Goal: Information Seeking & Learning: Find specific page/section

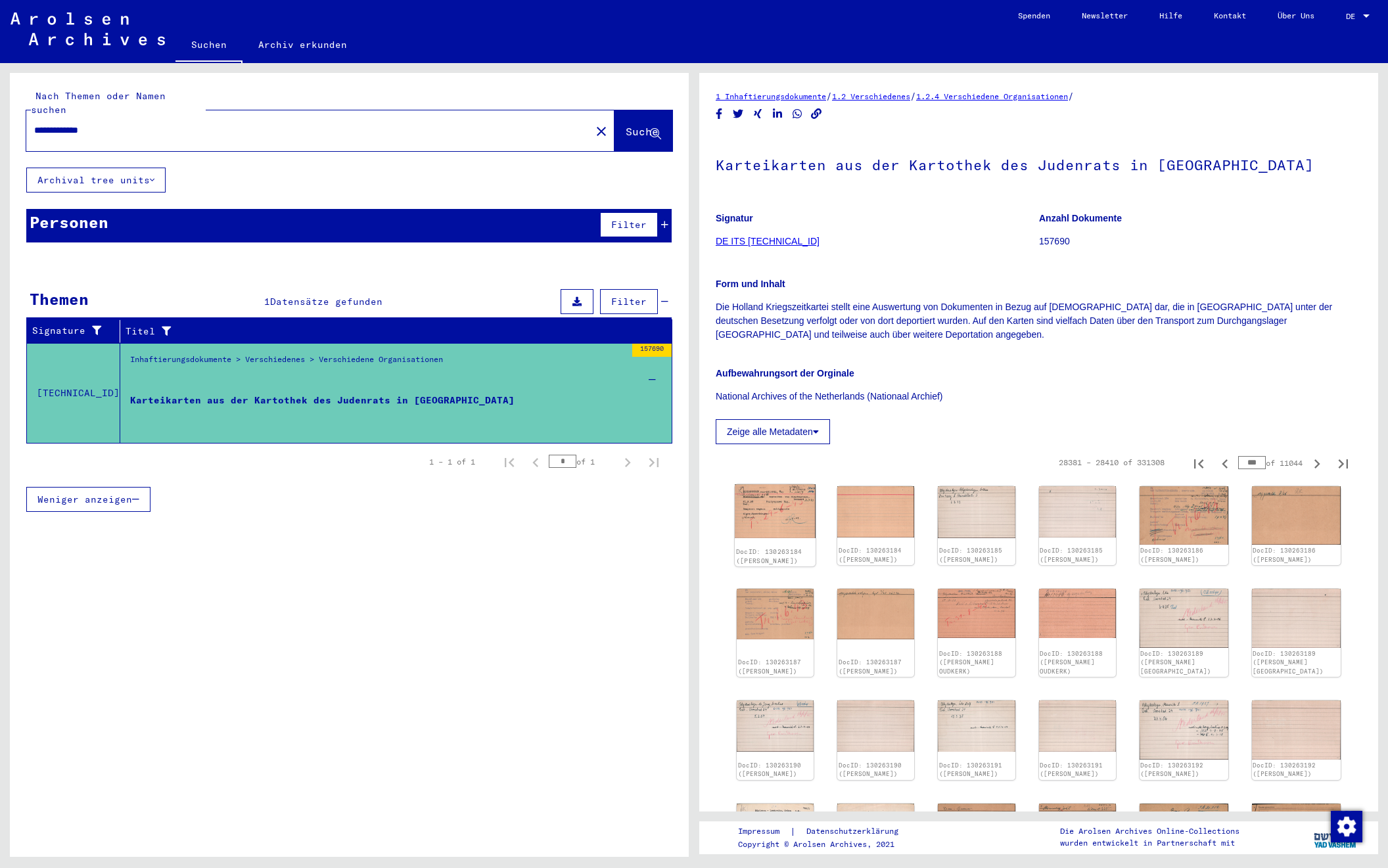
scroll to position [272, 0]
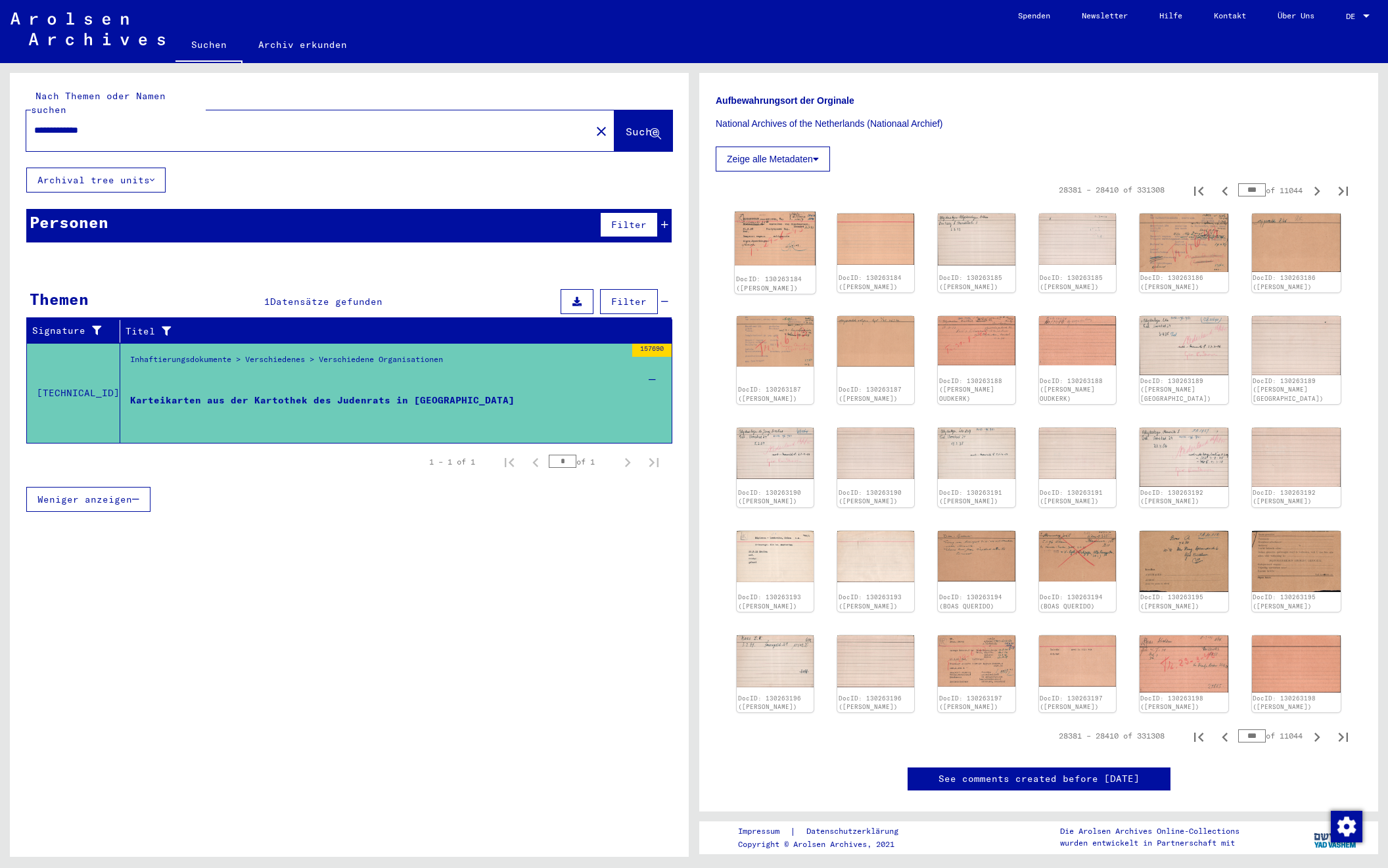
click at [773, 256] on img at bounding box center [776, 238] width 81 height 54
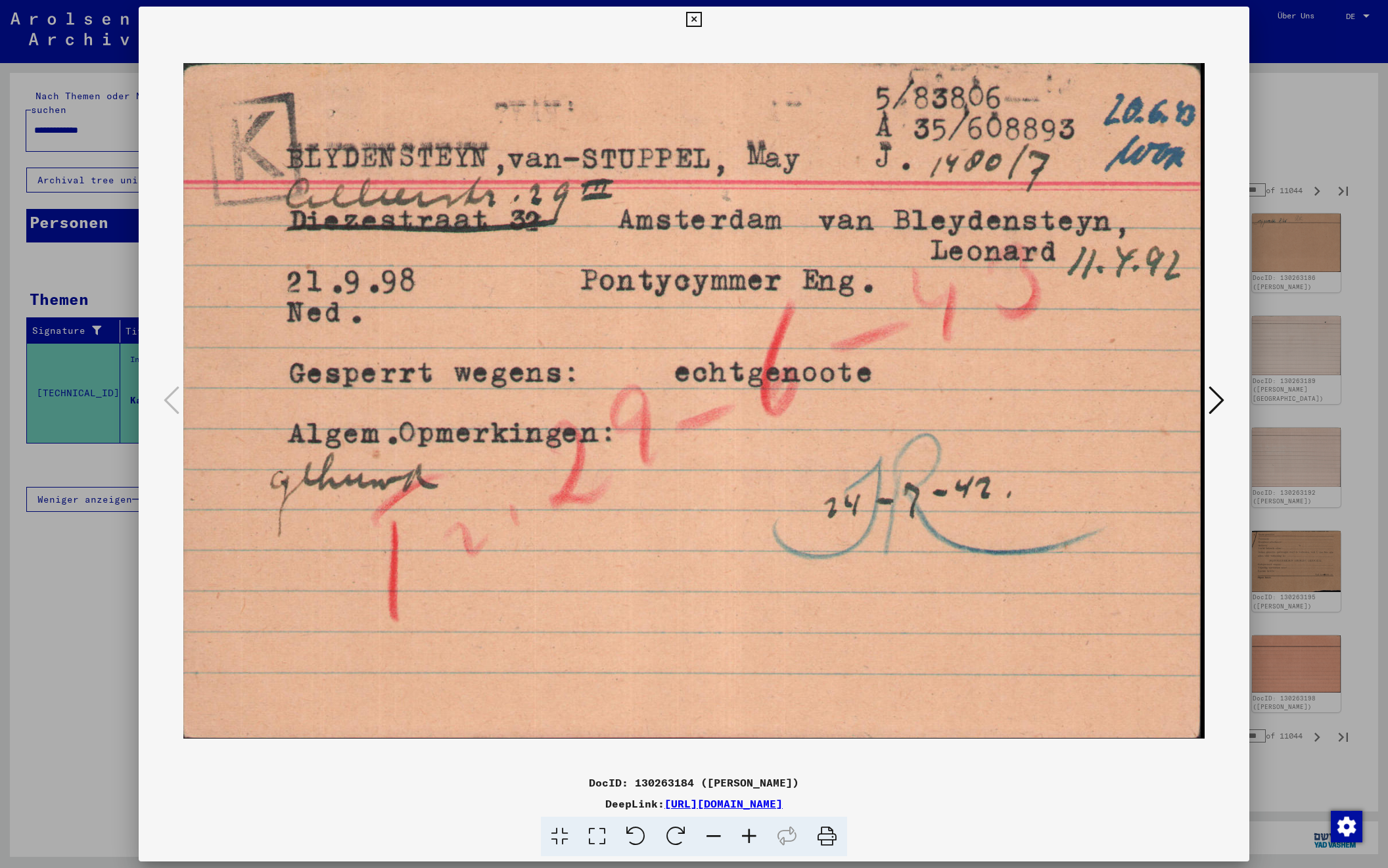
click at [1214, 396] on icon at bounding box center [1216, 400] width 16 height 32
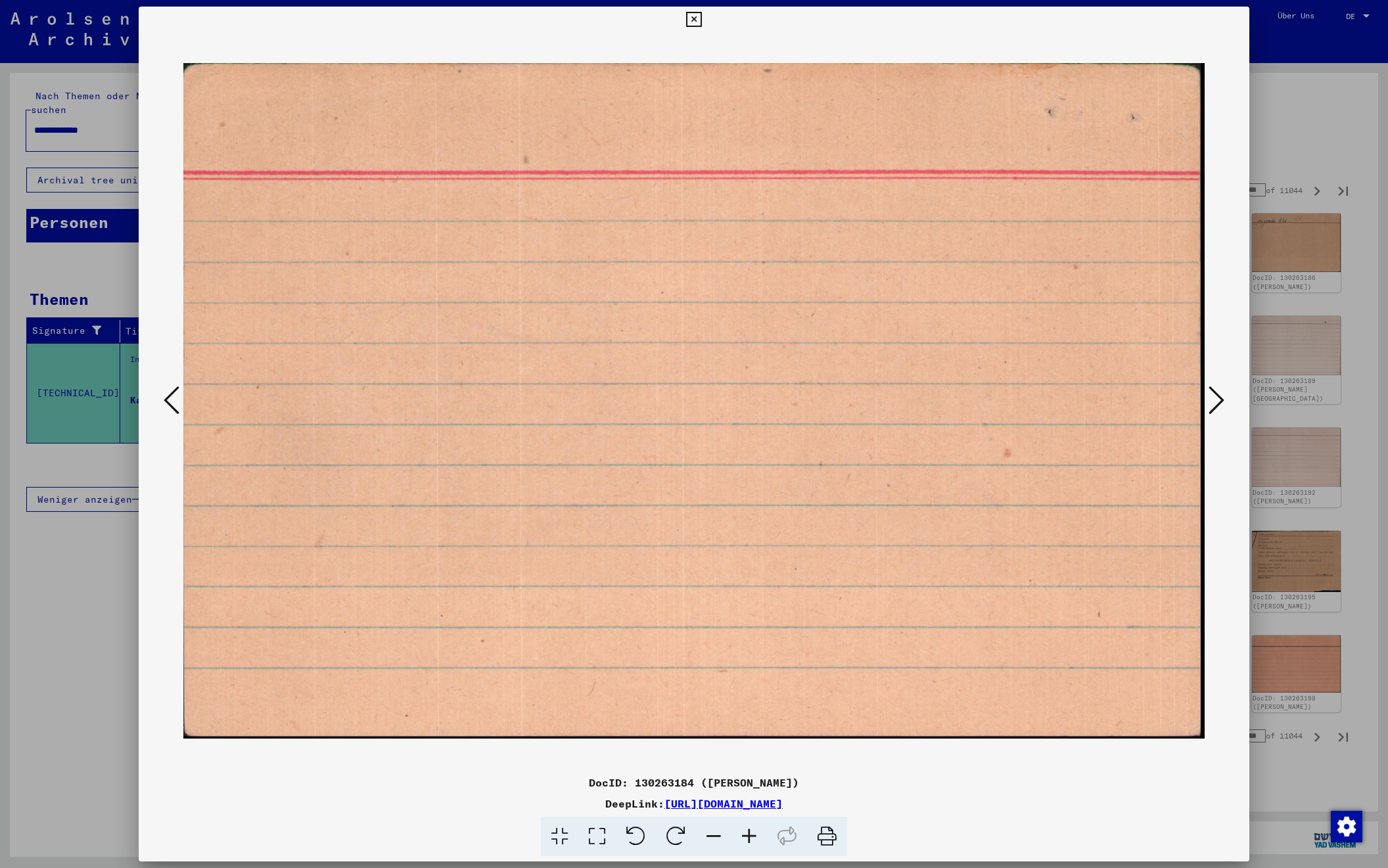
click at [1214, 396] on icon at bounding box center [1216, 400] width 16 height 32
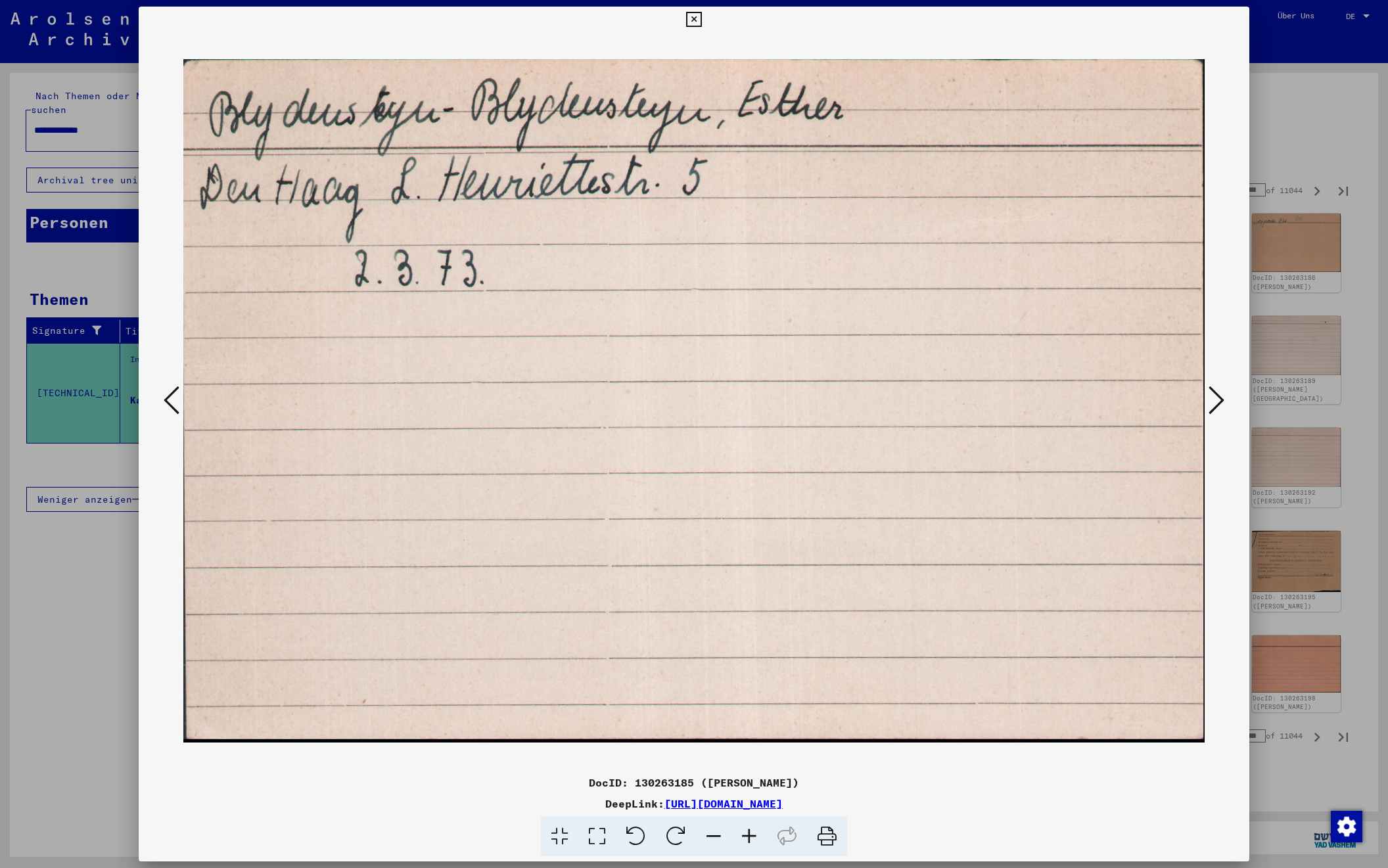
click at [1214, 396] on icon at bounding box center [1216, 400] width 16 height 32
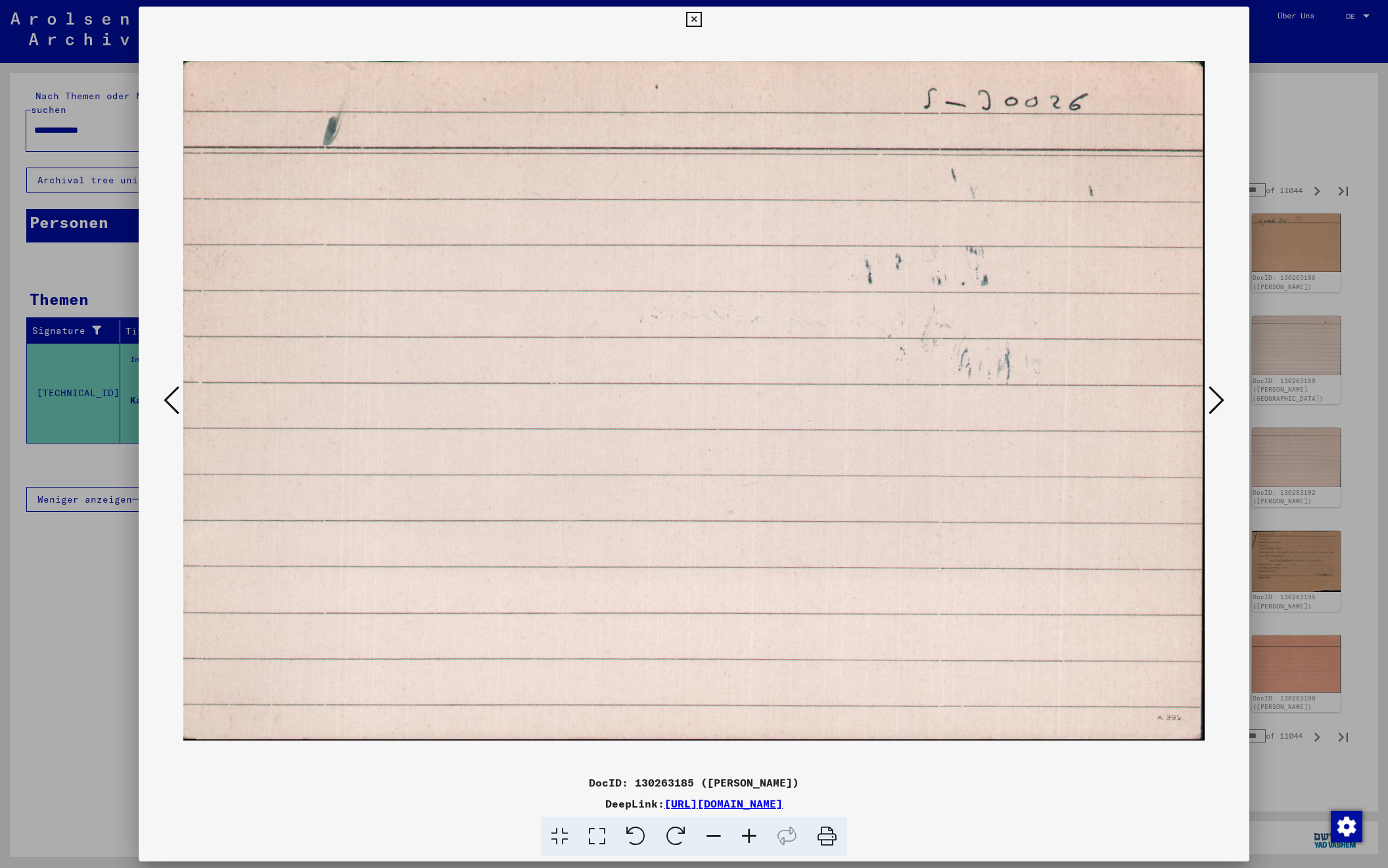
scroll to position [0, 1]
click at [1214, 396] on icon at bounding box center [1216, 400] width 16 height 32
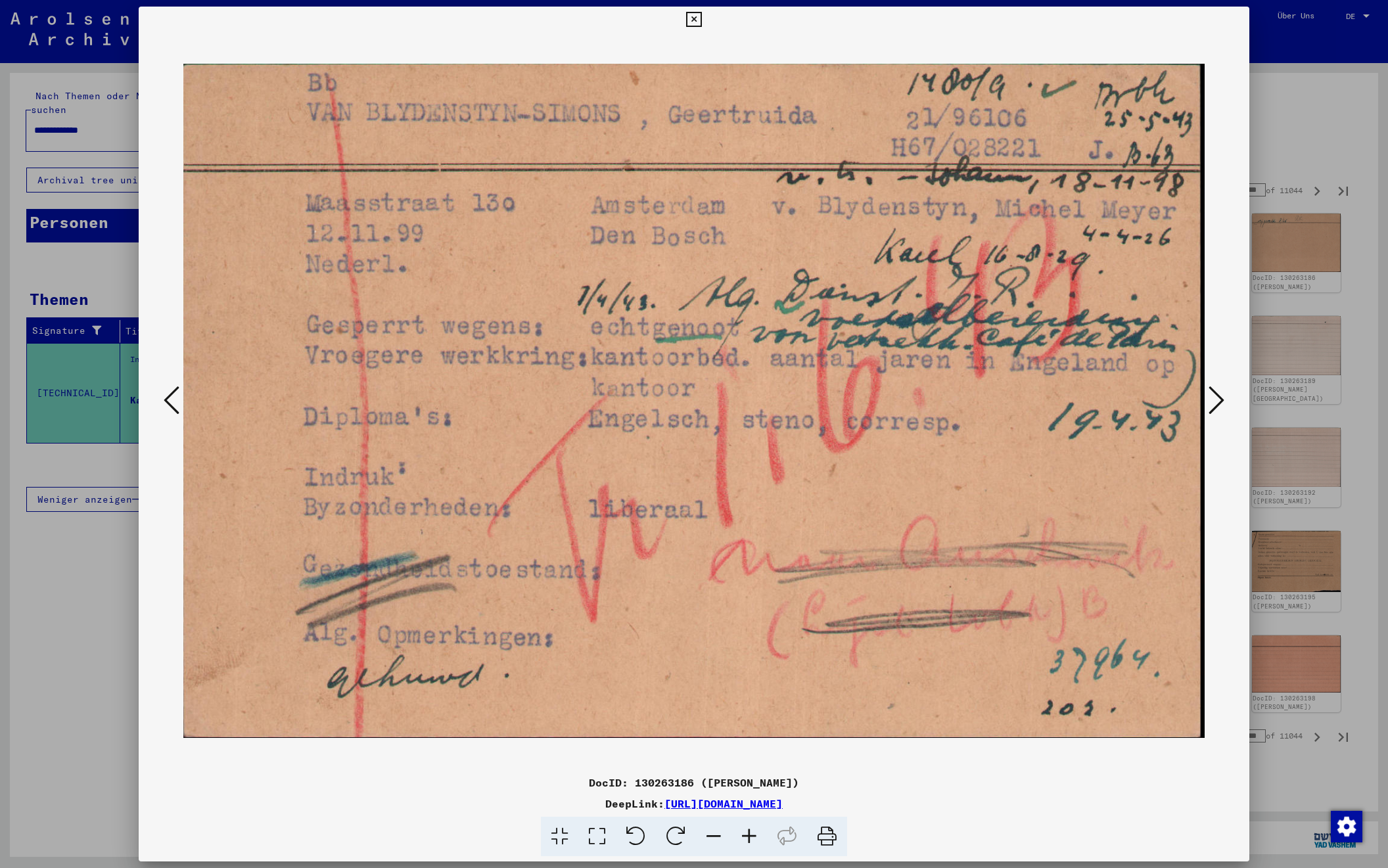
scroll to position [0, 0]
click at [1214, 396] on icon at bounding box center [1216, 400] width 16 height 32
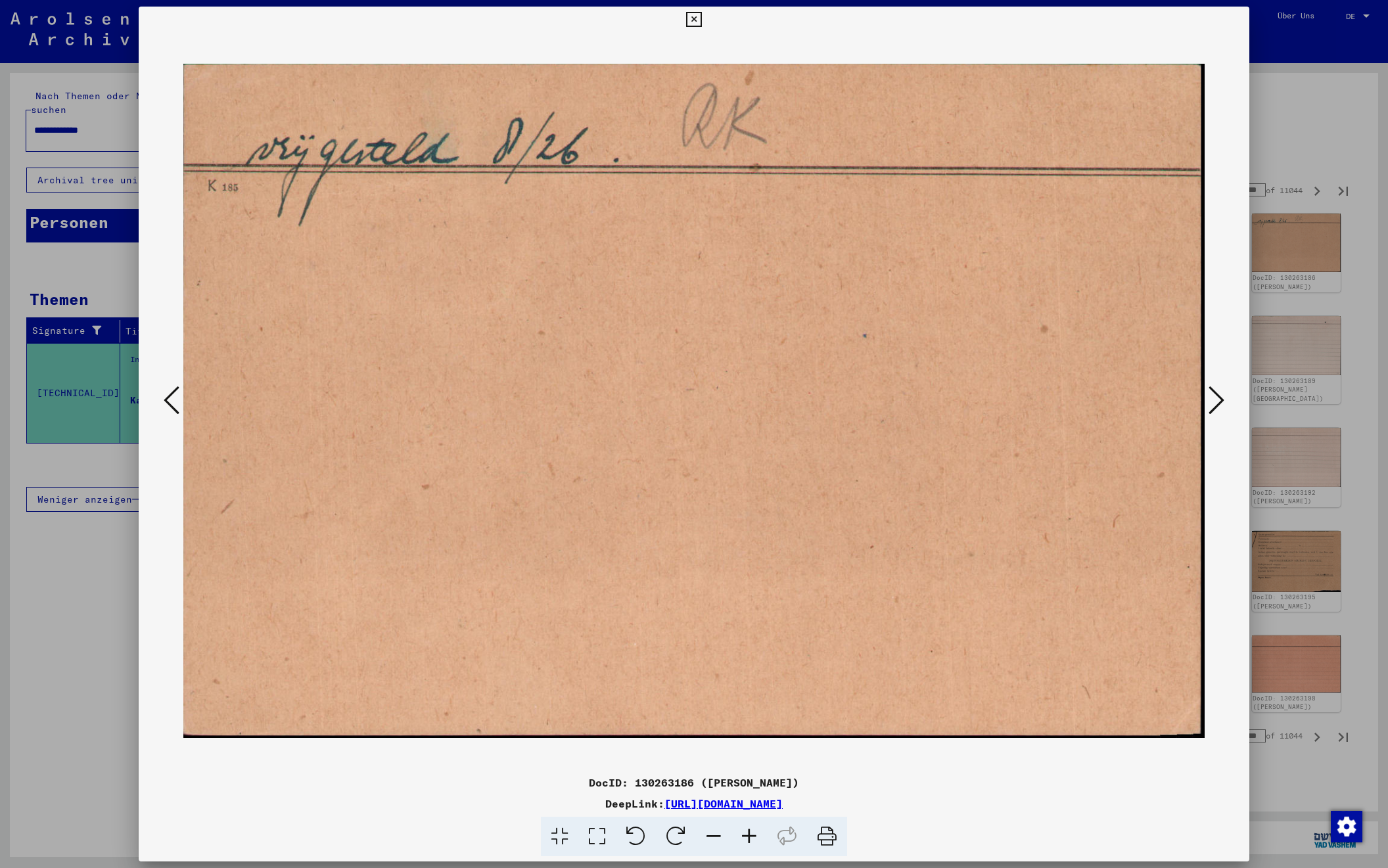
click at [1214, 396] on icon at bounding box center [1216, 400] width 16 height 32
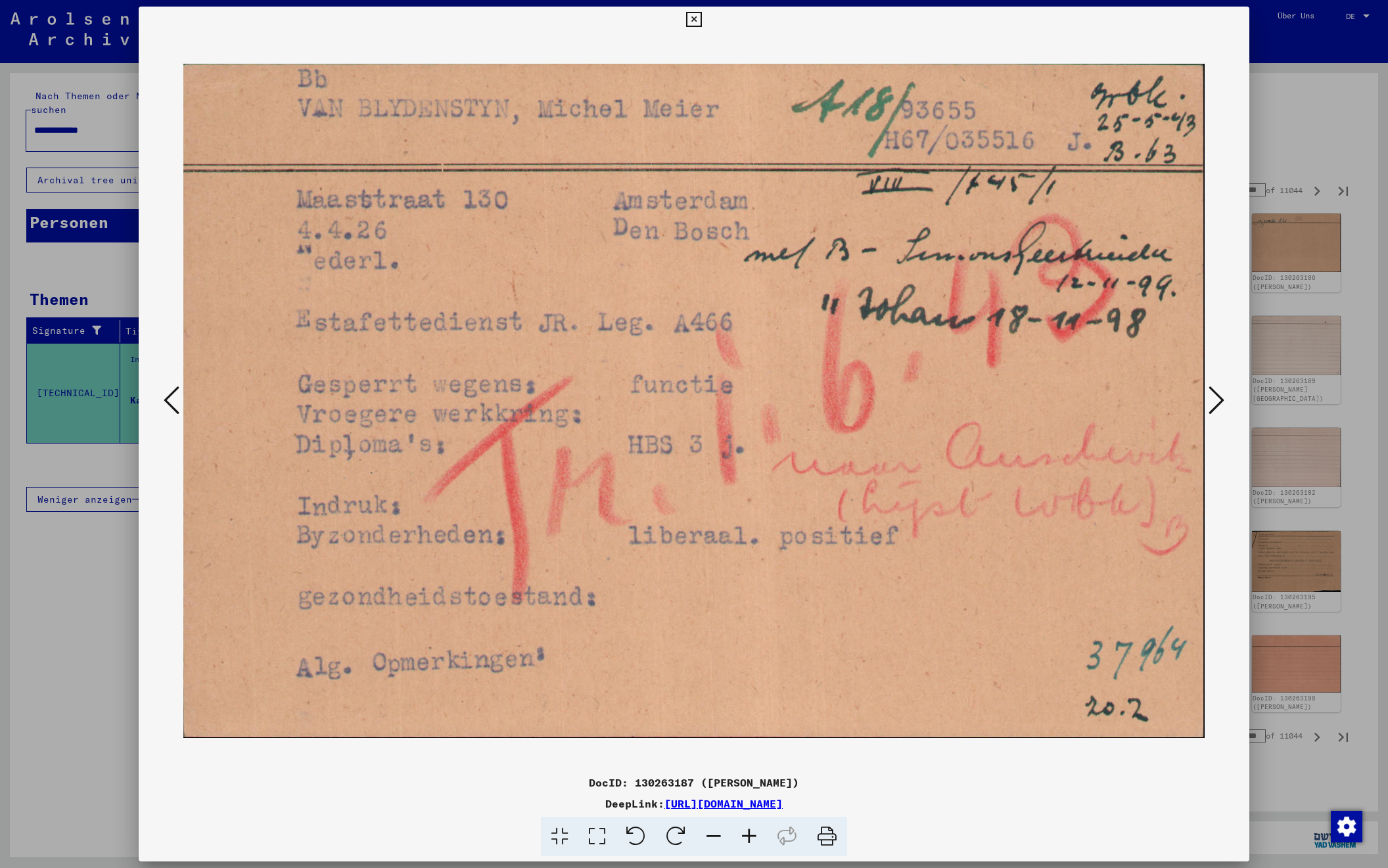
click at [1214, 396] on icon at bounding box center [1216, 400] width 16 height 32
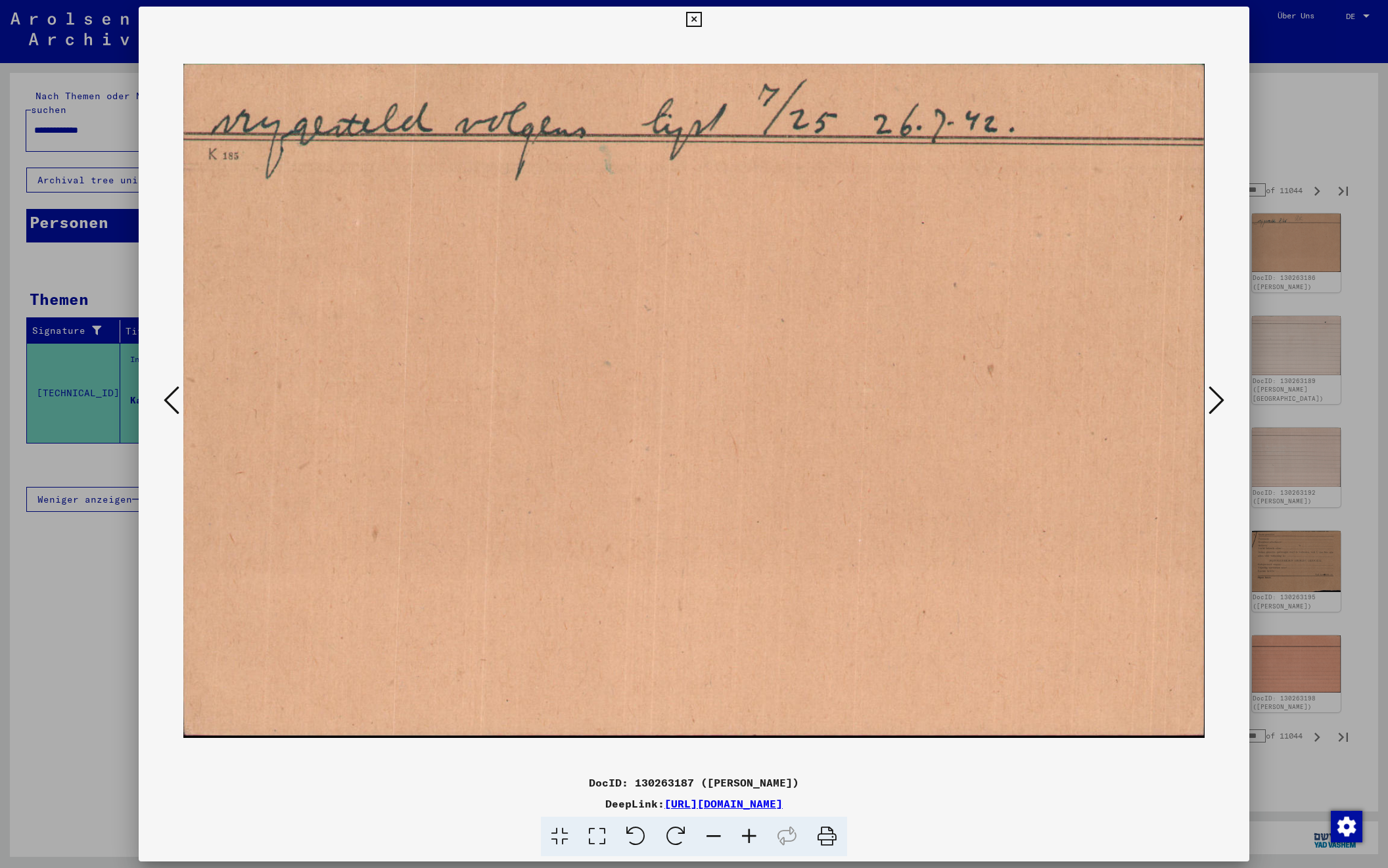
click at [1214, 396] on icon at bounding box center [1216, 400] width 16 height 32
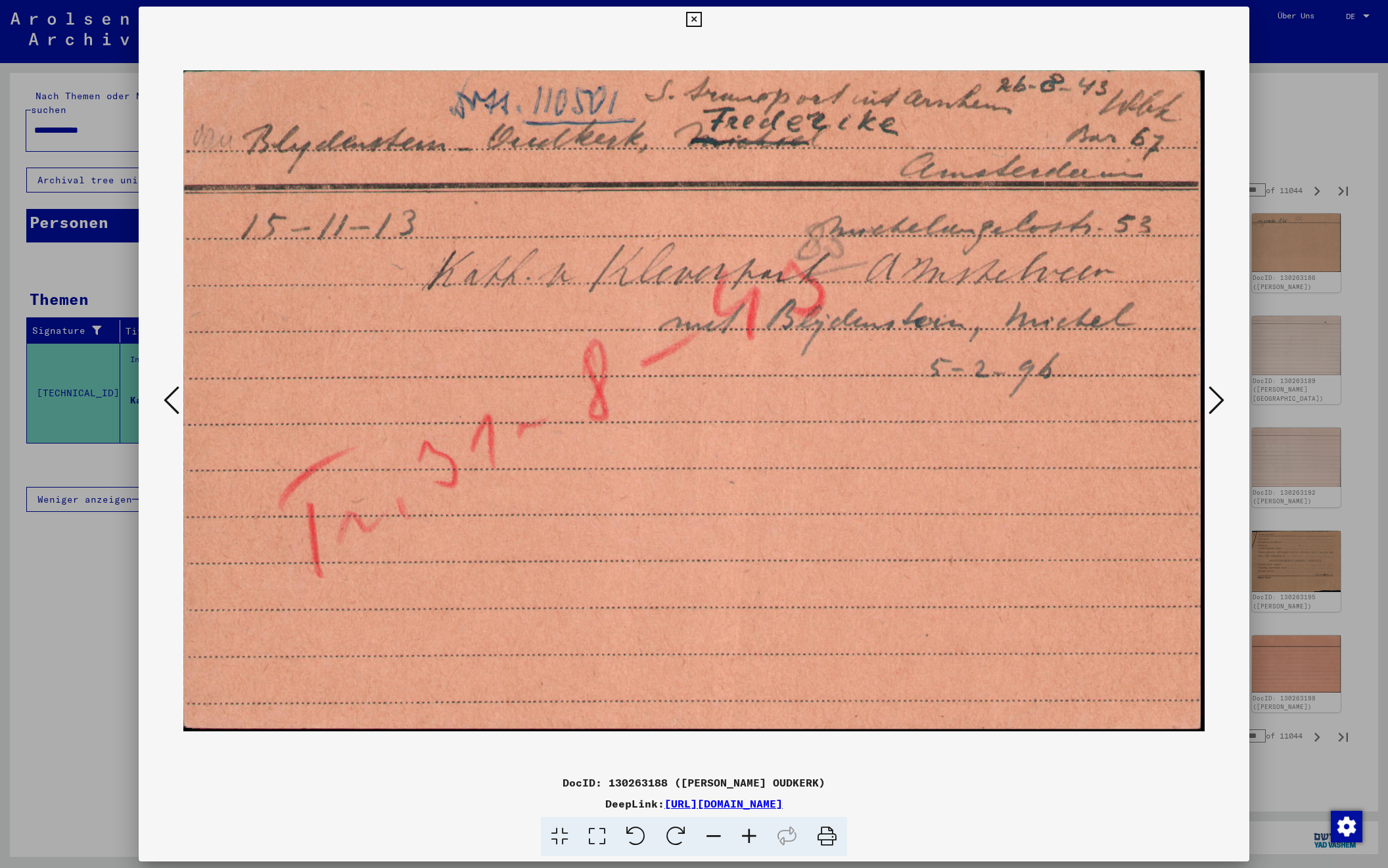
click at [1214, 396] on icon at bounding box center [1216, 400] width 16 height 32
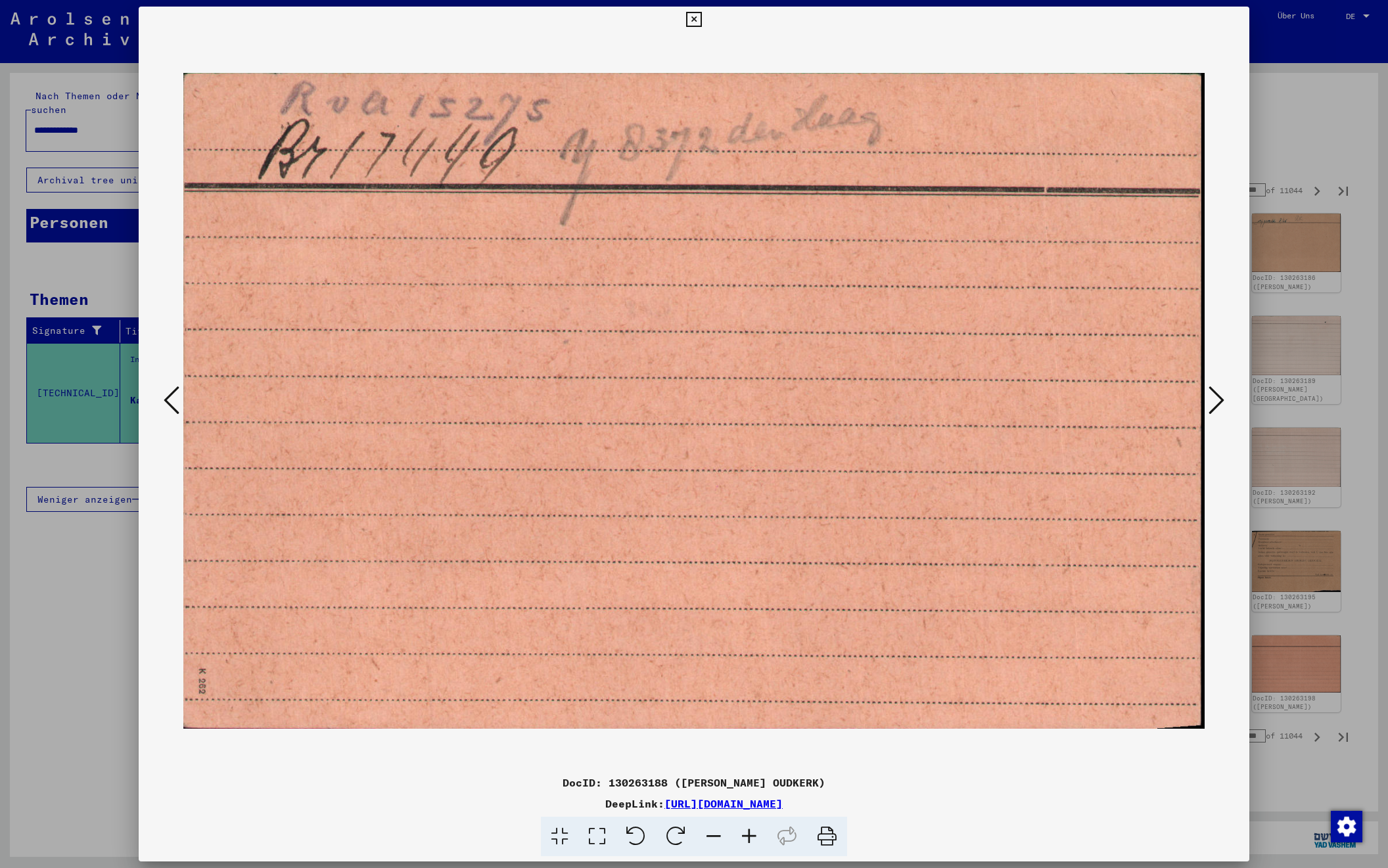
click at [1214, 396] on icon at bounding box center [1216, 400] width 16 height 32
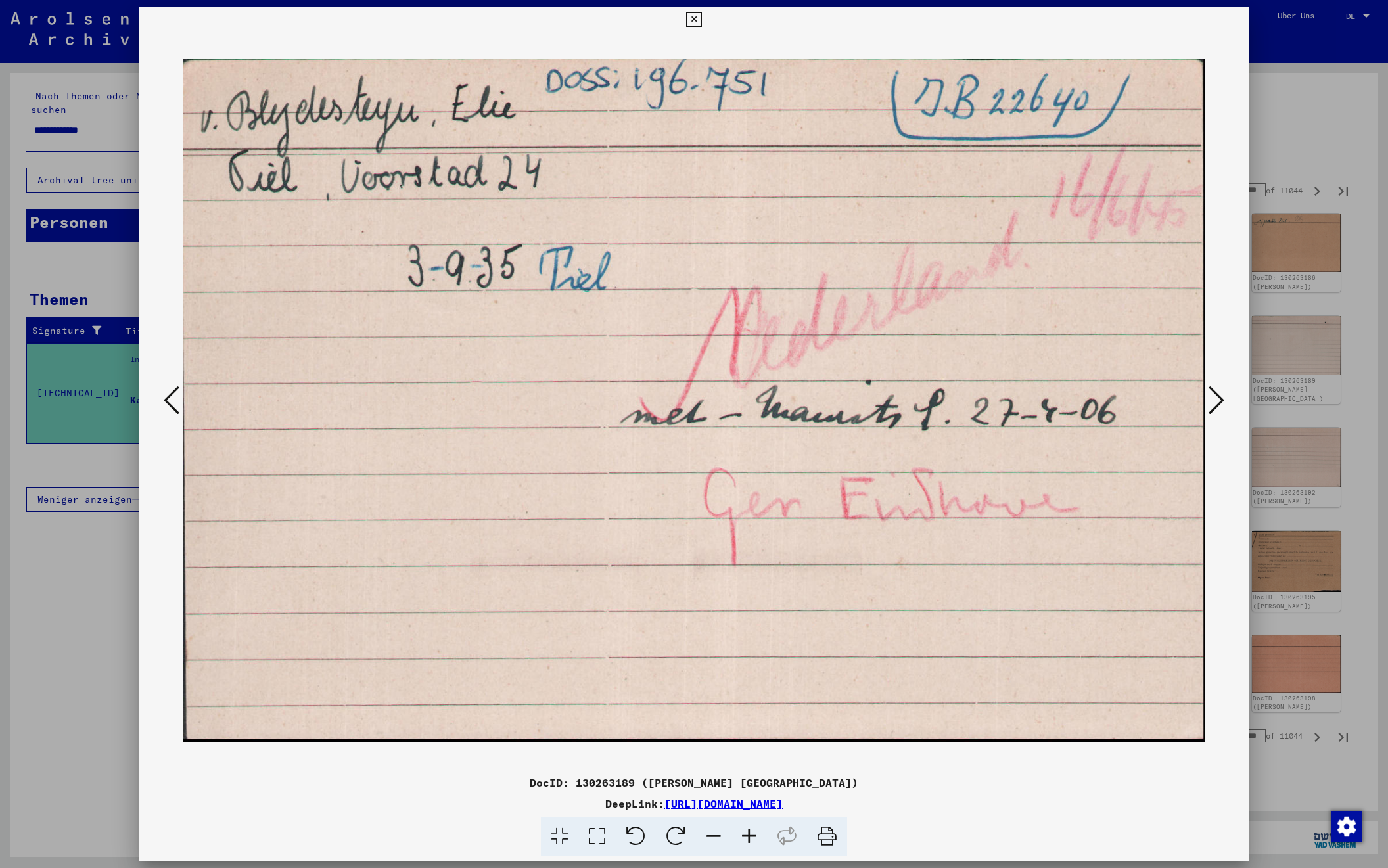
click at [1214, 396] on icon at bounding box center [1216, 400] width 16 height 32
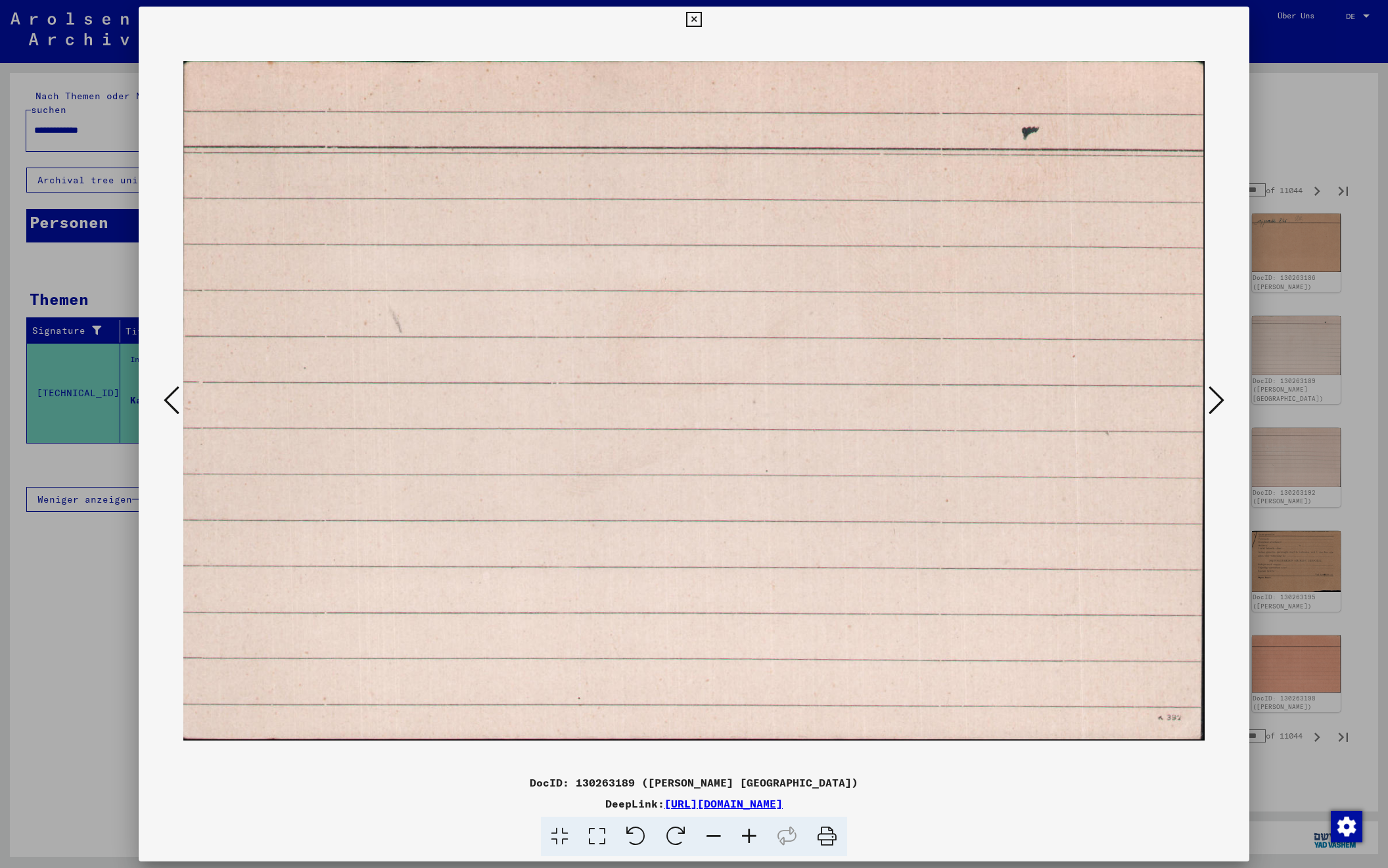
click at [1214, 396] on icon at bounding box center [1216, 400] width 16 height 32
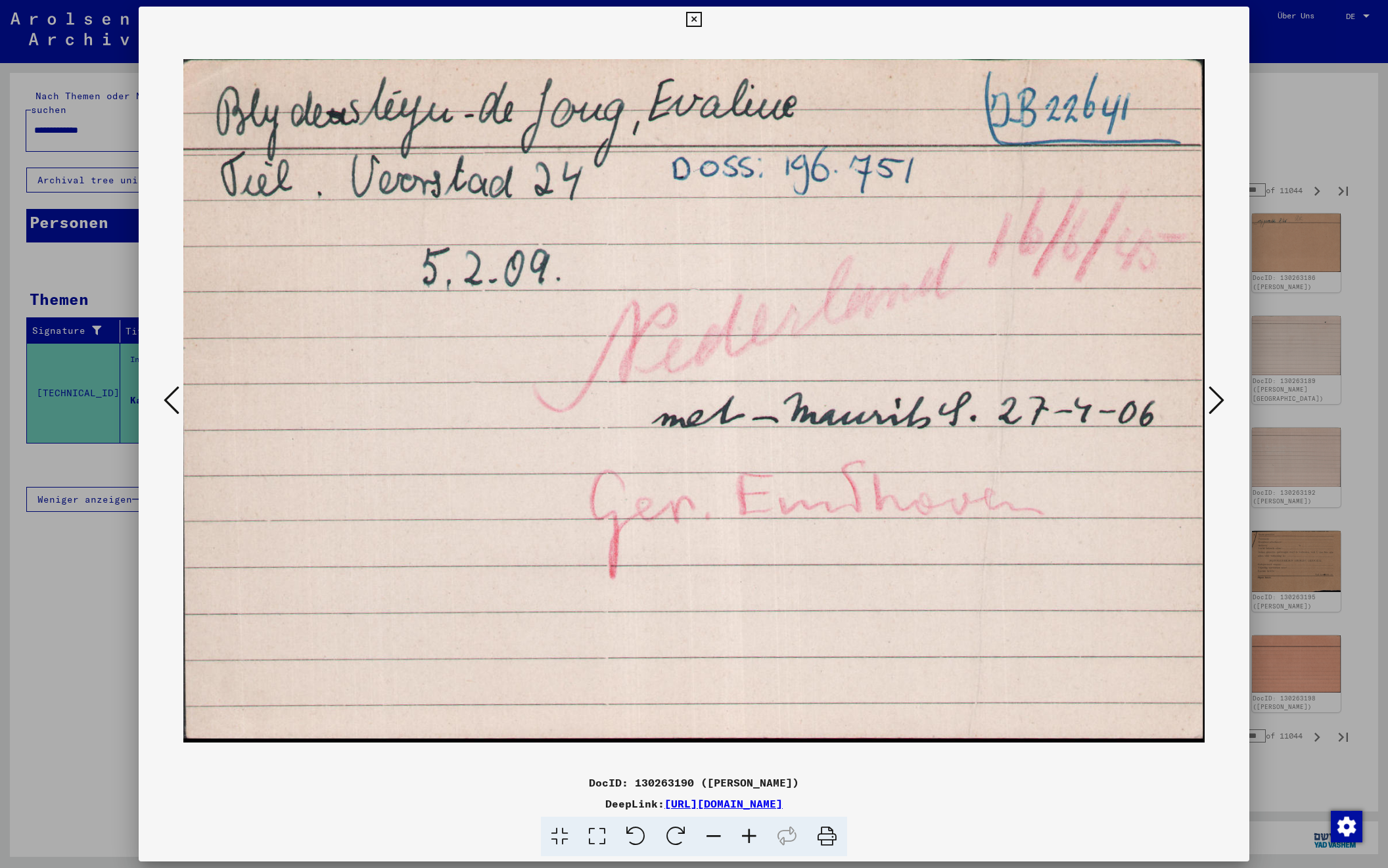
click at [1214, 396] on icon at bounding box center [1216, 400] width 16 height 32
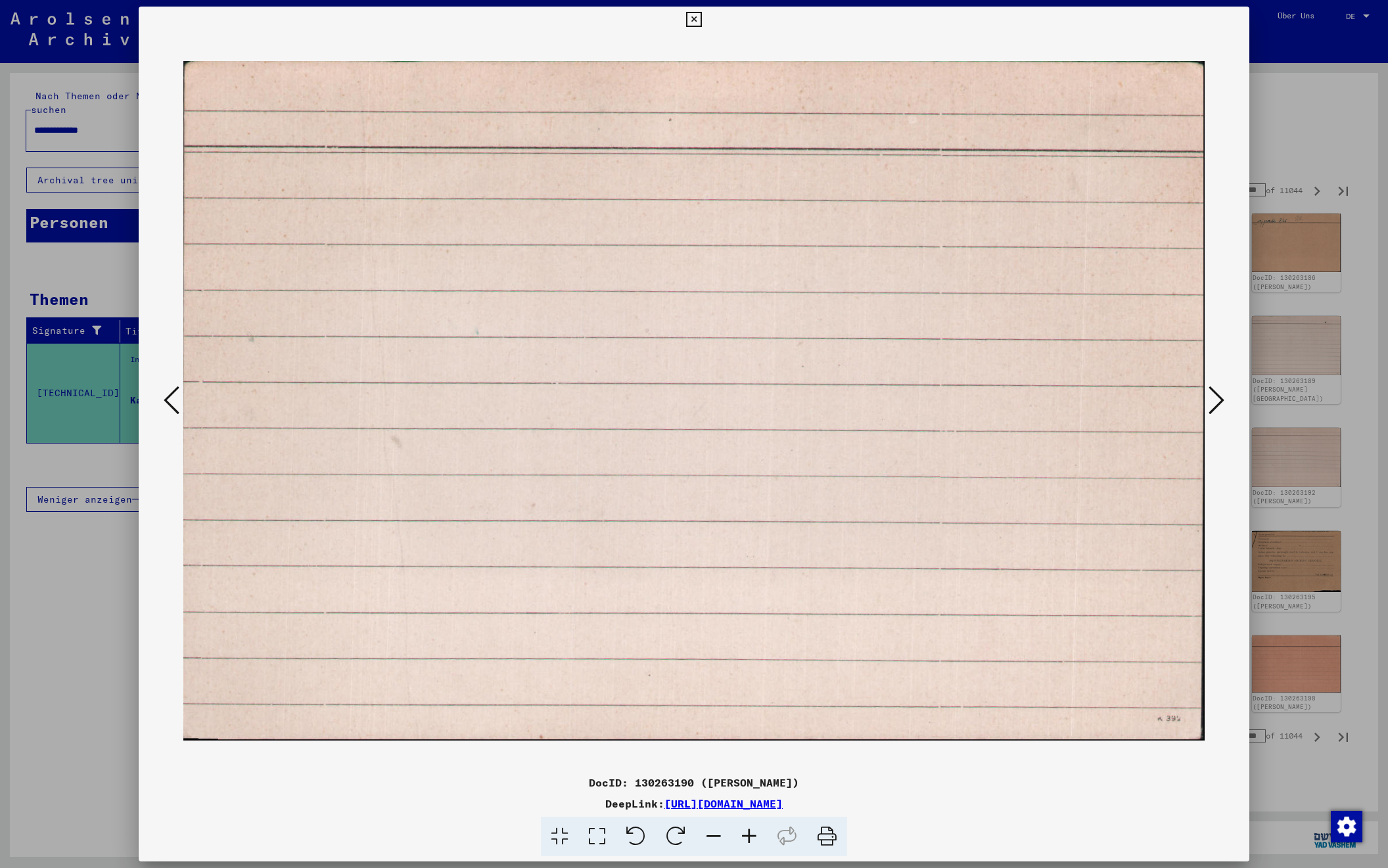
click at [1214, 396] on icon at bounding box center [1216, 400] width 16 height 32
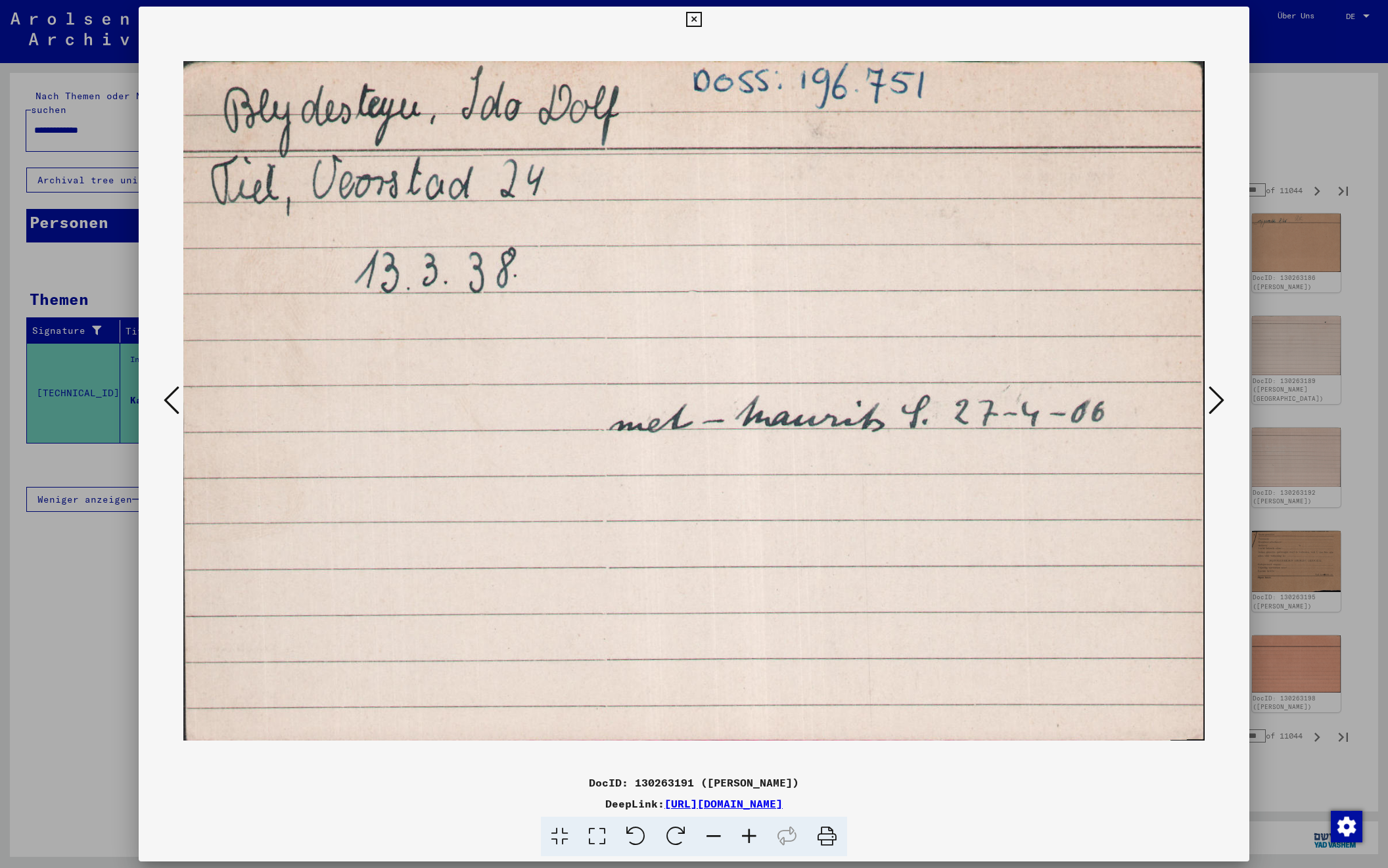
click at [1214, 396] on icon at bounding box center [1216, 400] width 16 height 32
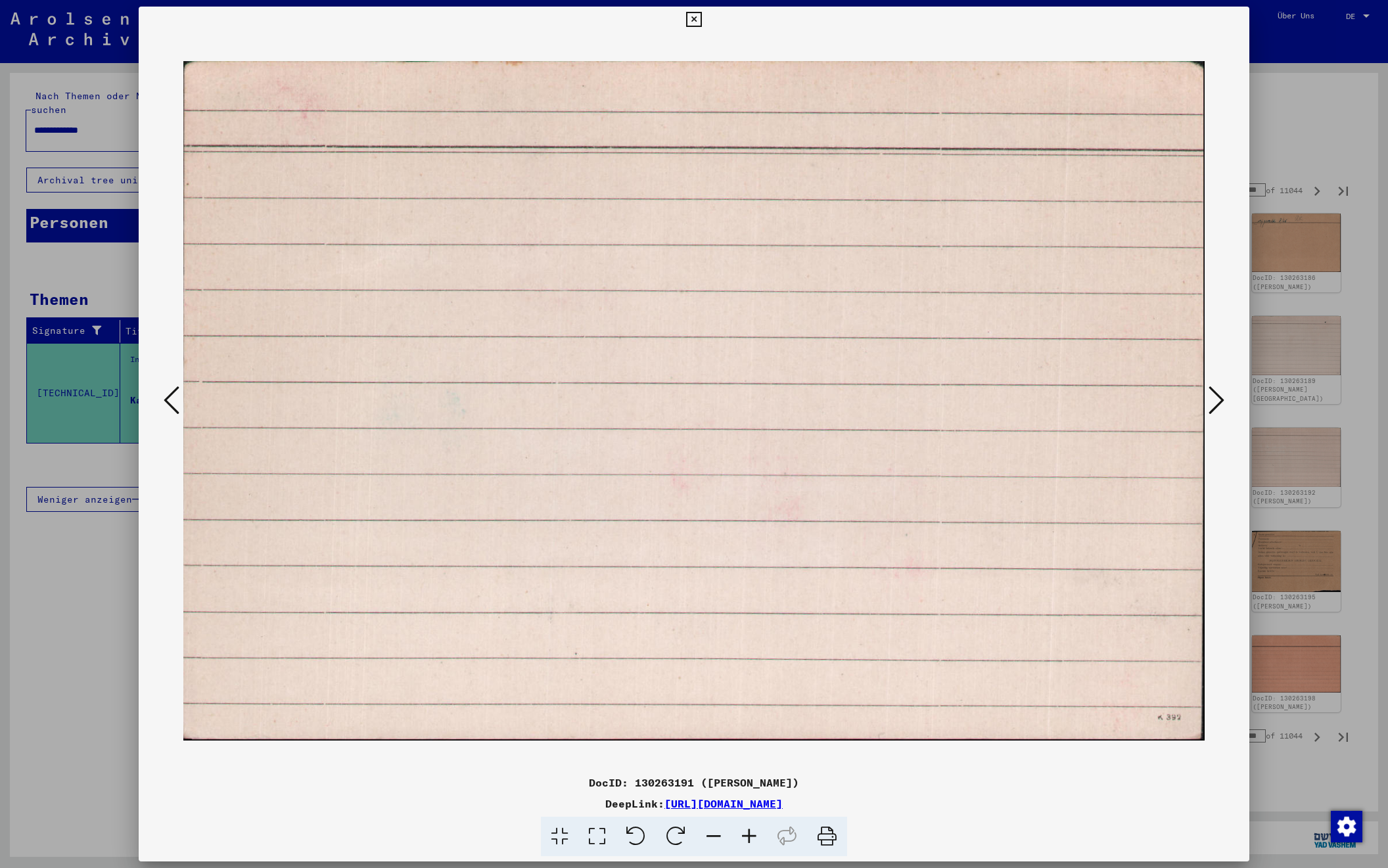
click at [1214, 396] on icon at bounding box center [1216, 400] width 16 height 32
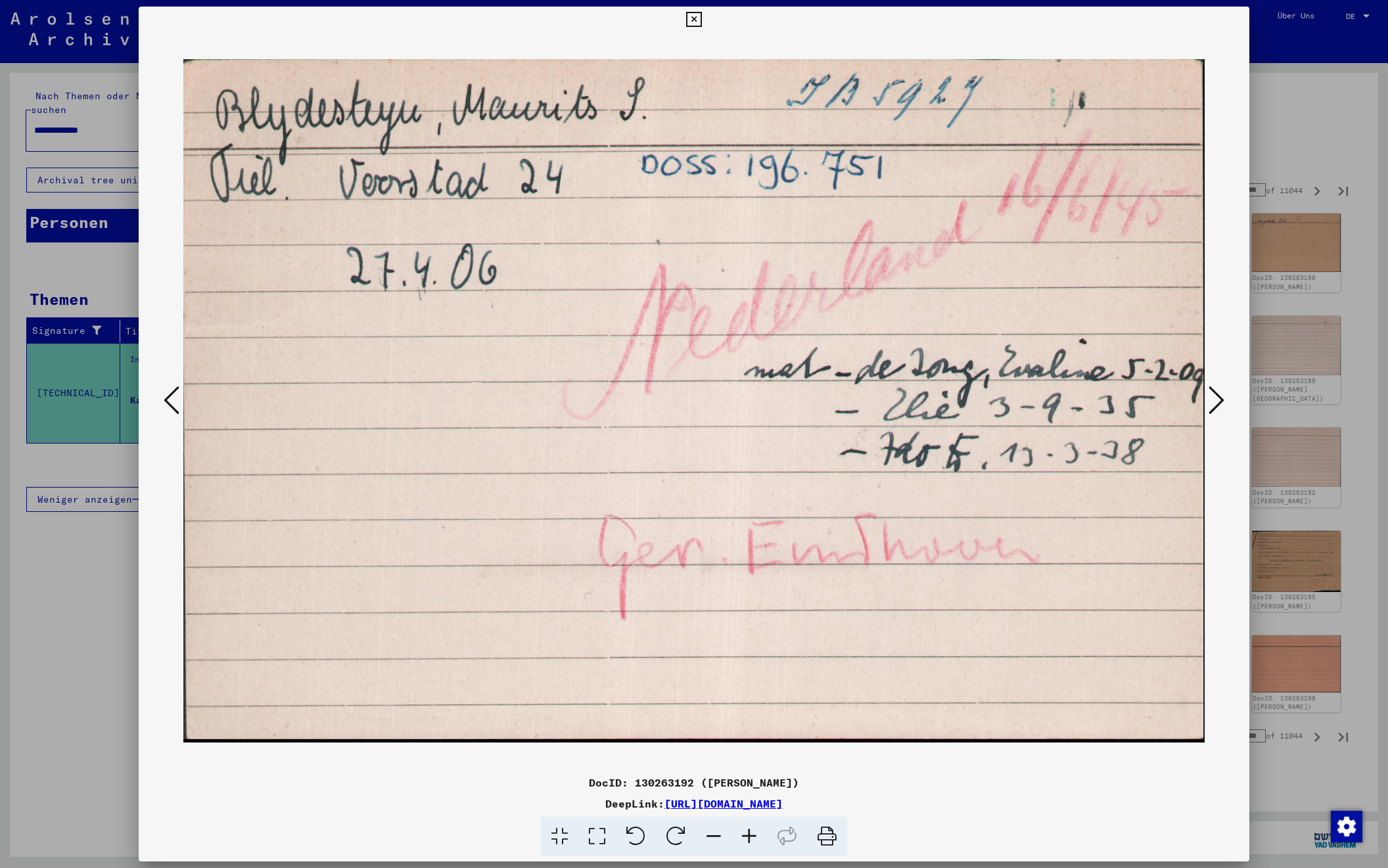
click at [1214, 396] on icon at bounding box center [1216, 400] width 16 height 32
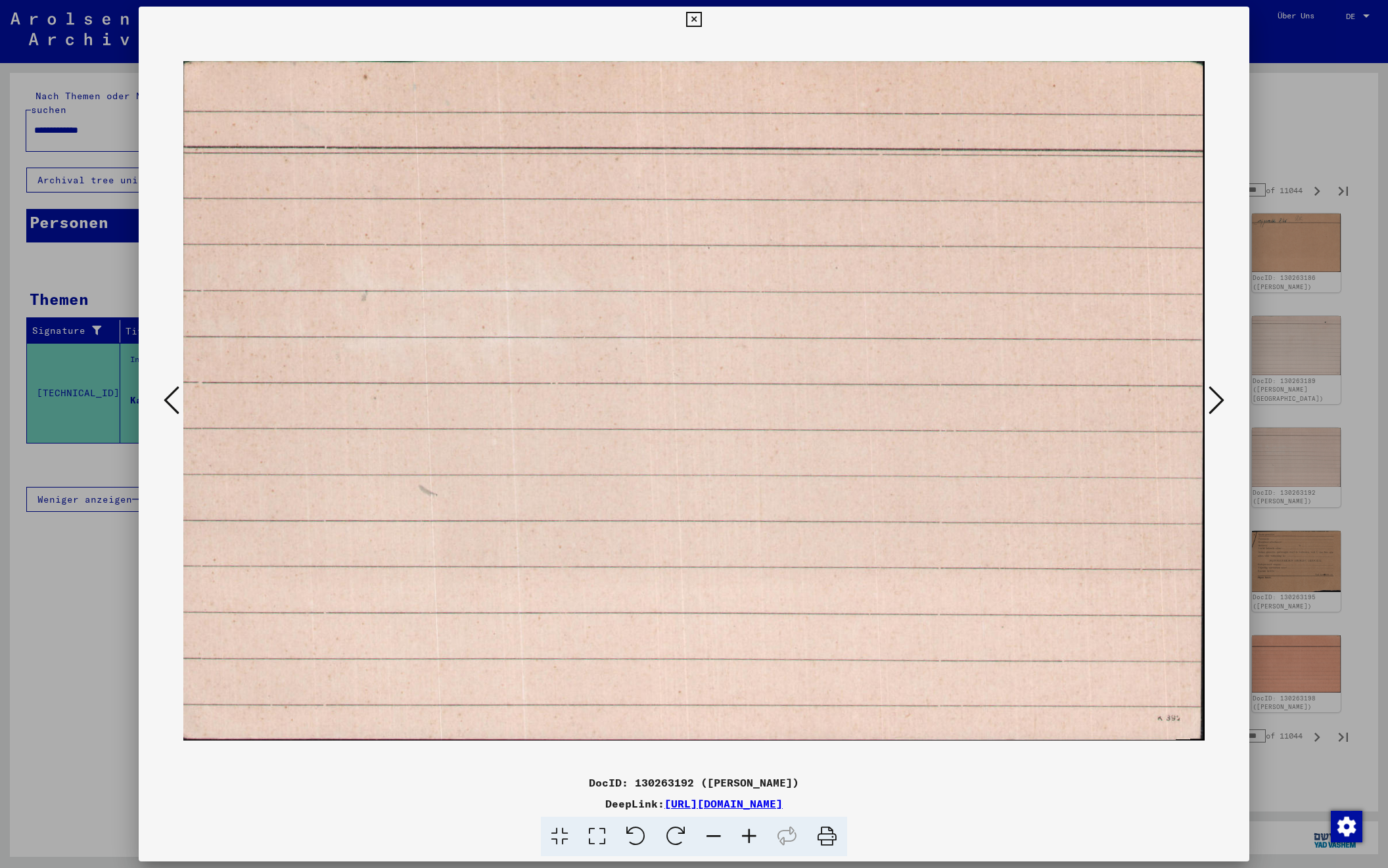
click at [1214, 396] on icon at bounding box center [1216, 400] width 16 height 32
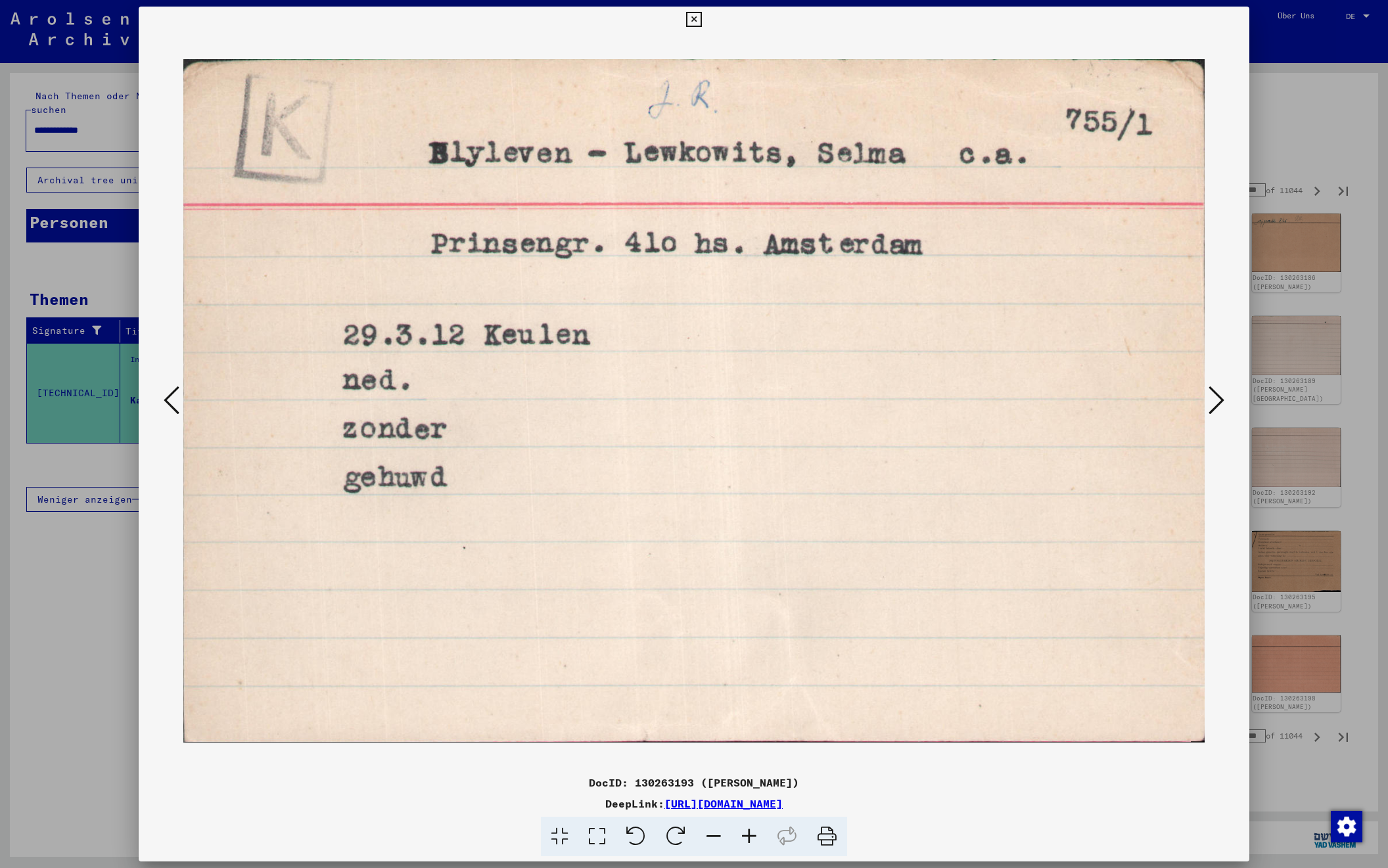
click at [1214, 396] on icon at bounding box center [1216, 400] width 16 height 32
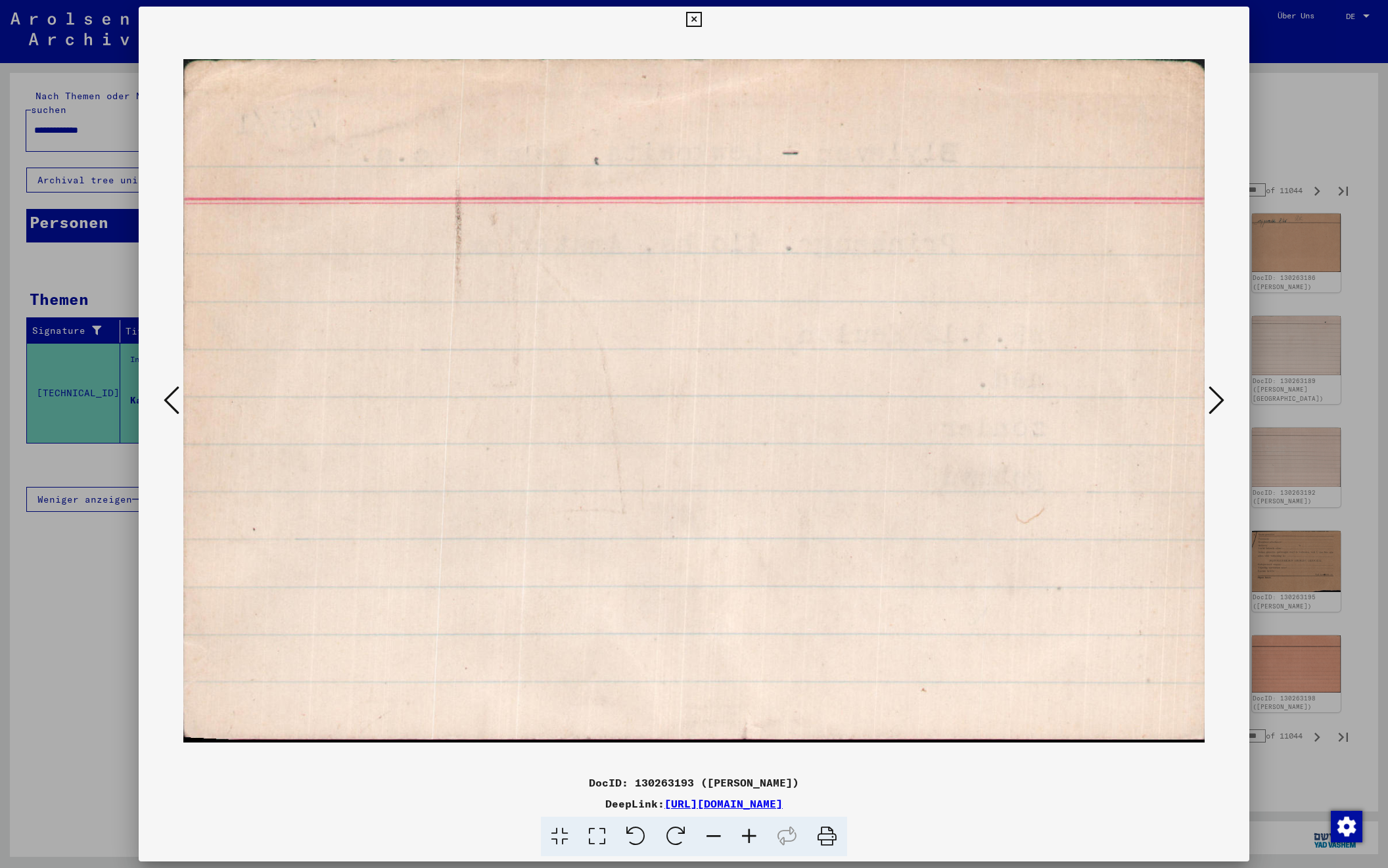
click at [1214, 396] on icon at bounding box center [1216, 400] width 16 height 32
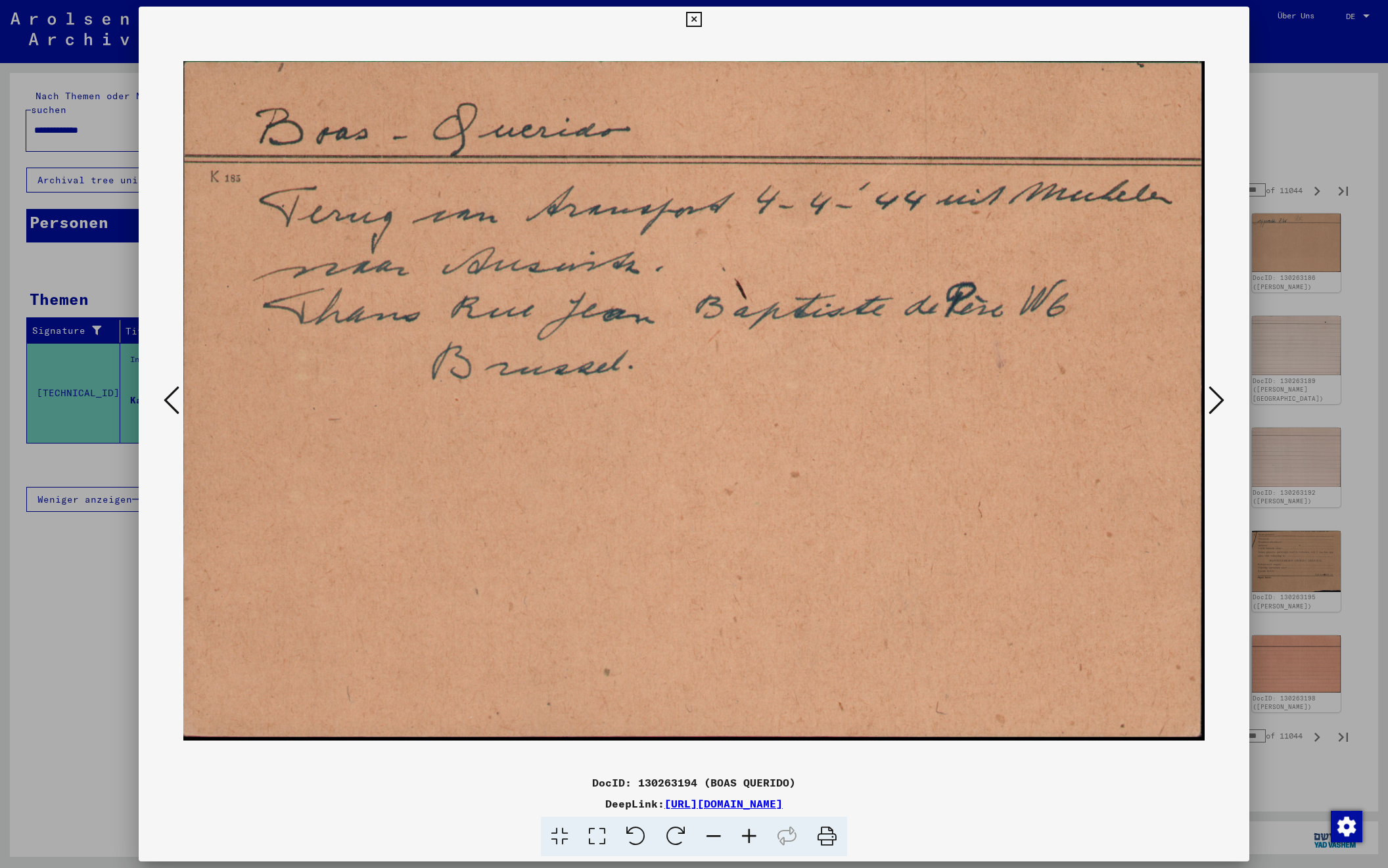
click at [1214, 396] on icon at bounding box center [1216, 400] width 16 height 32
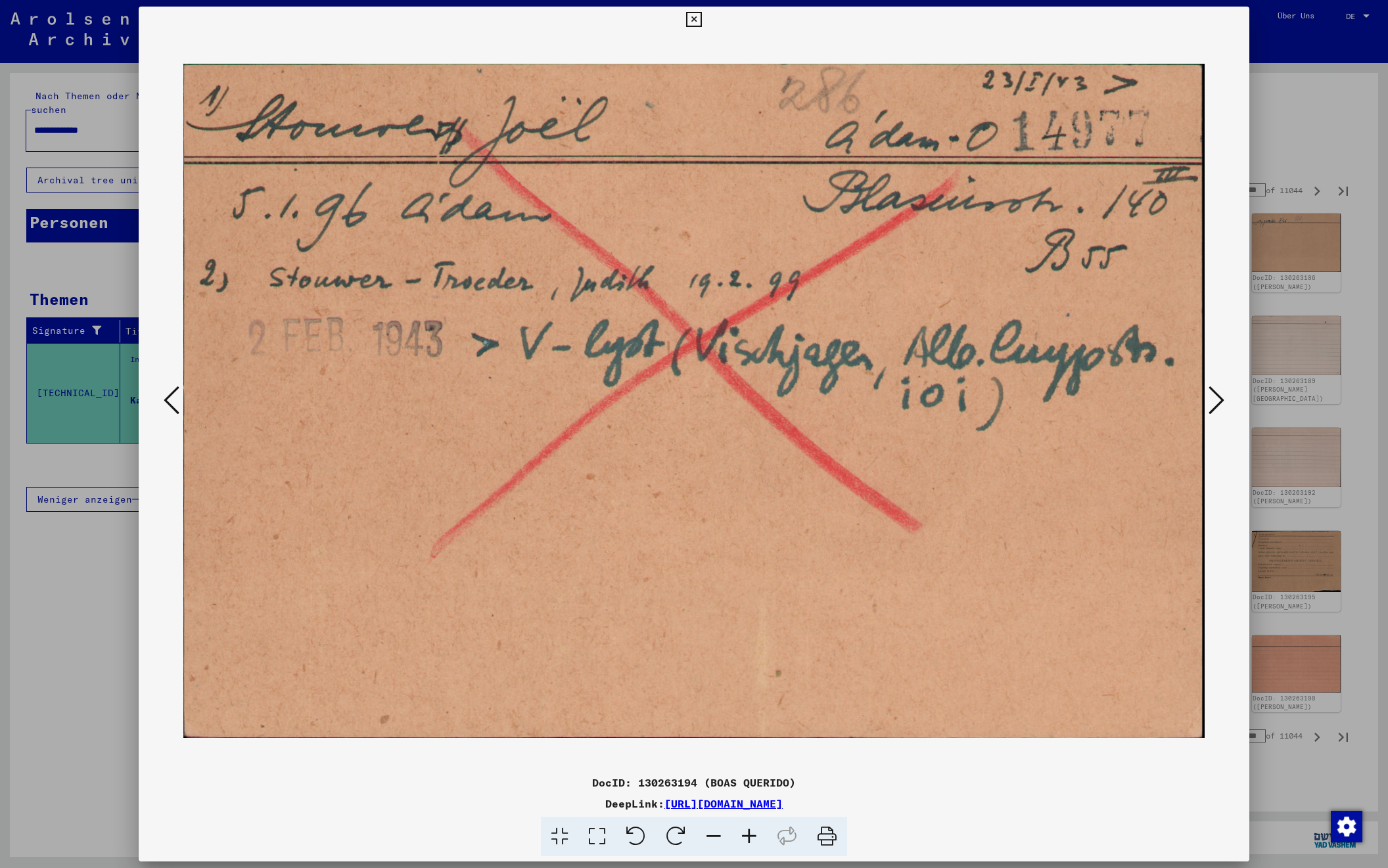
click at [1214, 396] on icon at bounding box center [1216, 400] width 16 height 32
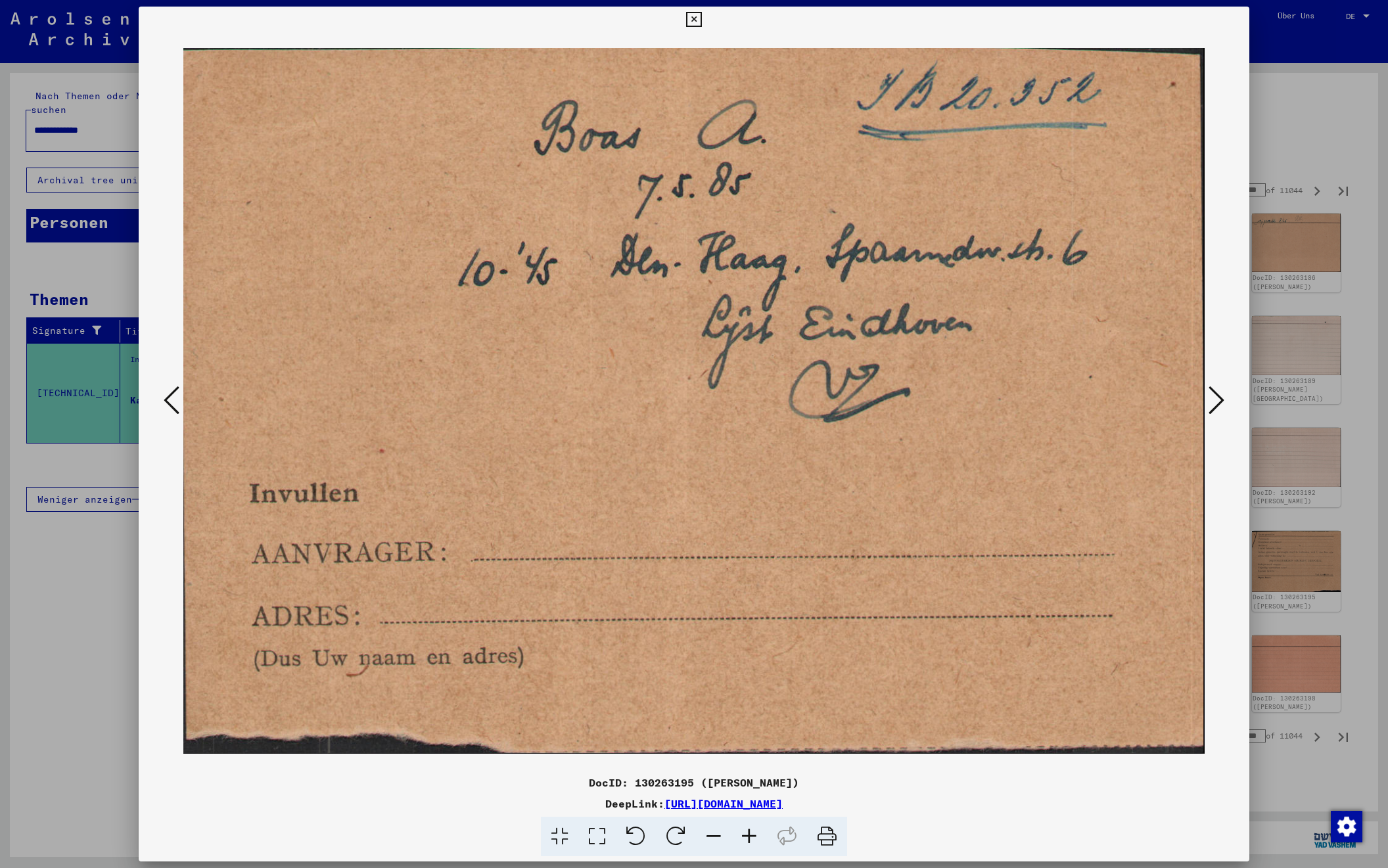
click at [1214, 396] on icon at bounding box center [1216, 400] width 16 height 32
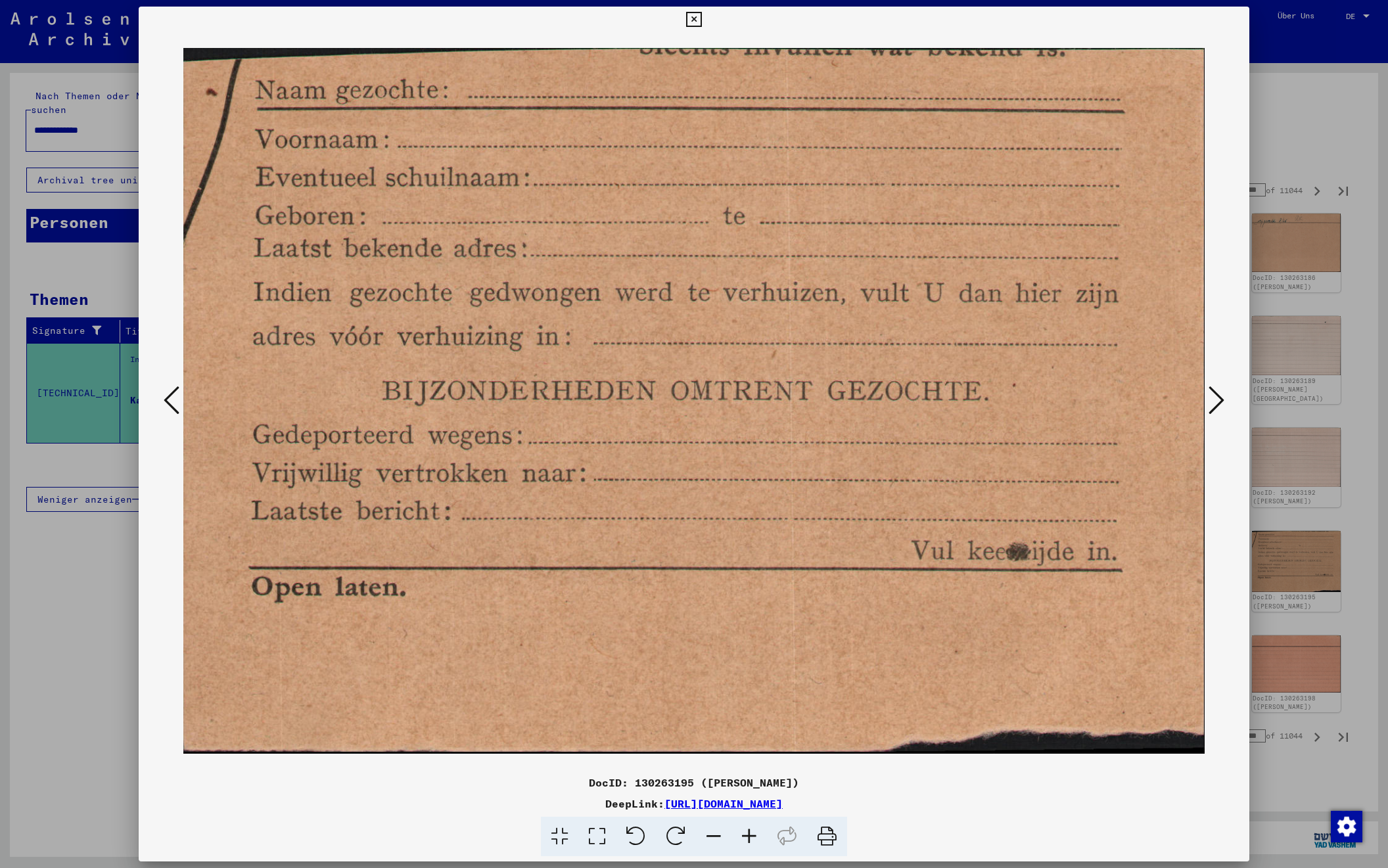
click at [1214, 396] on icon at bounding box center [1216, 400] width 16 height 32
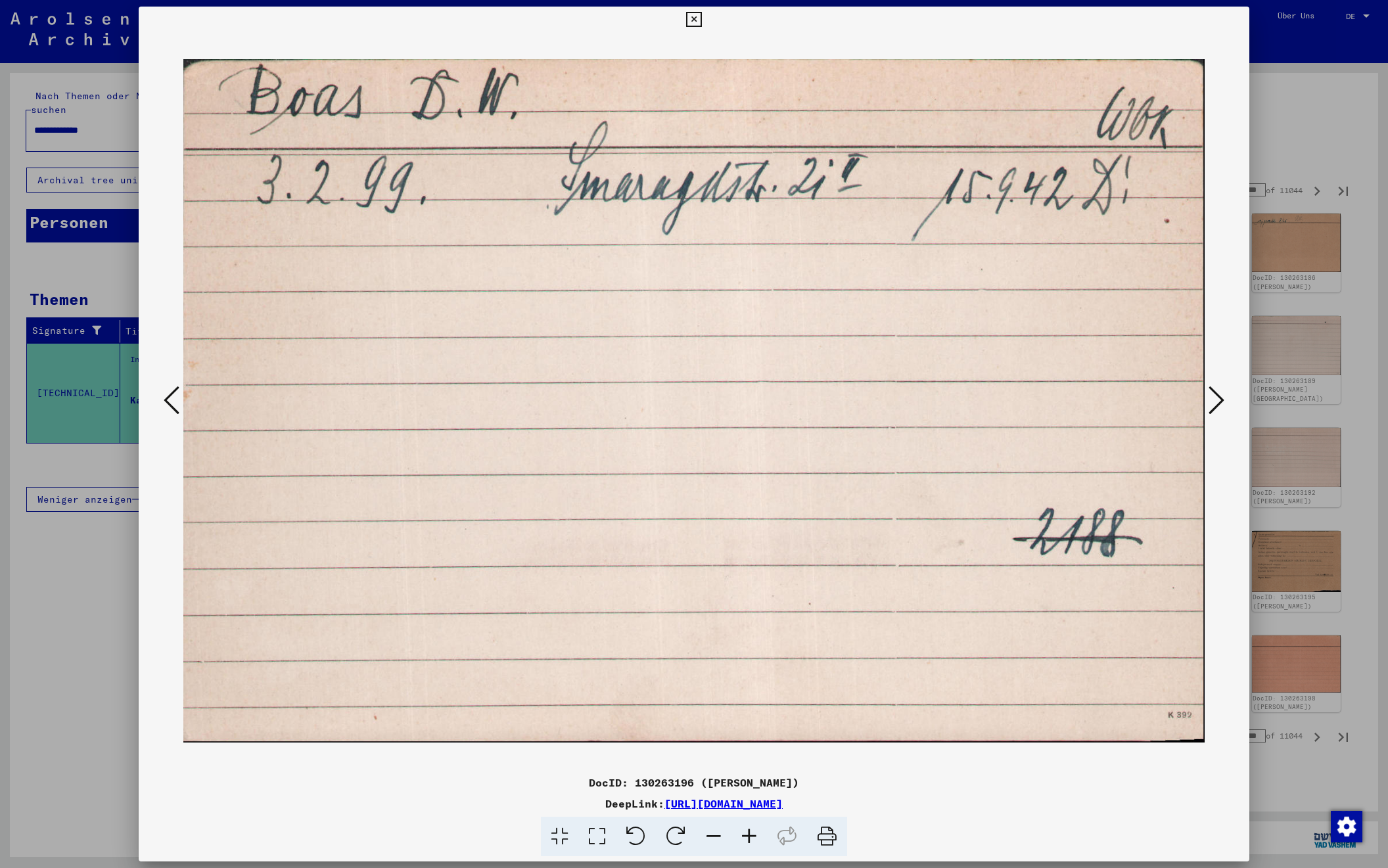
click at [1214, 396] on icon at bounding box center [1216, 400] width 16 height 32
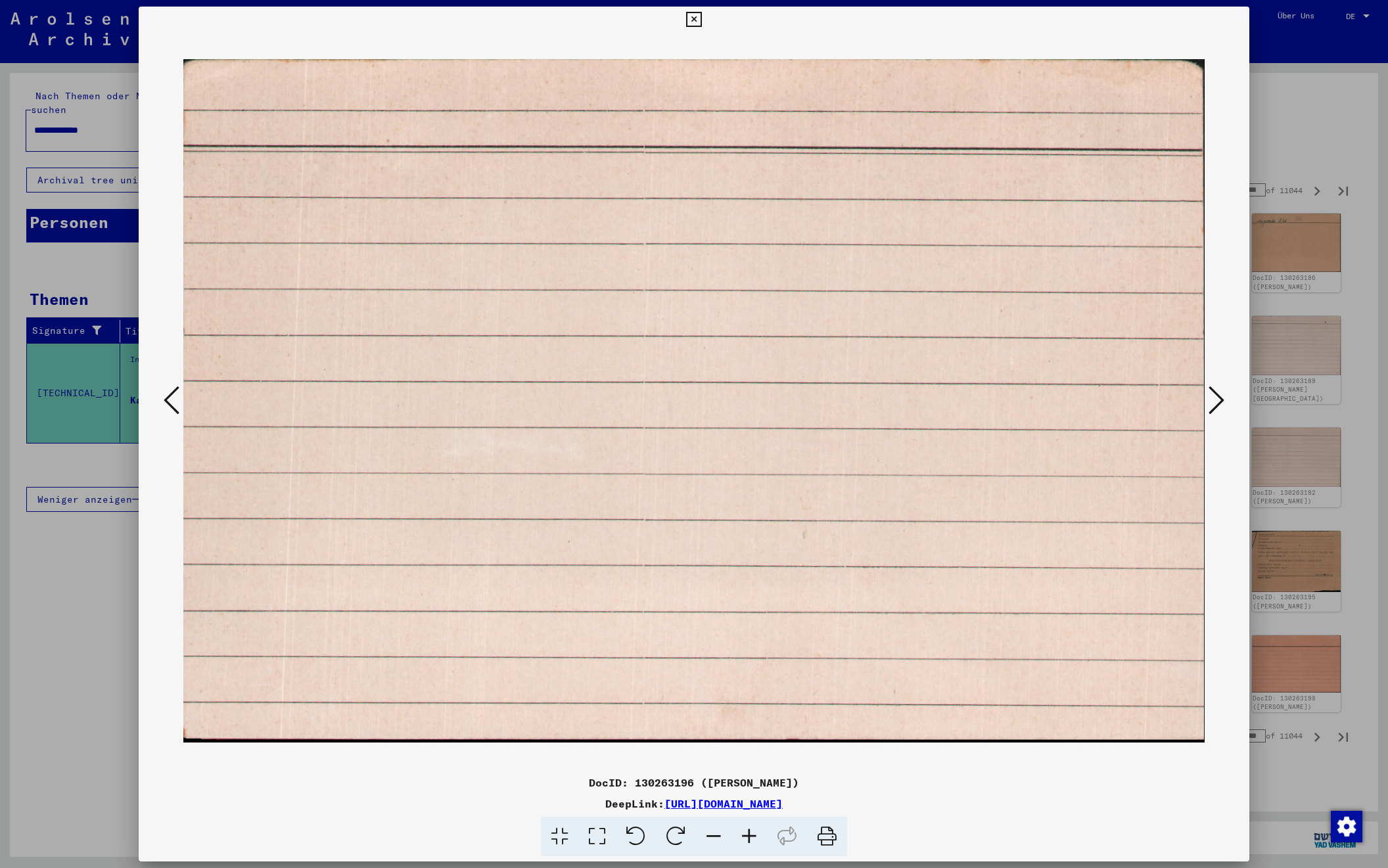
click at [1214, 396] on icon at bounding box center [1216, 400] width 16 height 32
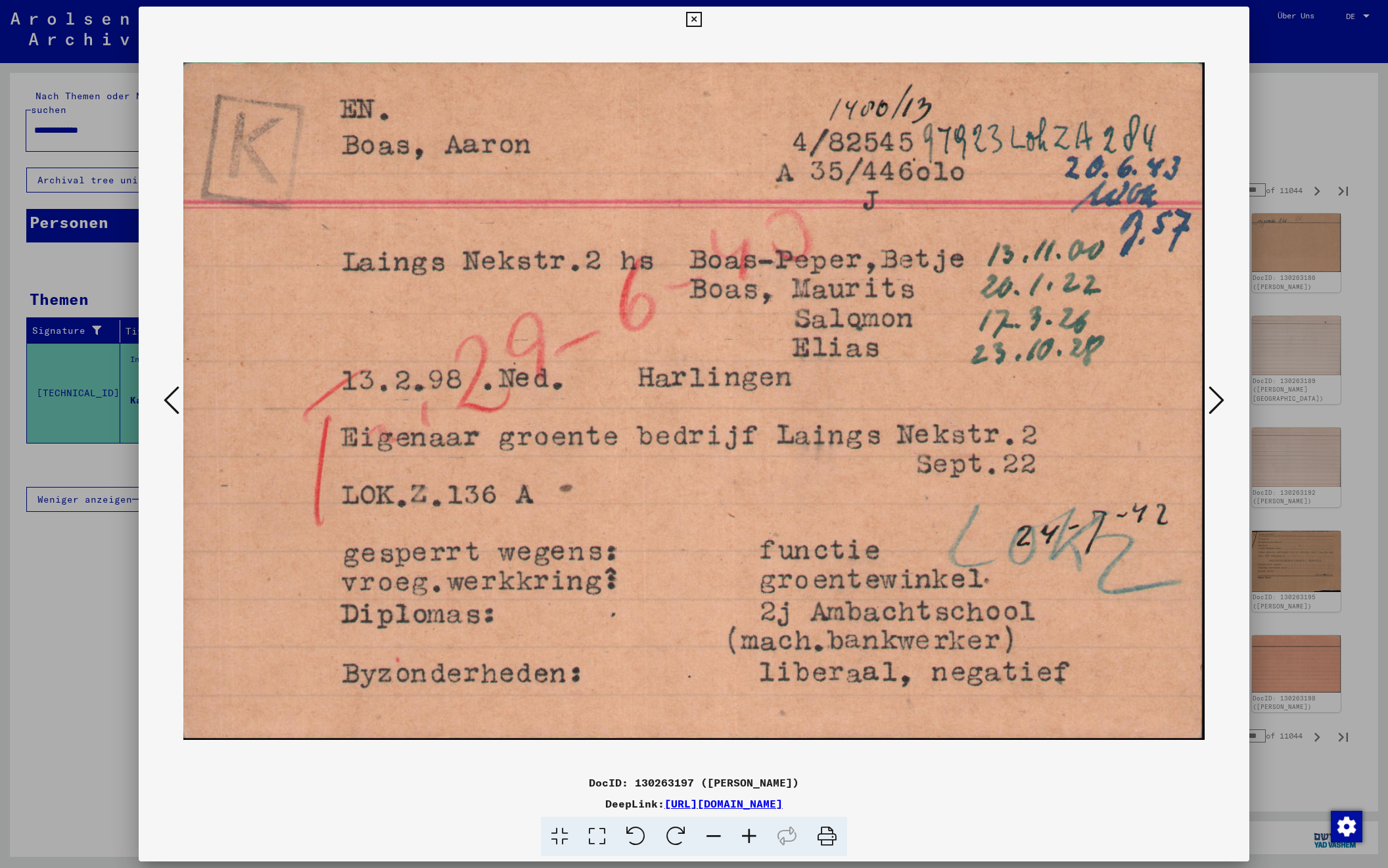
click at [1214, 396] on icon at bounding box center [1216, 400] width 16 height 32
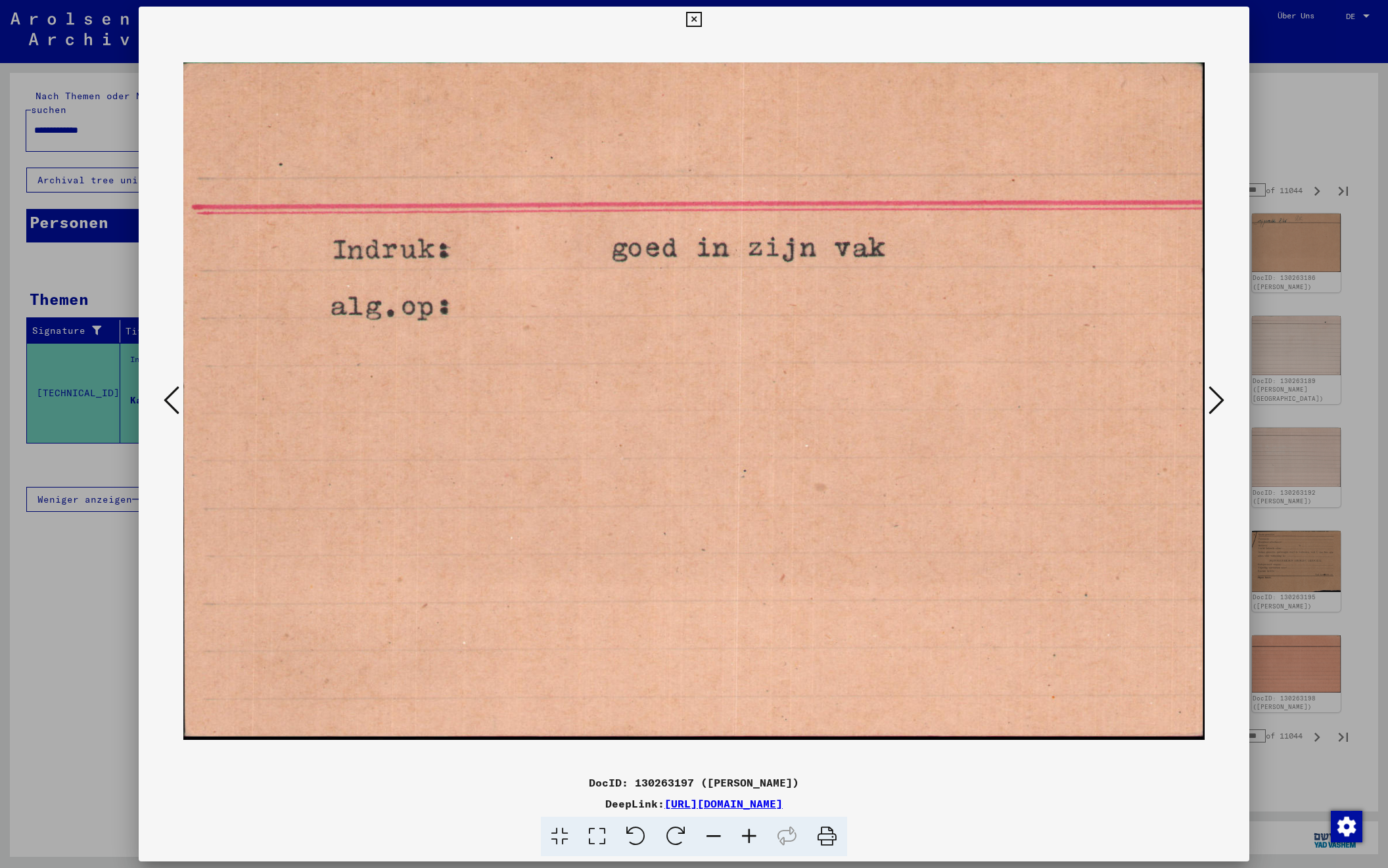
click at [1214, 396] on icon at bounding box center [1216, 400] width 16 height 32
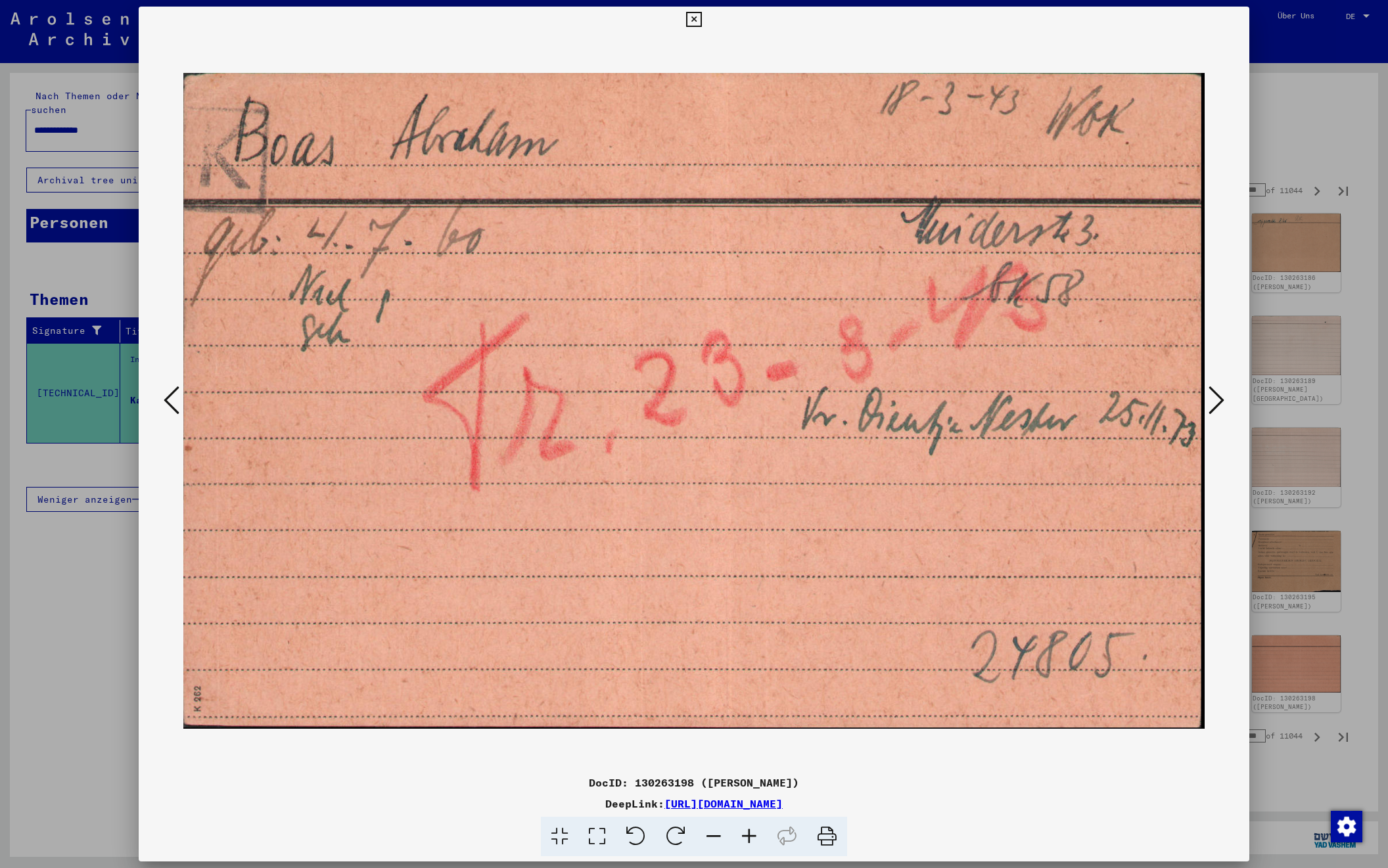
click at [1214, 396] on icon at bounding box center [1216, 400] width 16 height 32
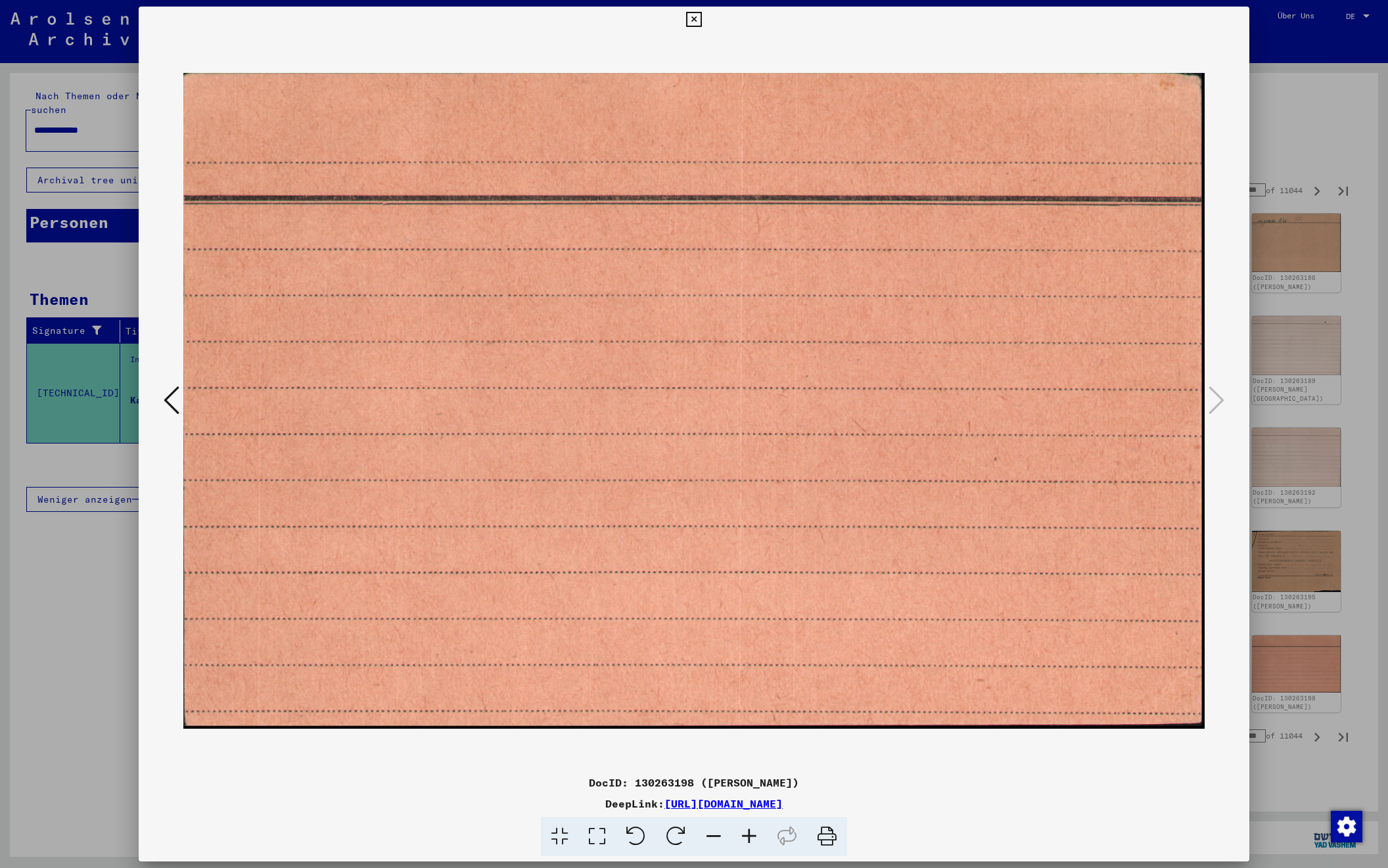
click at [702, 17] on icon at bounding box center [694, 19] width 15 height 16
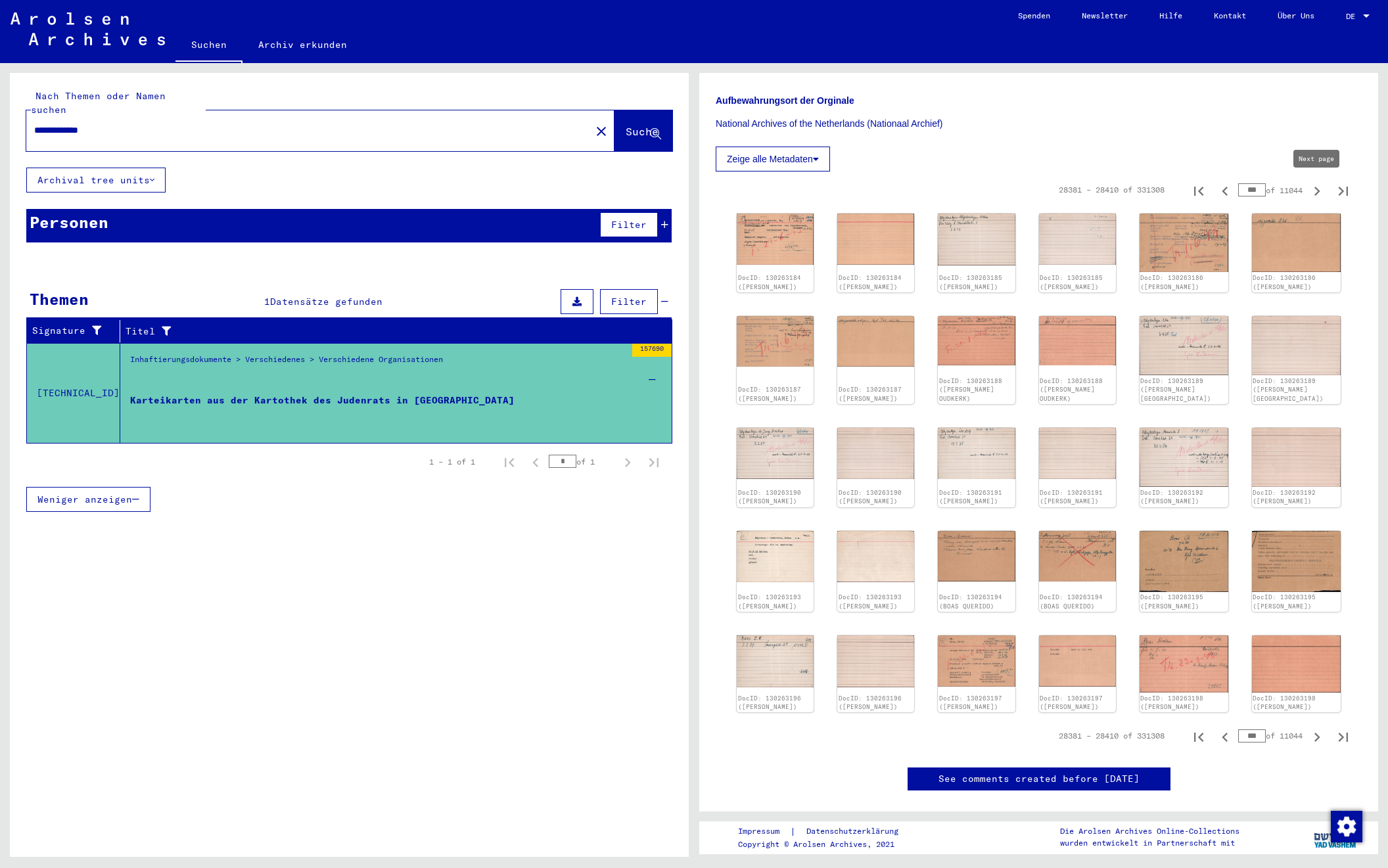
click at [1318, 187] on icon "Next page" at bounding box center [1317, 191] width 19 height 19
type input "***"
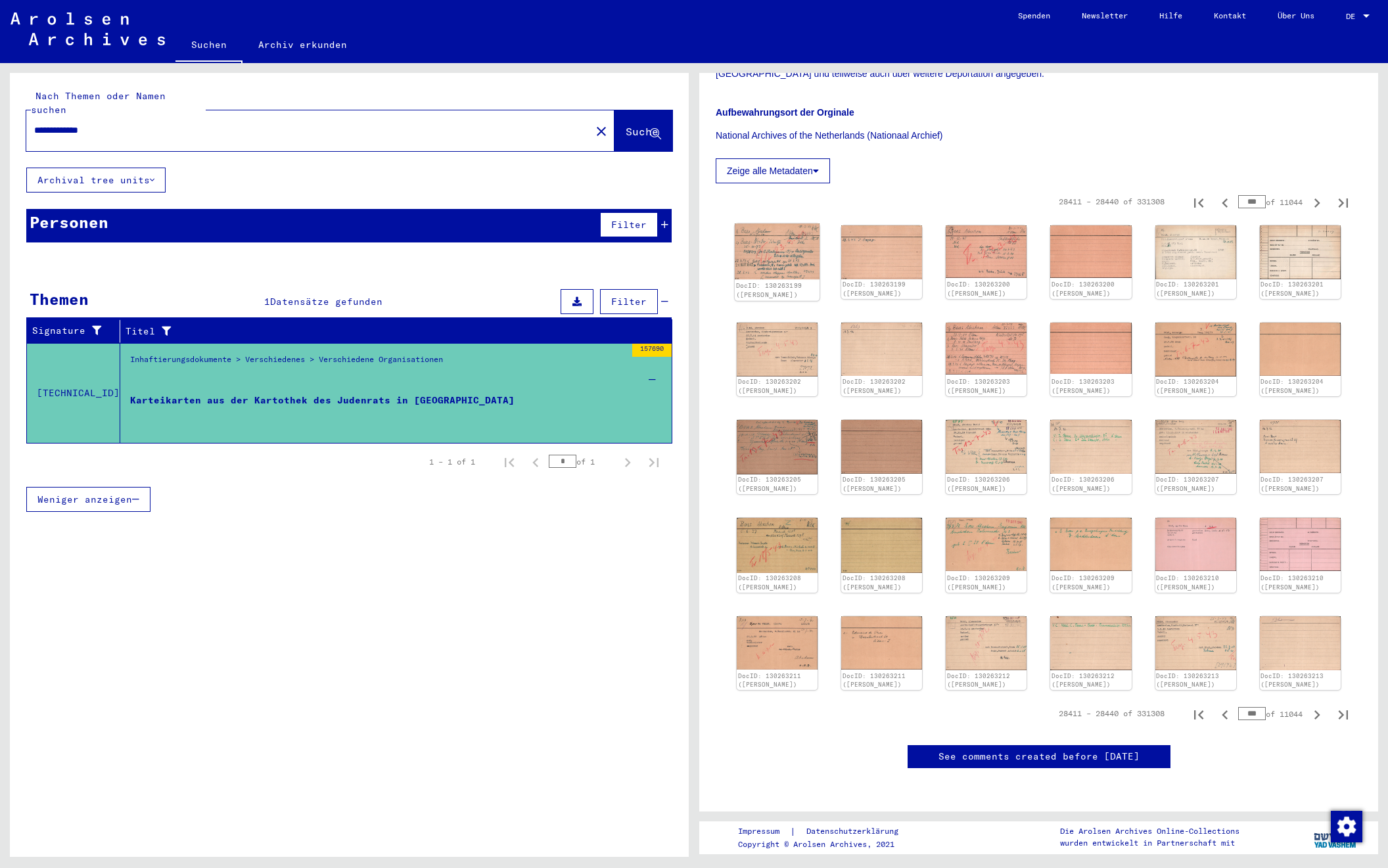
click at [767, 225] on img at bounding box center [778, 251] width 85 height 56
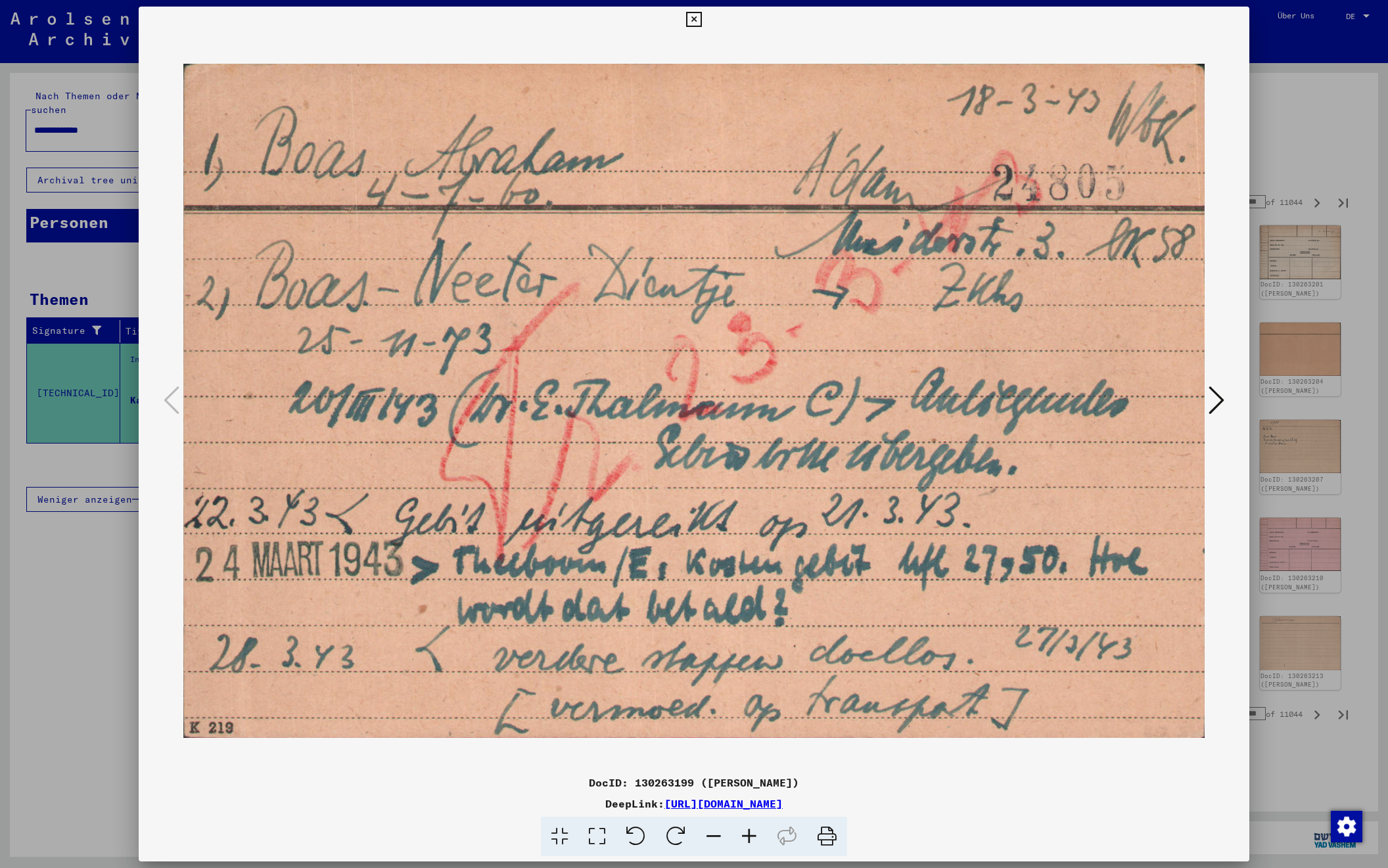
click at [1218, 399] on icon at bounding box center [1216, 400] width 16 height 32
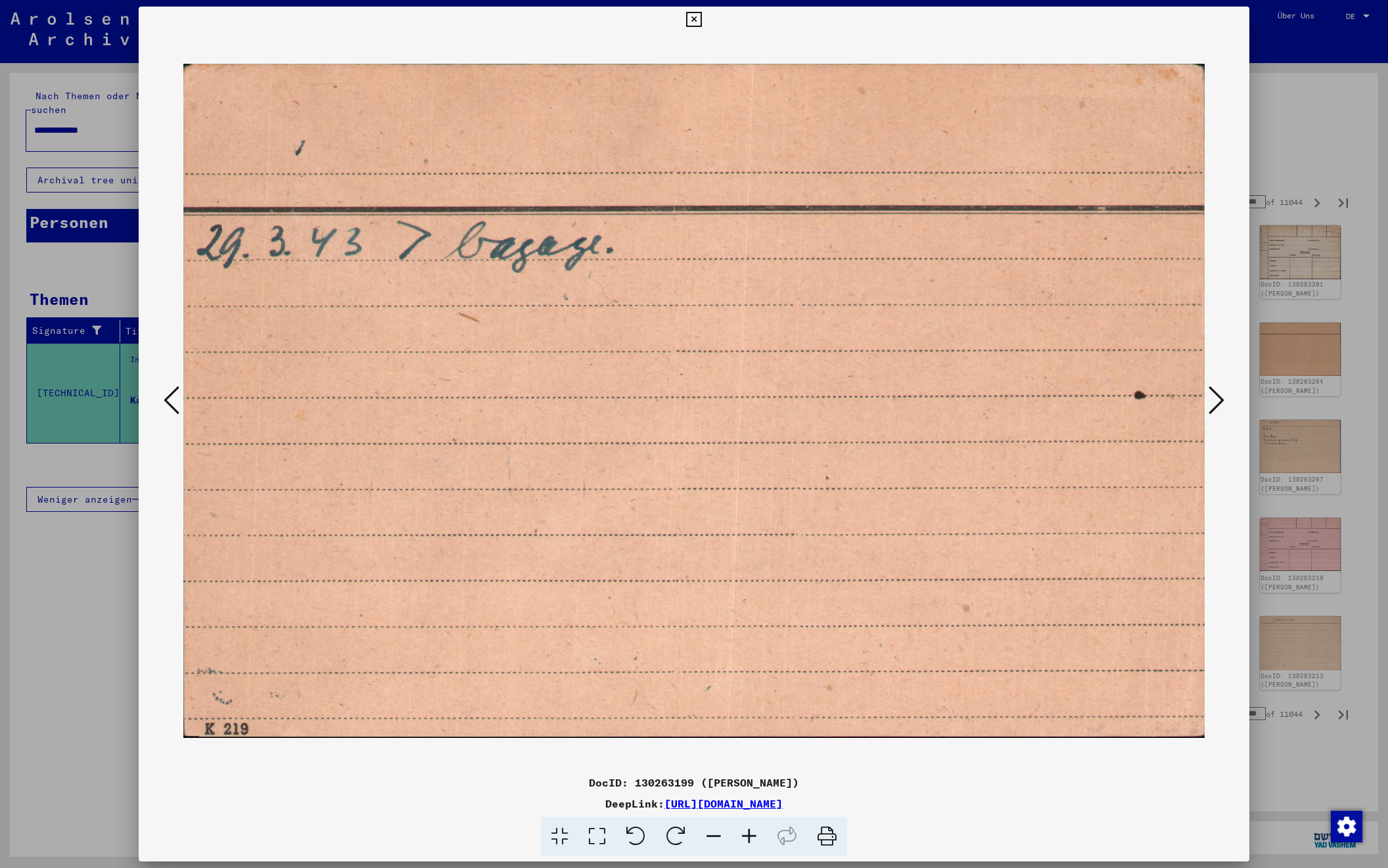
click at [1218, 399] on icon at bounding box center [1216, 400] width 16 height 32
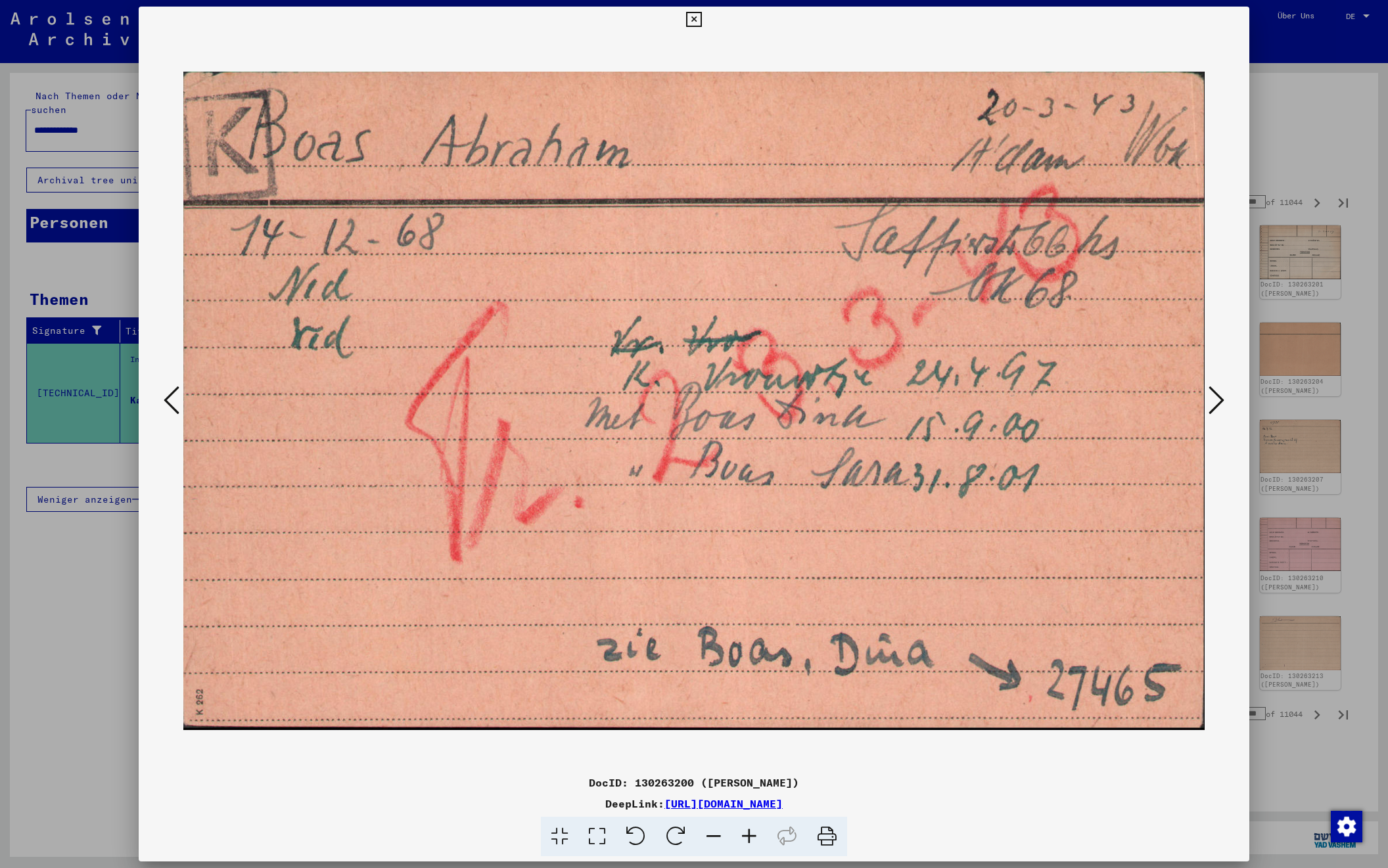
click at [1218, 399] on icon at bounding box center [1216, 400] width 16 height 32
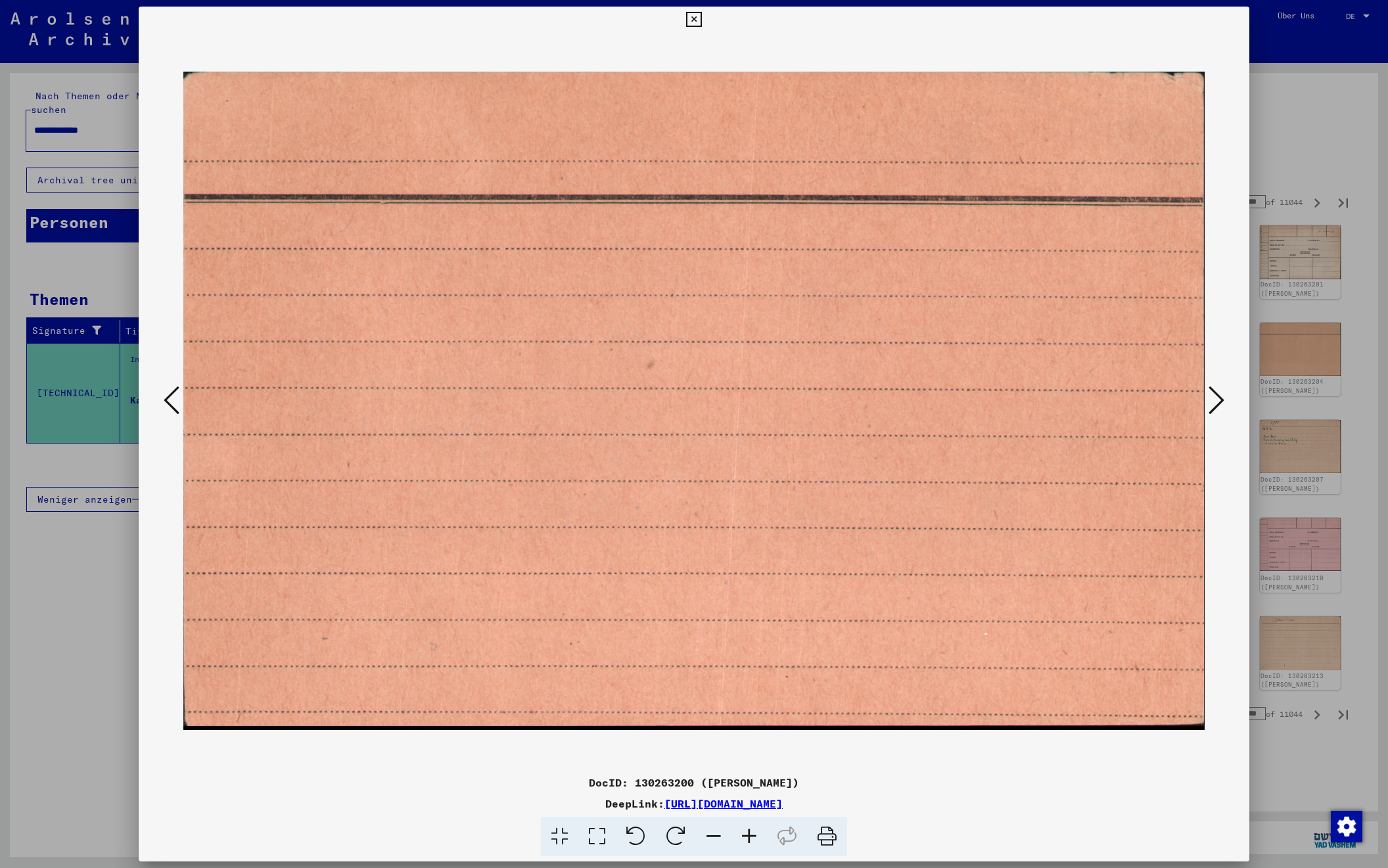
click at [1218, 399] on icon at bounding box center [1216, 400] width 16 height 32
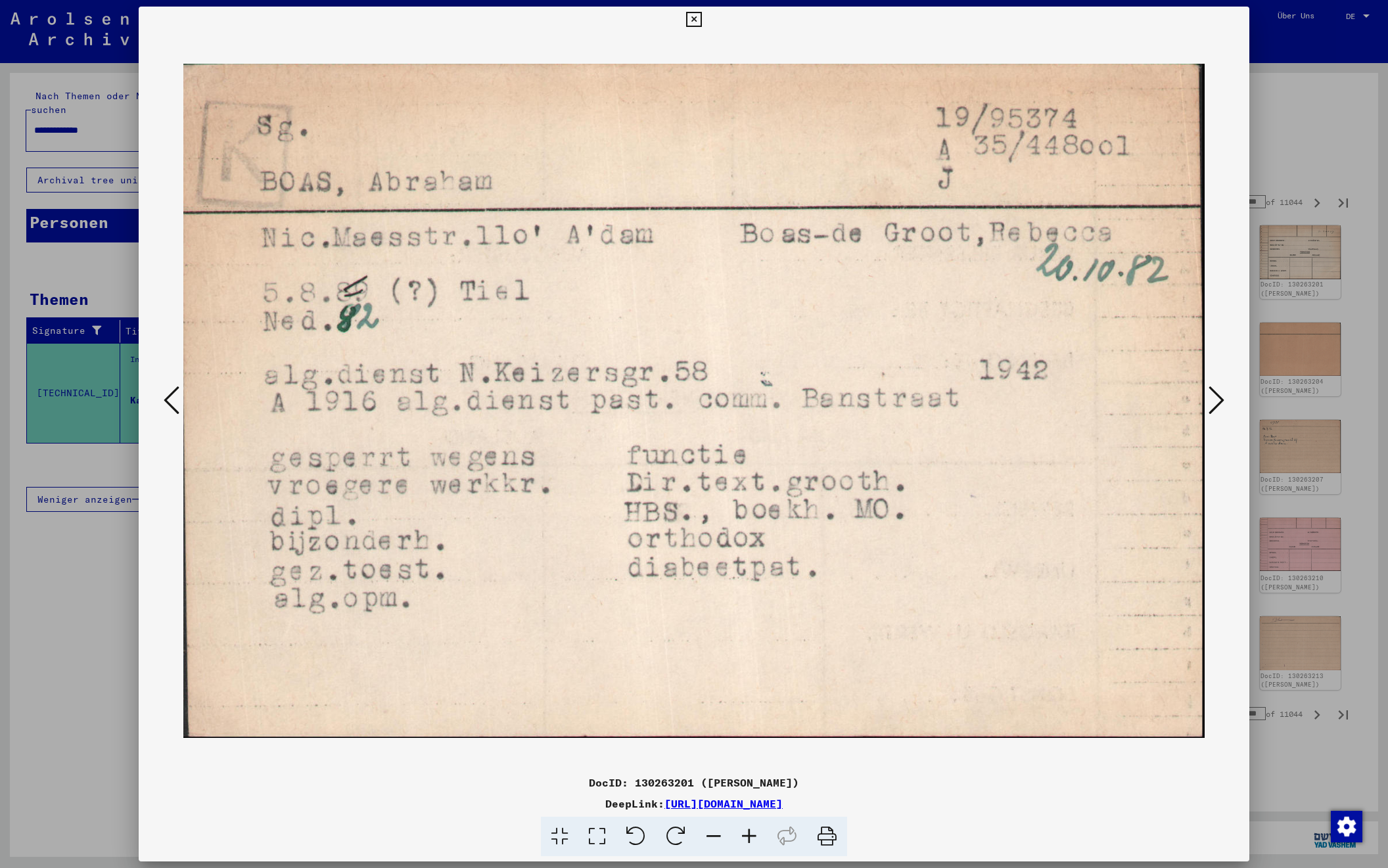
click at [1218, 399] on icon at bounding box center [1216, 400] width 16 height 32
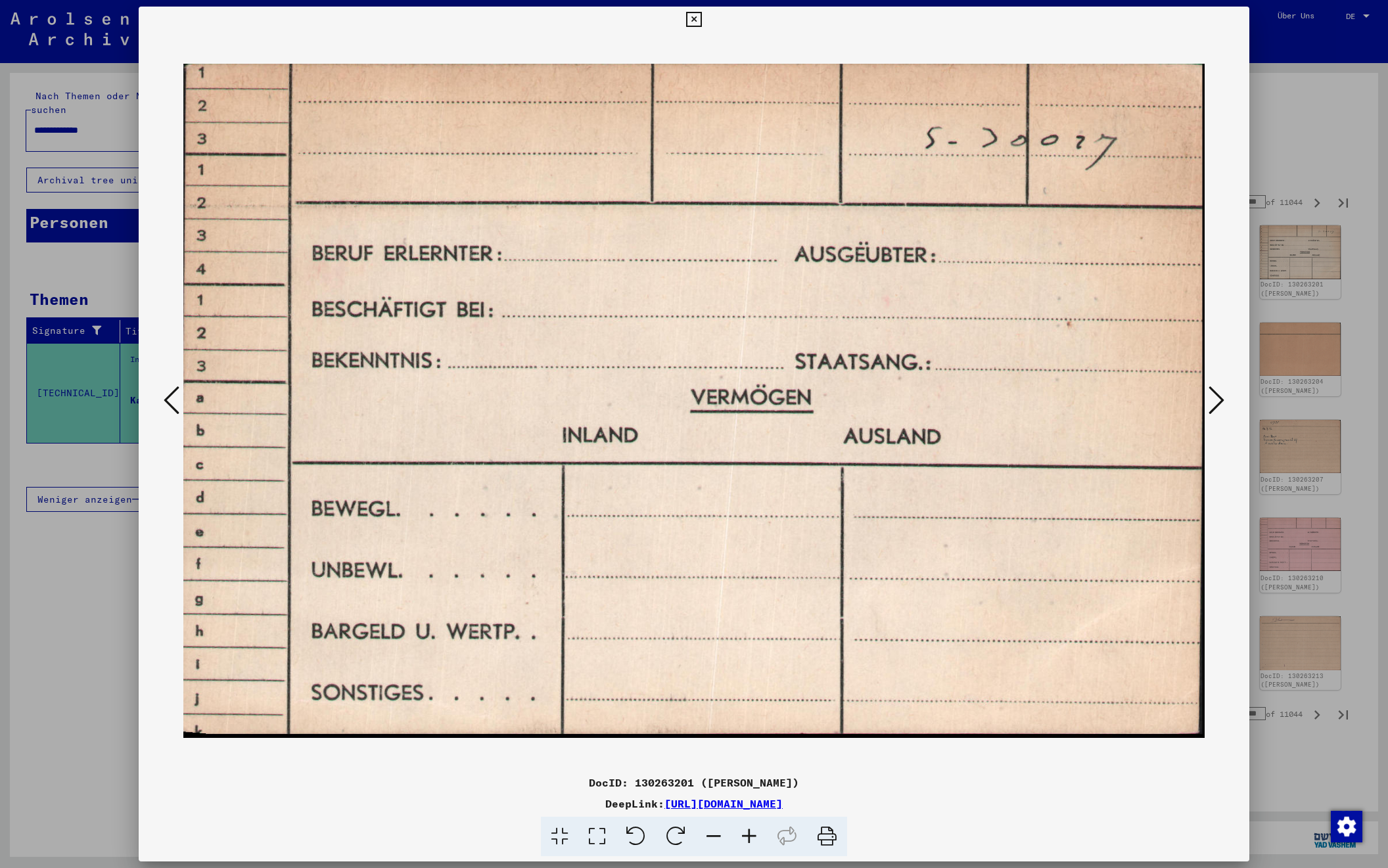
click at [1218, 399] on icon at bounding box center [1216, 400] width 16 height 32
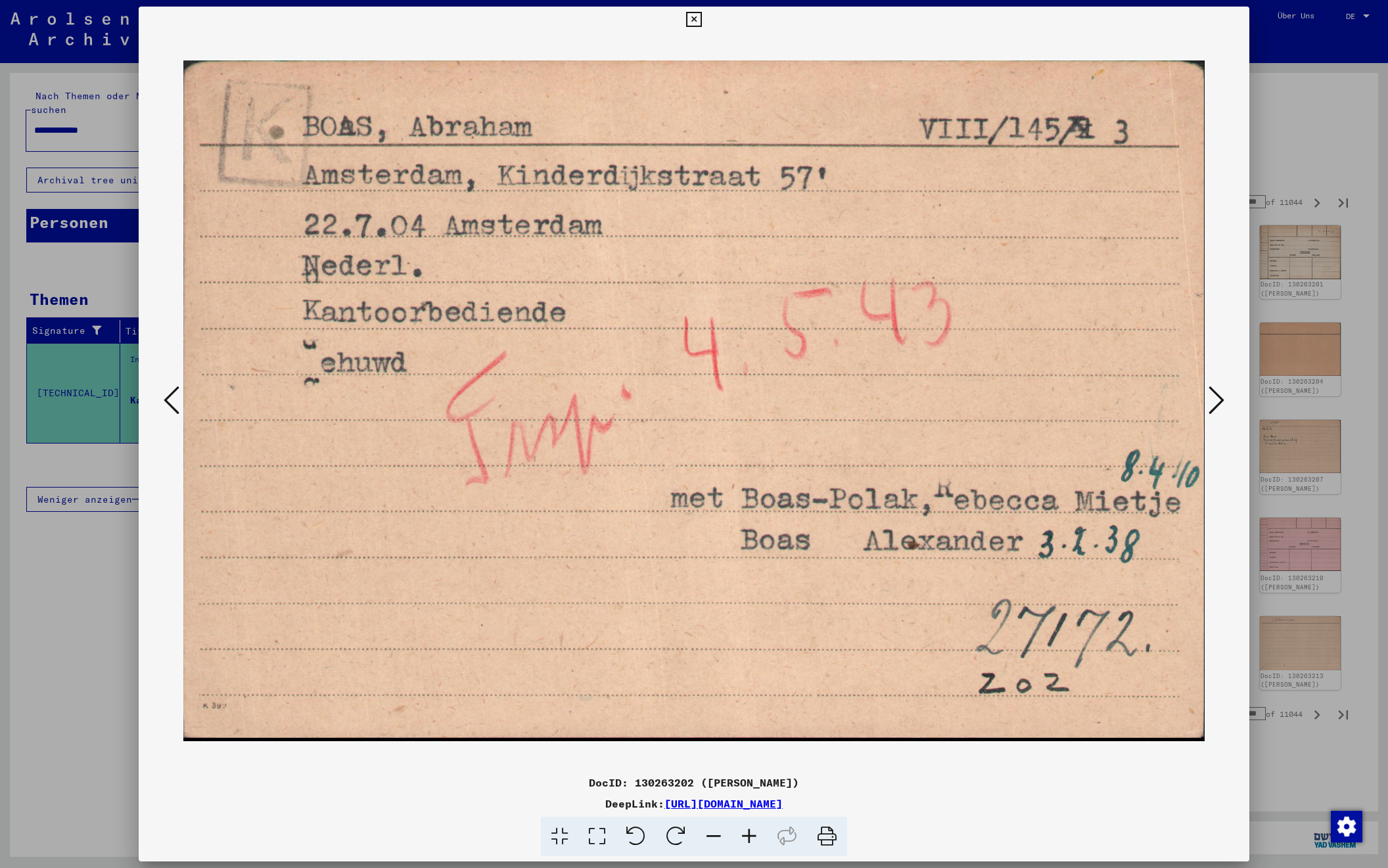
click at [1218, 399] on icon at bounding box center [1216, 400] width 16 height 32
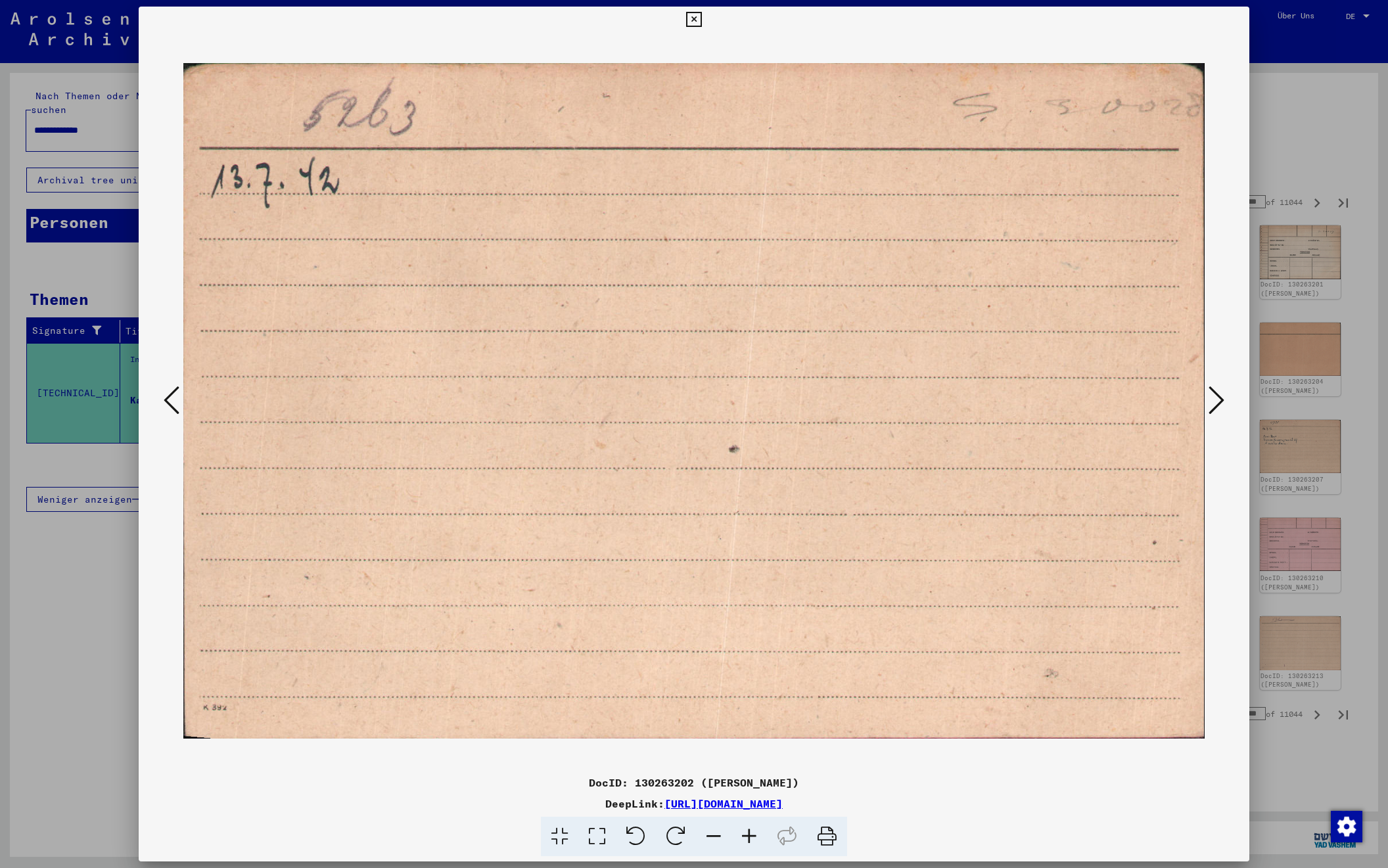
click at [1218, 399] on icon at bounding box center [1216, 400] width 16 height 32
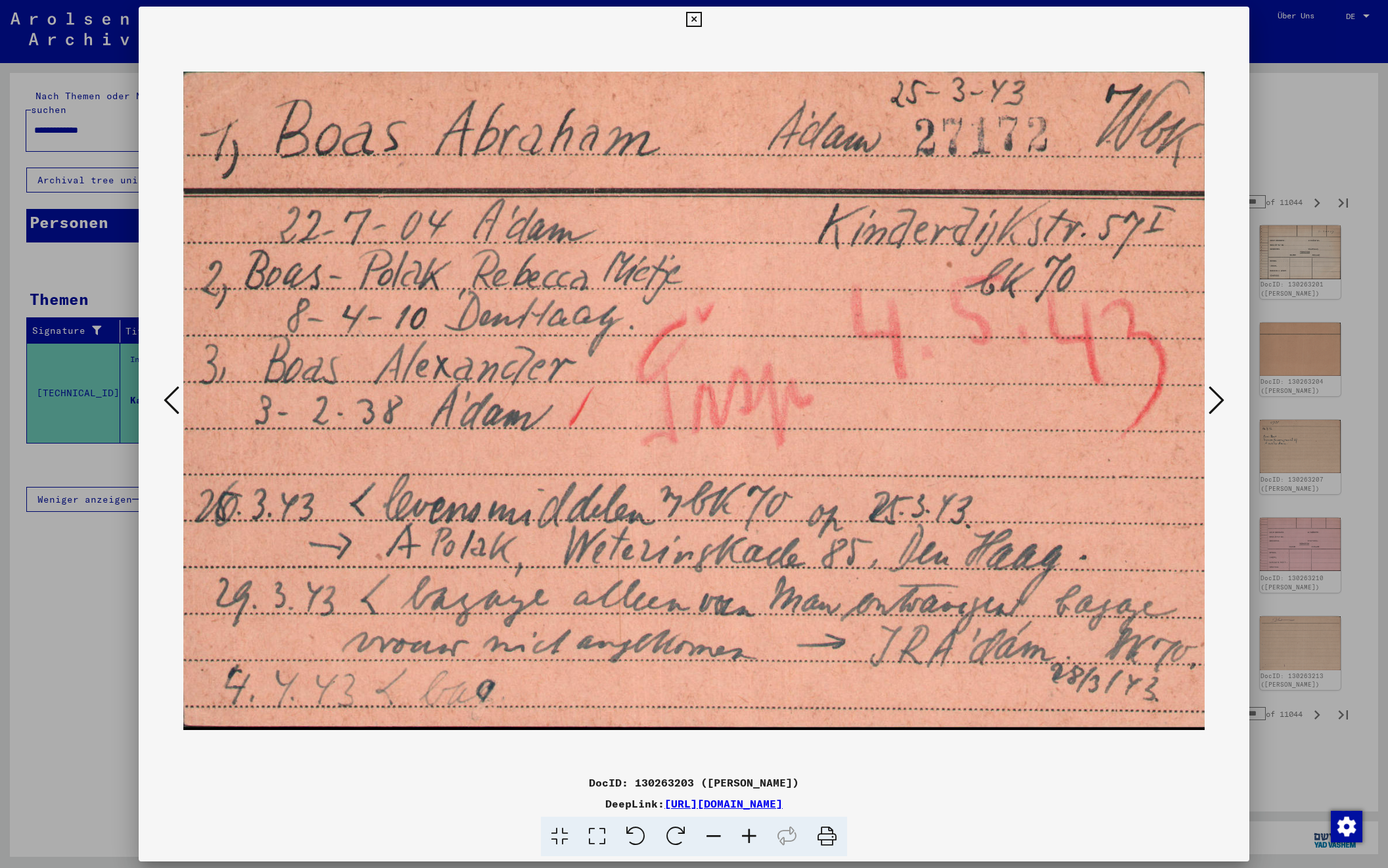
scroll to position [0, 1]
click at [1218, 399] on icon at bounding box center [1216, 400] width 16 height 32
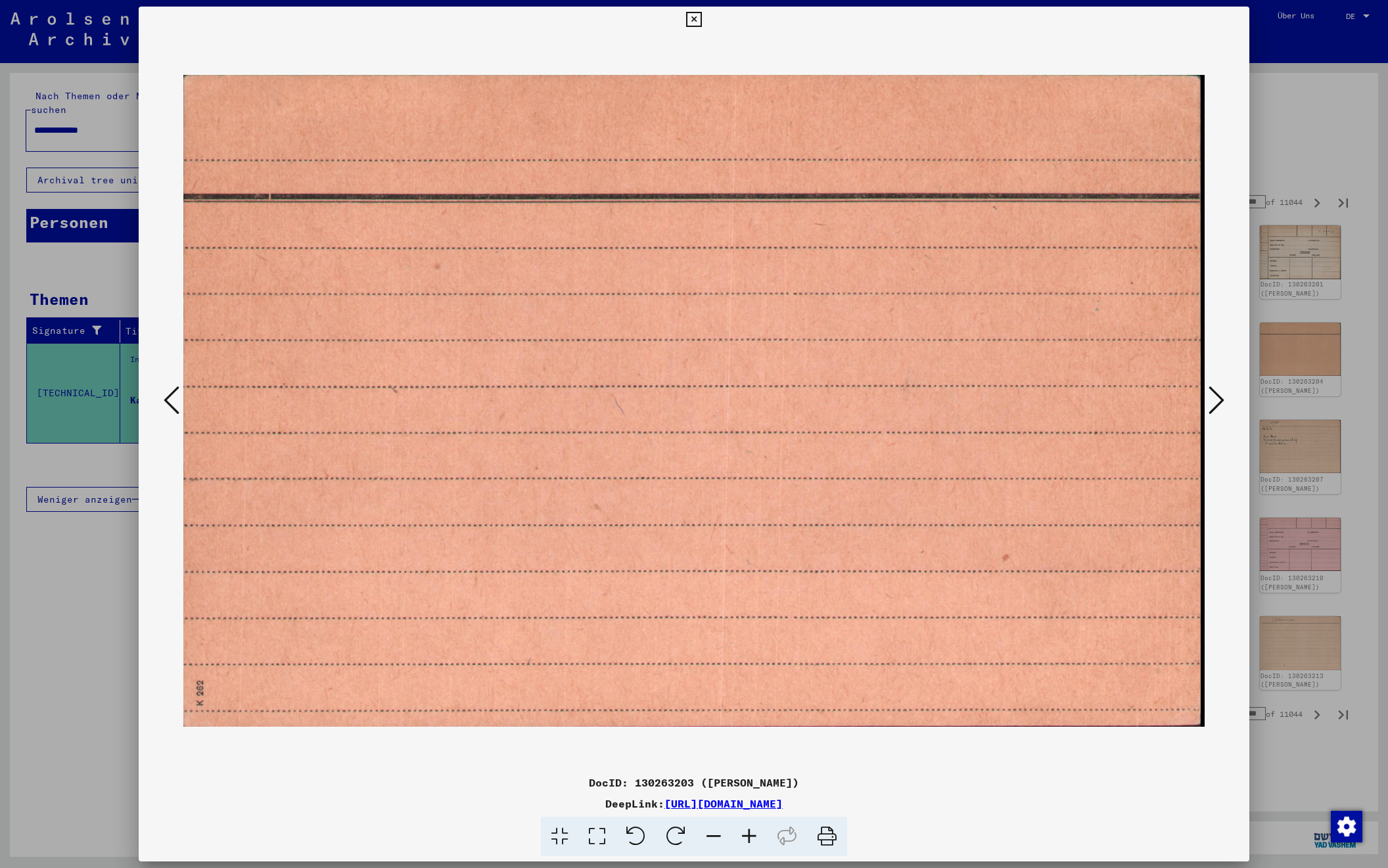
click at [1218, 399] on icon at bounding box center [1216, 400] width 16 height 32
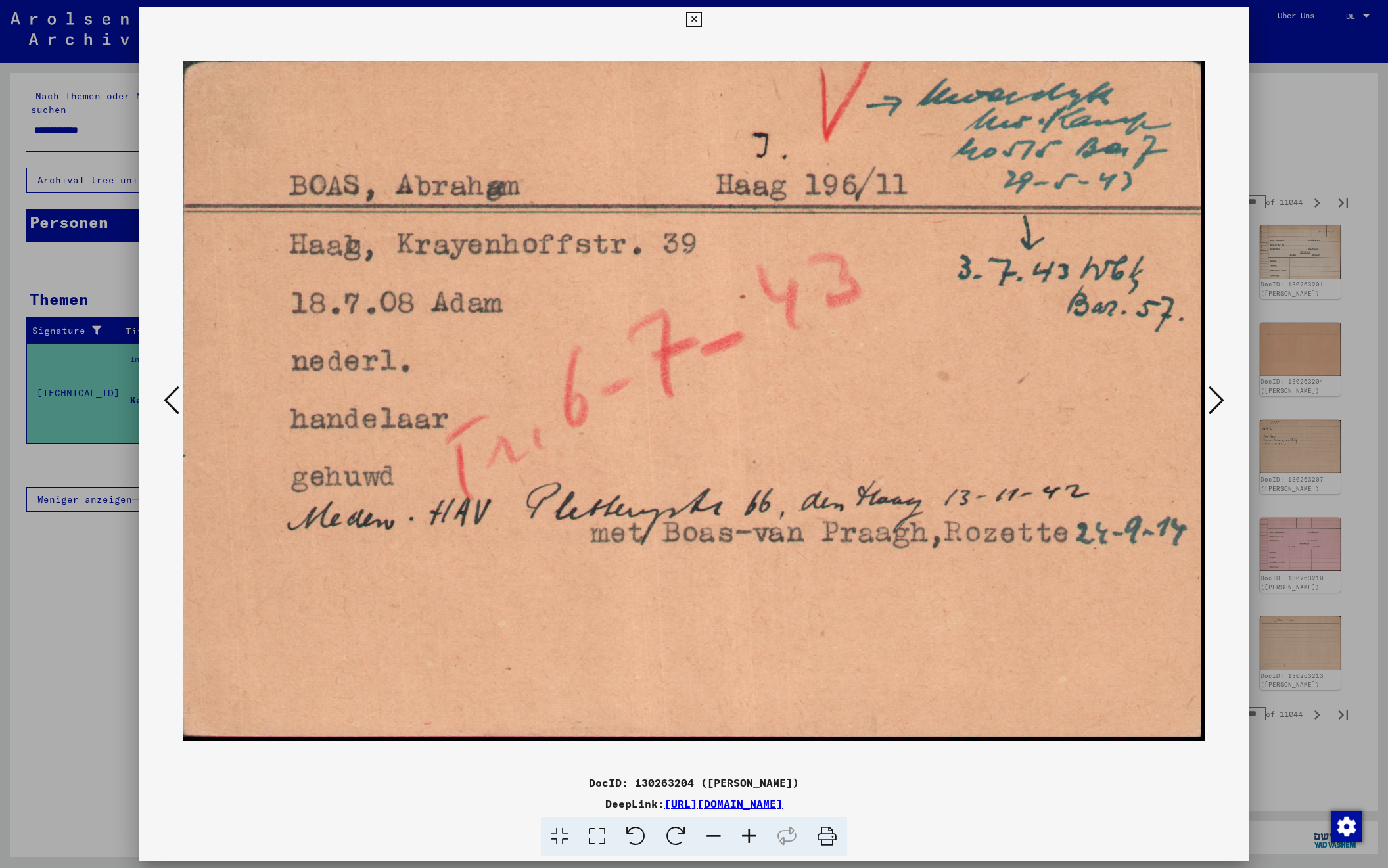
scroll to position [0, 0]
click at [1218, 399] on icon at bounding box center [1216, 400] width 16 height 32
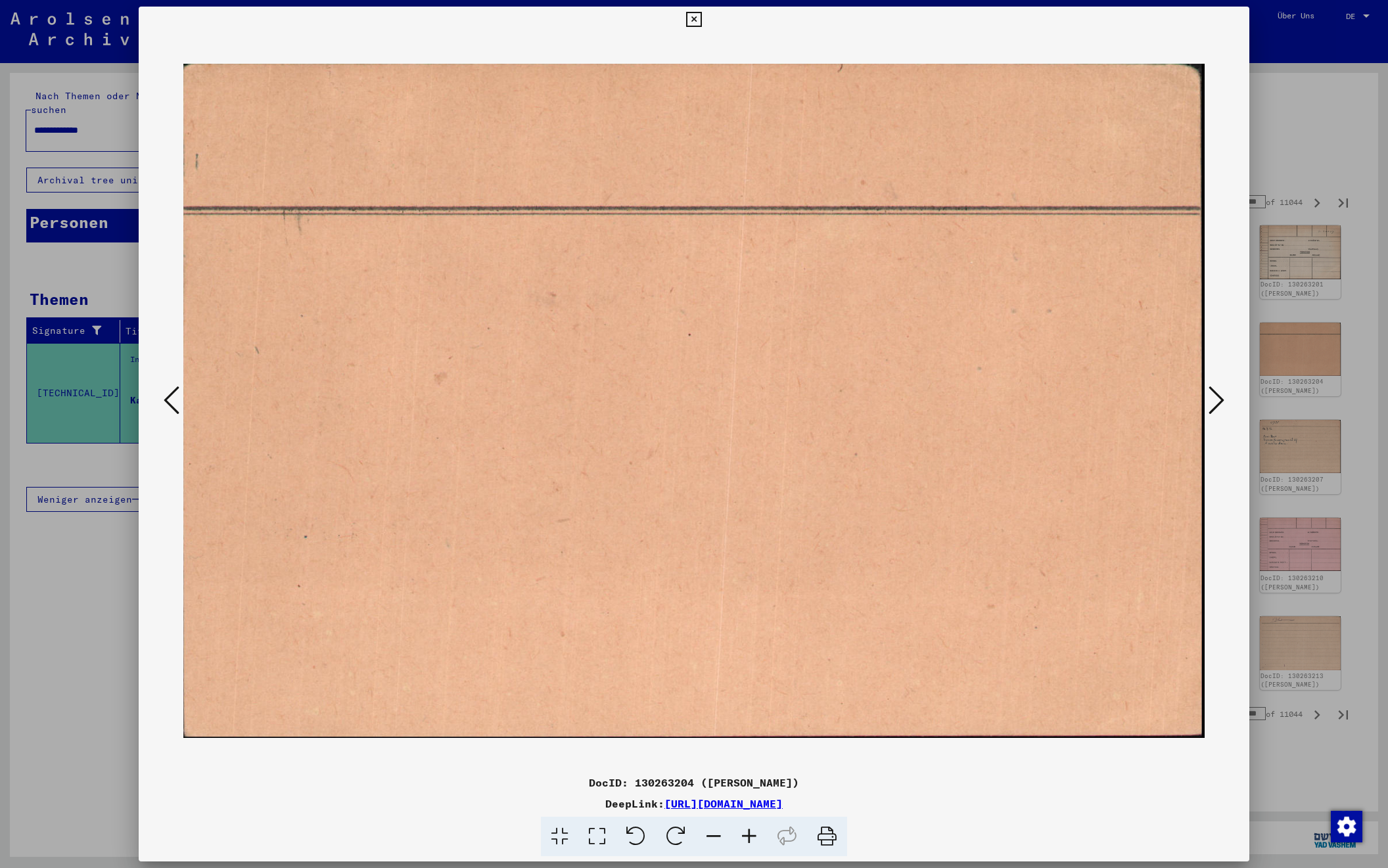
click at [1218, 399] on icon at bounding box center [1216, 400] width 16 height 32
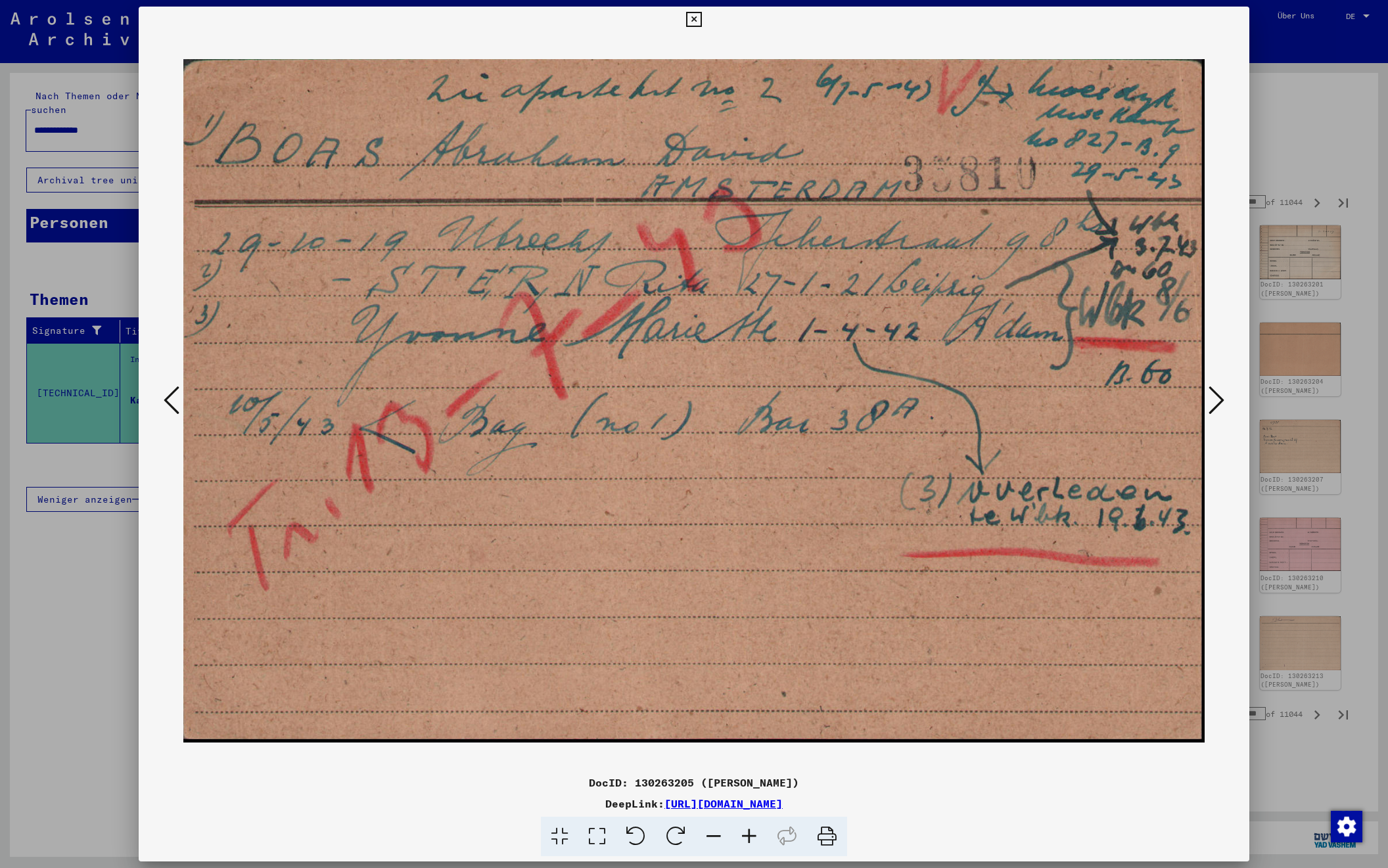
click at [1218, 399] on icon at bounding box center [1216, 400] width 16 height 32
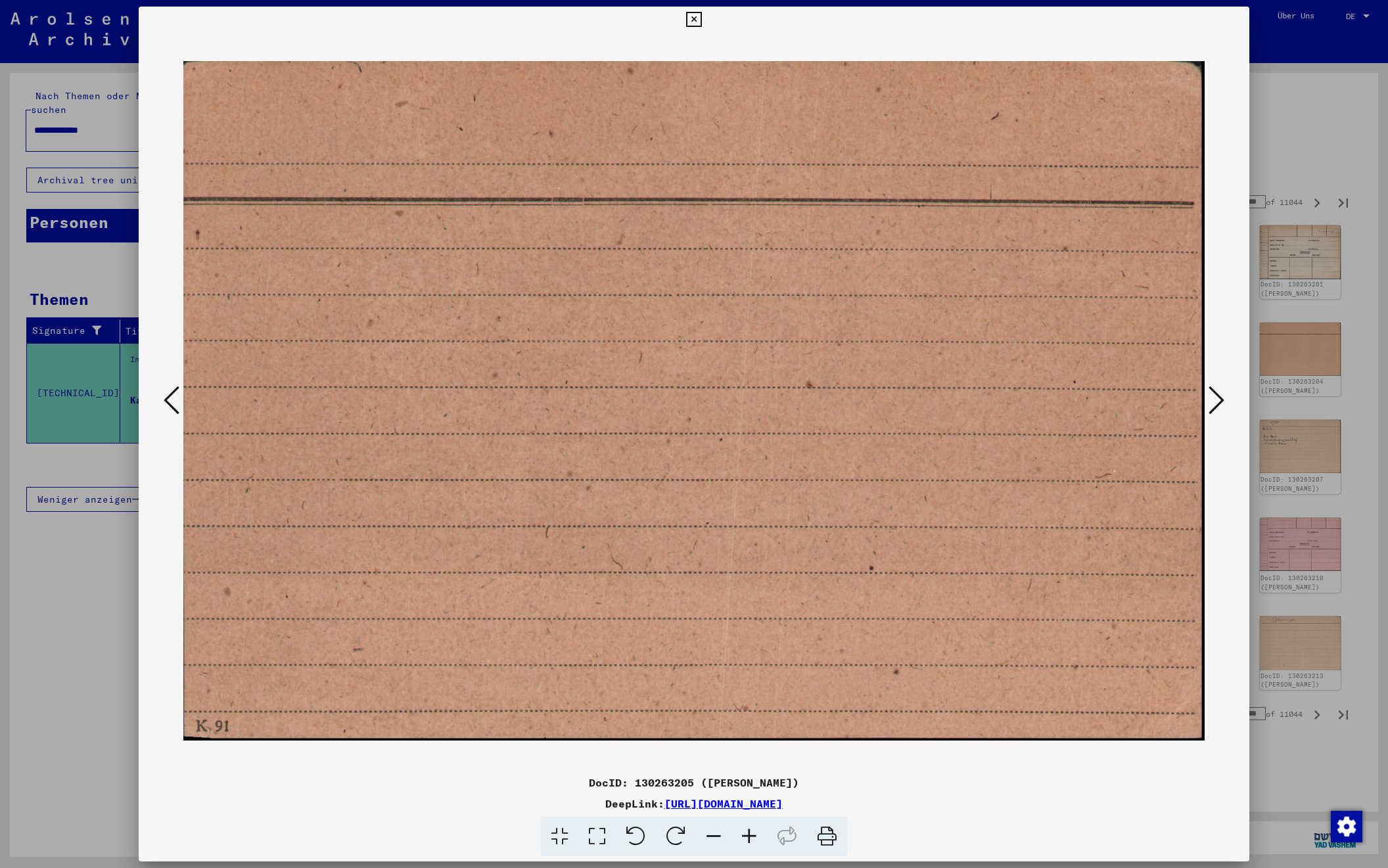
scroll to position [0, 1]
click at [1218, 399] on icon at bounding box center [1216, 400] width 16 height 32
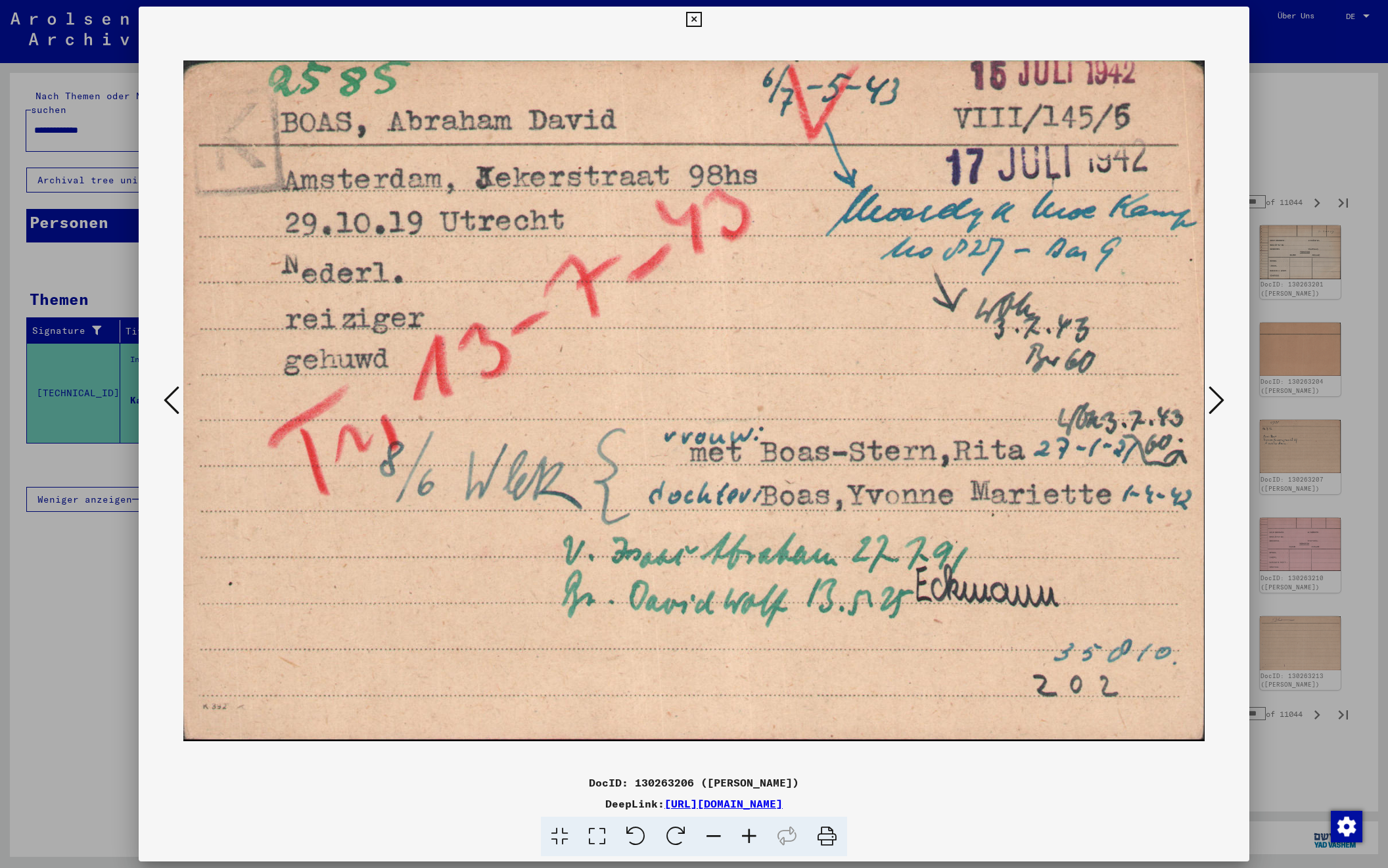
click at [1218, 399] on icon at bounding box center [1216, 400] width 16 height 32
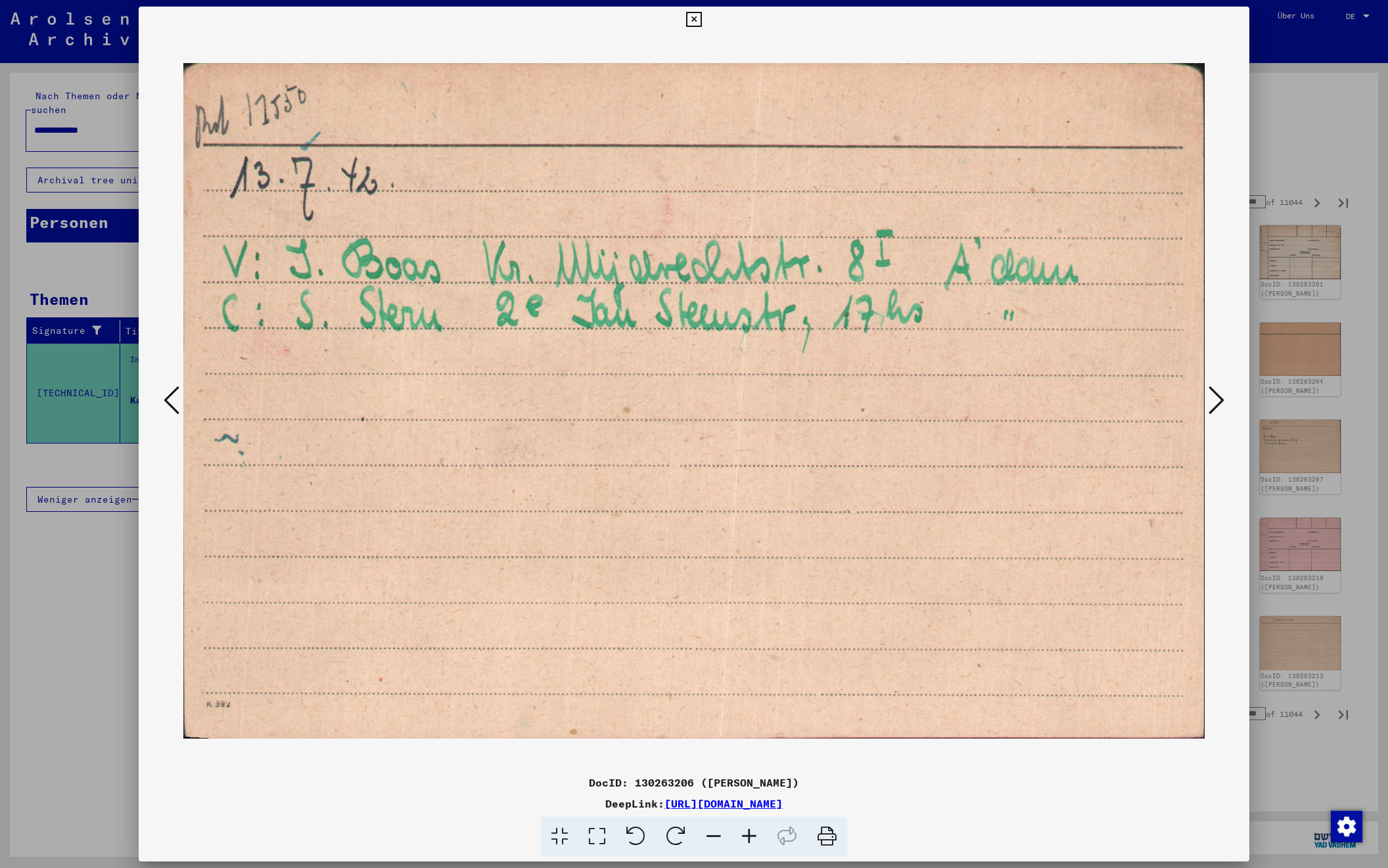
click at [1218, 399] on icon at bounding box center [1216, 400] width 16 height 32
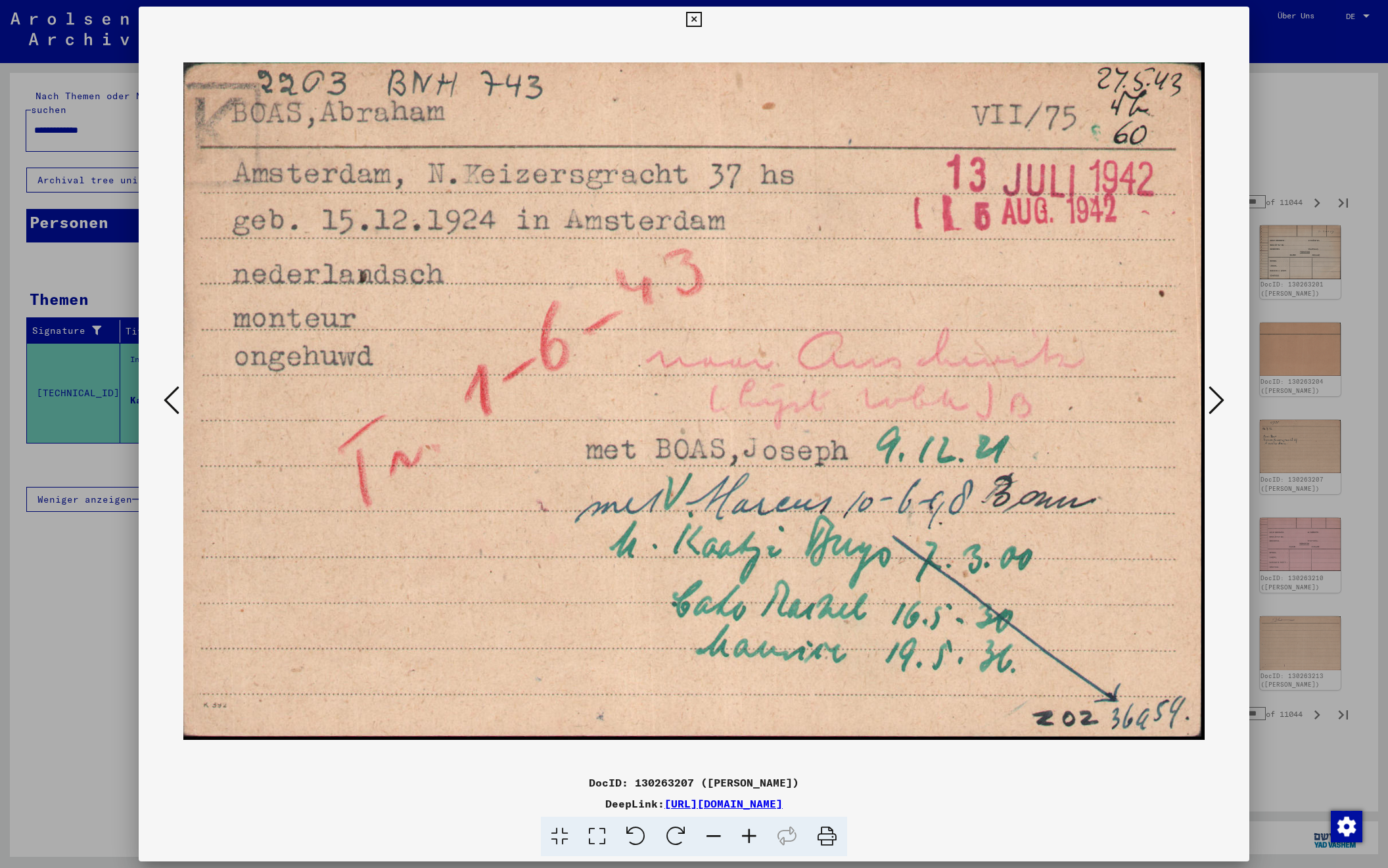
click at [1218, 399] on icon at bounding box center [1216, 400] width 16 height 32
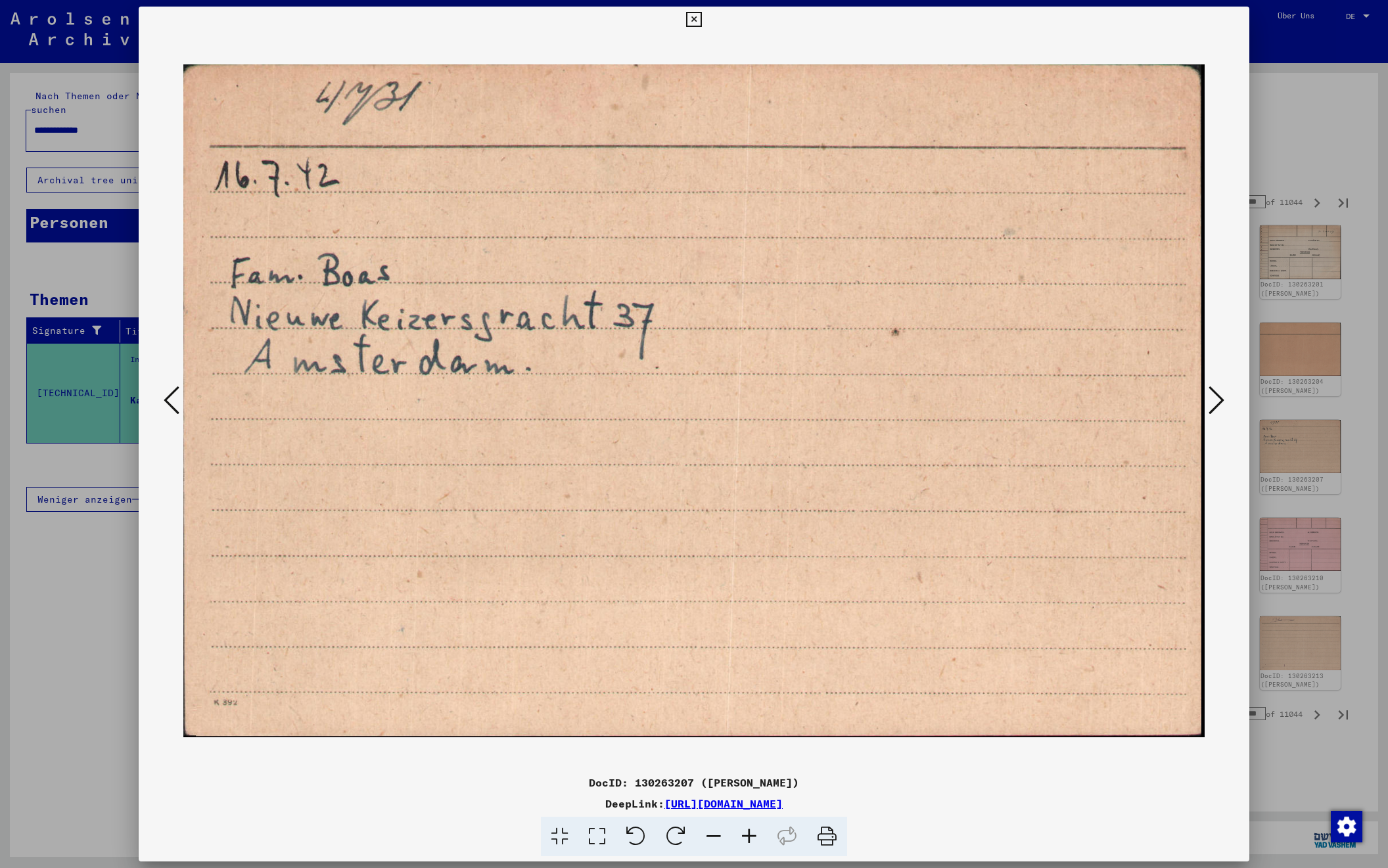
click at [1218, 399] on icon at bounding box center [1216, 400] width 16 height 32
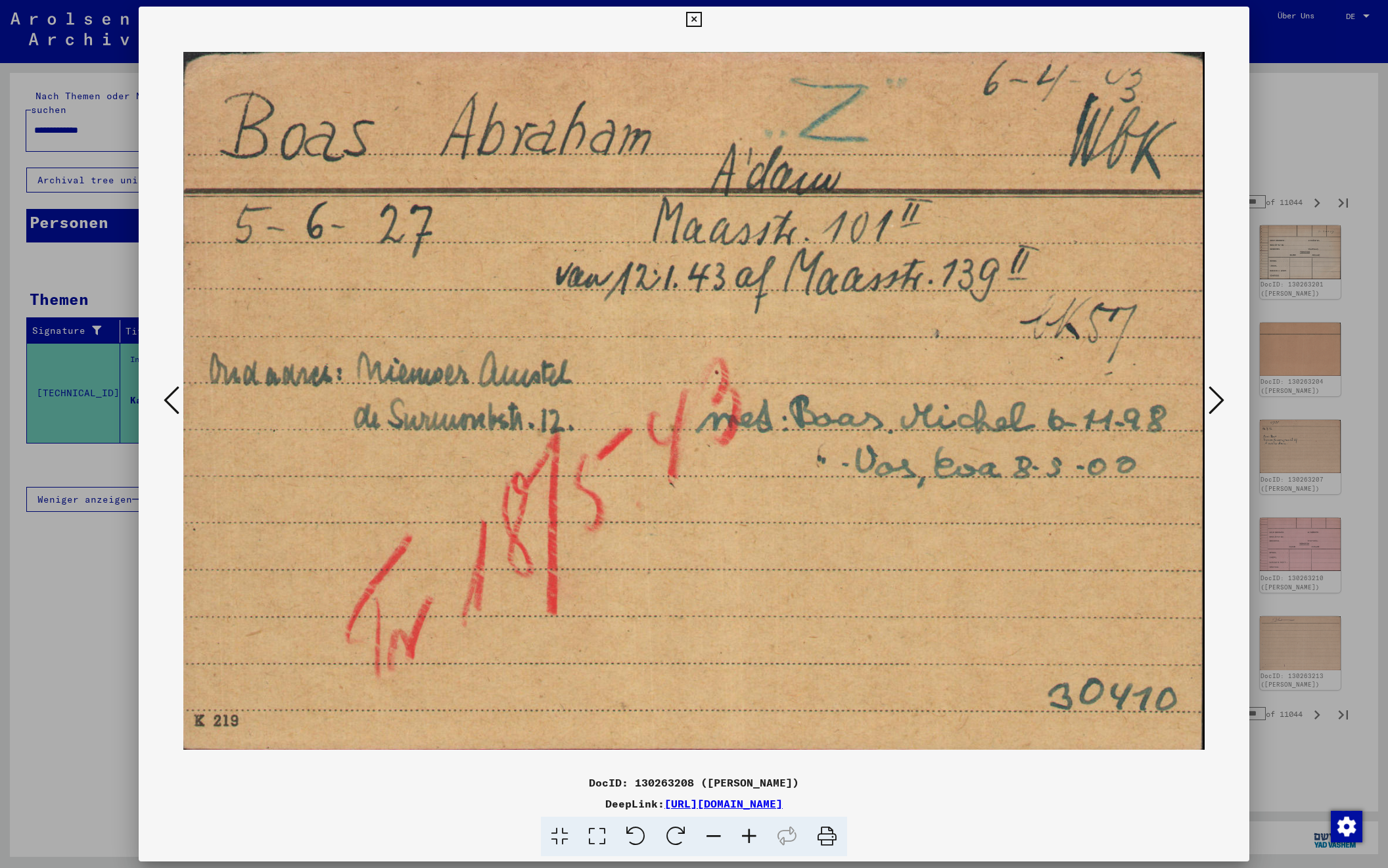
click at [1218, 399] on icon at bounding box center [1216, 400] width 16 height 32
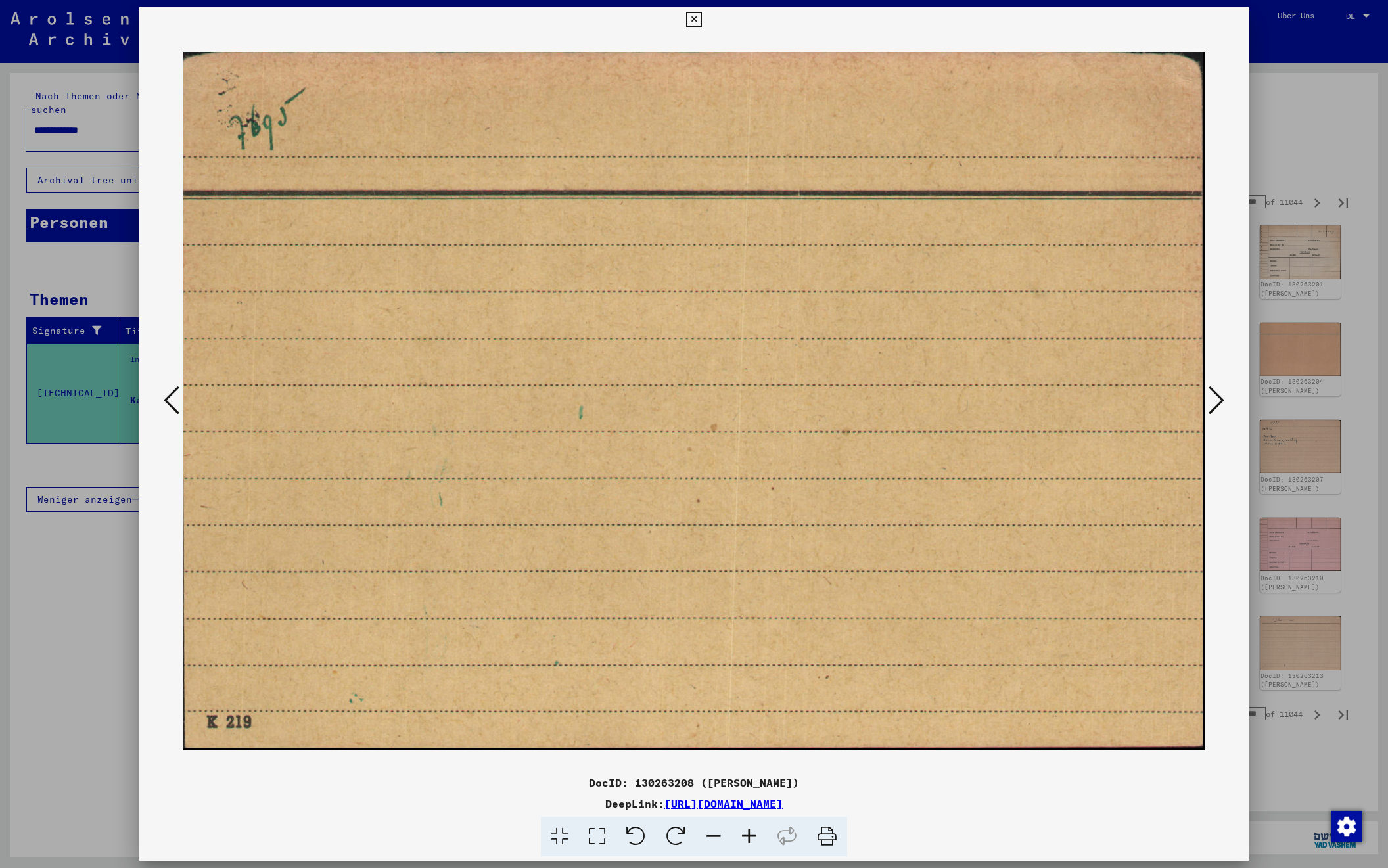
click at [1218, 399] on icon at bounding box center [1216, 400] width 16 height 32
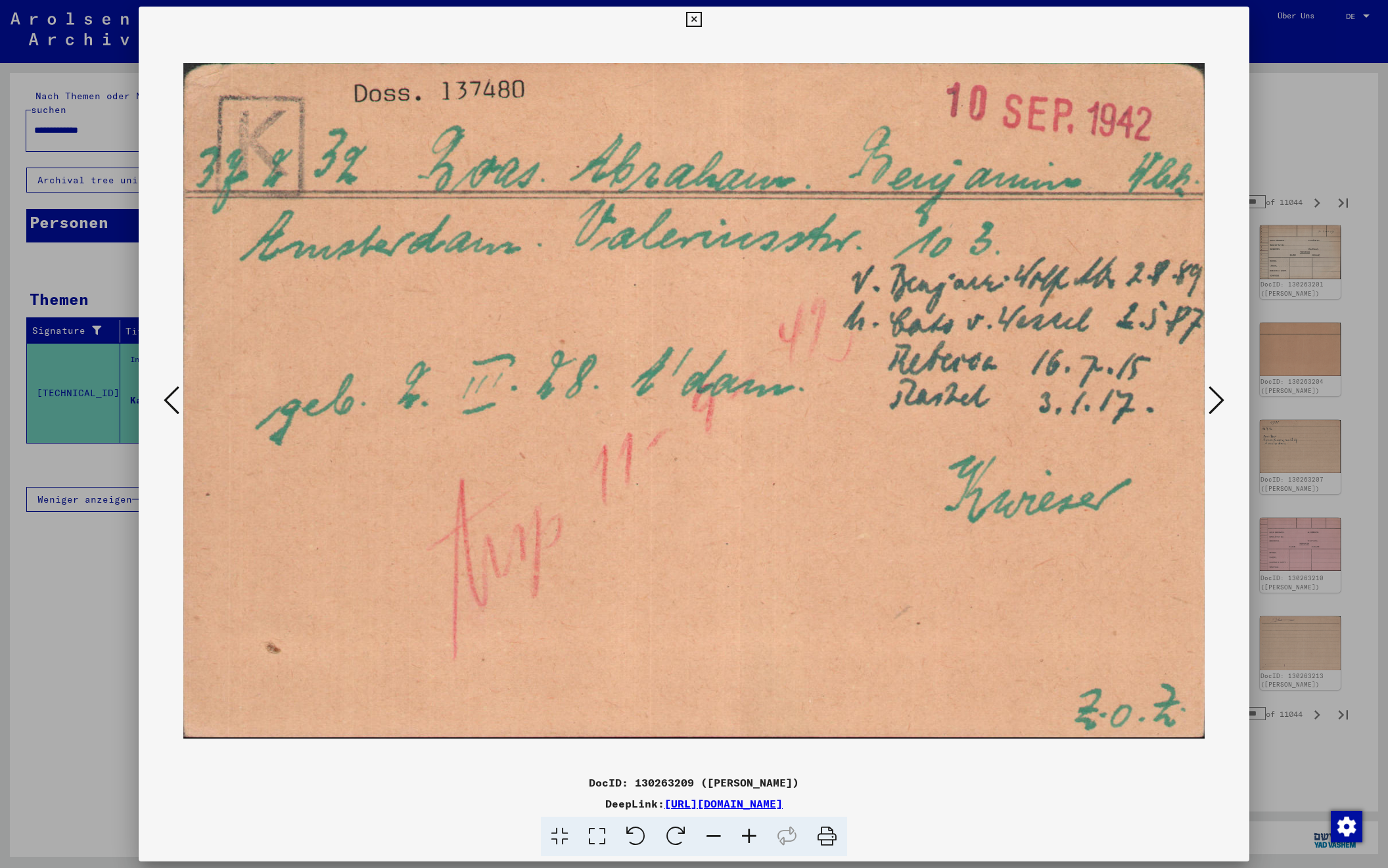
click at [1218, 399] on icon at bounding box center [1216, 400] width 16 height 32
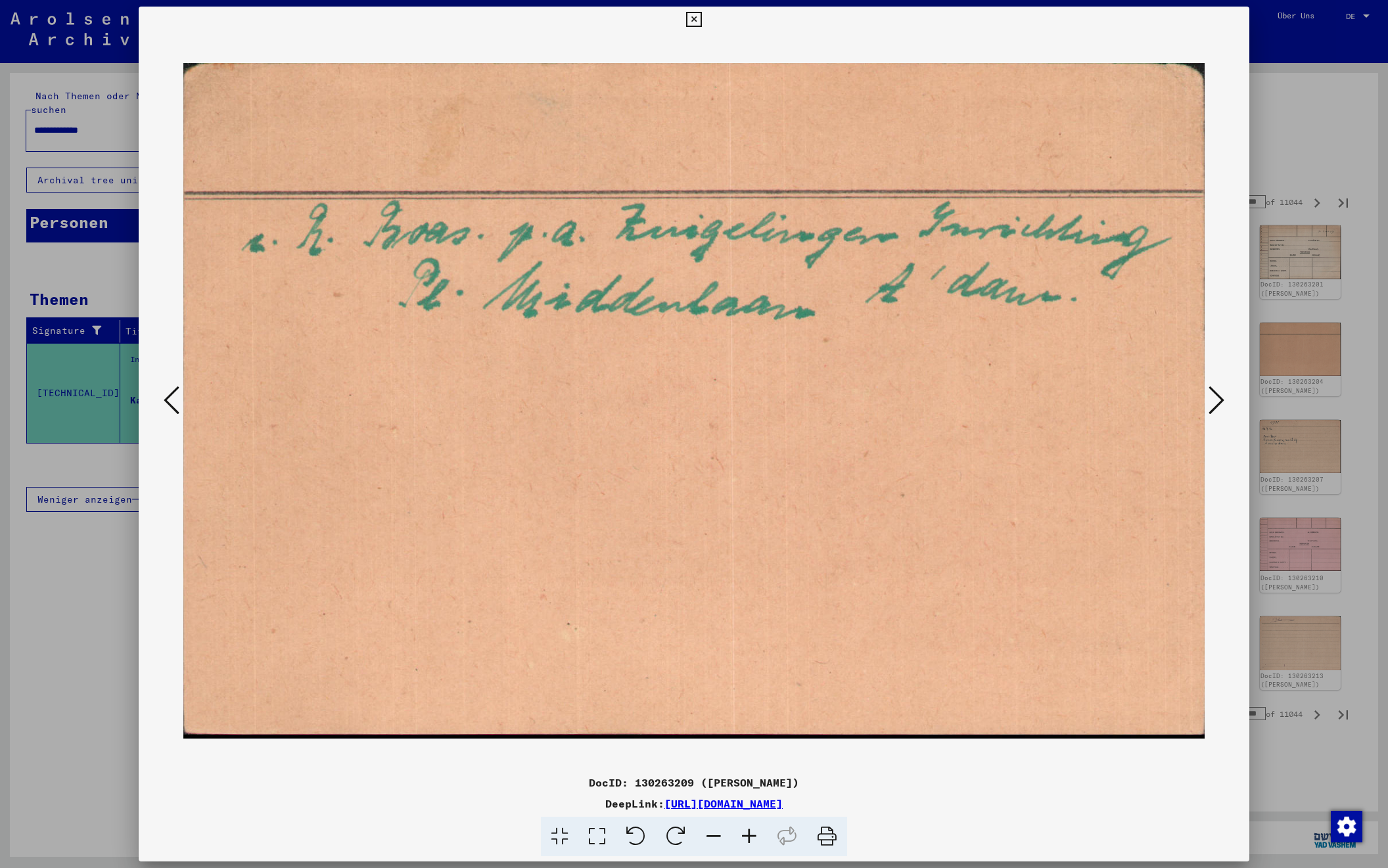
click at [1218, 399] on icon at bounding box center [1216, 400] width 16 height 32
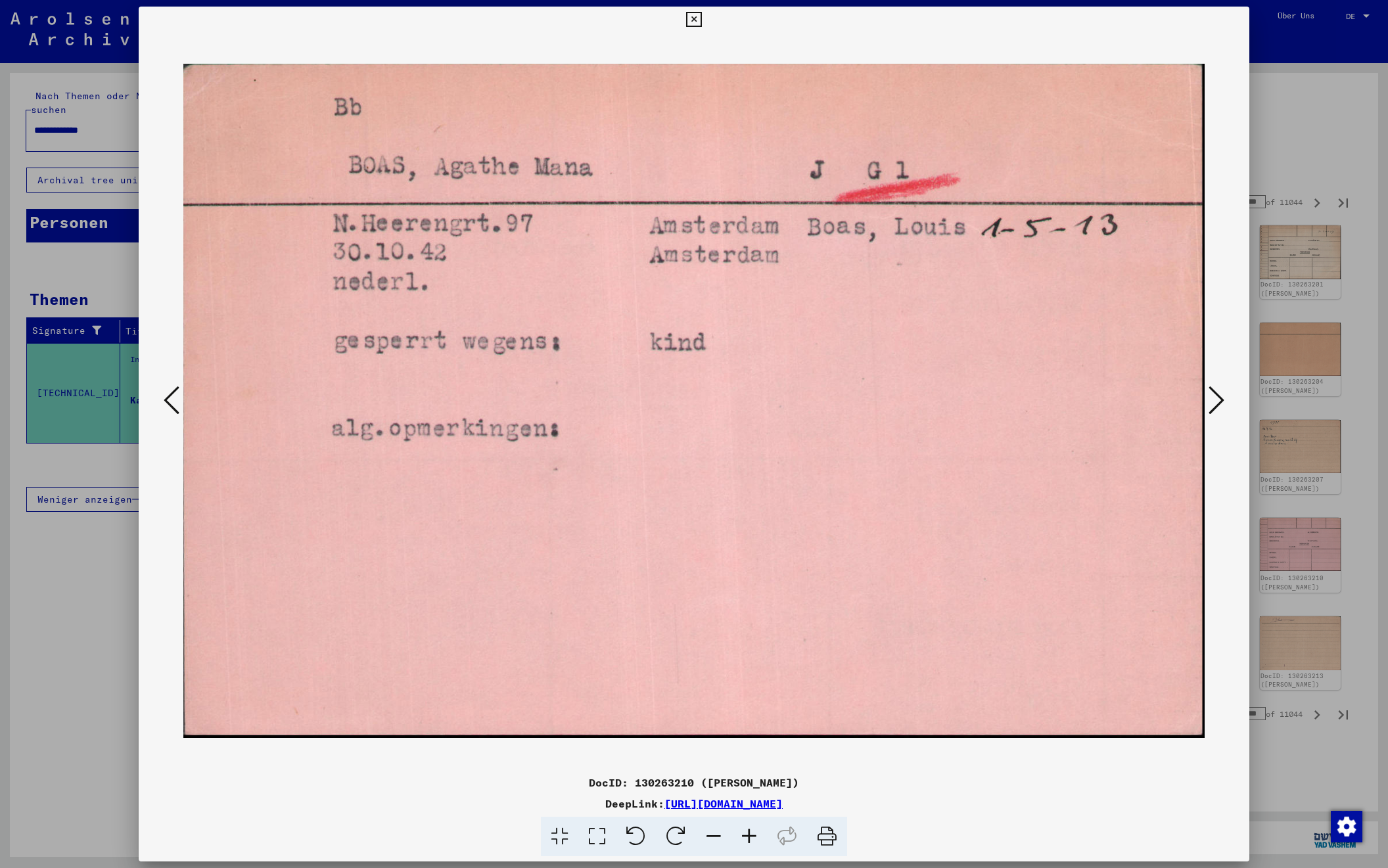
click at [1218, 399] on icon at bounding box center [1216, 400] width 16 height 32
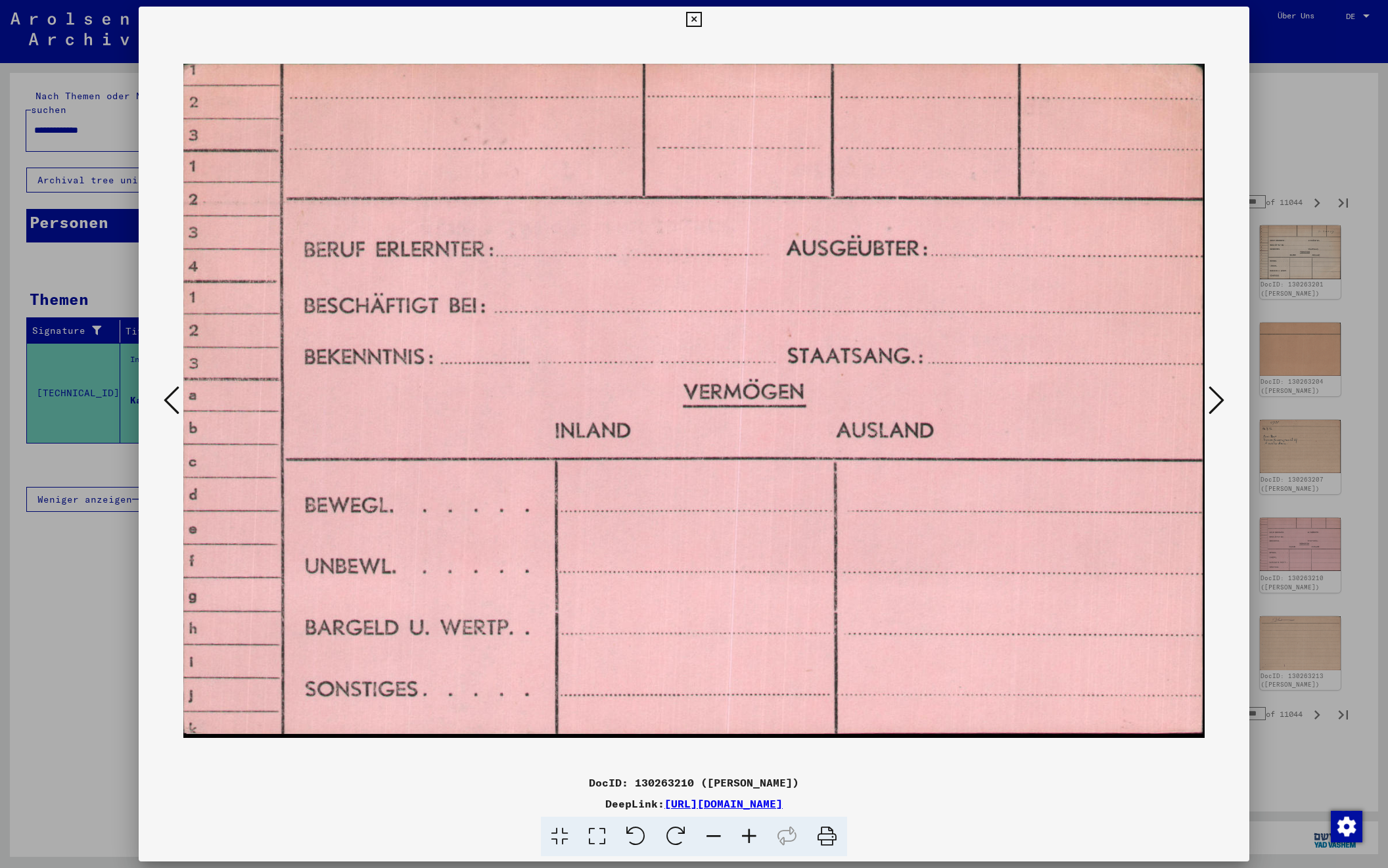
click at [1218, 399] on icon at bounding box center [1216, 400] width 16 height 32
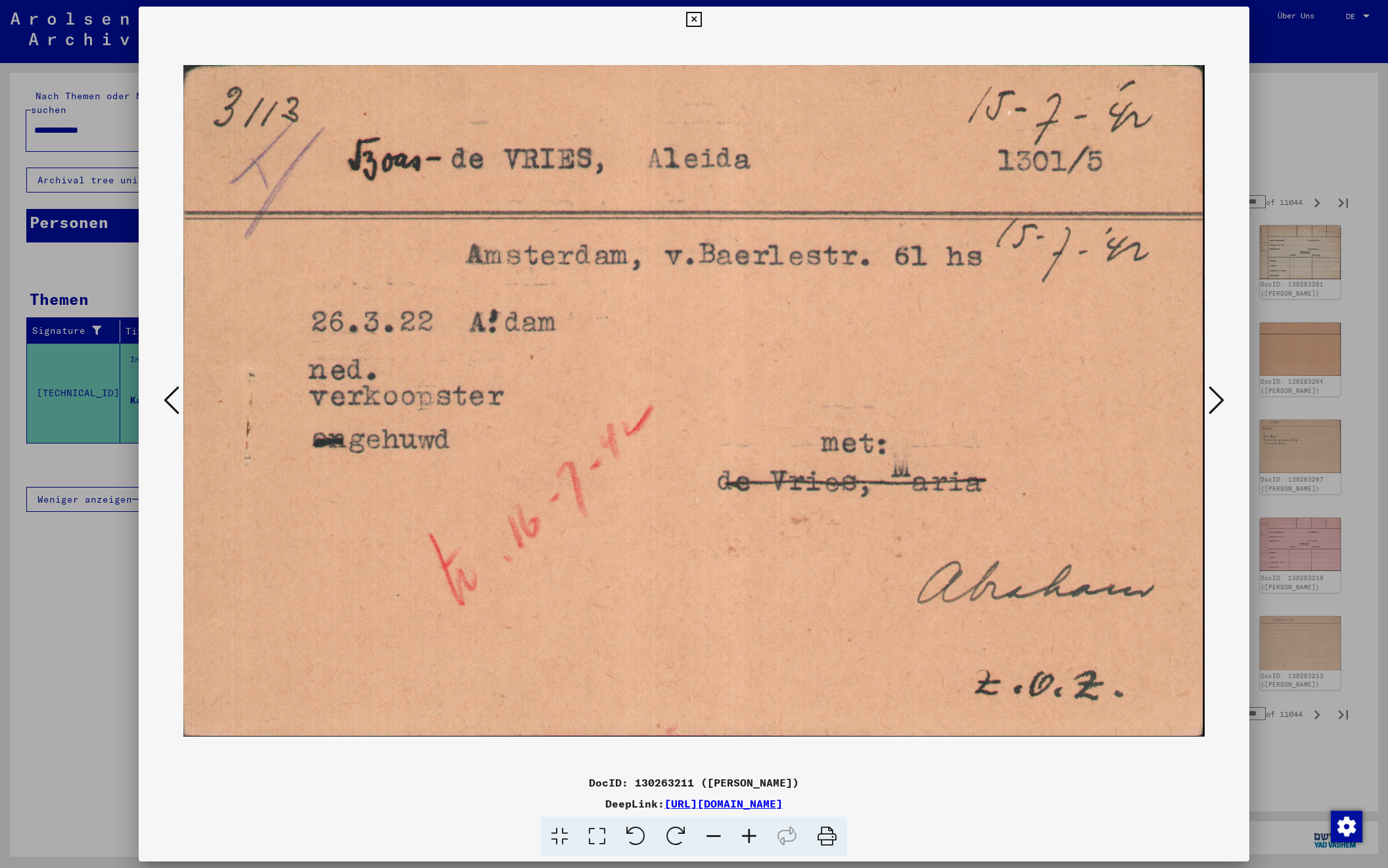
click at [1218, 399] on icon at bounding box center [1216, 400] width 16 height 32
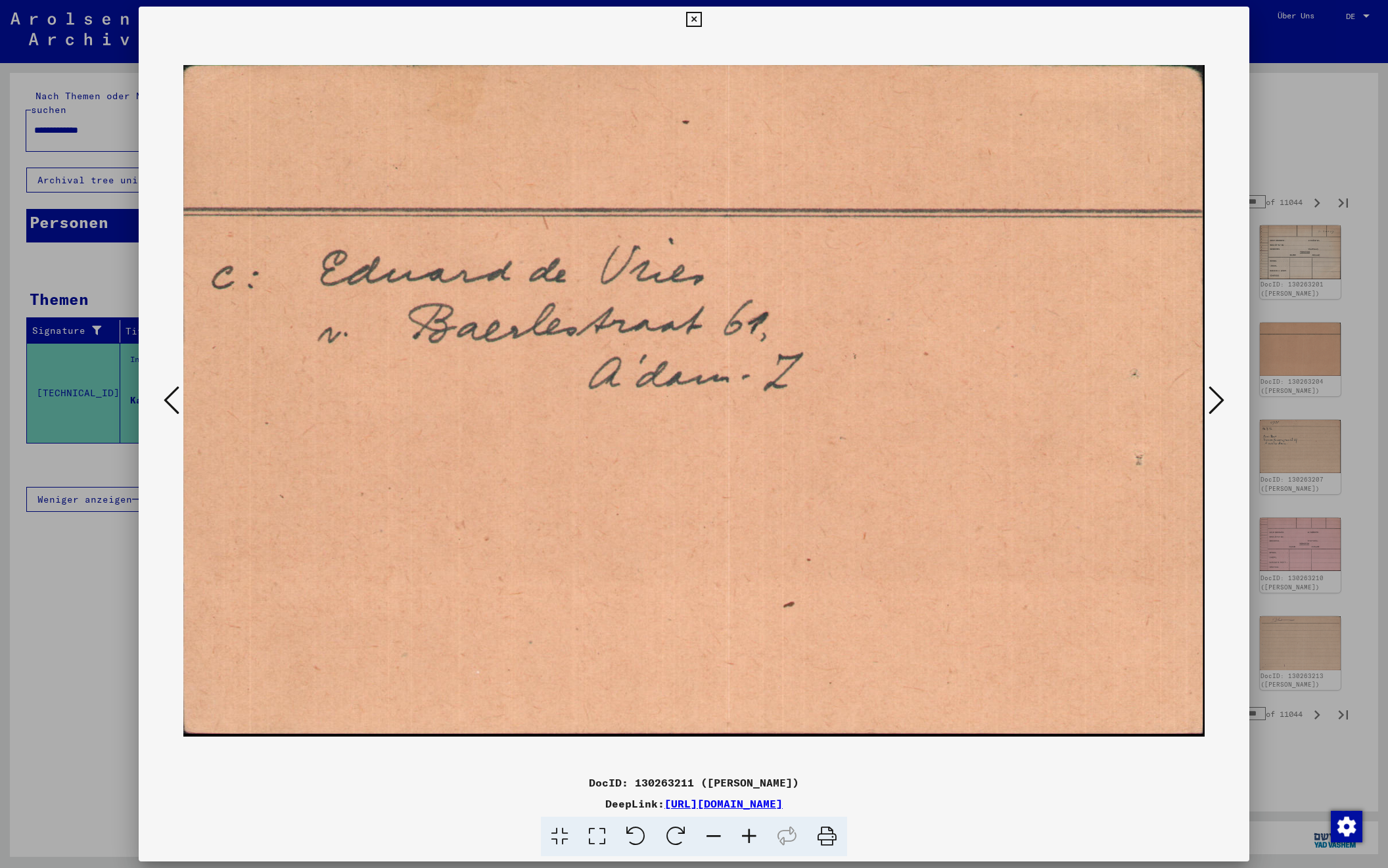
click at [1218, 399] on icon at bounding box center [1216, 400] width 16 height 32
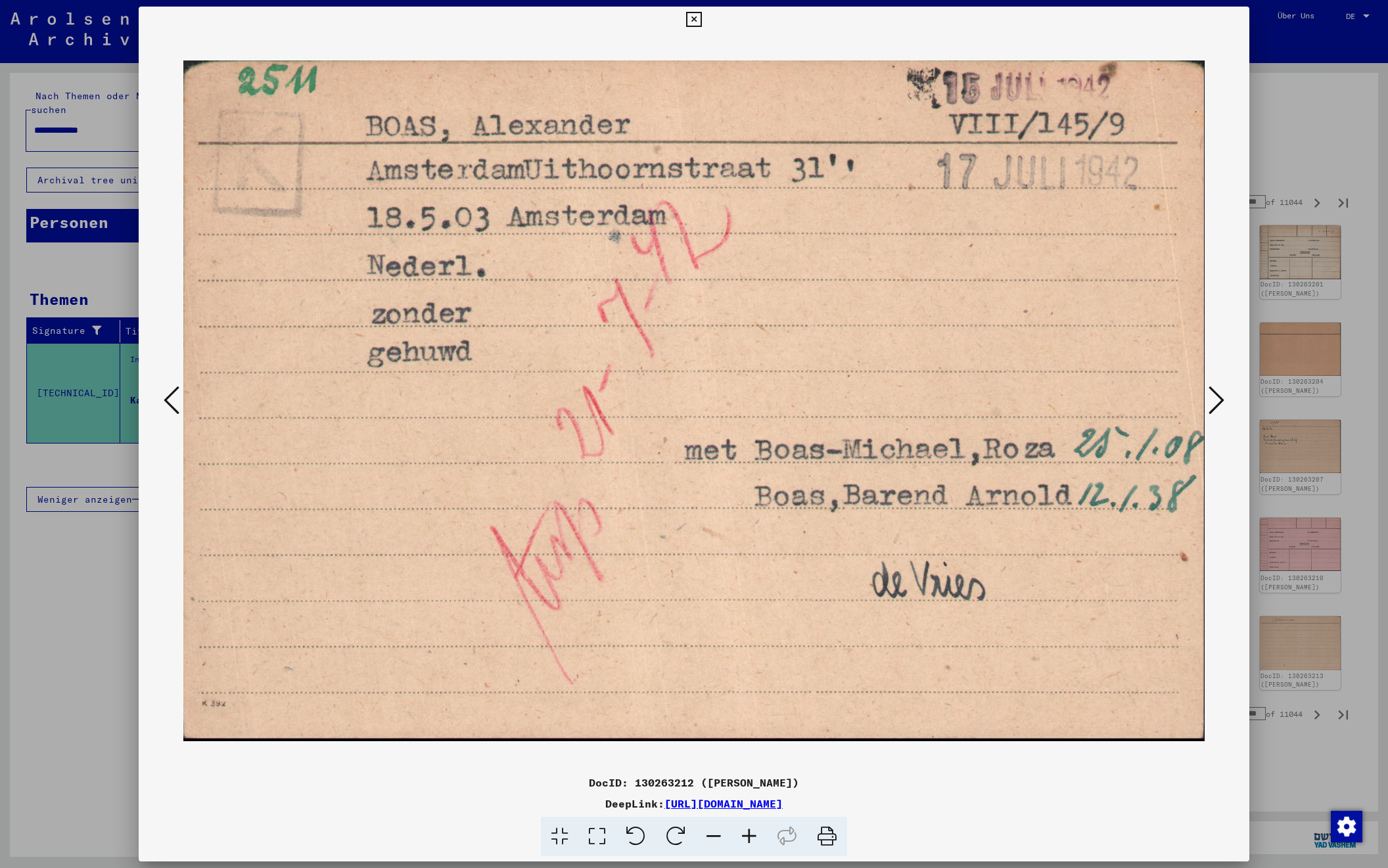
click at [1218, 399] on icon at bounding box center [1216, 400] width 16 height 32
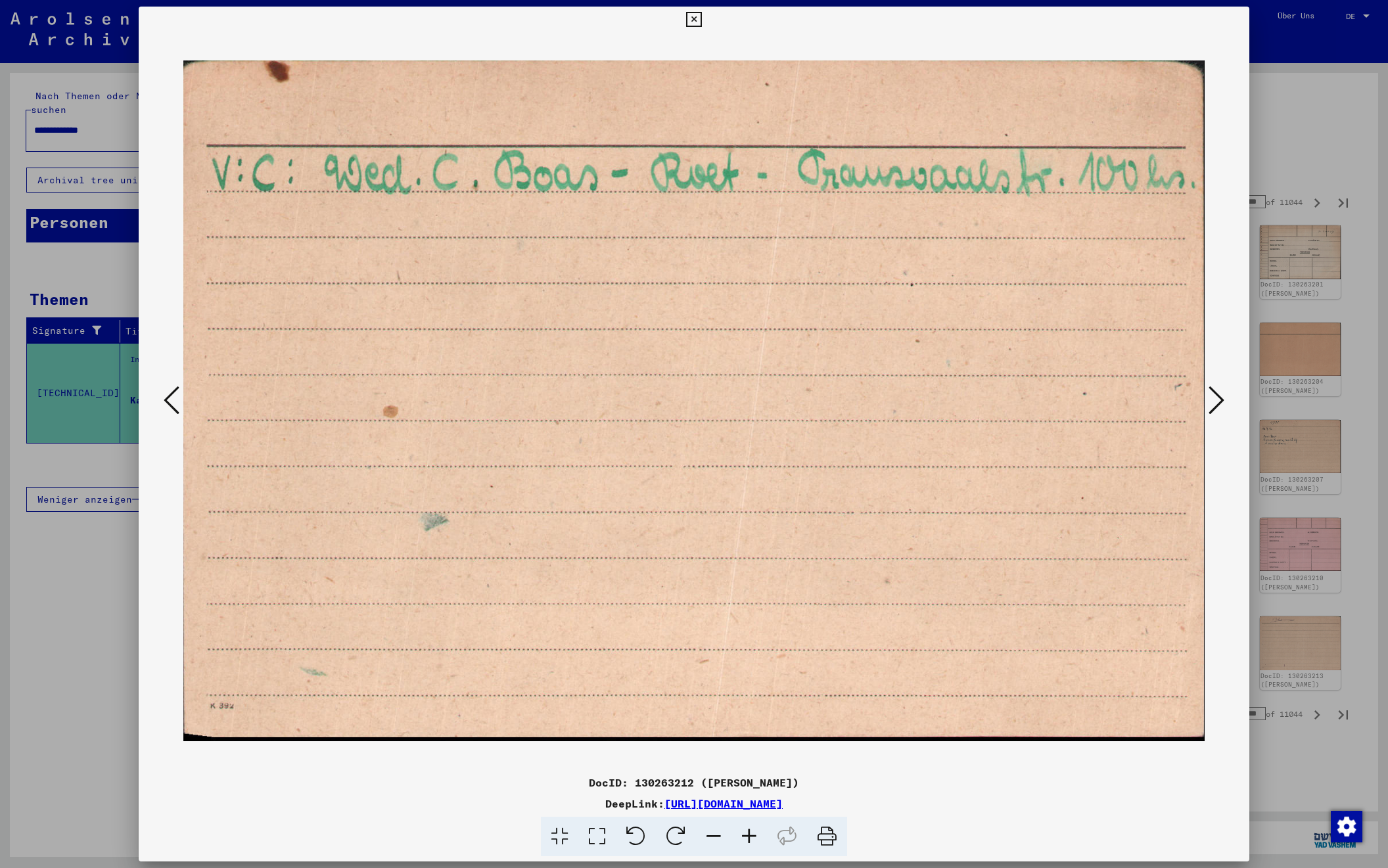
click at [1218, 399] on icon at bounding box center [1216, 400] width 16 height 32
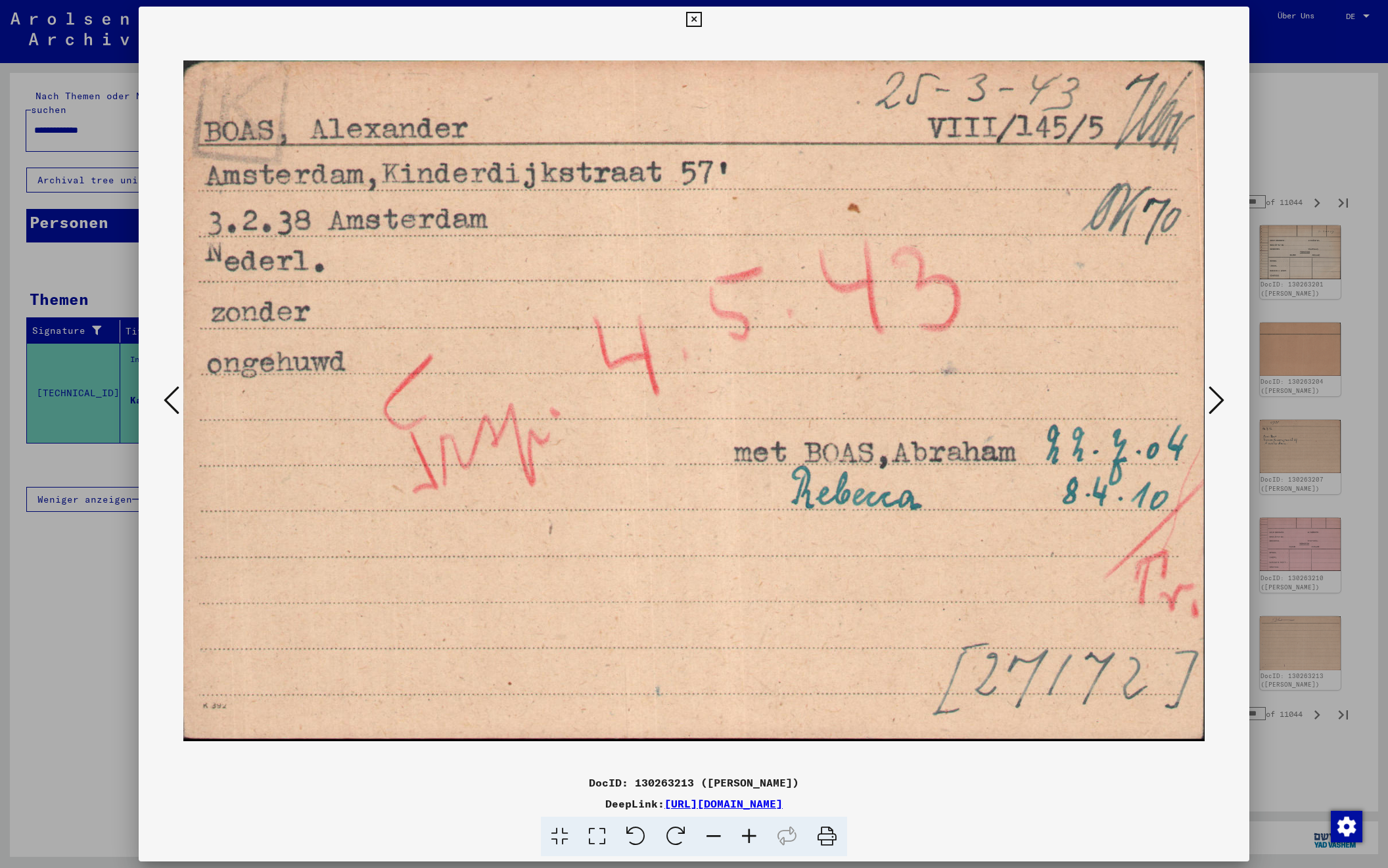
click at [1218, 399] on icon at bounding box center [1216, 400] width 16 height 32
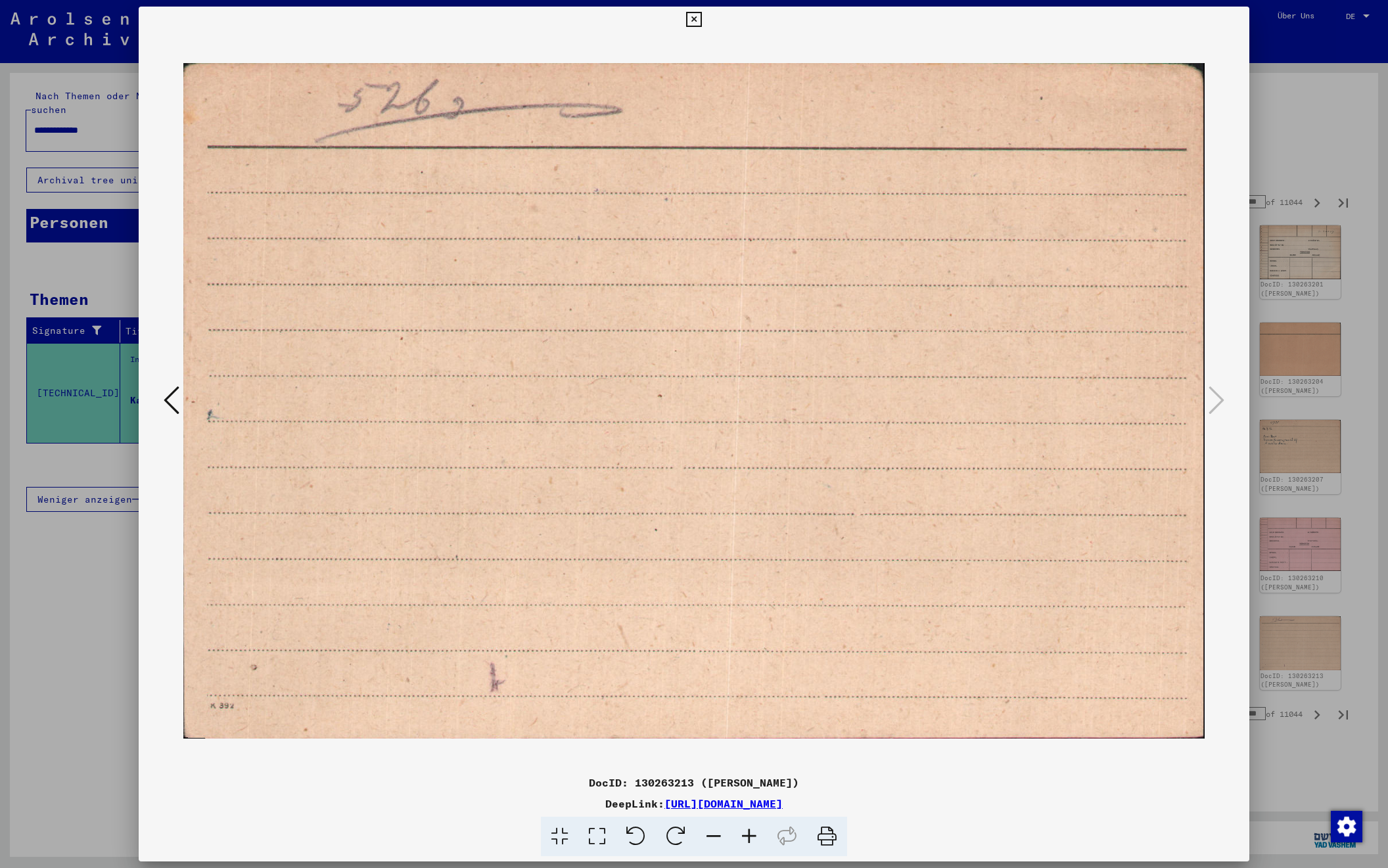
click at [1310, 154] on div at bounding box center [694, 434] width 1388 height 868
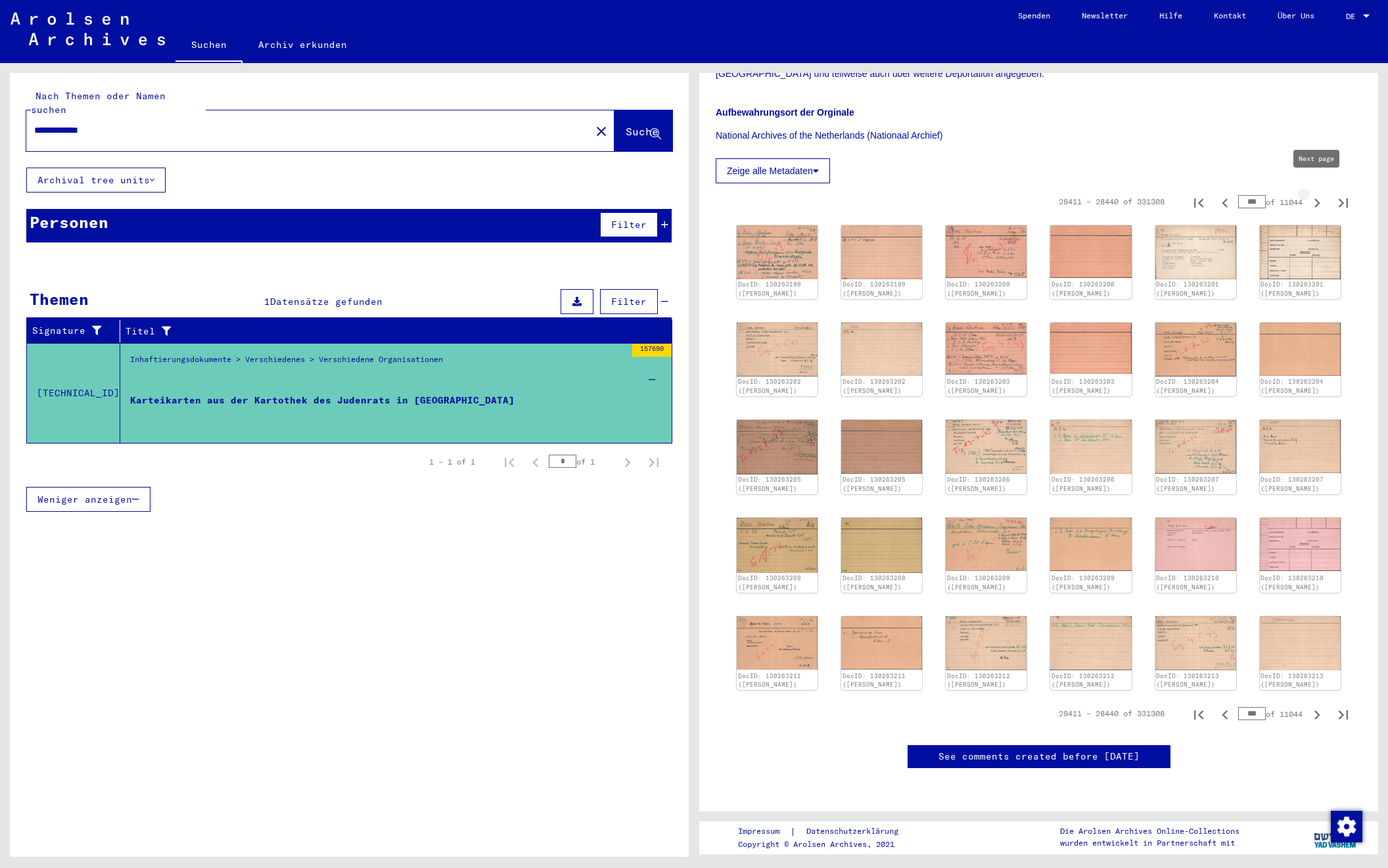
click at [1315, 193] on icon "Next page" at bounding box center [1317, 202] width 19 height 19
type input "***"
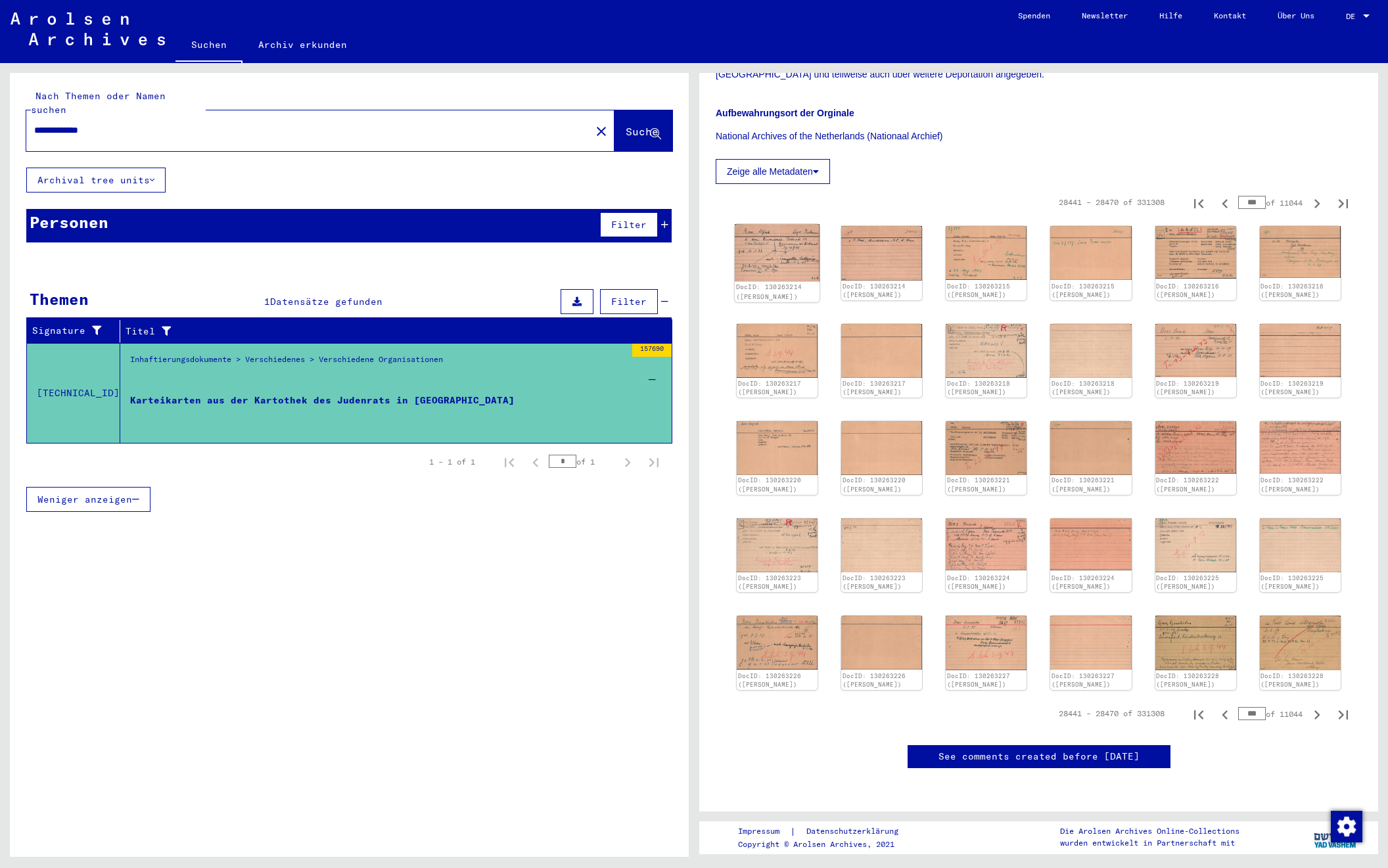
click at [787, 241] on img at bounding box center [778, 253] width 85 height 57
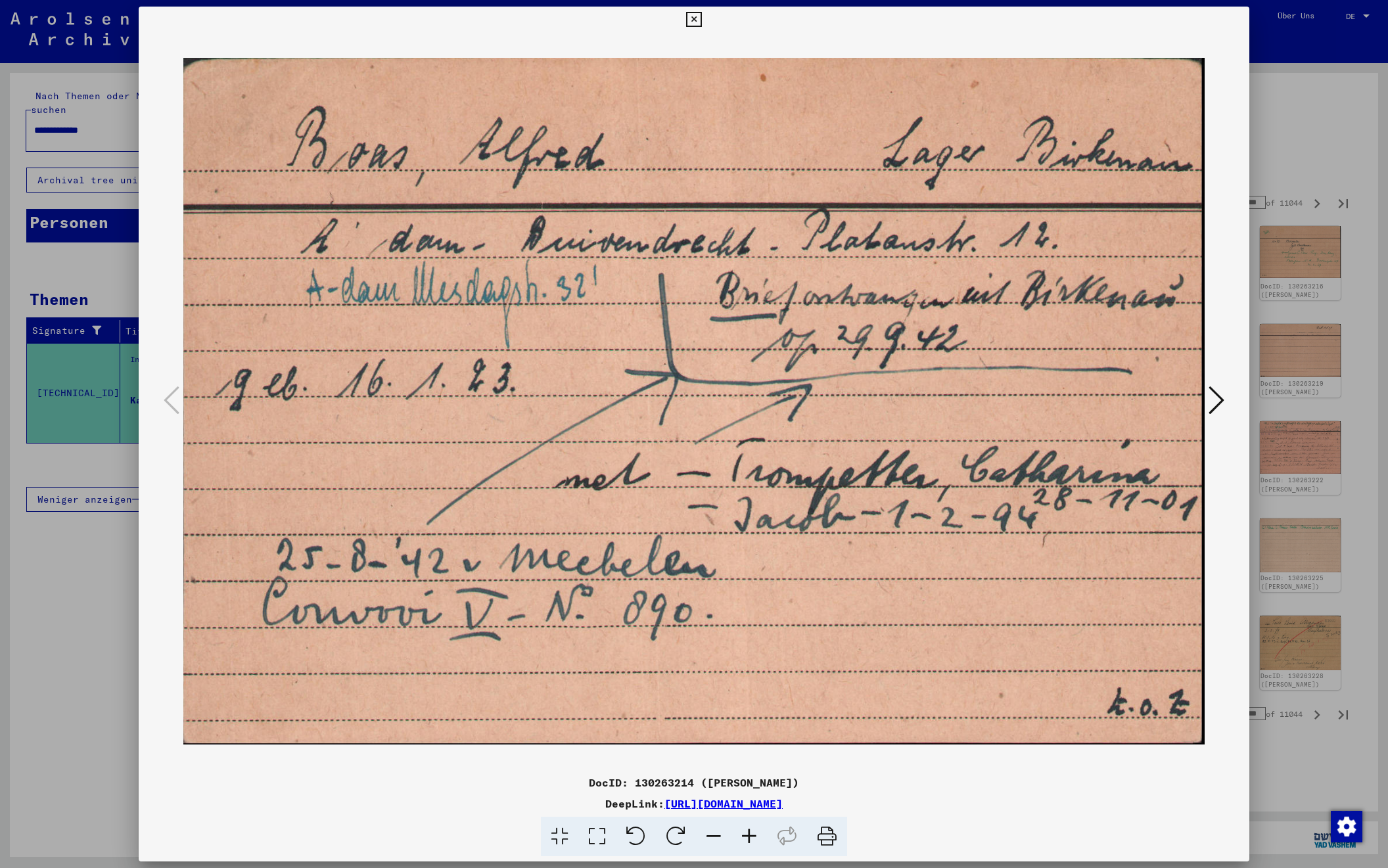
click at [1211, 400] on icon at bounding box center [1216, 400] width 16 height 32
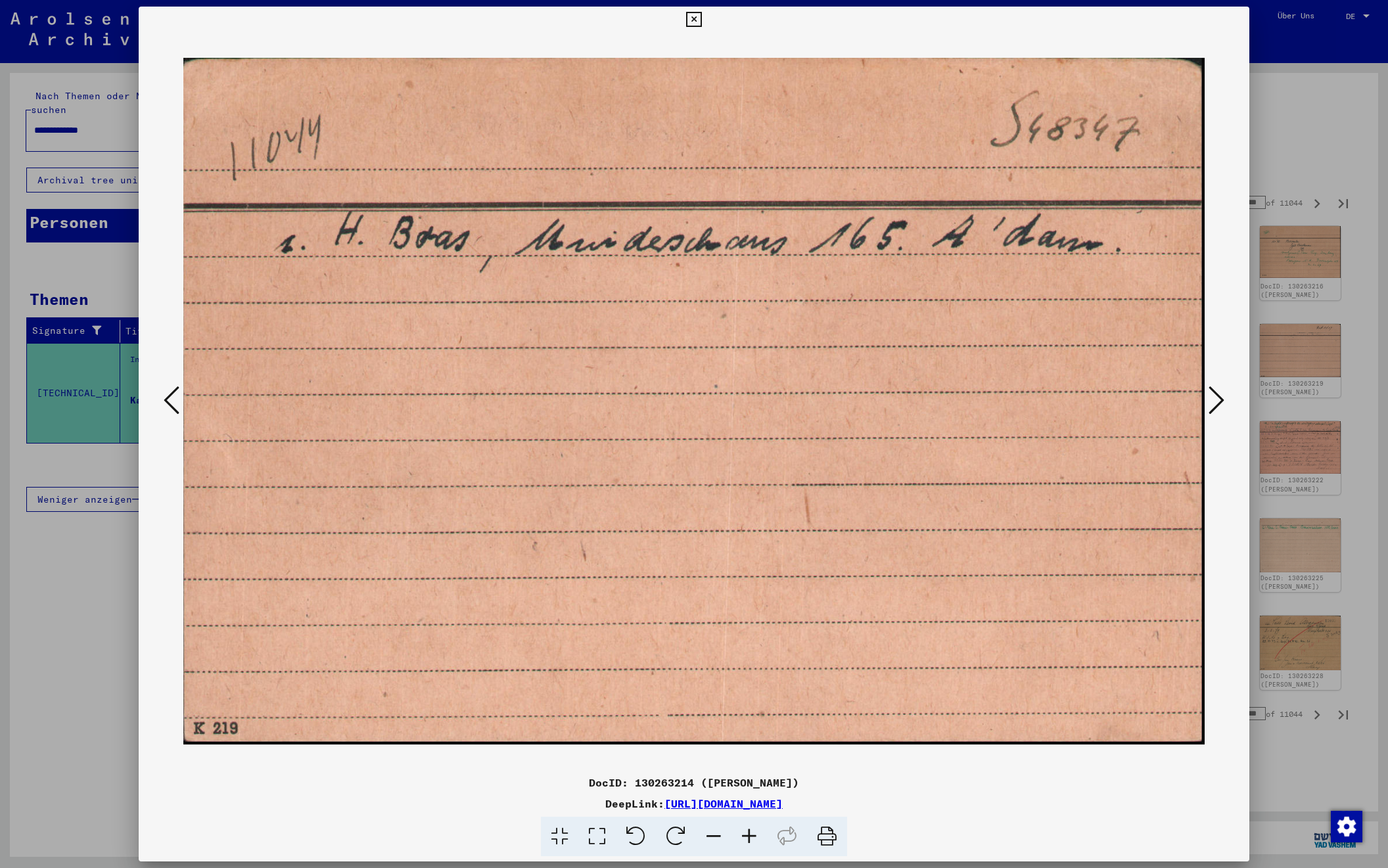
click at [1211, 400] on icon at bounding box center [1216, 400] width 16 height 32
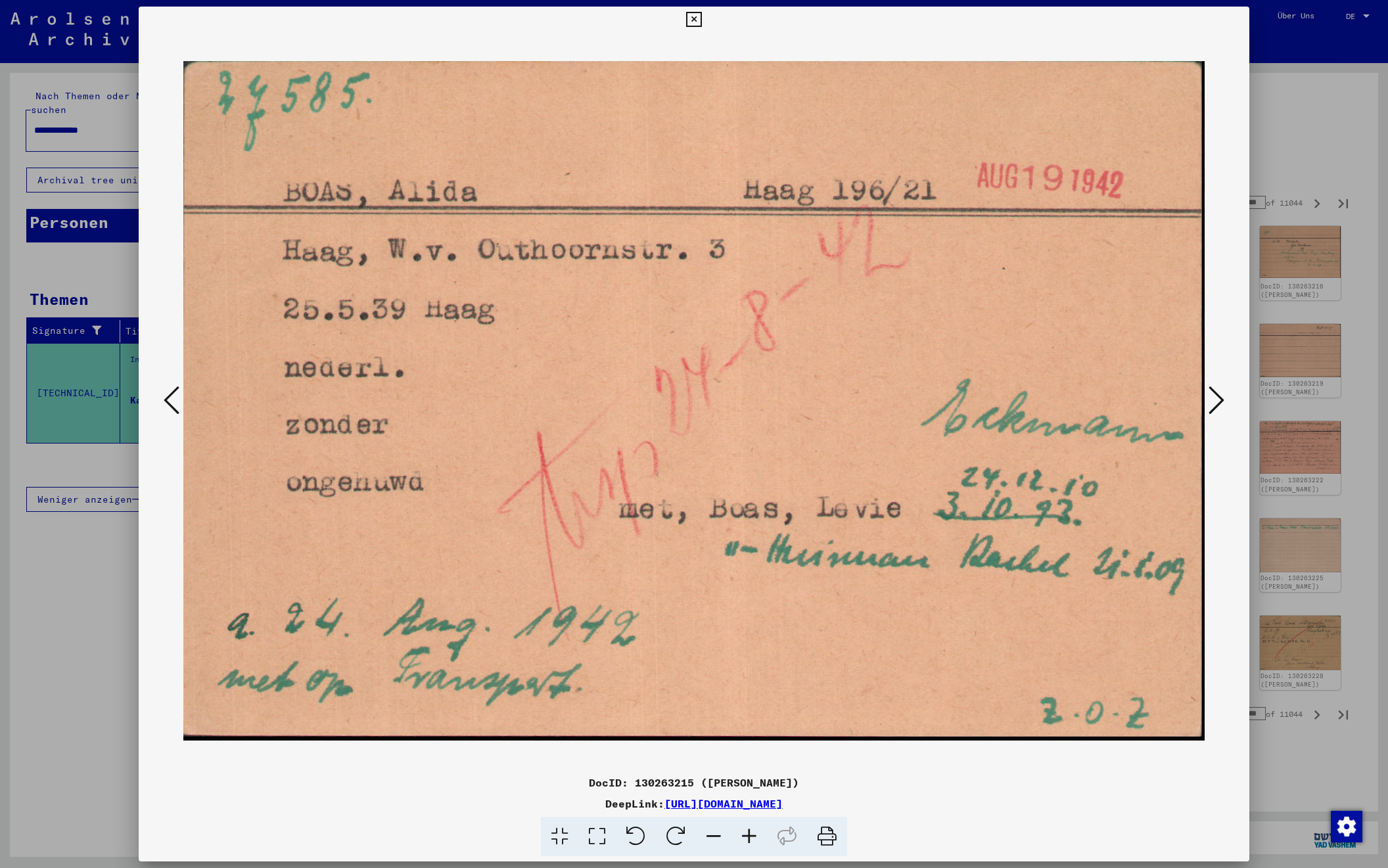
click at [1211, 400] on icon at bounding box center [1216, 400] width 16 height 32
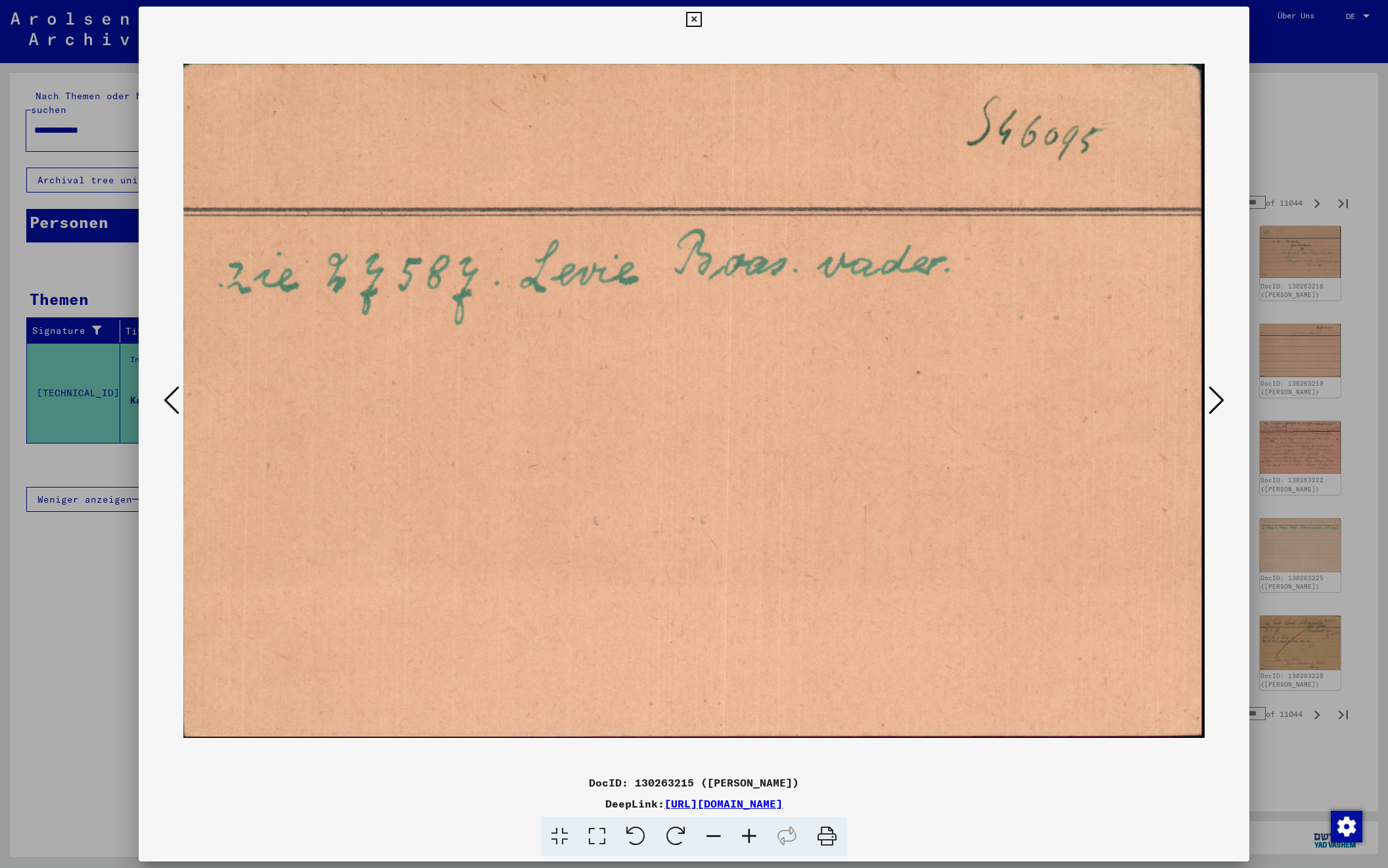
click at [1211, 400] on icon at bounding box center [1216, 400] width 16 height 32
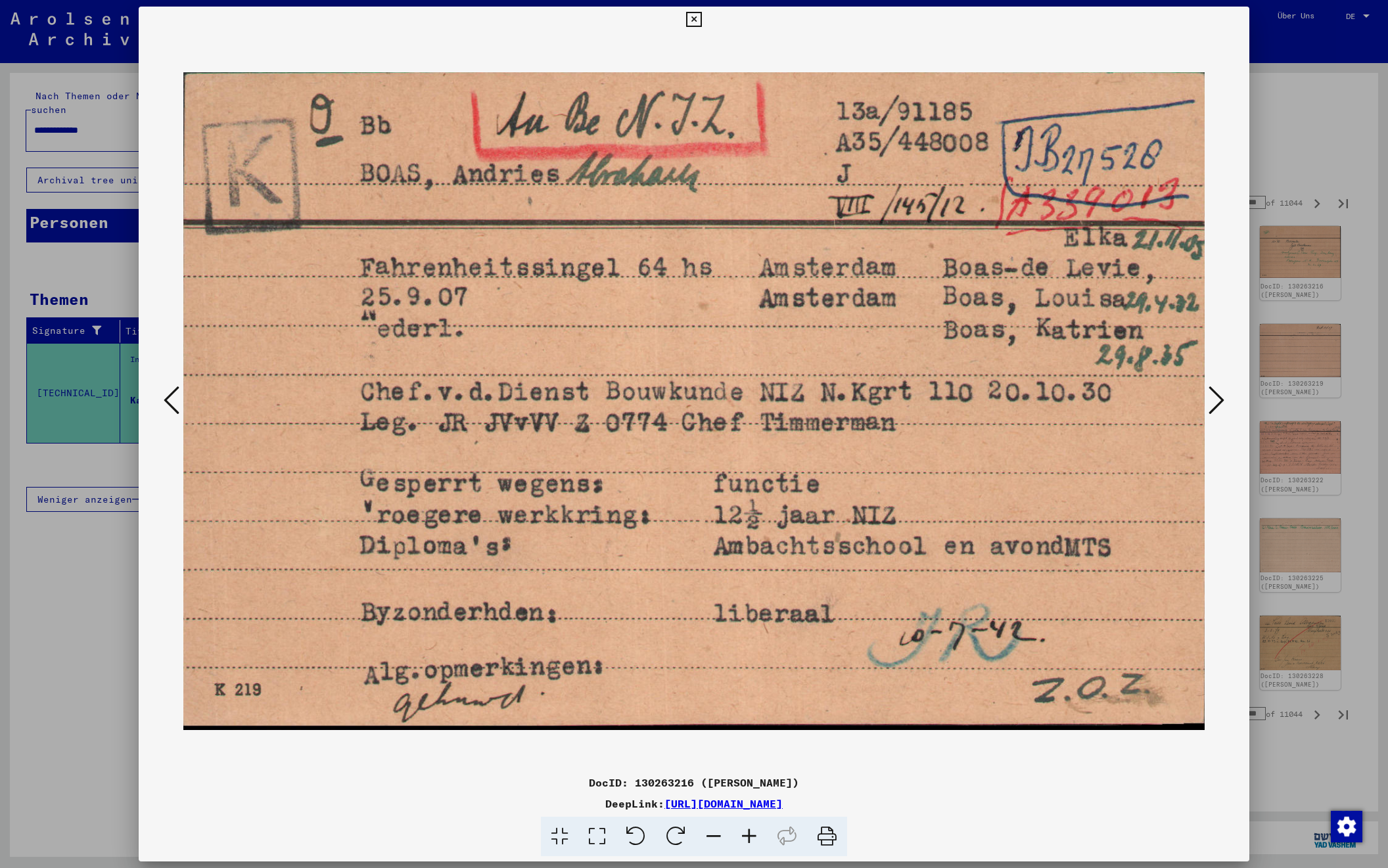
click at [1211, 400] on icon at bounding box center [1216, 400] width 16 height 32
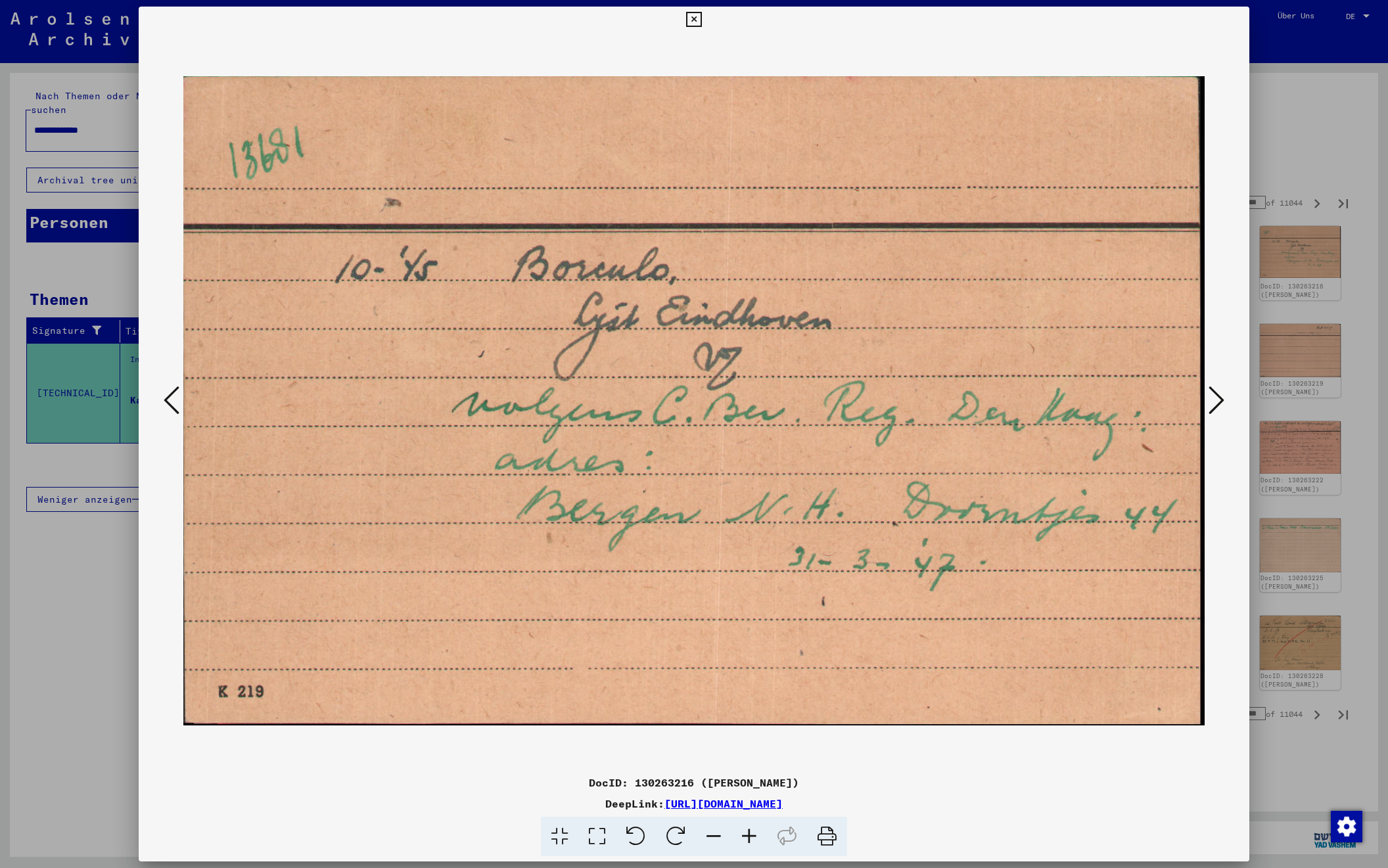
click at [1211, 400] on icon at bounding box center [1216, 400] width 16 height 32
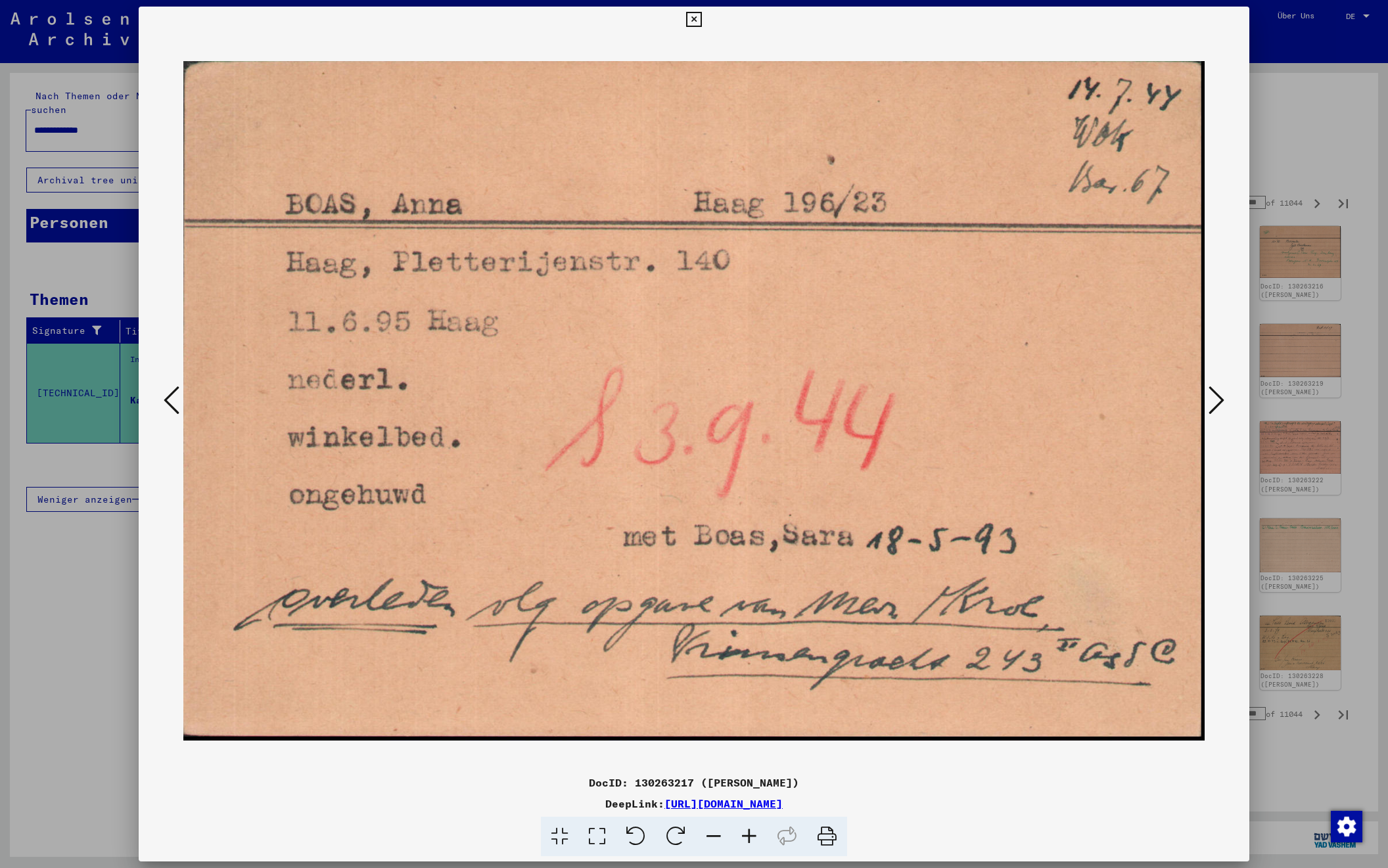
click at [1211, 400] on icon at bounding box center [1216, 400] width 16 height 32
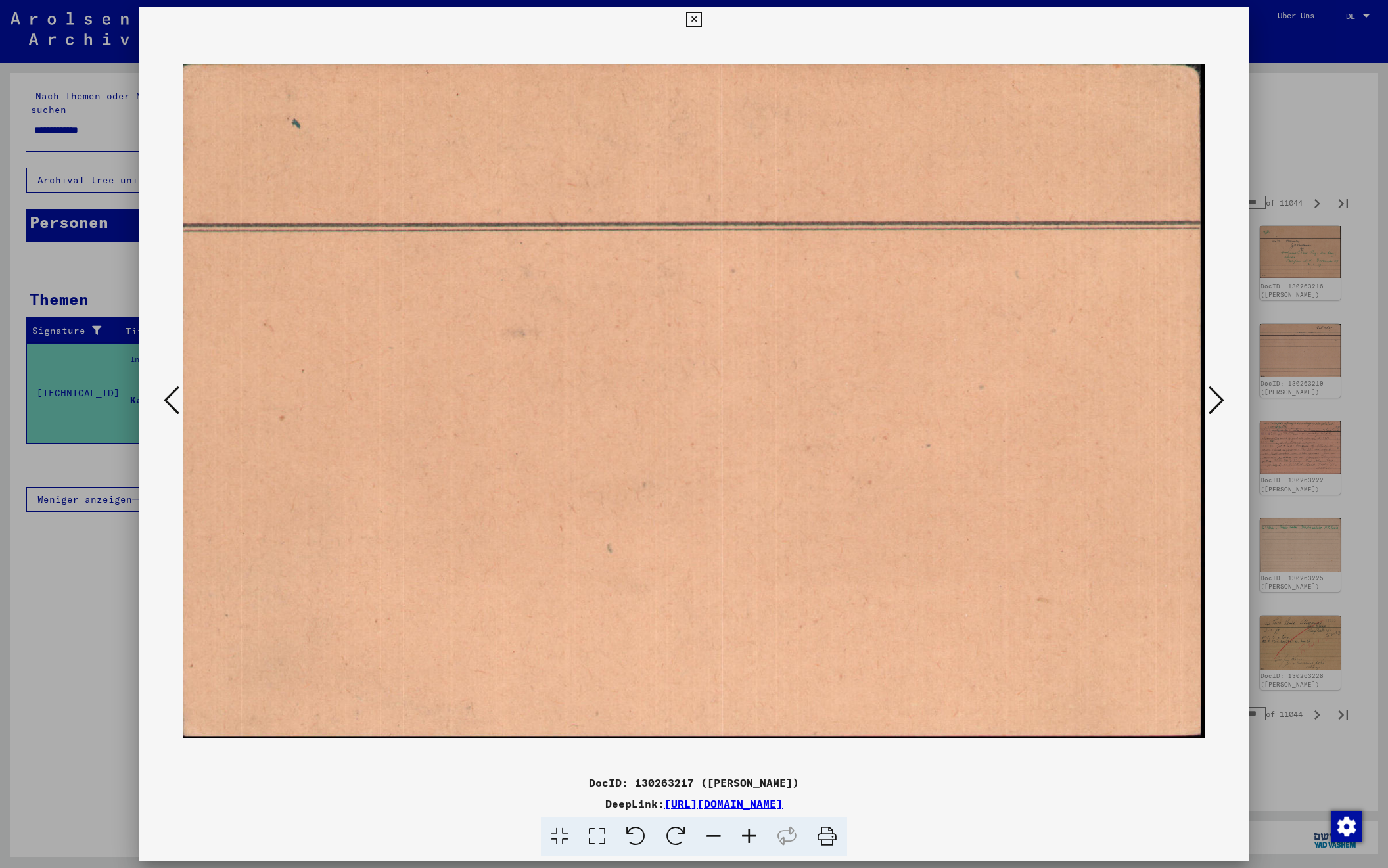
click at [1211, 400] on icon at bounding box center [1216, 400] width 16 height 32
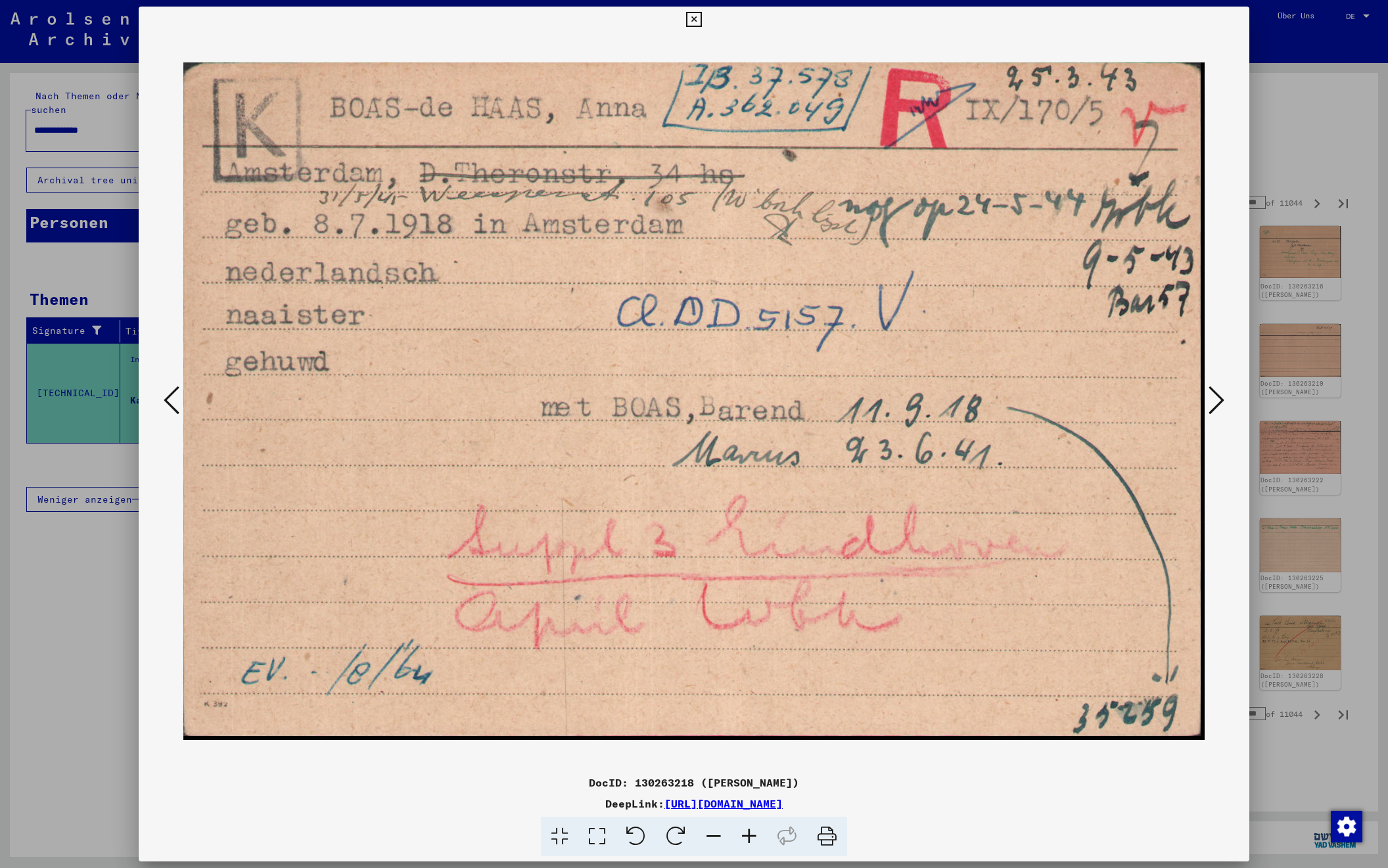
click at [1211, 400] on icon at bounding box center [1216, 400] width 16 height 32
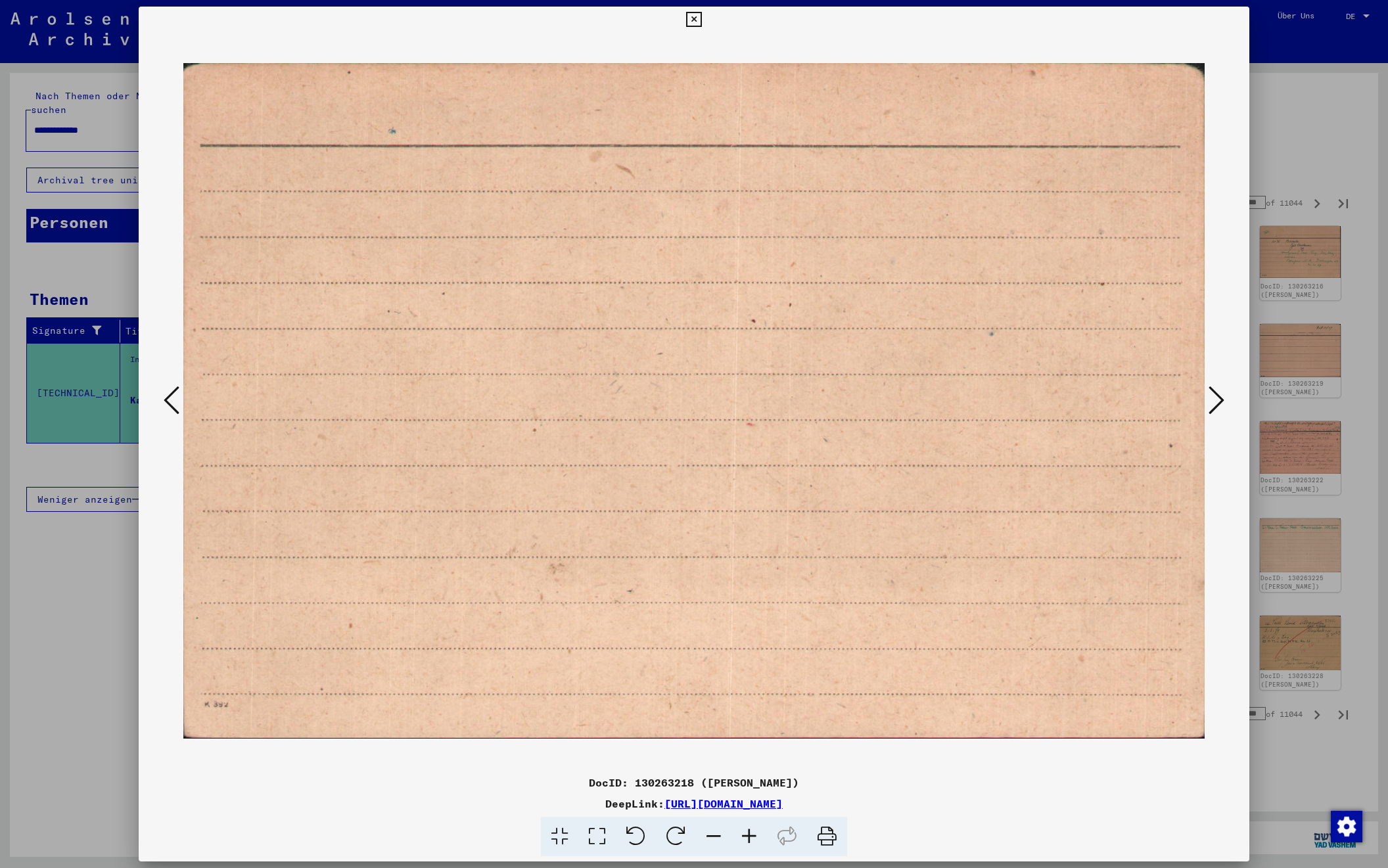
click at [1211, 400] on icon at bounding box center [1216, 400] width 16 height 32
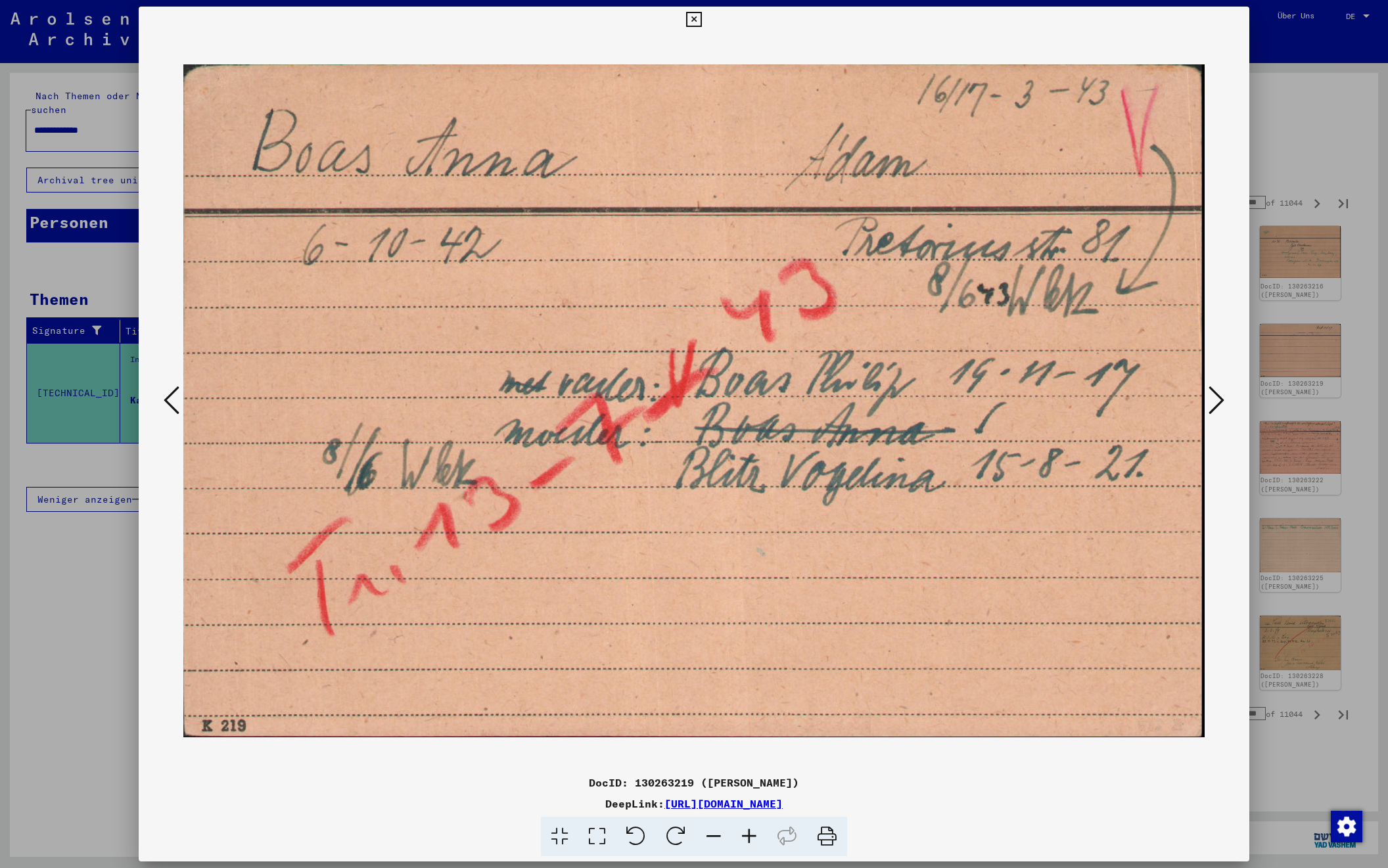
click at [1211, 400] on icon at bounding box center [1216, 400] width 16 height 32
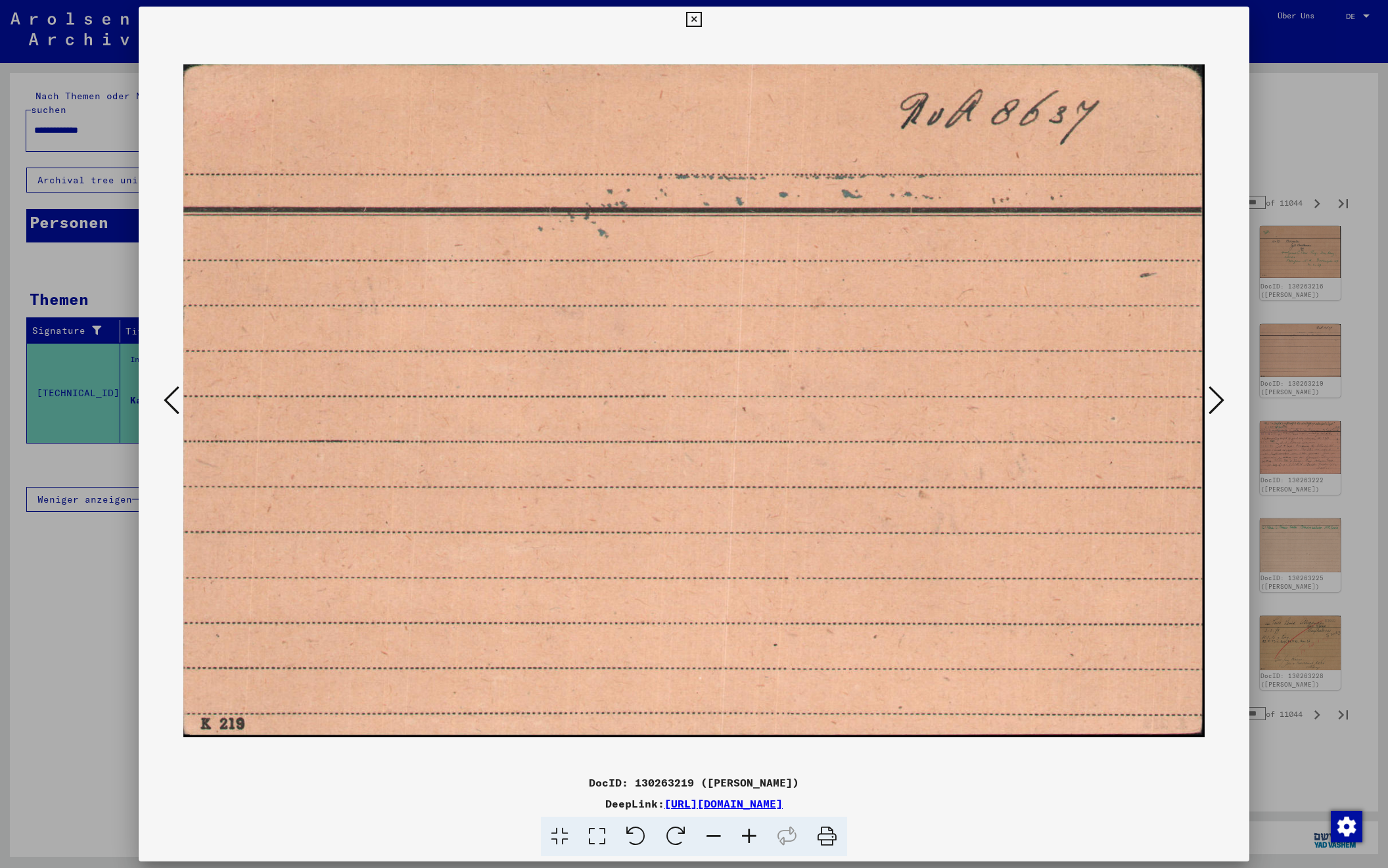
click at [1211, 400] on icon at bounding box center [1216, 400] width 16 height 32
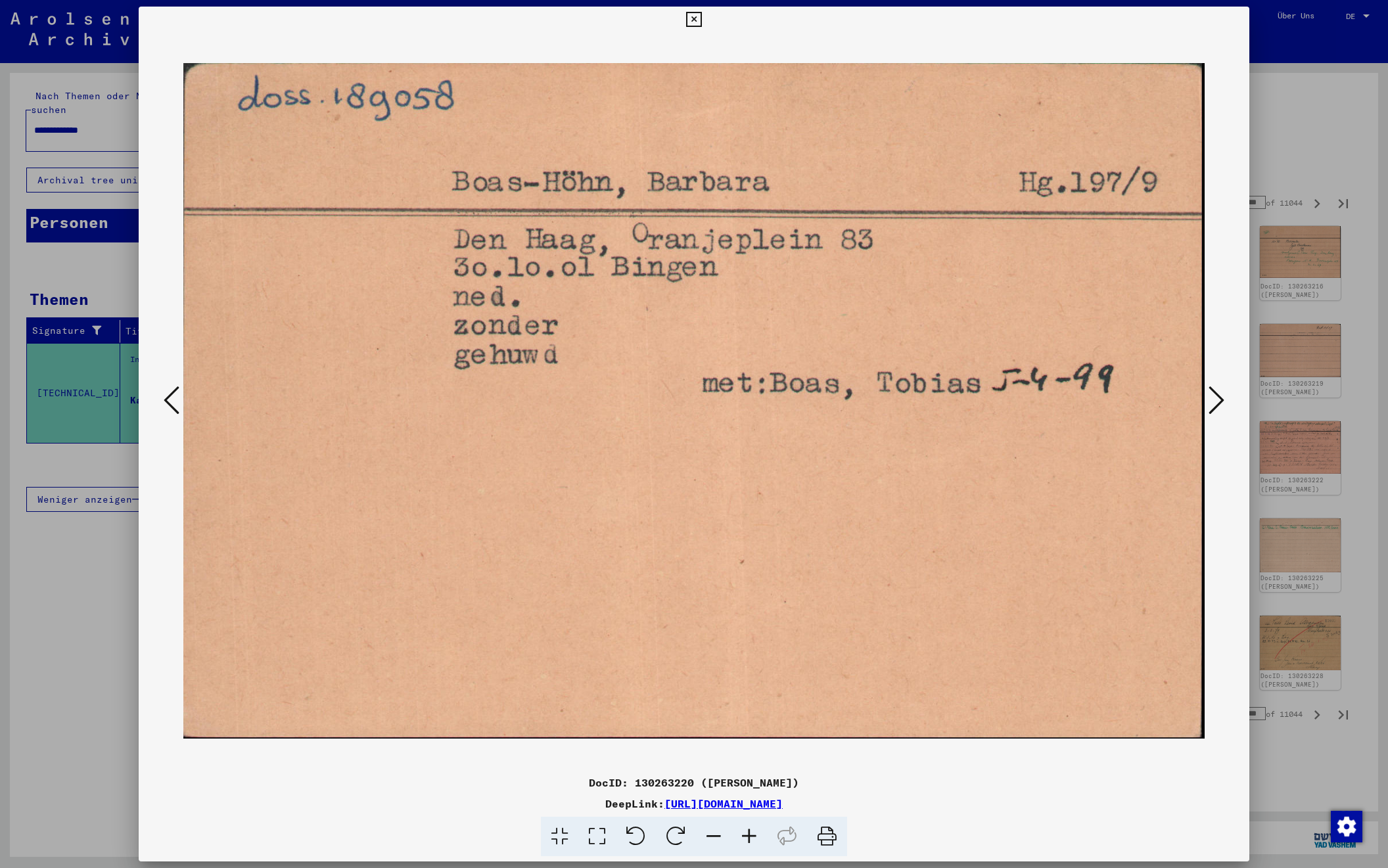
click at [1211, 400] on icon at bounding box center [1216, 400] width 16 height 32
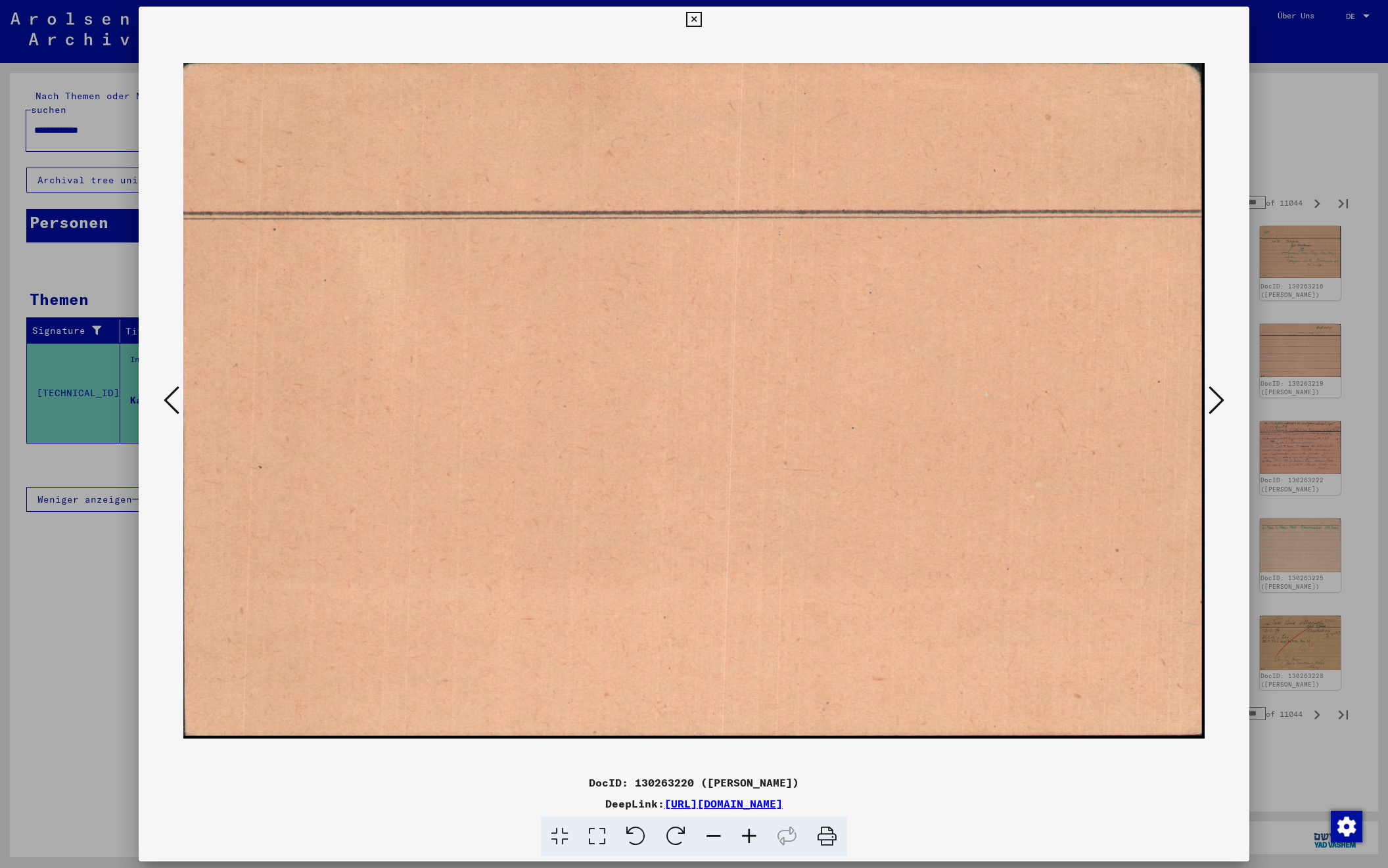
click at [1211, 400] on icon at bounding box center [1216, 400] width 16 height 32
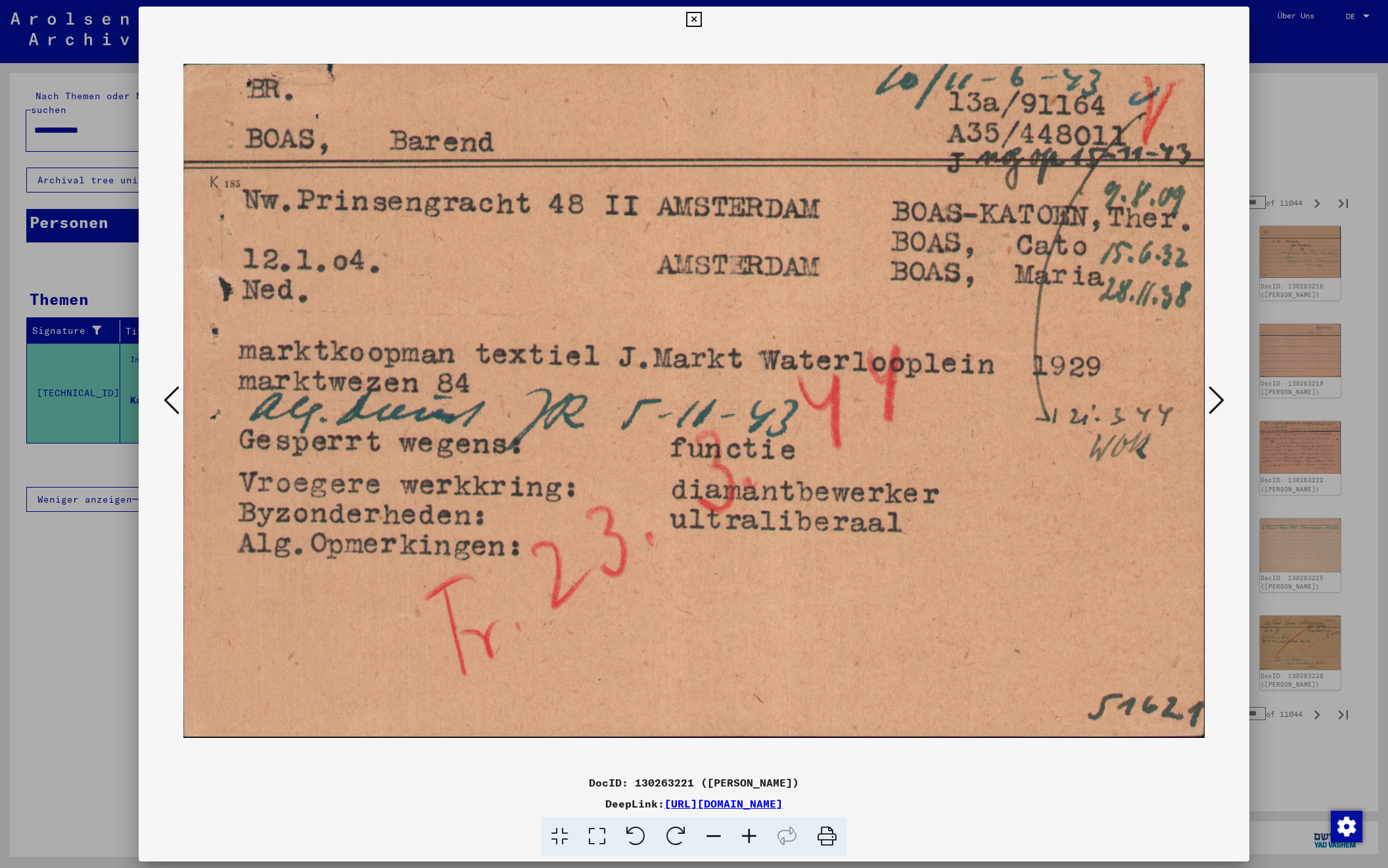
click at [1211, 400] on icon at bounding box center [1216, 400] width 16 height 32
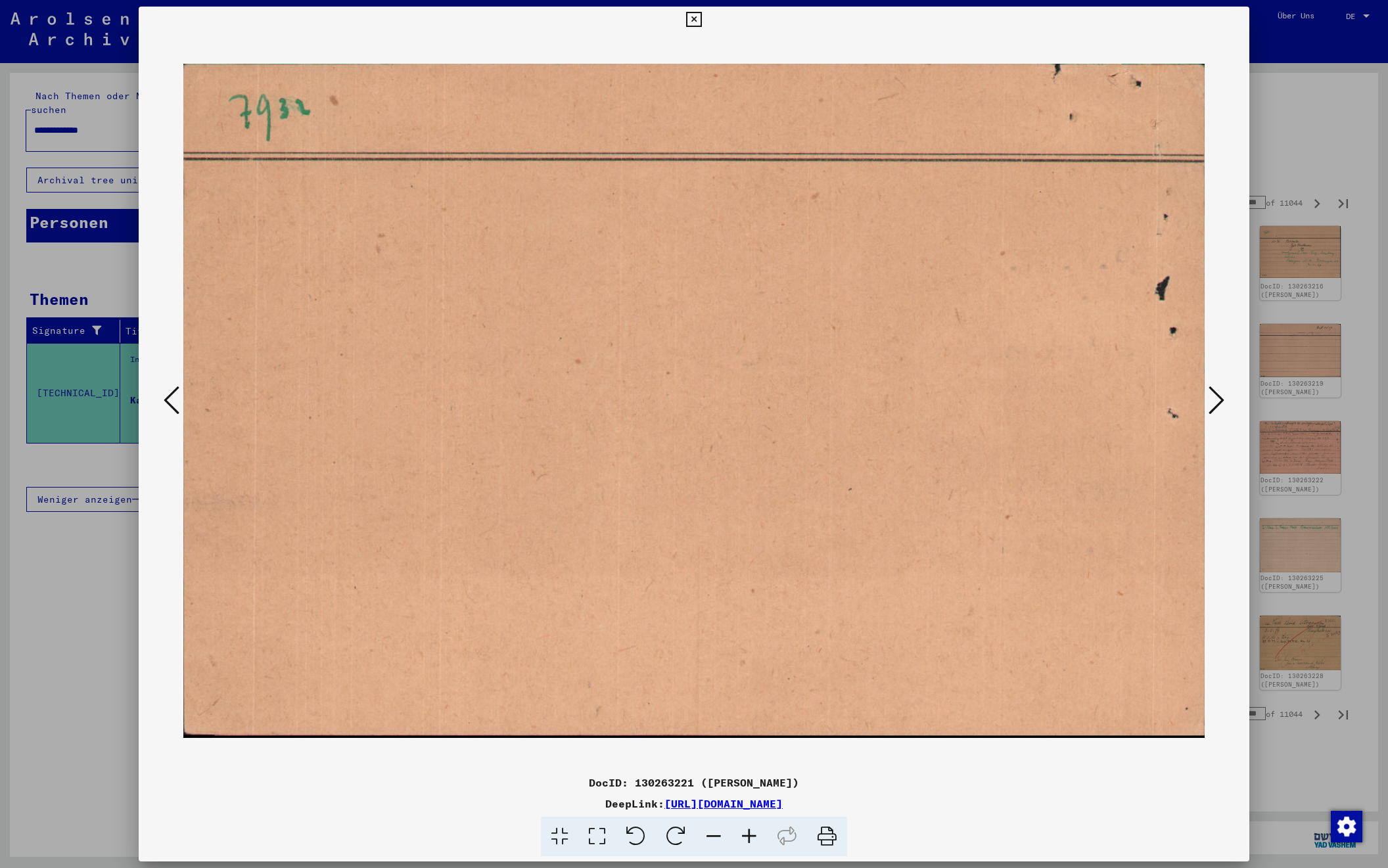
click at [1211, 400] on icon at bounding box center [1216, 400] width 16 height 32
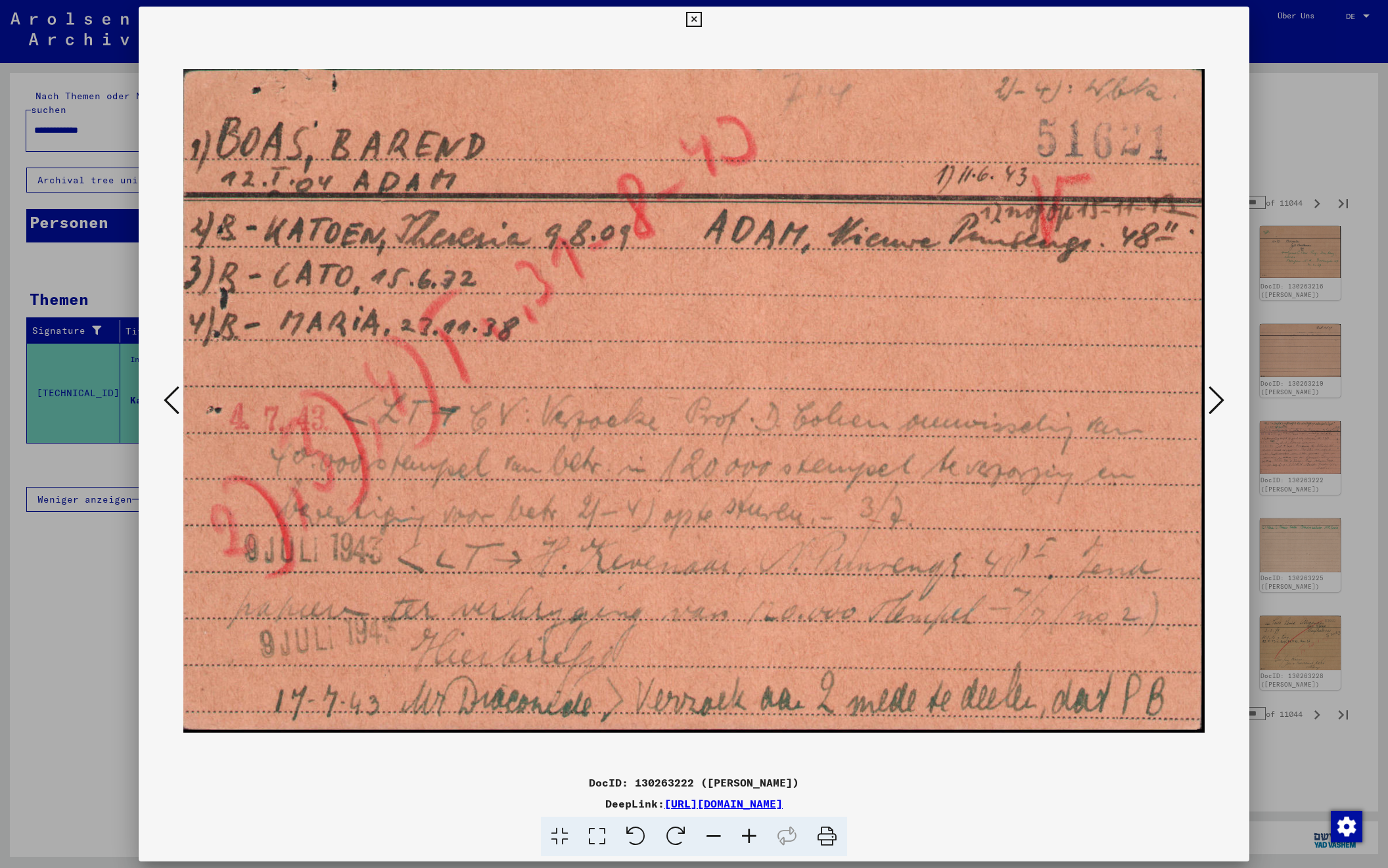
click at [1211, 400] on icon at bounding box center [1216, 400] width 16 height 32
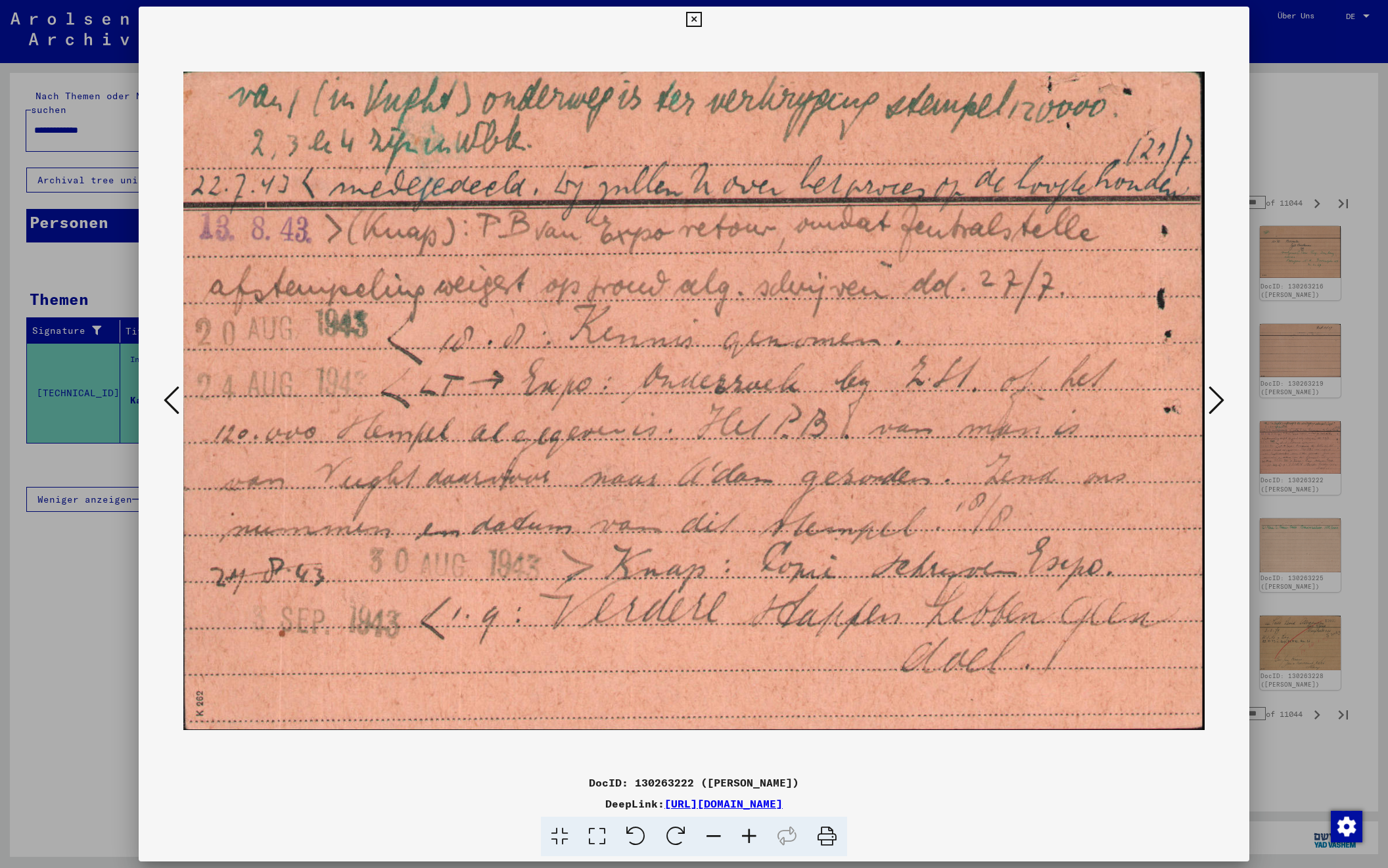
click at [165, 399] on icon at bounding box center [171, 400] width 16 height 32
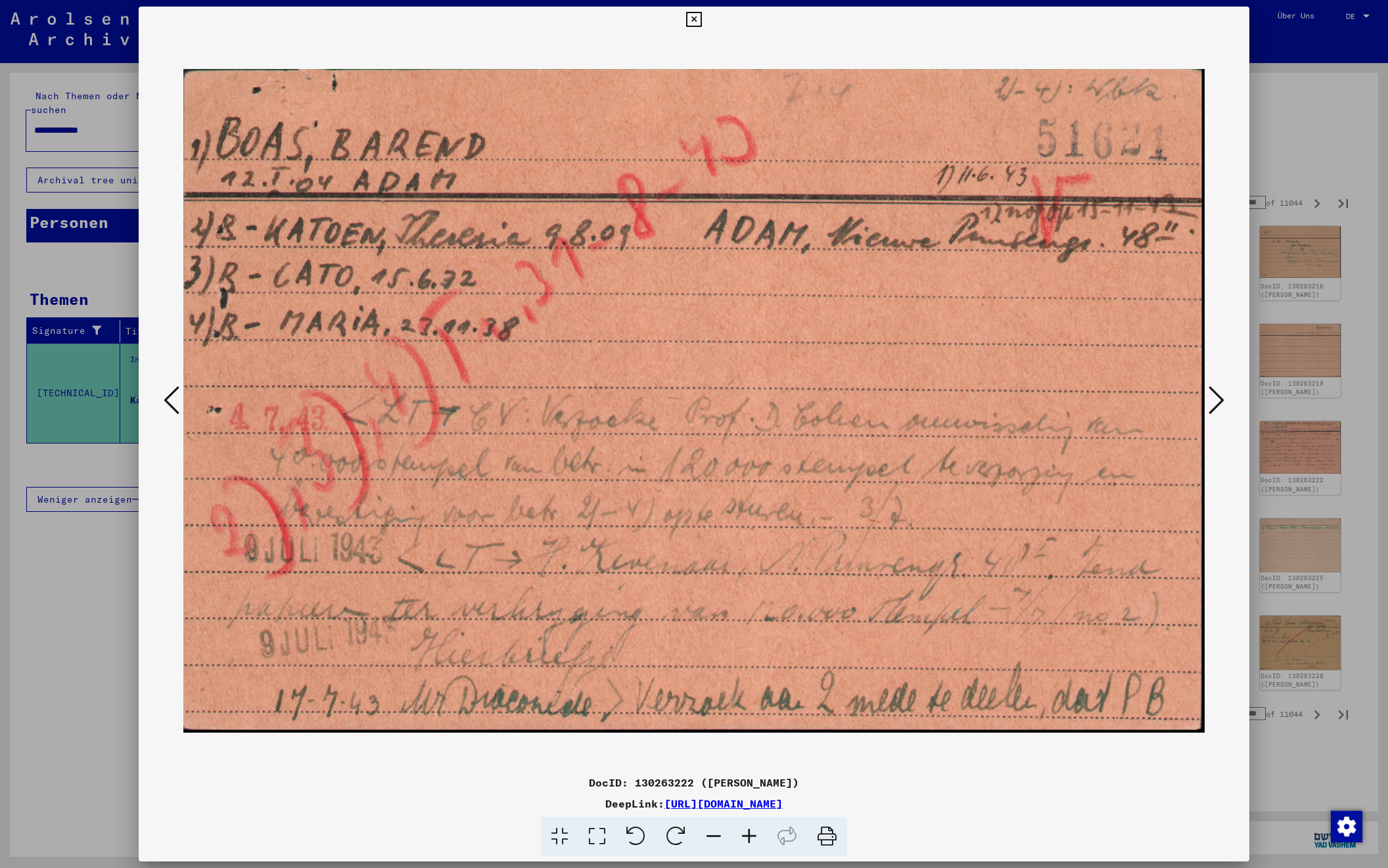
click at [1158, 408] on img at bounding box center [694, 401] width 1021 height 736
click at [1211, 399] on icon at bounding box center [1216, 400] width 16 height 32
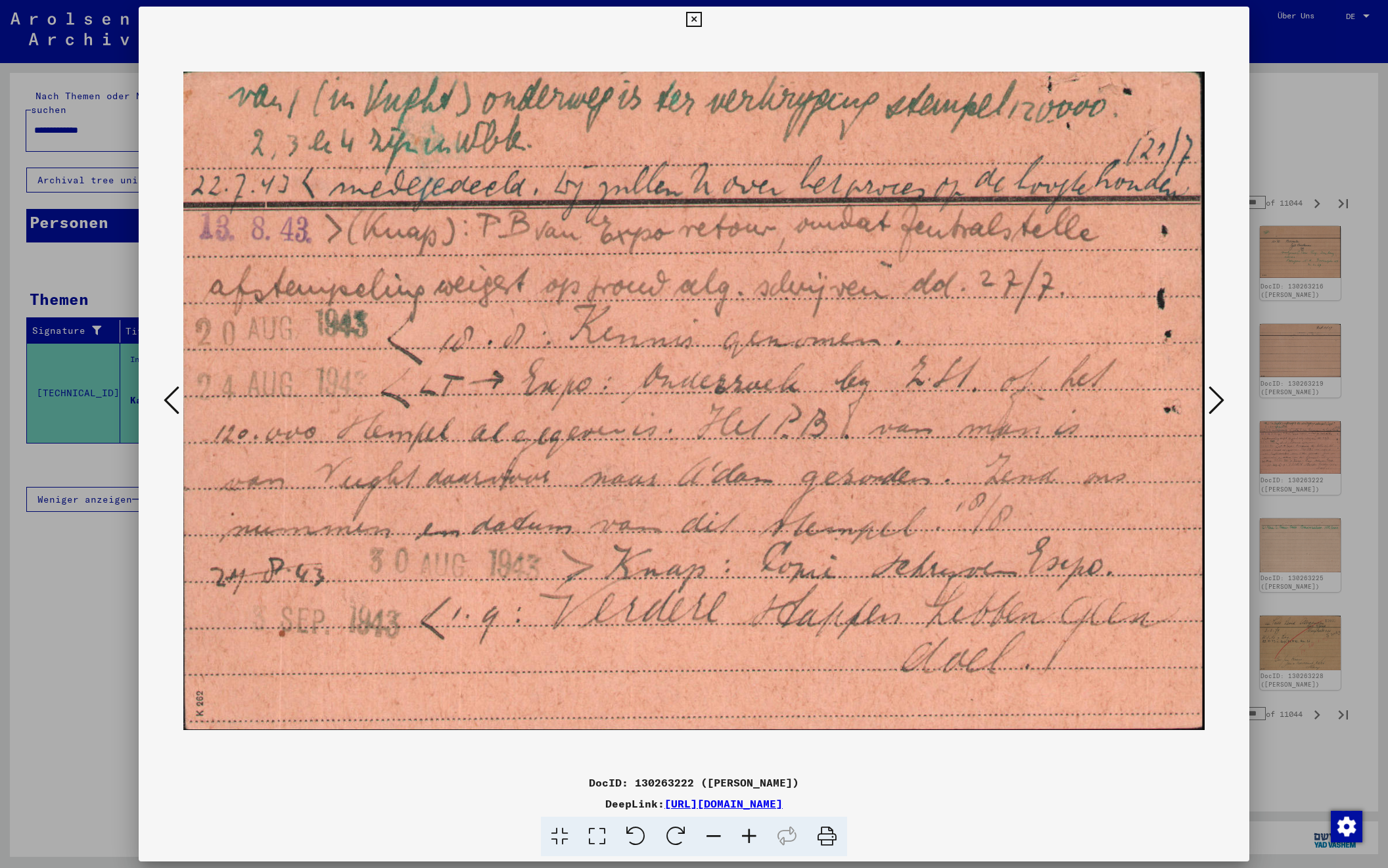
click at [1211, 399] on icon at bounding box center [1216, 400] width 16 height 32
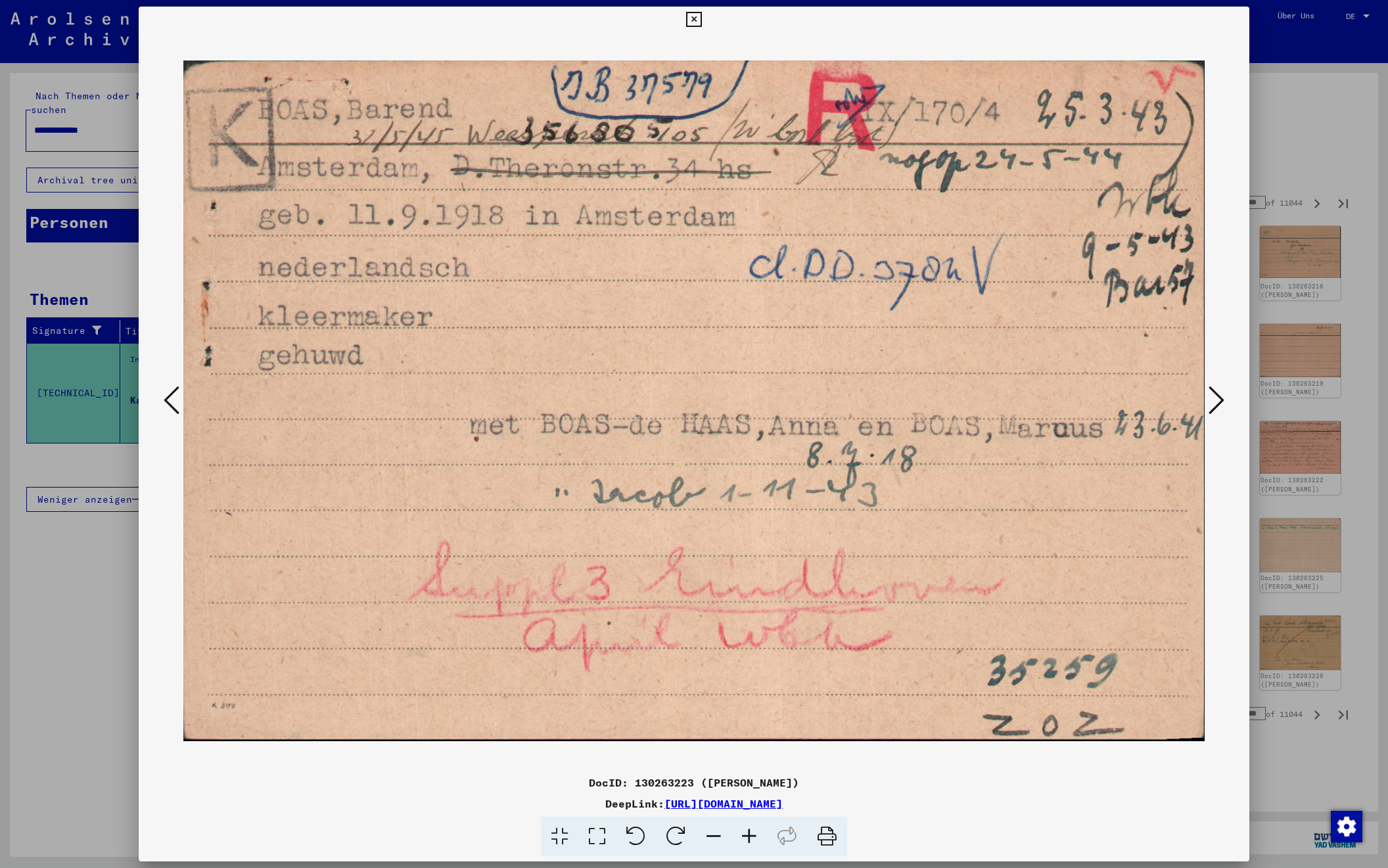
click at [1211, 399] on icon at bounding box center [1216, 400] width 16 height 32
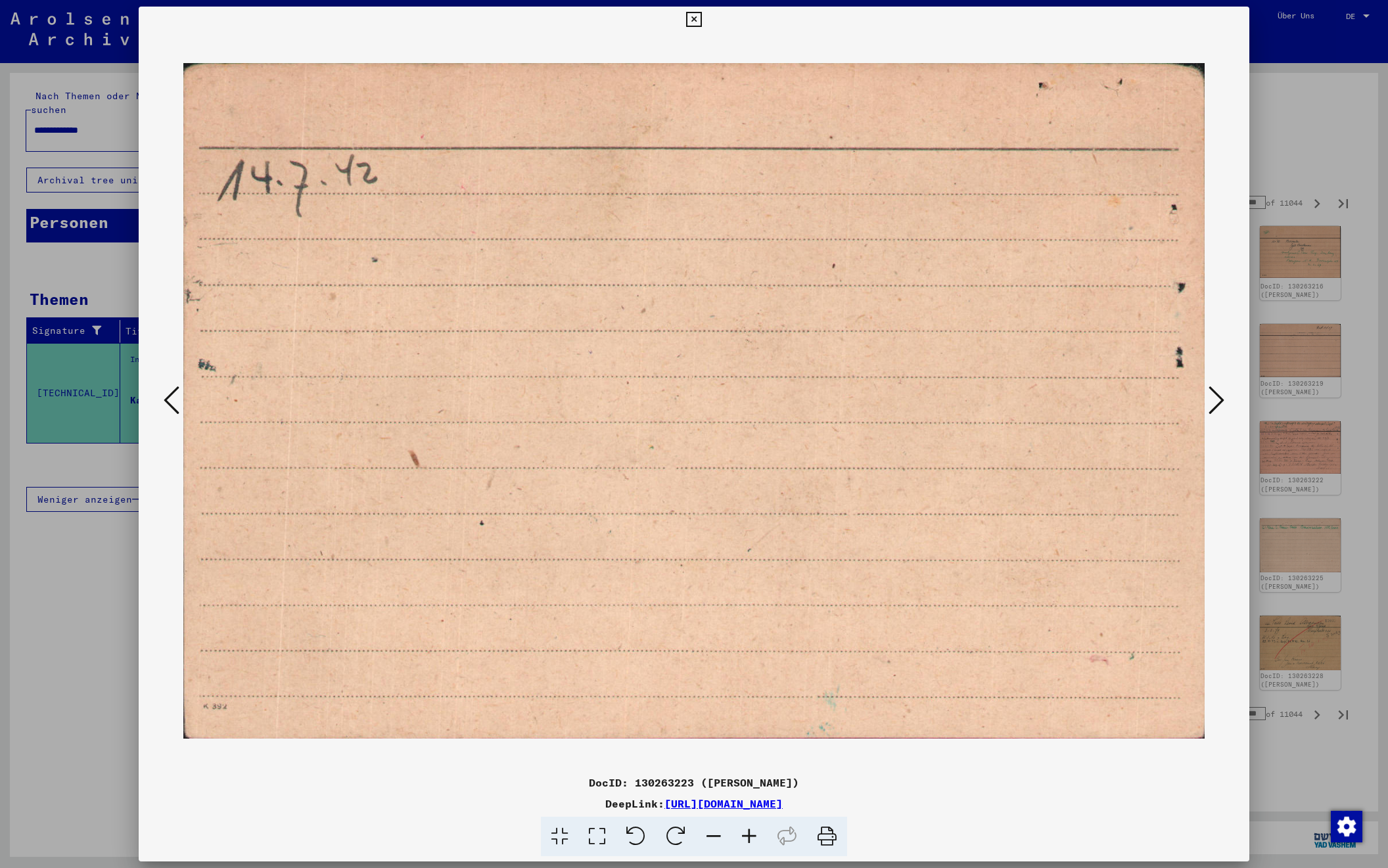
click at [1211, 399] on icon at bounding box center [1216, 400] width 16 height 32
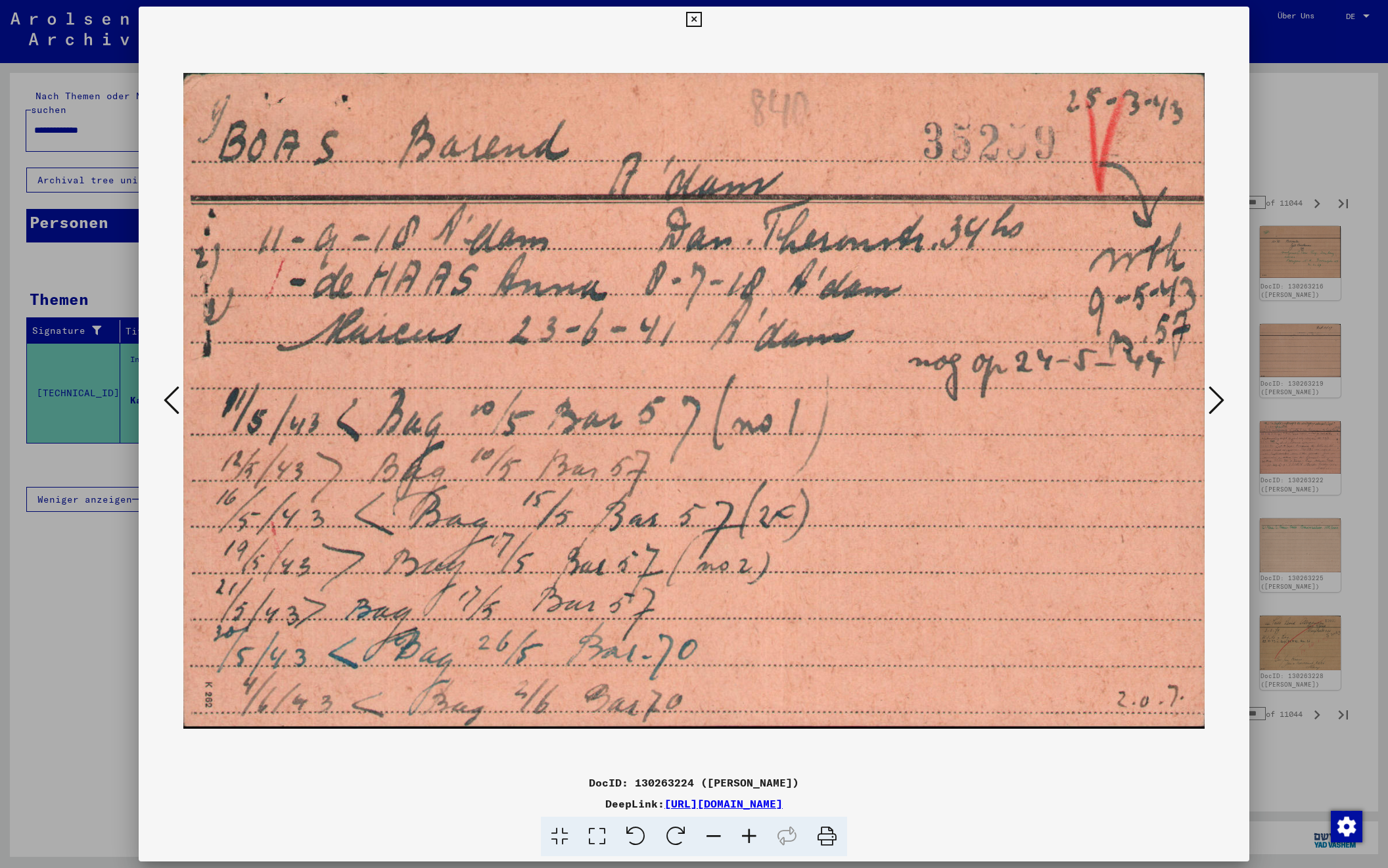
click at [1211, 399] on icon at bounding box center [1216, 400] width 16 height 32
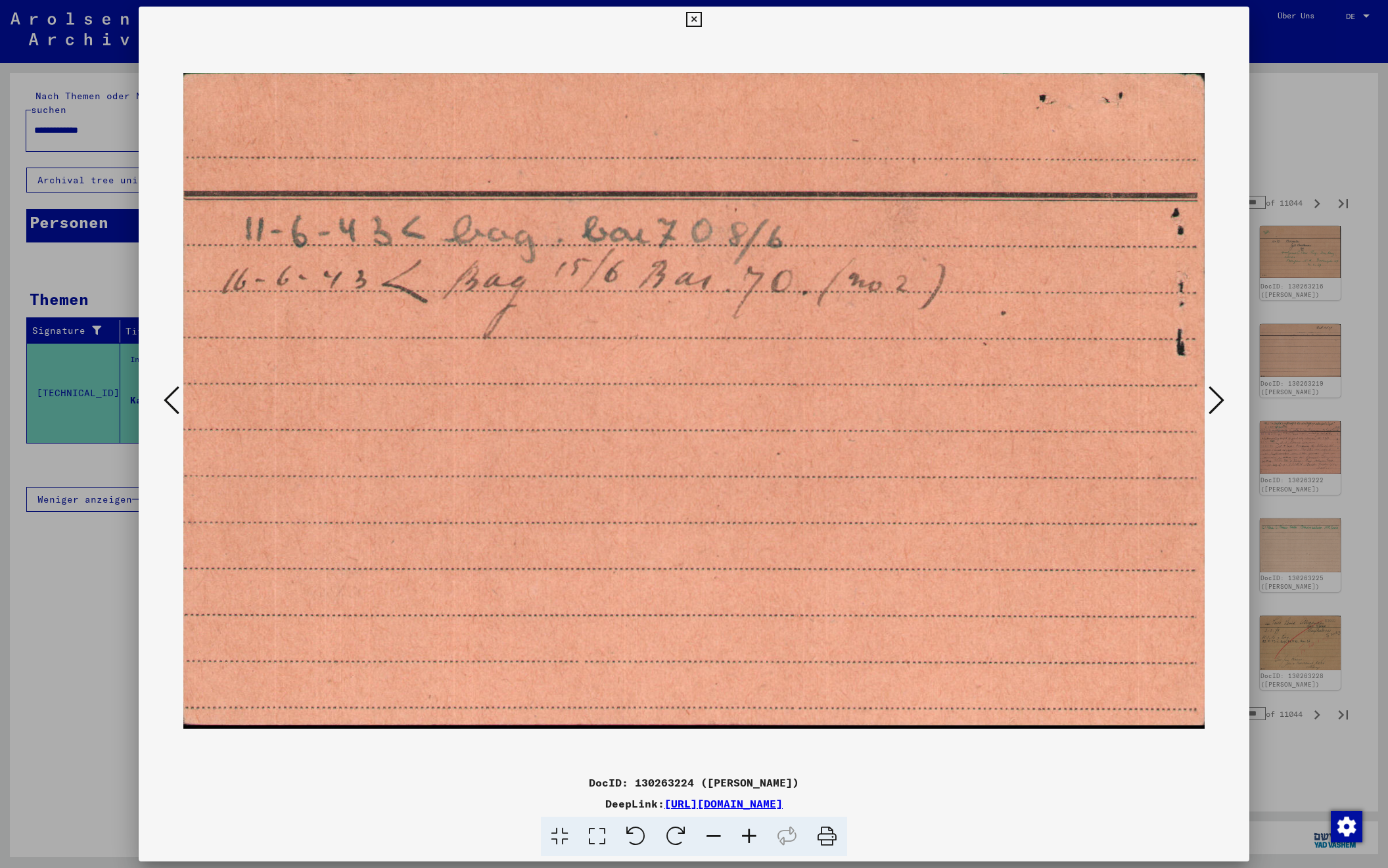
click at [1211, 399] on icon at bounding box center [1216, 400] width 16 height 32
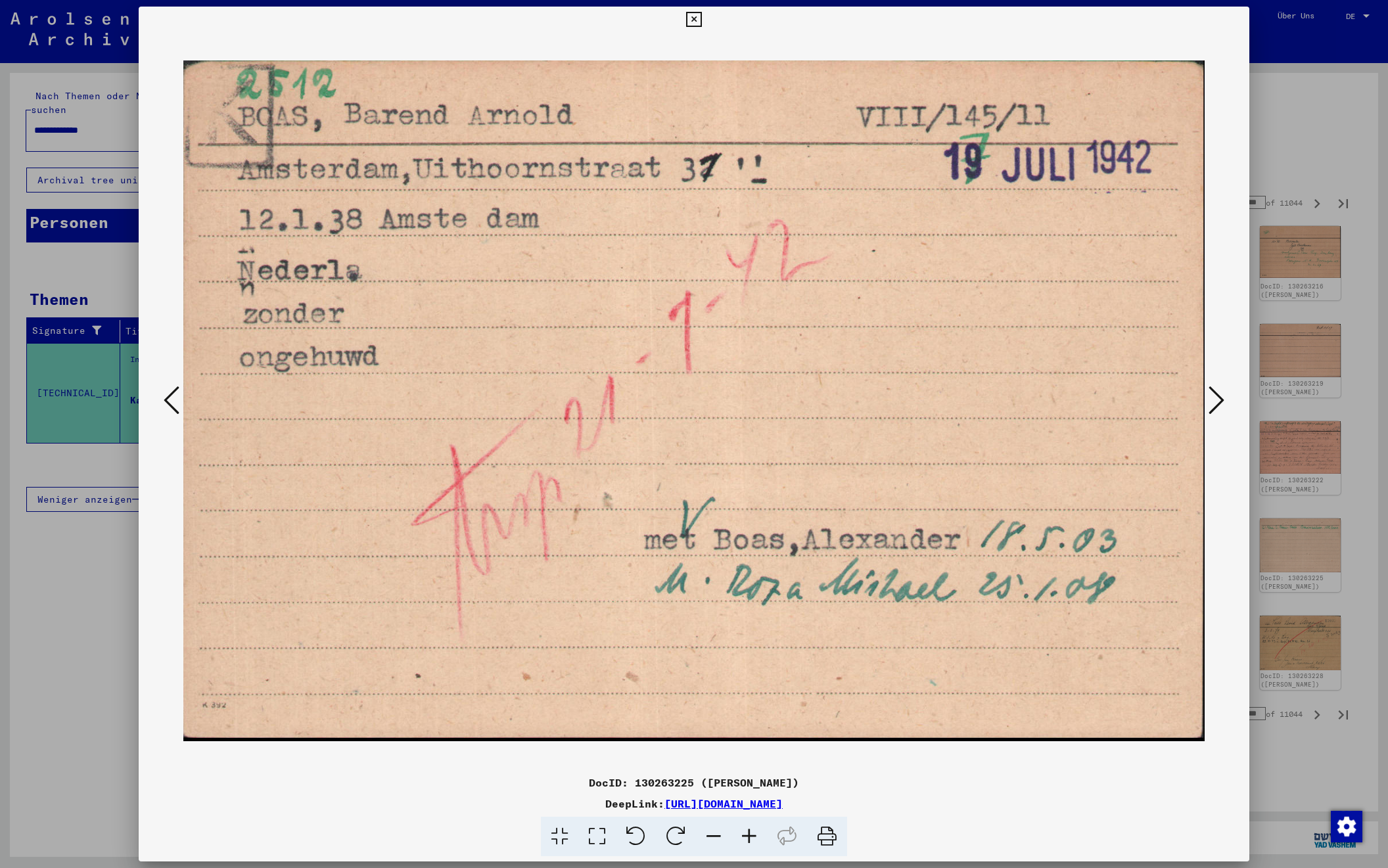
click at [1211, 399] on icon at bounding box center [1216, 400] width 16 height 32
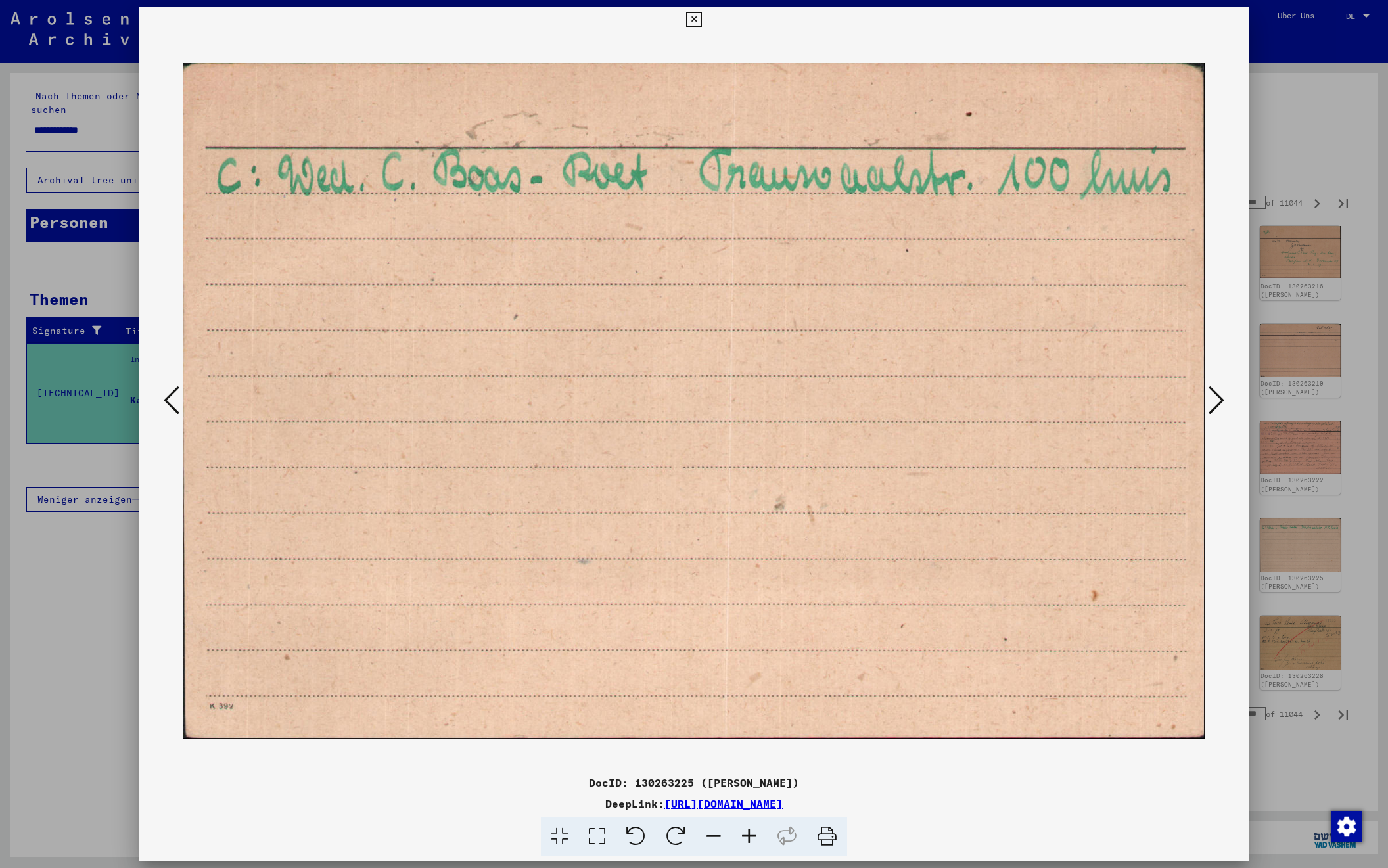
click at [1211, 399] on icon at bounding box center [1216, 400] width 16 height 32
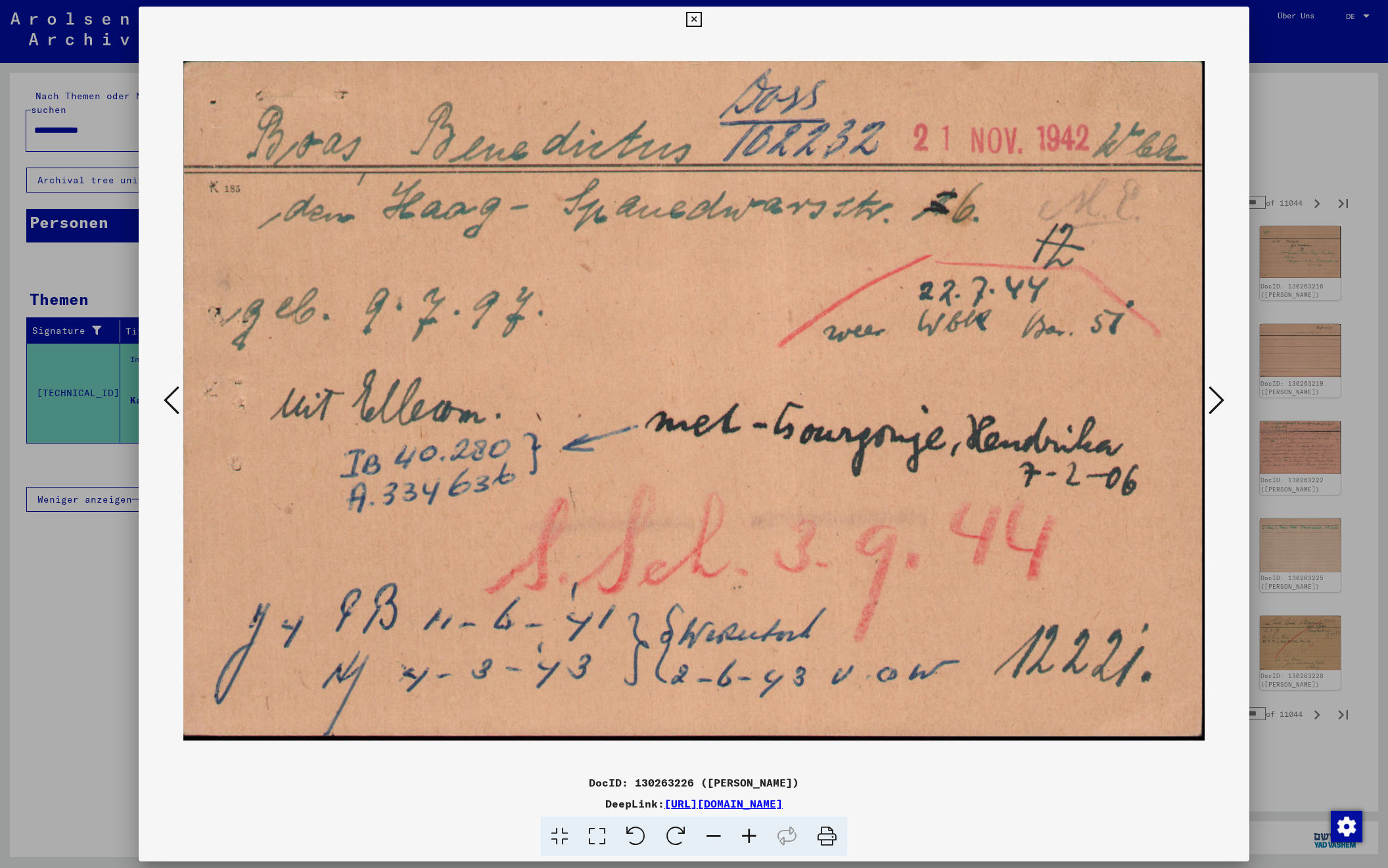
click at [1211, 399] on icon at bounding box center [1216, 400] width 16 height 32
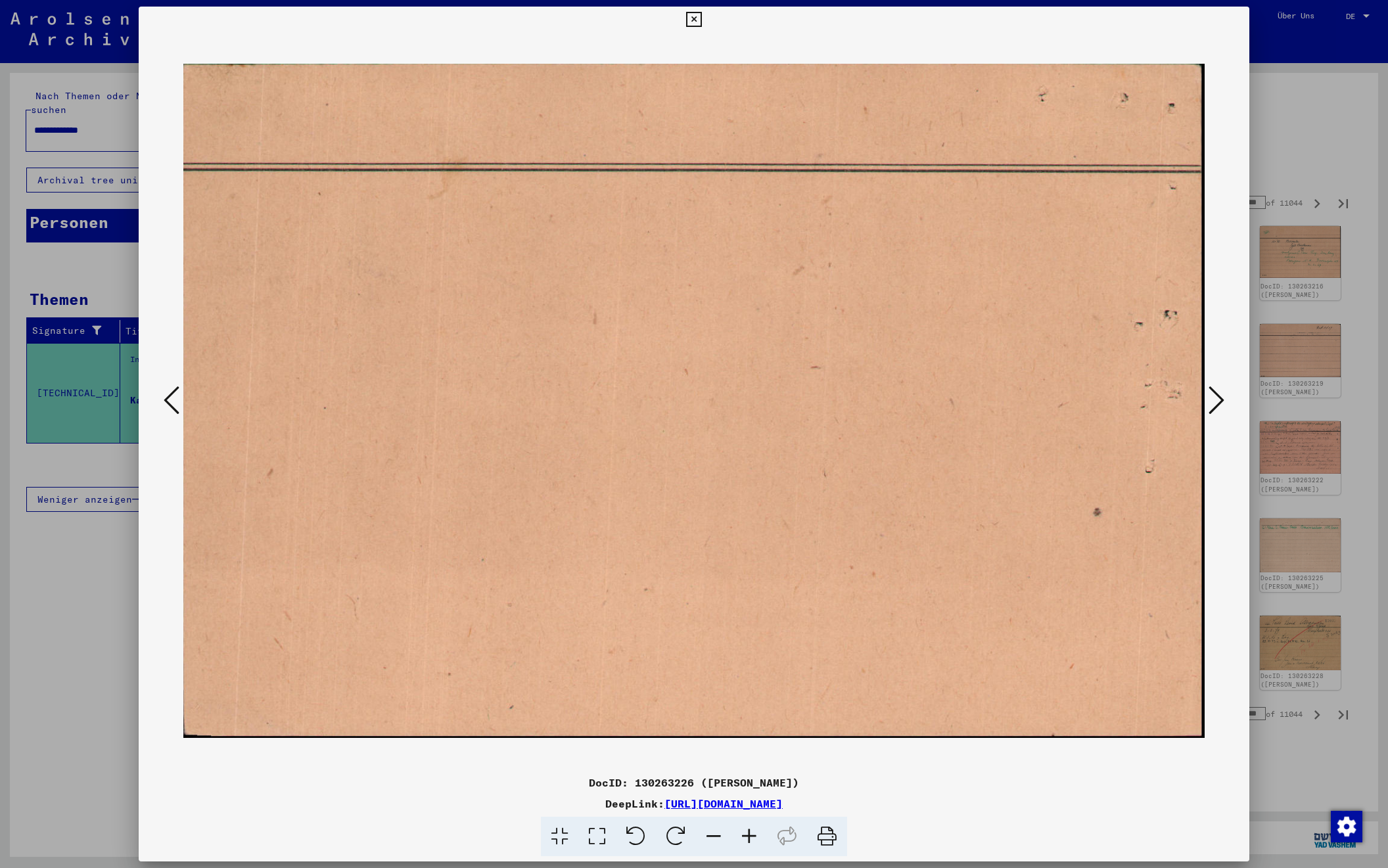
click at [1211, 399] on icon at bounding box center [1216, 400] width 16 height 32
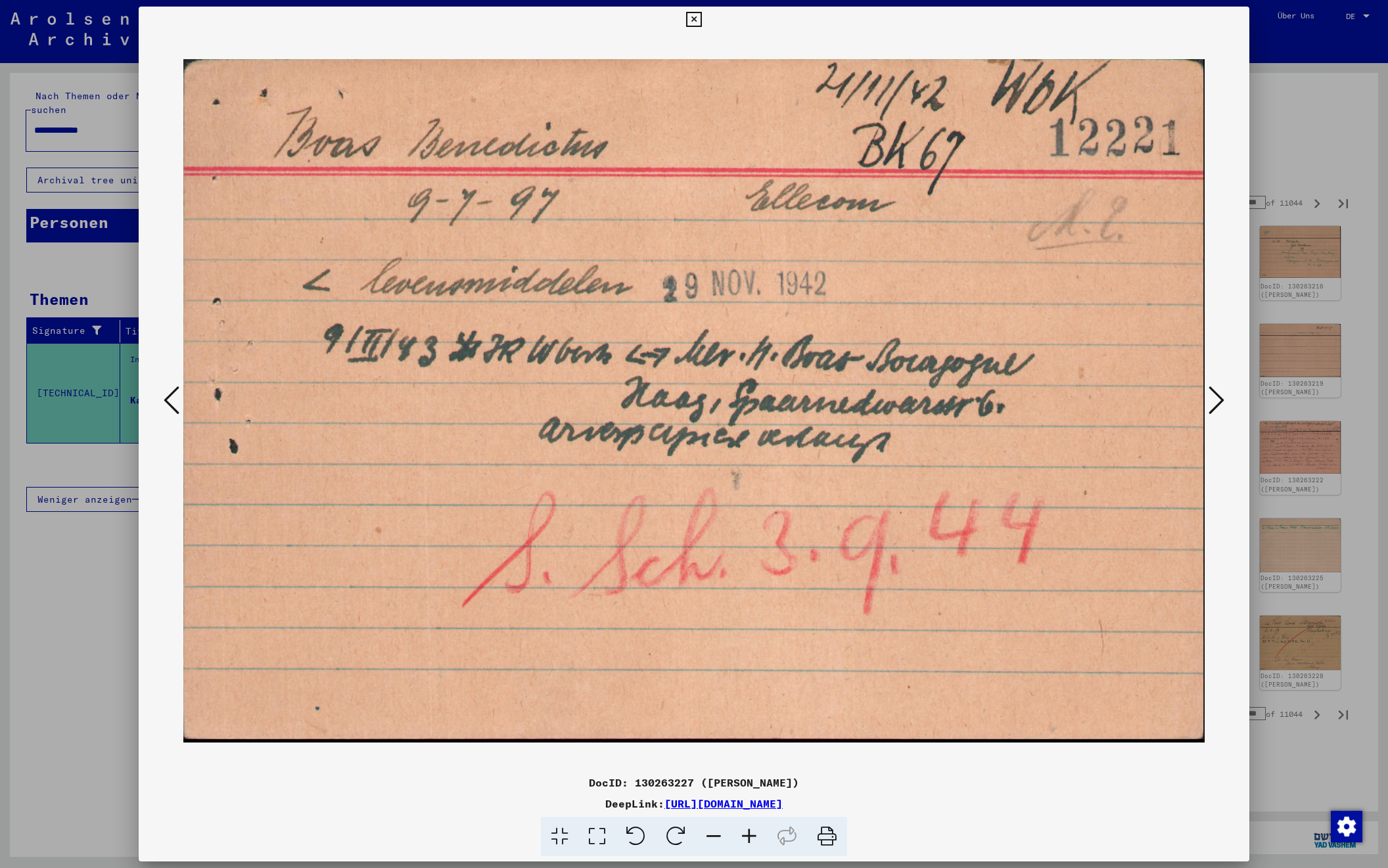
click at [1211, 399] on icon at bounding box center [1216, 400] width 16 height 32
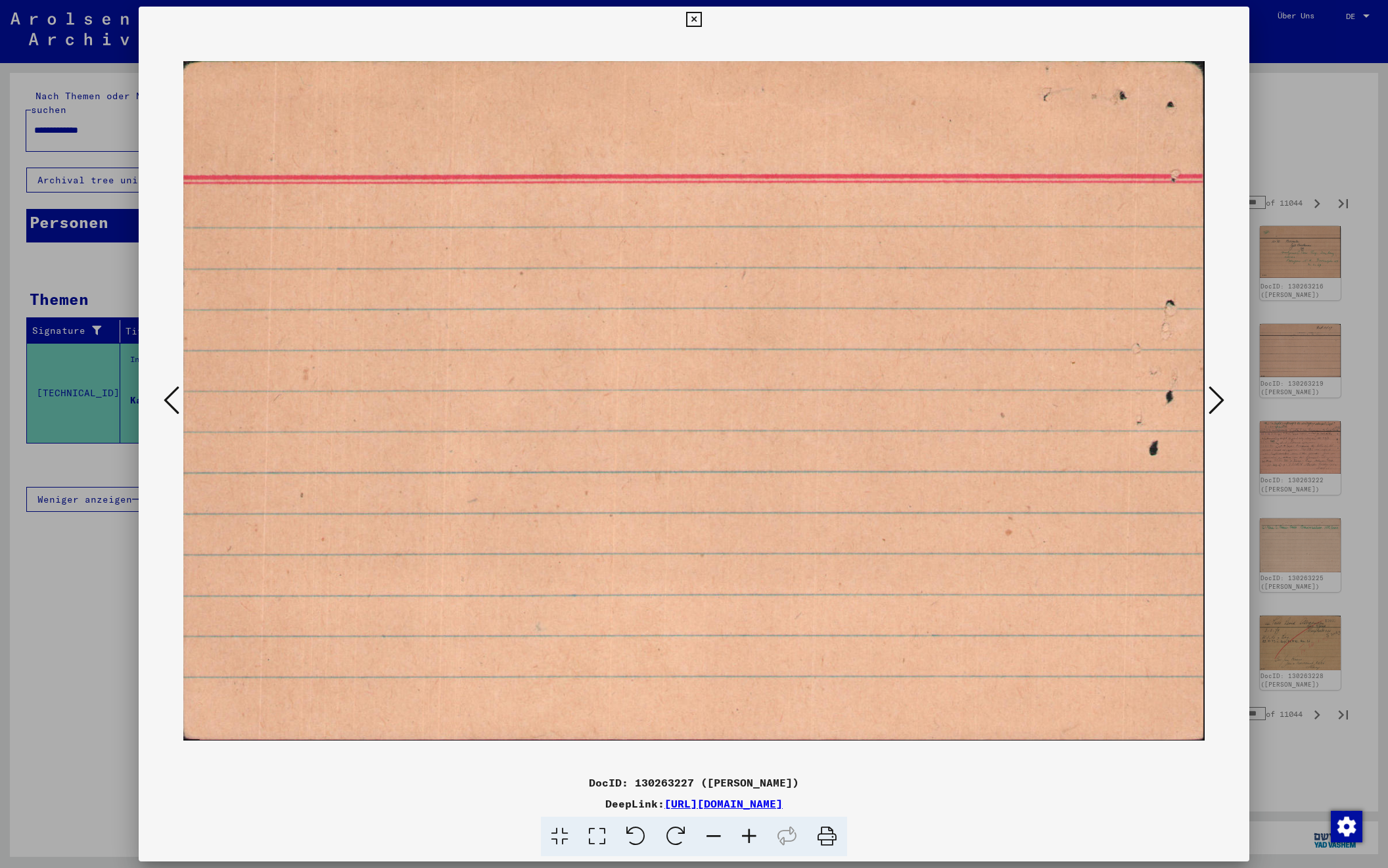
click at [1211, 399] on icon at bounding box center [1216, 400] width 16 height 32
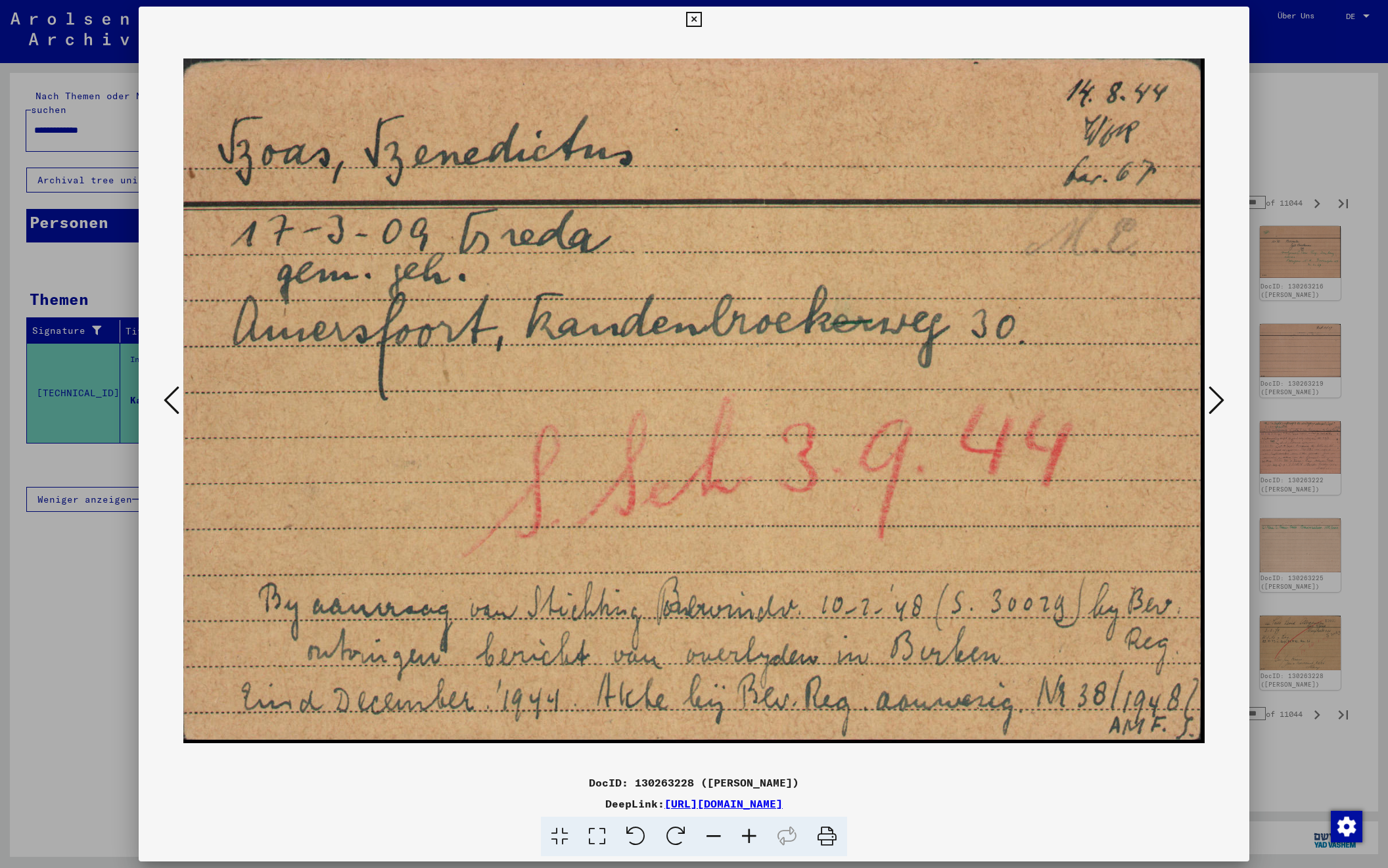
click at [1211, 399] on icon at bounding box center [1216, 400] width 16 height 32
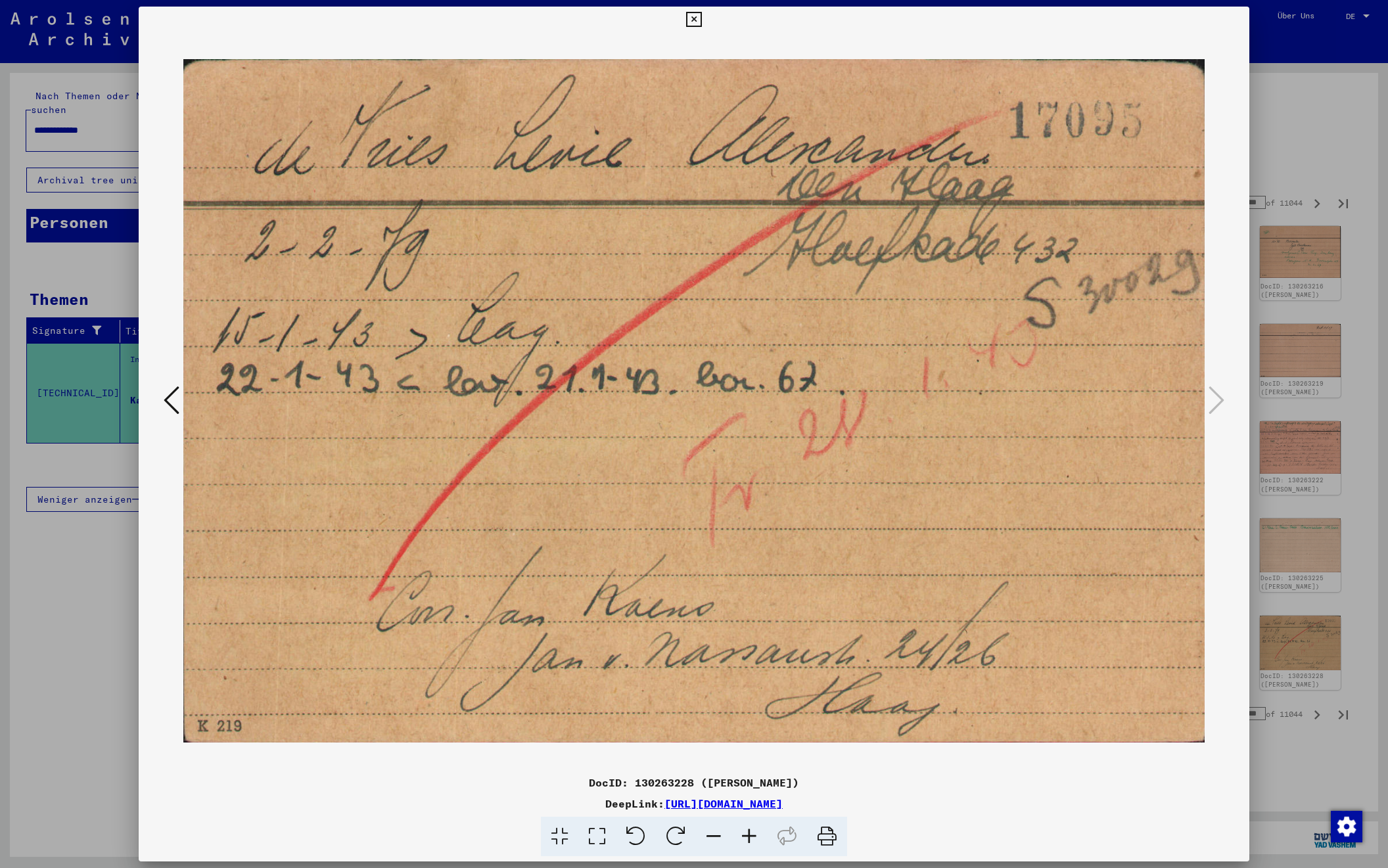
click at [1312, 145] on div at bounding box center [694, 434] width 1388 height 868
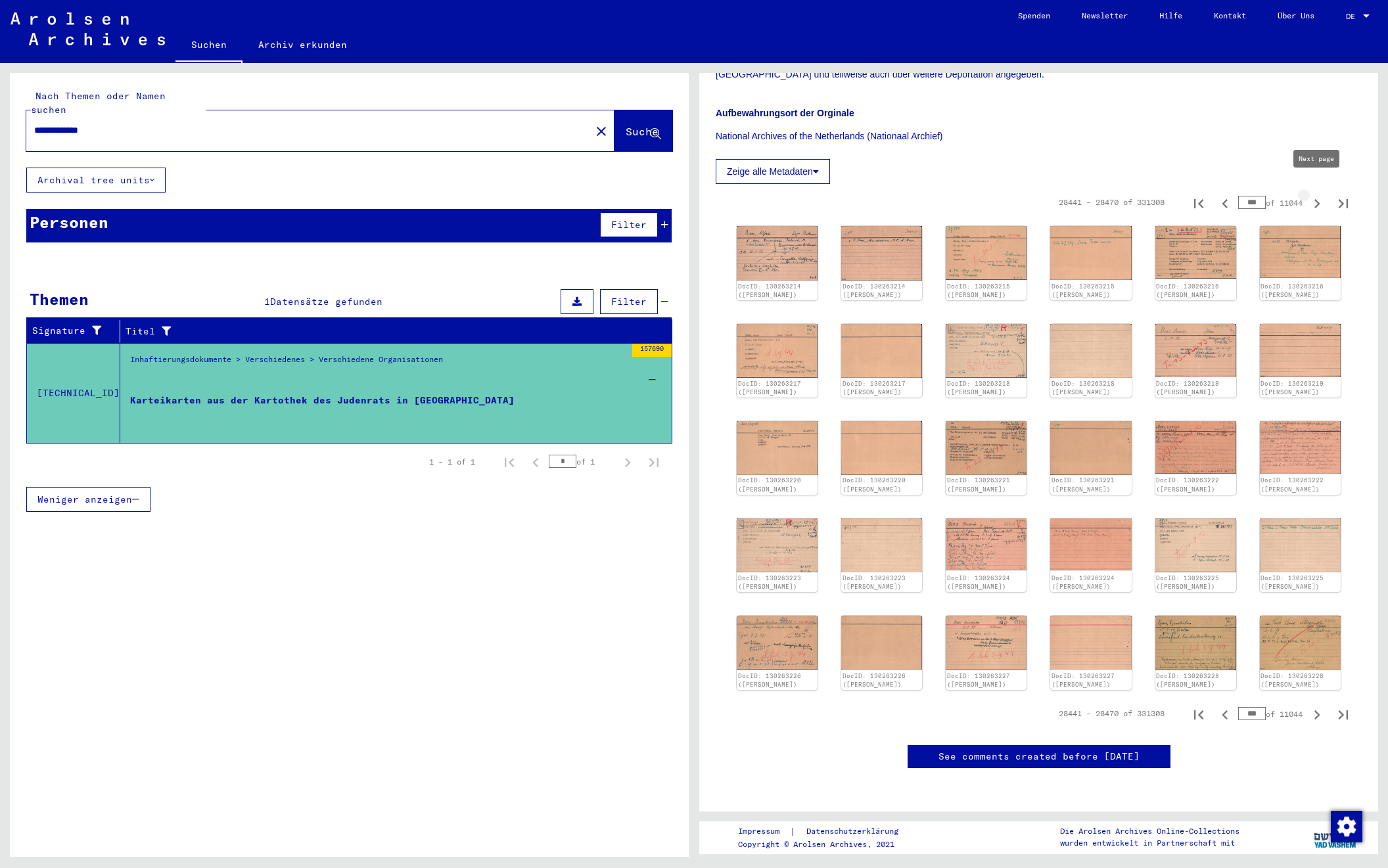
click at [1316, 194] on icon "Next page" at bounding box center [1317, 203] width 19 height 19
type input "***"
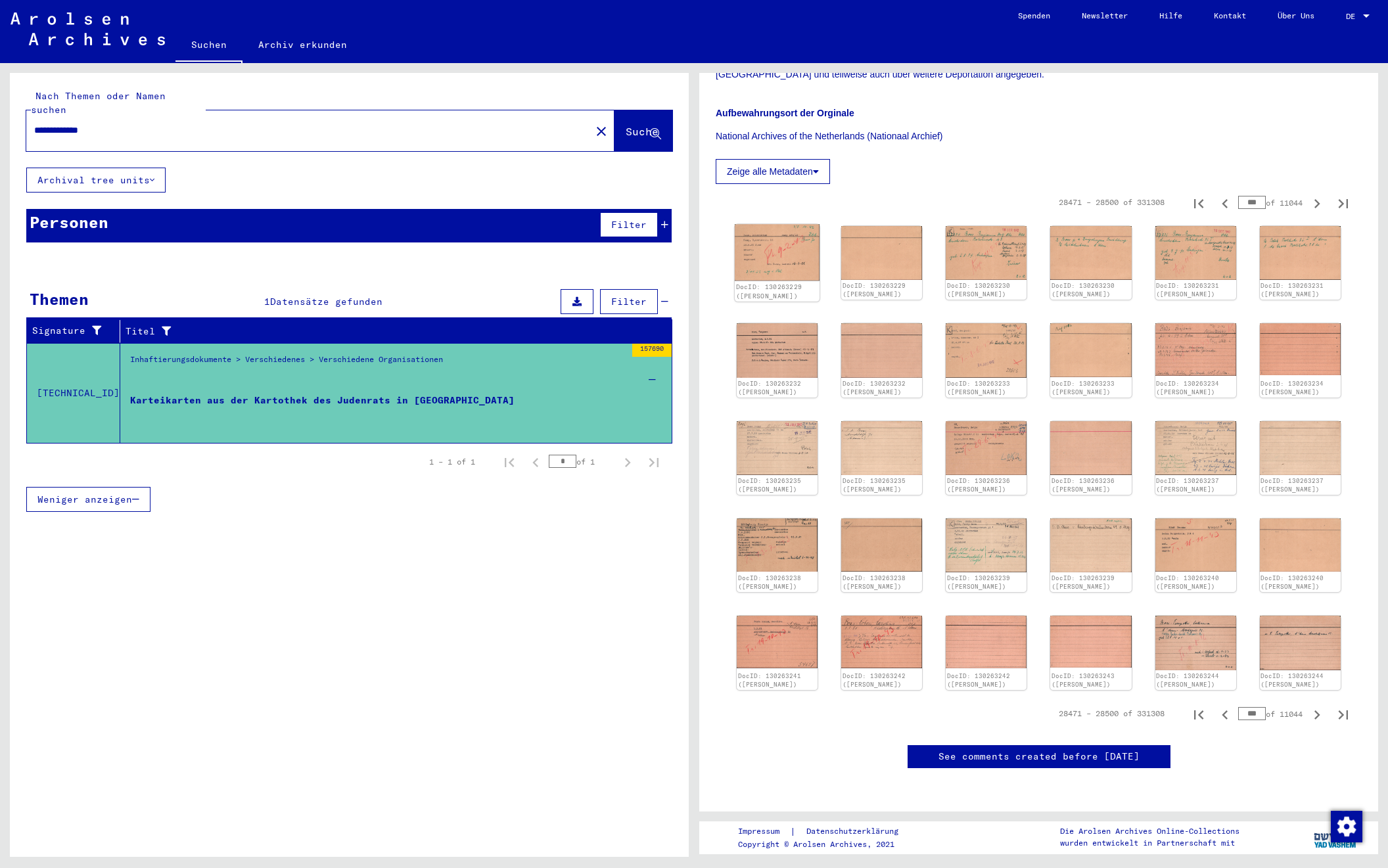
click at [798, 240] on img at bounding box center [778, 253] width 85 height 56
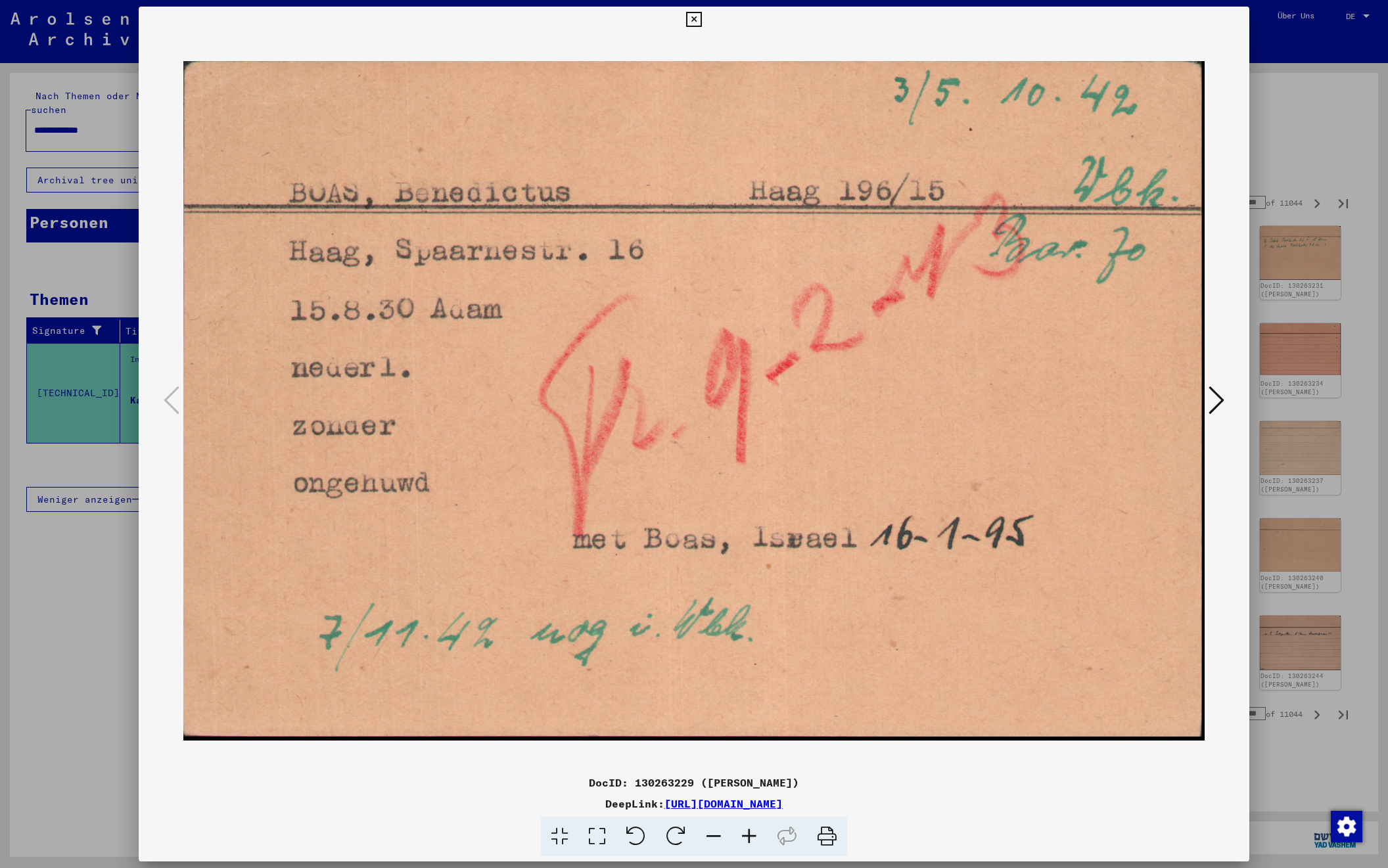
click at [1209, 408] on icon at bounding box center [1216, 400] width 16 height 32
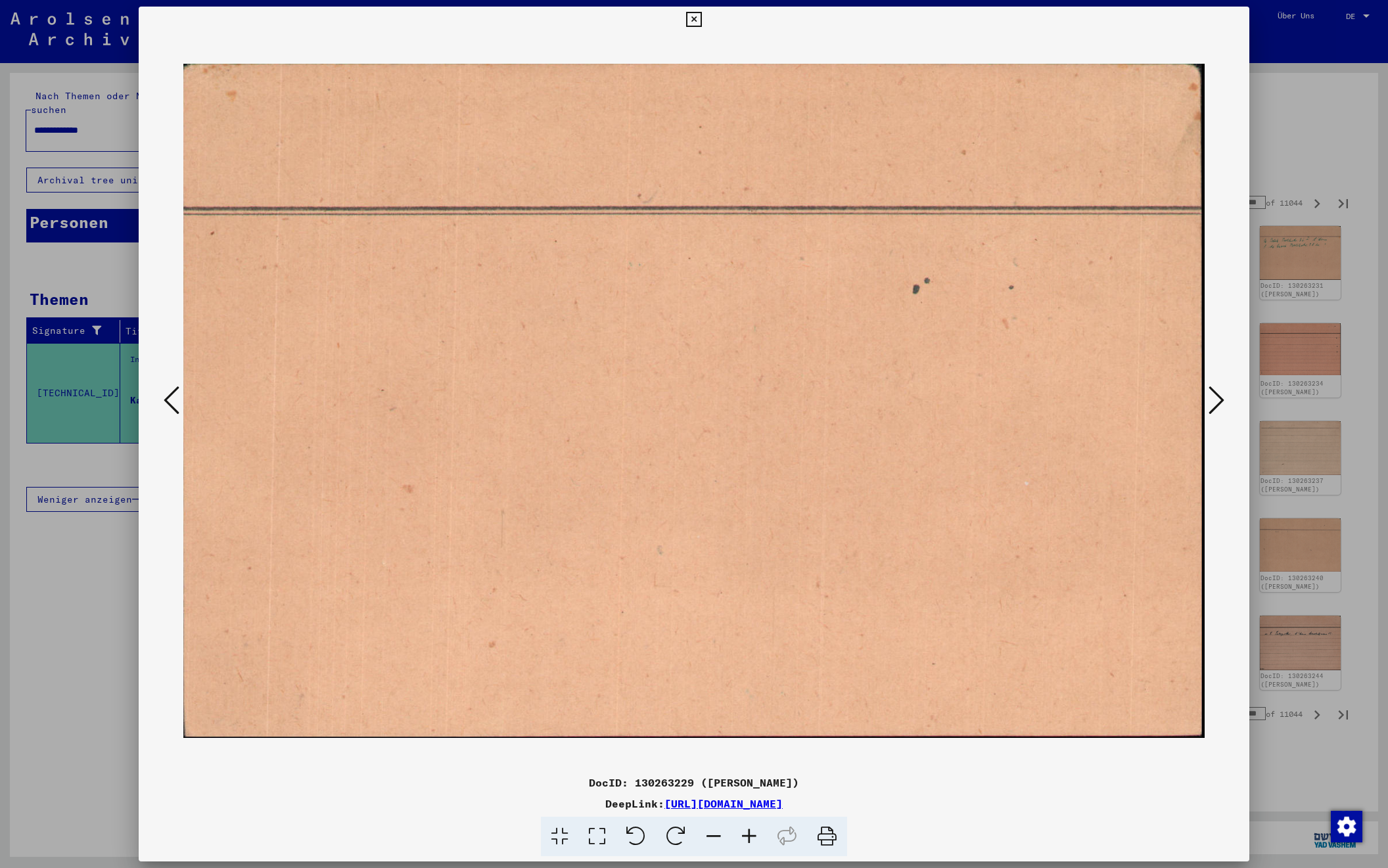
click at [1209, 408] on icon at bounding box center [1216, 400] width 16 height 32
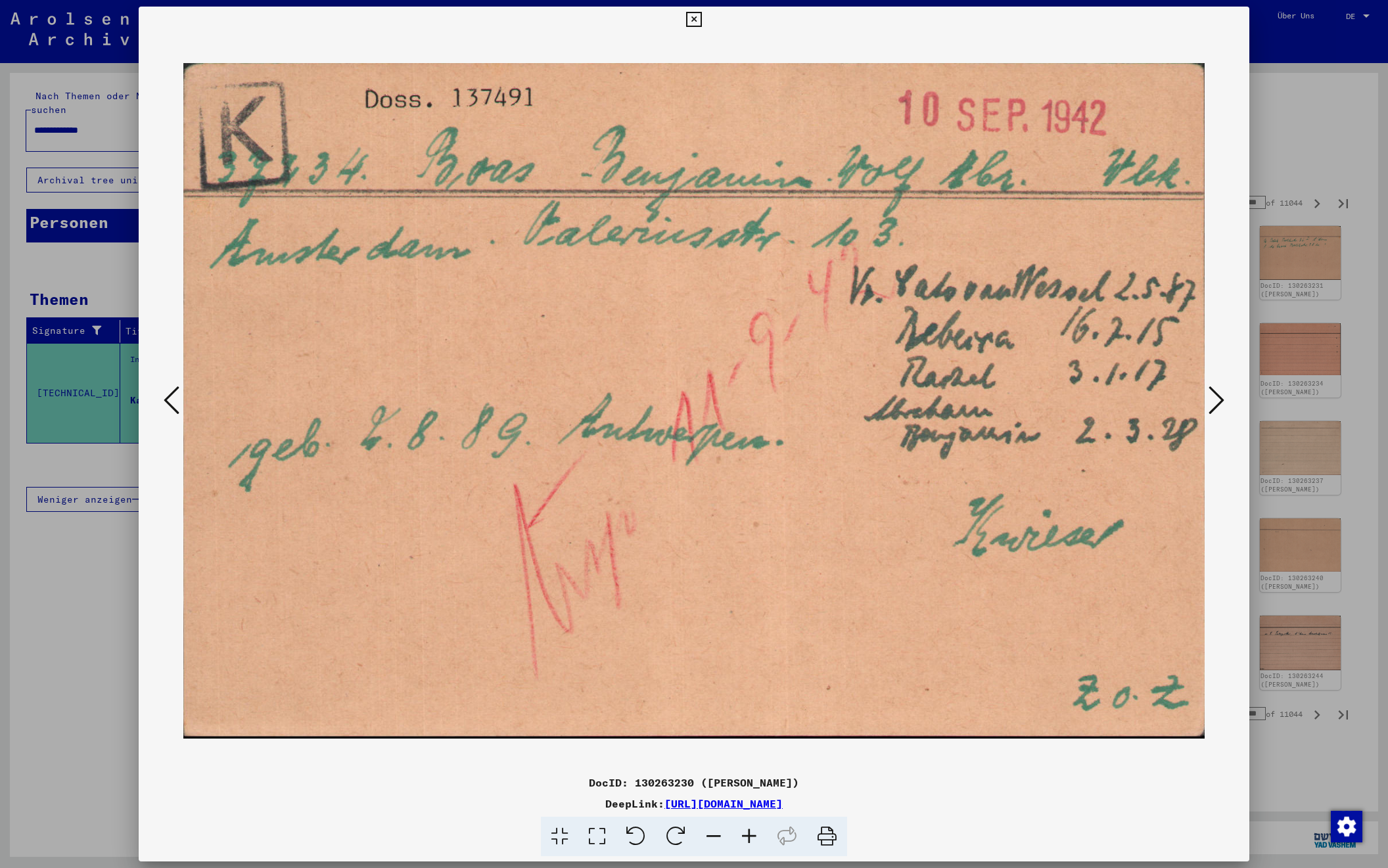
click at [1209, 408] on icon at bounding box center [1216, 400] width 16 height 32
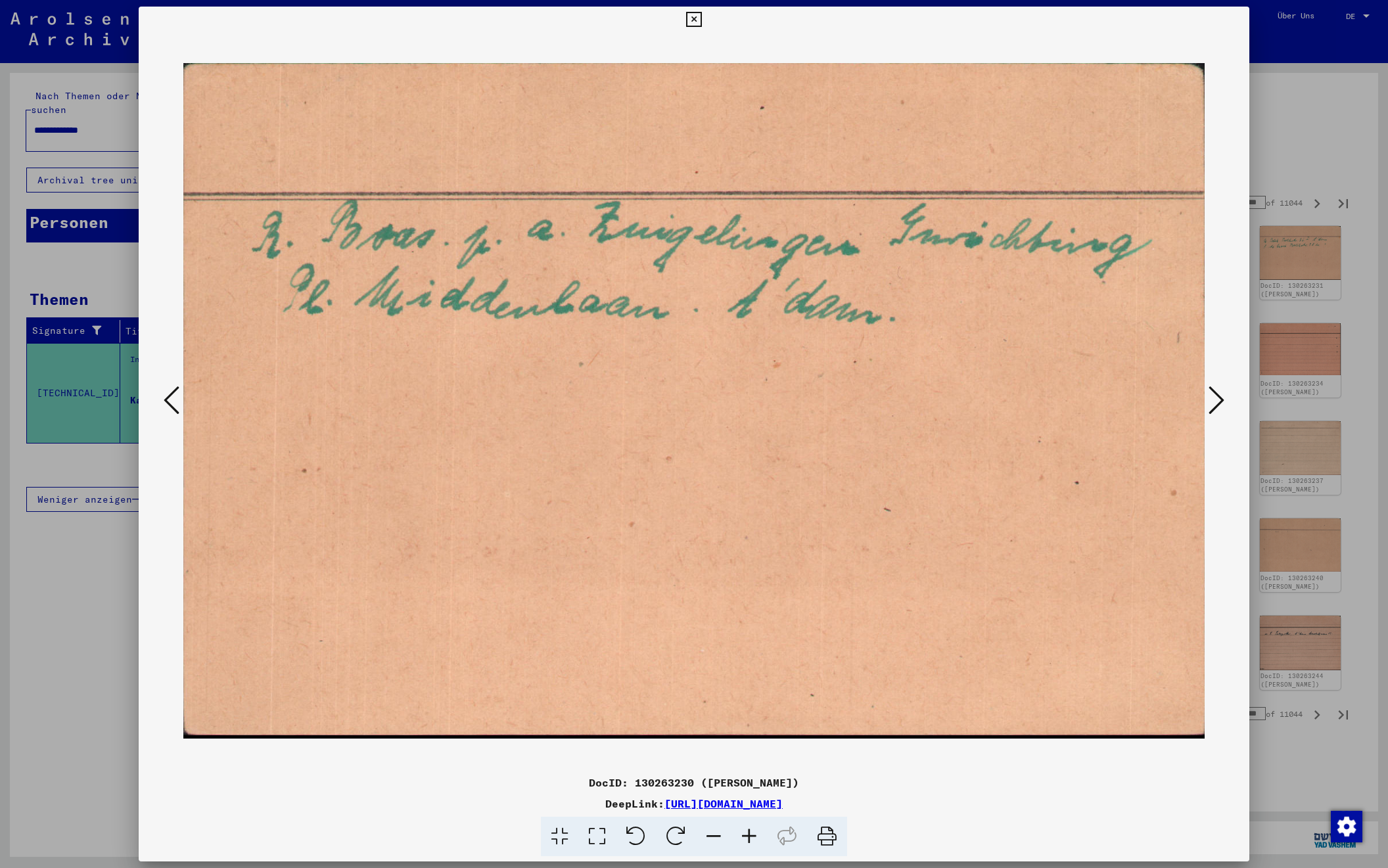
click at [1209, 408] on icon at bounding box center [1216, 400] width 16 height 32
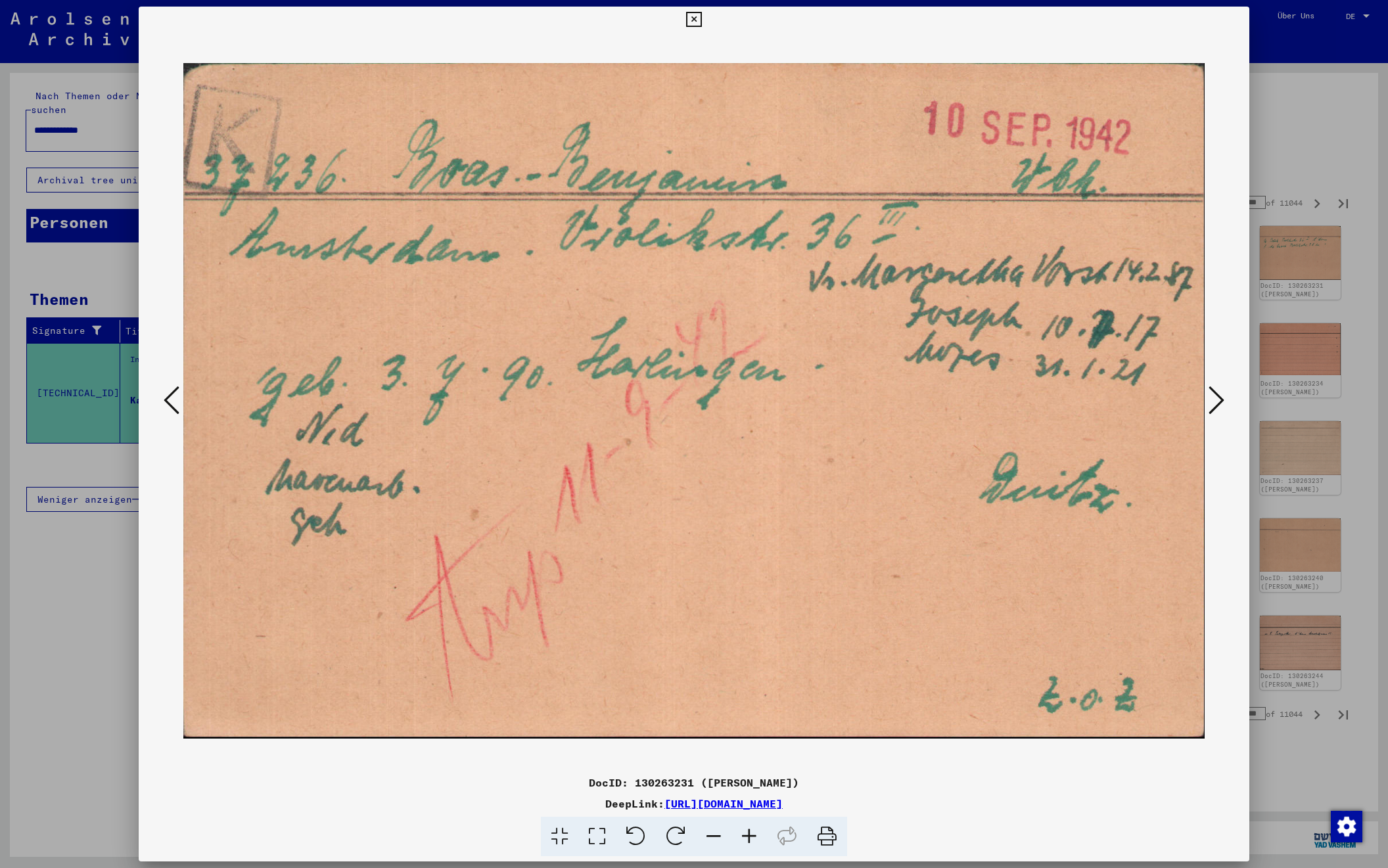
click at [1209, 408] on icon at bounding box center [1216, 400] width 16 height 32
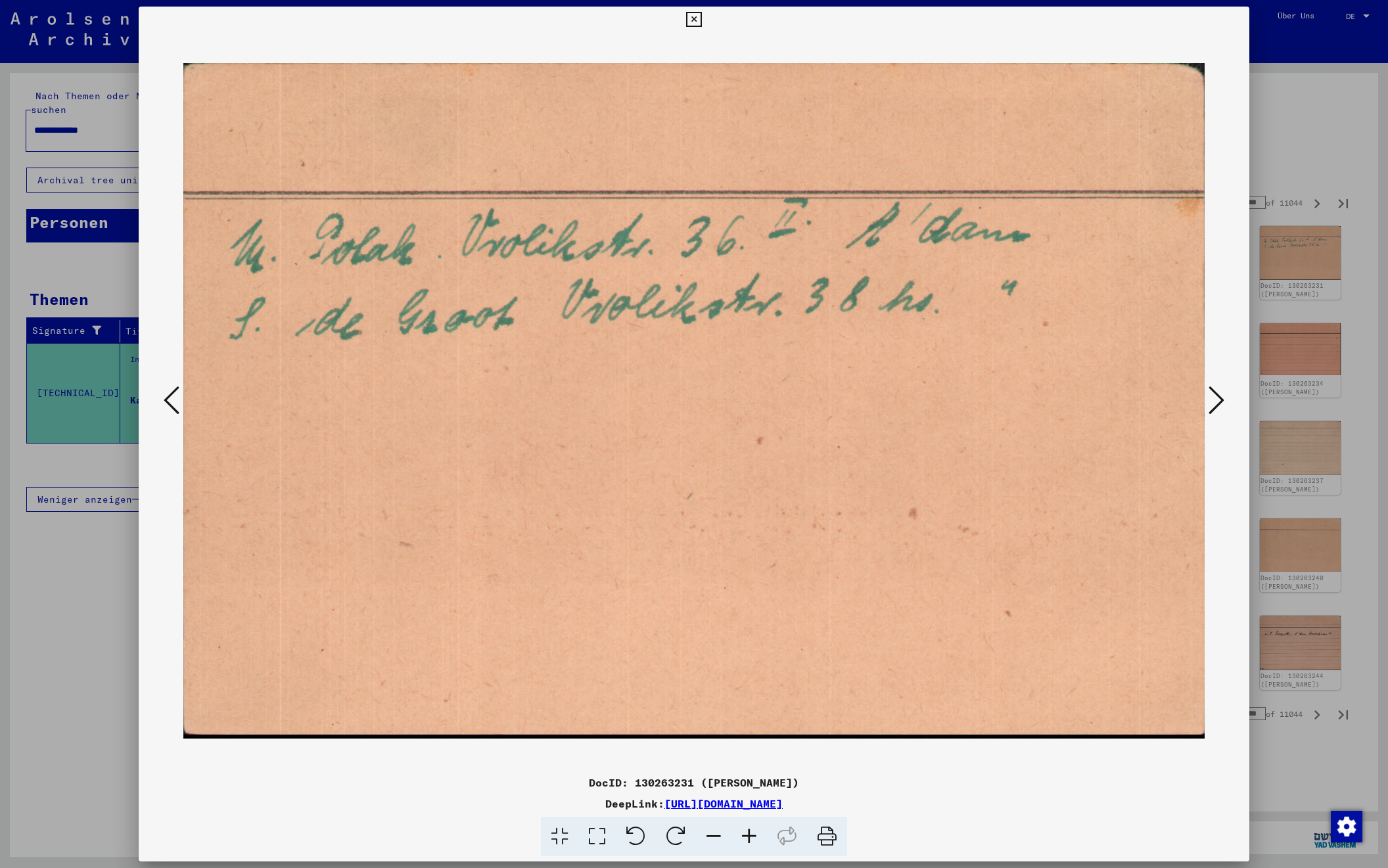
click at [1209, 408] on icon at bounding box center [1216, 400] width 16 height 32
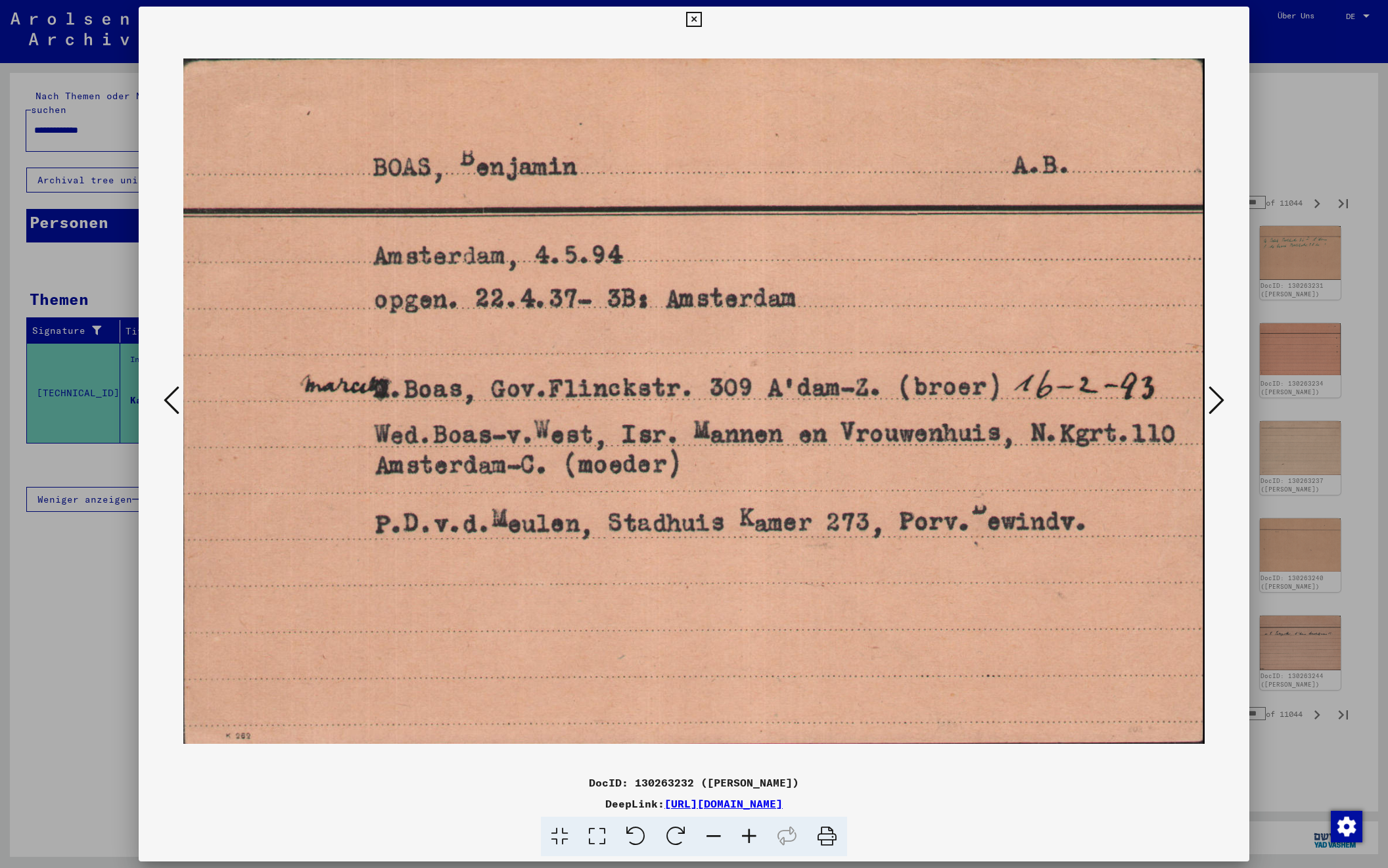
click at [1066, 331] on img at bounding box center [694, 401] width 1021 height 736
click at [1102, 395] on img at bounding box center [694, 401] width 1021 height 736
click at [1212, 404] on icon at bounding box center [1216, 400] width 16 height 32
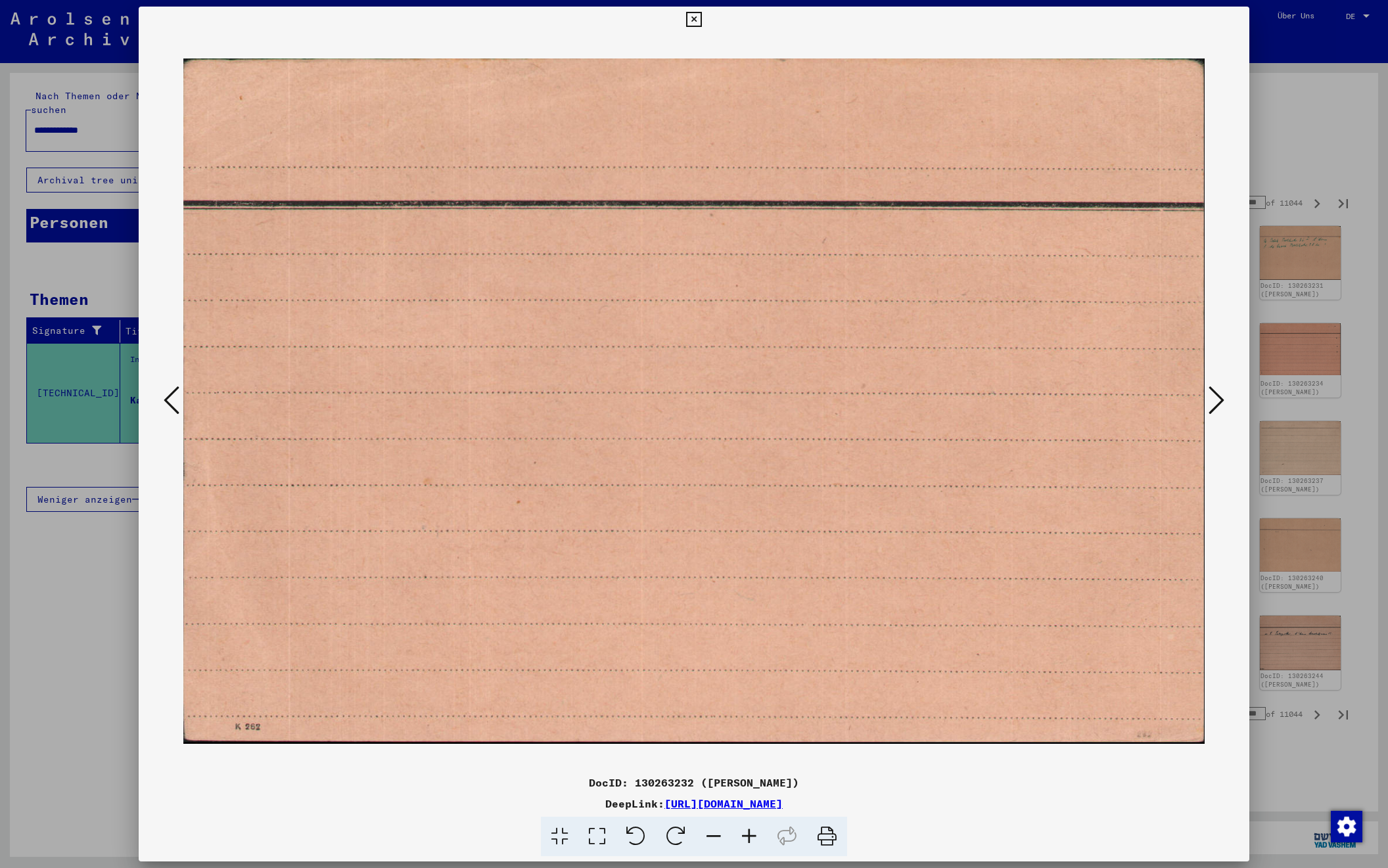
click at [1212, 404] on icon at bounding box center [1216, 400] width 16 height 32
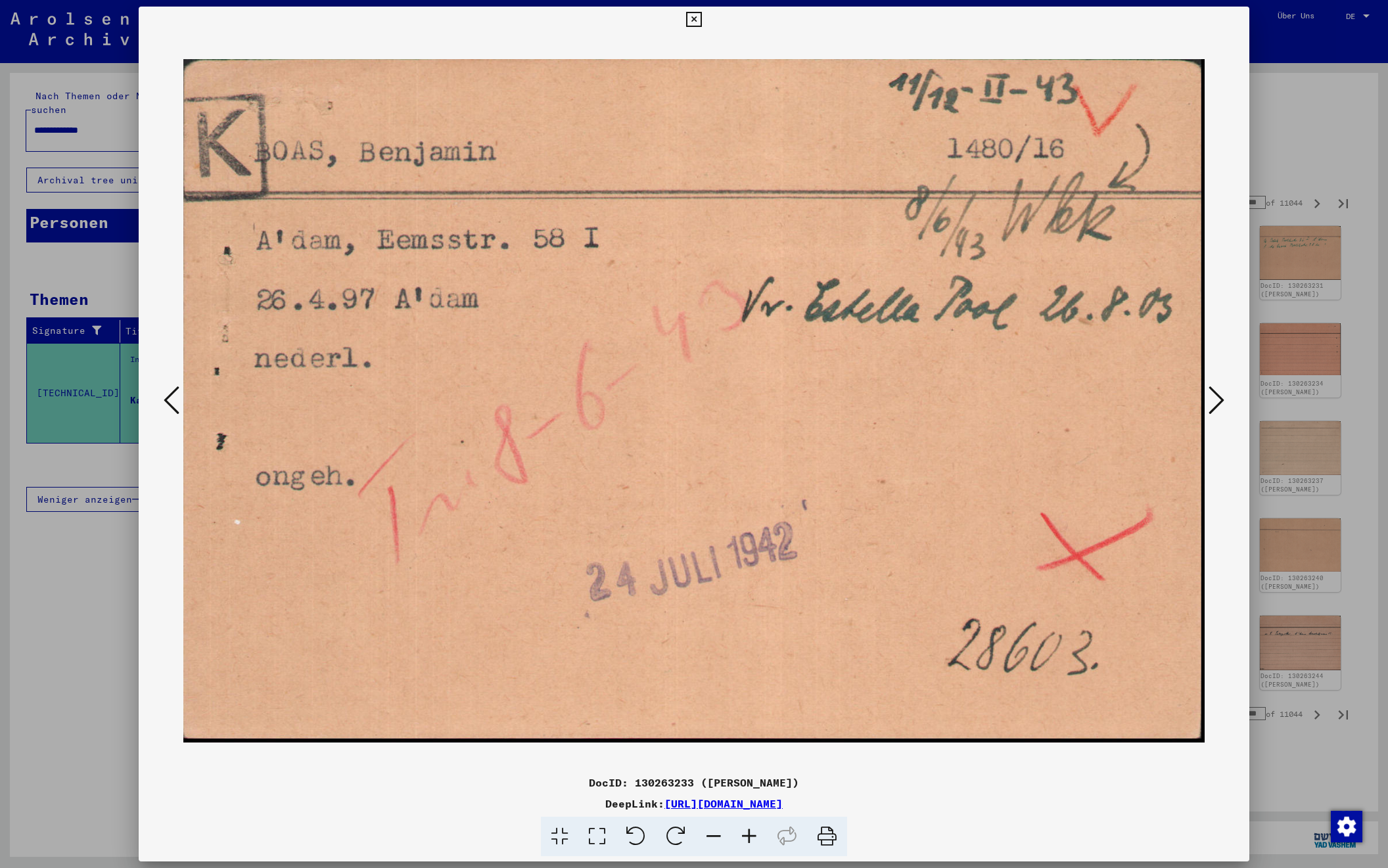
click at [1212, 404] on icon at bounding box center [1216, 400] width 16 height 32
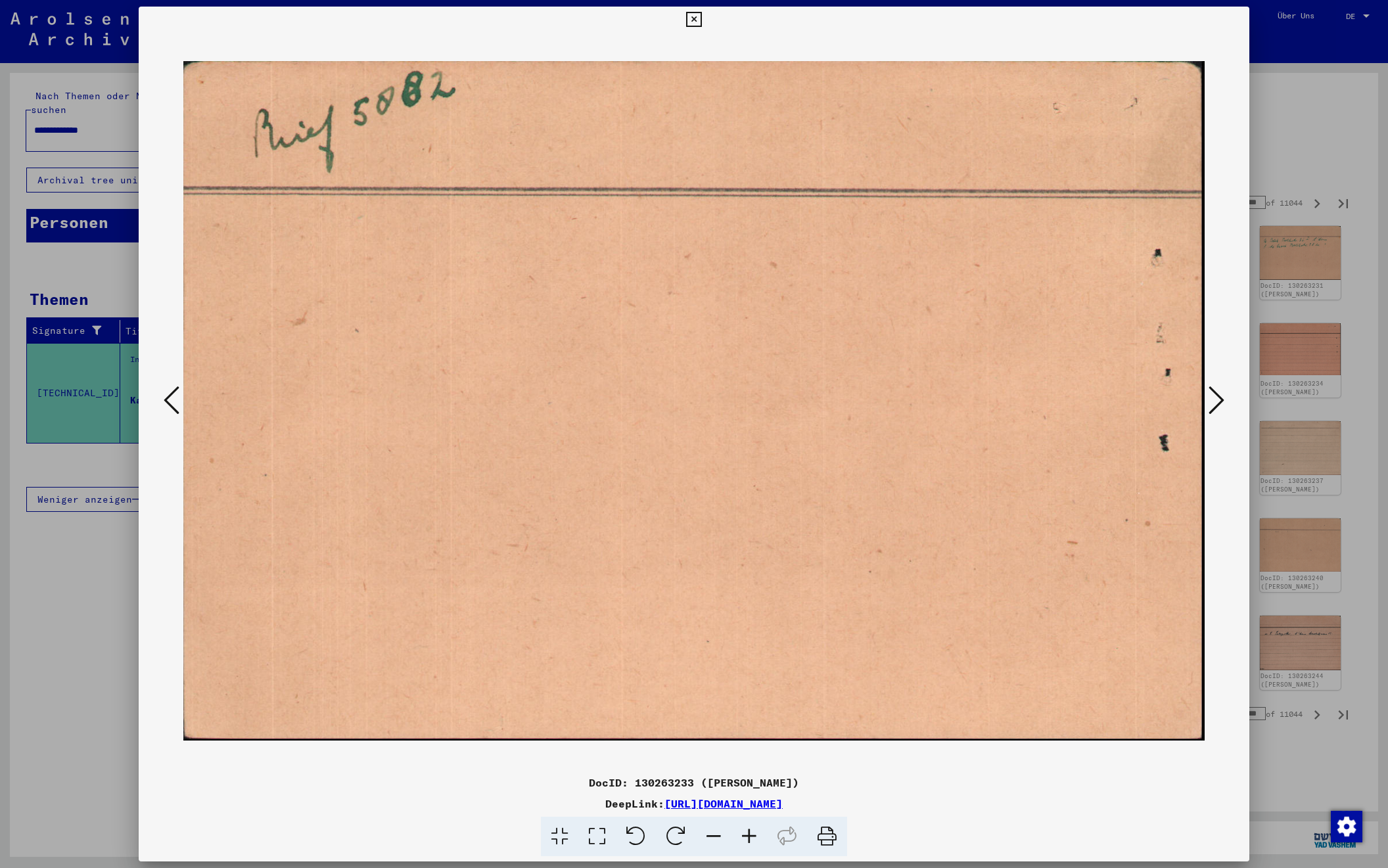
click at [1212, 404] on icon at bounding box center [1216, 400] width 16 height 32
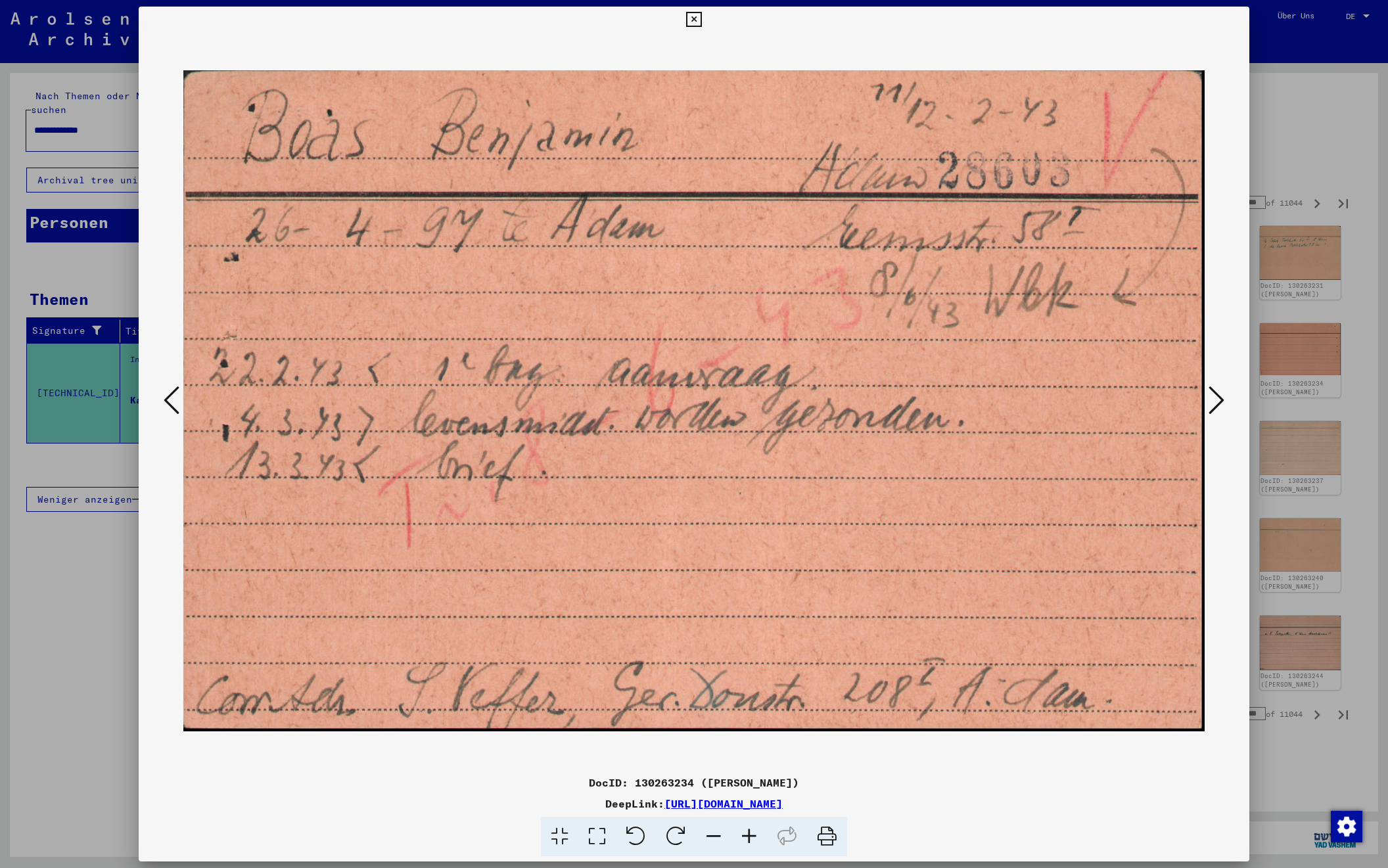
click at [1212, 404] on icon at bounding box center [1216, 400] width 16 height 32
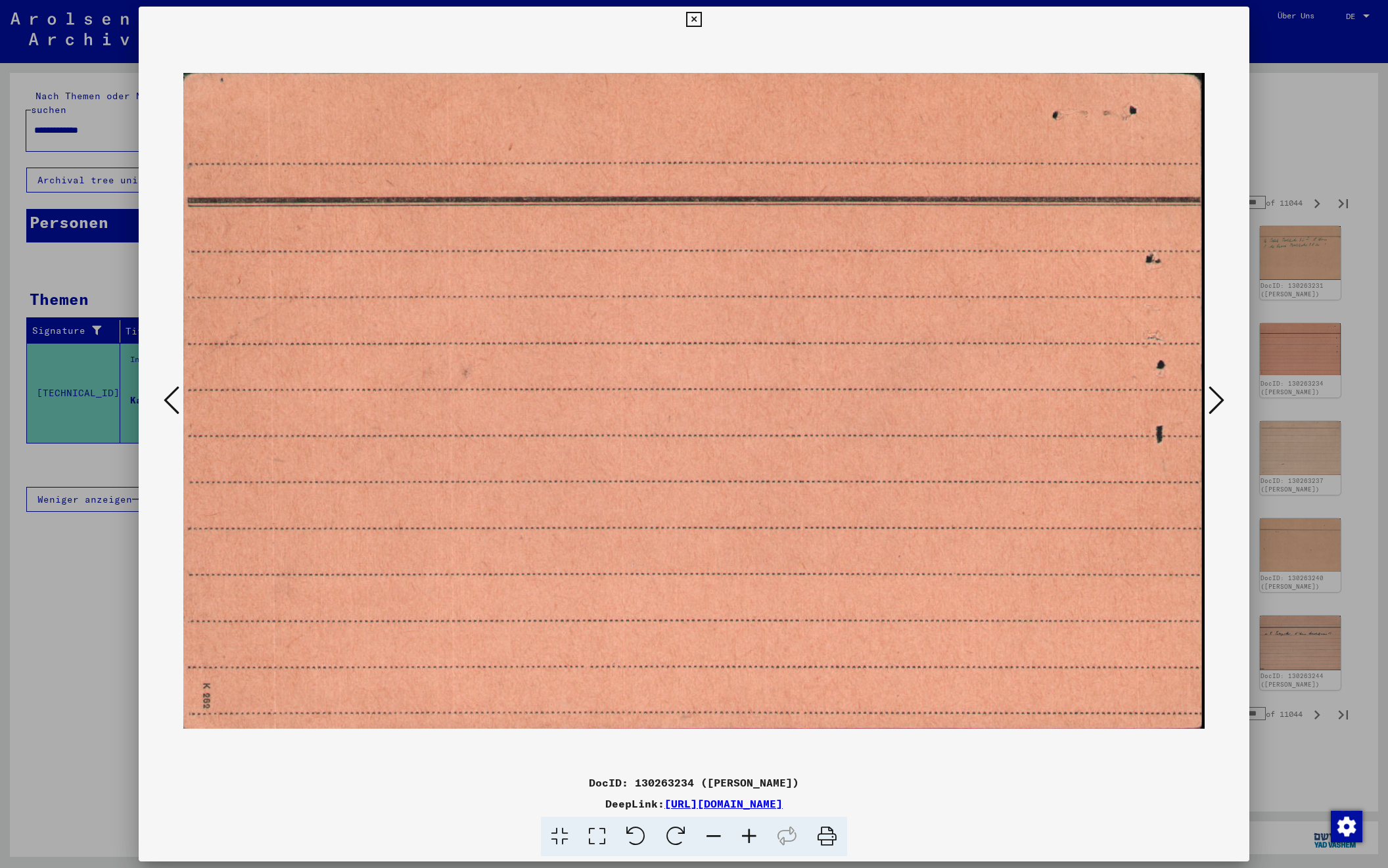
click at [1212, 404] on icon at bounding box center [1216, 400] width 16 height 32
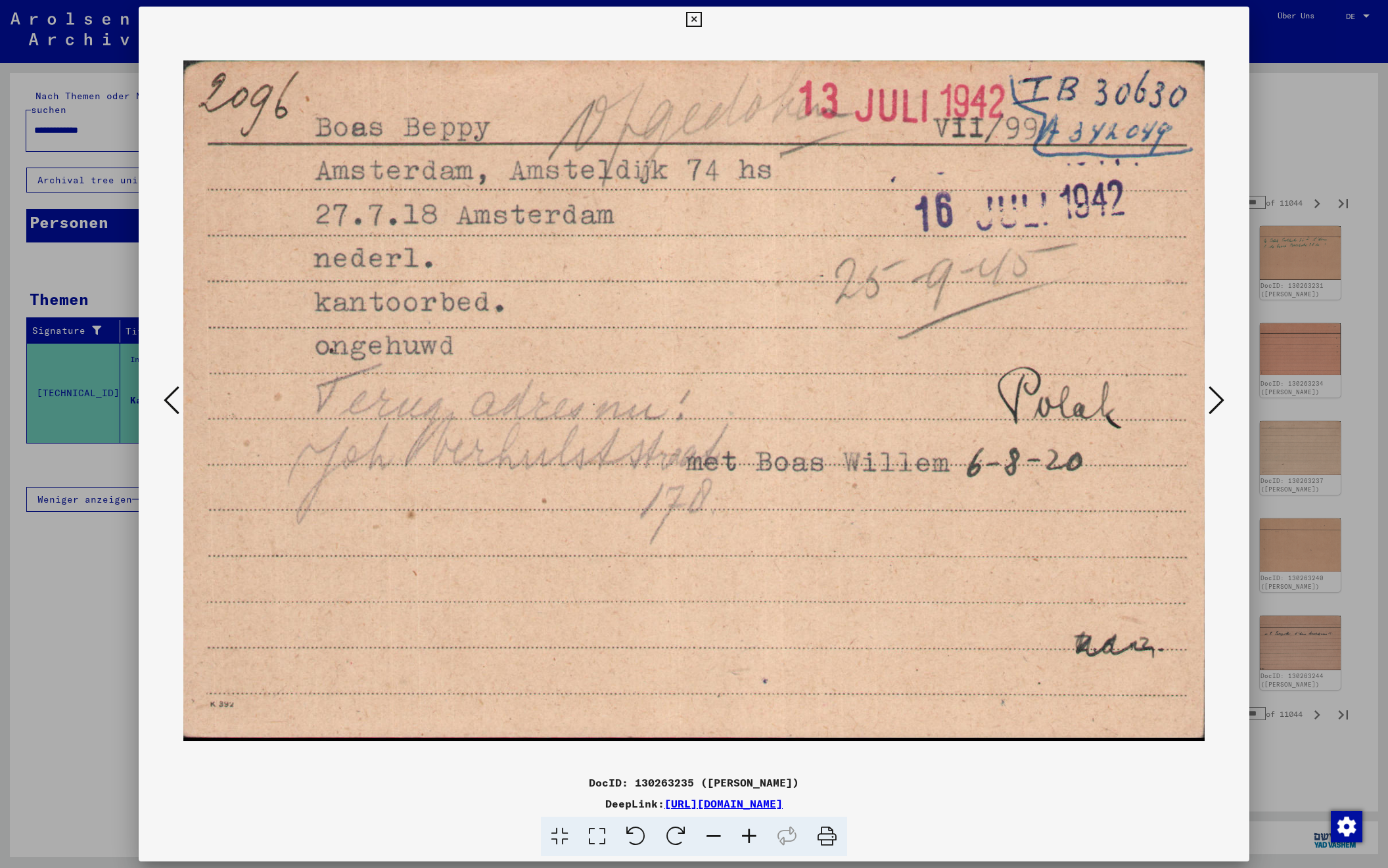
click at [1212, 404] on icon at bounding box center [1216, 400] width 16 height 32
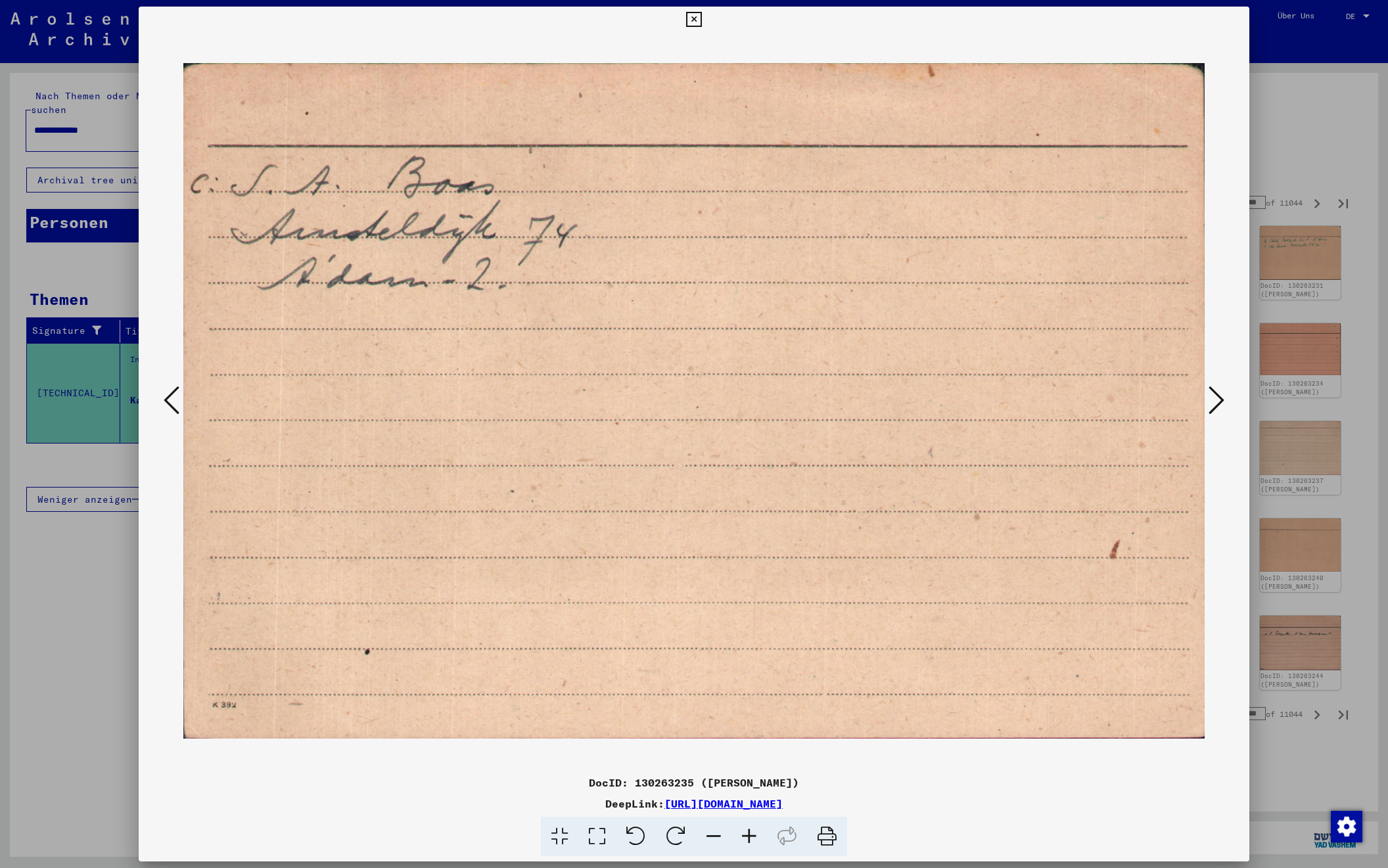
click at [1212, 404] on icon at bounding box center [1216, 400] width 16 height 32
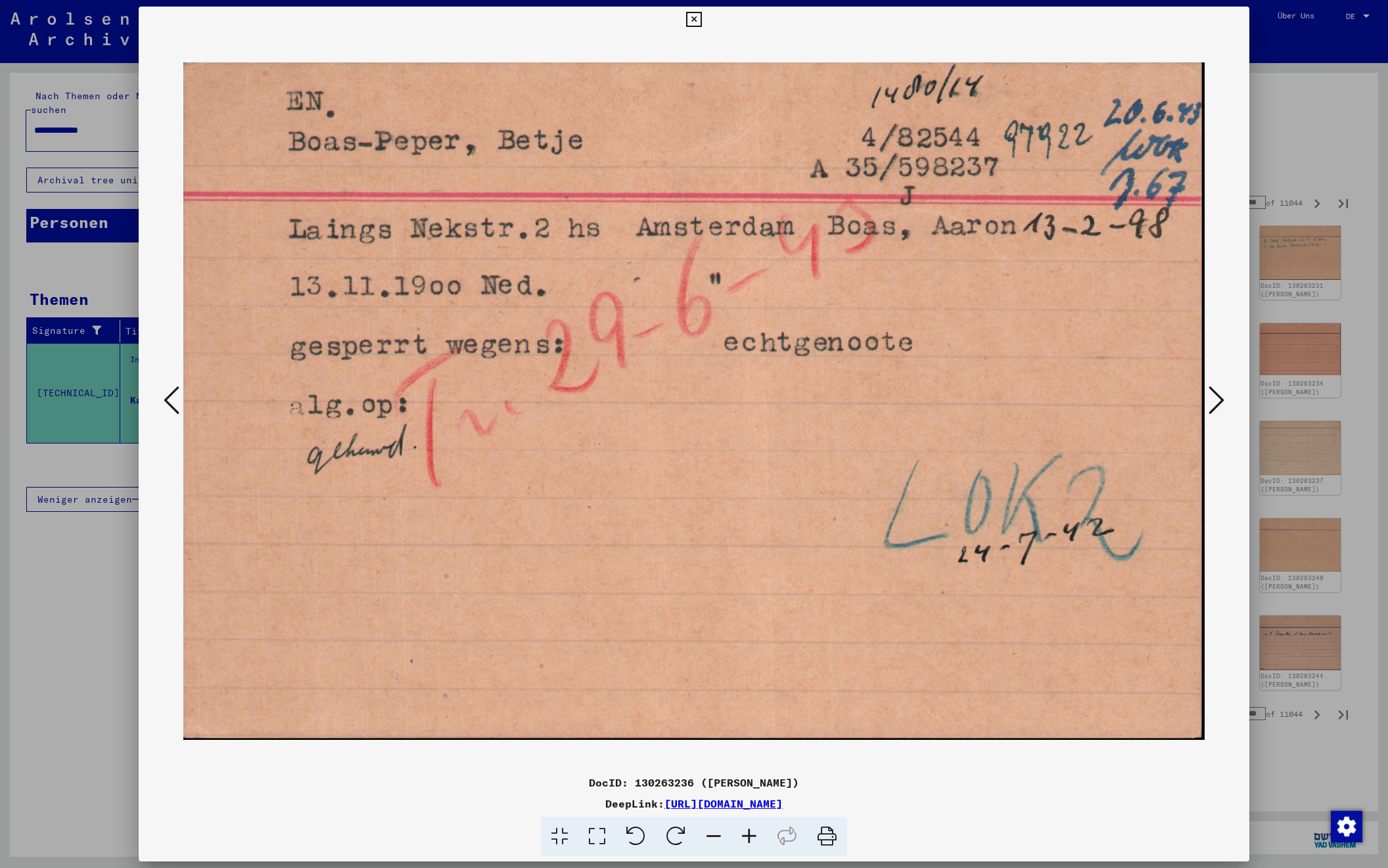
click at [1212, 404] on icon at bounding box center [1216, 400] width 16 height 32
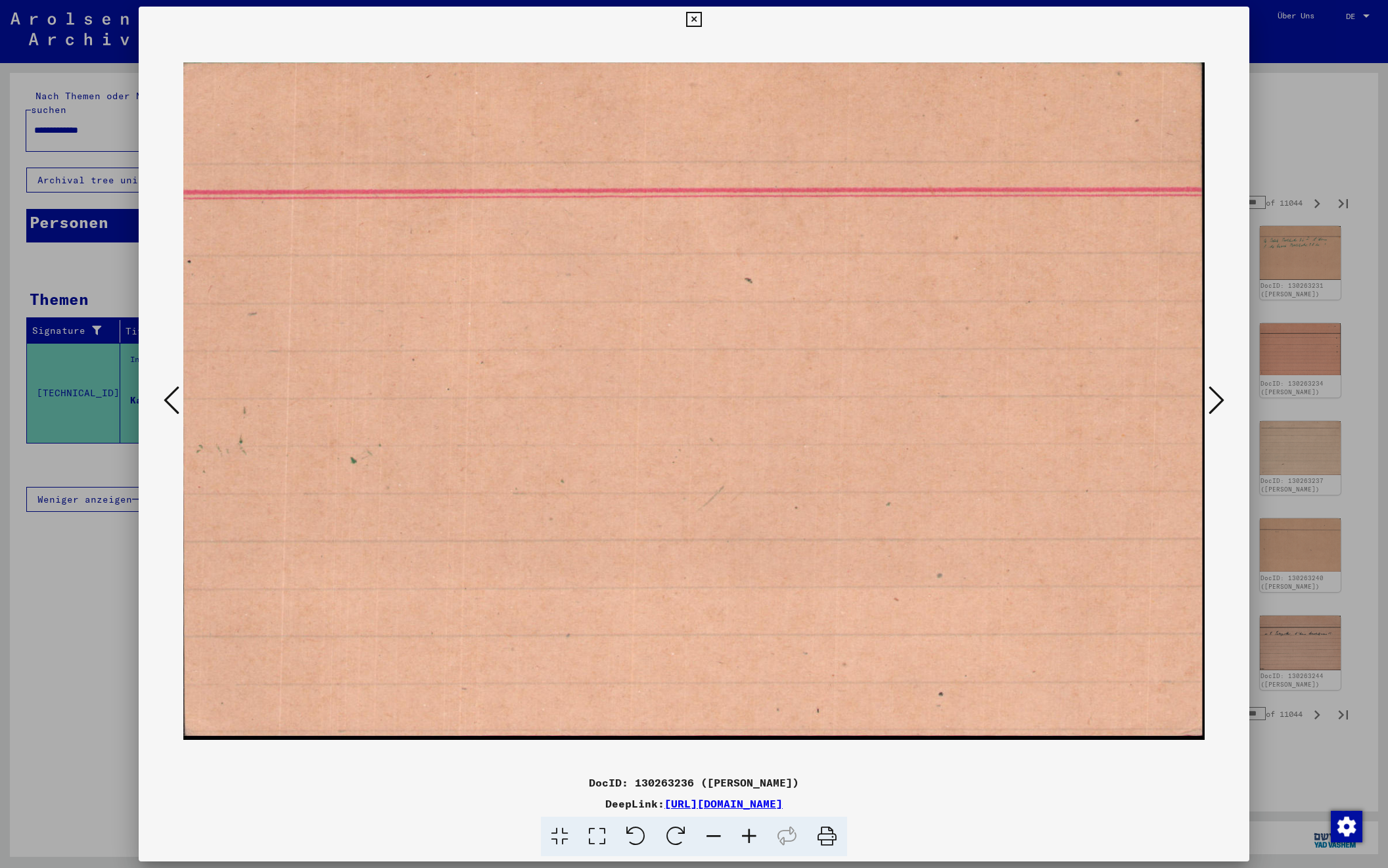
click at [1212, 404] on icon at bounding box center [1216, 400] width 16 height 32
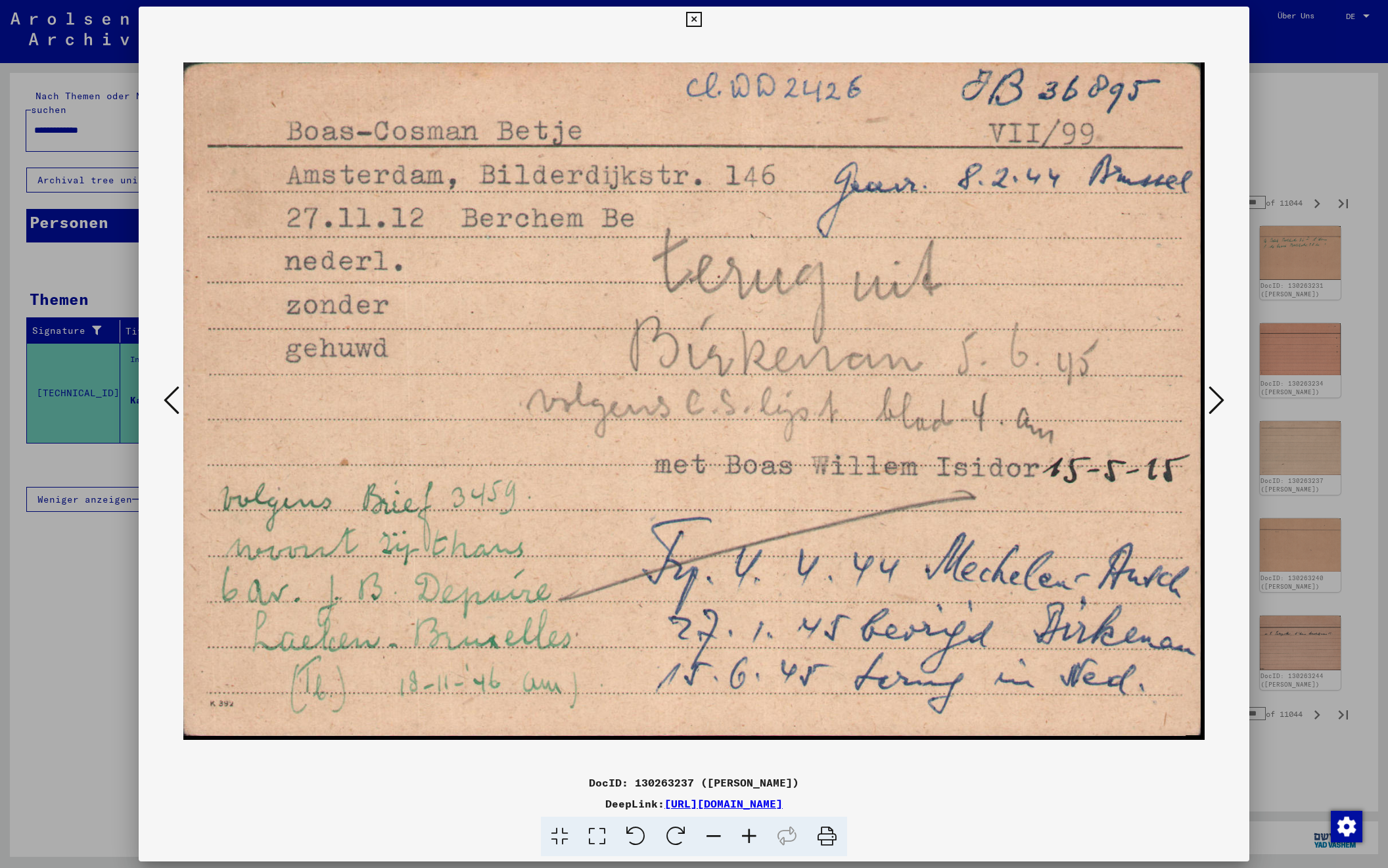
click at [1212, 404] on icon at bounding box center [1216, 400] width 16 height 32
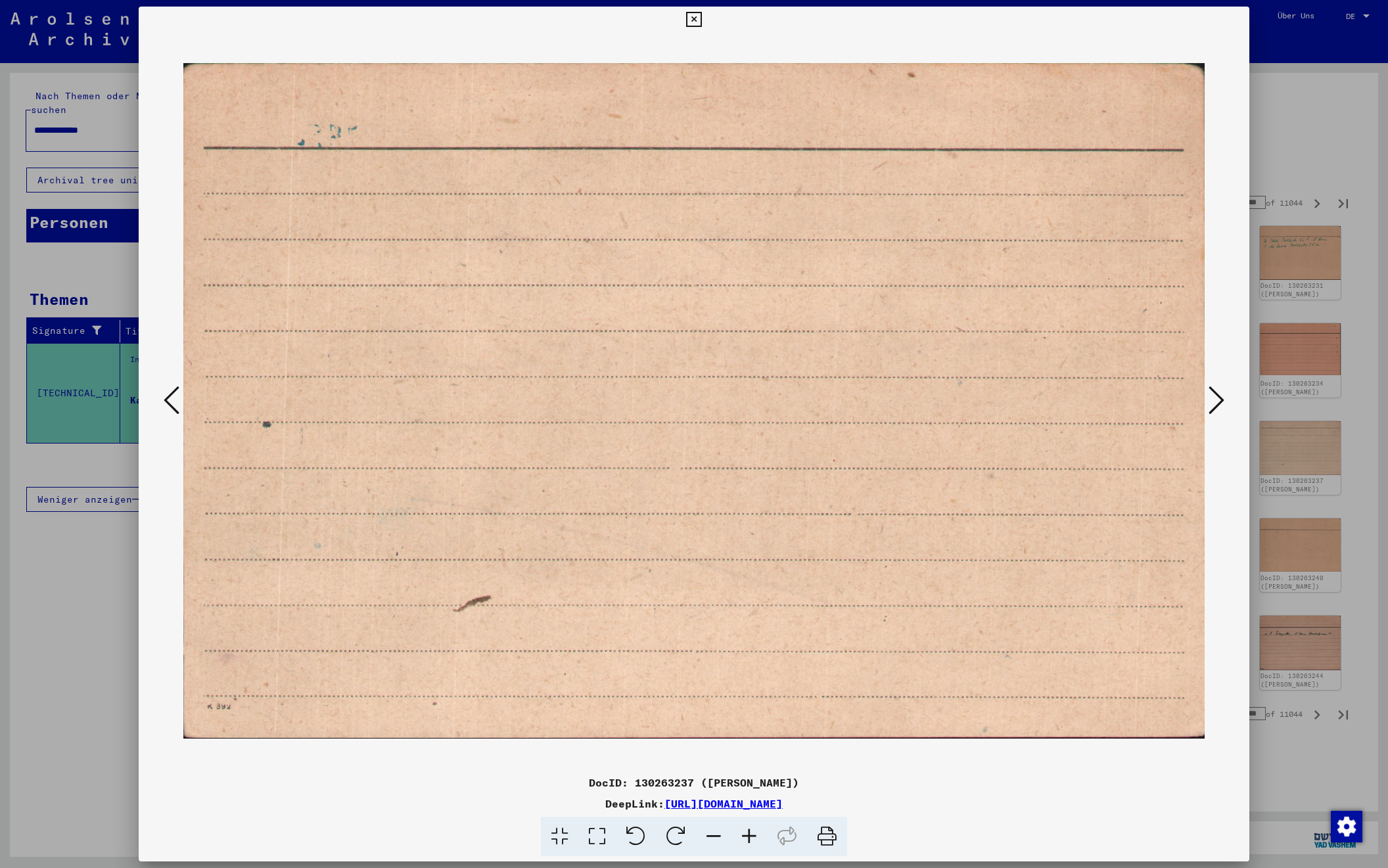
click at [1212, 404] on icon at bounding box center [1216, 400] width 16 height 32
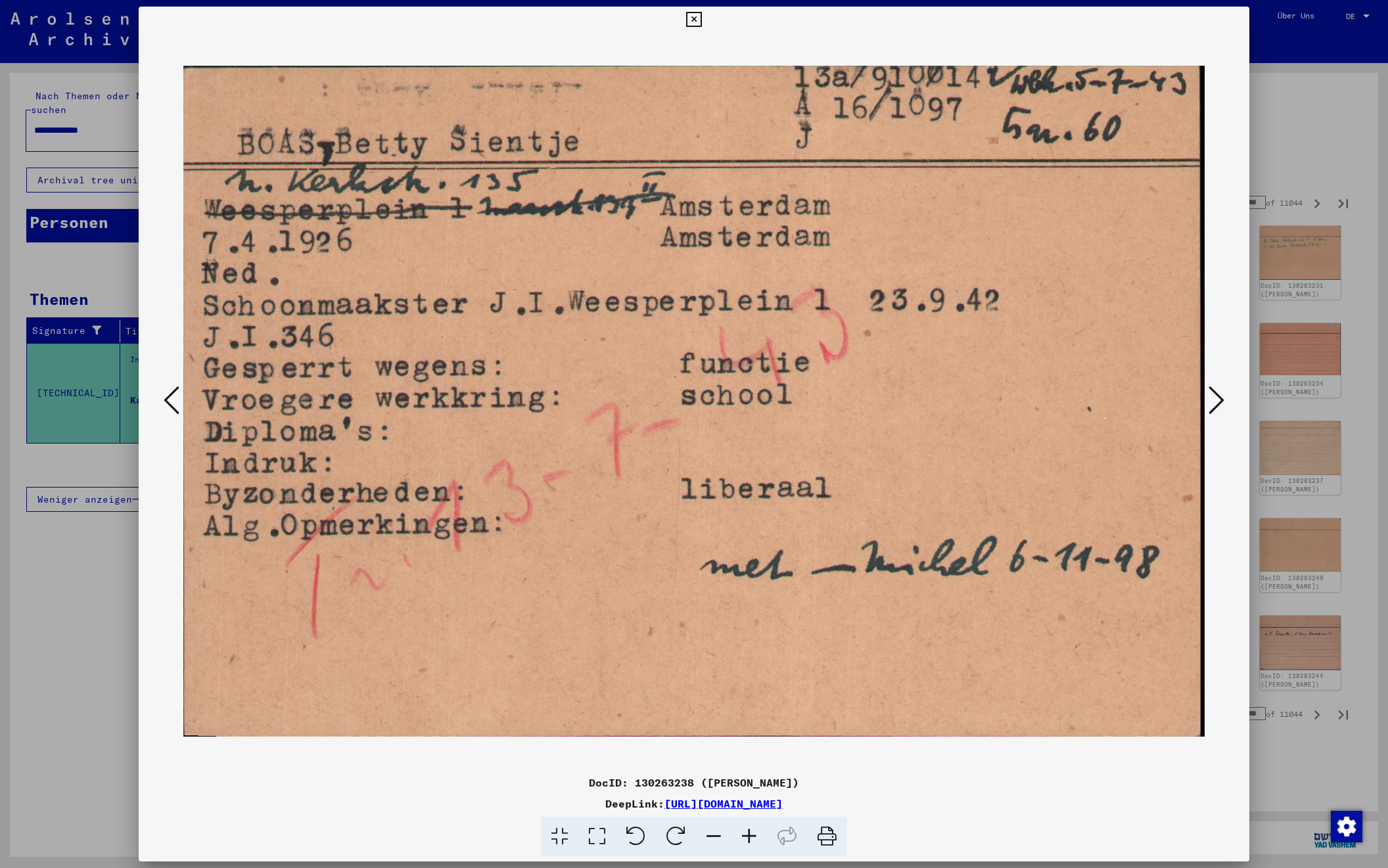
click at [1212, 404] on icon at bounding box center [1216, 400] width 16 height 32
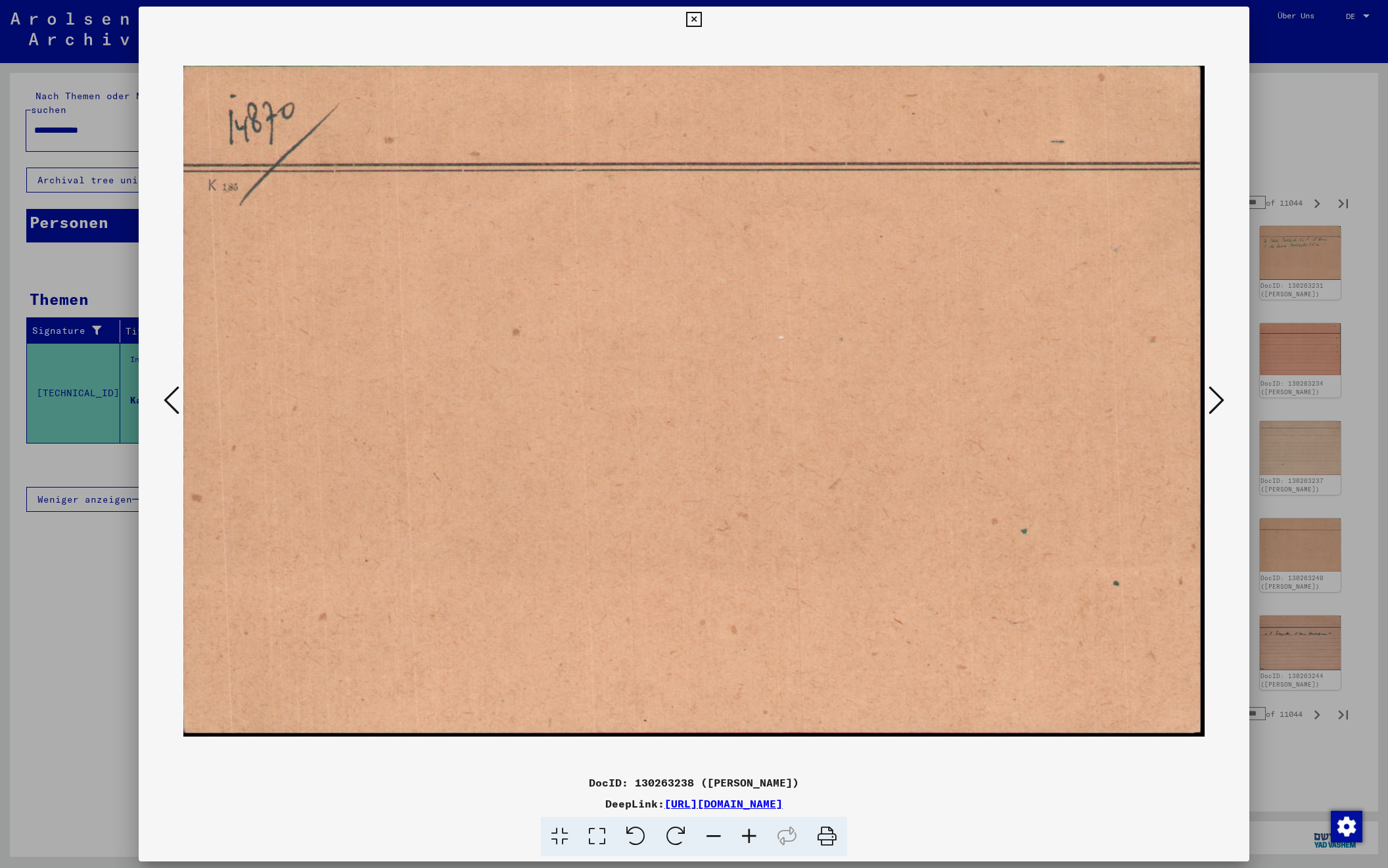
click at [1212, 404] on icon at bounding box center [1216, 400] width 16 height 32
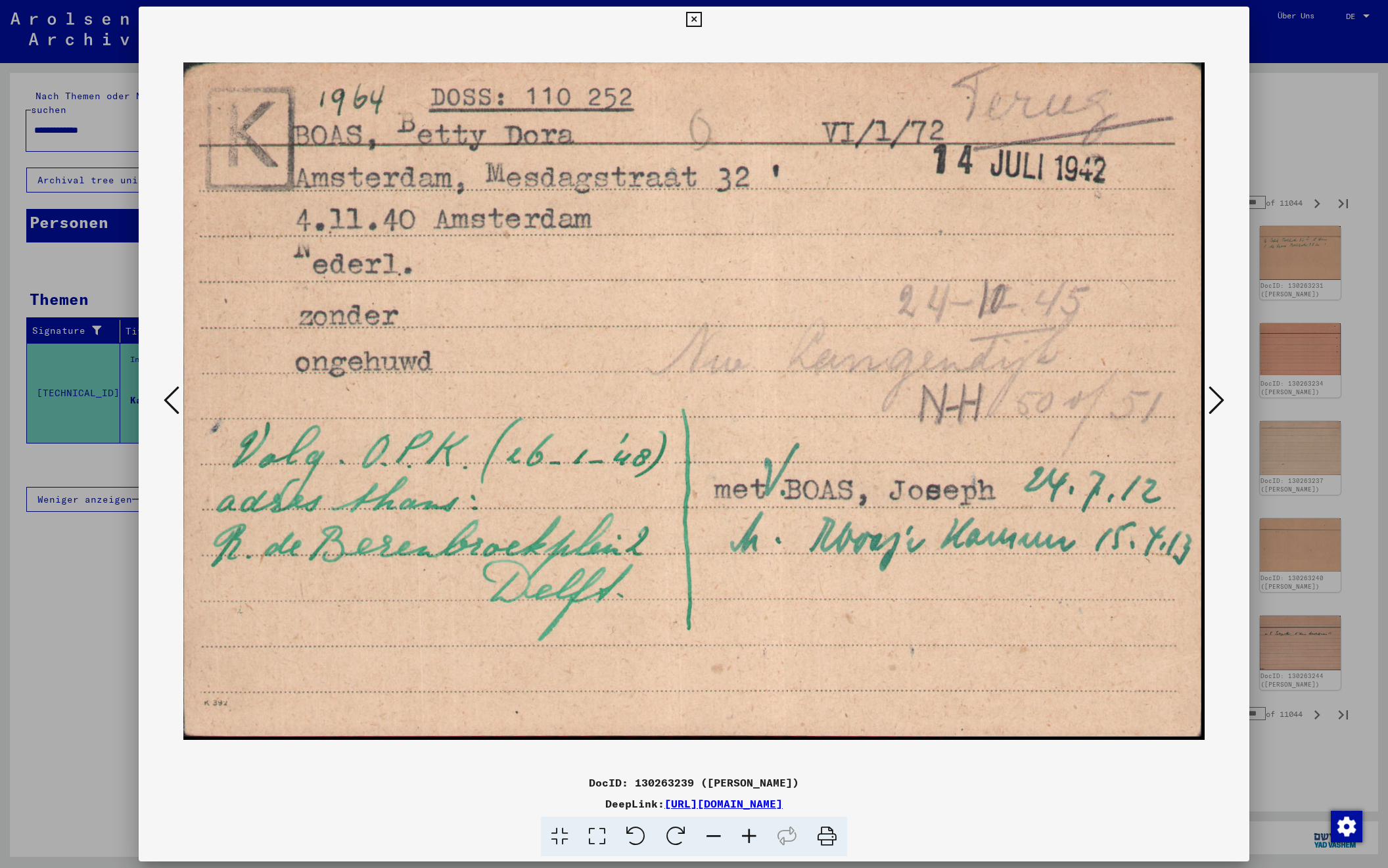
click at [1212, 404] on icon at bounding box center [1216, 400] width 16 height 32
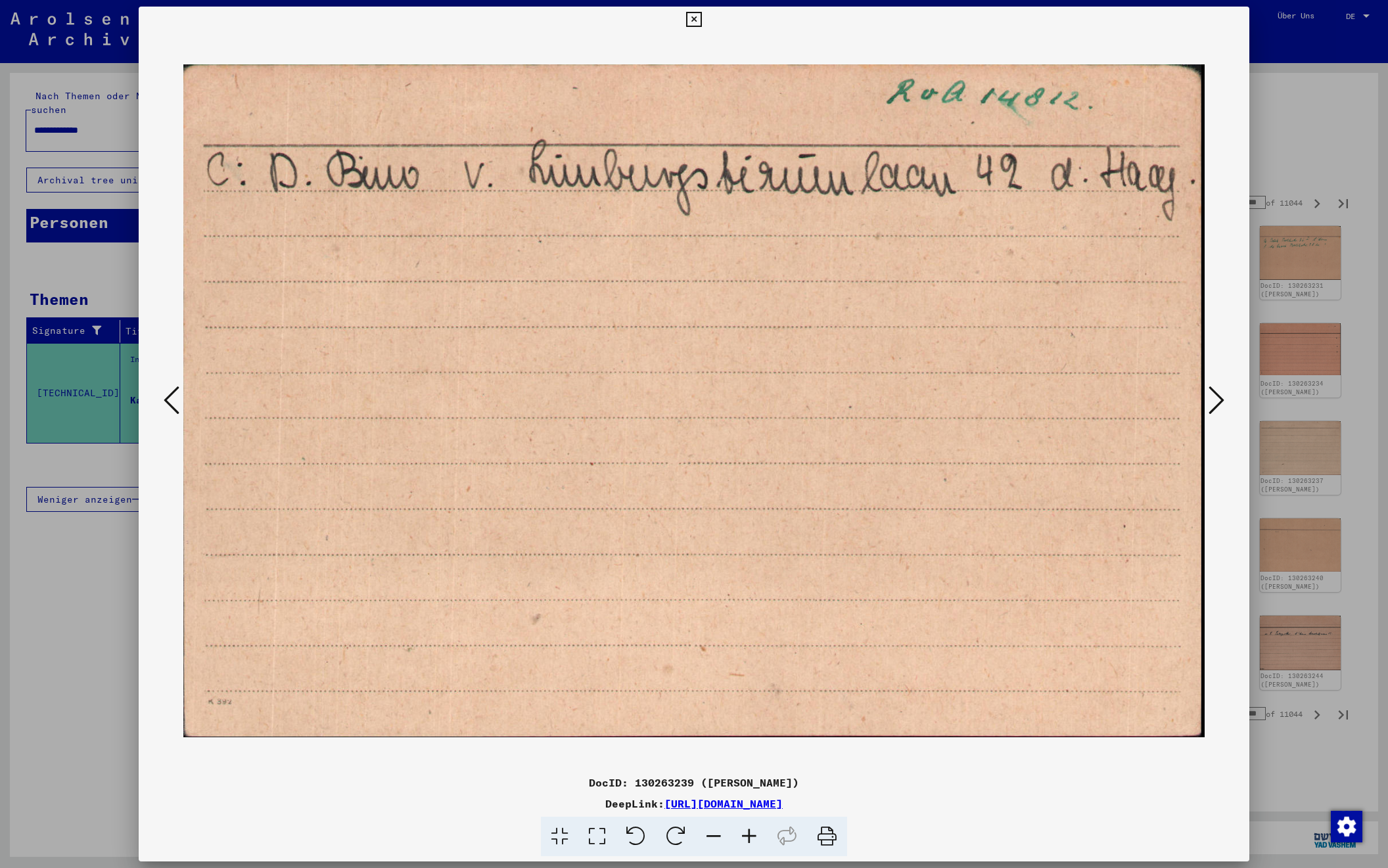
click at [1212, 404] on icon at bounding box center [1216, 400] width 16 height 32
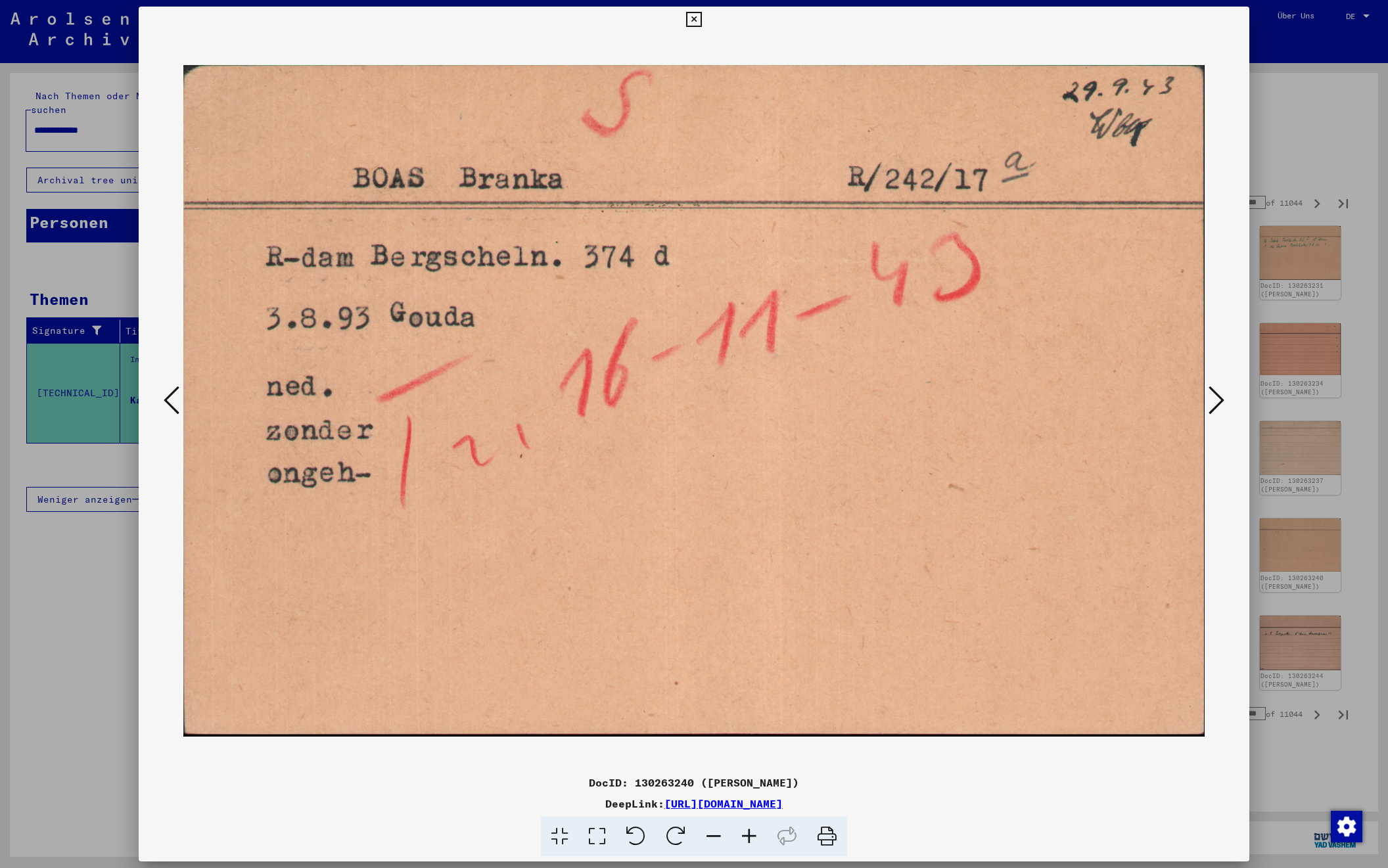
click at [1212, 404] on icon at bounding box center [1216, 400] width 16 height 32
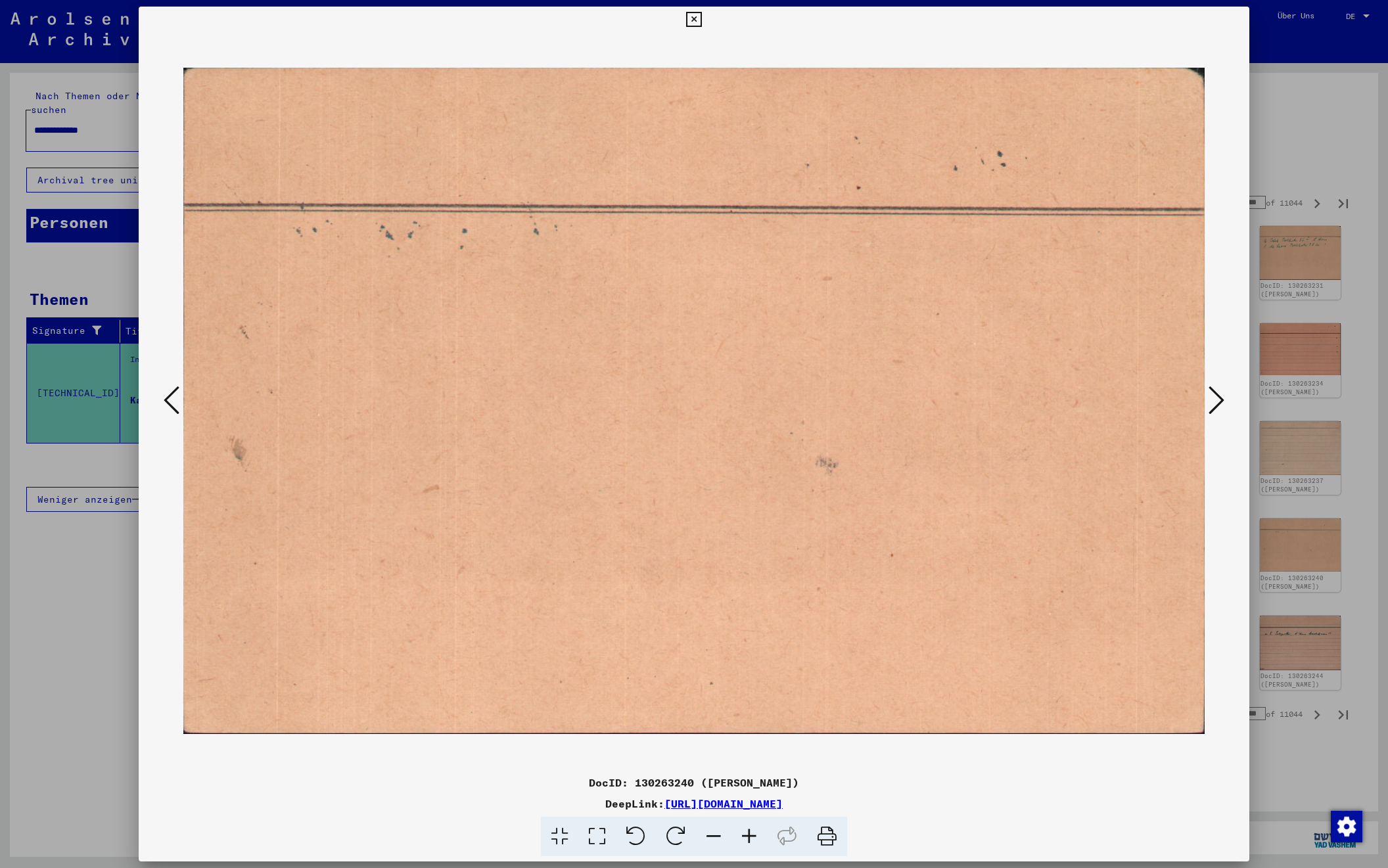
click at [1212, 404] on icon at bounding box center [1216, 400] width 16 height 32
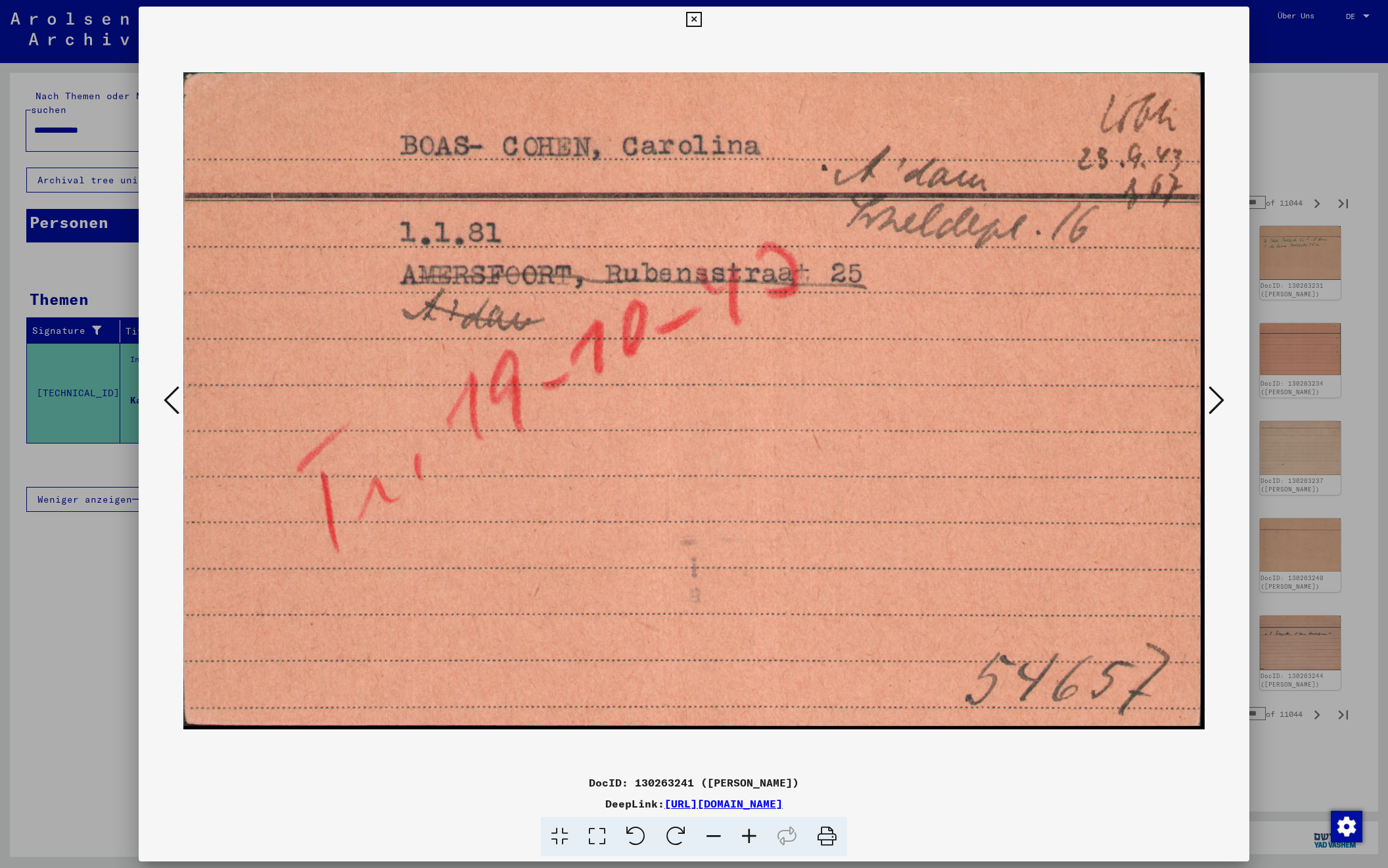
click at [1212, 404] on icon at bounding box center [1216, 400] width 16 height 32
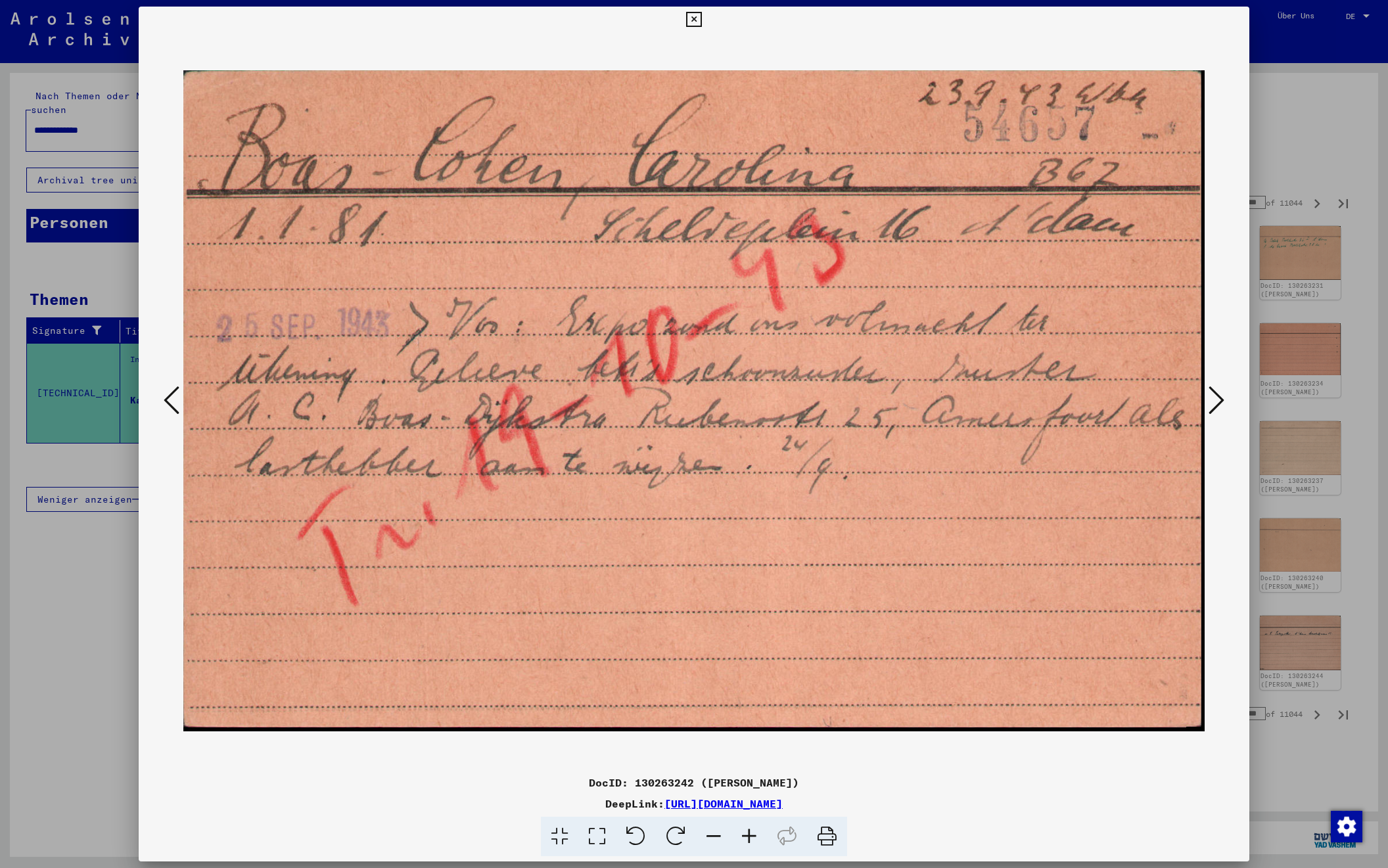
click at [1212, 404] on icon at bounding box center [1216, 400] width 16 height 32
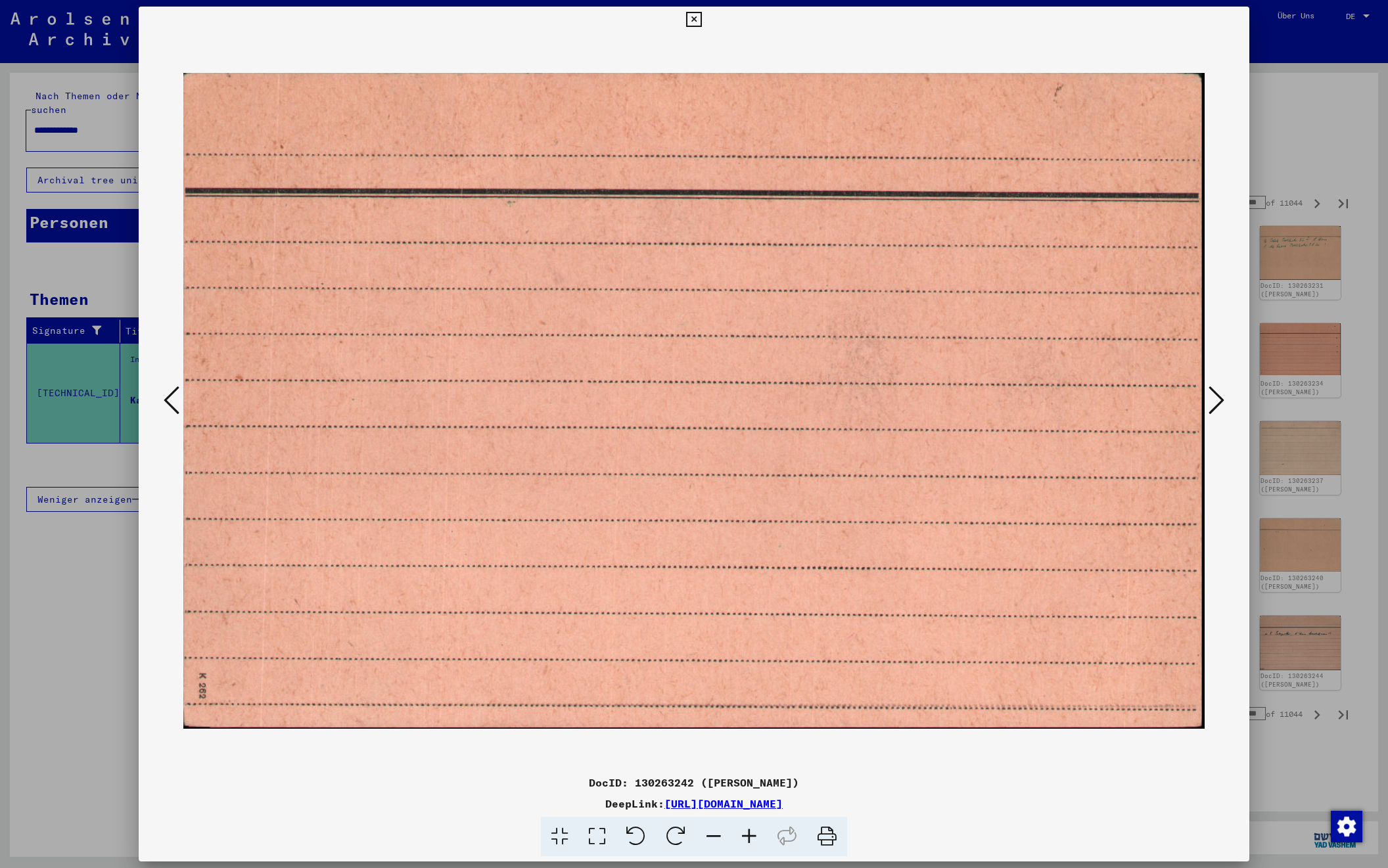
click at [1212, 404] on icon at bounding box center [1216, 400] width 16 height 32
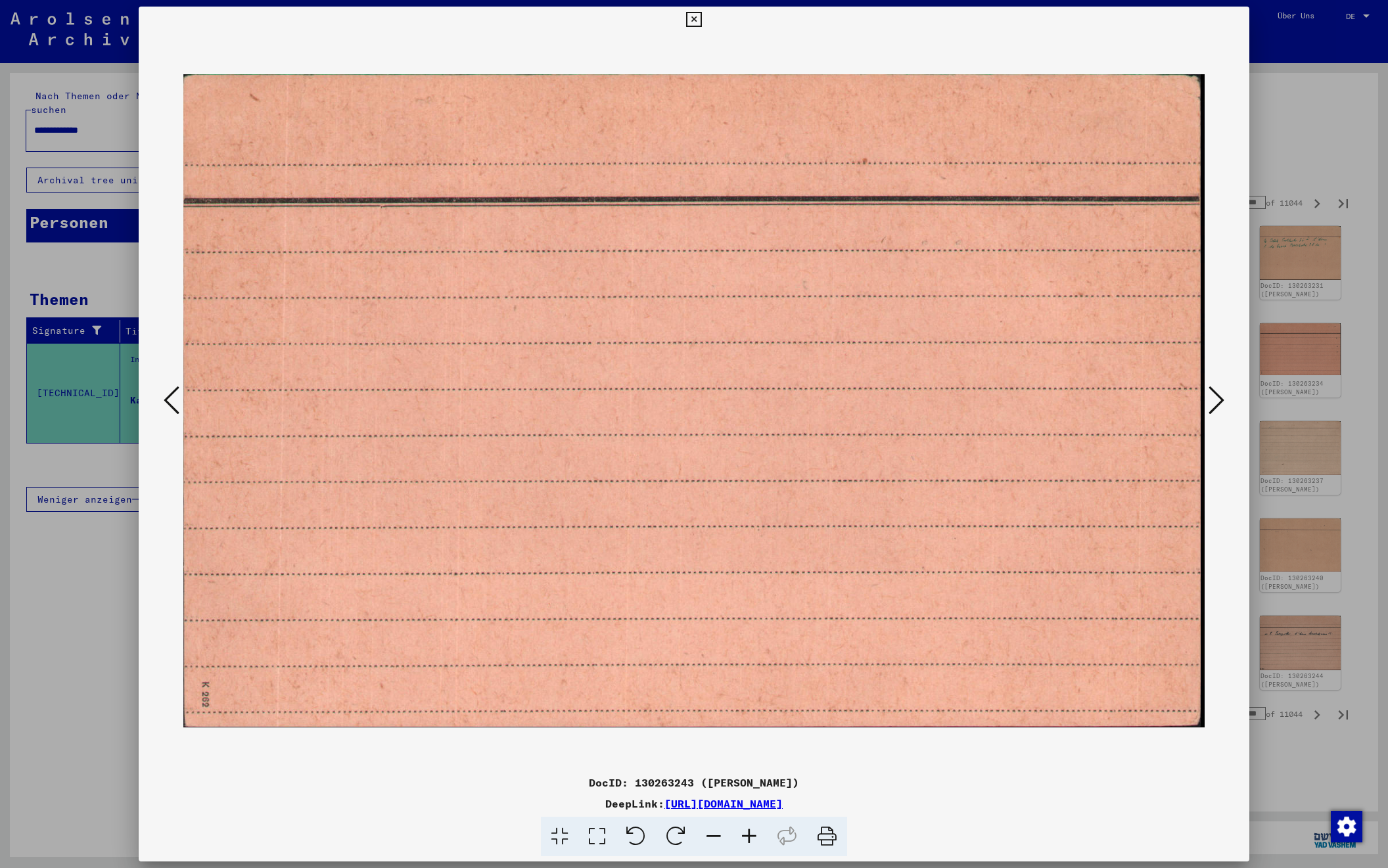
click at [1212, 404] on icon at bounding box center [1216, 400] width 16 height 32
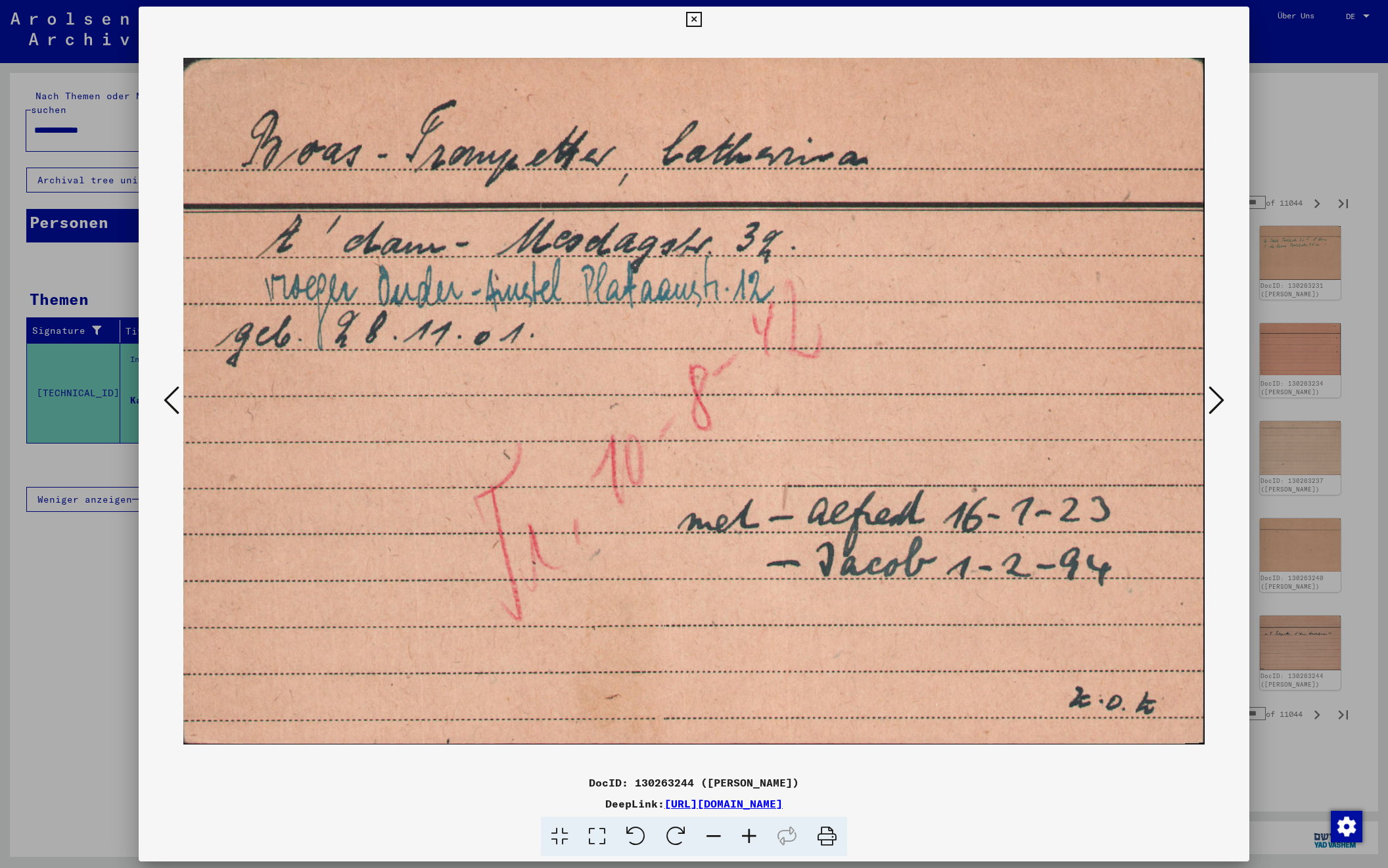
click at [1212, 404] on icon at bounding box center [1216, 400] width 16 height 32
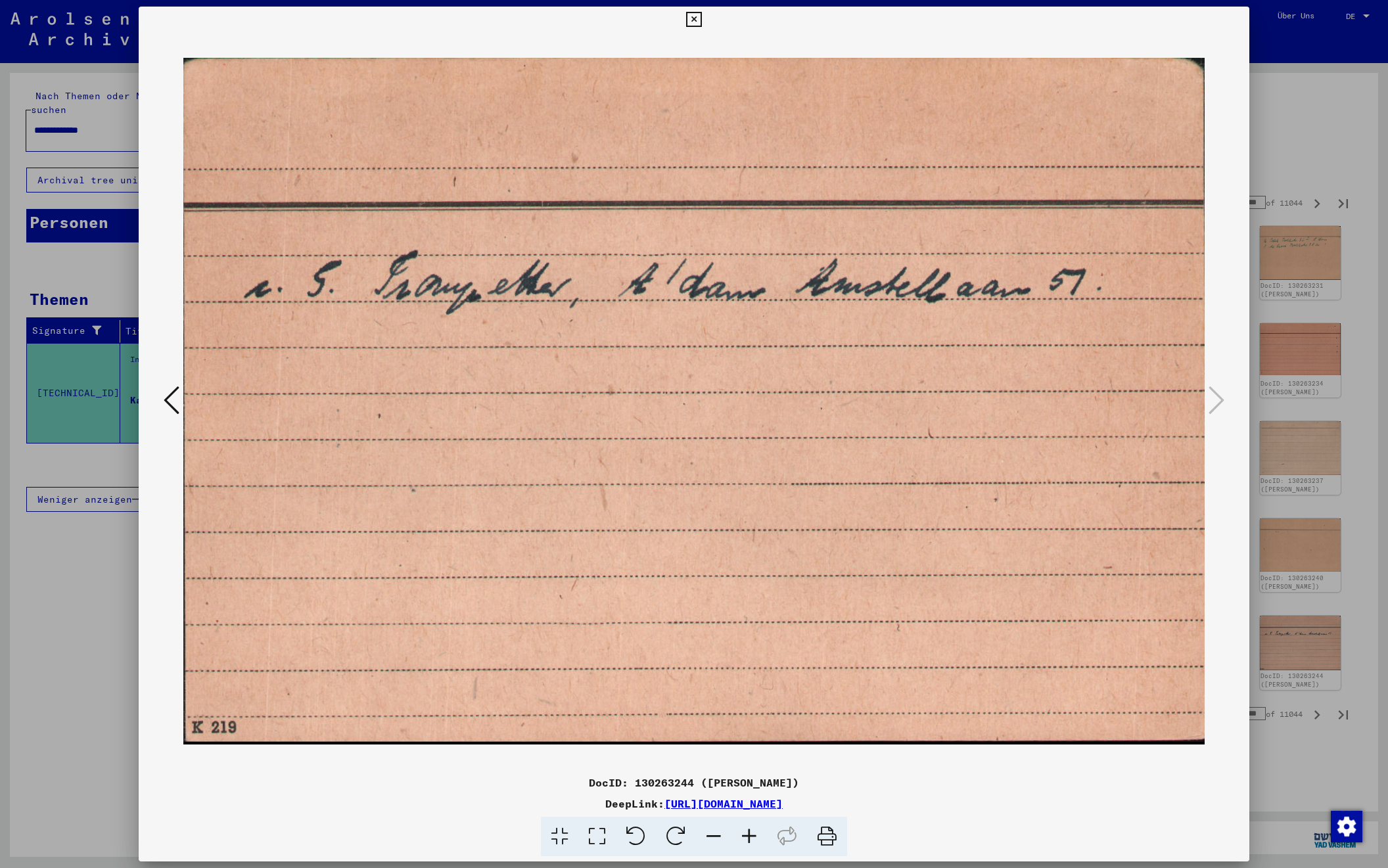
click at [1278, 147] on div at bounding box center [694, 434] width 1388 height 868
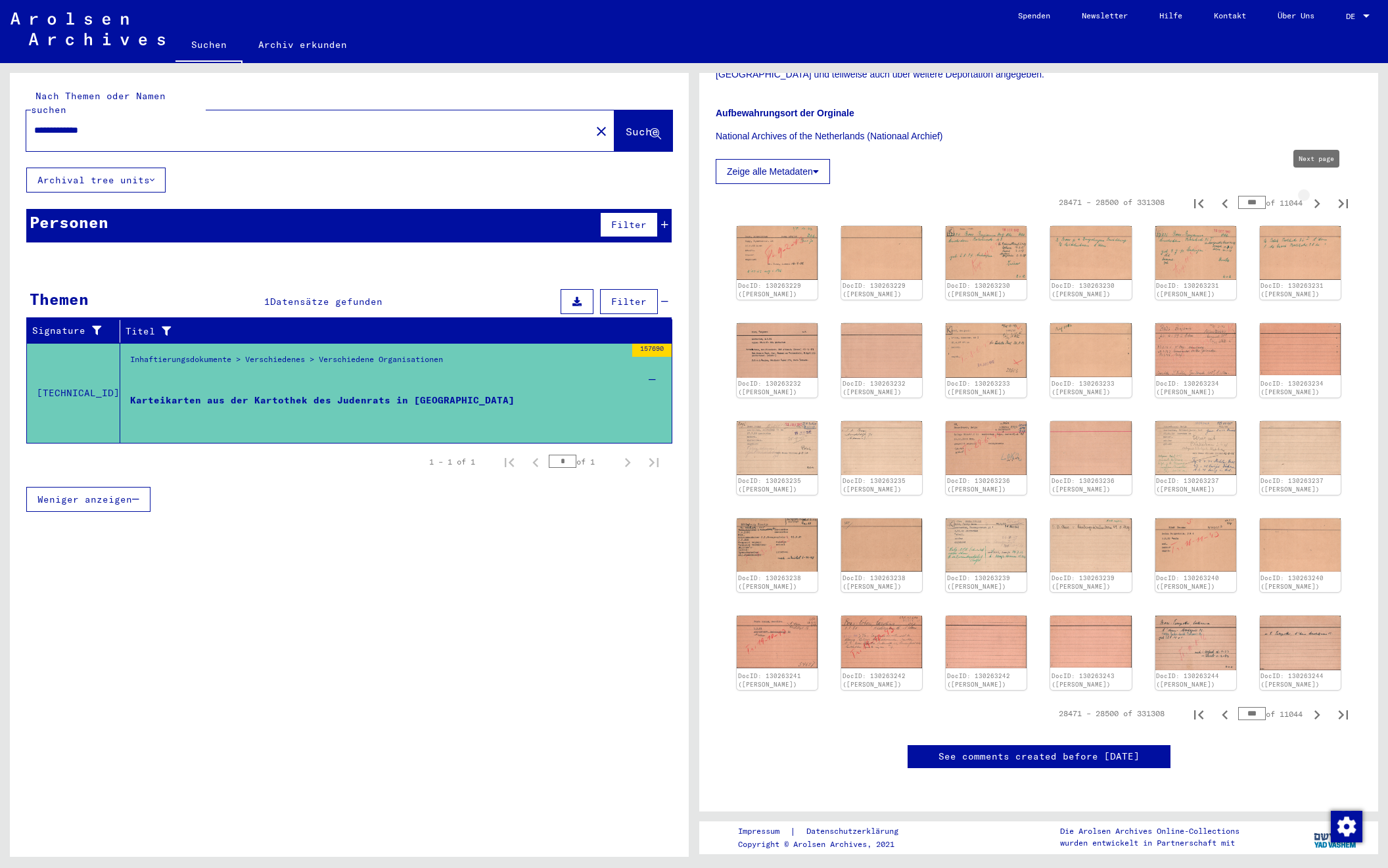
click at [1314, 194] on icon "Next page" at bounding box center [1317, 203] width 19 height 19
type input "***"
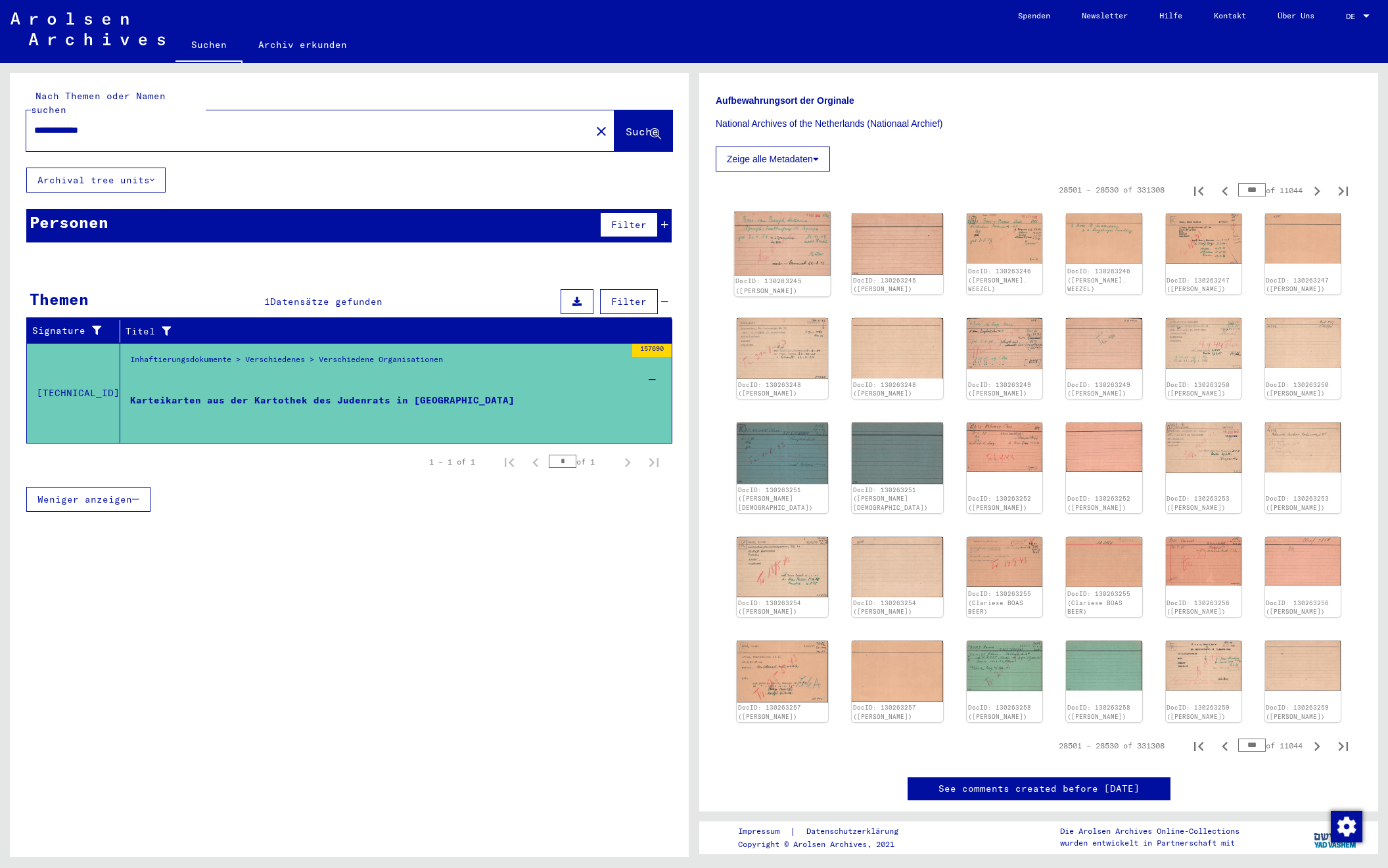
click at [780, 235] on img at bounding box center [783, 243] width 96 height 64
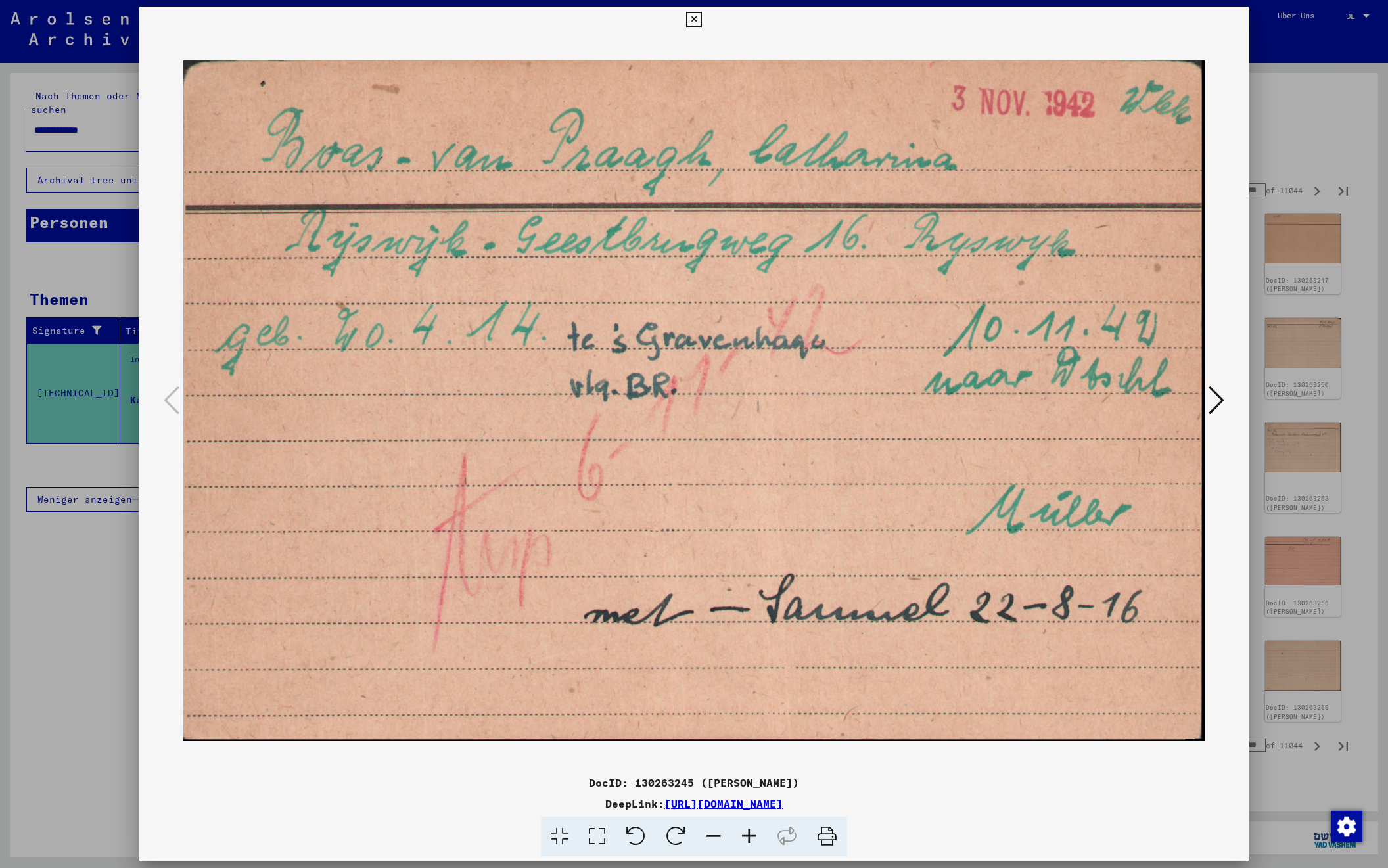
click at [1215, 401] on icon at bounding box center [1216, 400] width 16 height 32
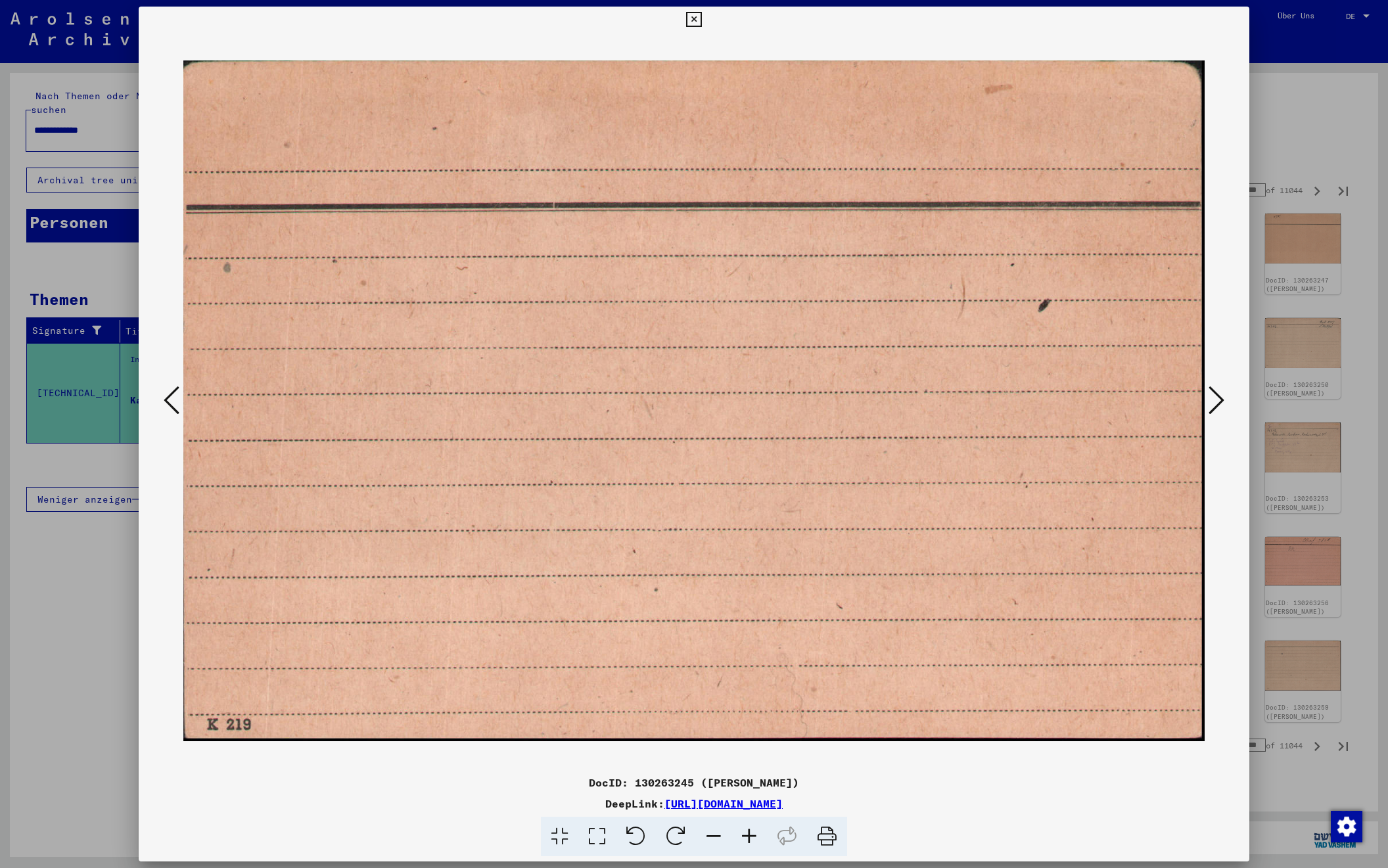
click at [1215, 401] on icon at bounding box center [1216, 400] width 16 height 32
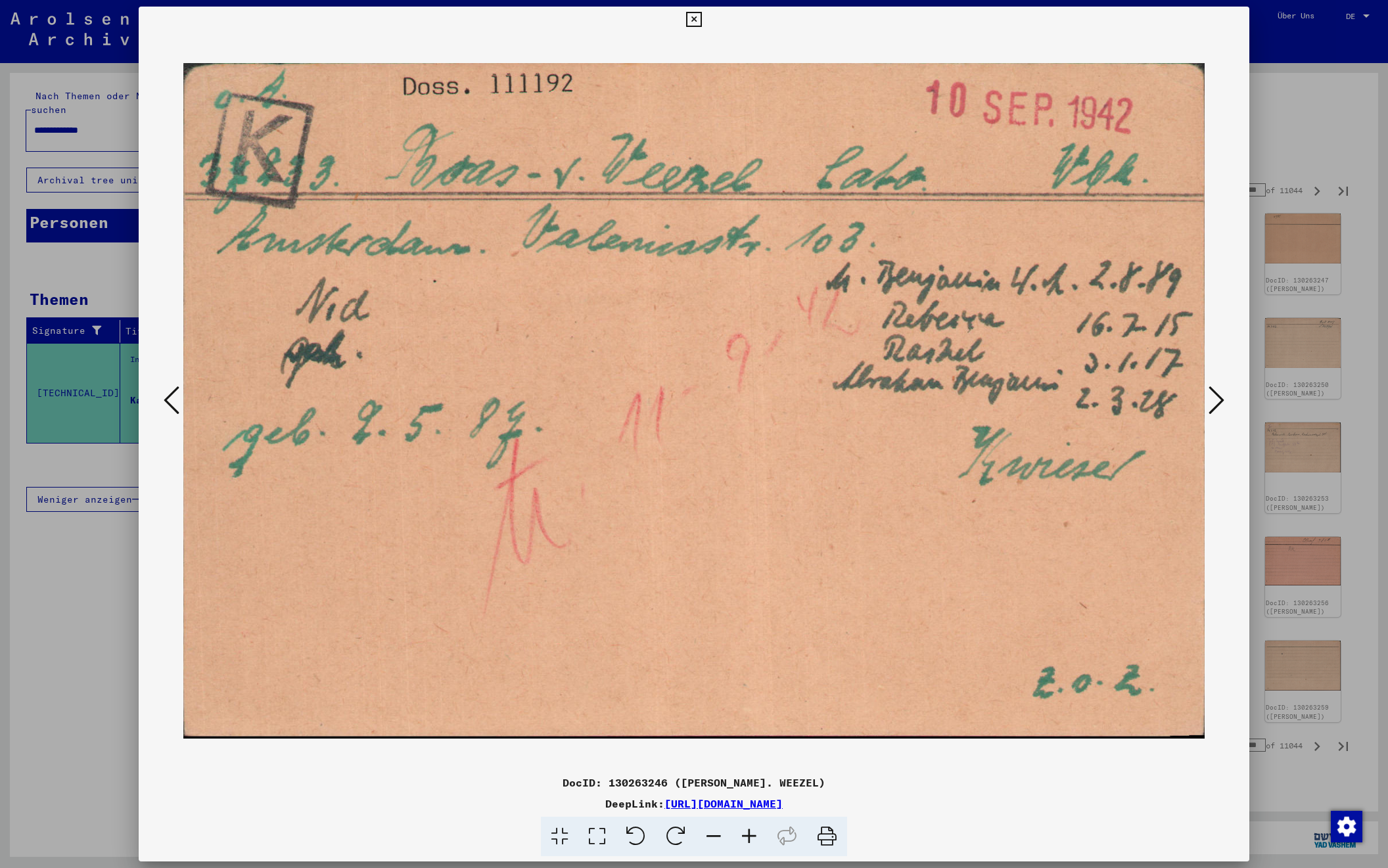
click at [1215, 401] on icon at bounding box center [1216, 400] width 16 height 32
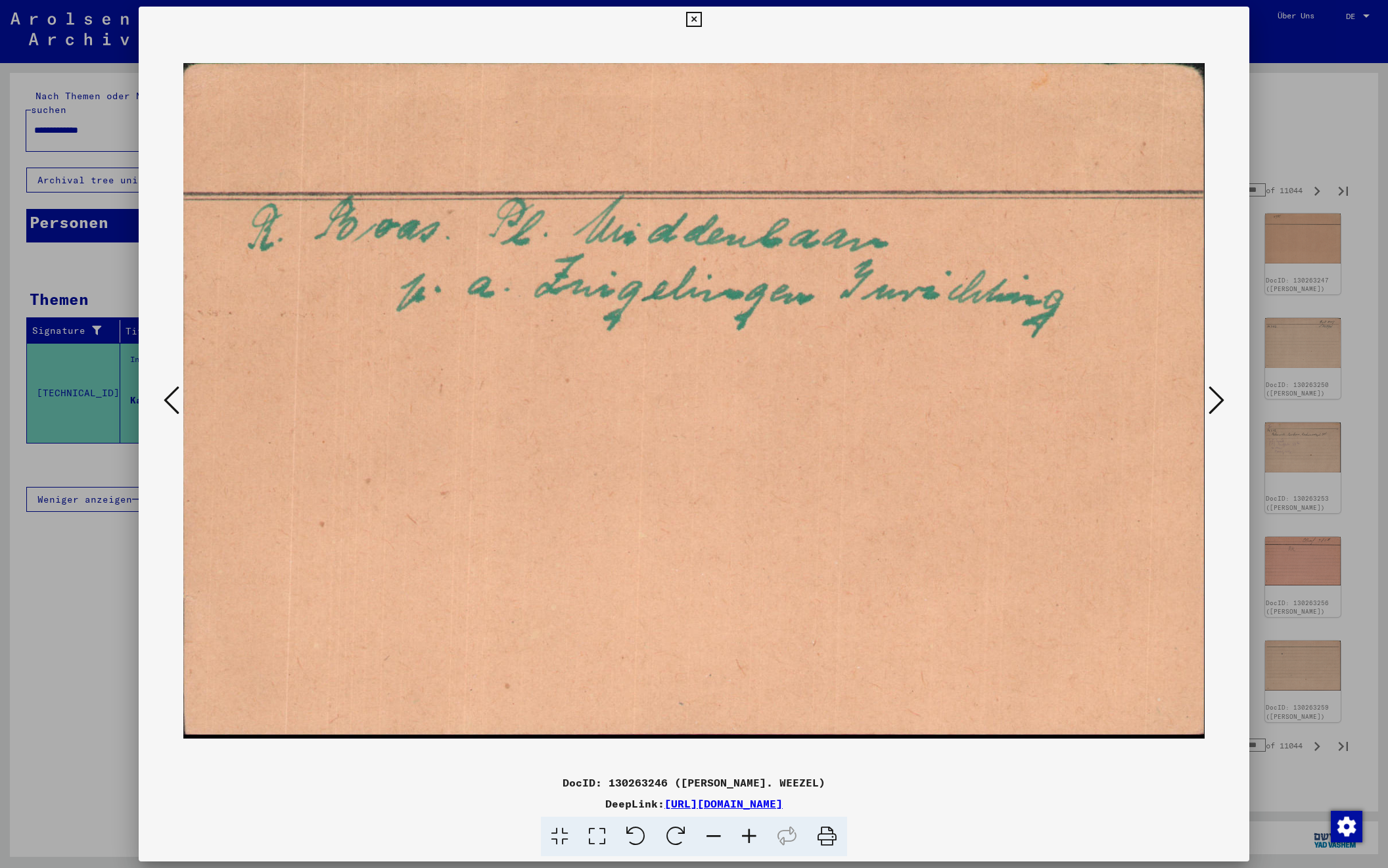
click at [1215, 401] on icon at bounding box center [1216, 400] width 16 height 32
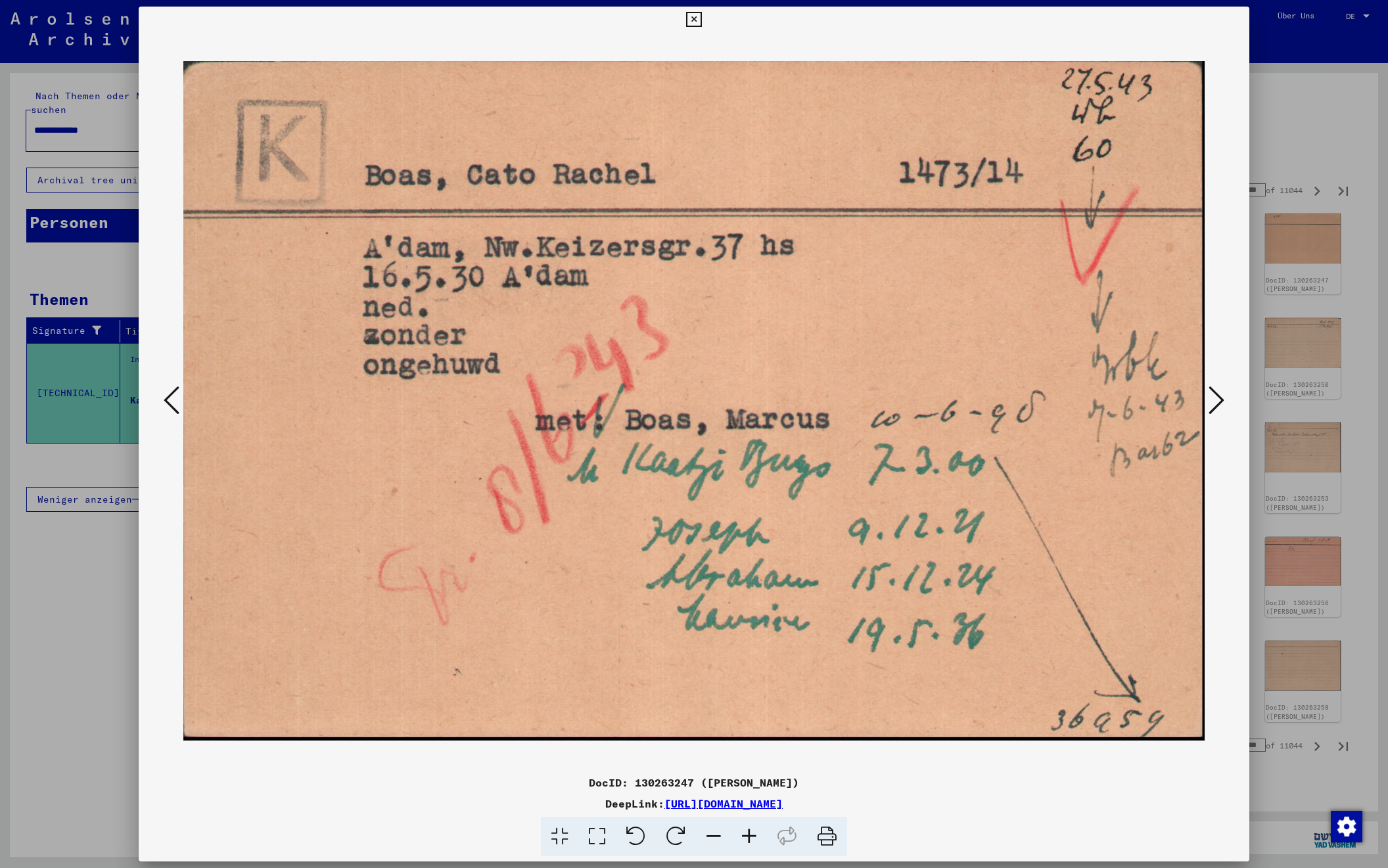
click at [1215, 401] on icon at bounding box center [1216, 400] width 16 height 32
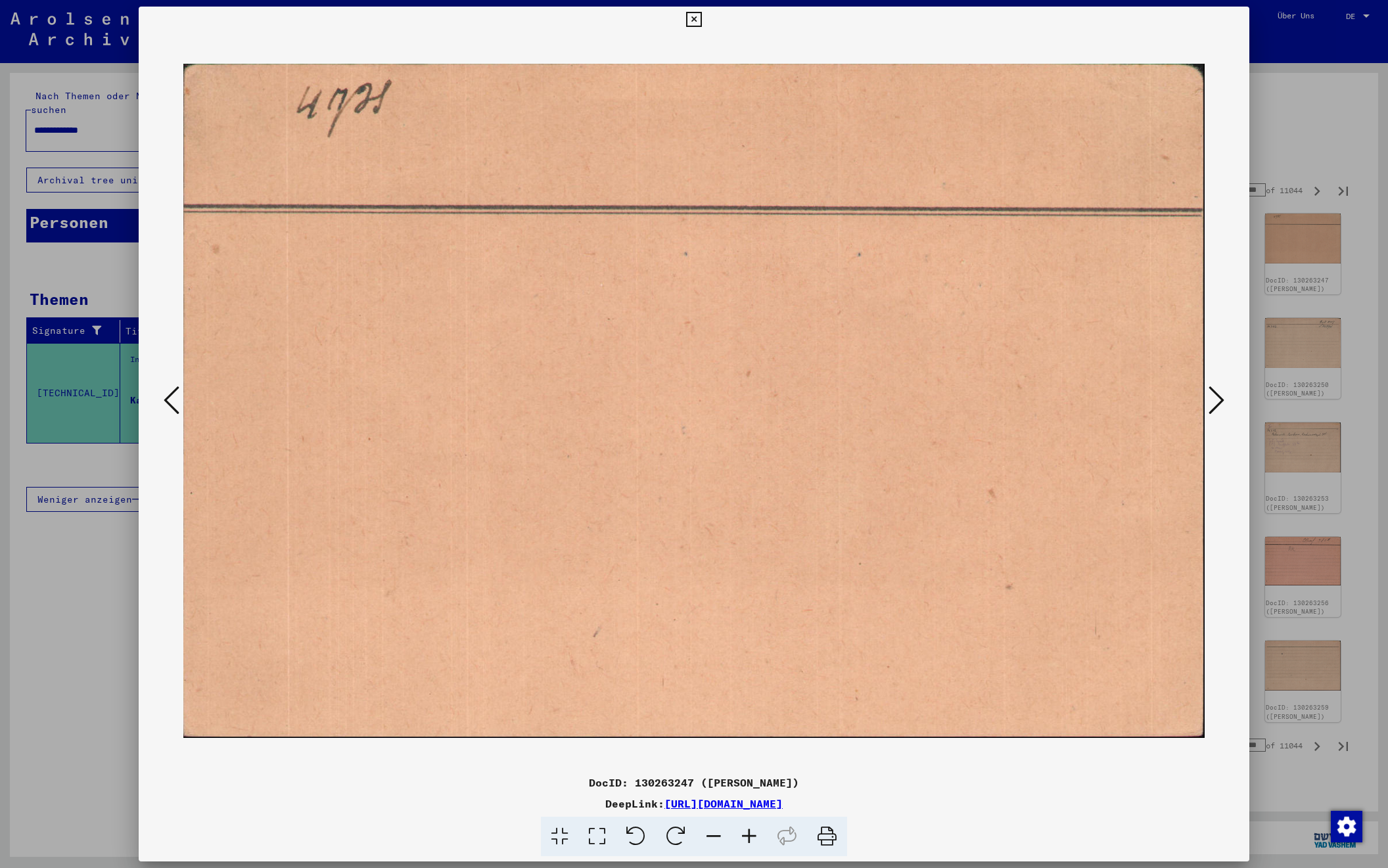
click at [1215, 401] on icon at bounding box center [1216, 400] width 16 height 32
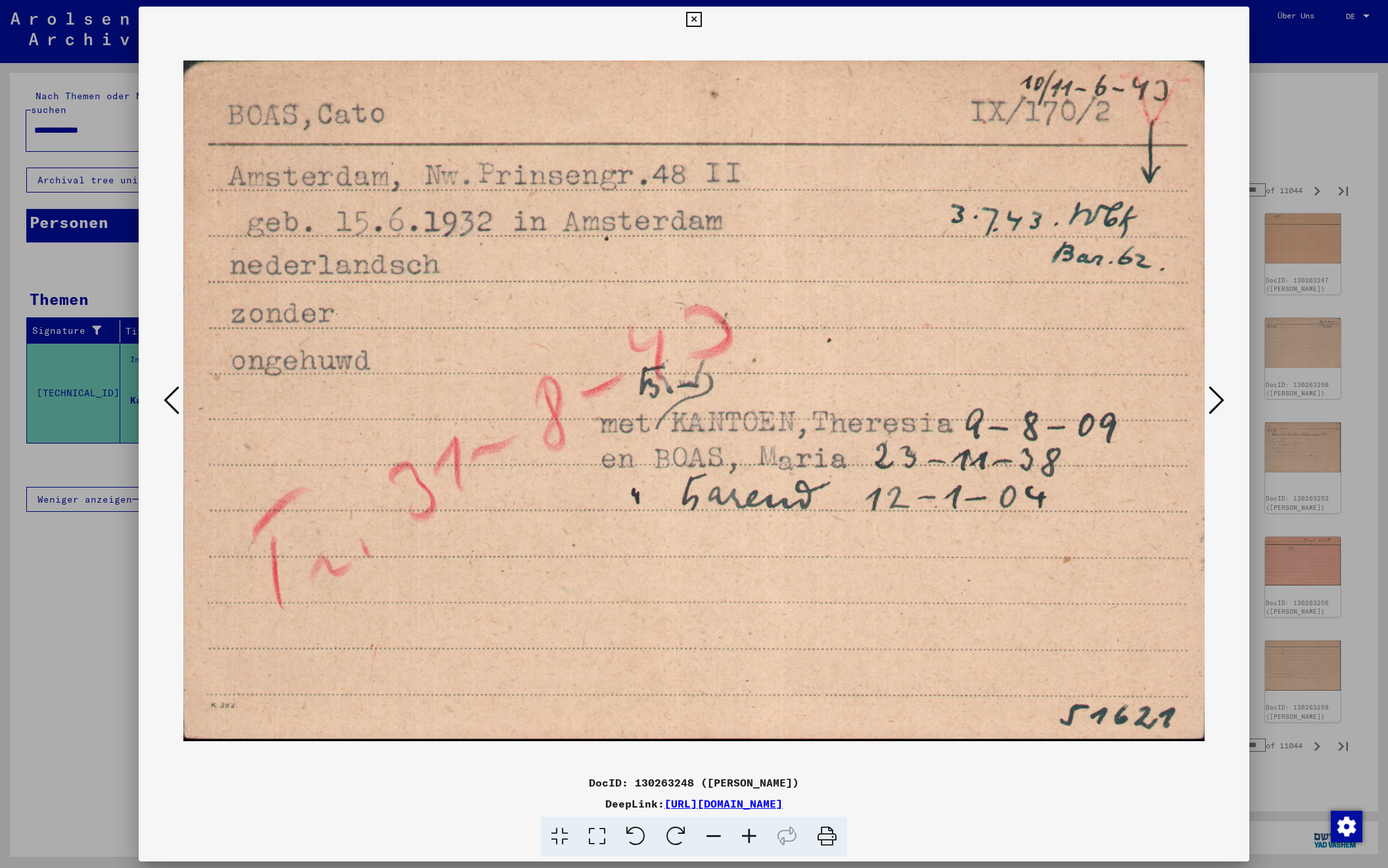
click at [1215, 401] on icon at bounding box center [1216, 400] width 16 height 32
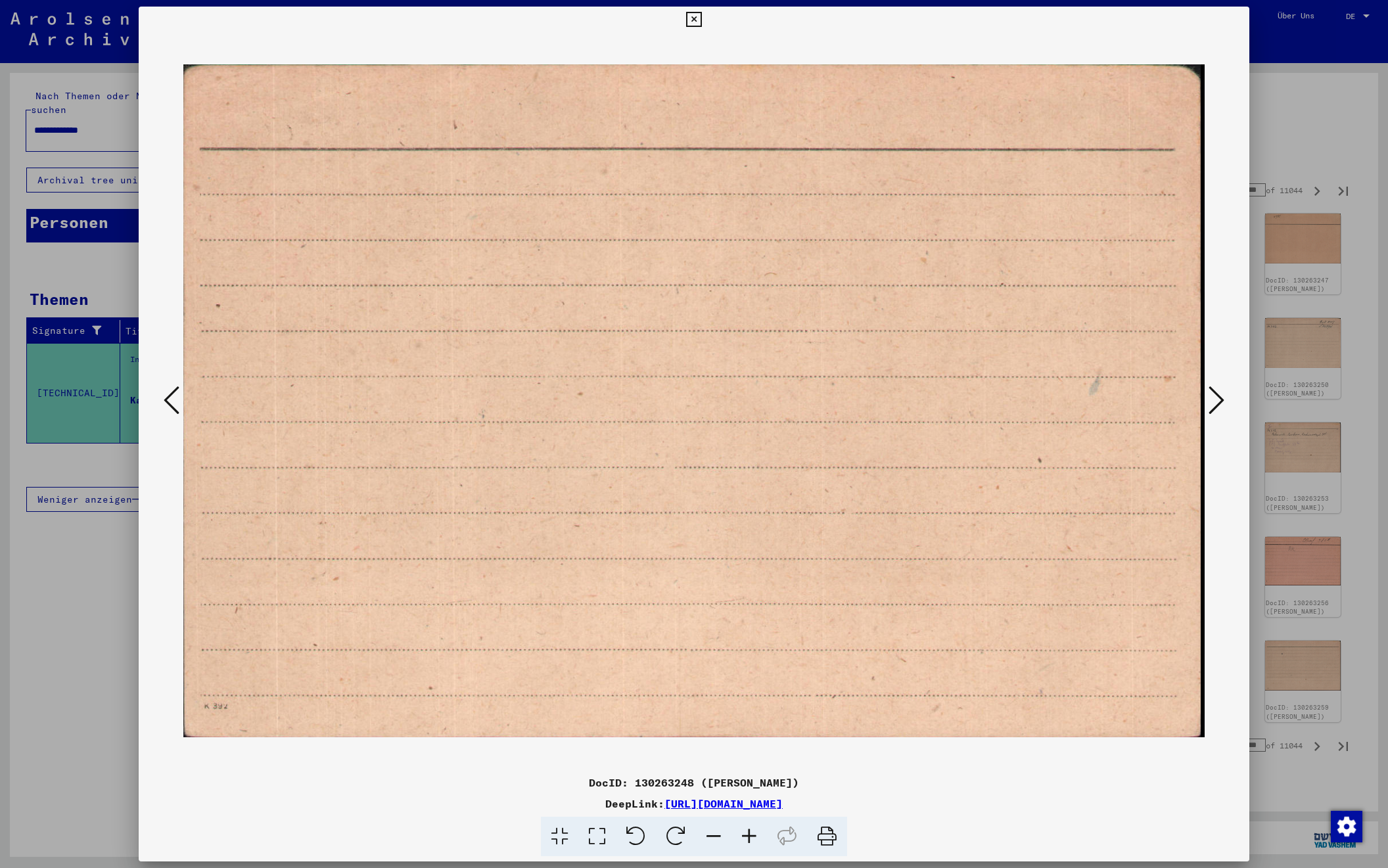
click at [1215, 401] on icon at bounding box center [1216, 400] width 16 height 32
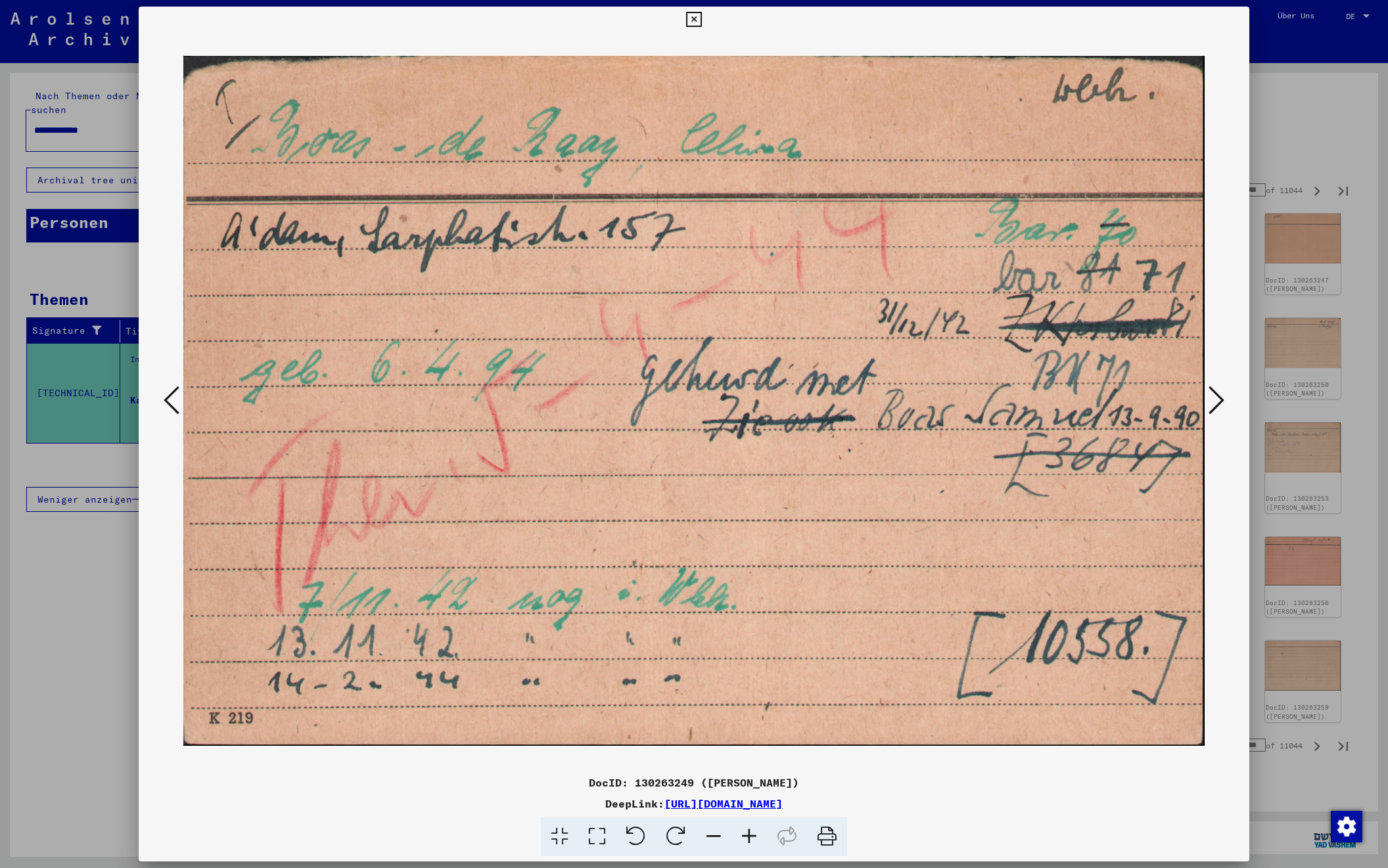
click at [1215, 401] on icon at bounding box center [1216, 400] width 16 height 32
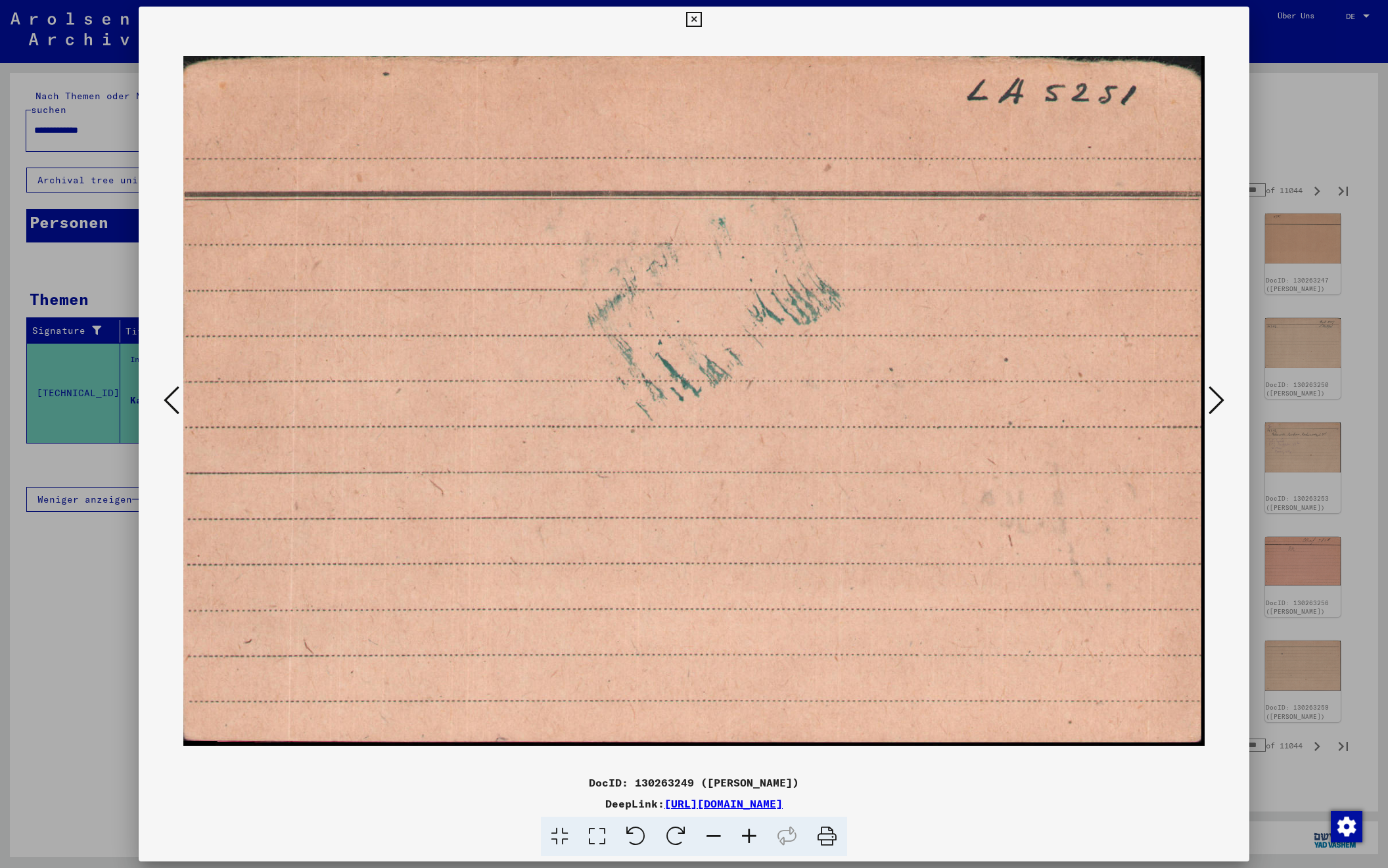
click at [1215, 401] on icon at bounding box center [1216, 400] width 16 height 32
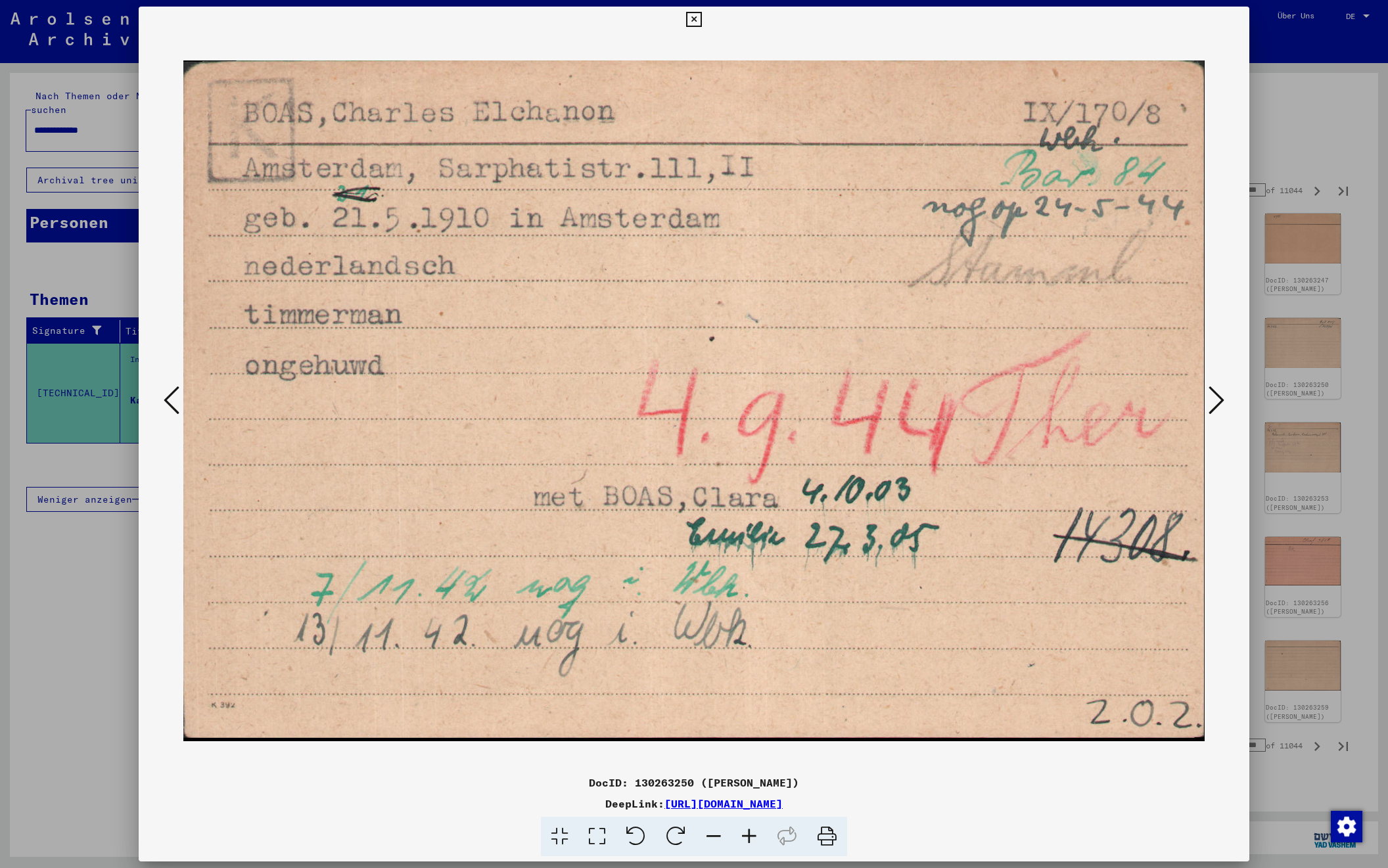
click at [1215, 401] on icon at bounding box center [1216, 400] width 16 height 32
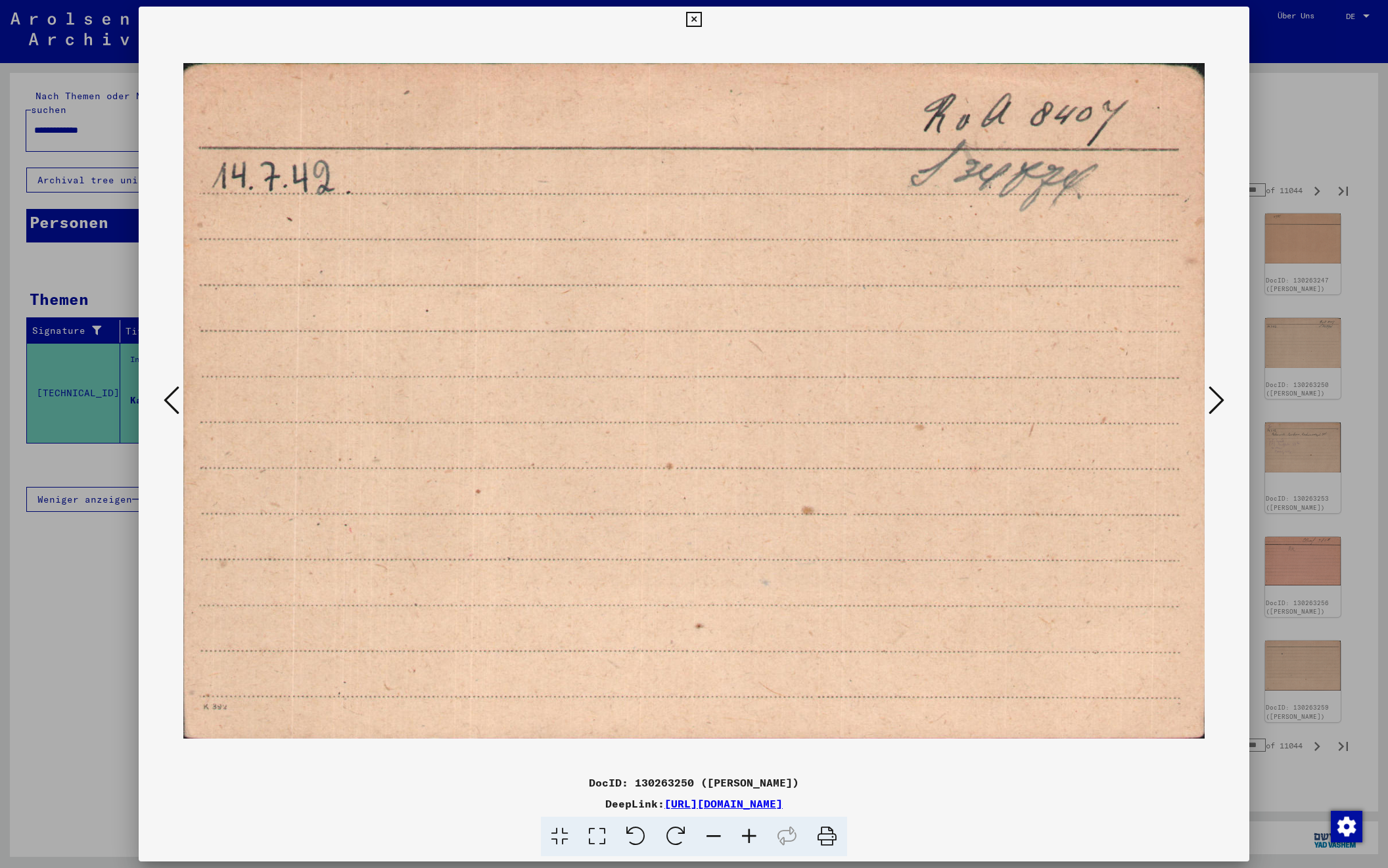
click at [1215, 401] on icon at bounding box center [1216, 400] width 16 height 32
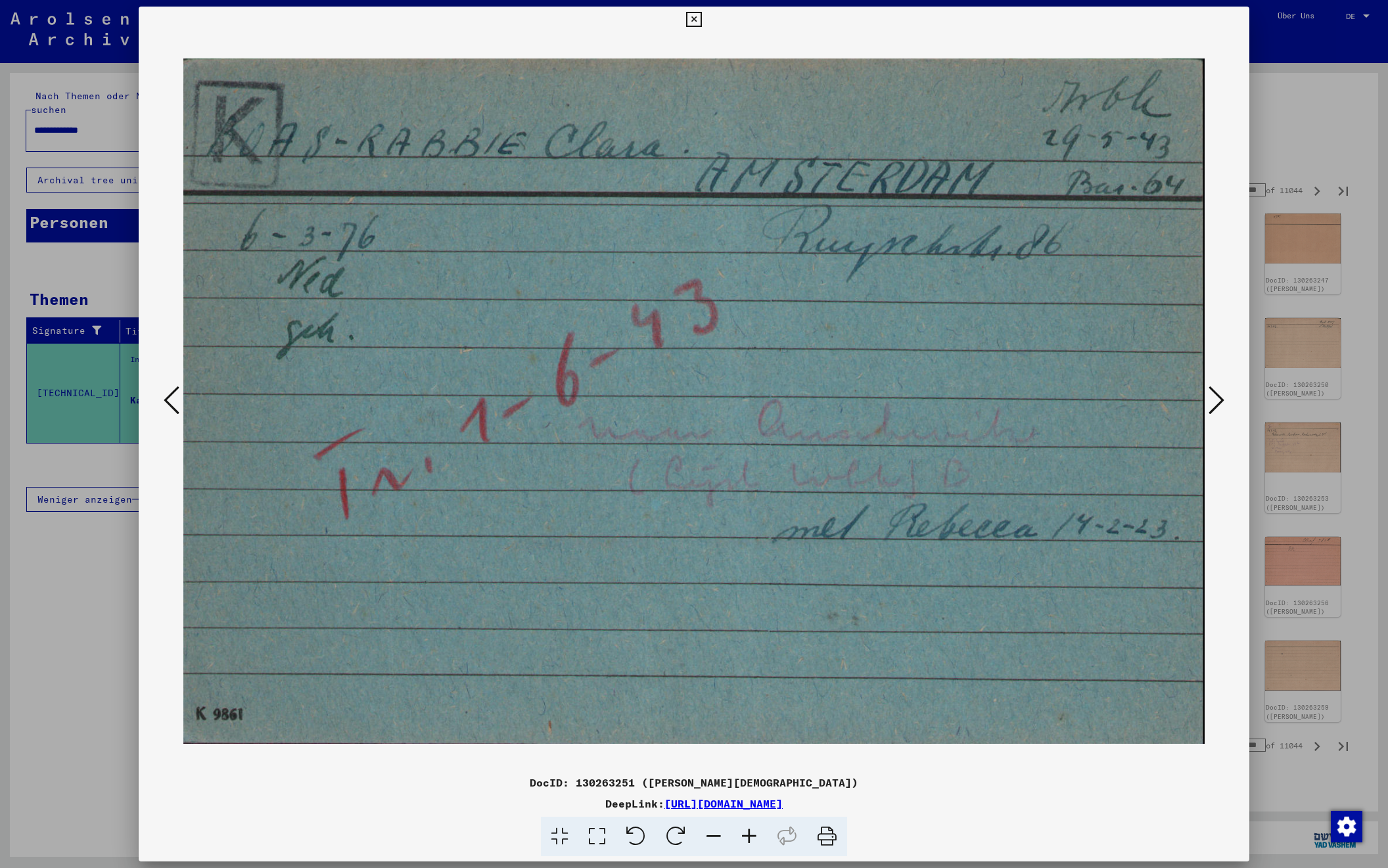
click at [1215, 401] on icon at bounding box center [1216, 400] width 16 height 32
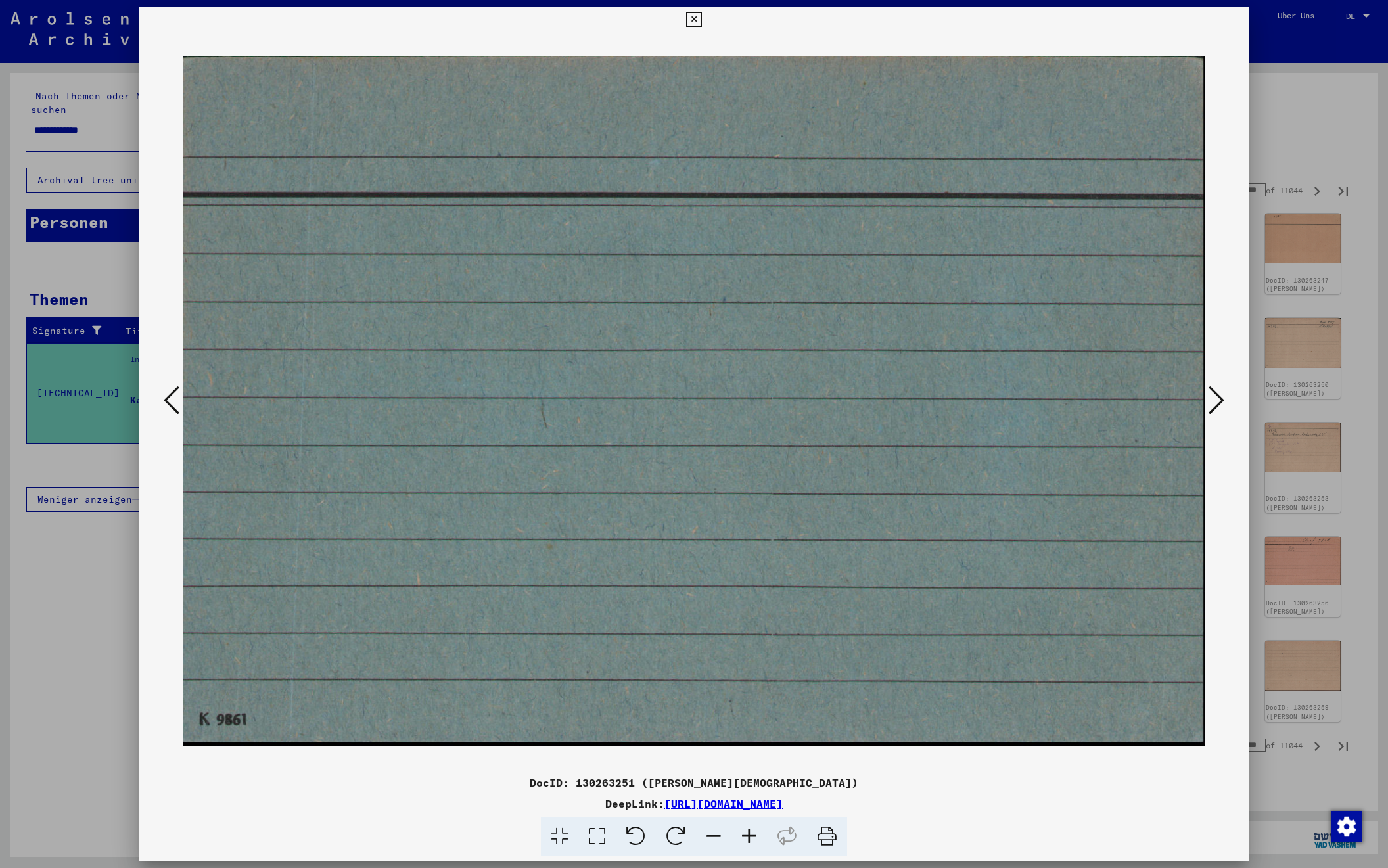
click at [1215, 401] on icon at bounding box center [1216, 400] width 16 height 32
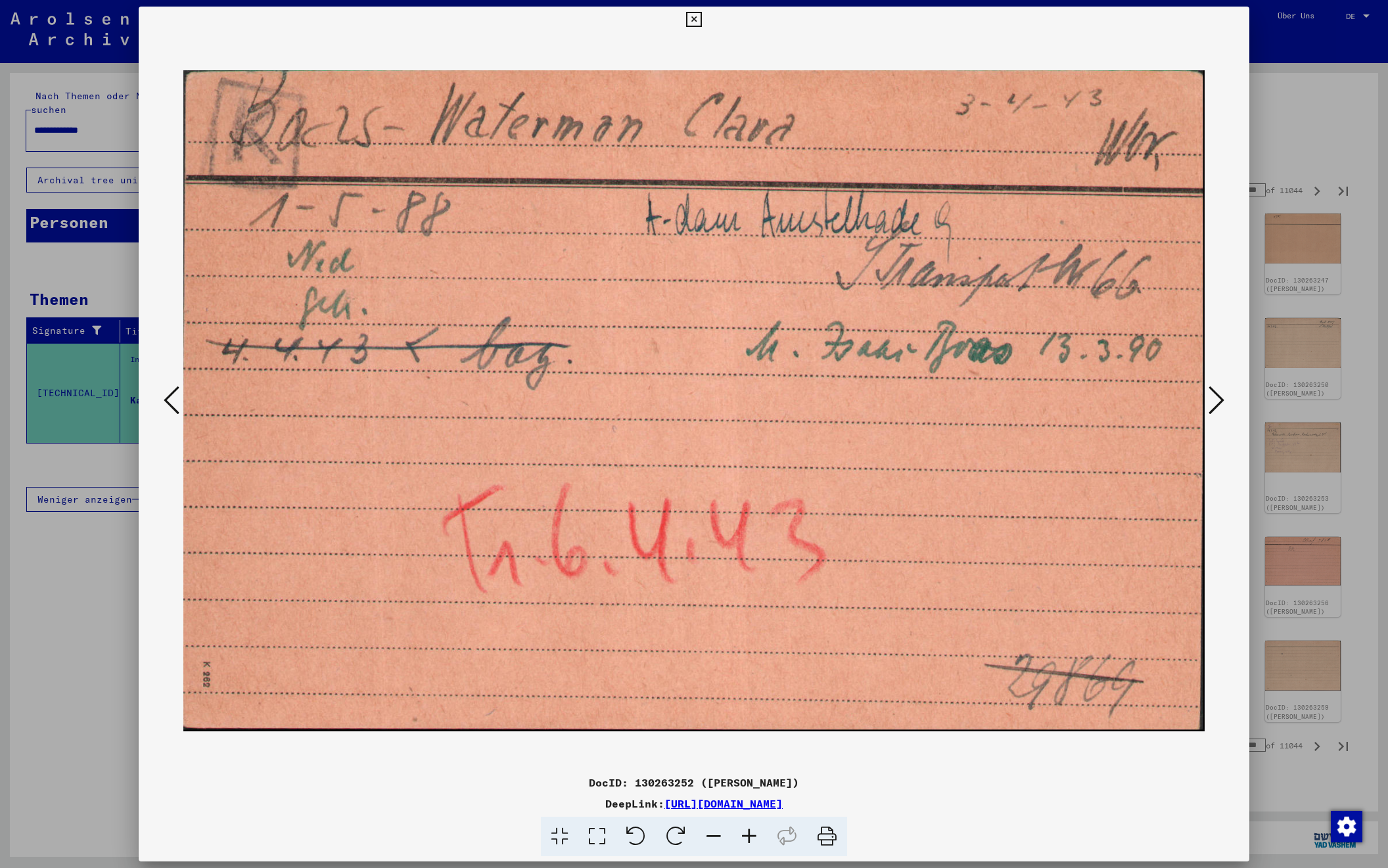
scroll to position [1, 1]
click at [1215, 401] on icon at bounding box center [1216, 400] width 16 height 32
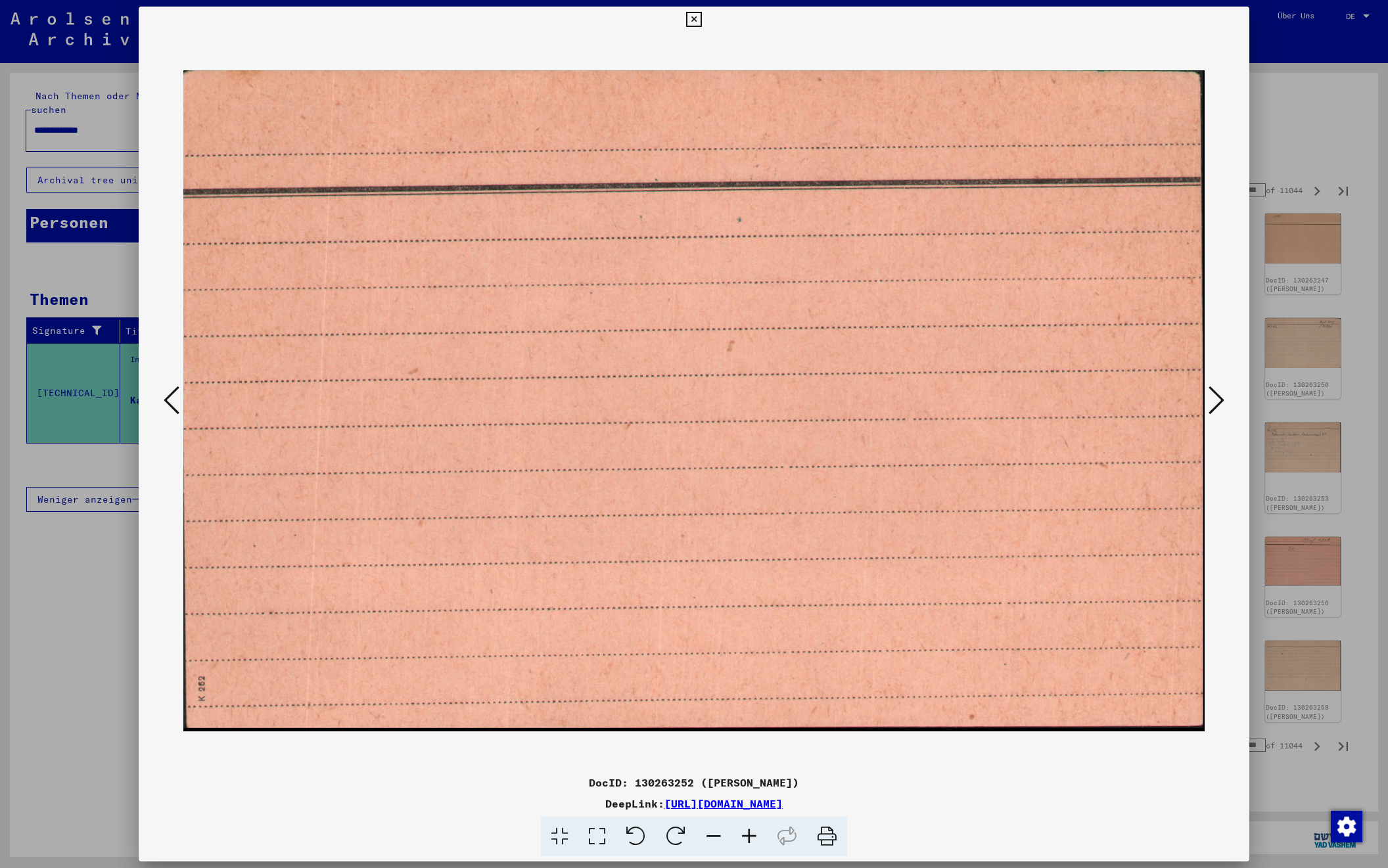
click at [1215, 401] on icon at bounding box center [1216, 400] width 16 height 32
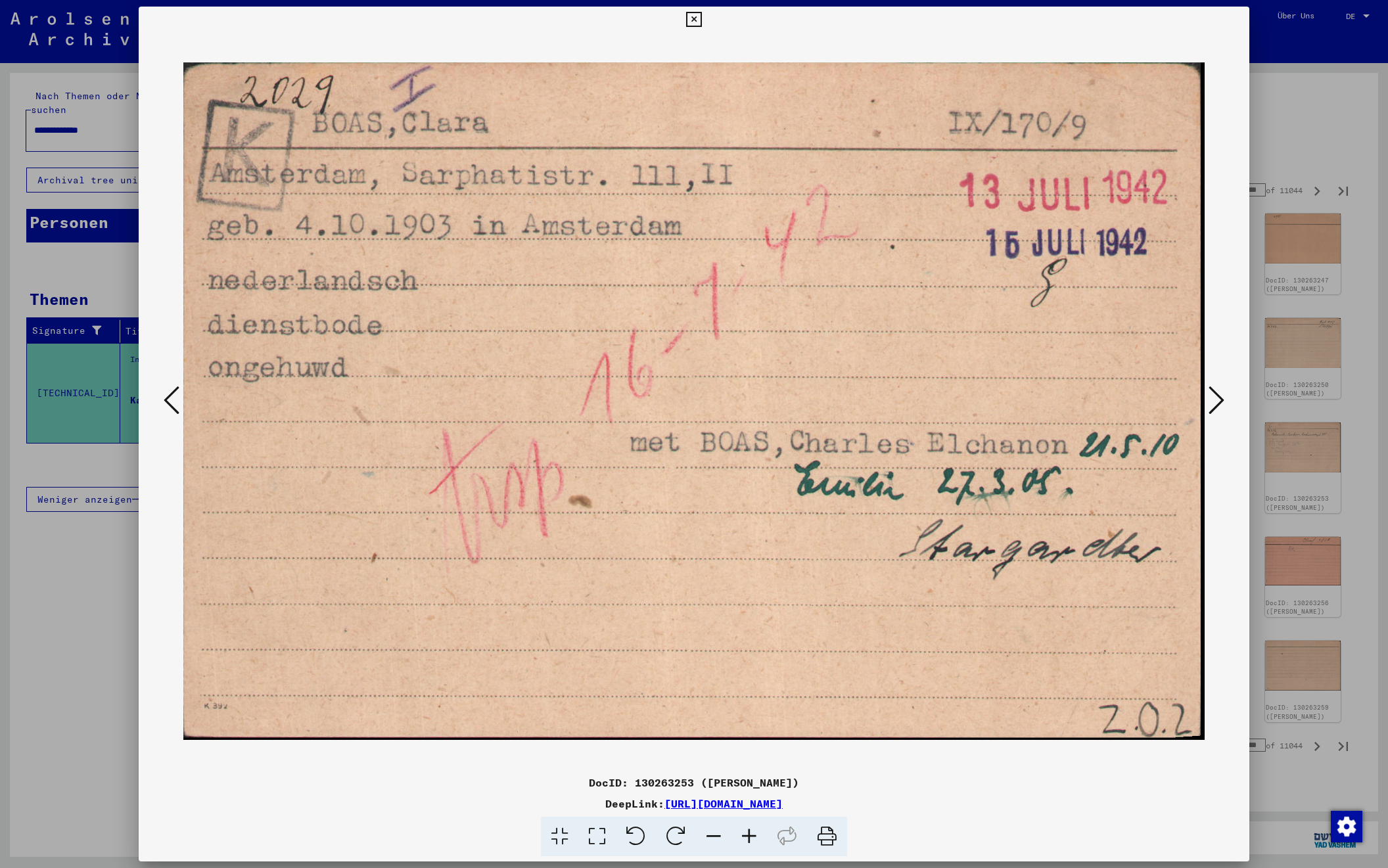
scroll to position [0, 0]
click at [1215, 401] on icon at bounding box center [1216, 400] width 16 height 32
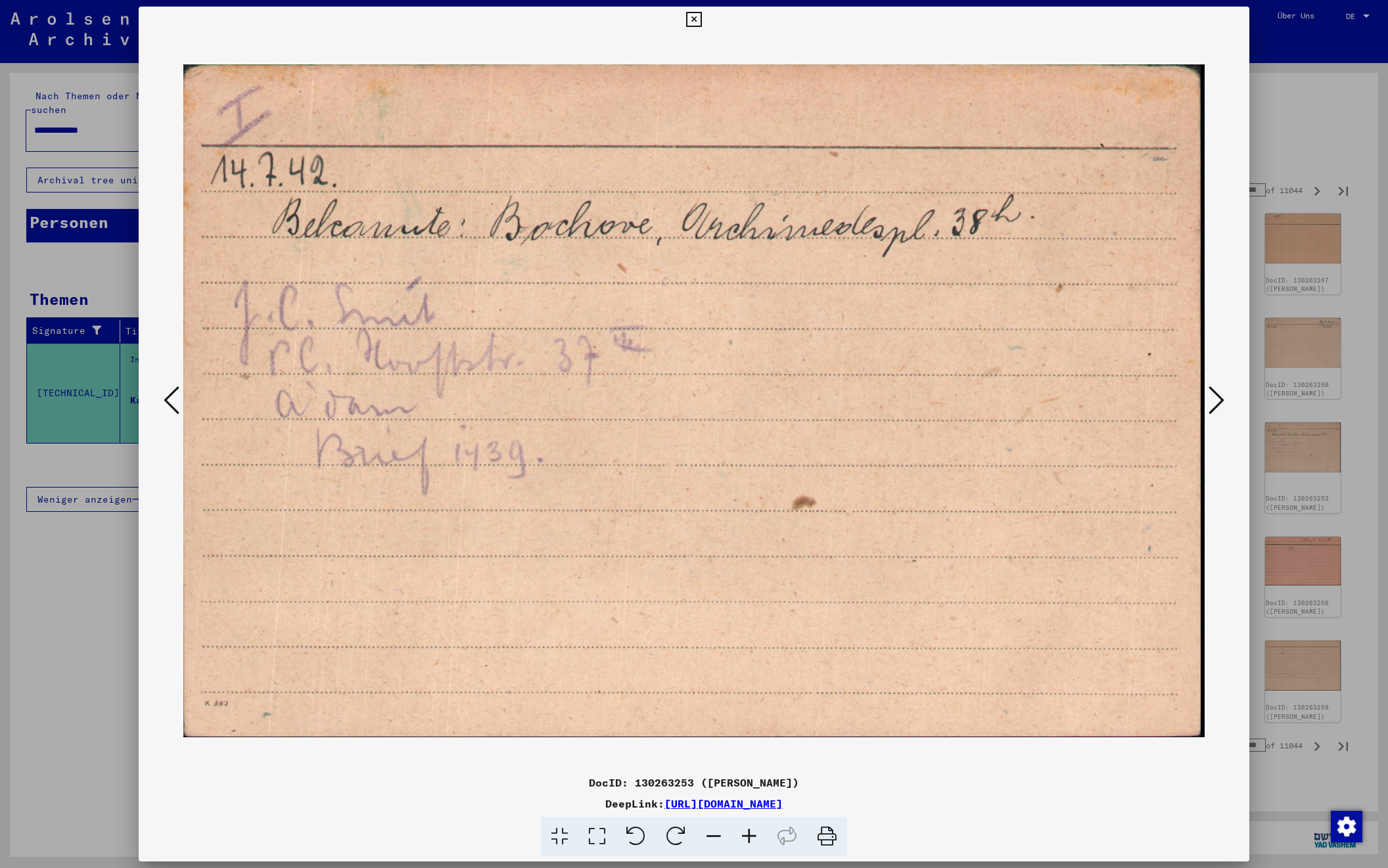
click at [1215, 401] on icon at bounding box center [1216, 400] width 16 height 32
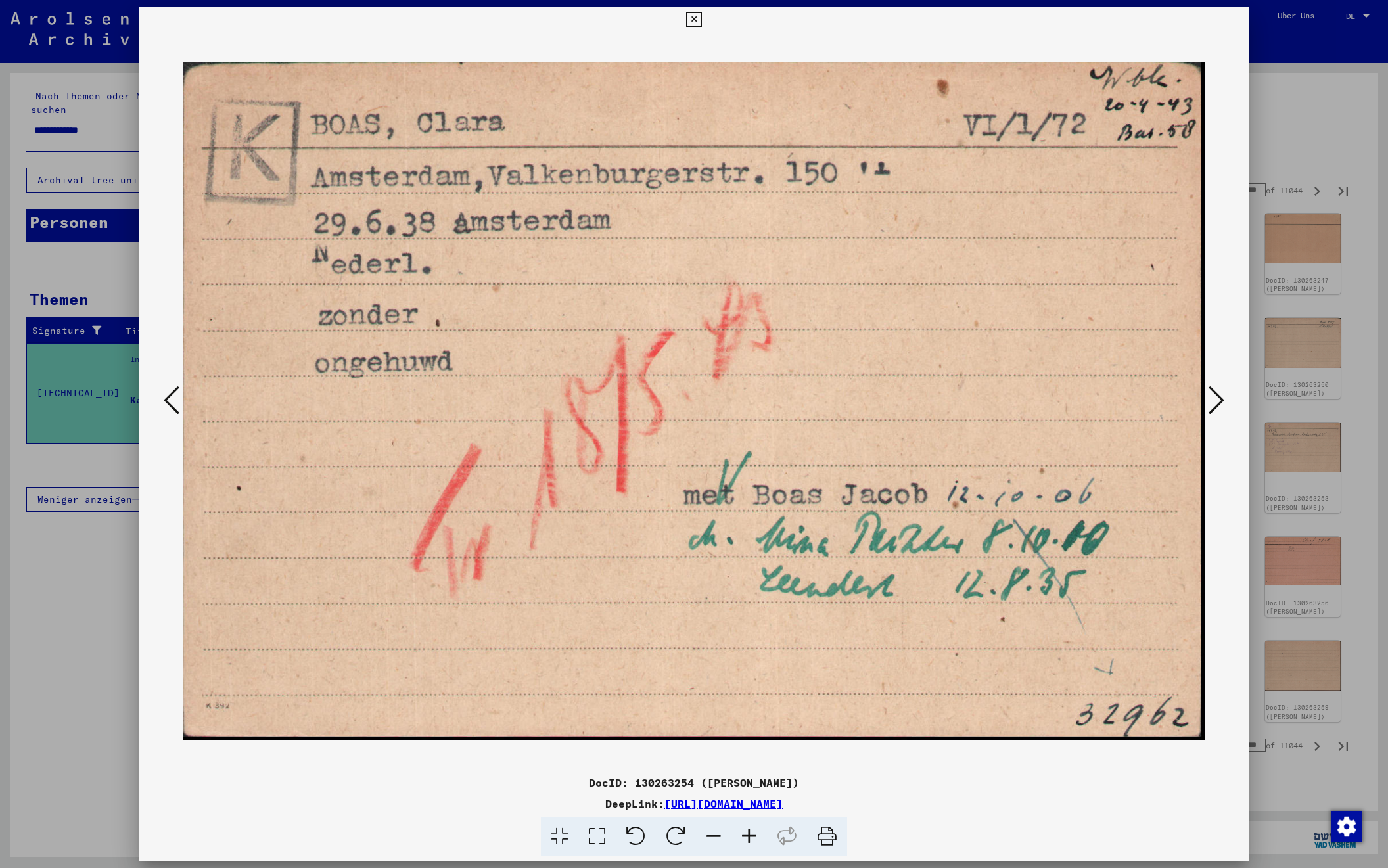
scroll to position [0, 1]
click at [1215, 401] on icon at bounding box center [1216, 400] width 16 height 32
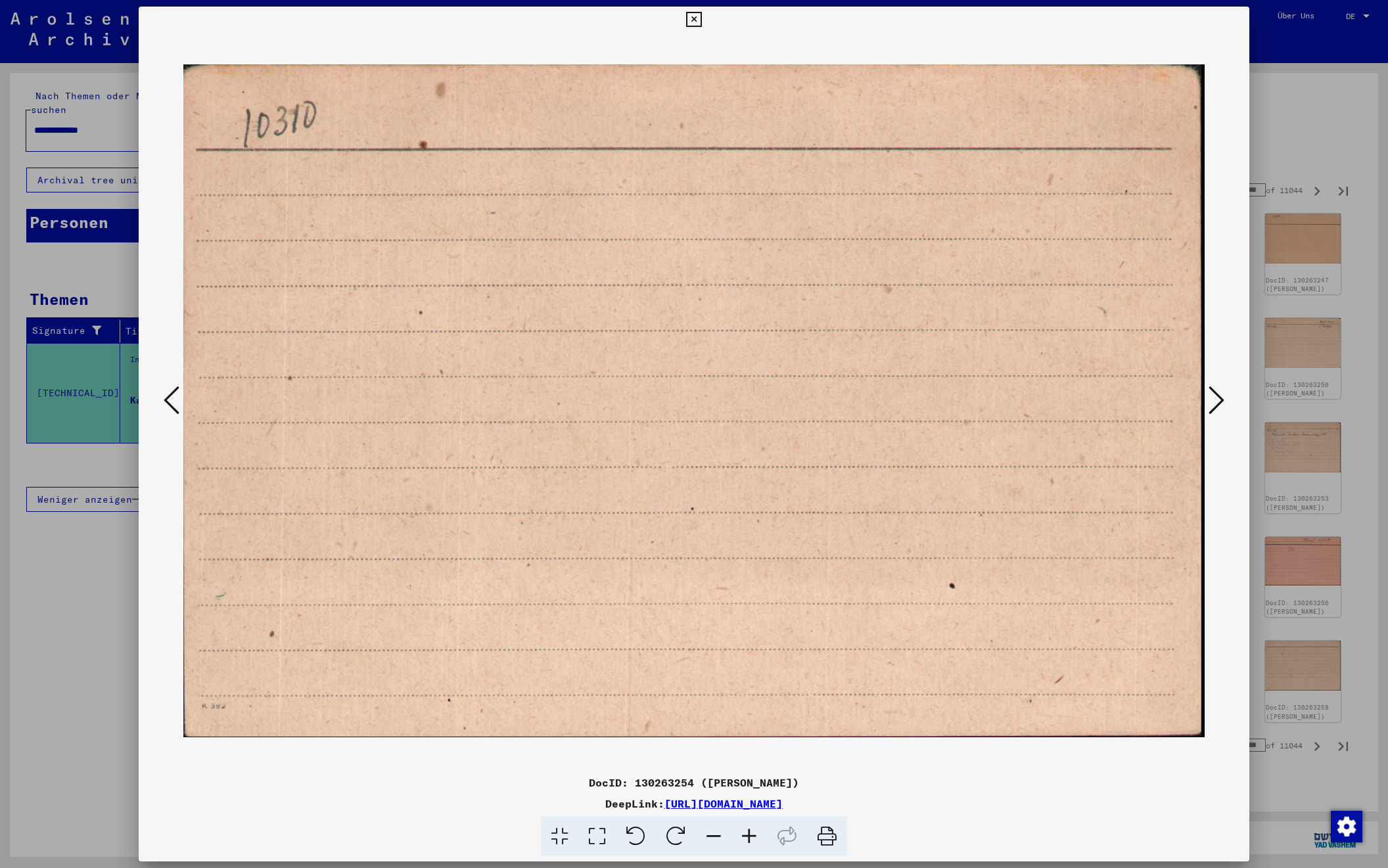
scroll to position [-1, 1]
click at [1215, 401] on icon at bounding box center [1216, 400] width 16 height 32
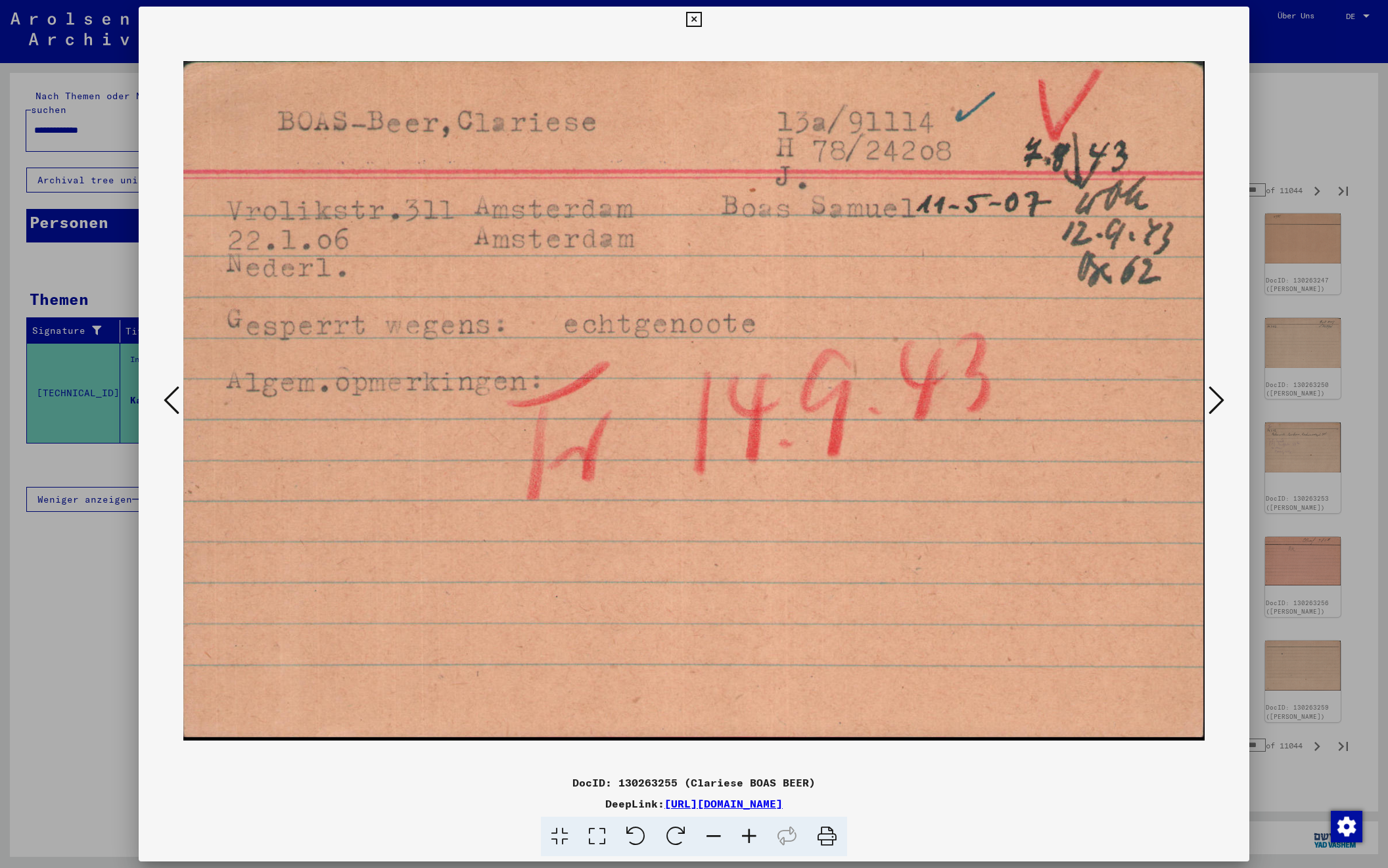
click at [1215, 401] on icon at bounding box center [1216, 400] width 16 height 32
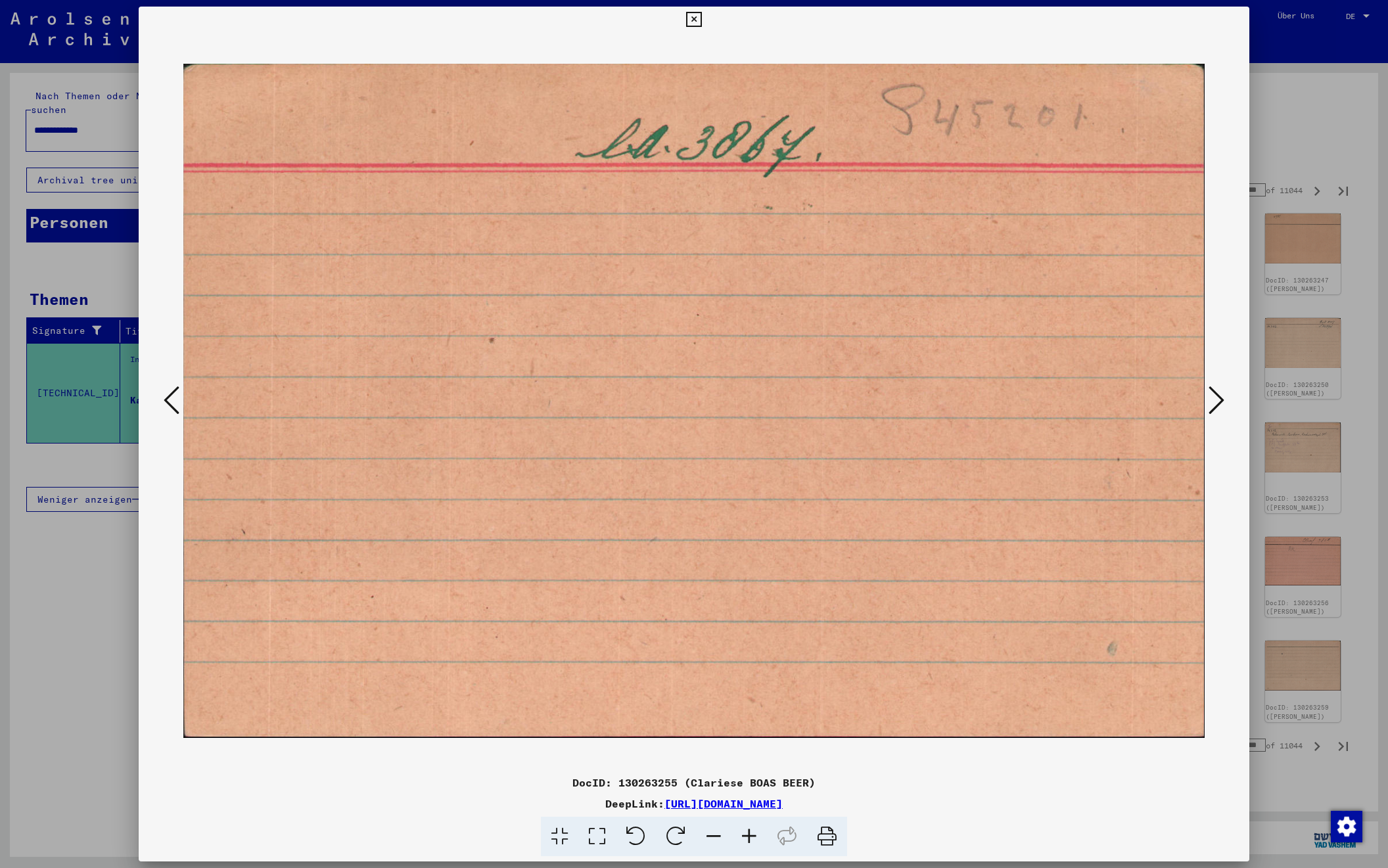
click at [1215, 401] on icon at bounding box center [1216, 400] width 16 height 32
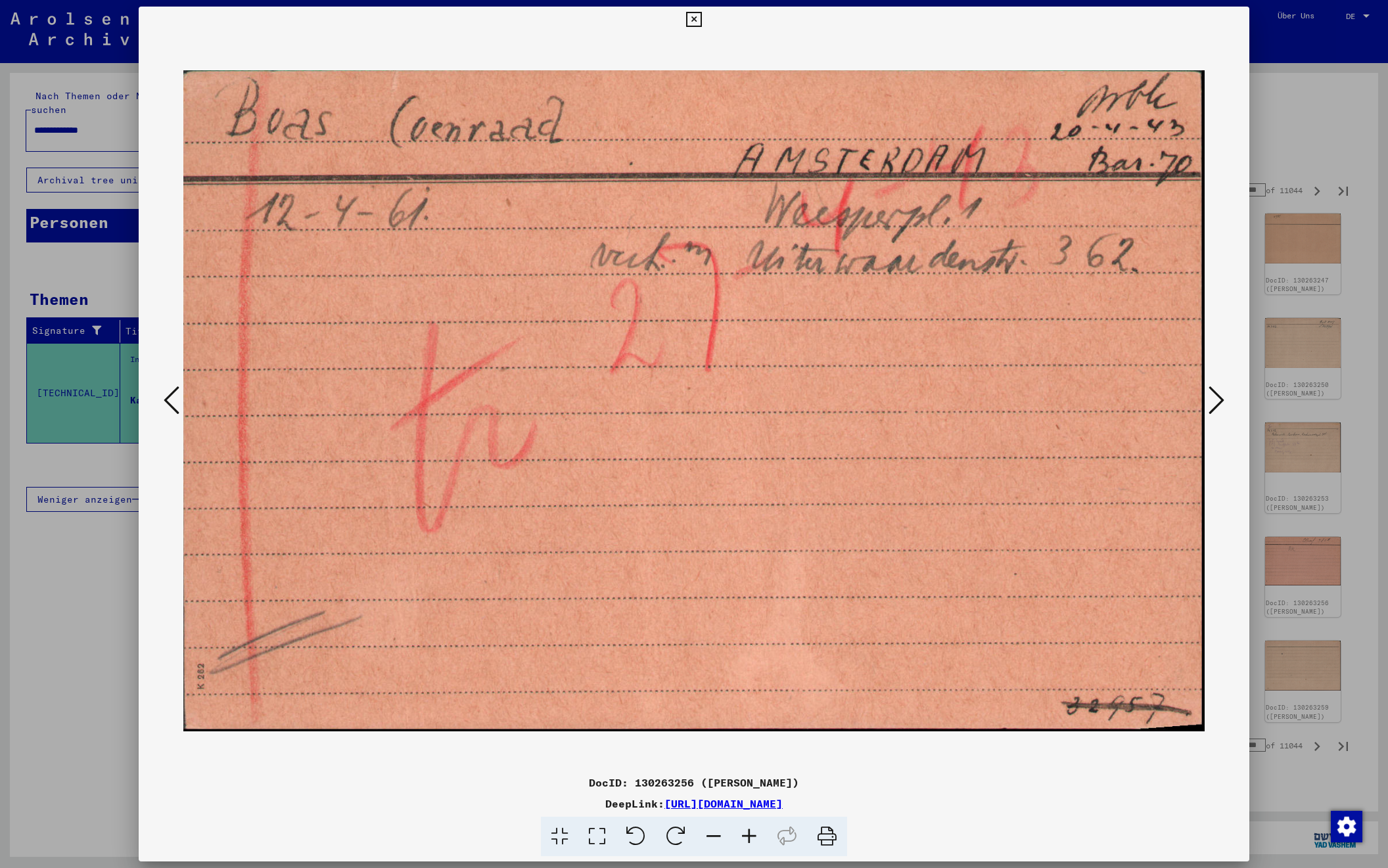
click at [1215, 401] on icon at bounding box center [1216, 400] width 16 height 32
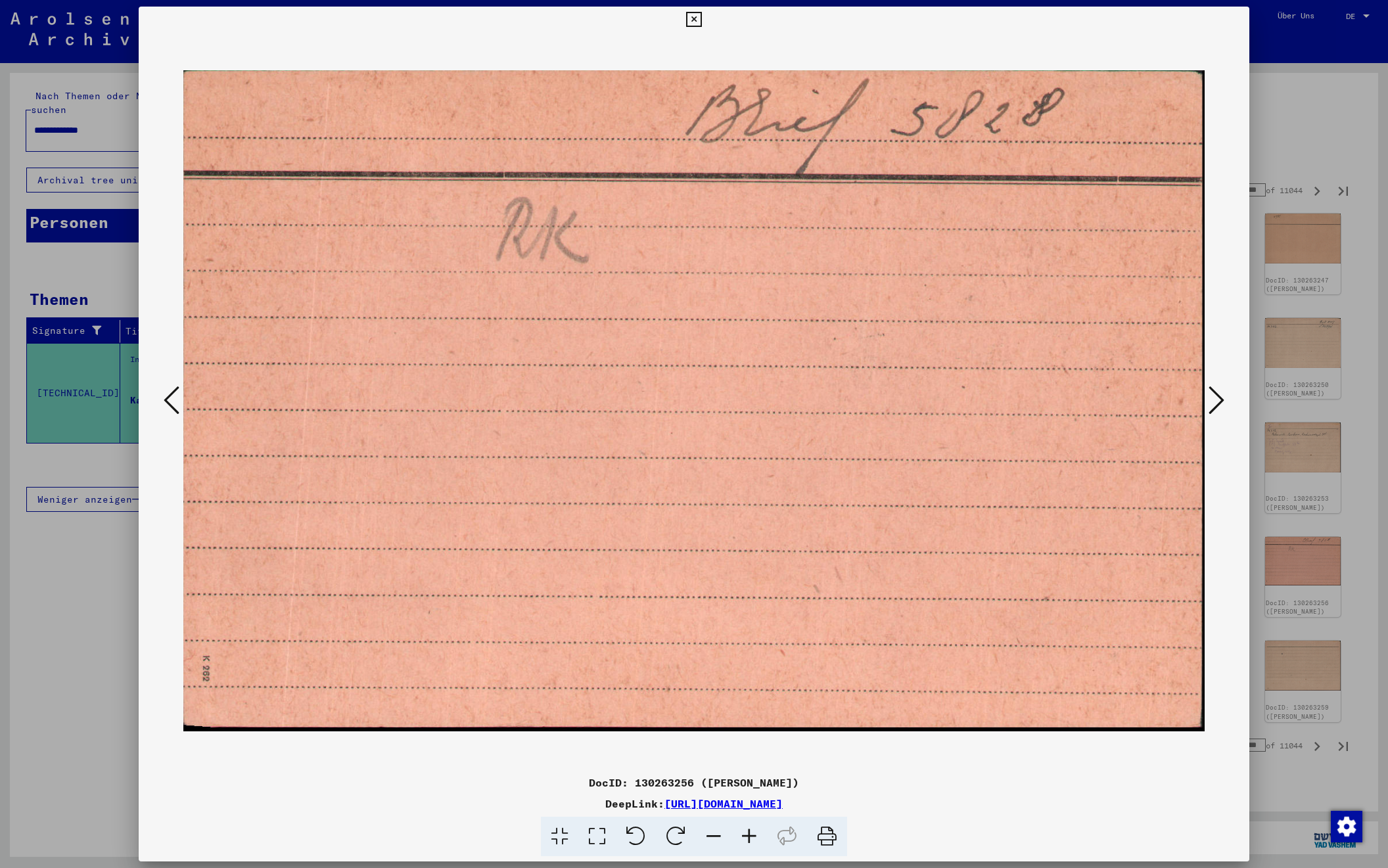
click at [1215, 401] on icon at bounding box center [1216, 400] width 16 height 32
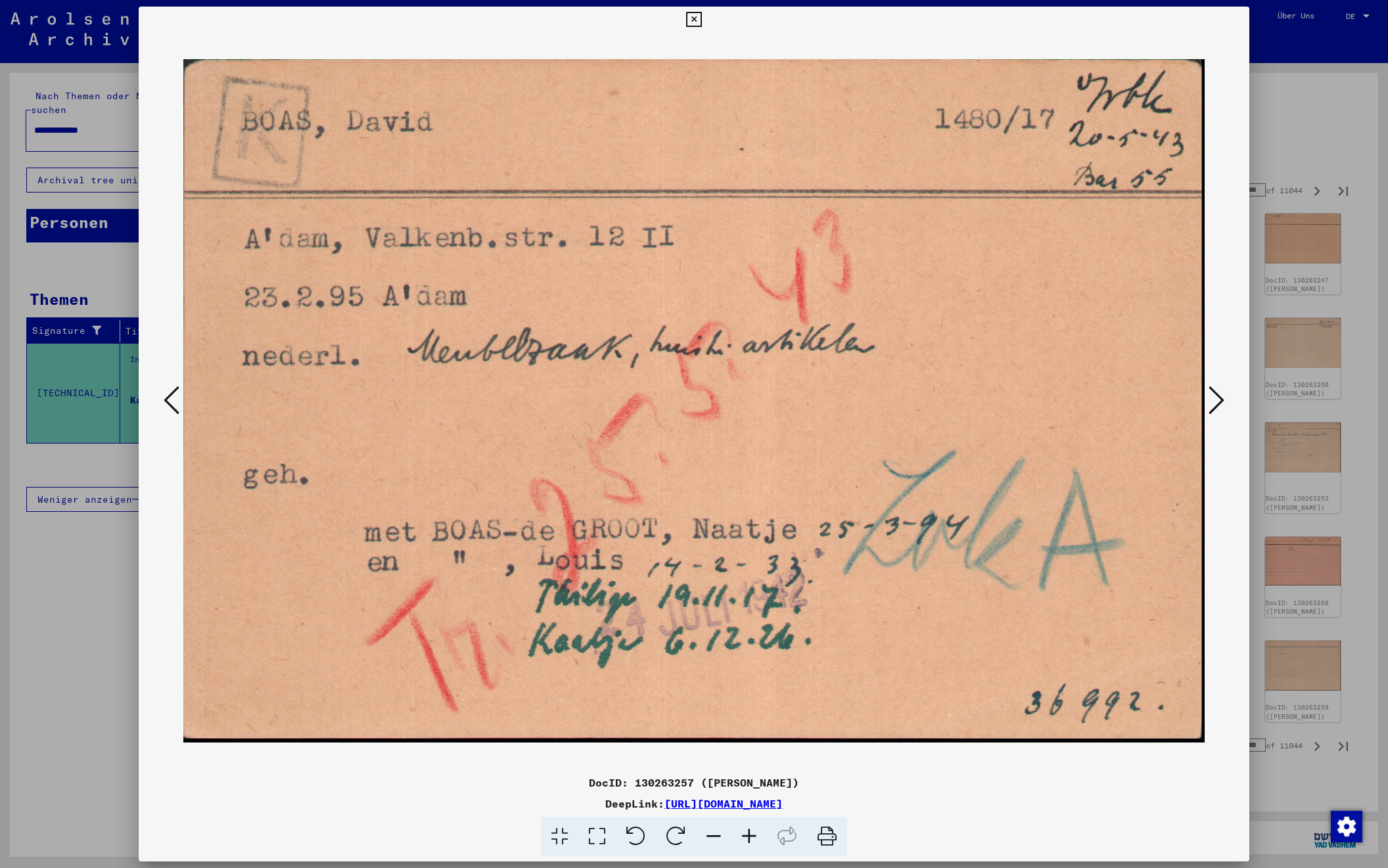
click at [1215, 401] on icon at bounding box center [1216, 400] width 16 height 32
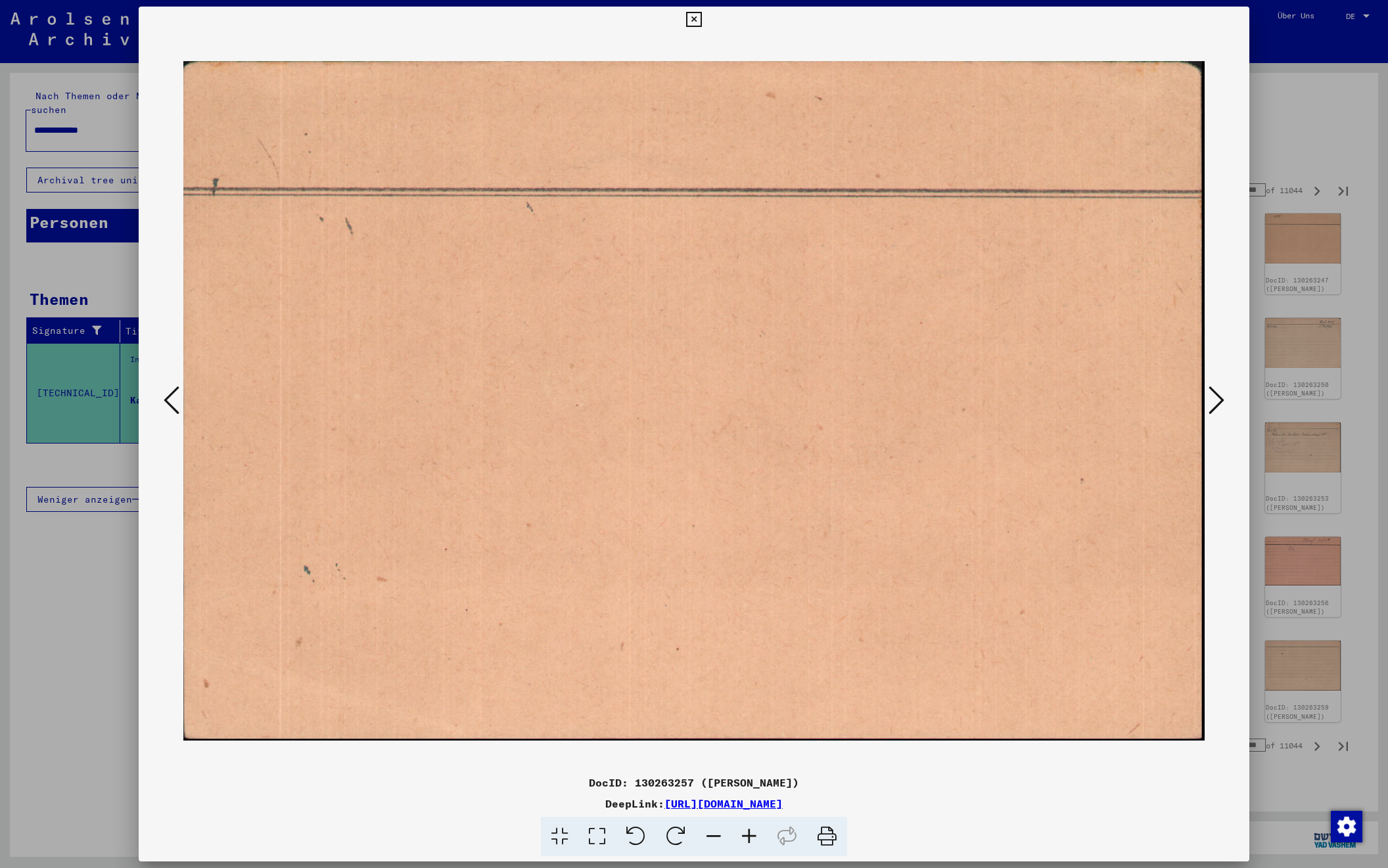
scroll to position [-2, 1]
click at [1215, 401] on icon at bounding box center [1216, 400] width 16 height 32
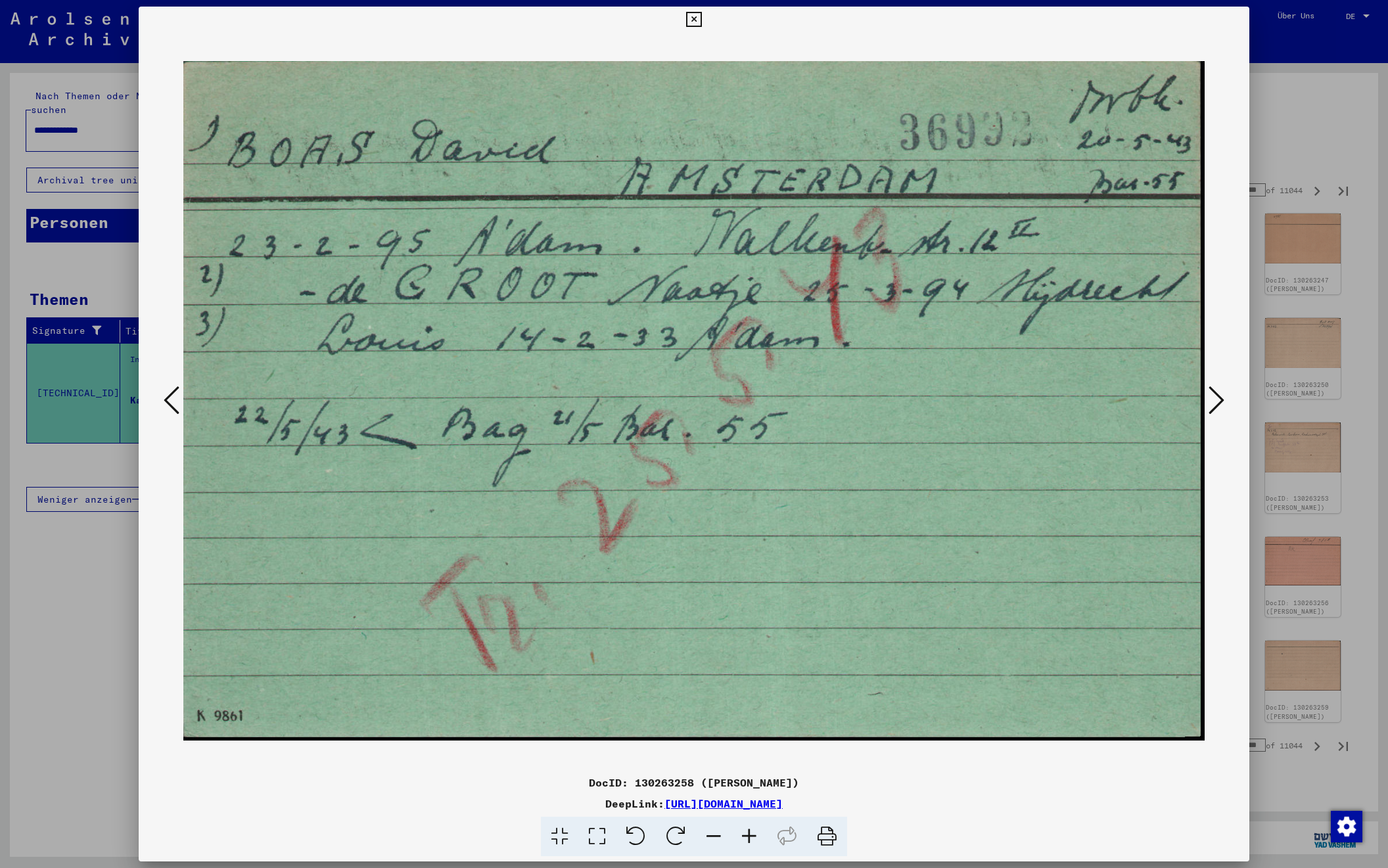
scroll to position [0, 0]
click at [1215, 401] on icon at bounding box center [1216, 400] width 16 height 32
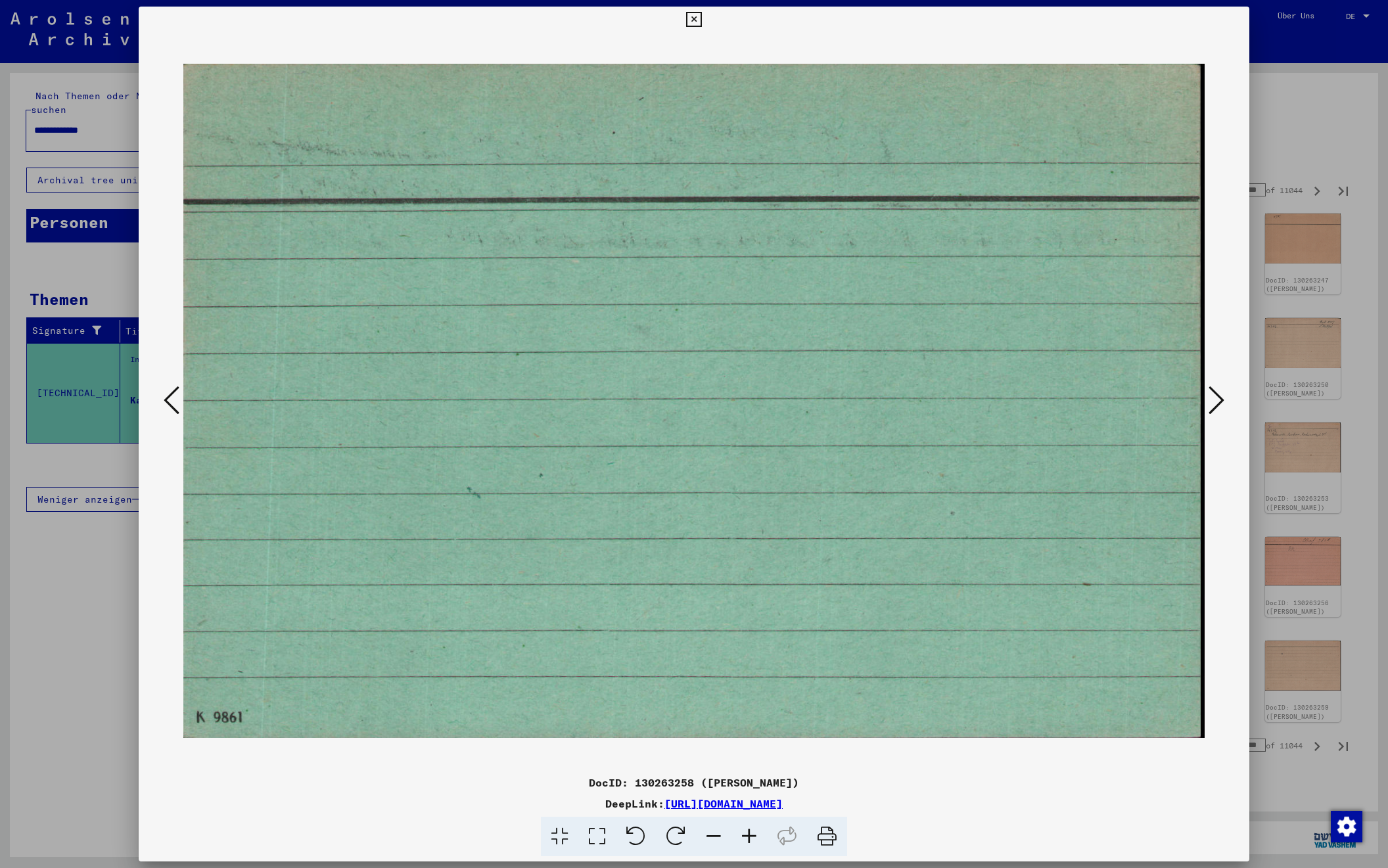
click at [1215, 401] on icon at bounding box center [1216, 400] width 16 height 32
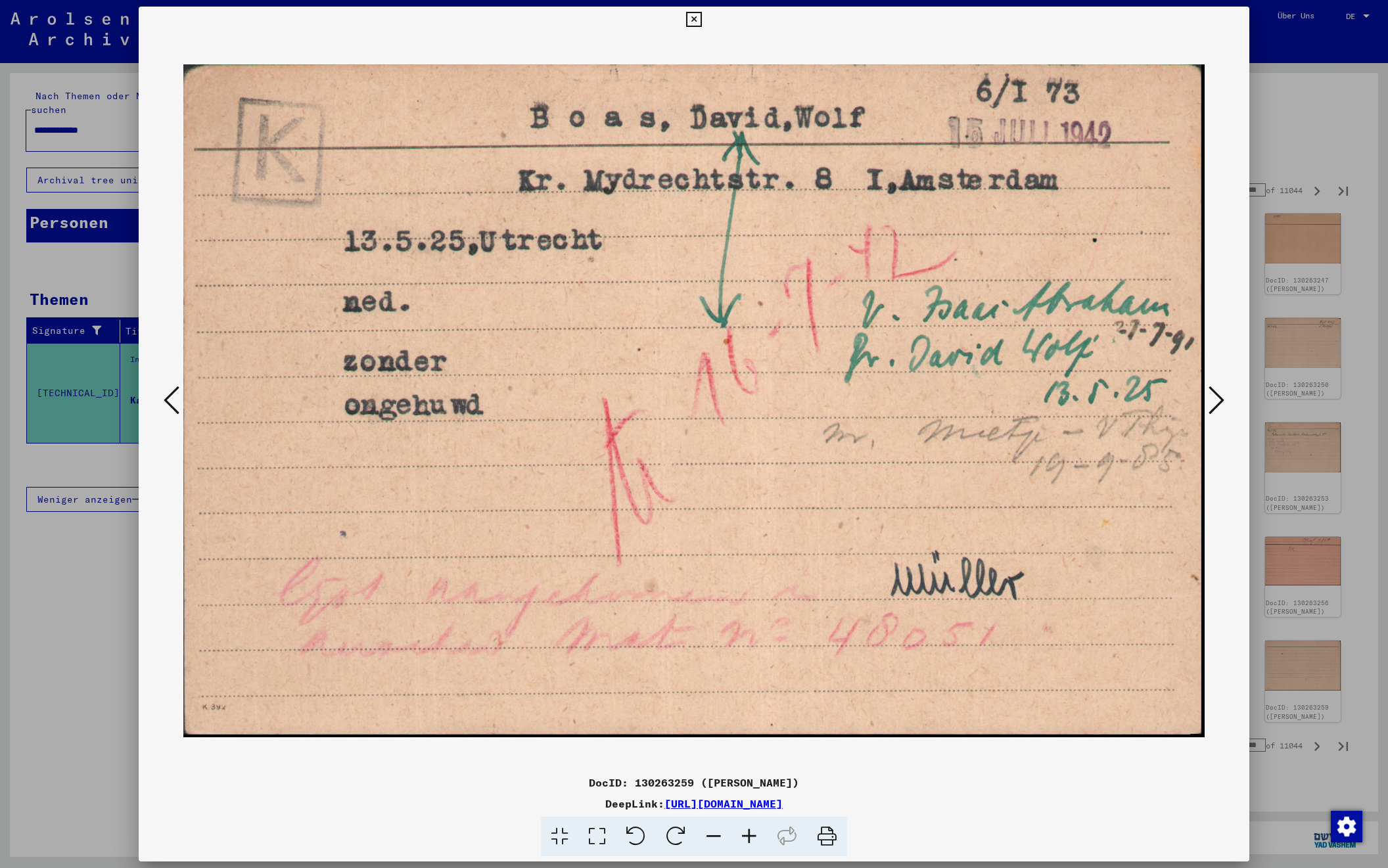
click at [1215, 401] on icon at bounding box center [1216, 400] width 16 height 32
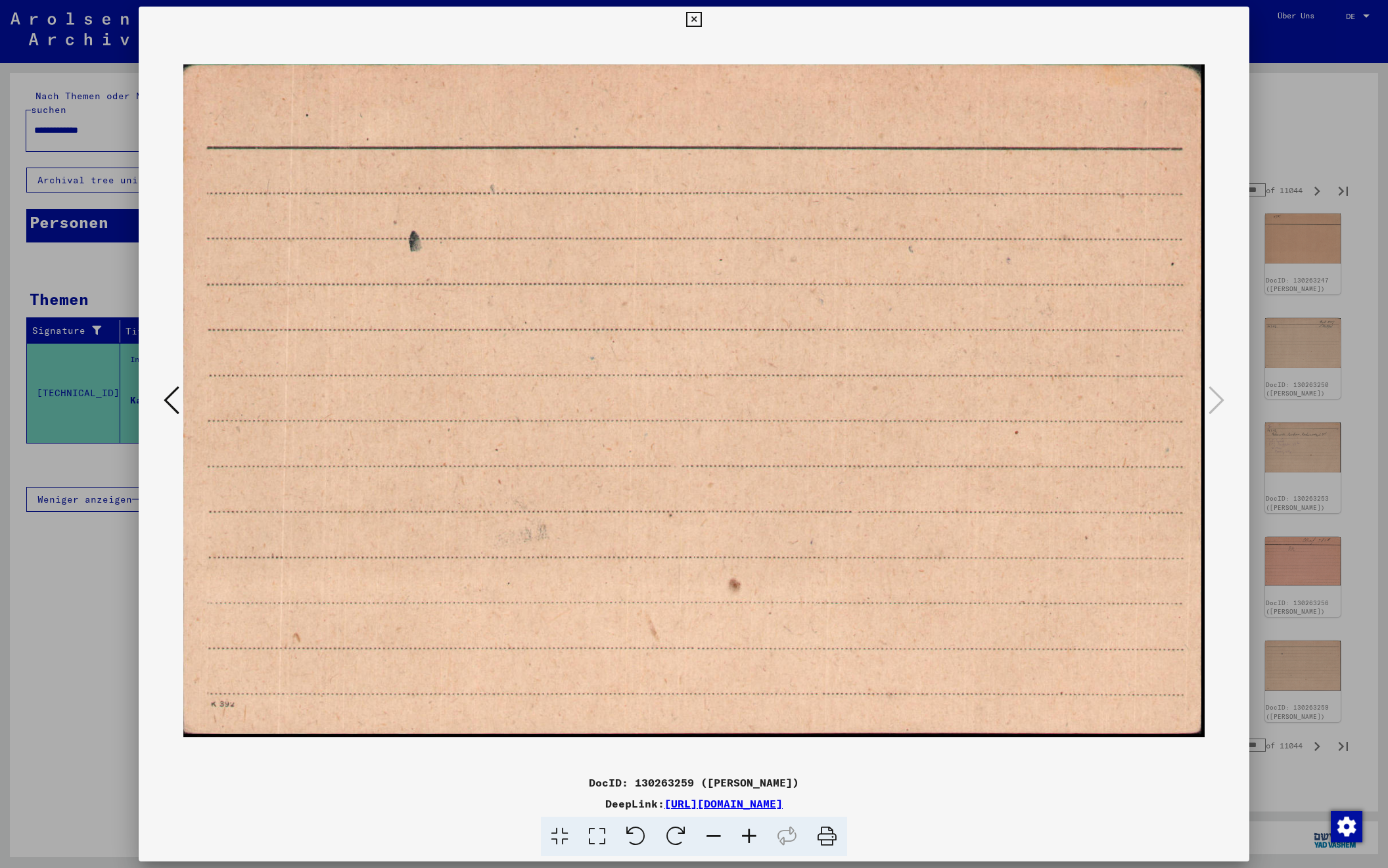
click at [1295, 167] on div at bounding box center [694, 434] width 1388 height 868
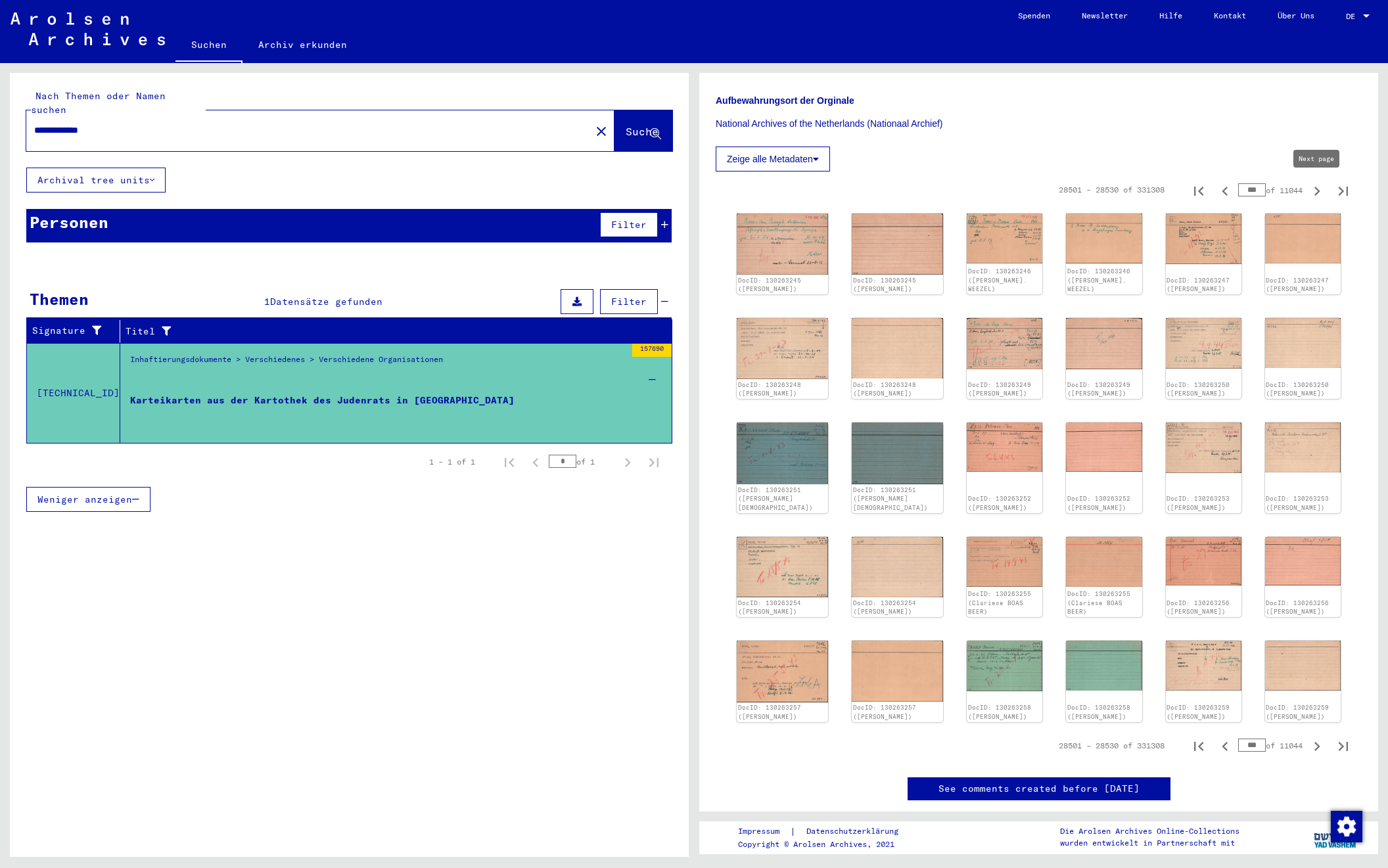
click at [1316, 193] on icon "Next page" at bounding box center [1317, 191] width 19 height 19
type input "***"
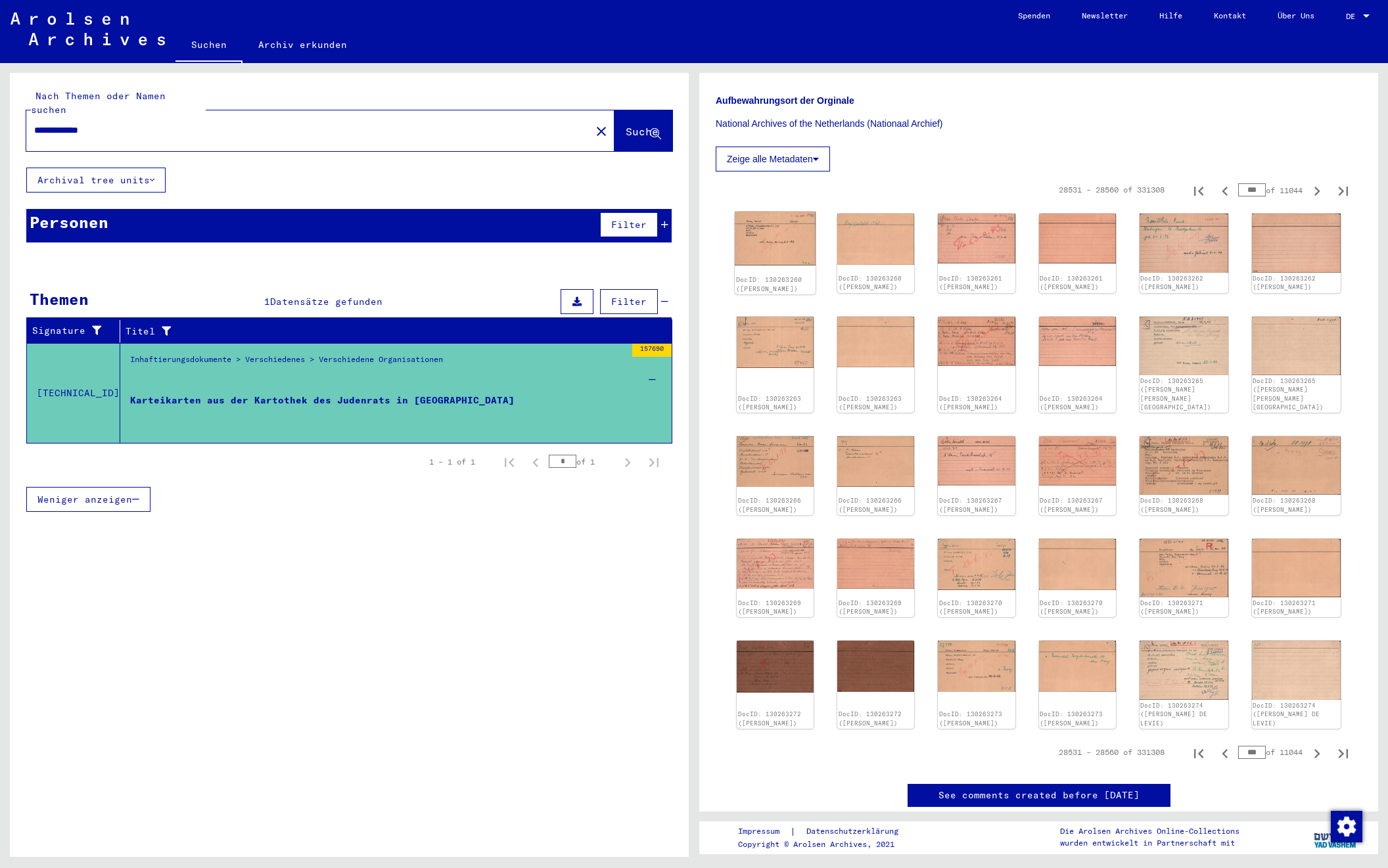
click at [767, 245] on img at bounding box center [776, 238] width 81 height 54
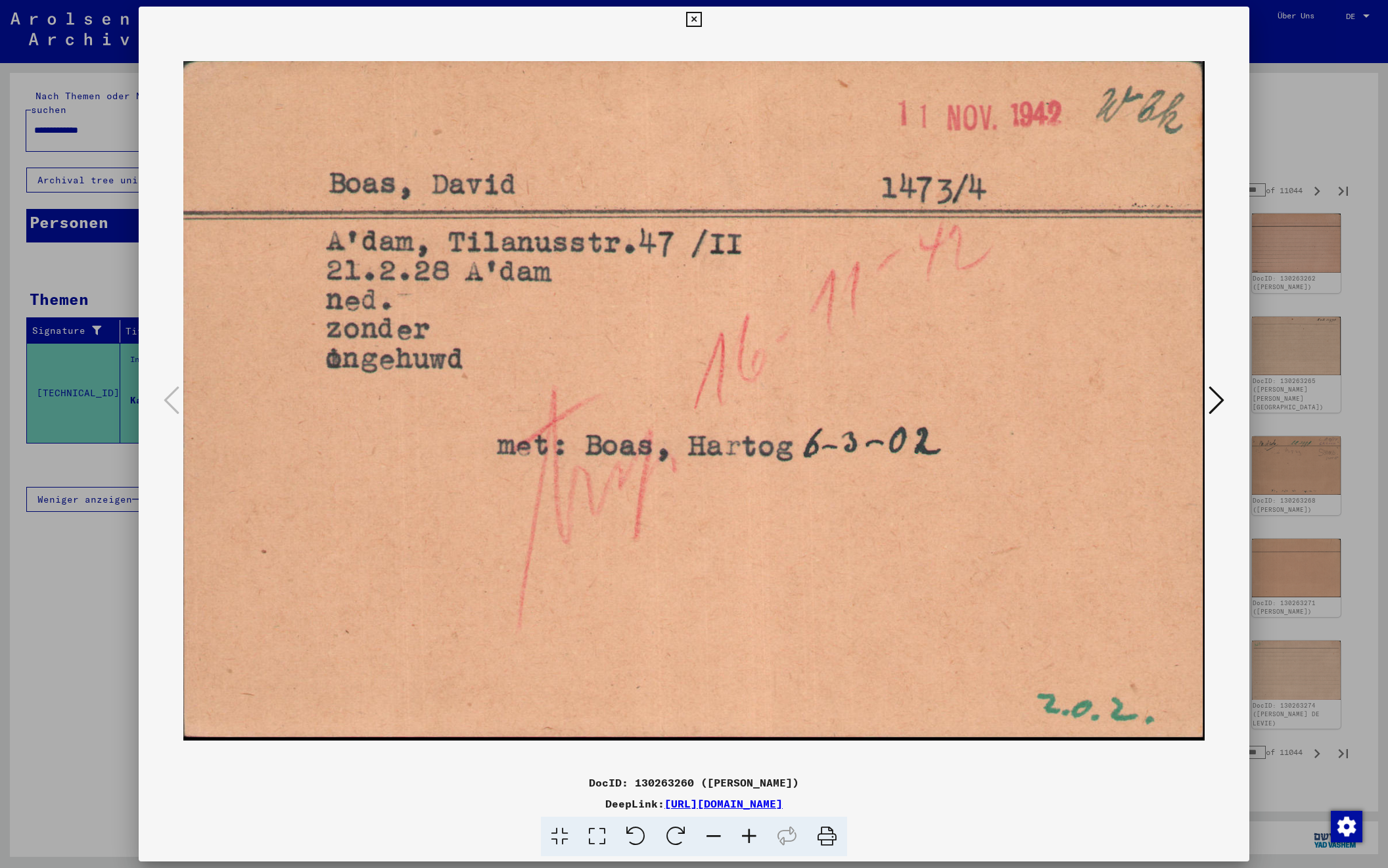
click at [1210, 399] on icon at bounding box center [1216, 400] width 16 height 32
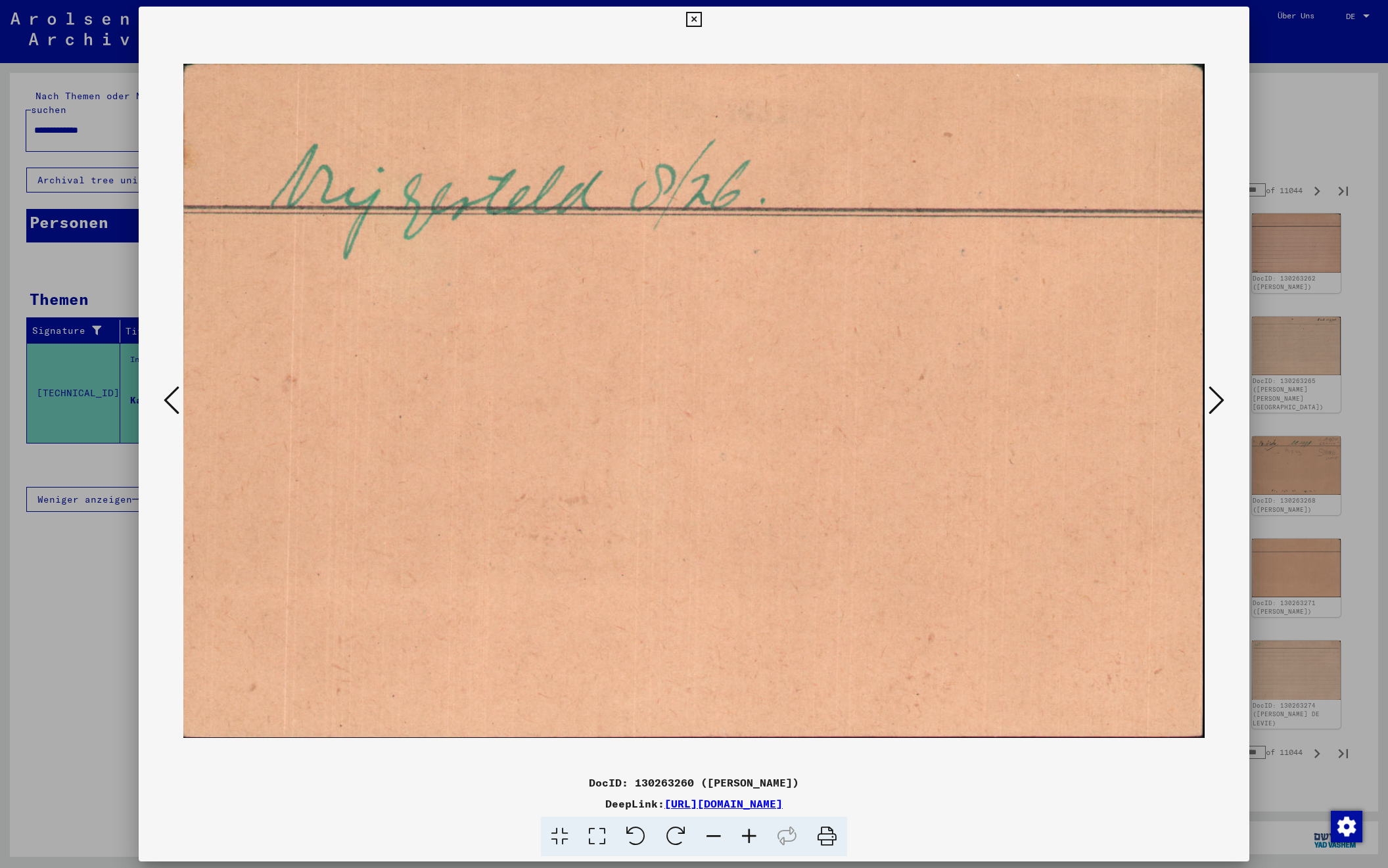
click at [1210, 399] on icon at bounding box center [1216, 400] width 16 height 32
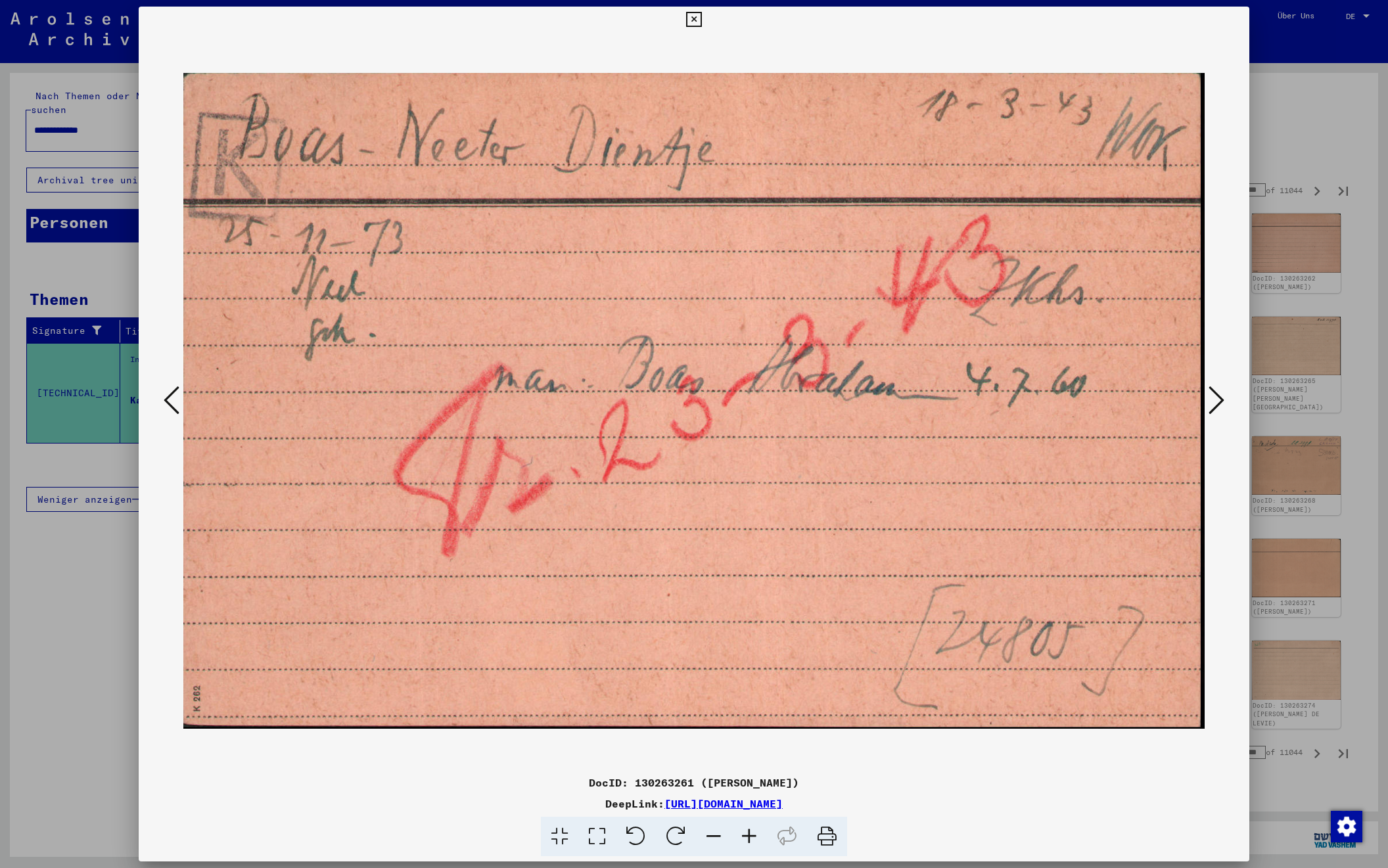
click at [1210, 399] on icon at bounding box center [1216, 400] width 16 height 32
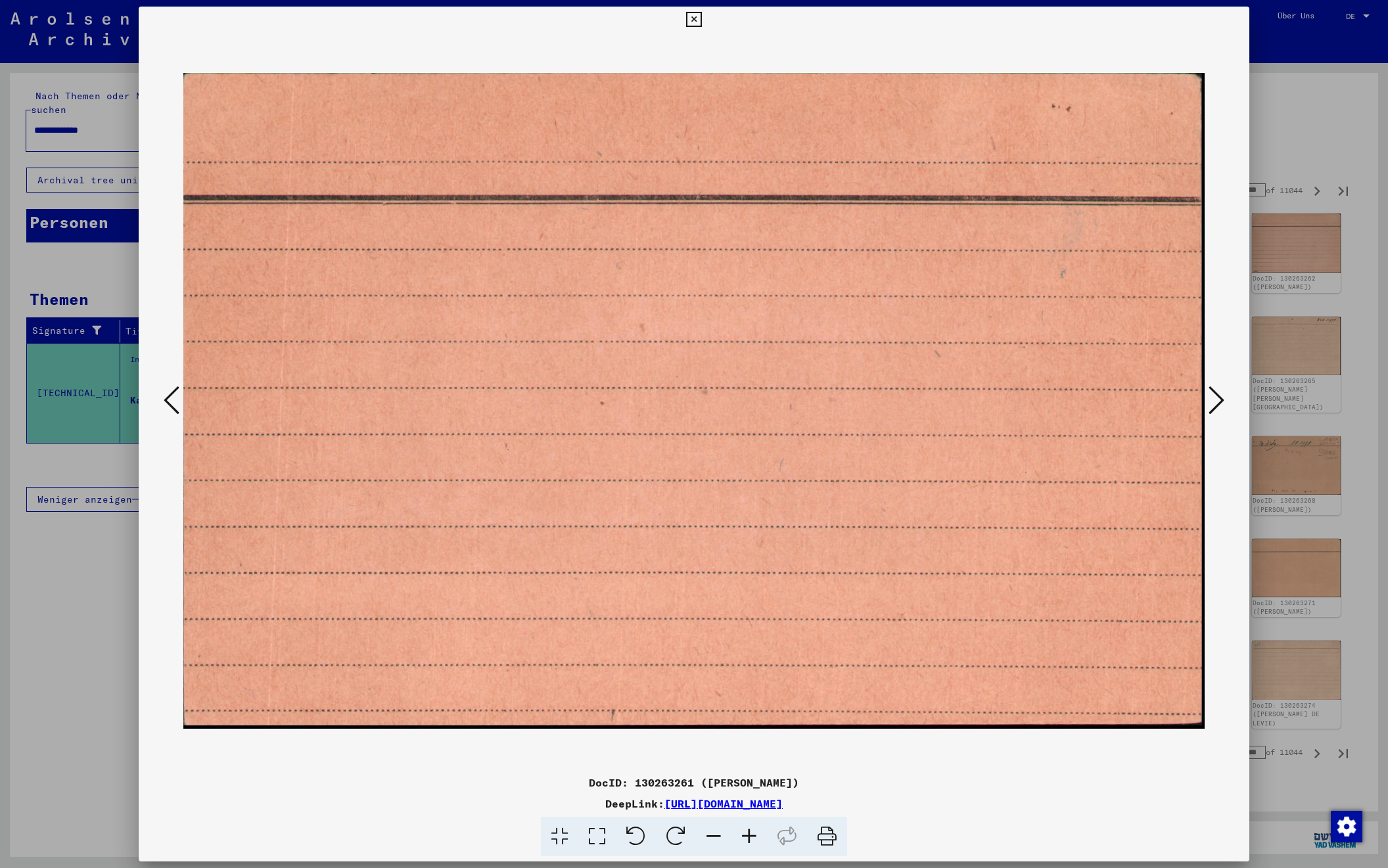
click at [1210, 399] on icon at bounding box center [1216, 400] width 16 height 32
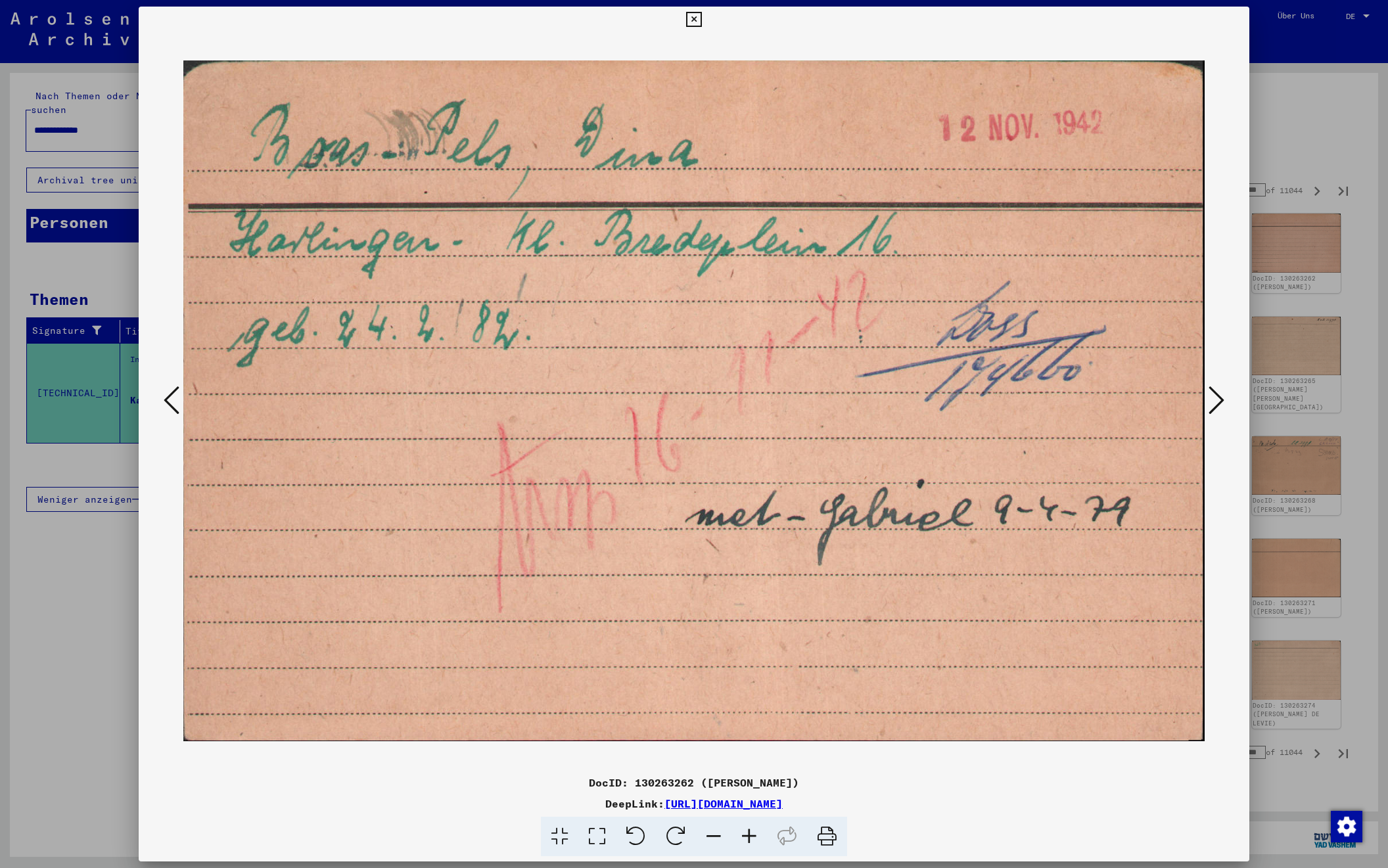
click at [1217, 400] on icon at bounding box center [1216, 400] width 16 height 32
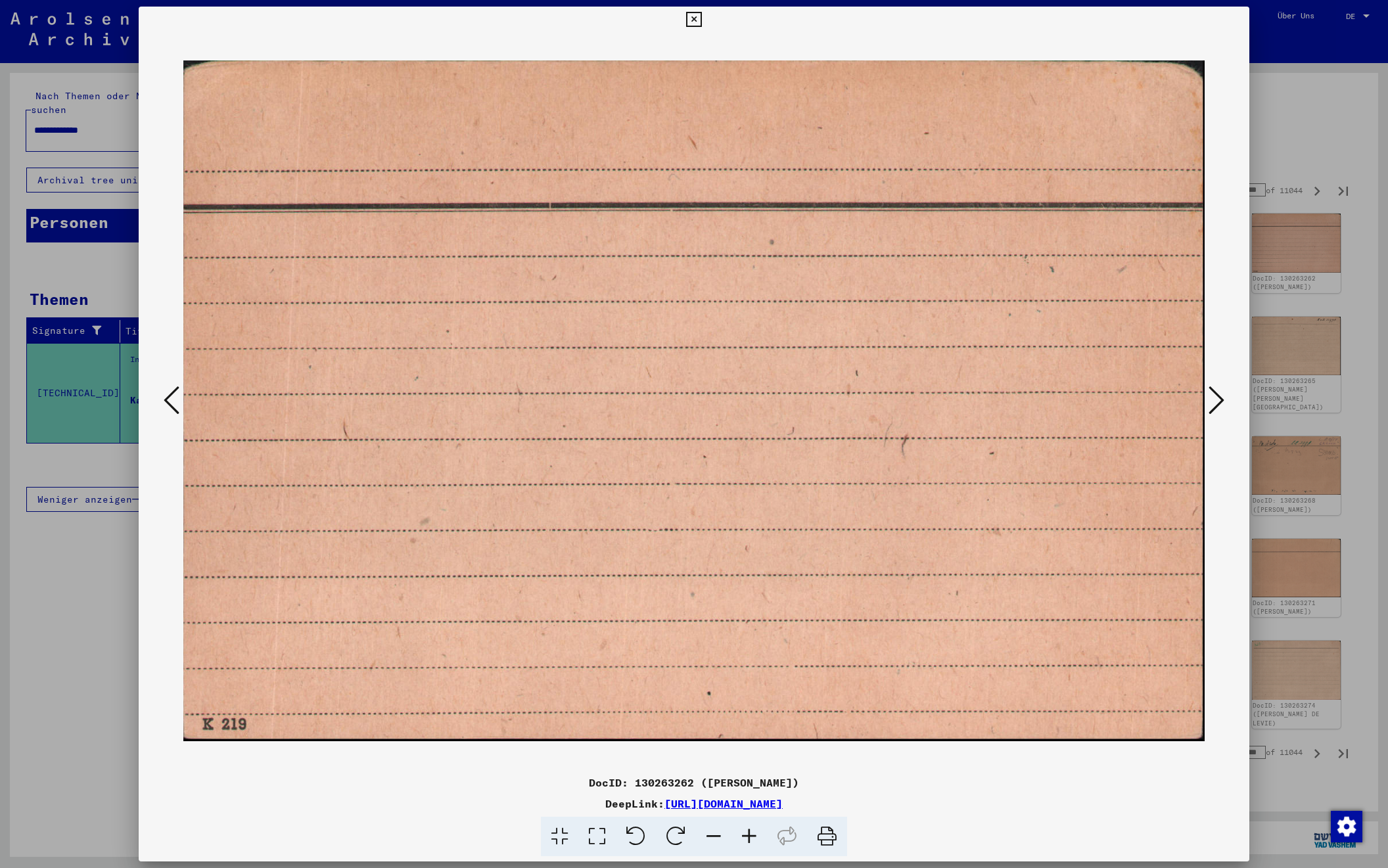
click at [1217, 400] on icon at bounding box center [1216, 400] width 16 height 32
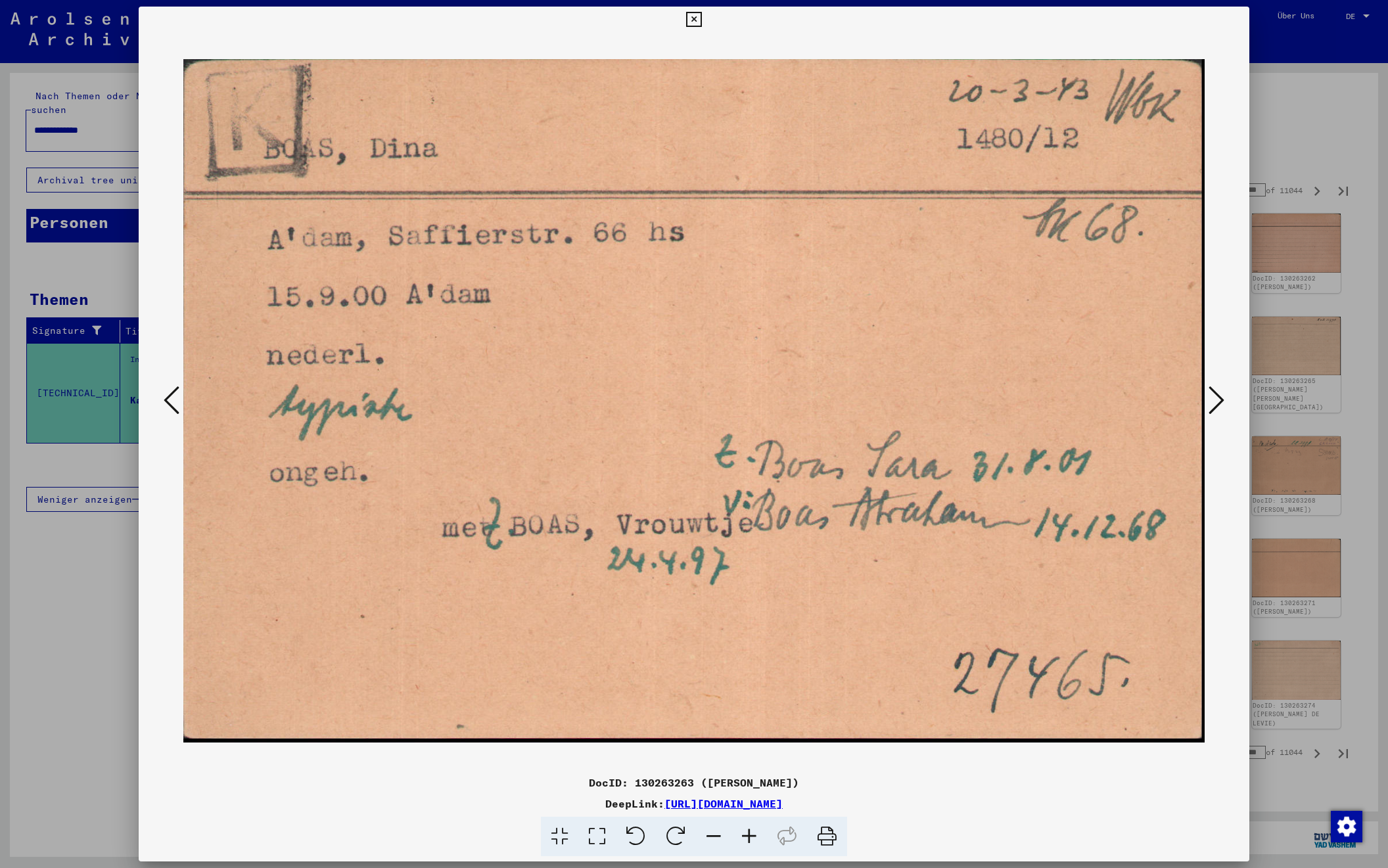
click at [1217, 400] on icon at bounding box center [1216, 400] width 16 height 32
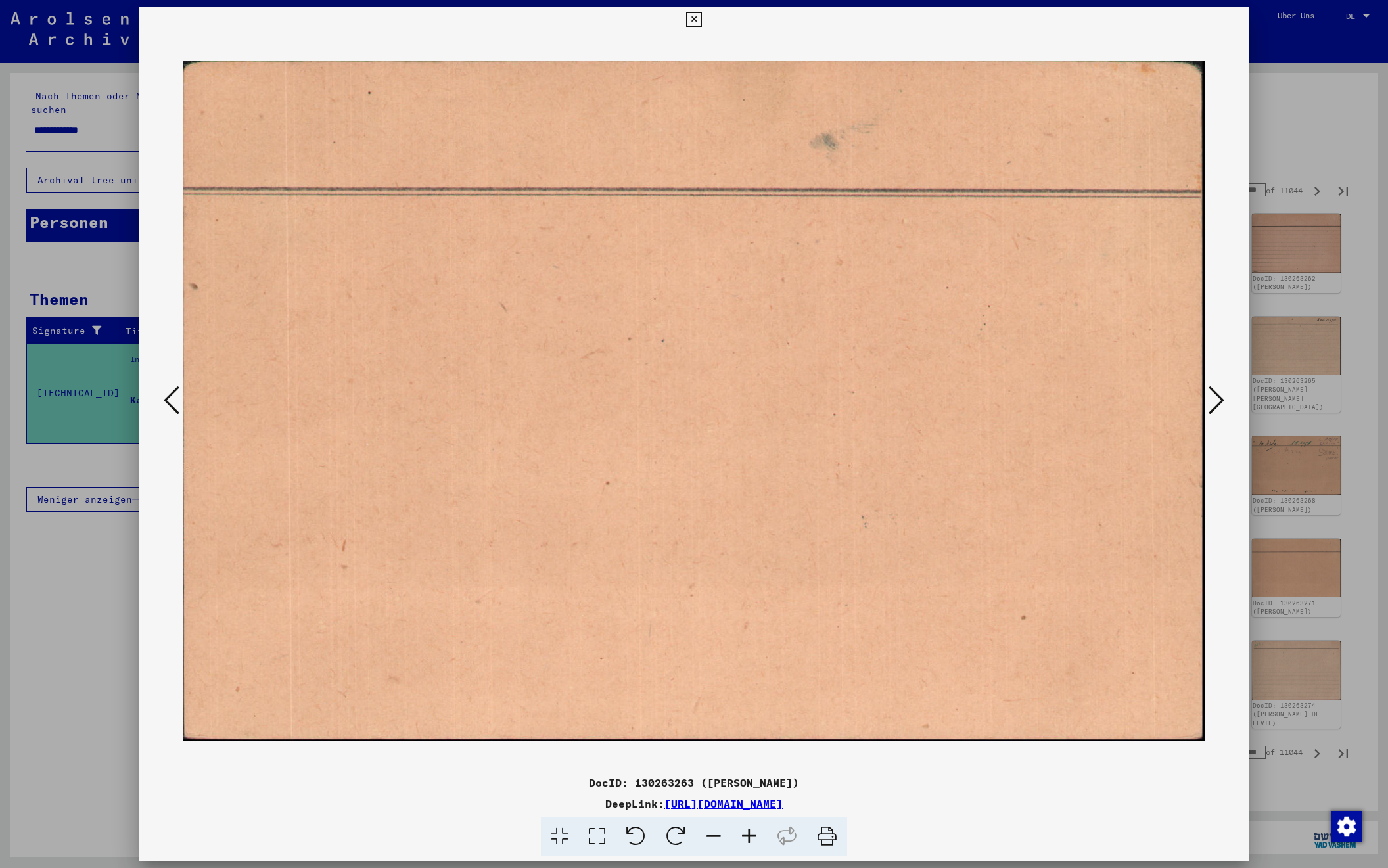
click at [1217, 400] on icon at bounding box center [1216, 400] width 16 height 32
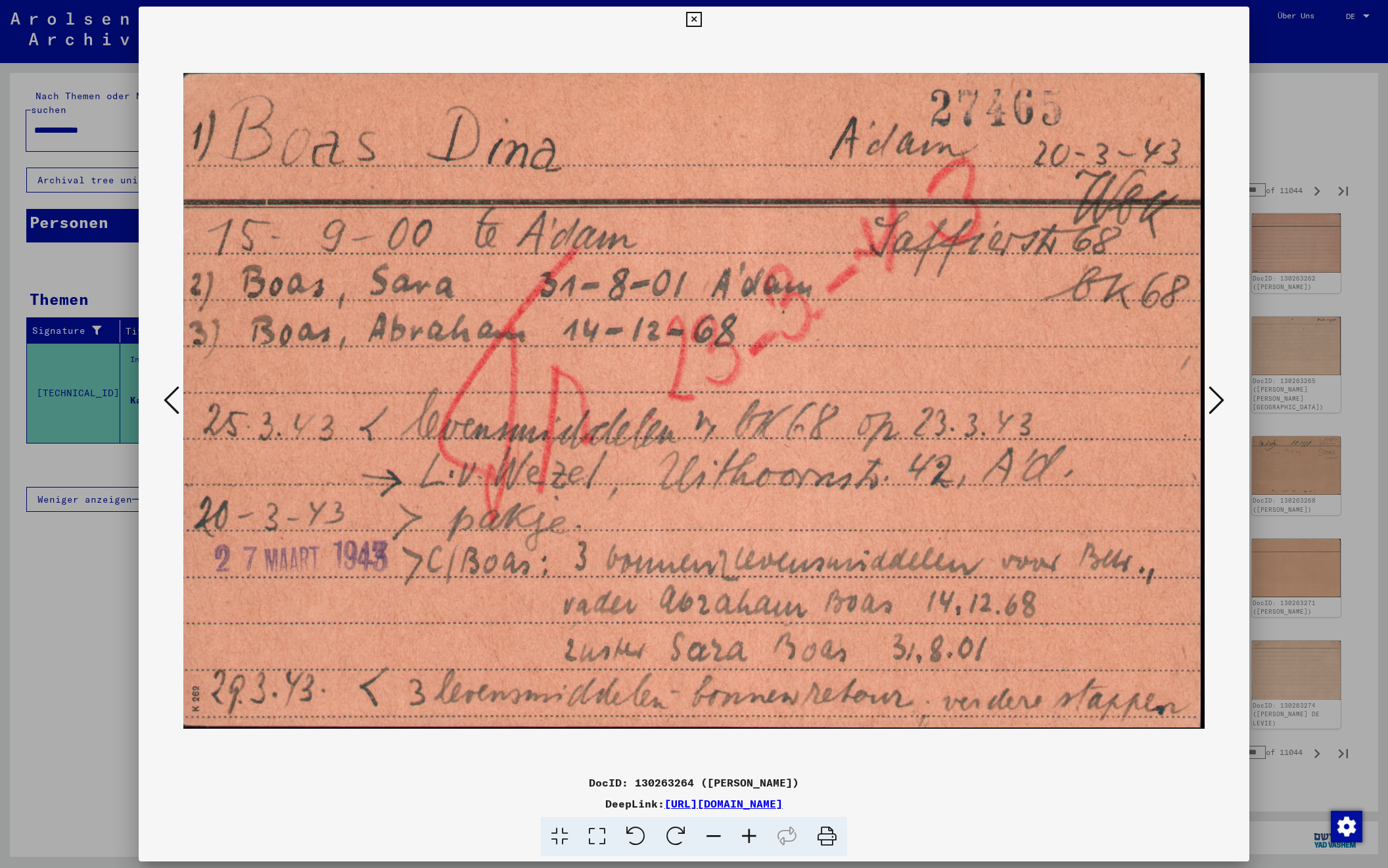
click at [1217, 400] on icon at bounding box center [1216, 400] width 16 height 32
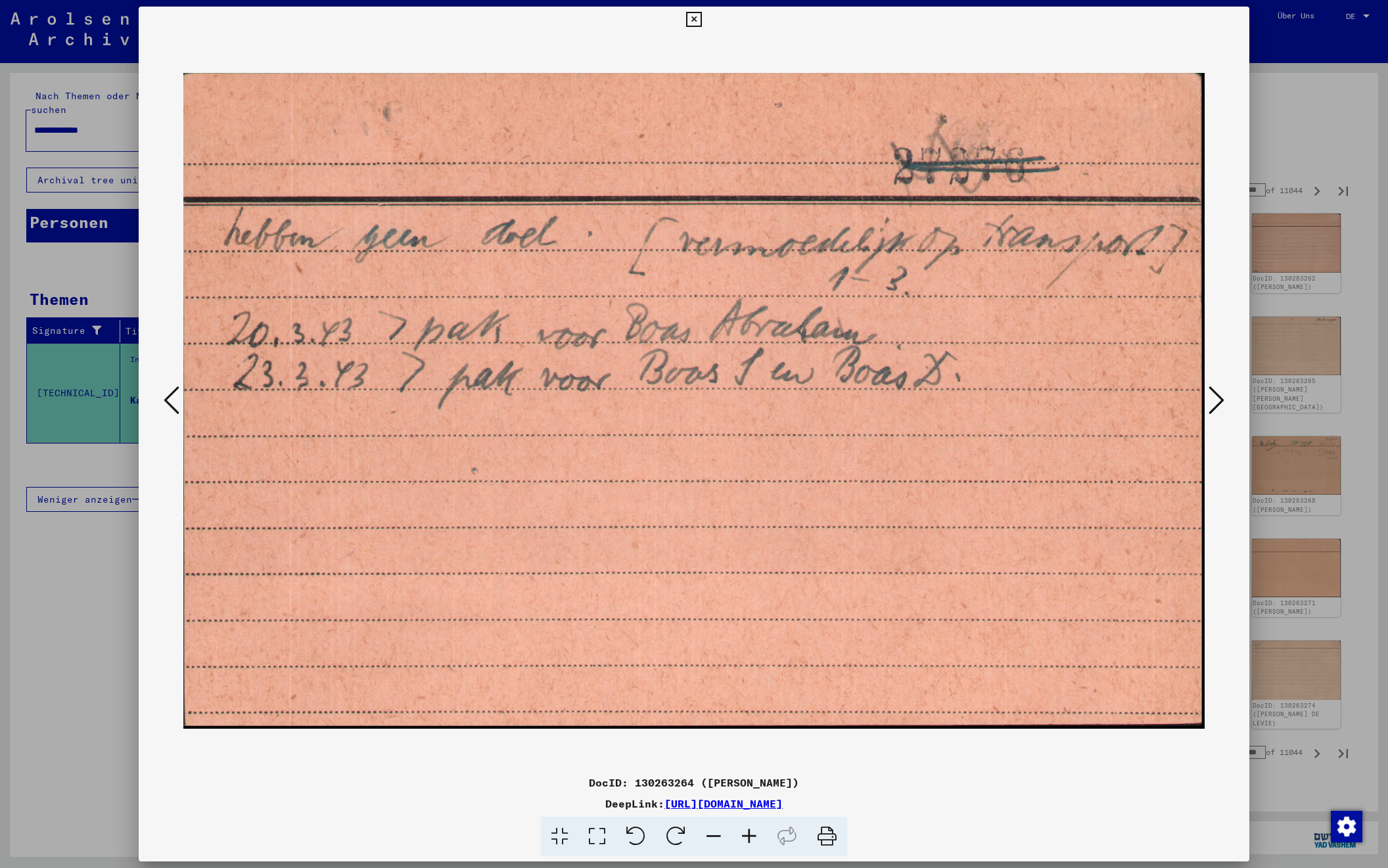
click at [1217, 400] on icon at bounding box center [1216, 400] width 16 height 32
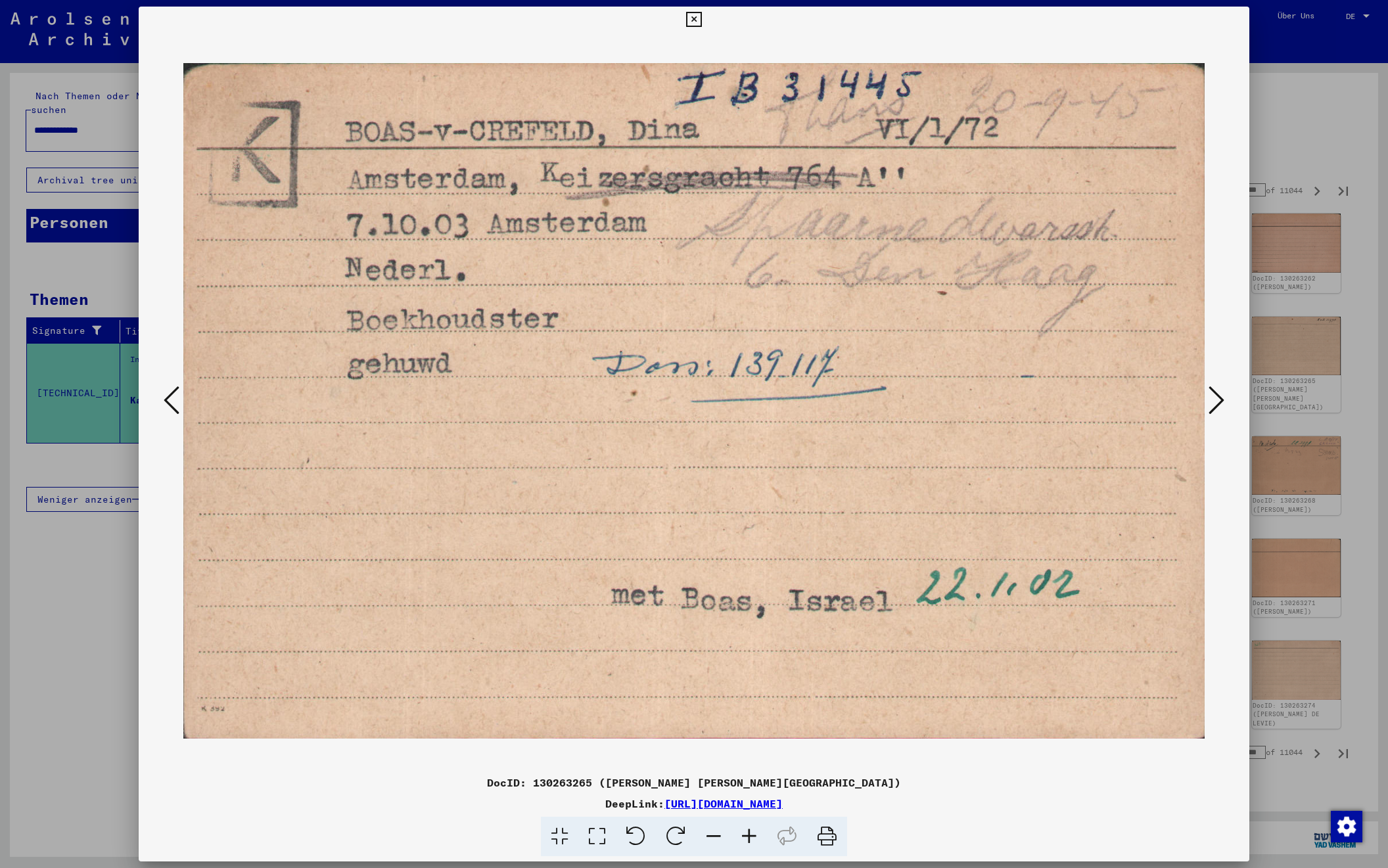
click at [1217, 400] on icon at bounding box center [1216, 400] width 16 height 32
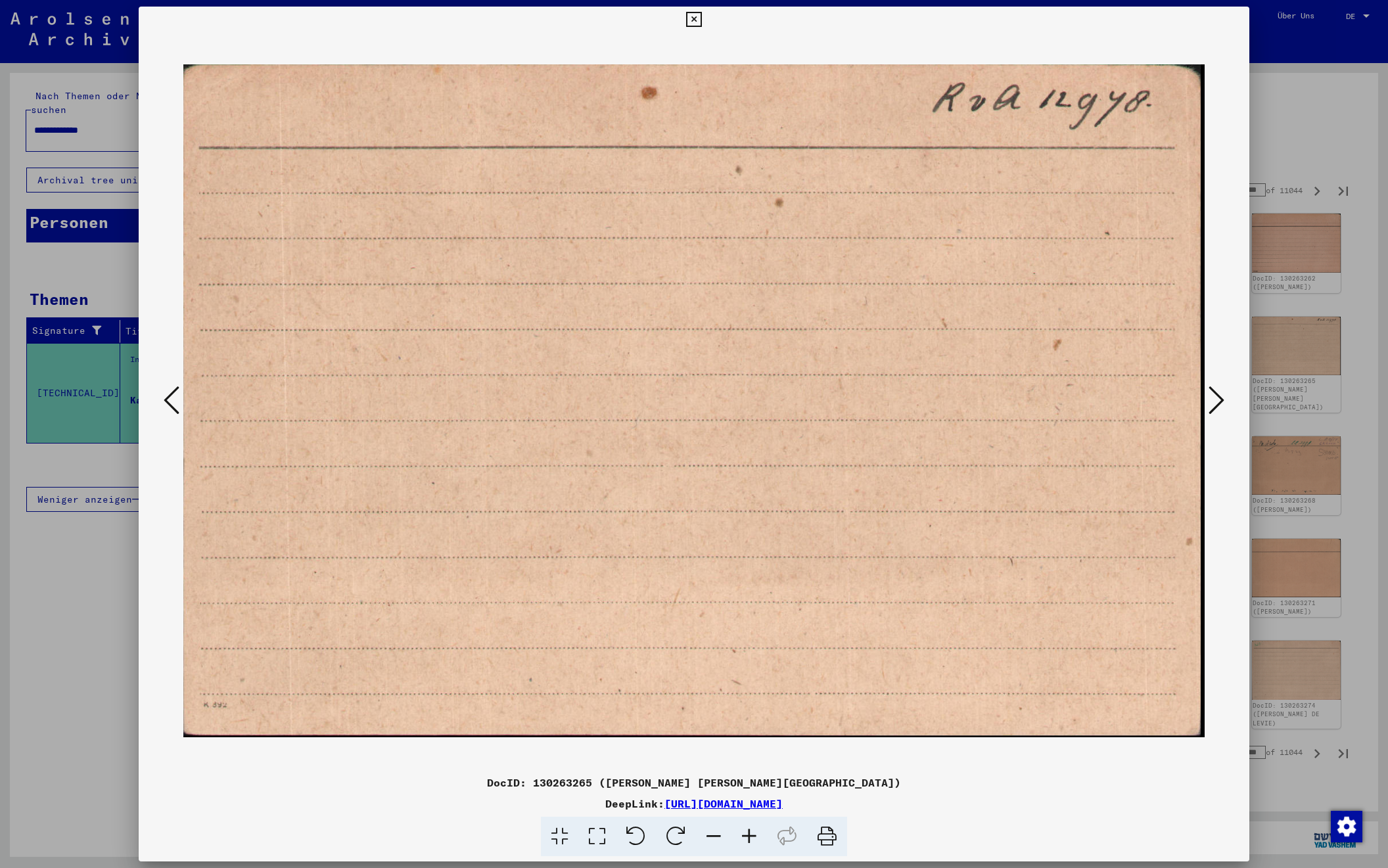
click at [1217, 400] on icon at bounding box center [1216, 400] width 16 height 32
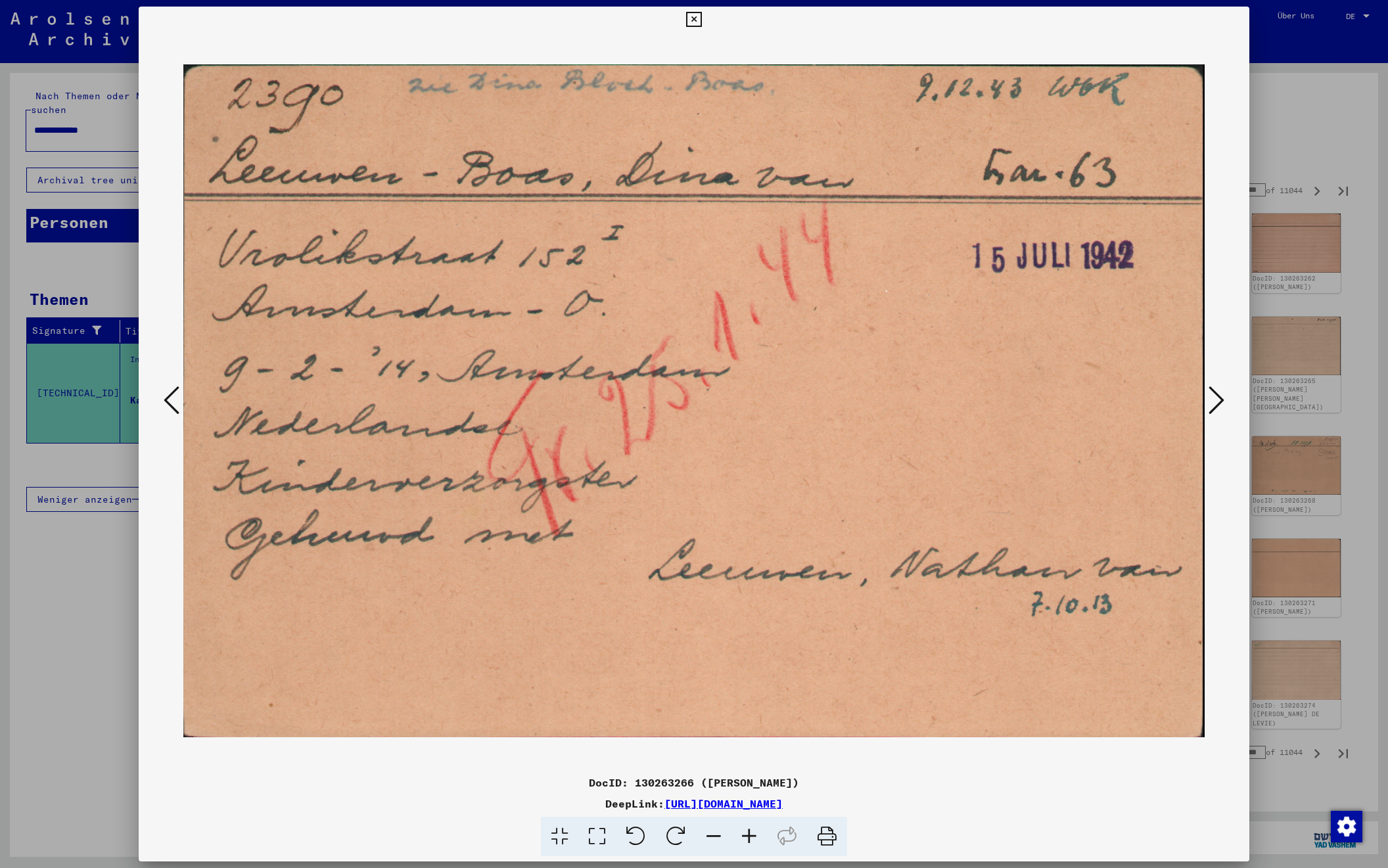
click at [1217, 400] on icon at bounding box center [1216, 400] width 16 height 32
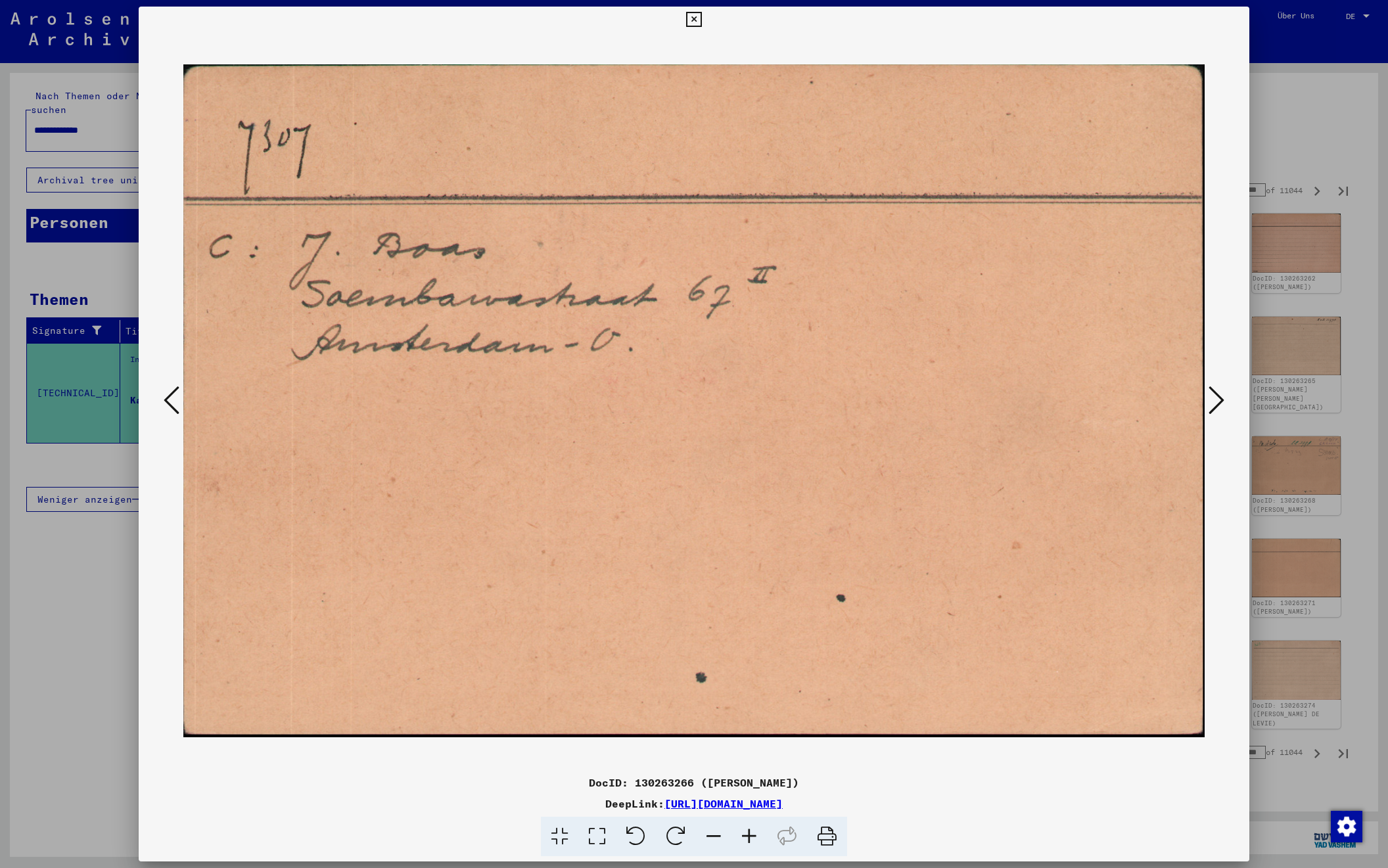
click at [1217, 400] on icon at bounding box center [1216, 400] width 16 height 32
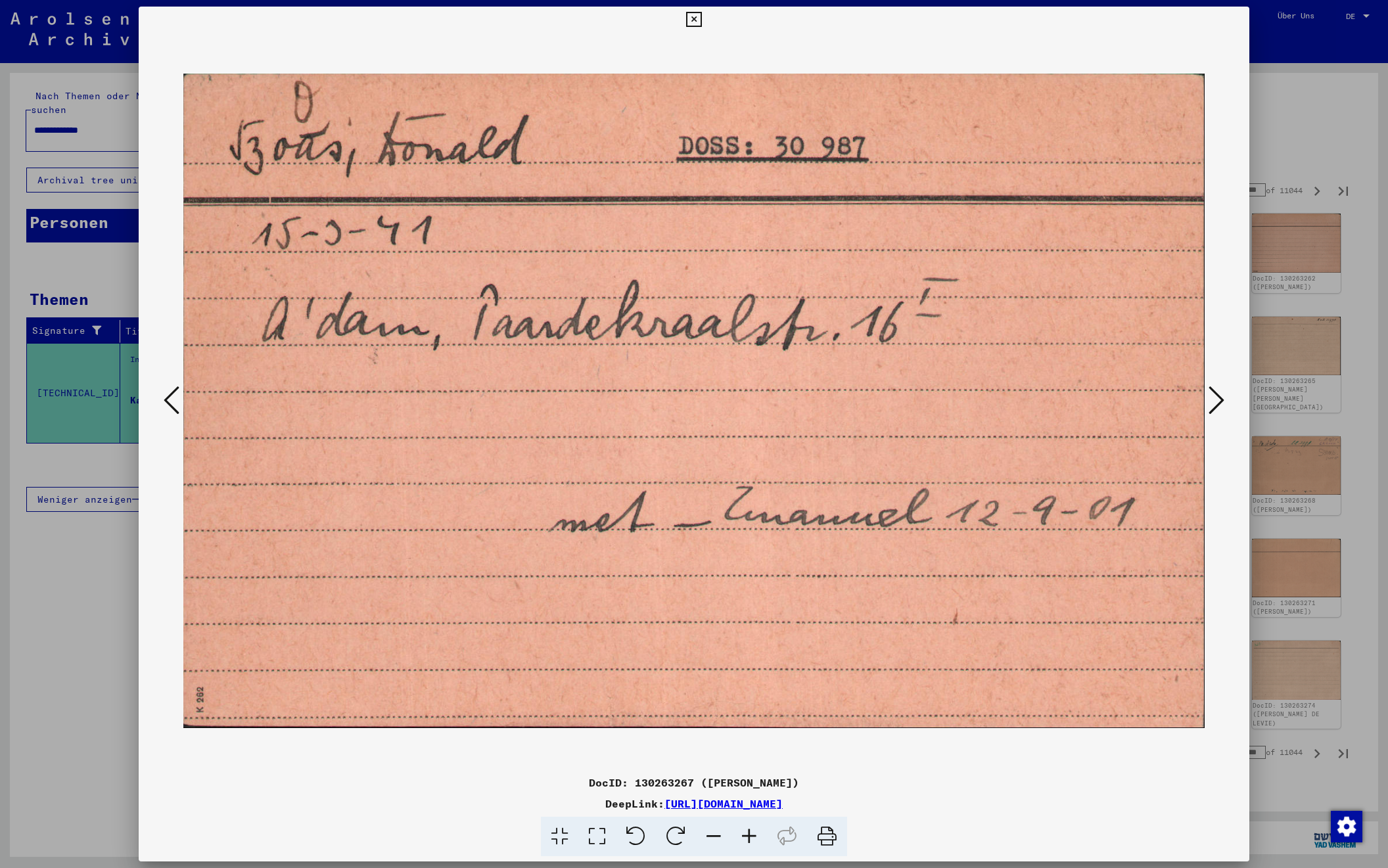
click at [1217, 400] on icon at bounding box center [1216, 400] width 16 height 32
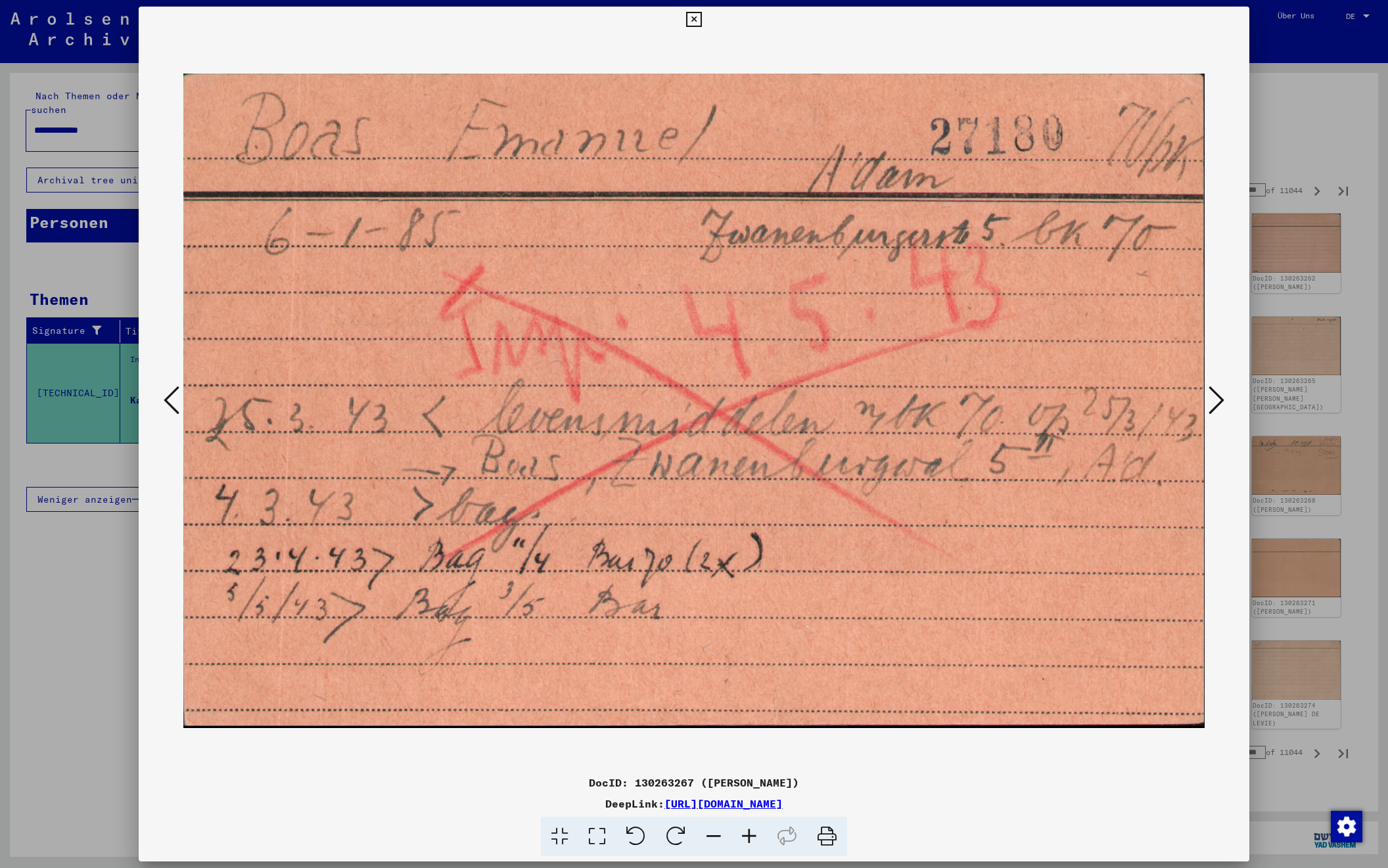
click at [1217, 400] on icon at bounding box center [1216, 400] width 16 height 32
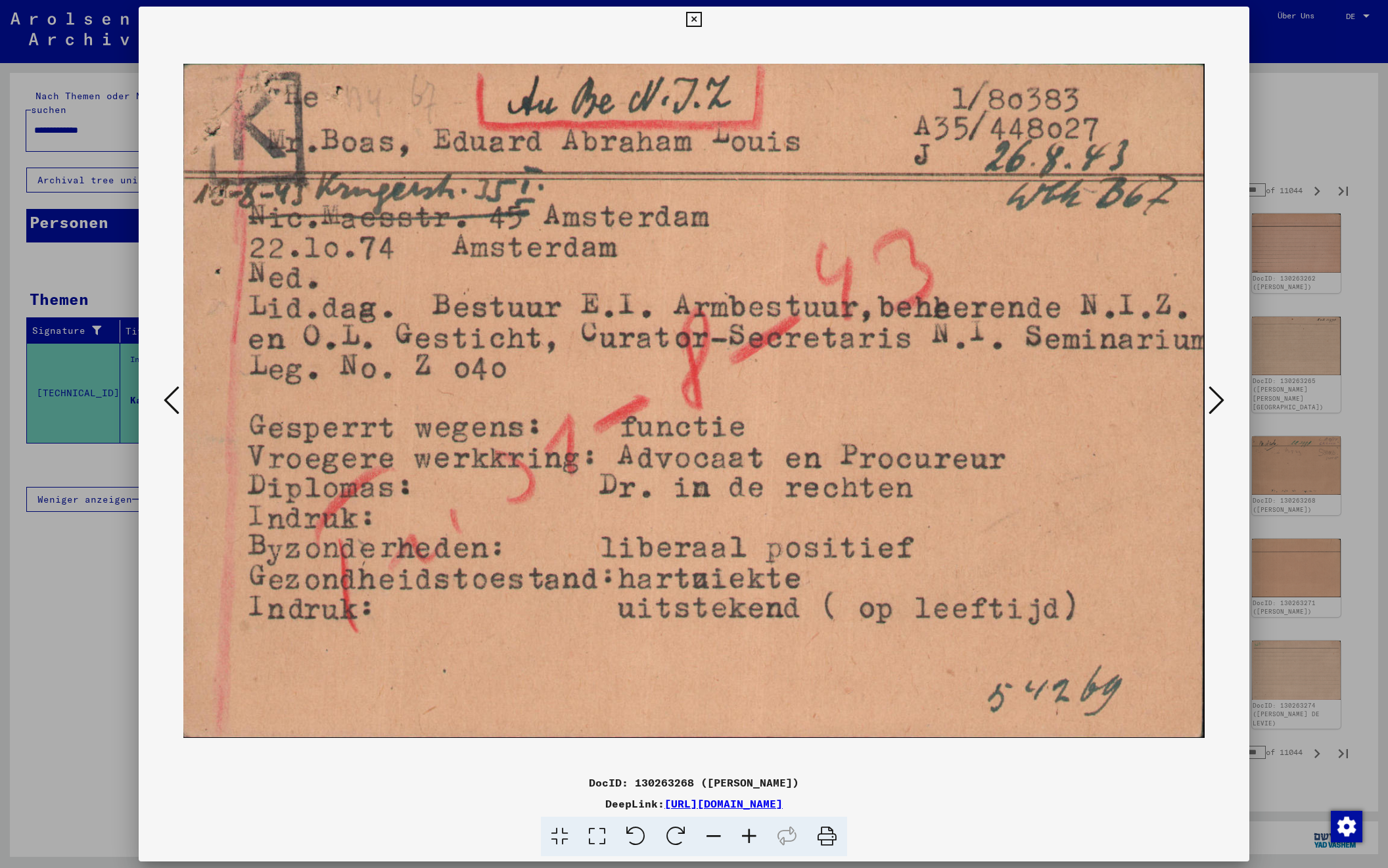
click at [1217, 400] on icon at bounding box center [1216, 400] width 16 height 32
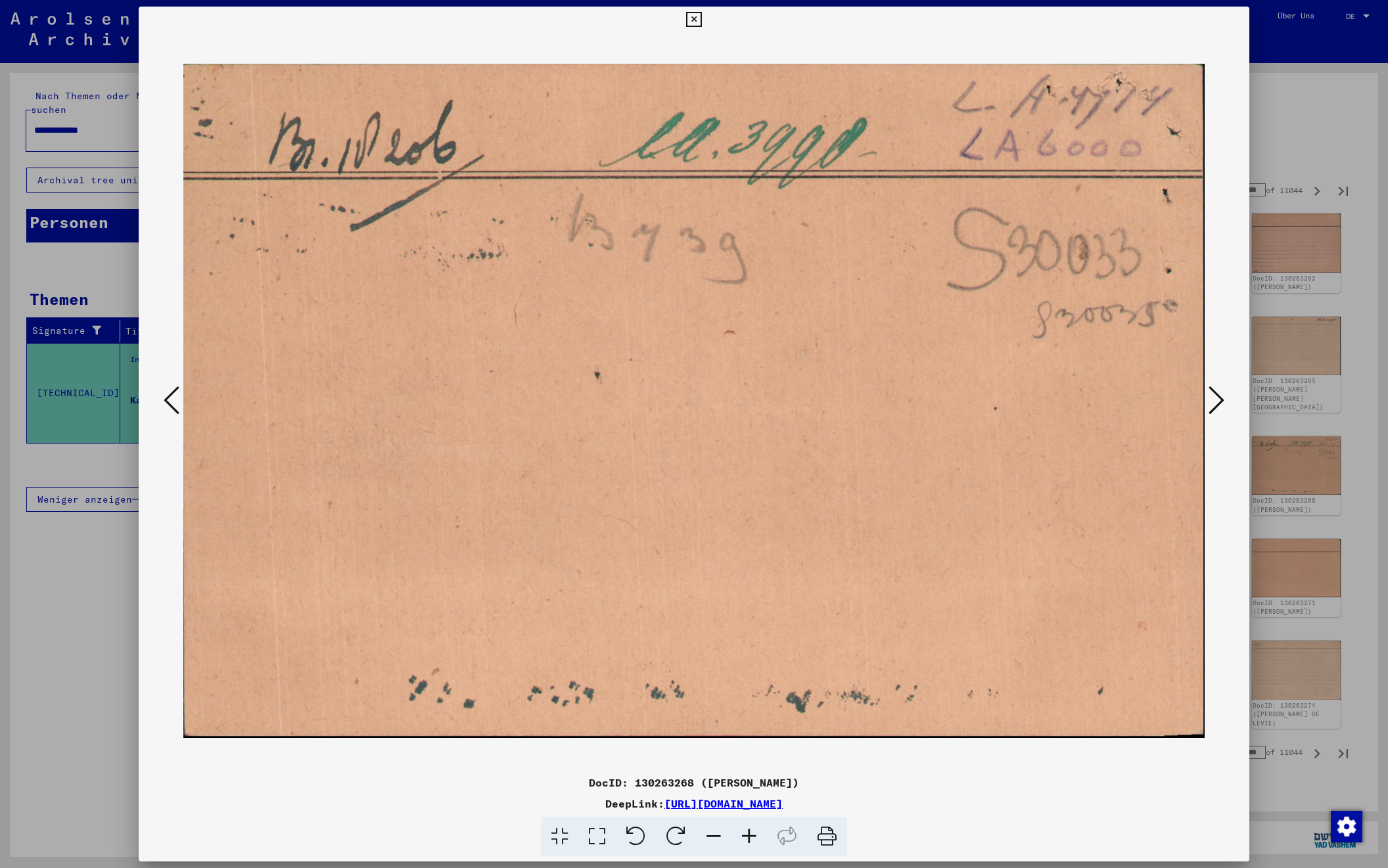
click at [1217, 400] on icon at bounding box center [1216, 400] width 16 height 32
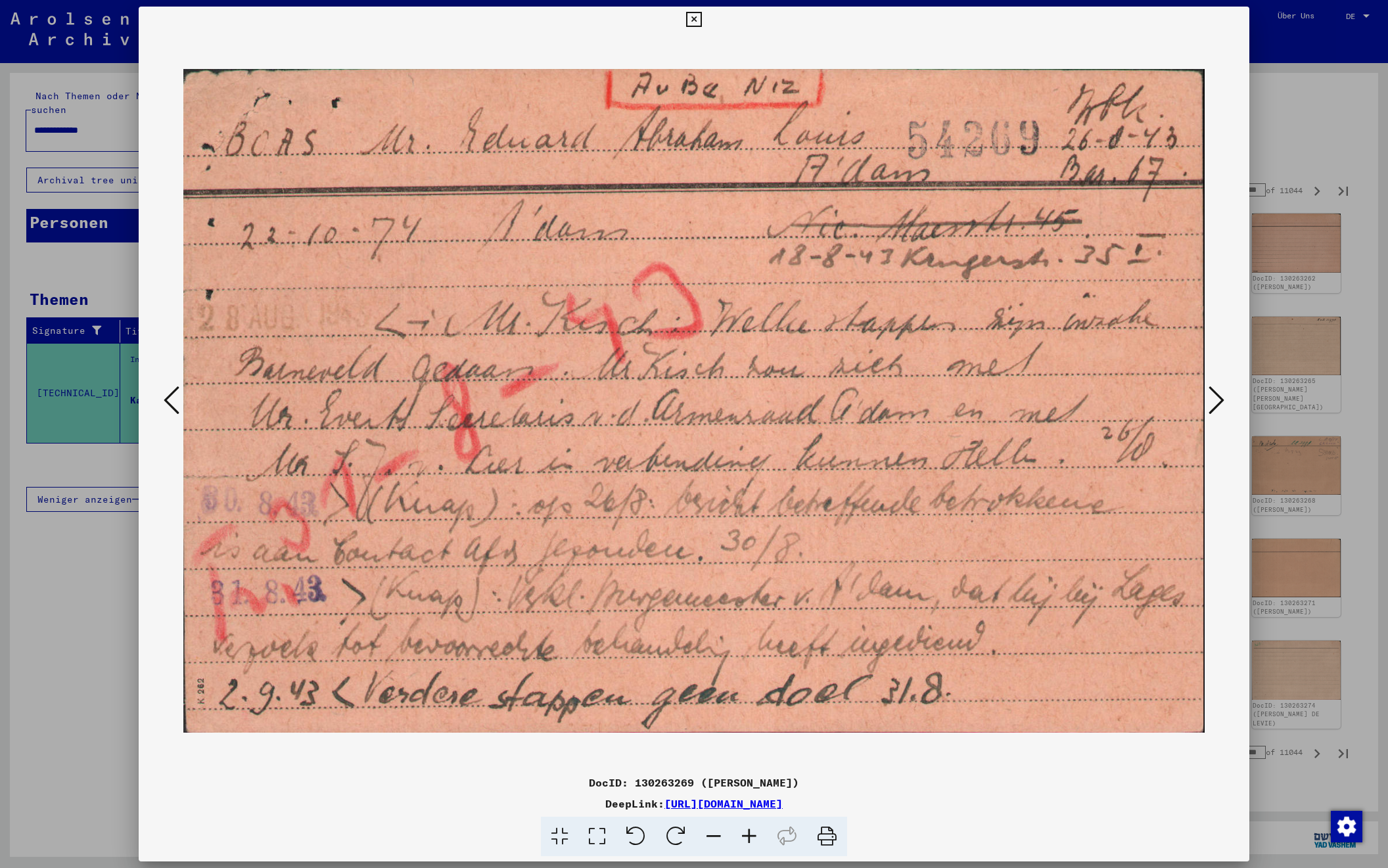
click at [1217, 400] on icon at bounding box center [1216, 400] width 16 height 32
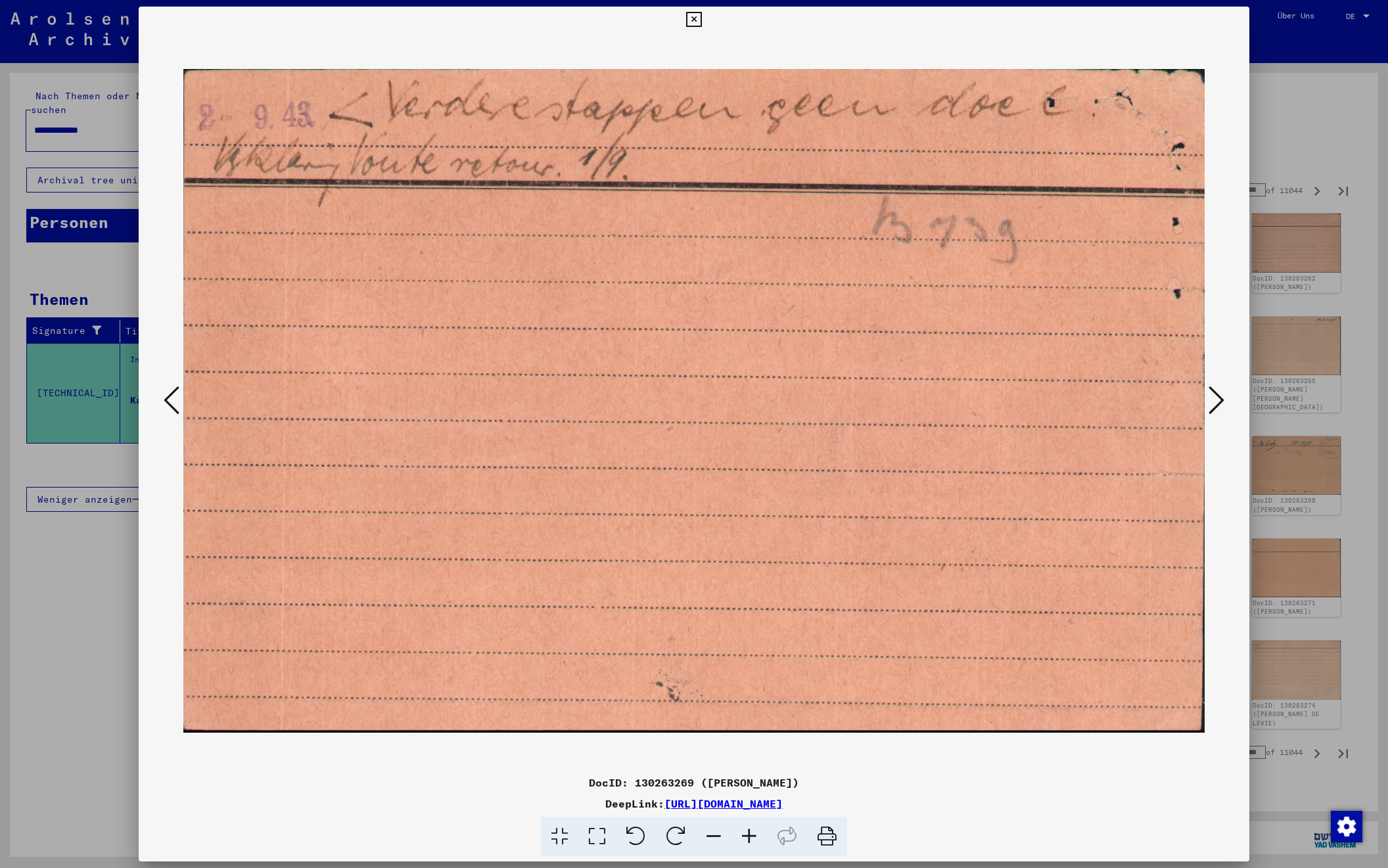
click at [1217, 400] on icon at bounding box center [1216, 400] width 16 height 32
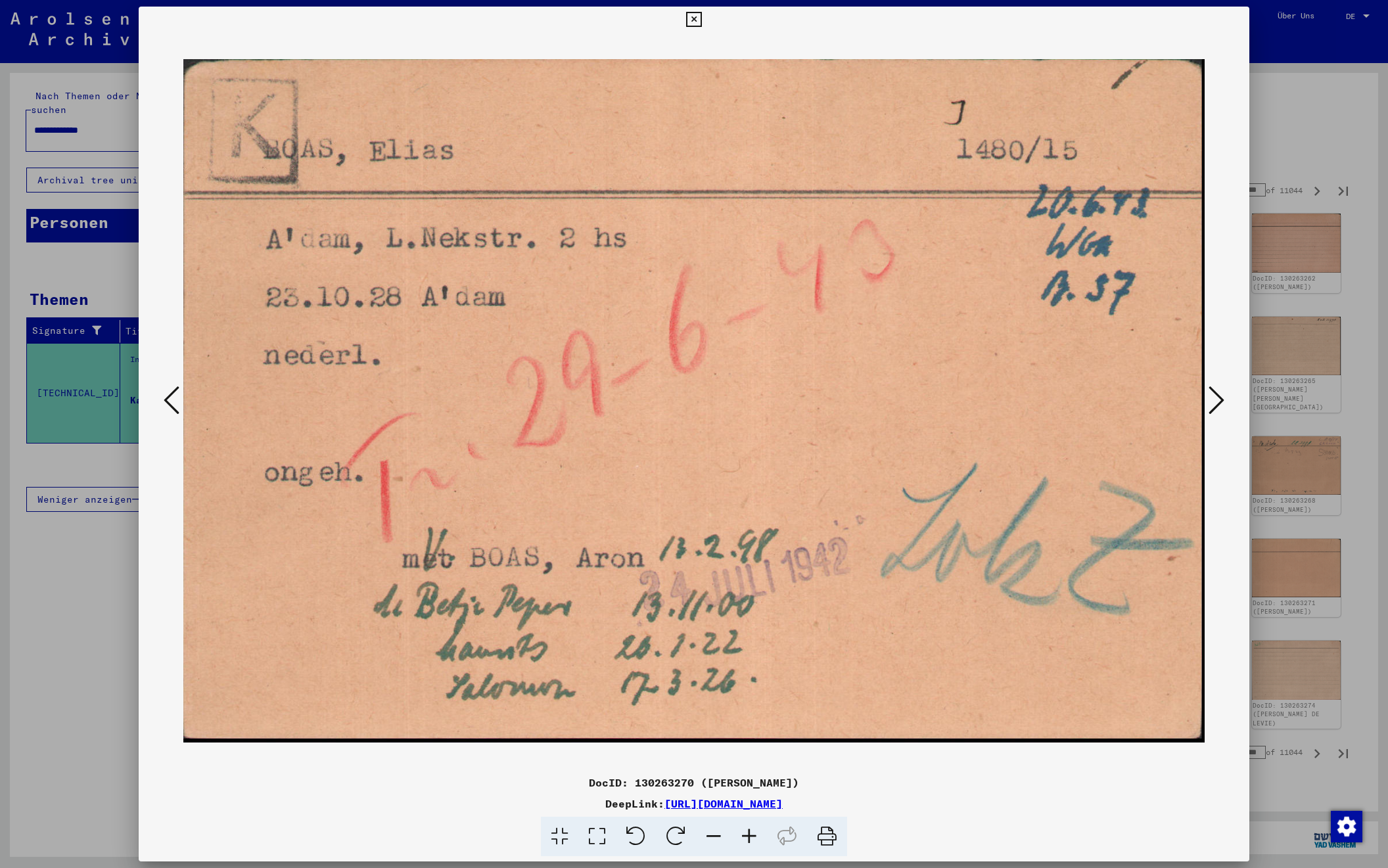
click at [1217, 400] on icon at bounding box center [1216, 400] width 16 height 32
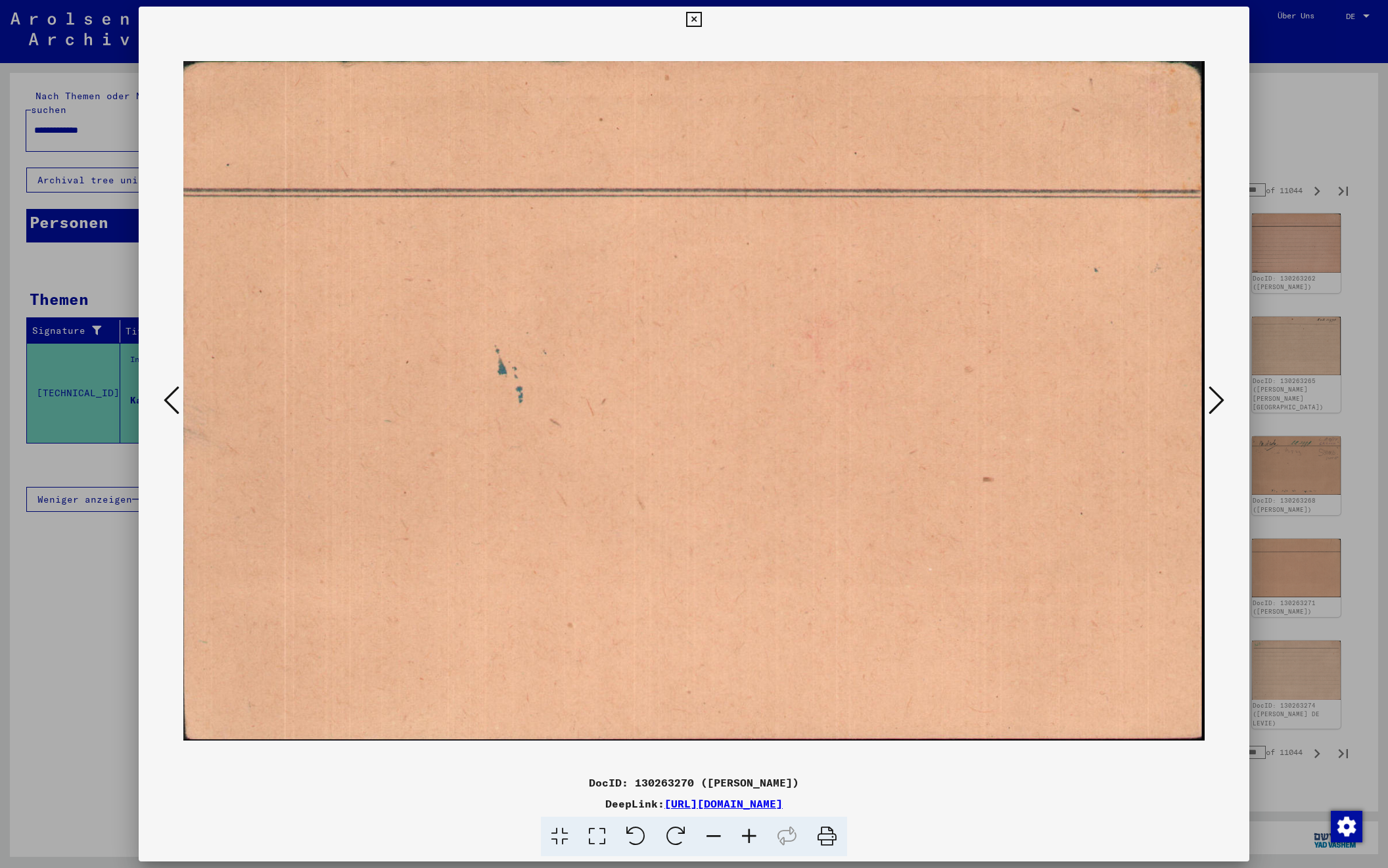
click at [1217, 400] on icon at bounding box center [1216, 400] width 16 height 32
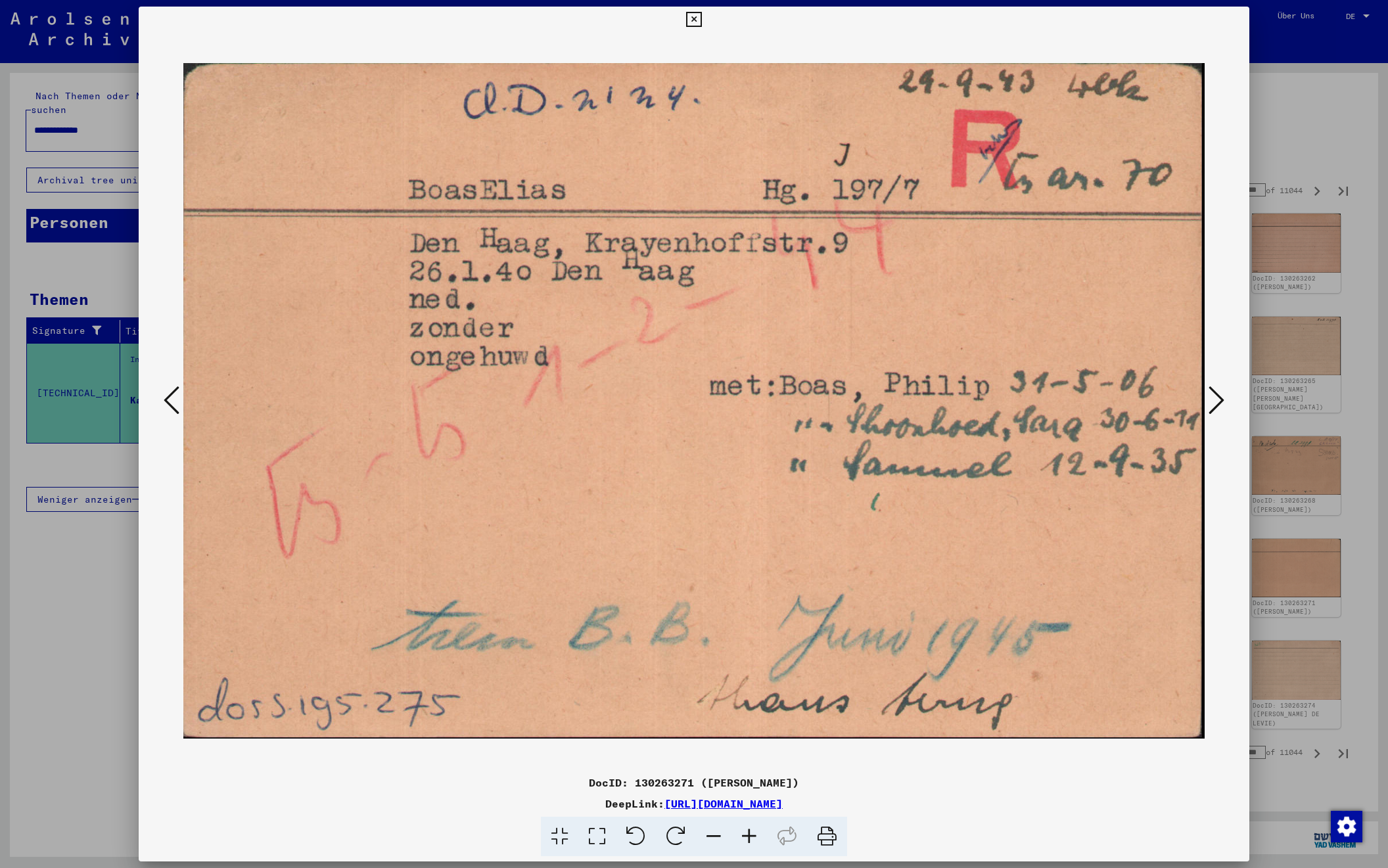
click at [1217, 400] on icon at bounding box center [1216, 400] width 16 height 32
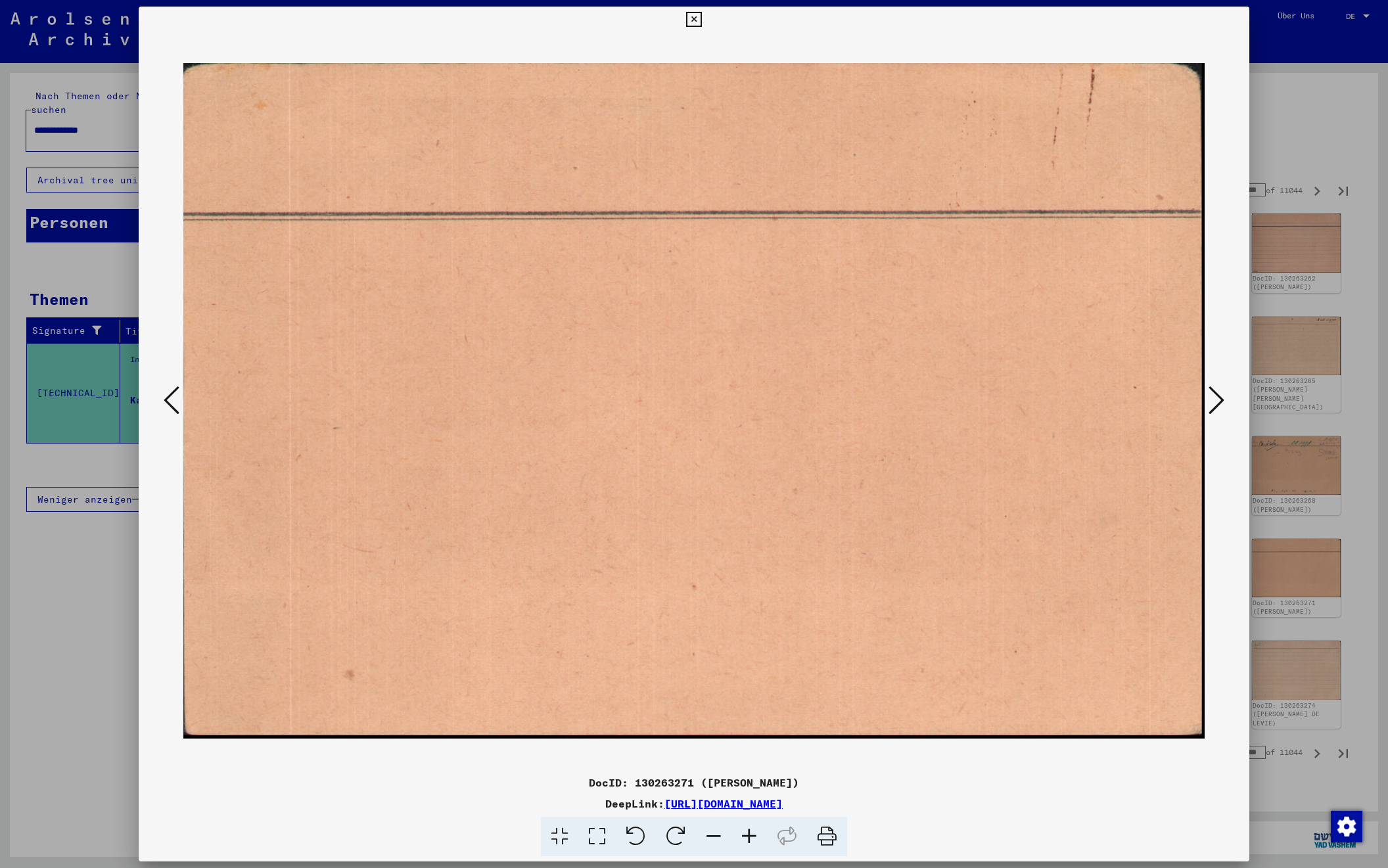
click at [1217, 400] on icon at bounding box center [1216, 400] width 16 height 32
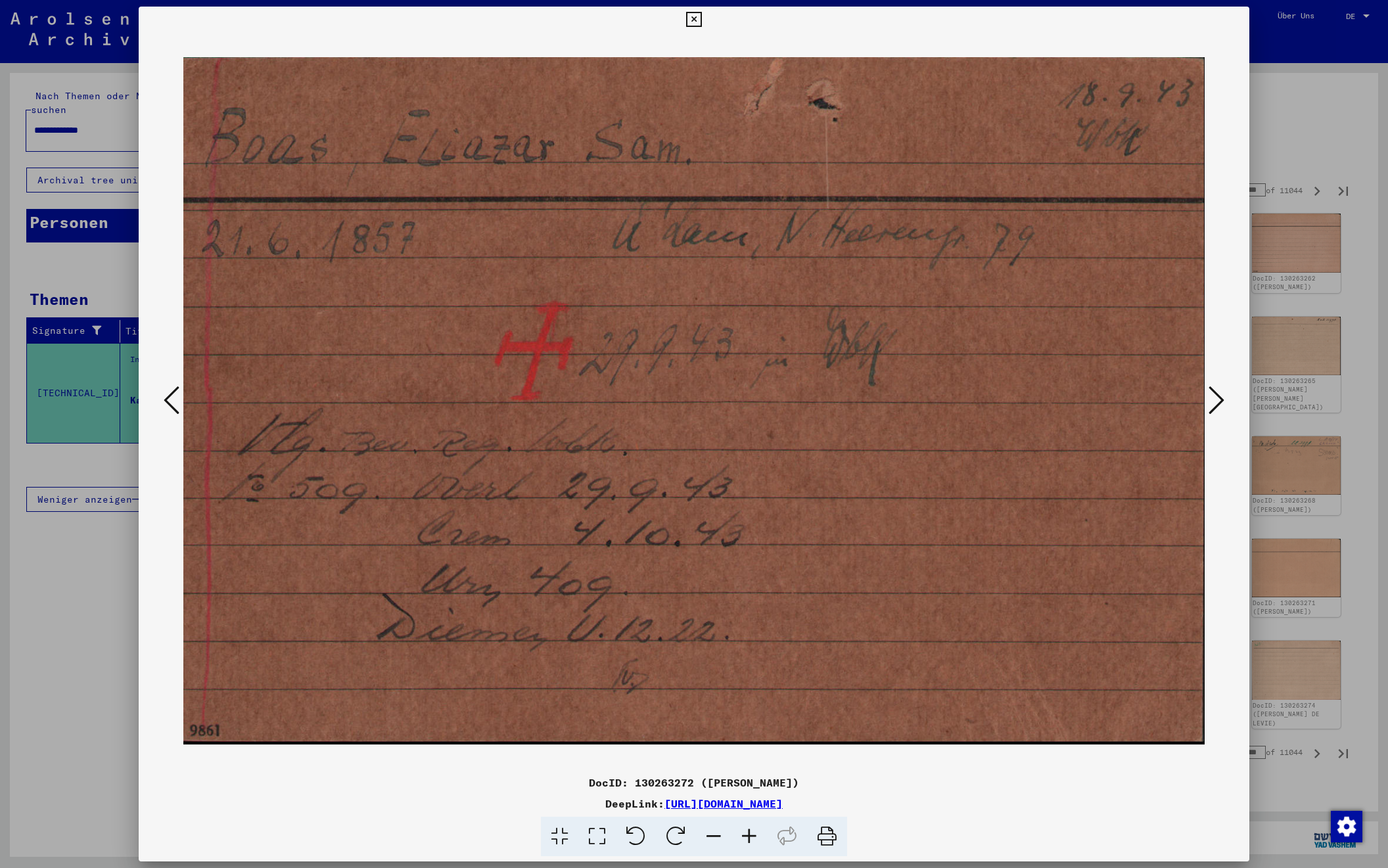
click at [1217, 400] on icon at bounding box center [1216, 400] width 16 height 32
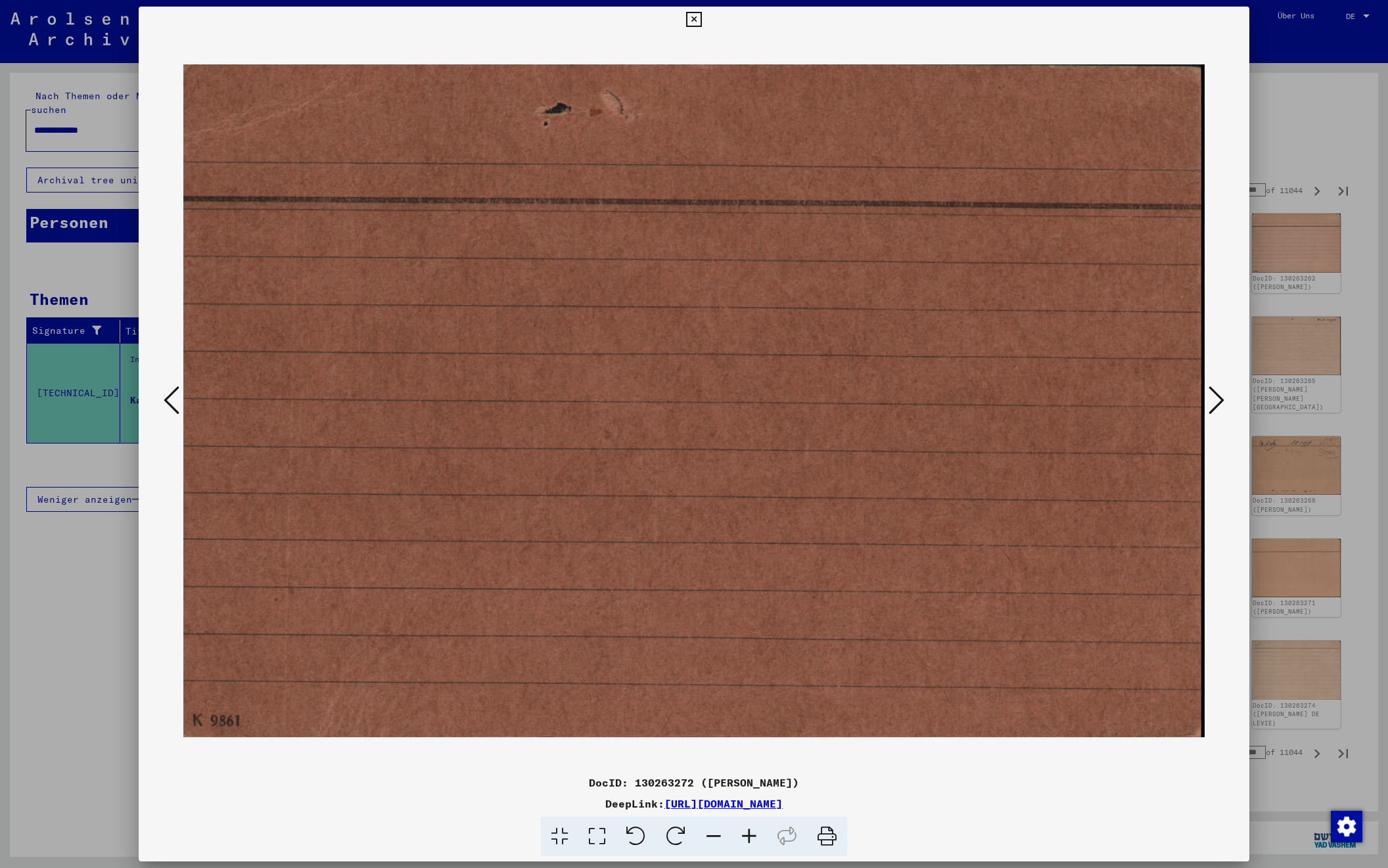
click at [1217, 400] on icon at bounding box center [1216, 400] width 16 height 32
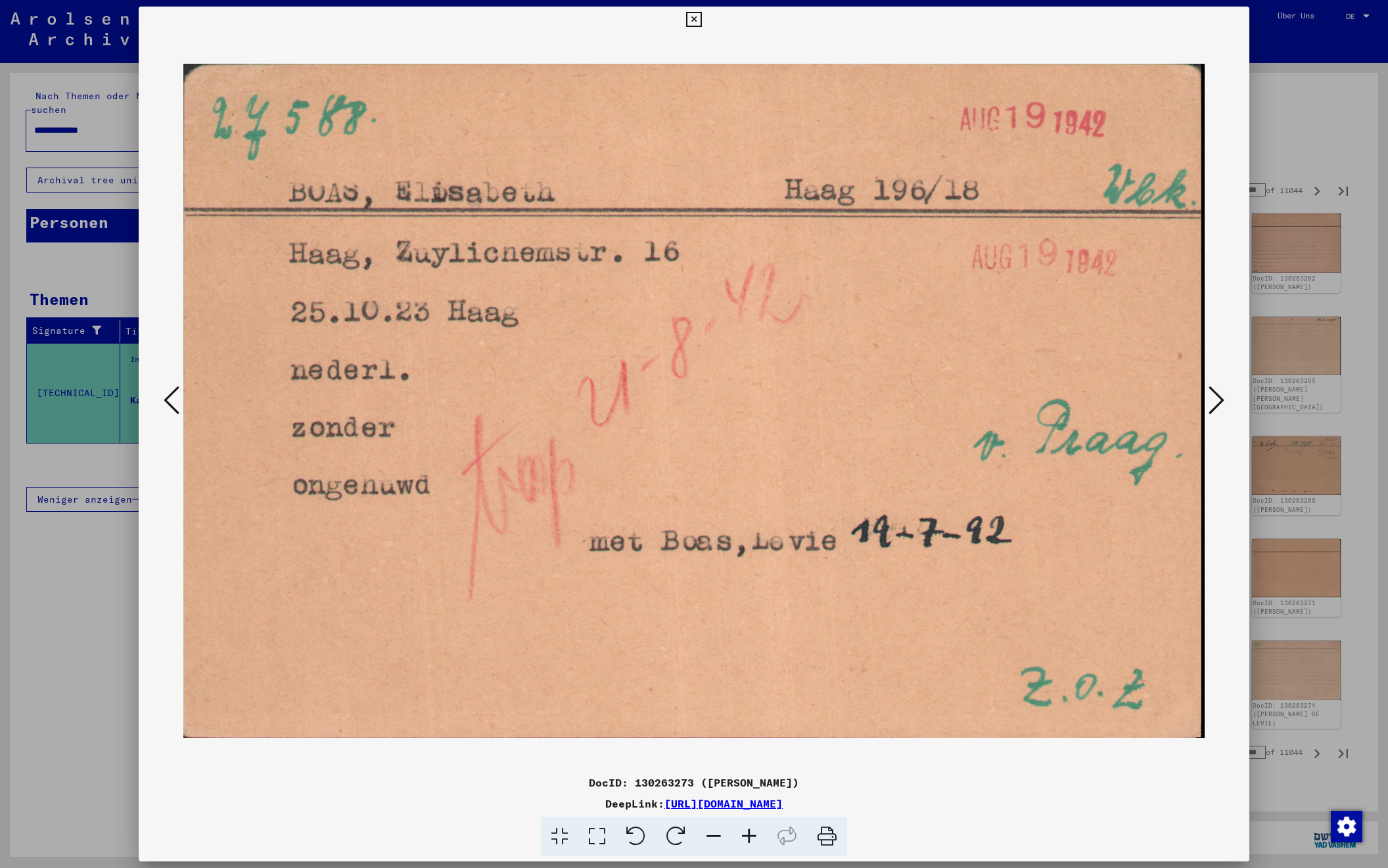
click at [1217, 400] on icon at bounding box center [1216, 400] width 16 height 32
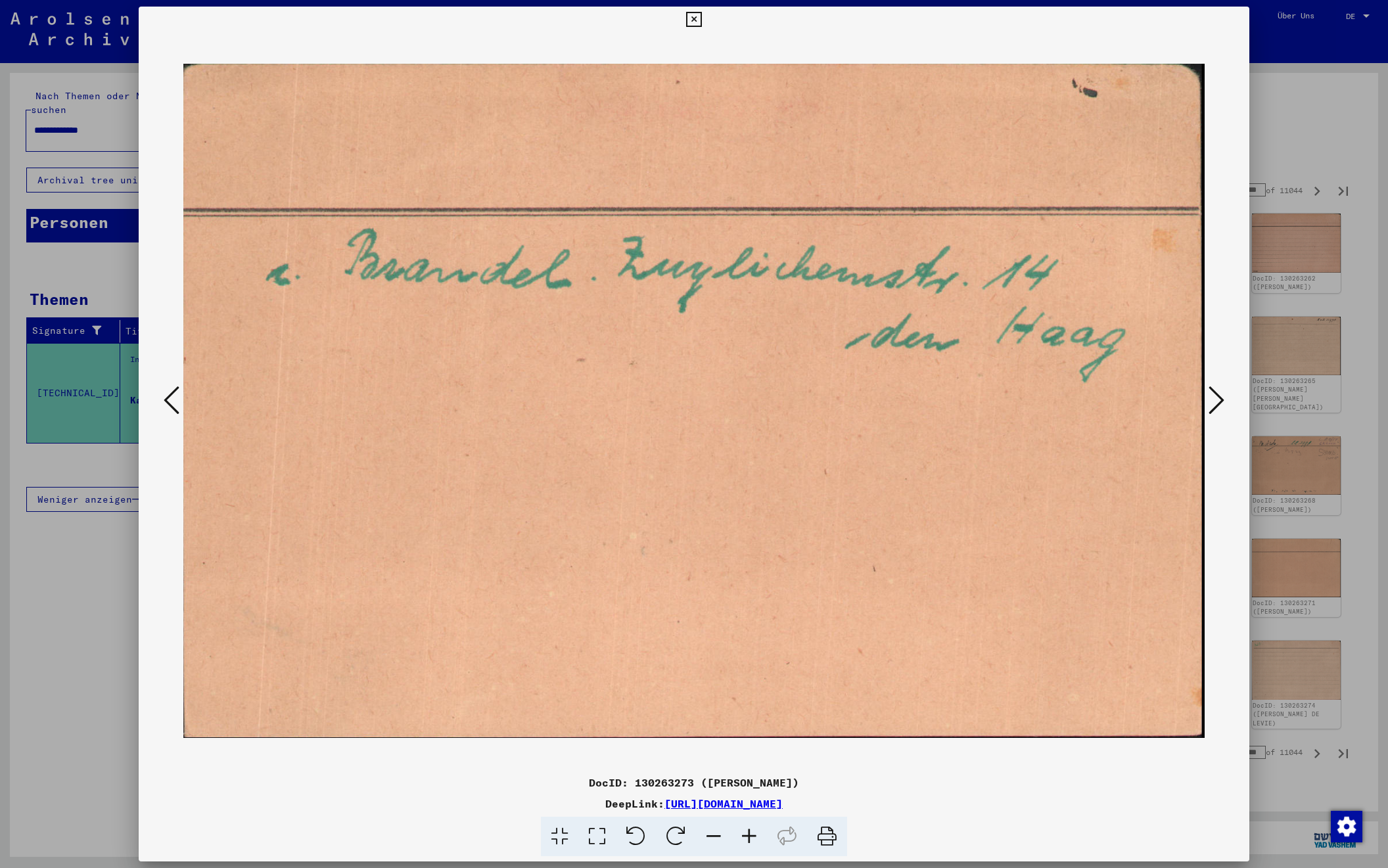
click at [1217, 400] on icon at bounding box center [1216, 400] width 16 height 32
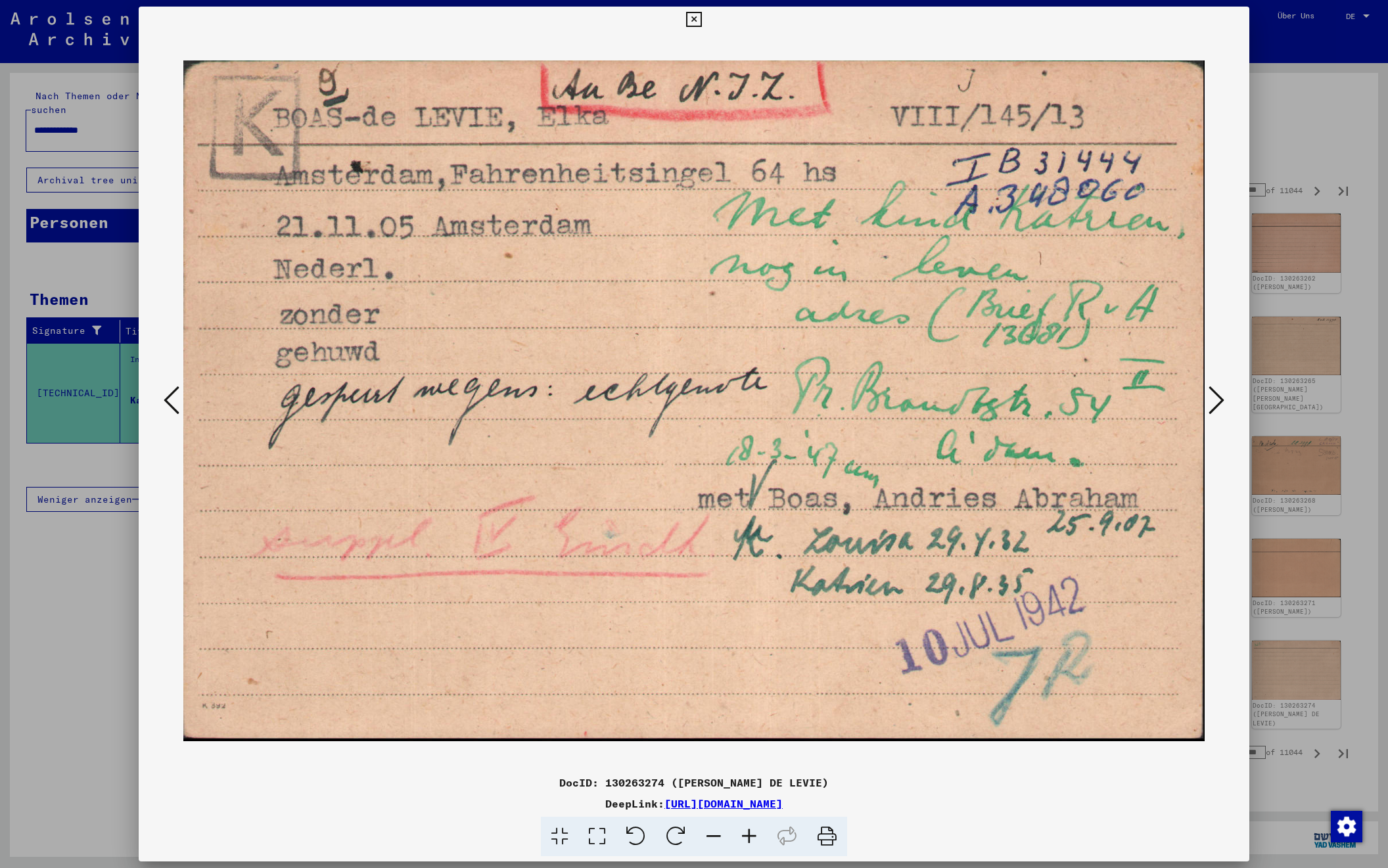
click at [1217, 400] on icon at bounding box center [1216, 400] width 16 height 32
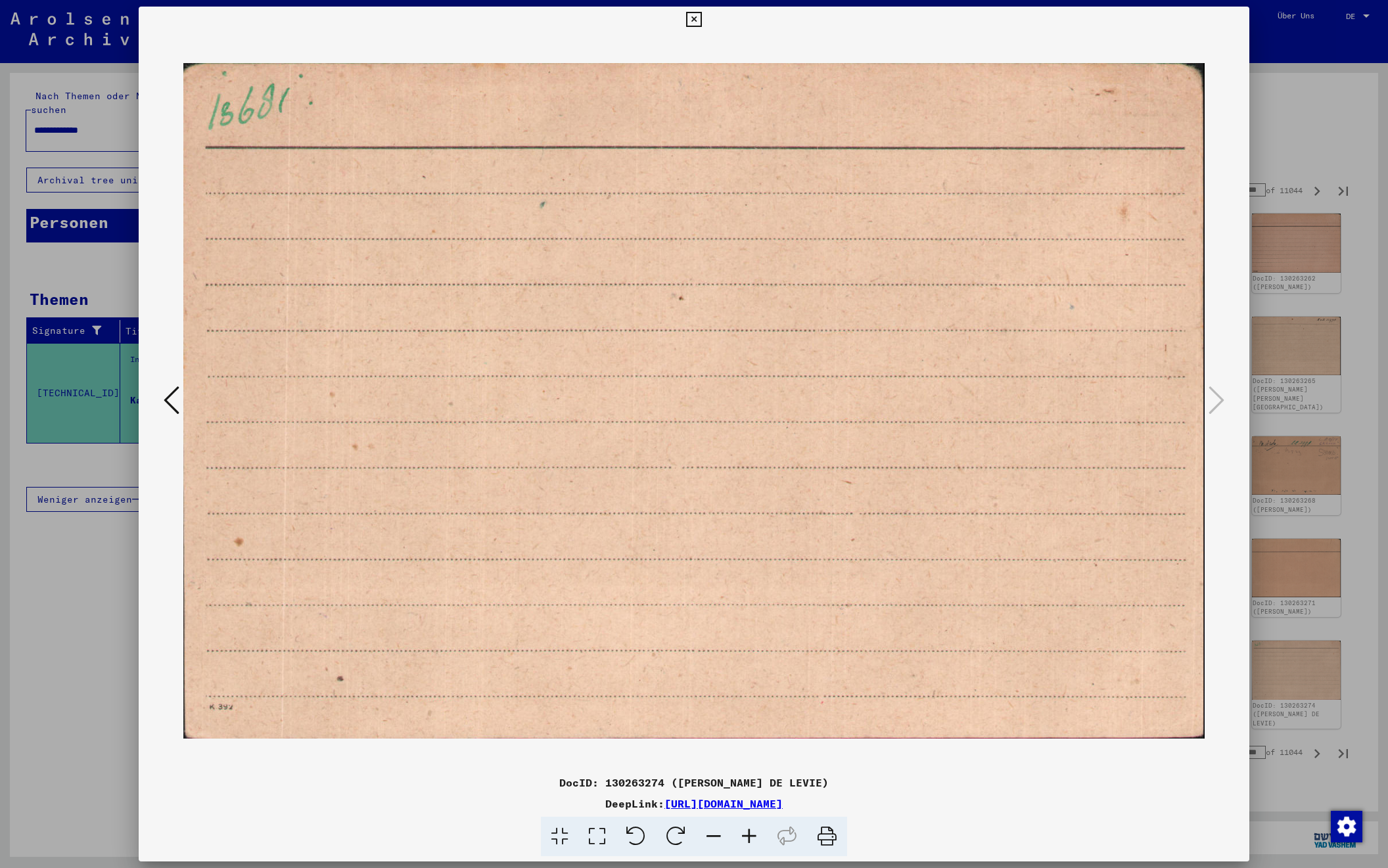
click at [1279, 165] on div at bounding box center [694, 434] width 1388 height 868
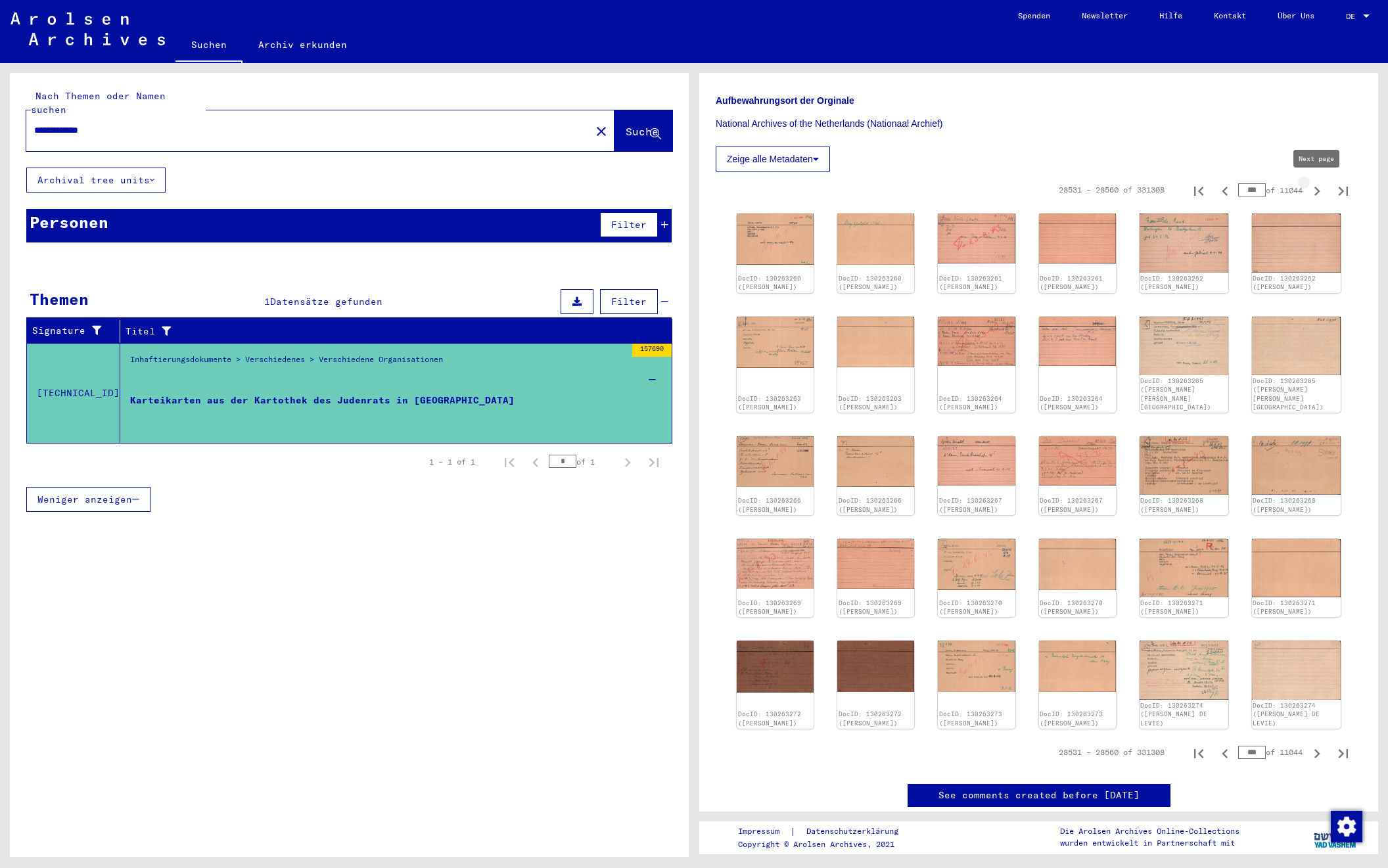
click at [1315, 191] on icon "Next page" at bounding box center [1317, 191] width 19 height 19
type input "***"
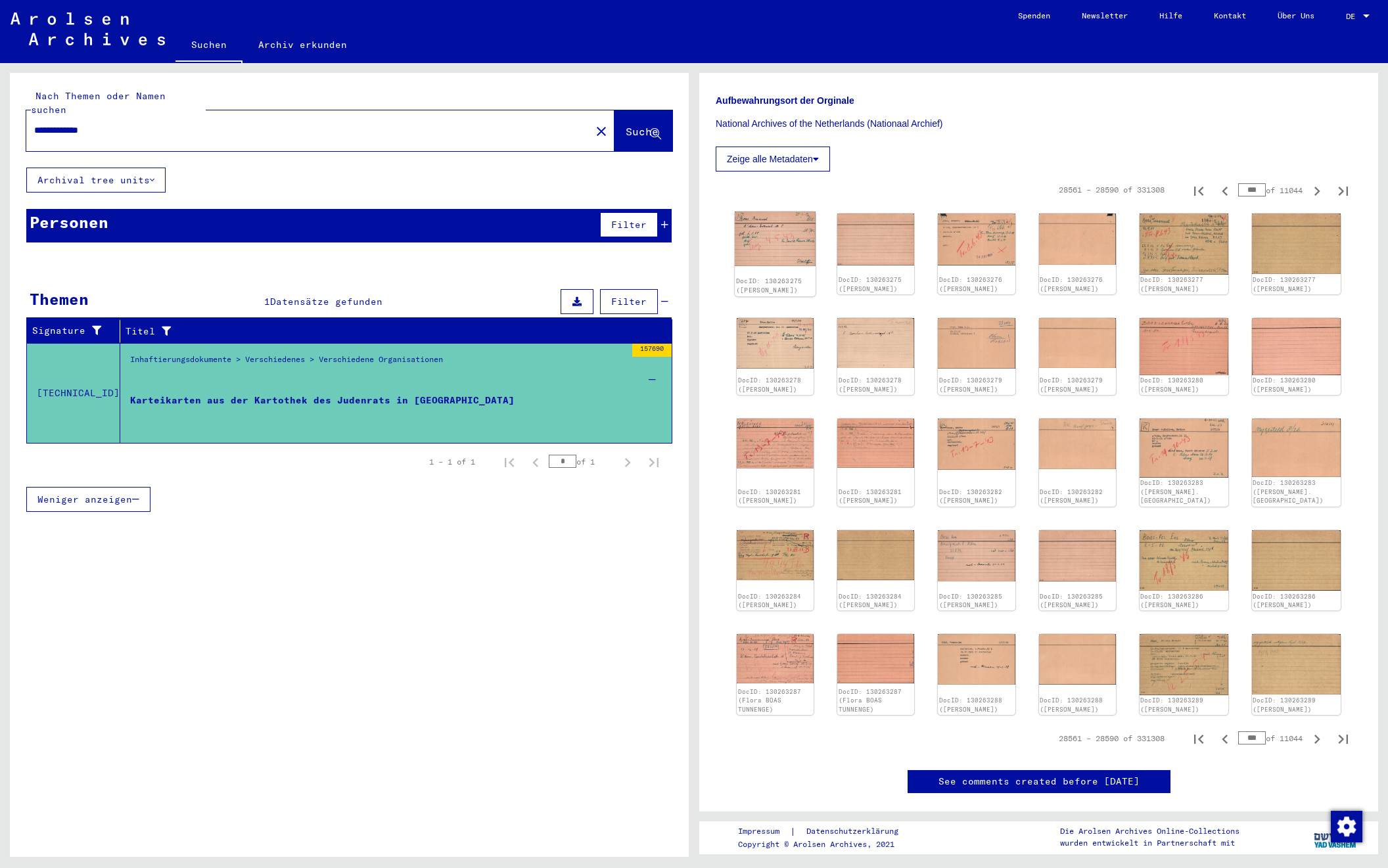
click at [762, 228] on img at bounding box center [776, 238] width 81 height 54
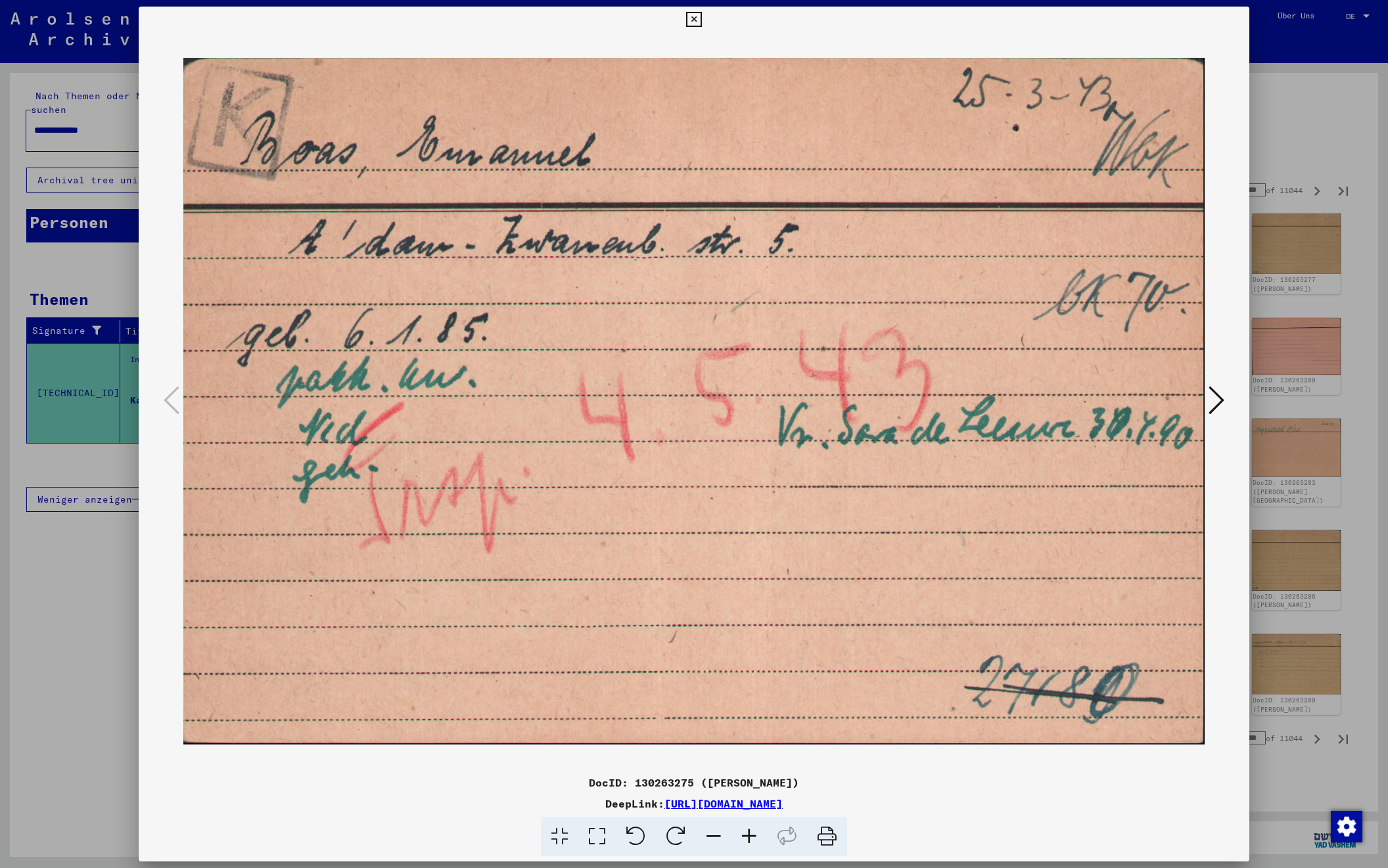
click at [1223, 401] on icon at bounding box center [1216, 400] width 16 height 32
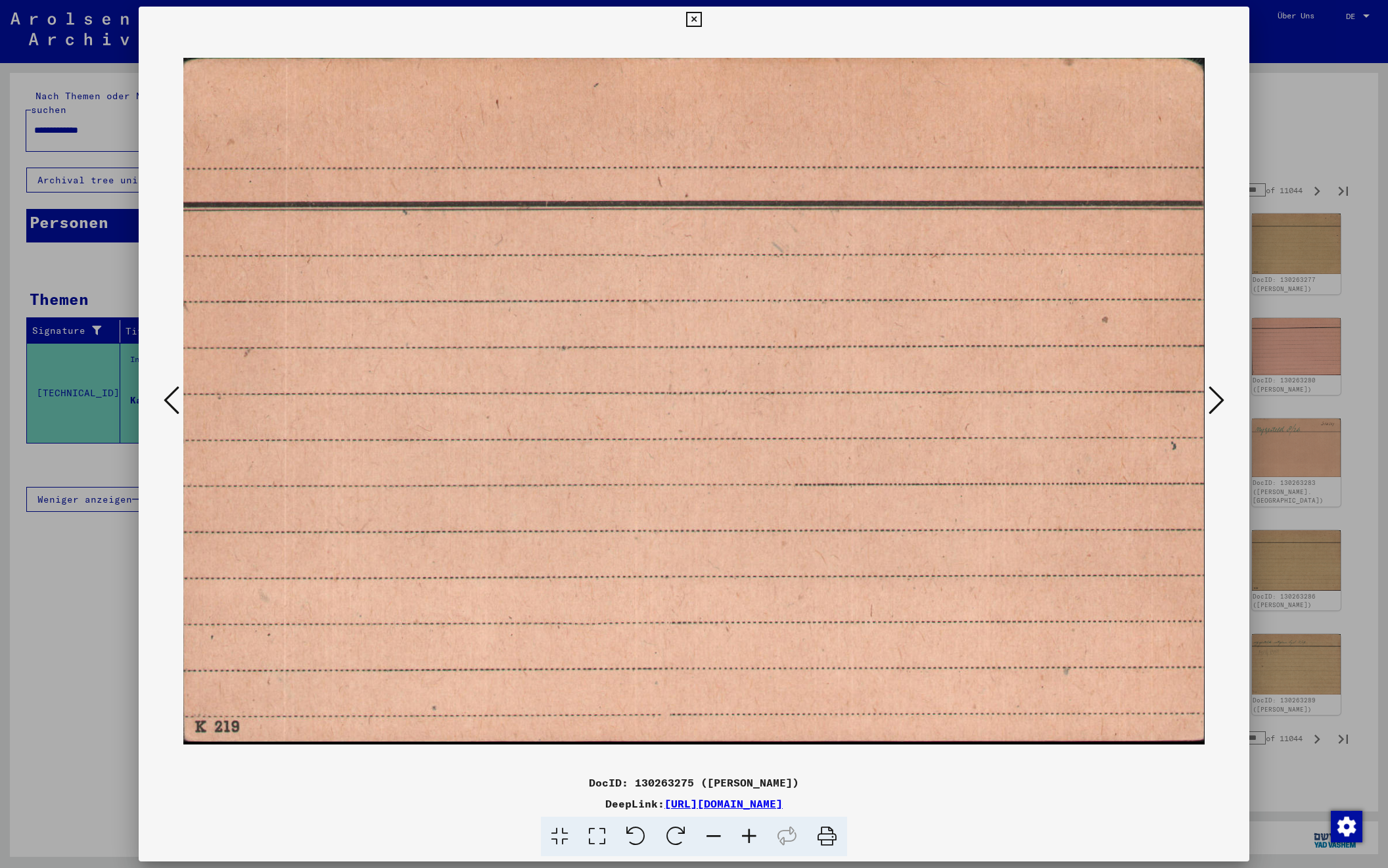
click at [1217, 401] on icon at bounding box center [1216, 400] width 16 height 32
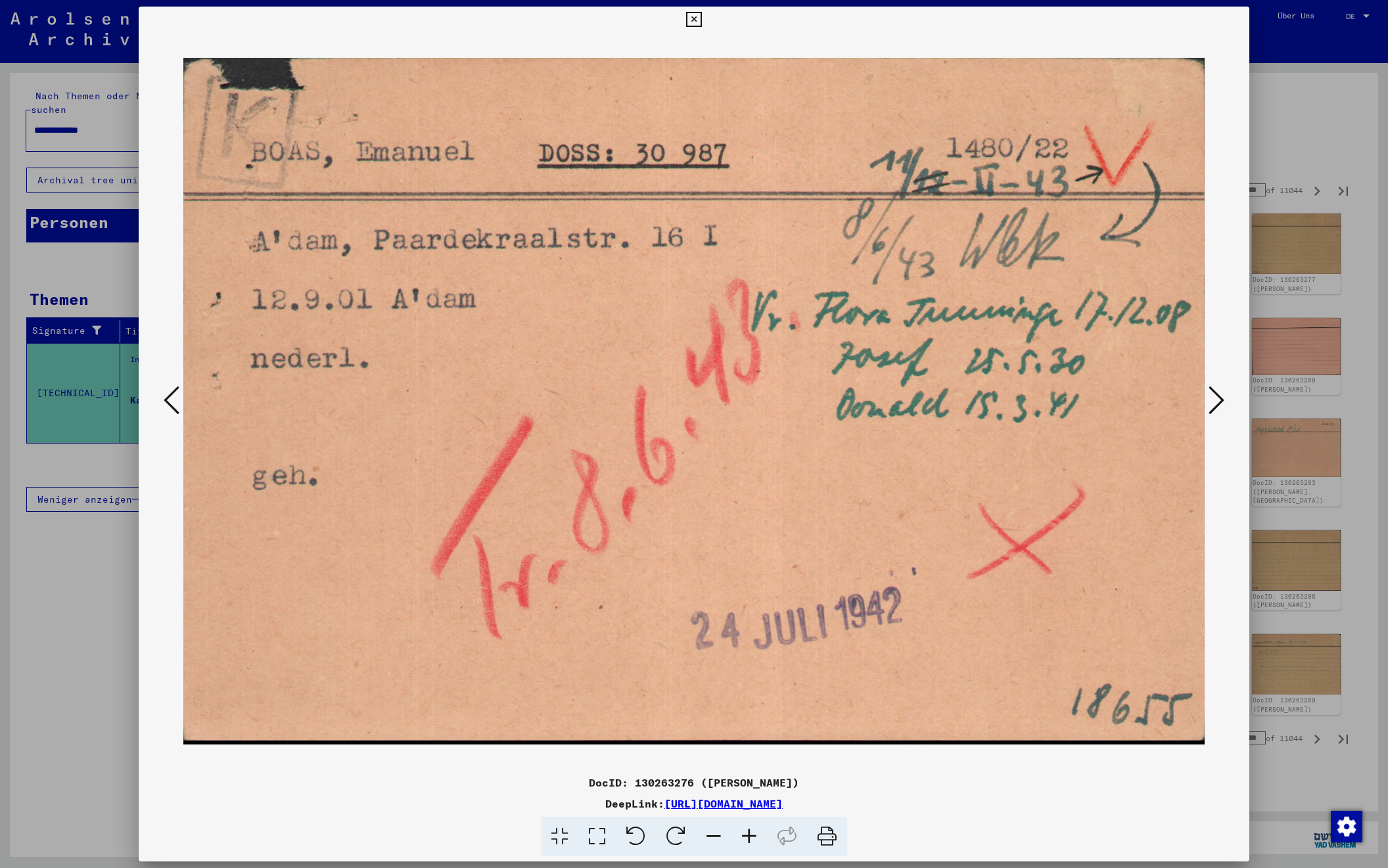
click at [1217, 401] on icon at bounding box center [1216, 400] width 16 height 32
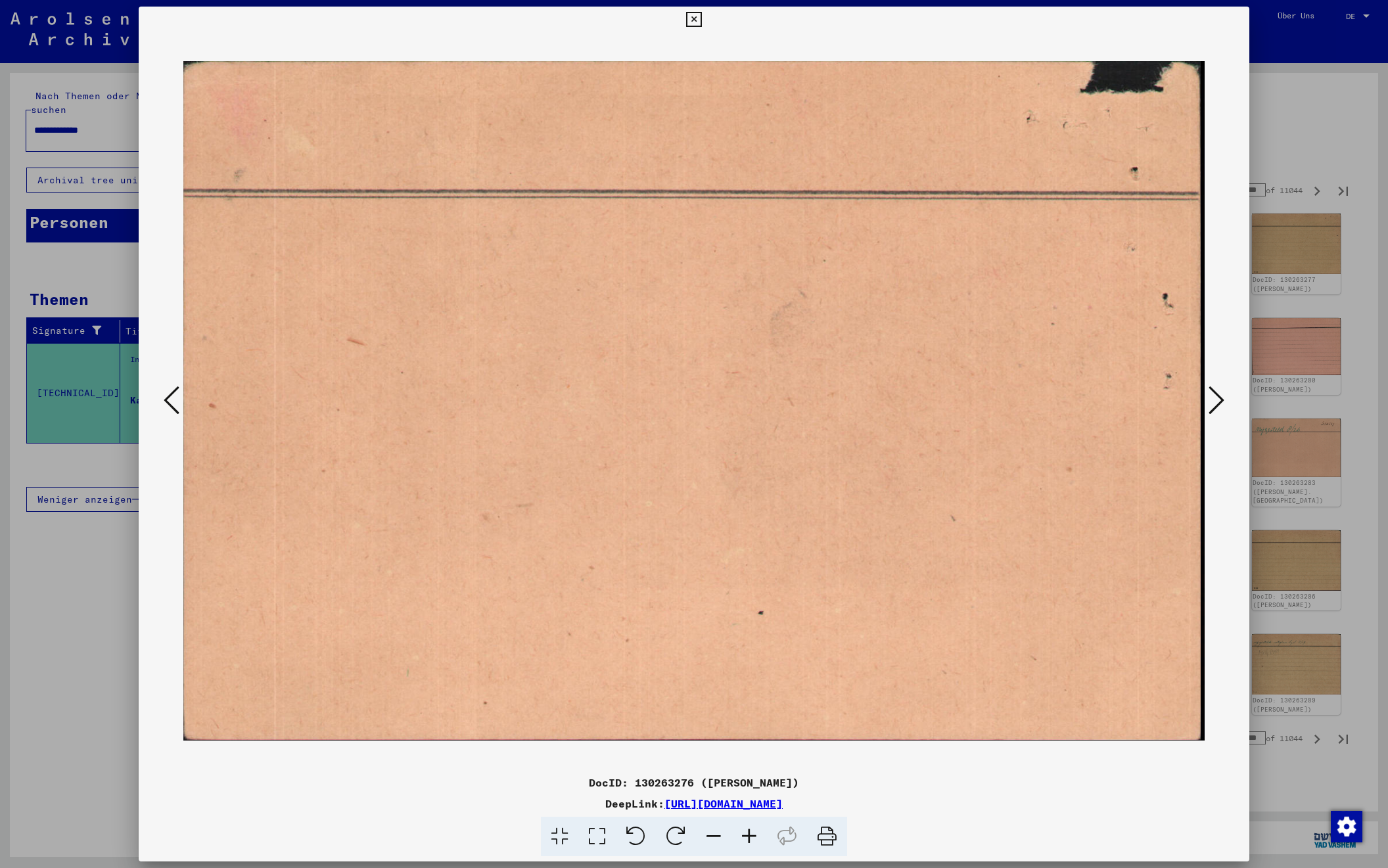
click at [1217, 401] on icon at bounding box center [1216, 400] width 16 height 32
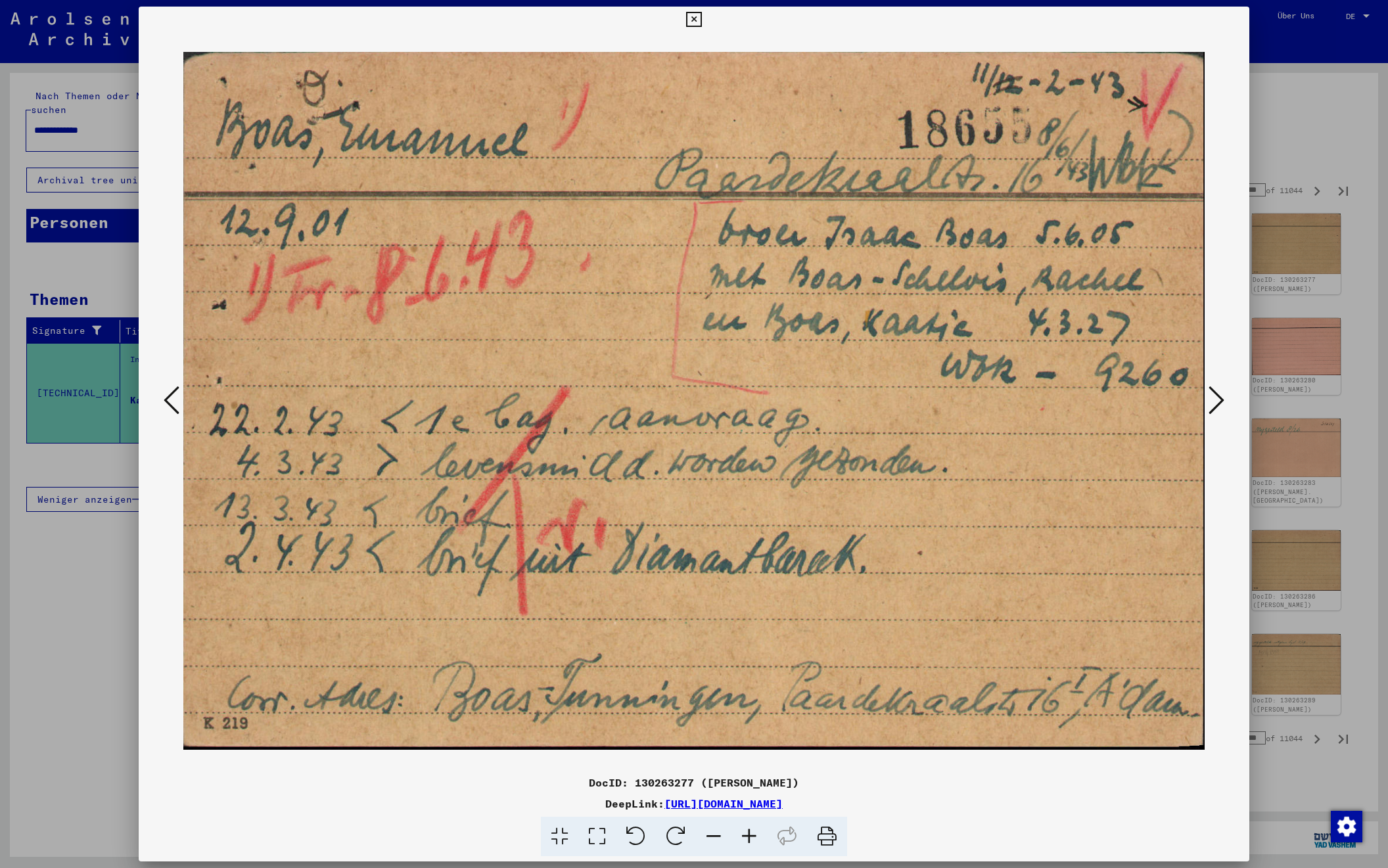
click at [1217, 401] on icon at bounding box center [1216, 400] width 16 height 32
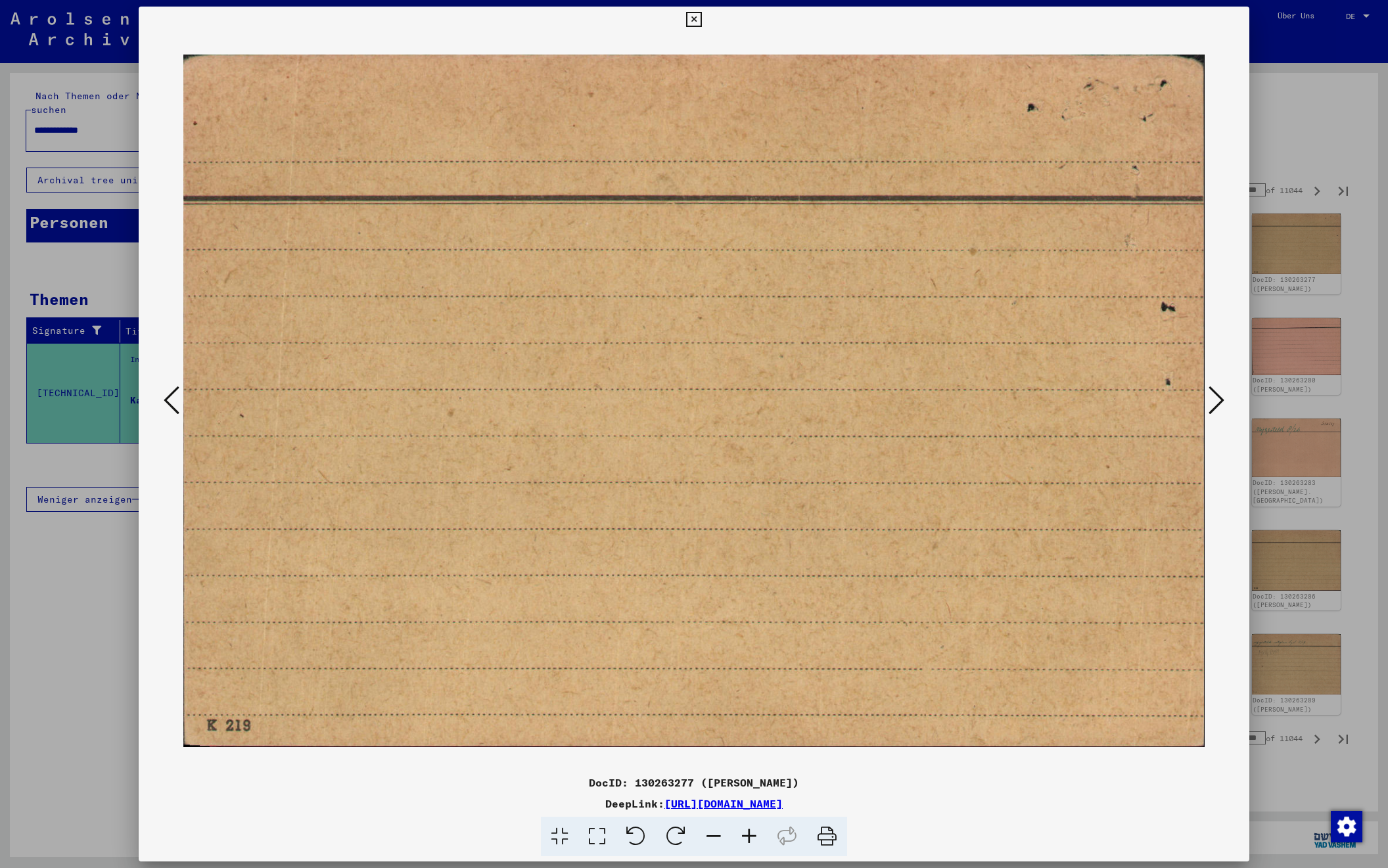
click at [1217, 401] on icon at bounding box center [1216, 400] width 16 height 32
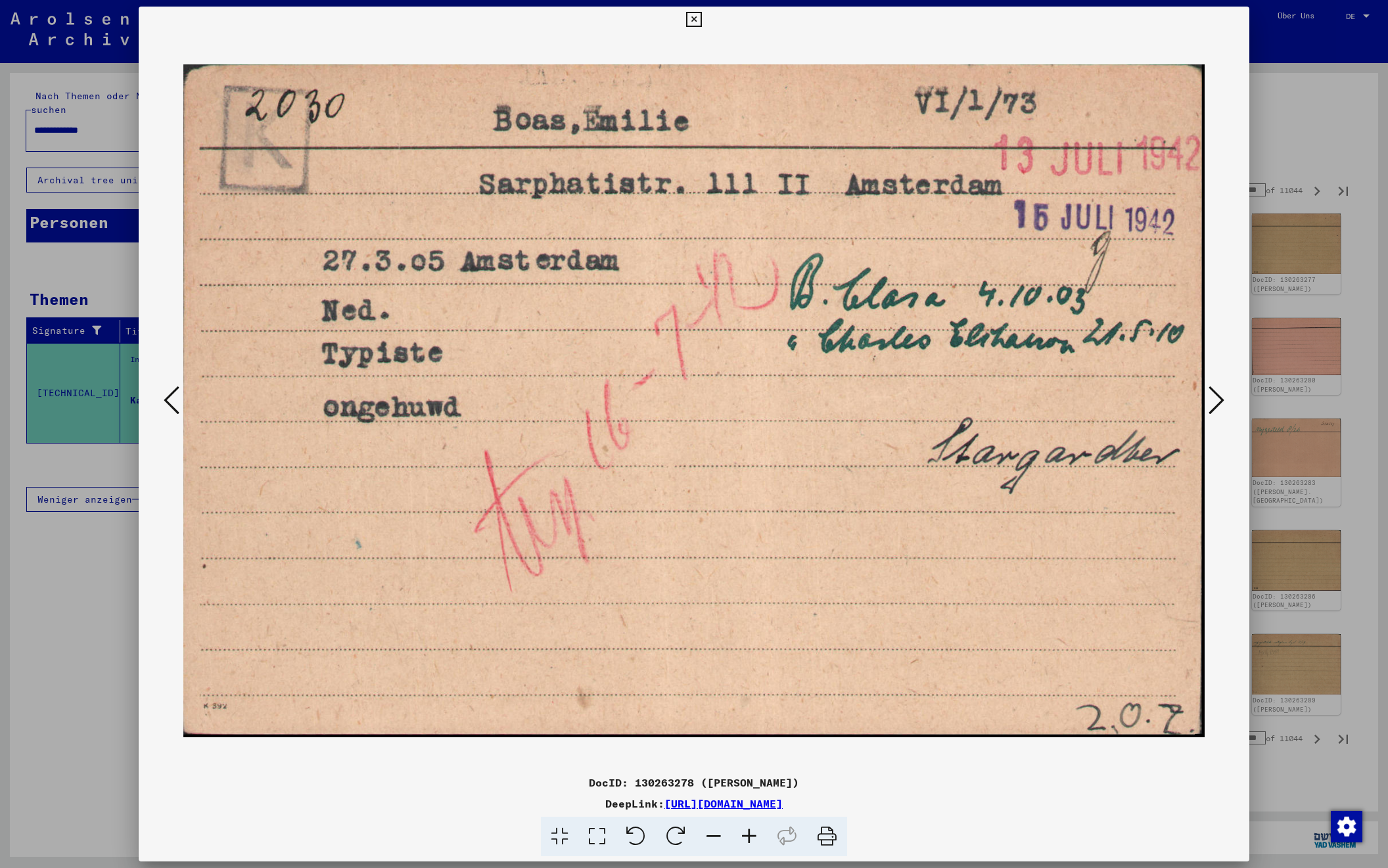
click at [1217, 401] on icon at bounding box center [1216, 400] width 16 height 32
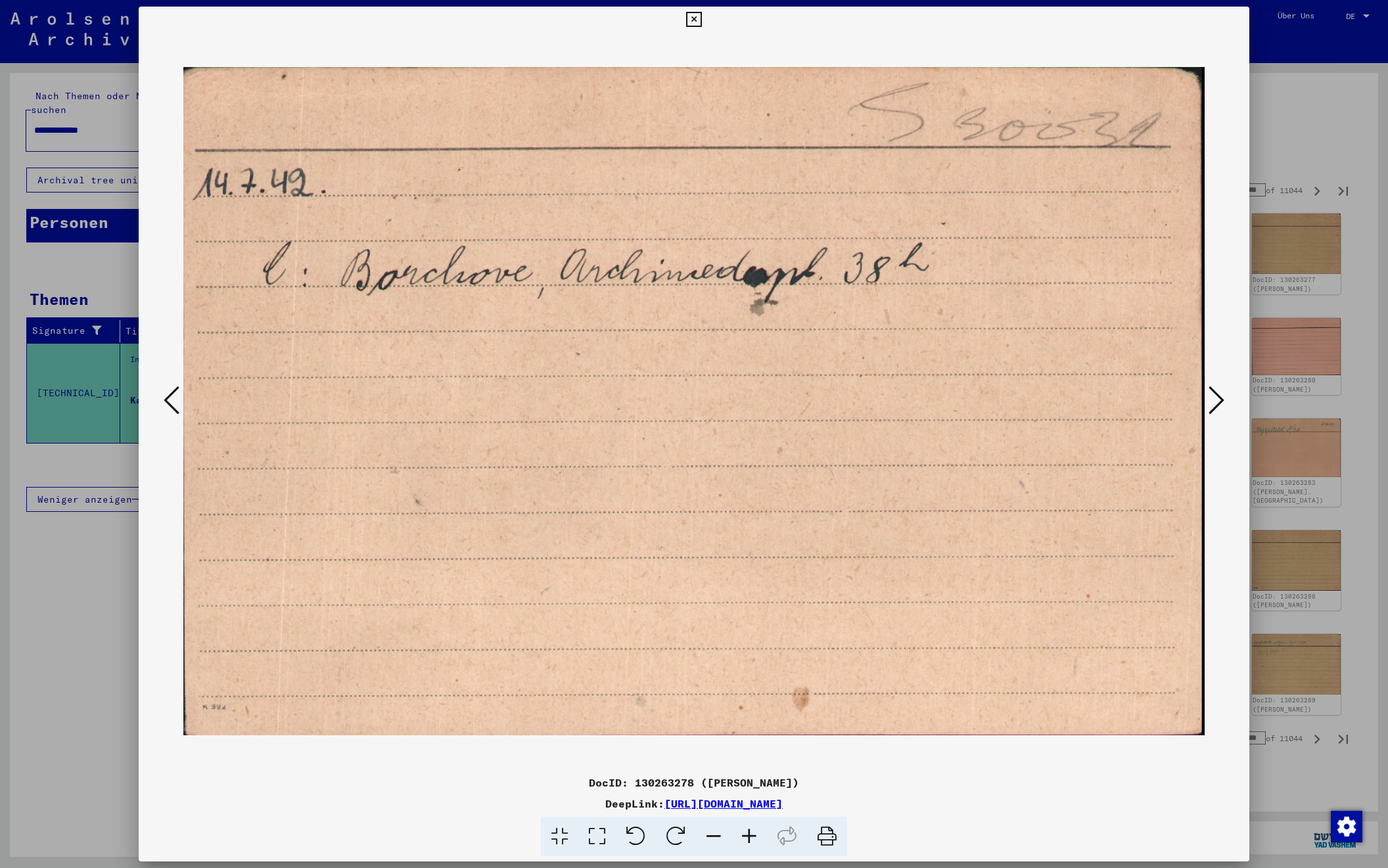
click at [1217, 401] on icon at bounding box center [1216, 400] width 16 height 32
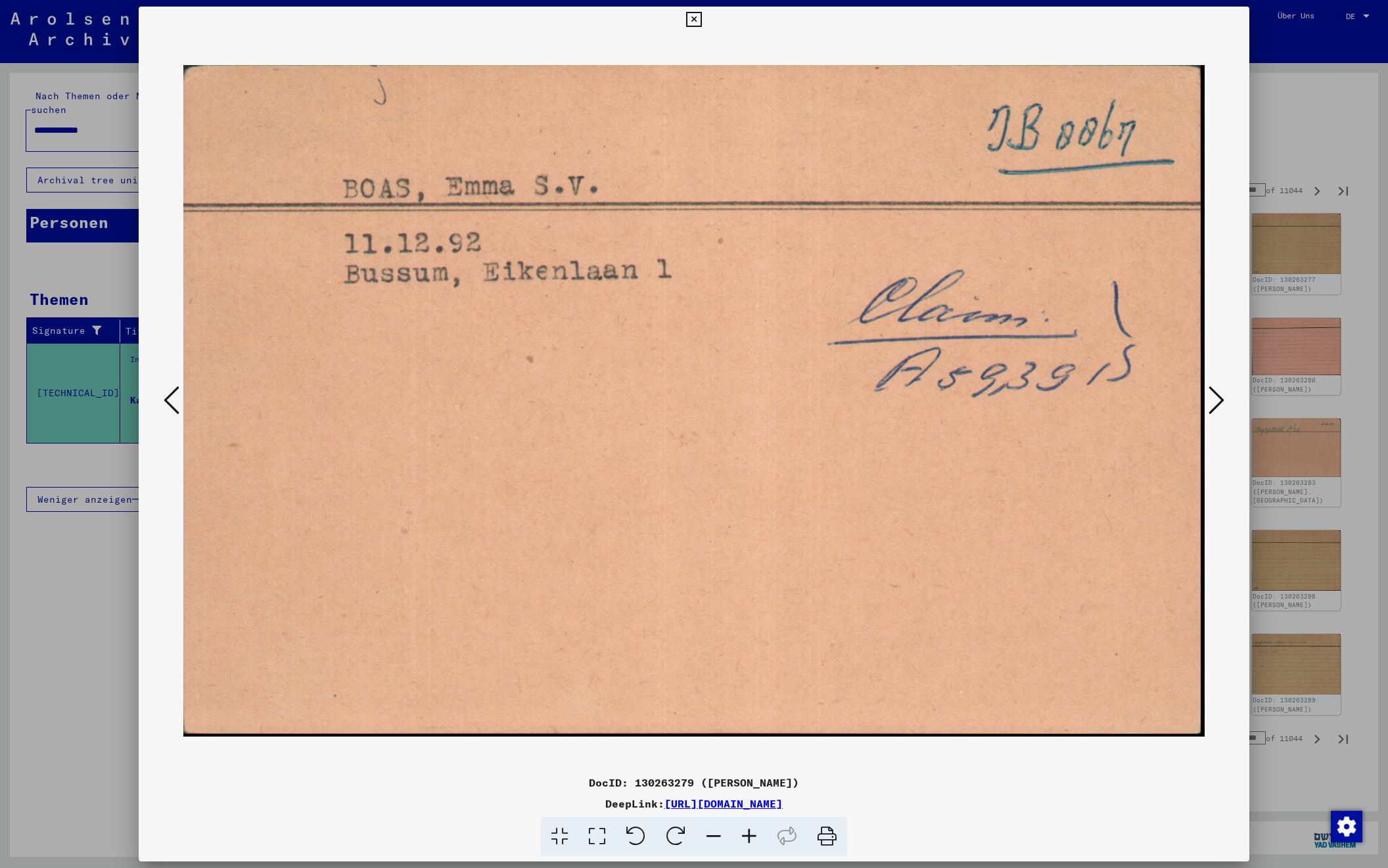
click at [1217, 401] on icon at bounding box center [1216, 400] width 16 height 32
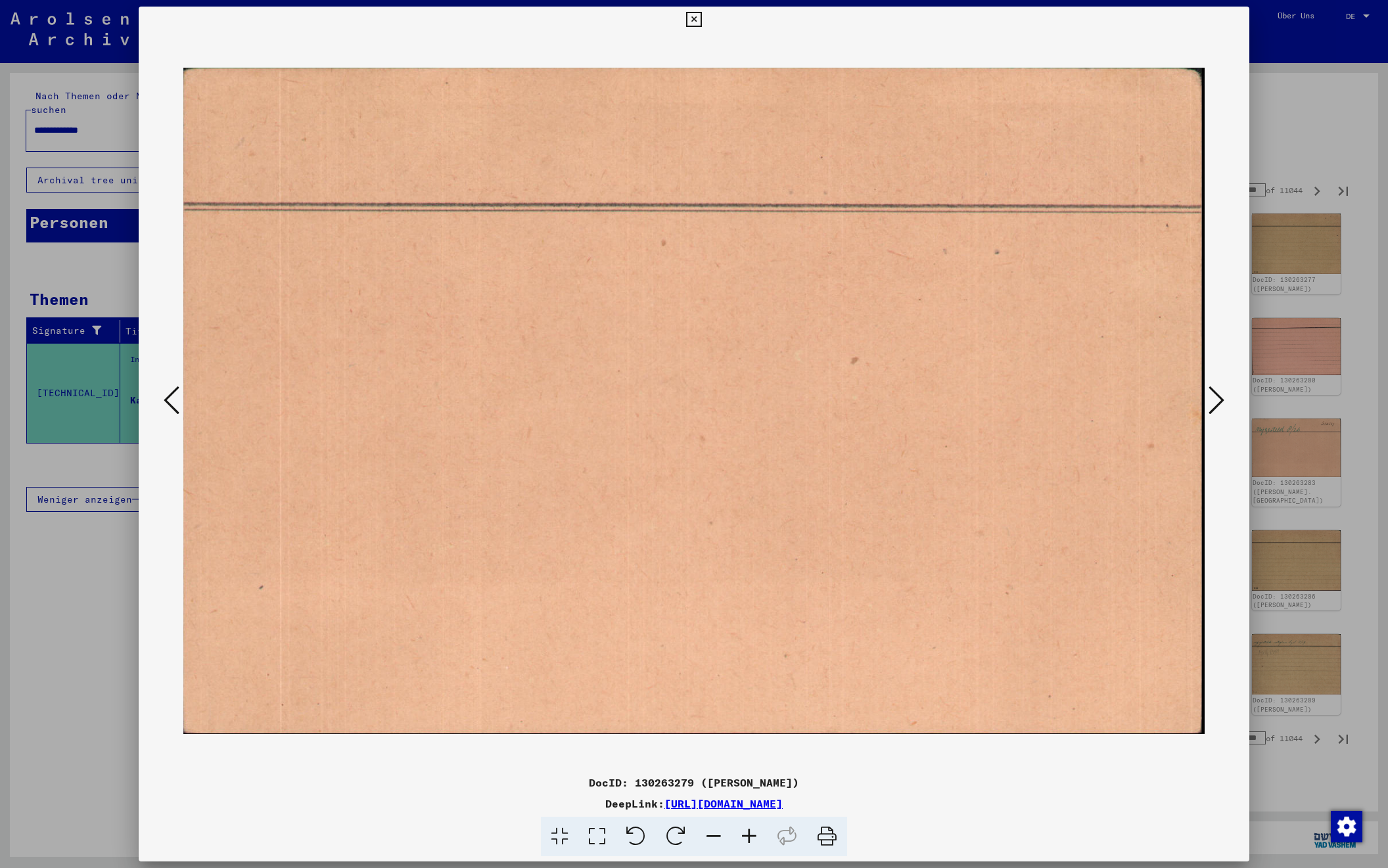
click at [1217, 401] on icon at bounding box center [1216, 400] width 16 height 32
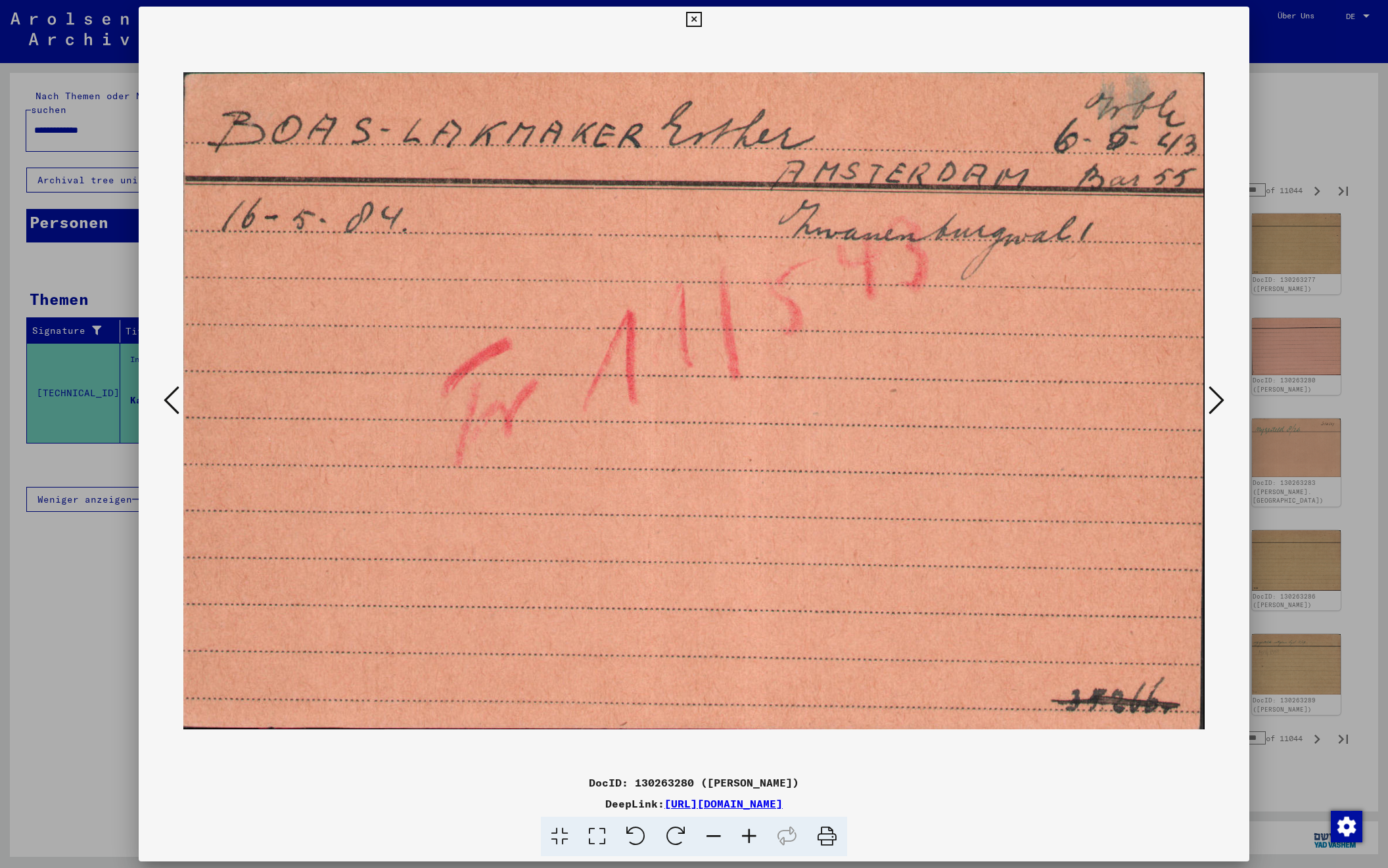
click at [1217, 401] on icon at bounding box center [1216, 400] width 16 height 32
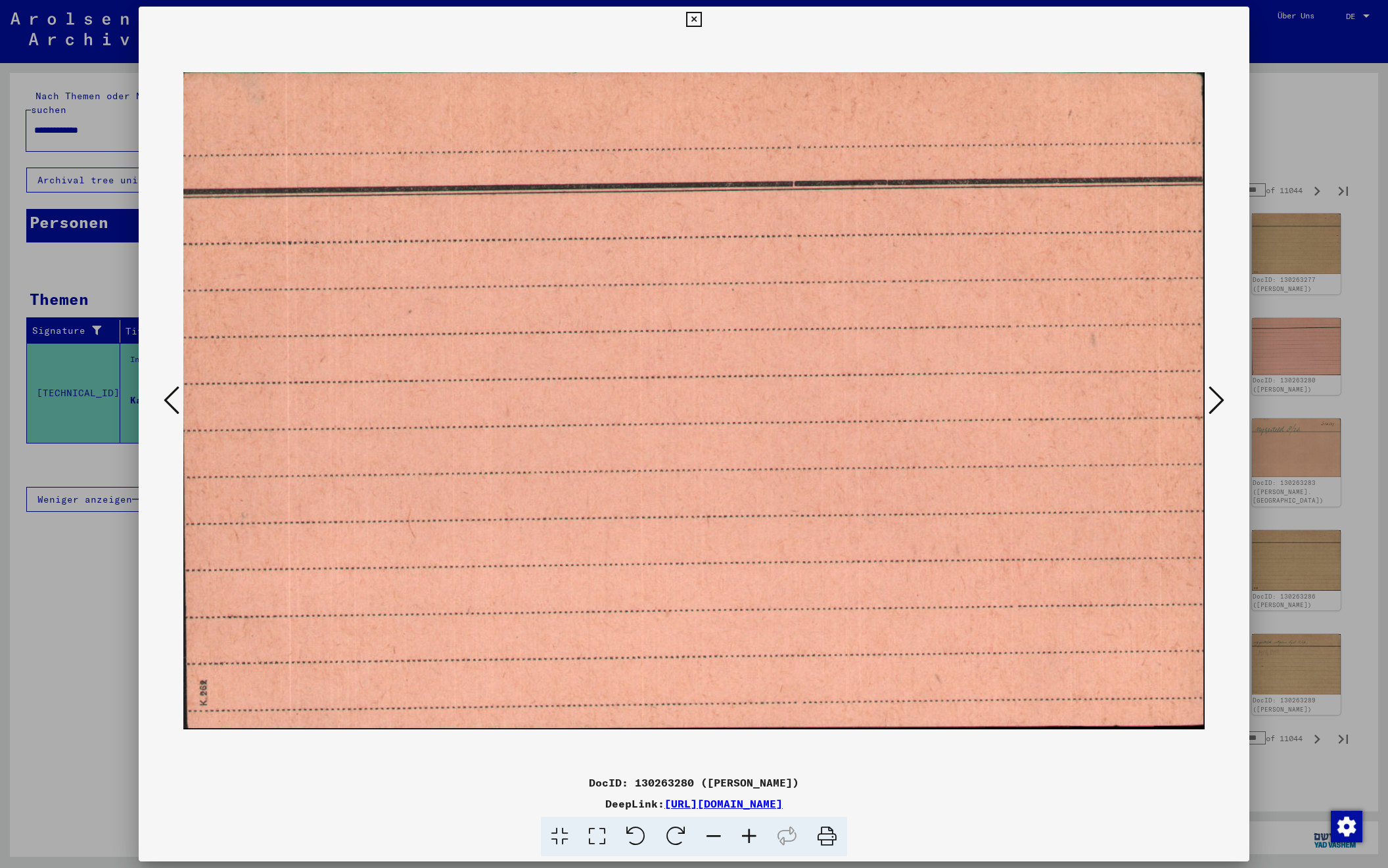
click at [1217, 401] on icon at bounding box center [1216, 400] width 16 height 32
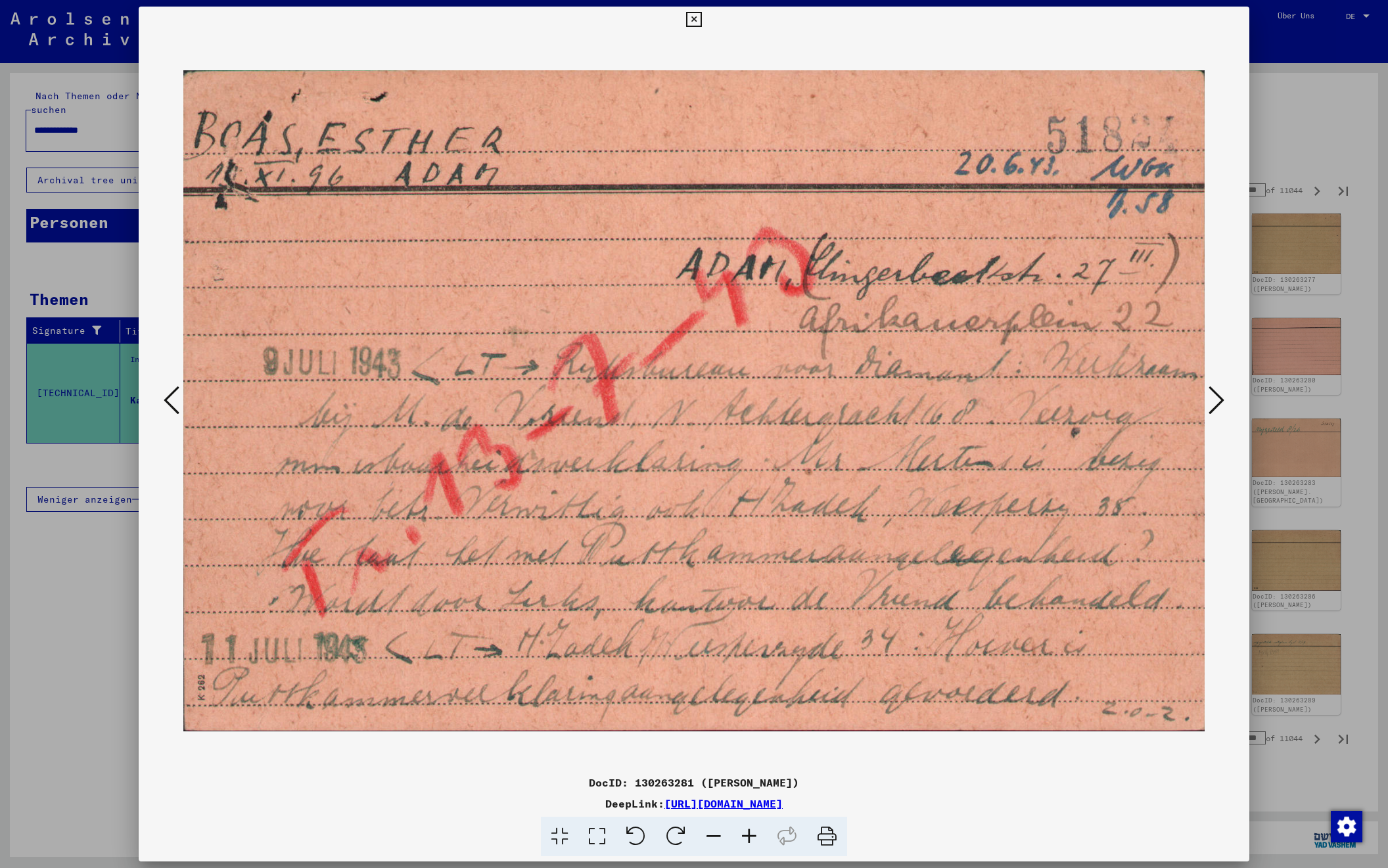
click at [1217, 401] on icon at bounding box center [1216, 400] width 16 height 32
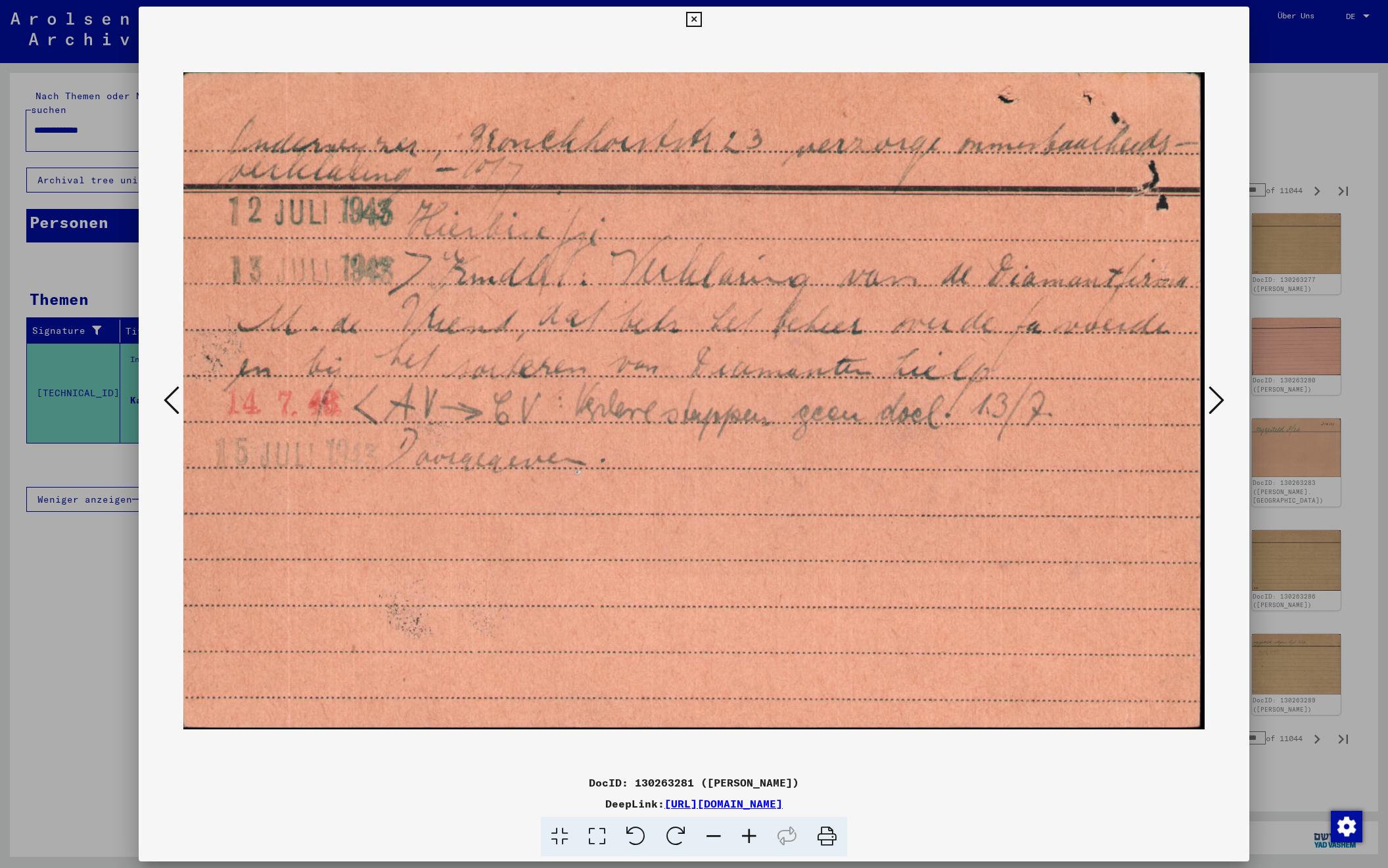
click at [1217, 401] on icon at bounding box center [1216, 400] width 16 height 32
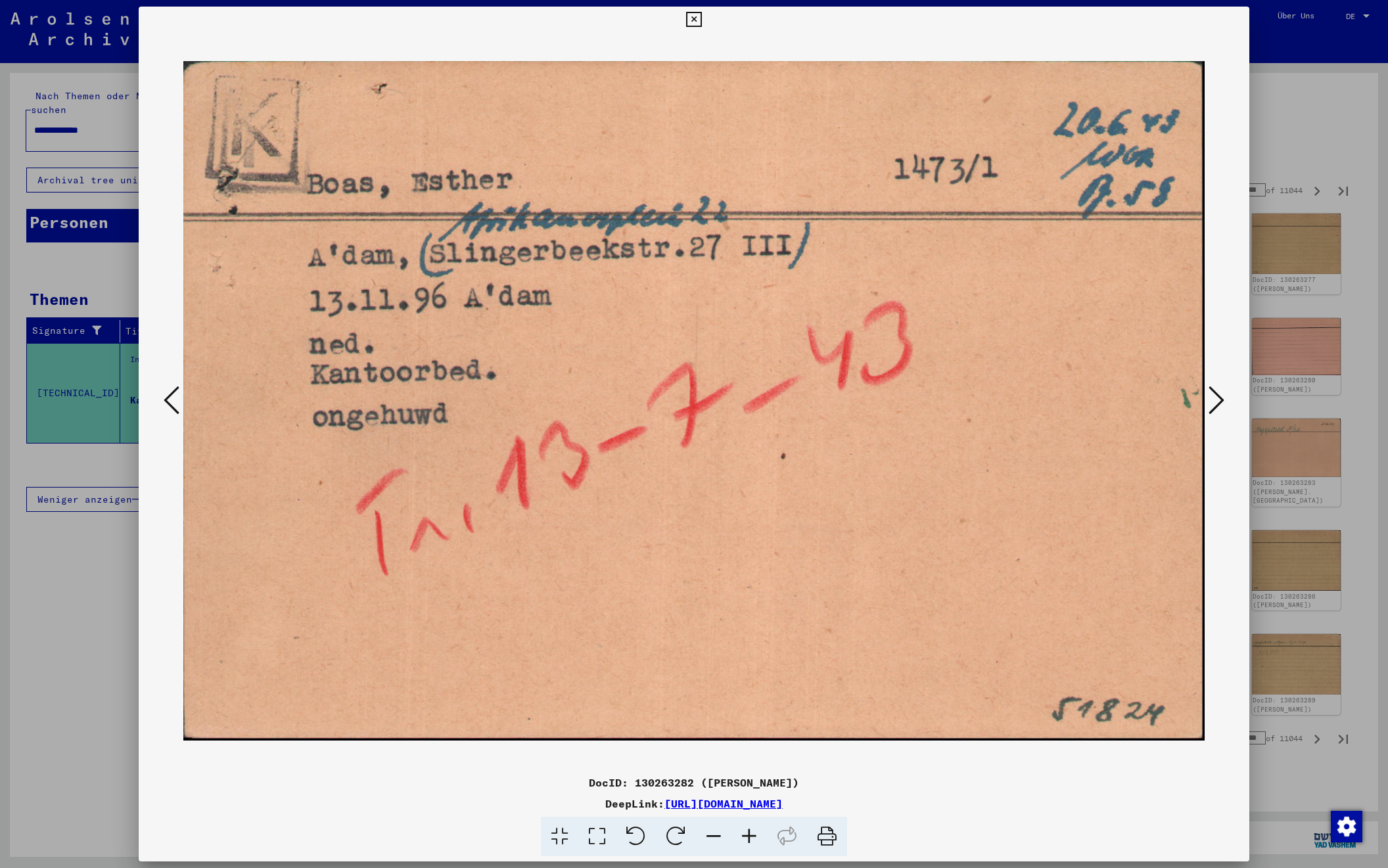
click at [1217, 401] on icon at bounding box center [1216, 400] width 16 height 32
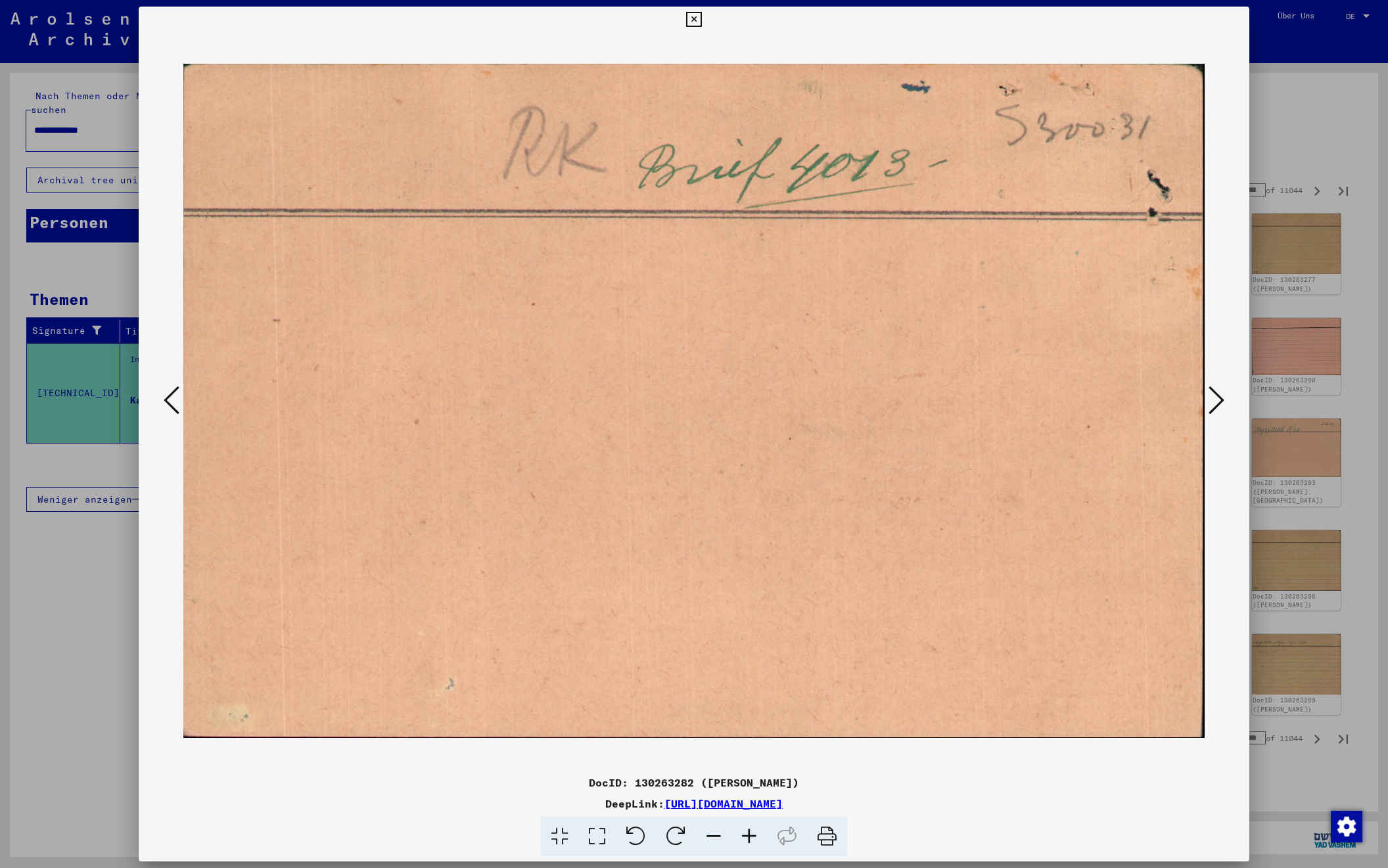
click at [1217, 401] on icon at bounding box center [1216, 400] width 16 height 32
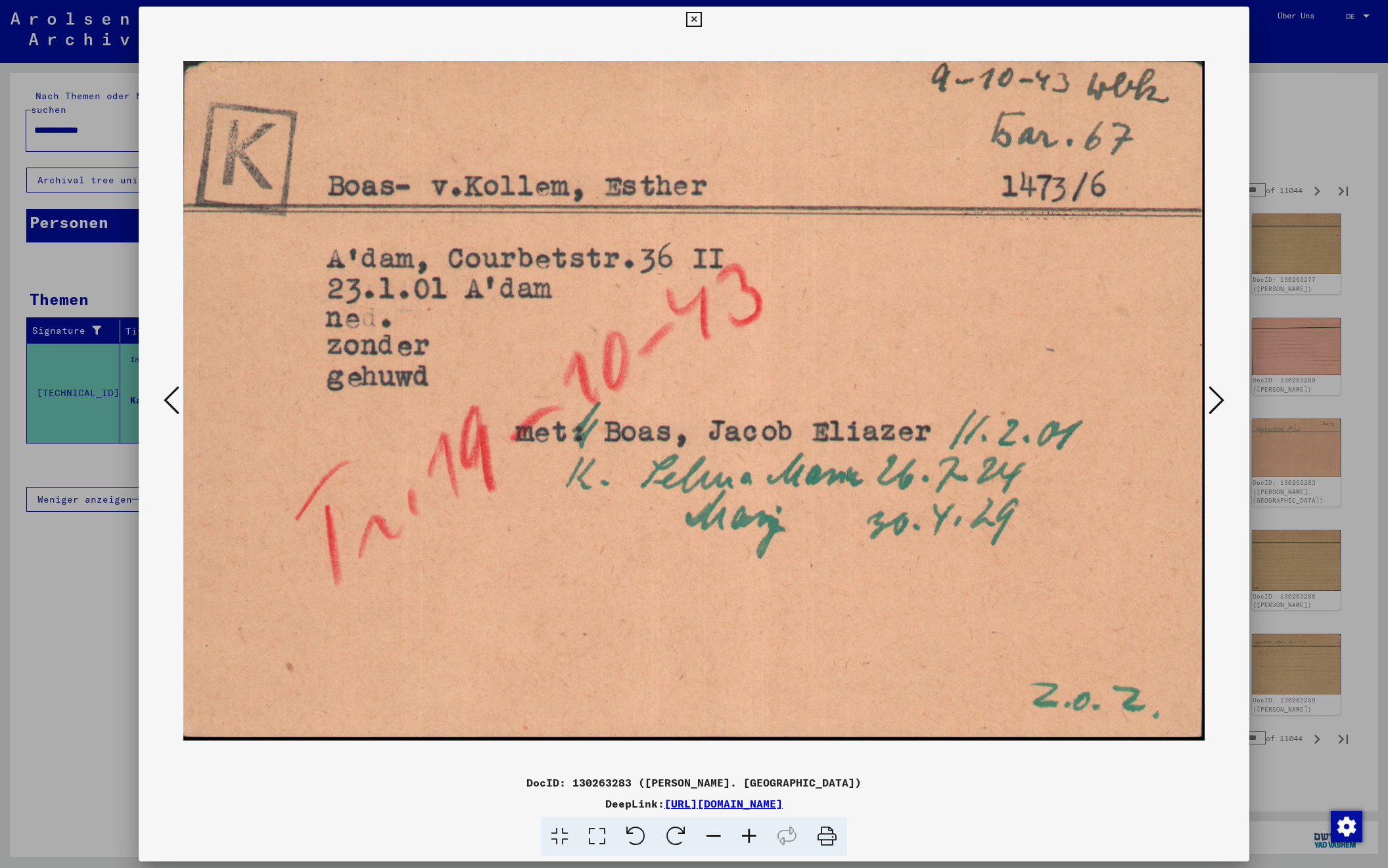
click at [1217, 401] on icon at bounding box center [1216, 400] width 16 height 32
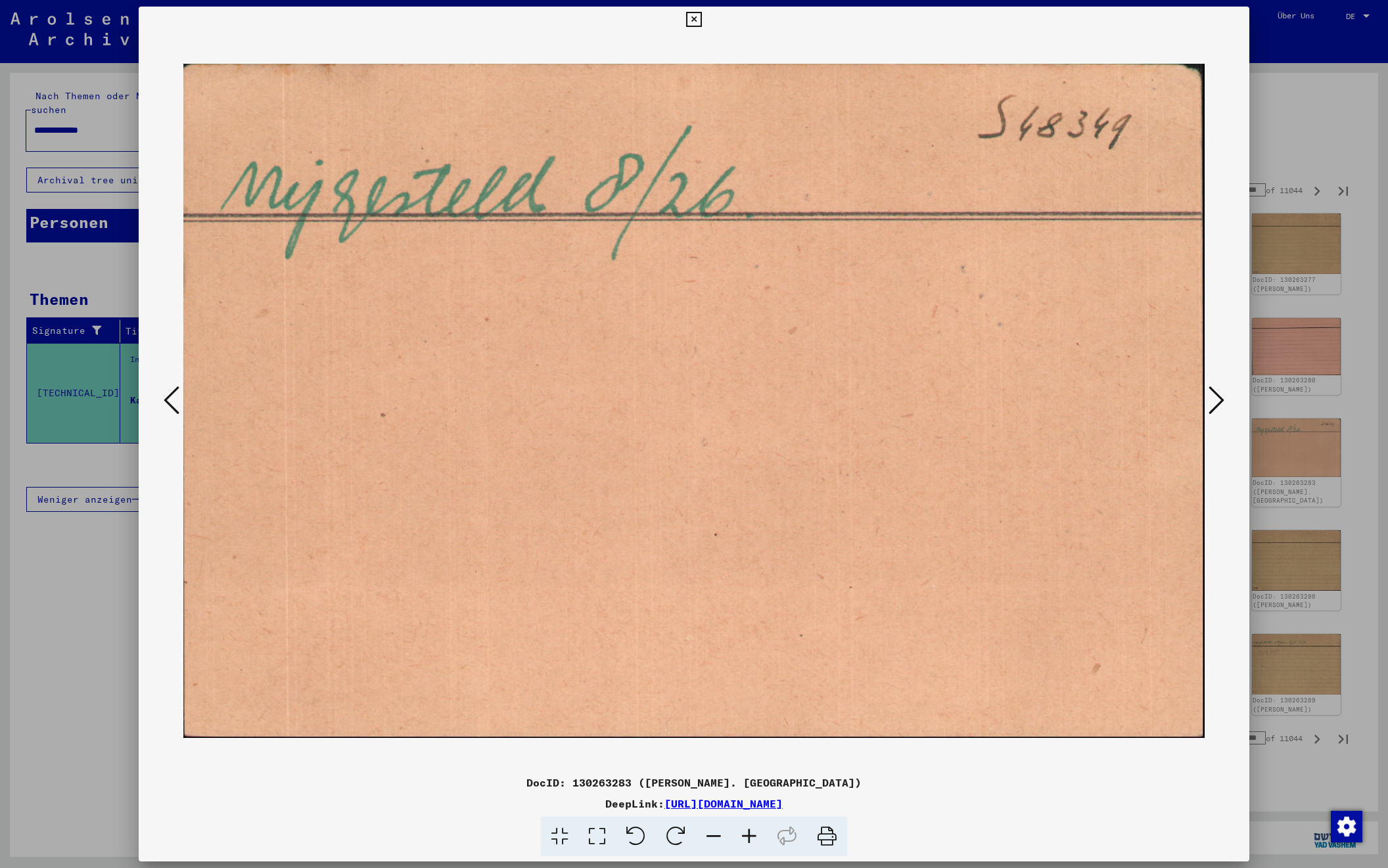
click at [1217, 401] on icon at bounding box center [1216, 400] width 16 height 32
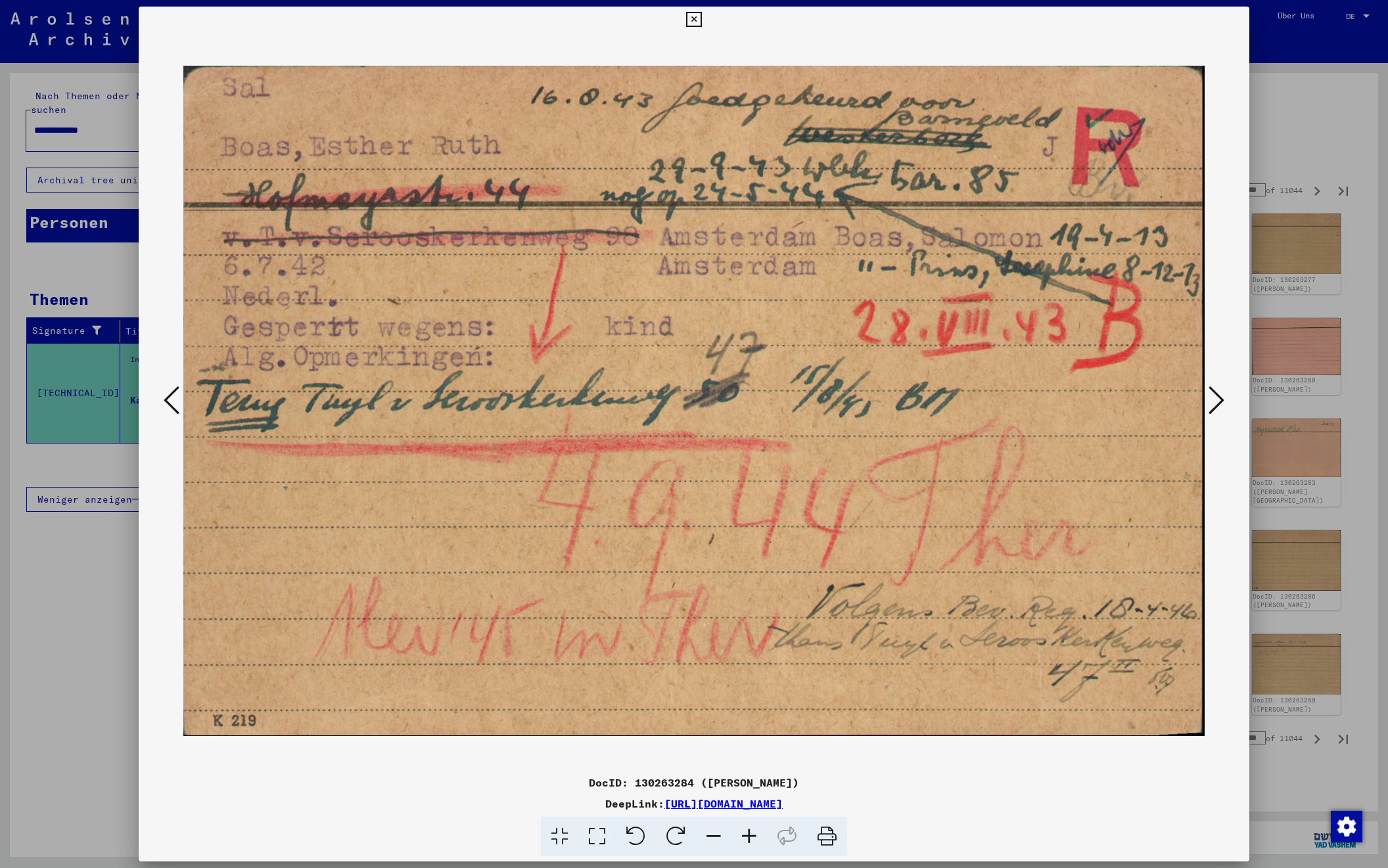
click at [1217, 401] on icon at bounding box center [1216, 400] width 16 height 32
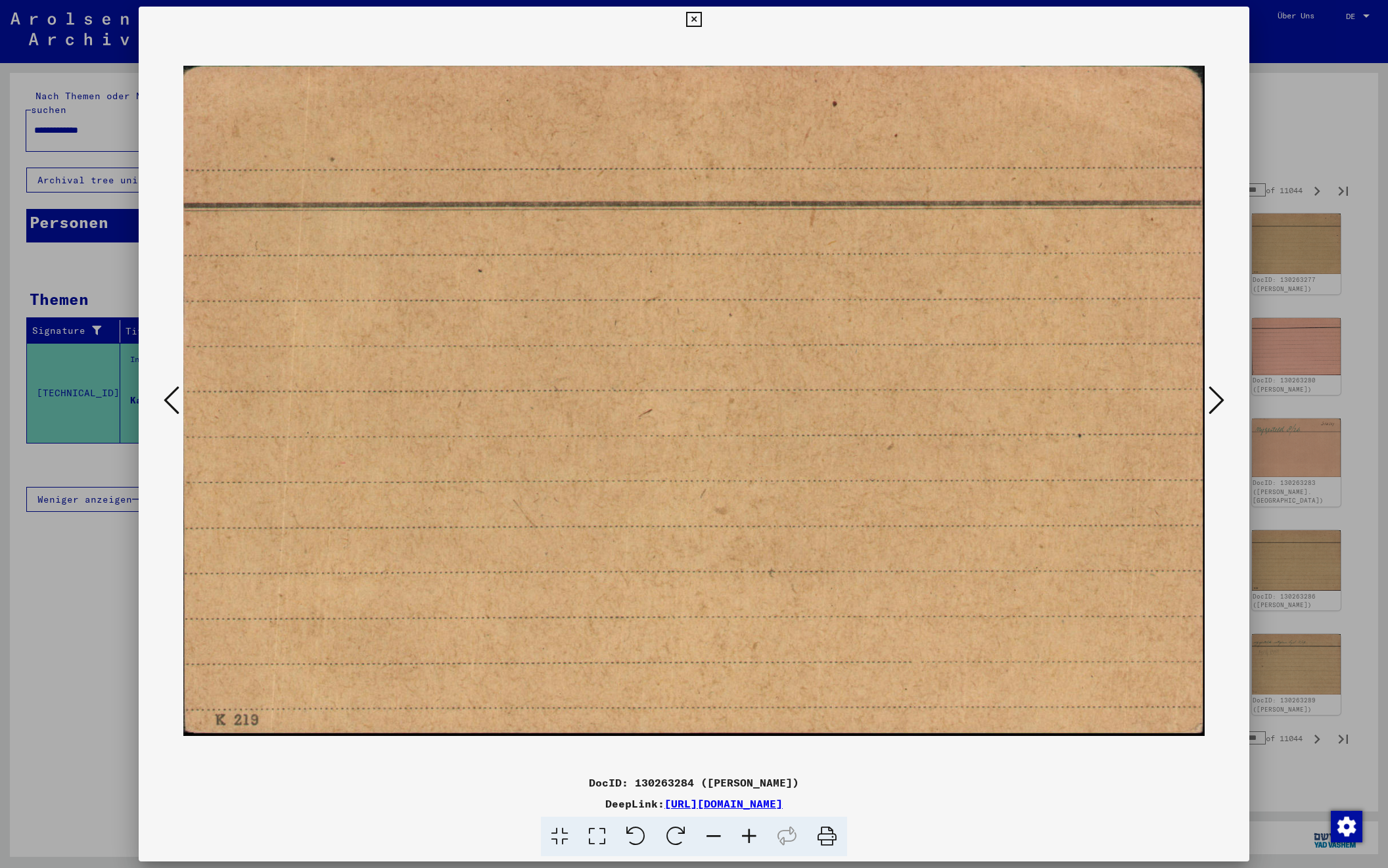
click at [1217, 401] on icon at bounding box center [1216, 400] width 16 height 32
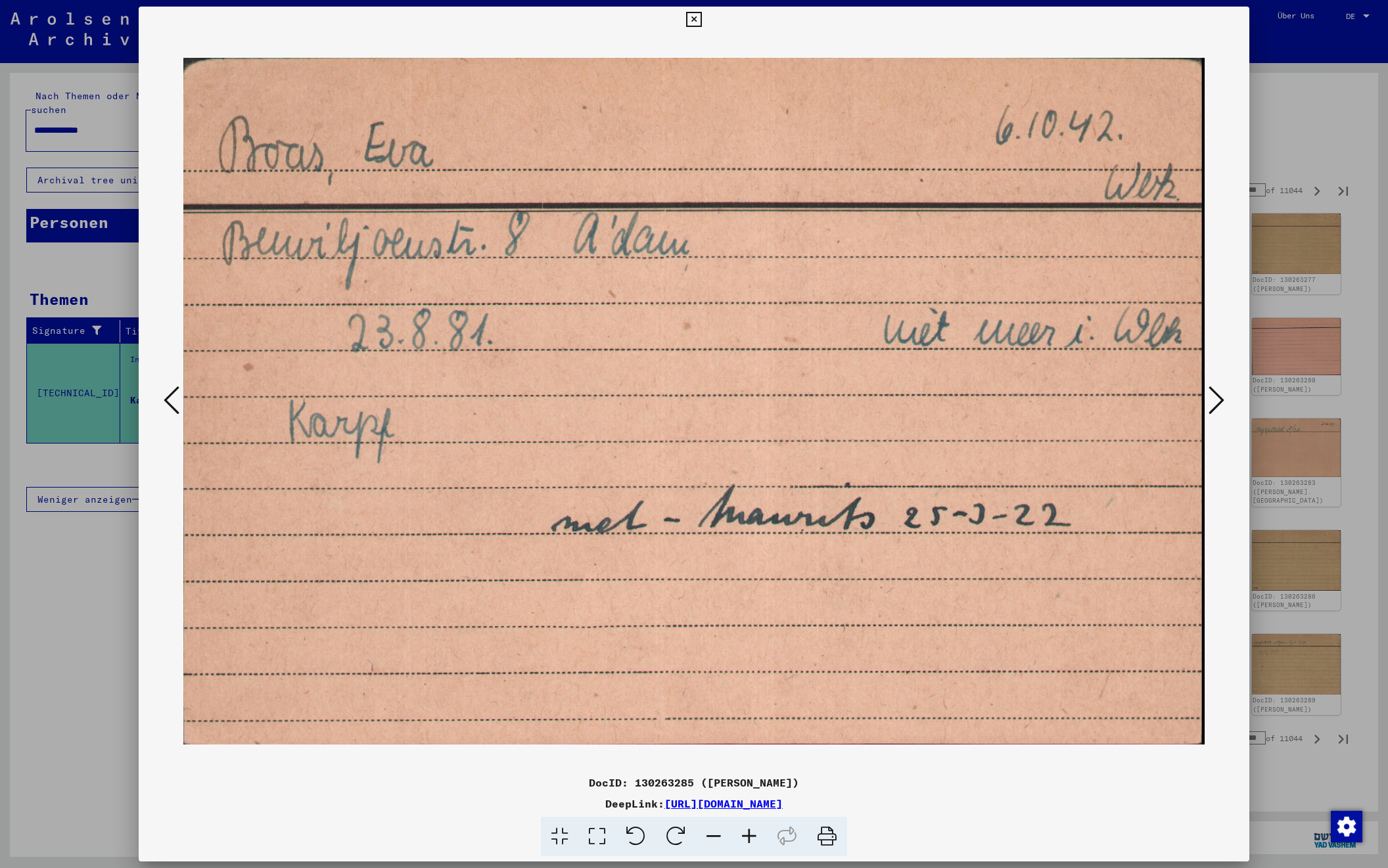
click at [1217, 401] on icon at bounding box center [1216, 400] width 16 height 32
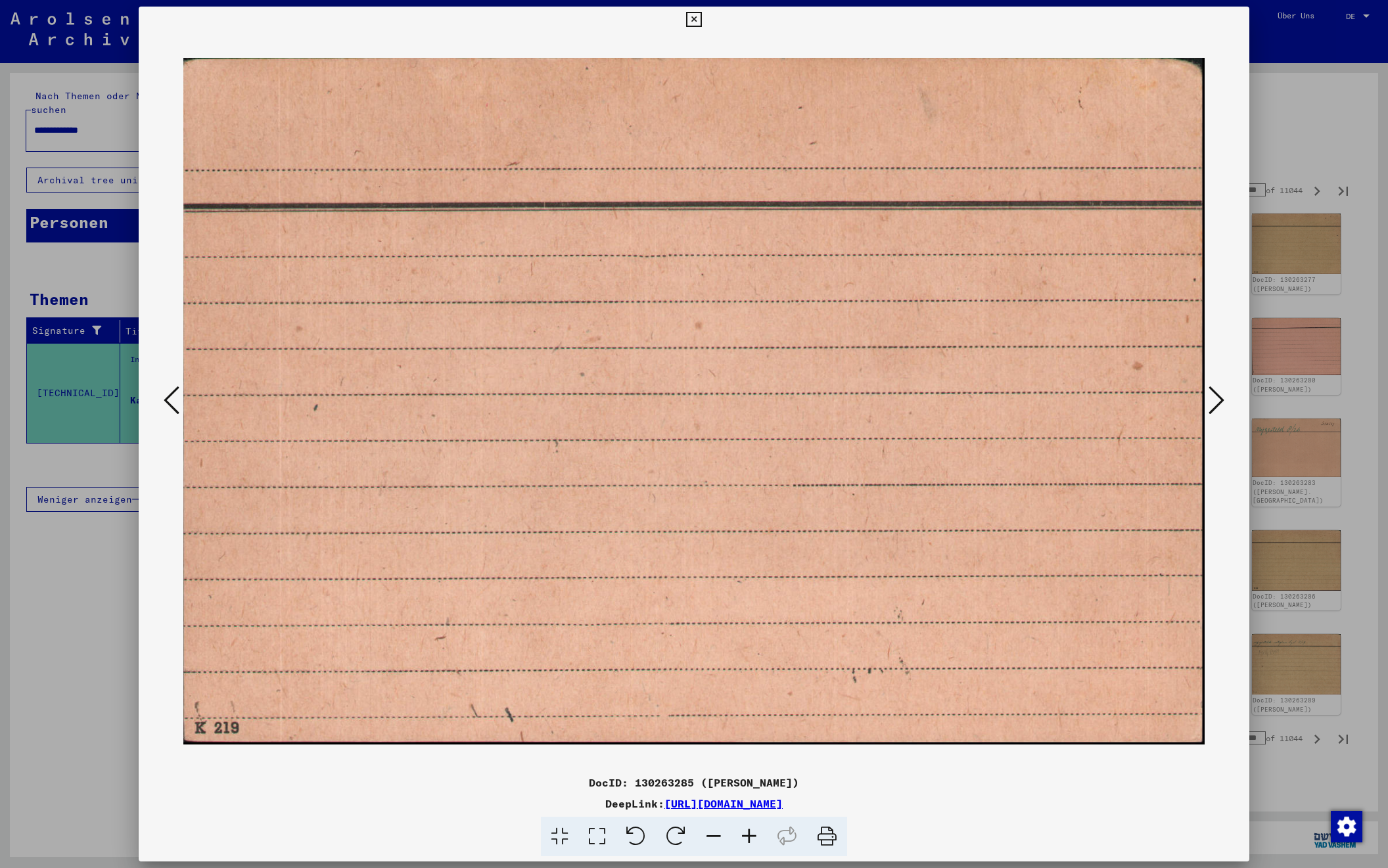
click at [1217, 401] on icon at bounding box center [1216, 400] width 16 height 32
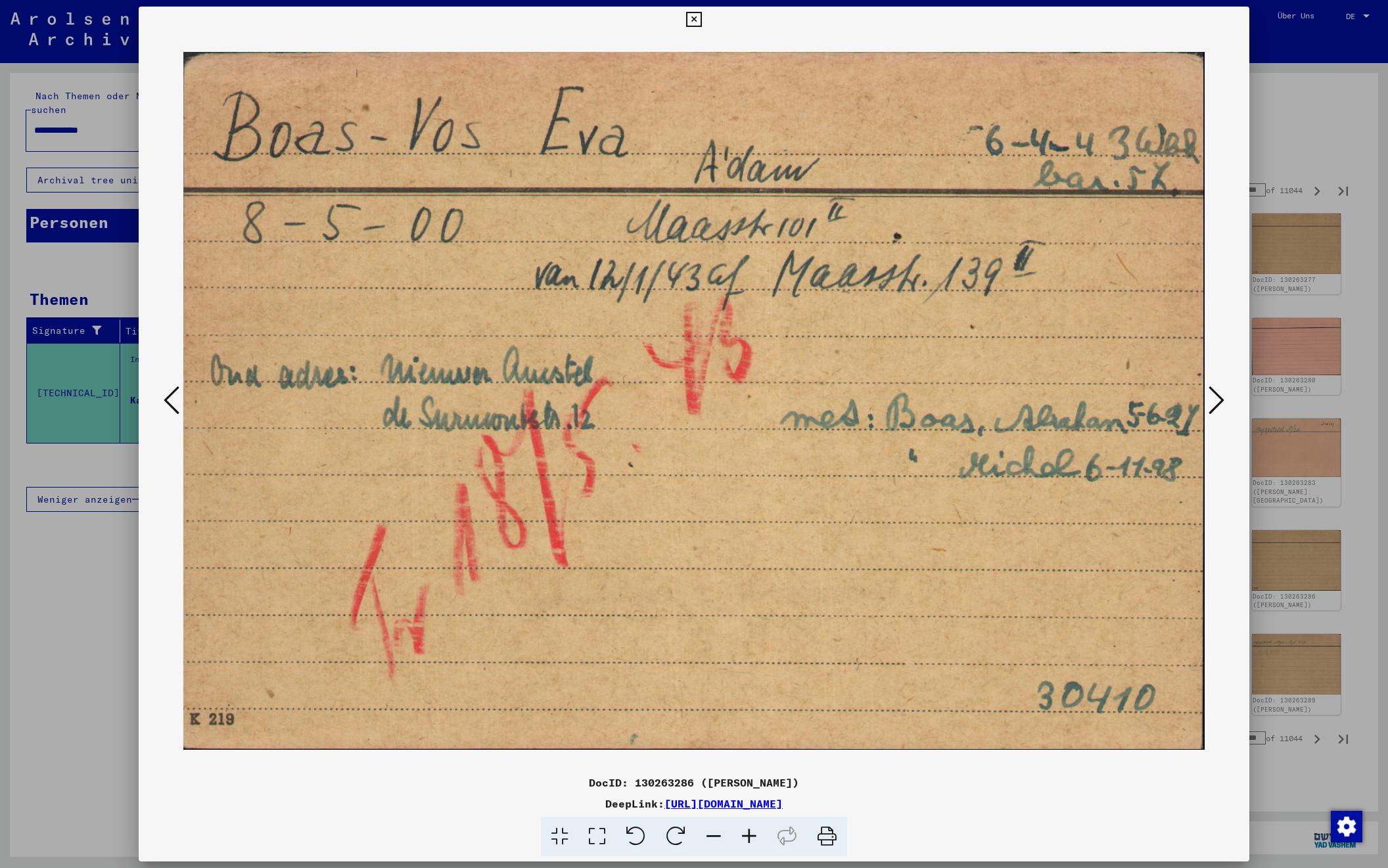
click at [1217, 401] on icon at bounding box center [1216, 400] width 16 height 32
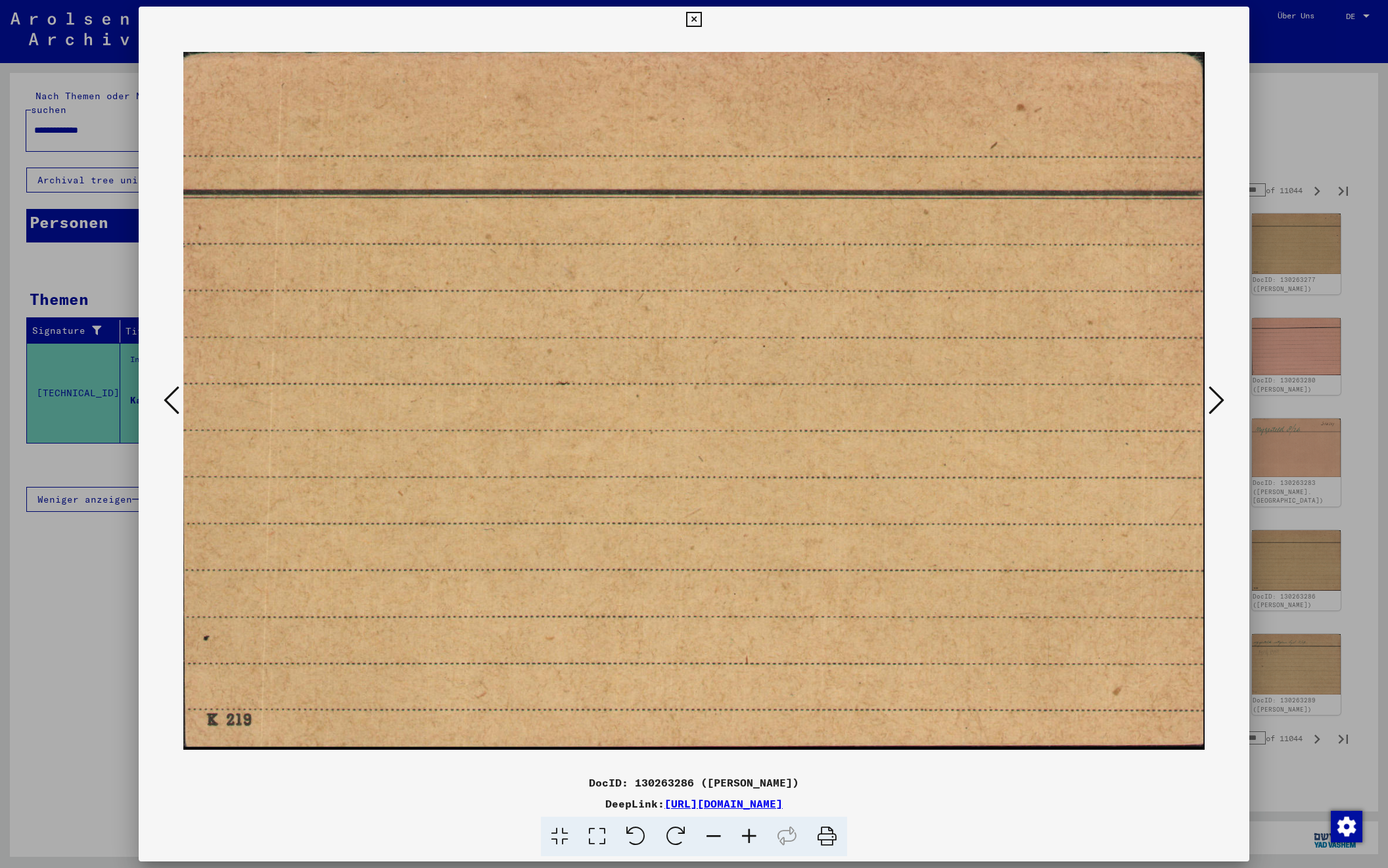
click at [1217, 401] on icon at bounding box center [1216, 400] width 16 height 32
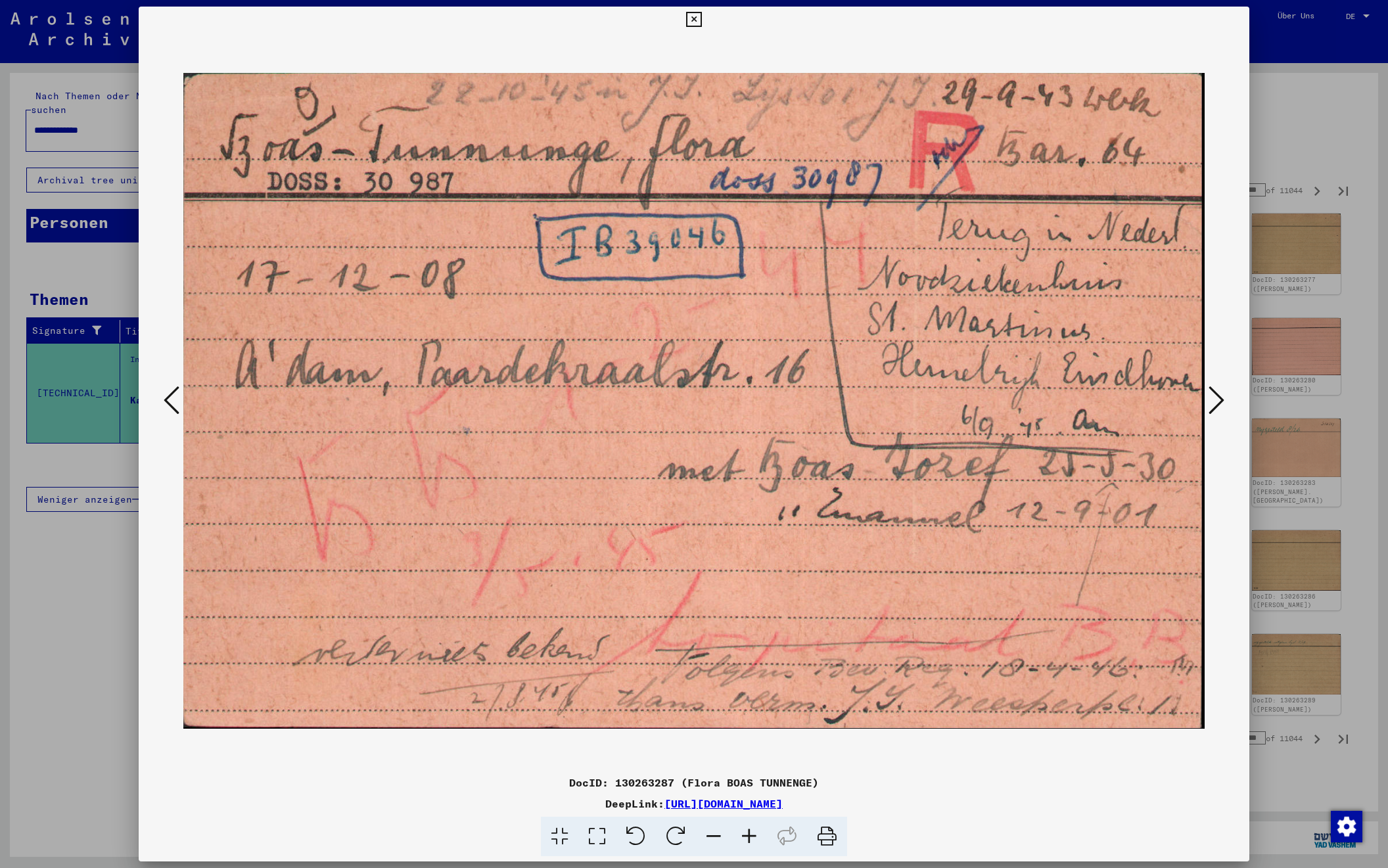
scroll to position [0, 1]
click at [1217, 401] on icon at bounding box center [1216, 400] width 16 height 32
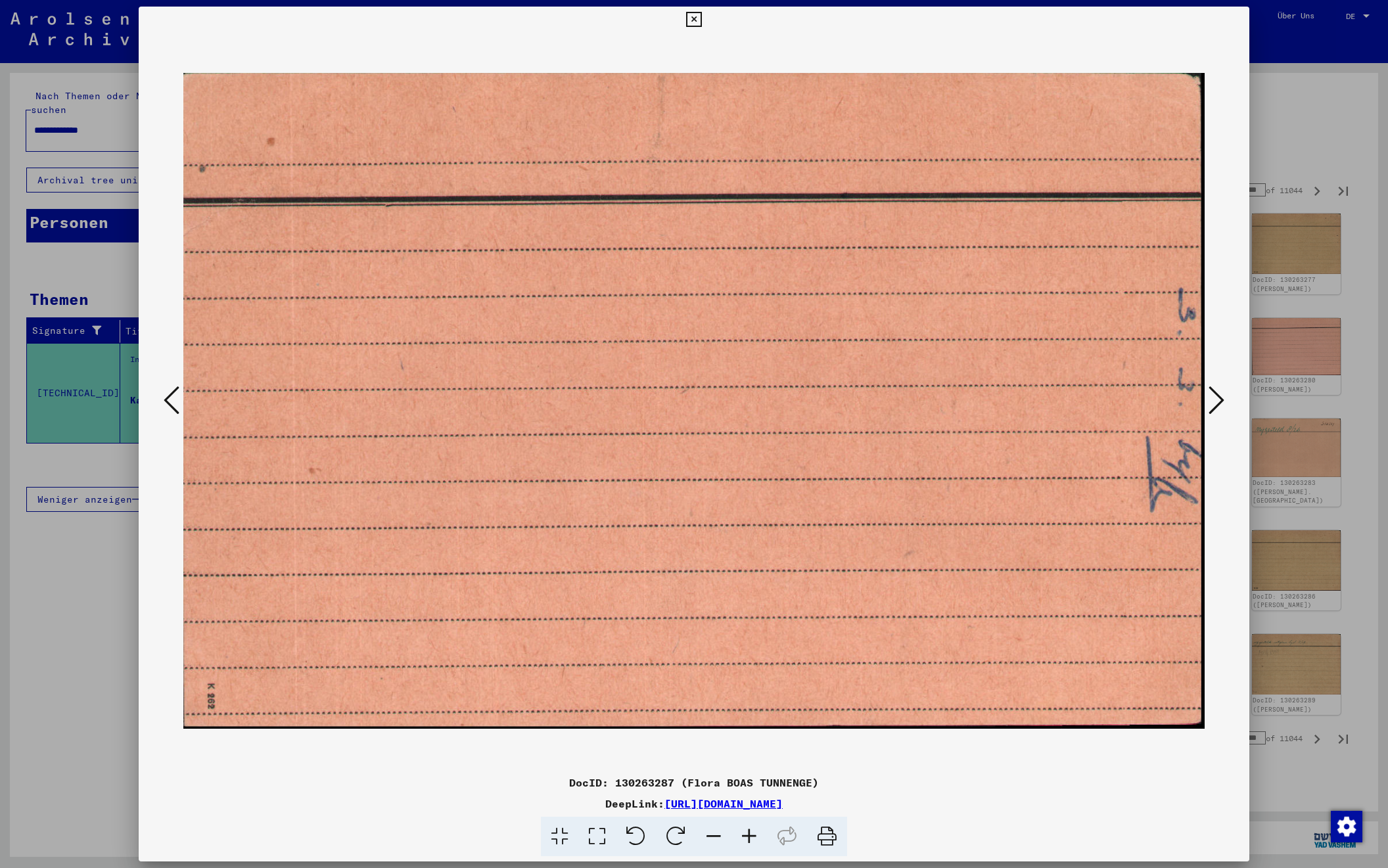
scroll to position [1, 0]
click at [1217, 401] on icon at bounding box center [1216, 400] width 16 height 32
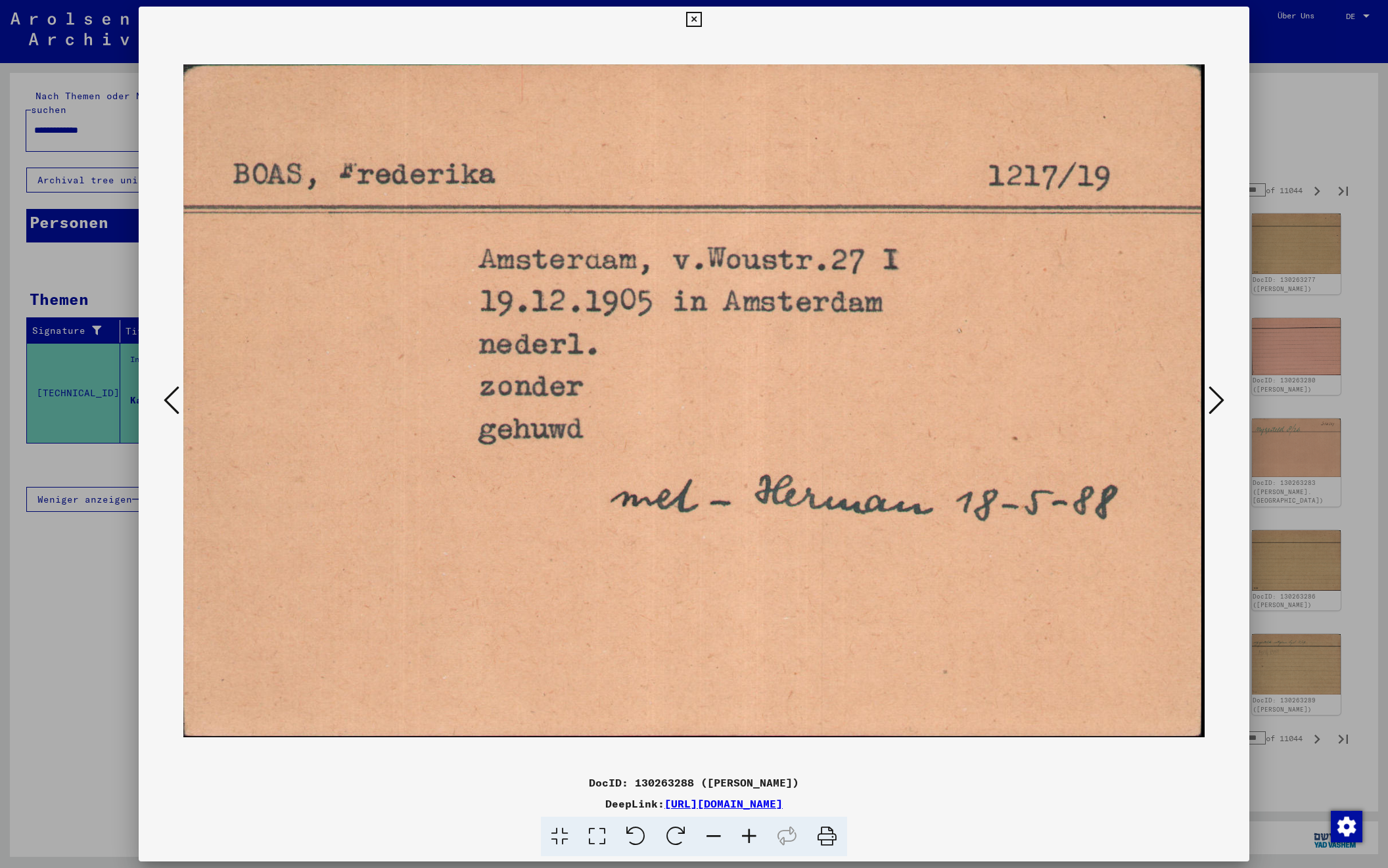
click at [1217, 401] on icon at bounding box center [1216, 400] width 16 height 32
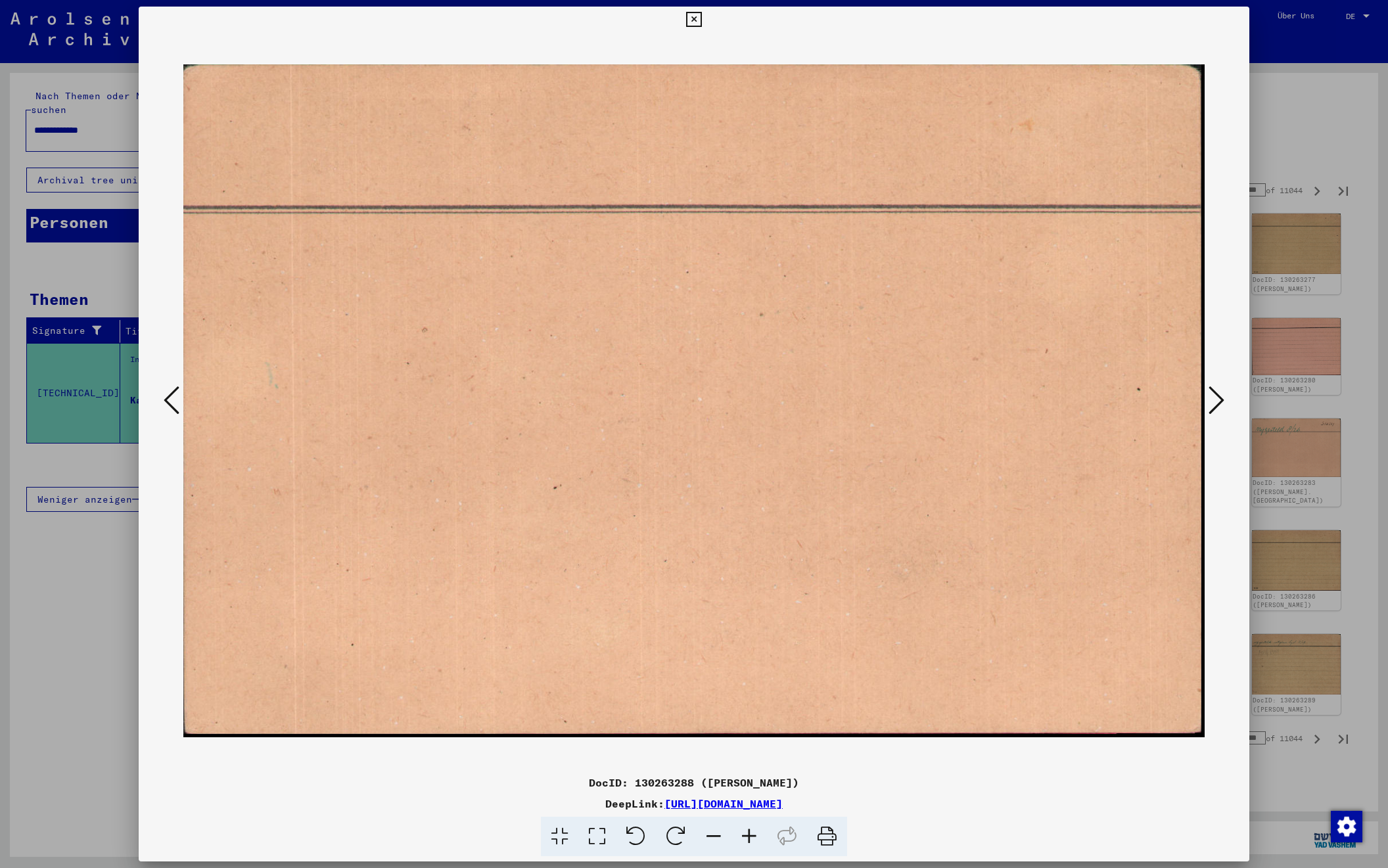
click at [1217, 401] on icon at bounding box center [1216, 400] width 16 height 32
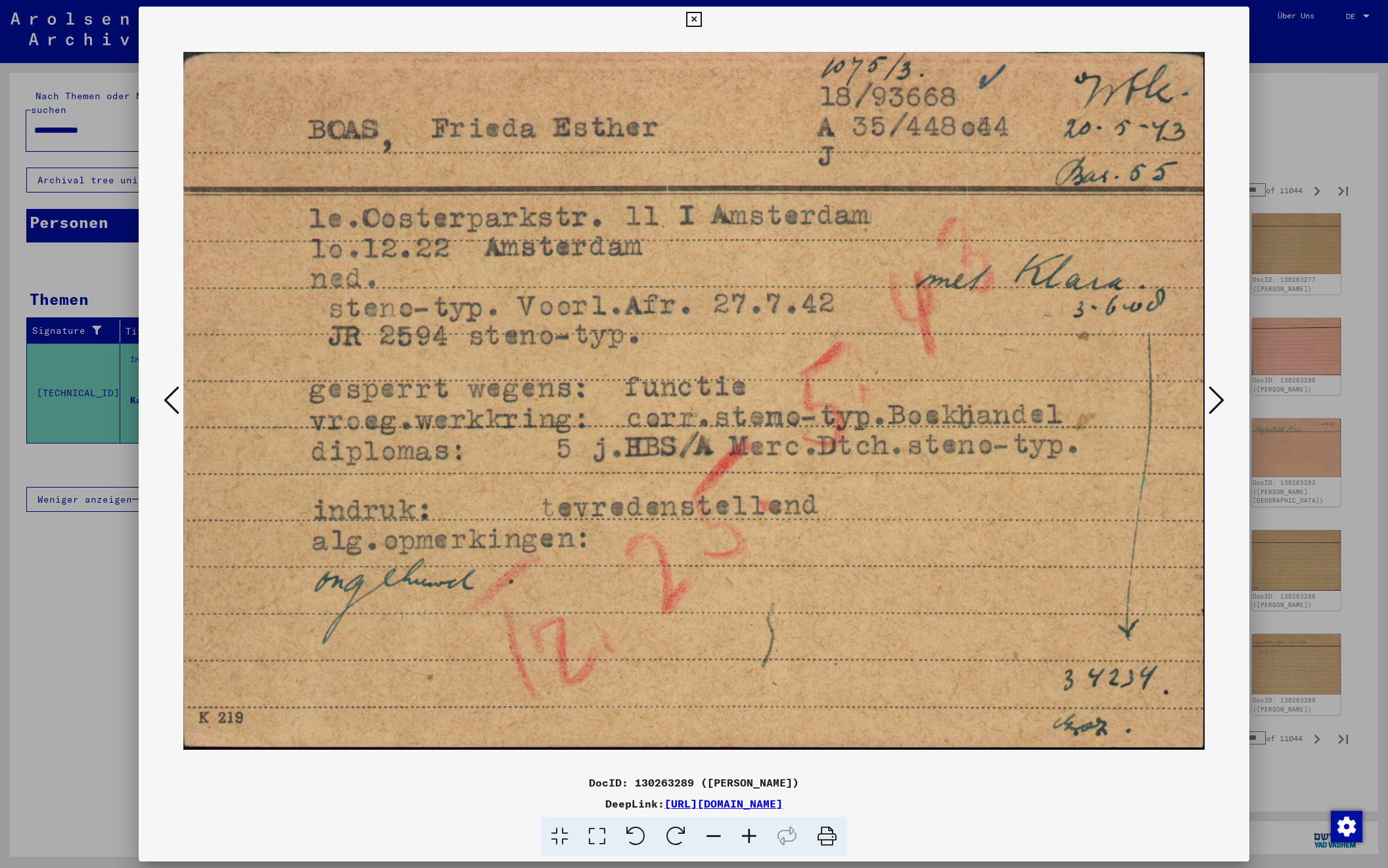
click at [1217, 401] on icon at bounding box center [1216, 400] width 16 height 32
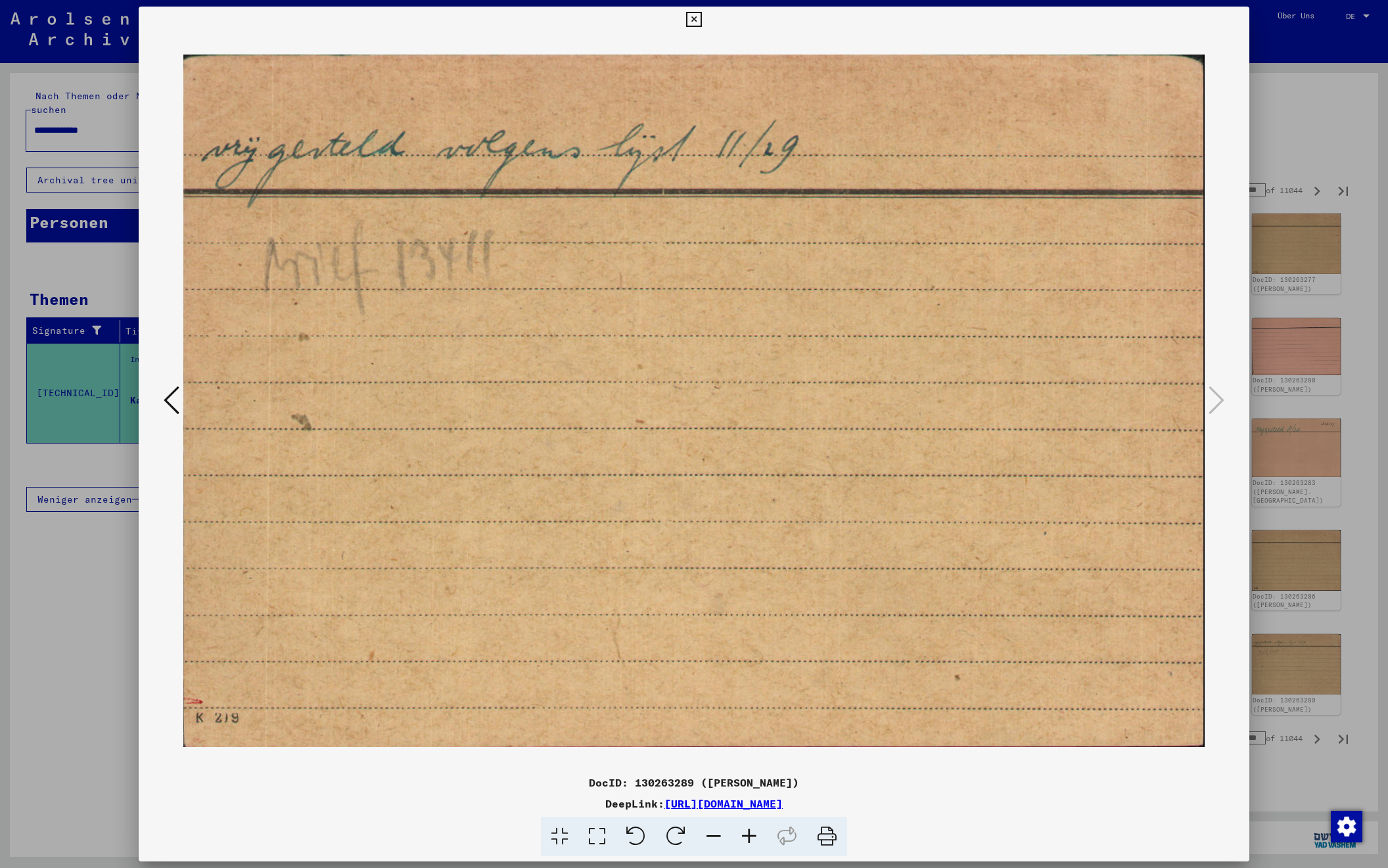
scroll to position [0, 0]
click at [1283, 154] on div at bounding box center [694, 434] width 1388 height 868
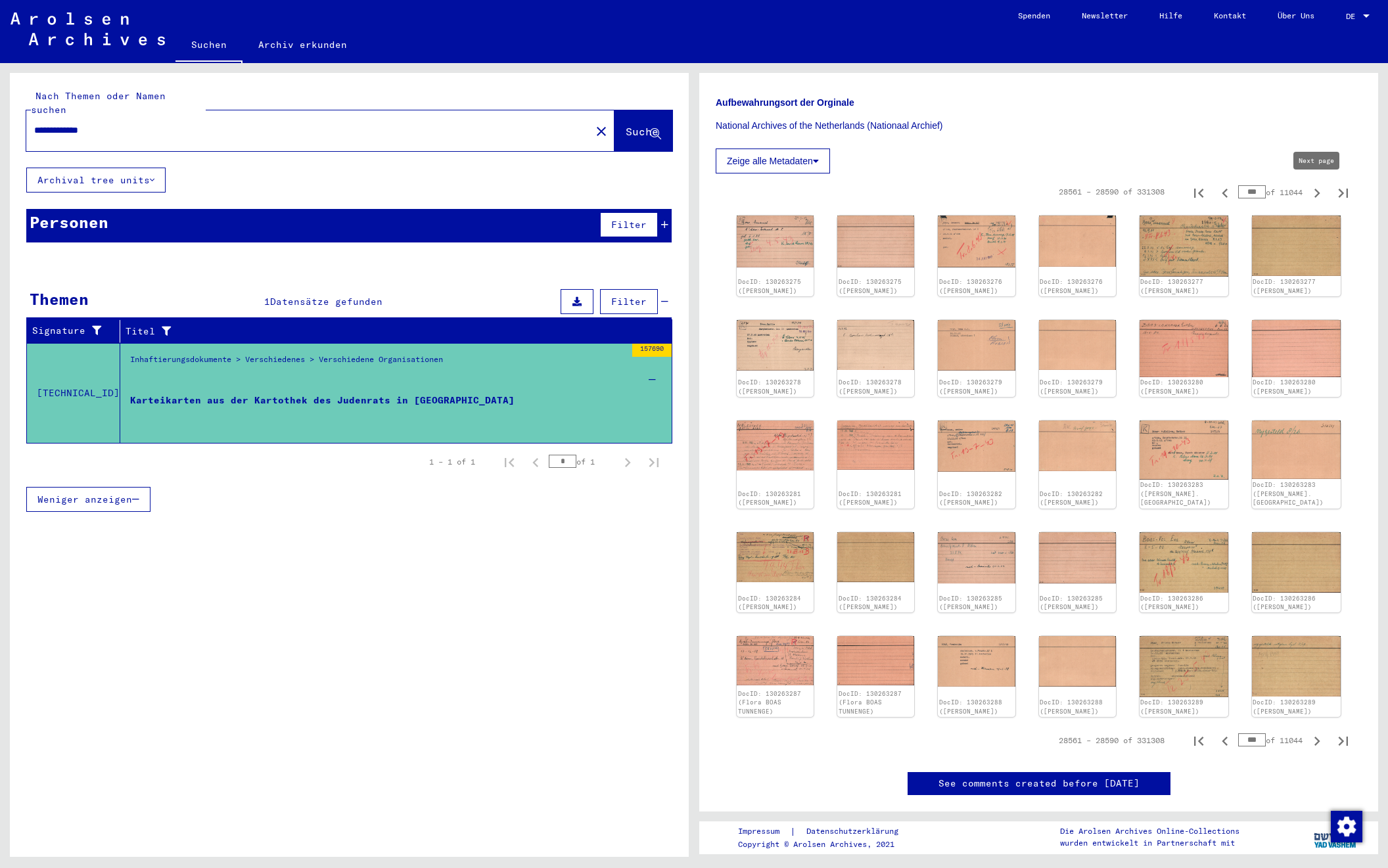
click at [1315, 192] on icon "Next page" at bounding box center [1317, 193] width 19 height 19
type input "***"
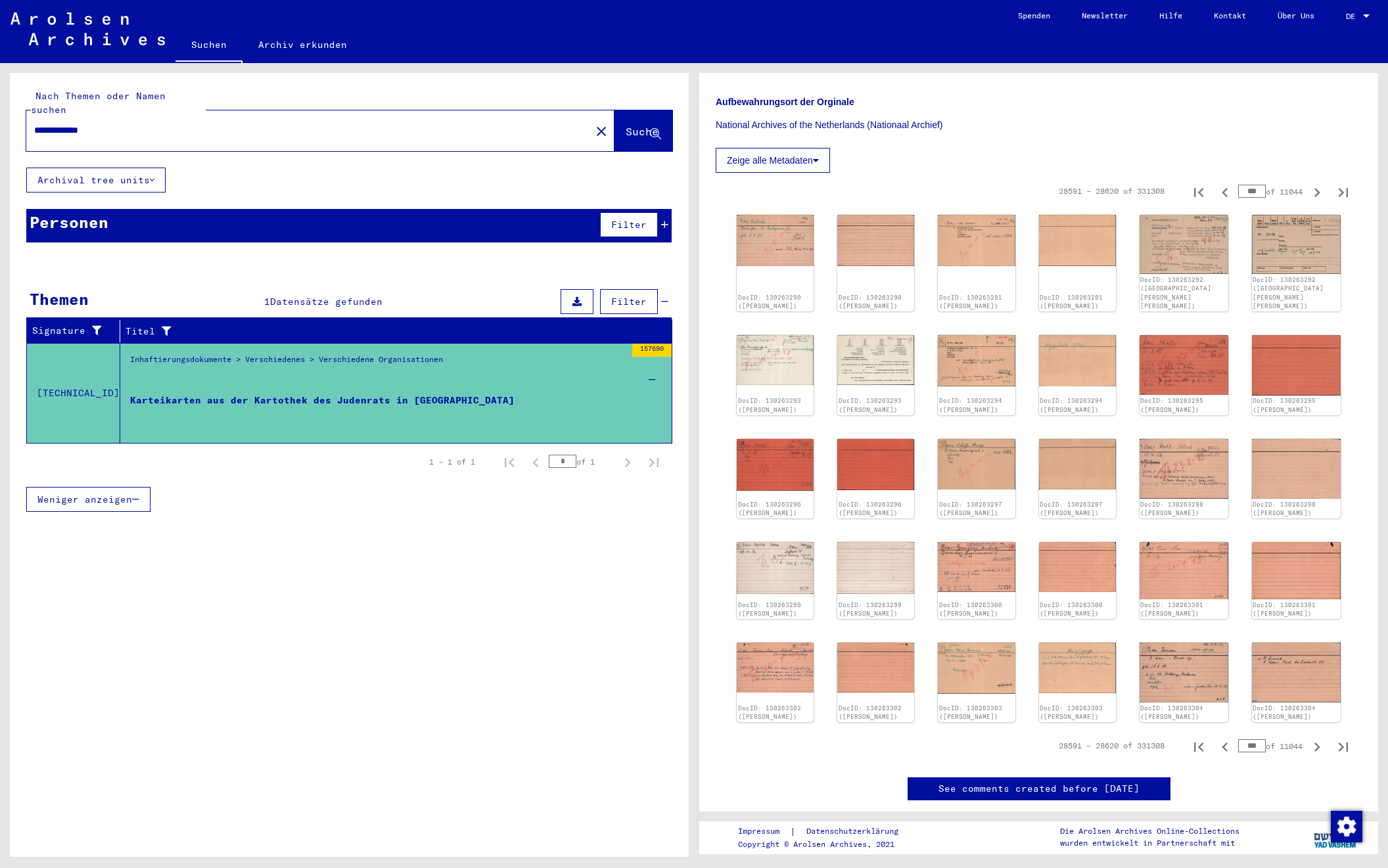
scroll to position [270, 0]
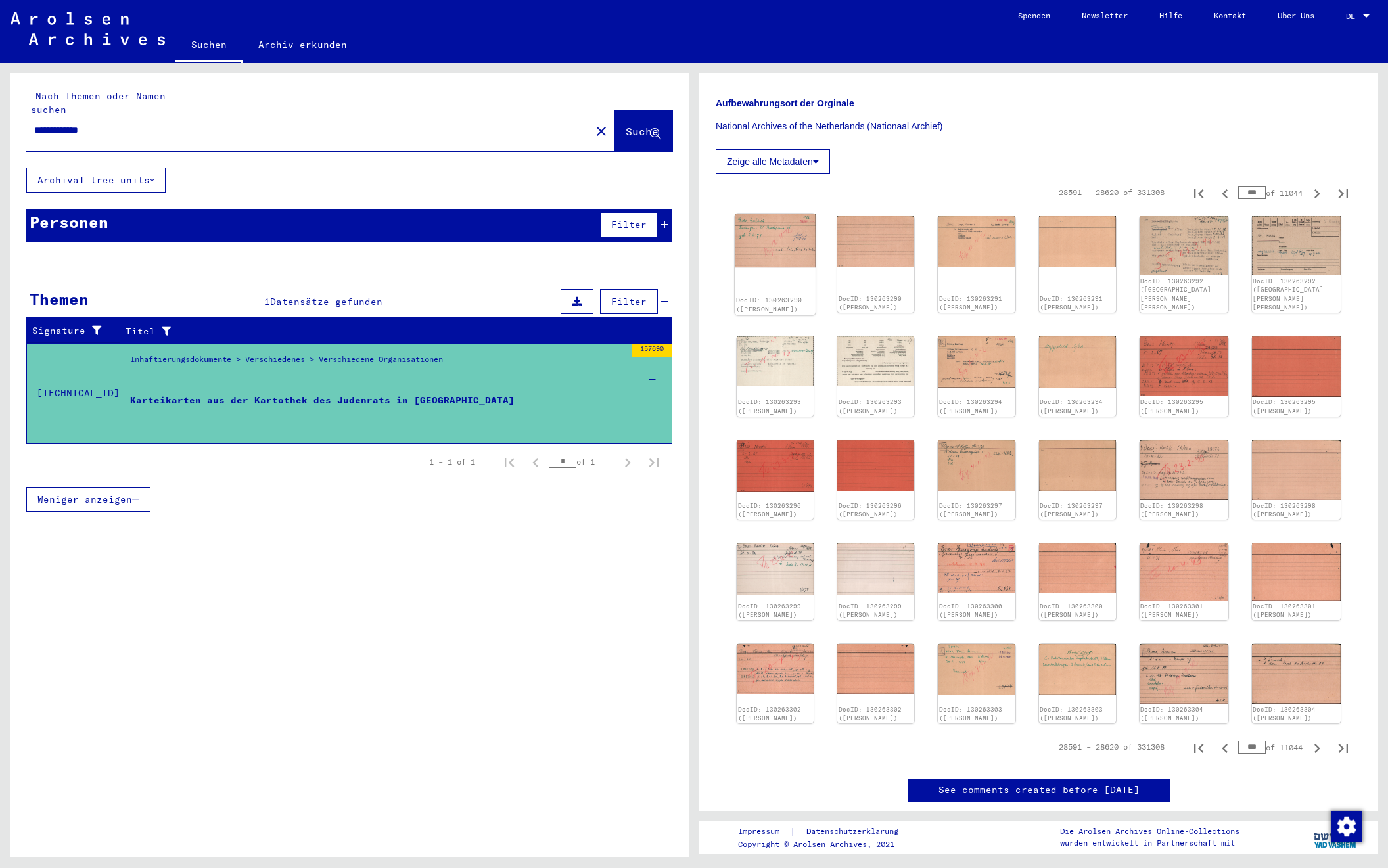
click at [759, 239] on img at bounding box center [776, 241] width 81 height 54
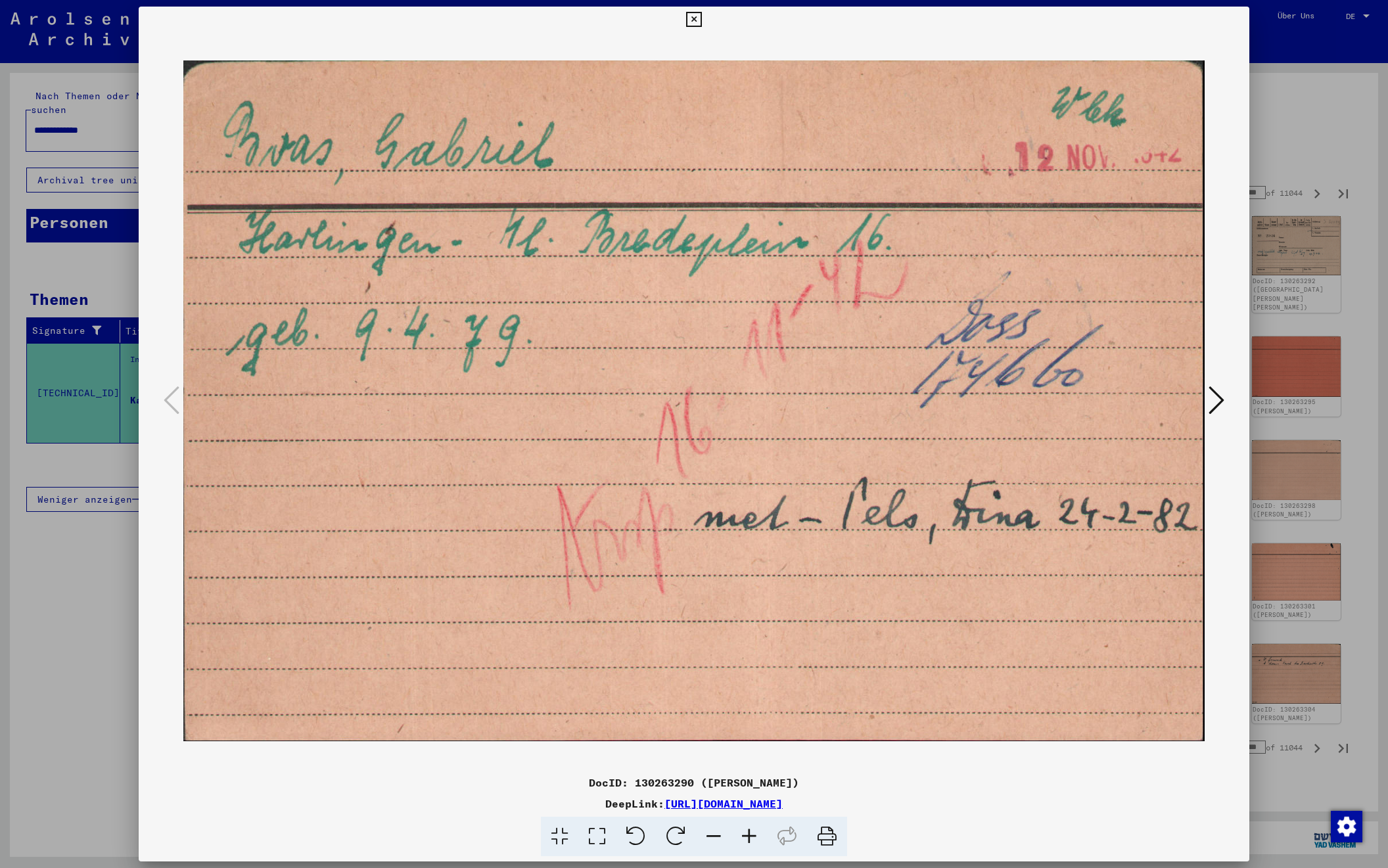
click at [1212, 394] on icon at bounding box center [1216, 400] width 16 height 32
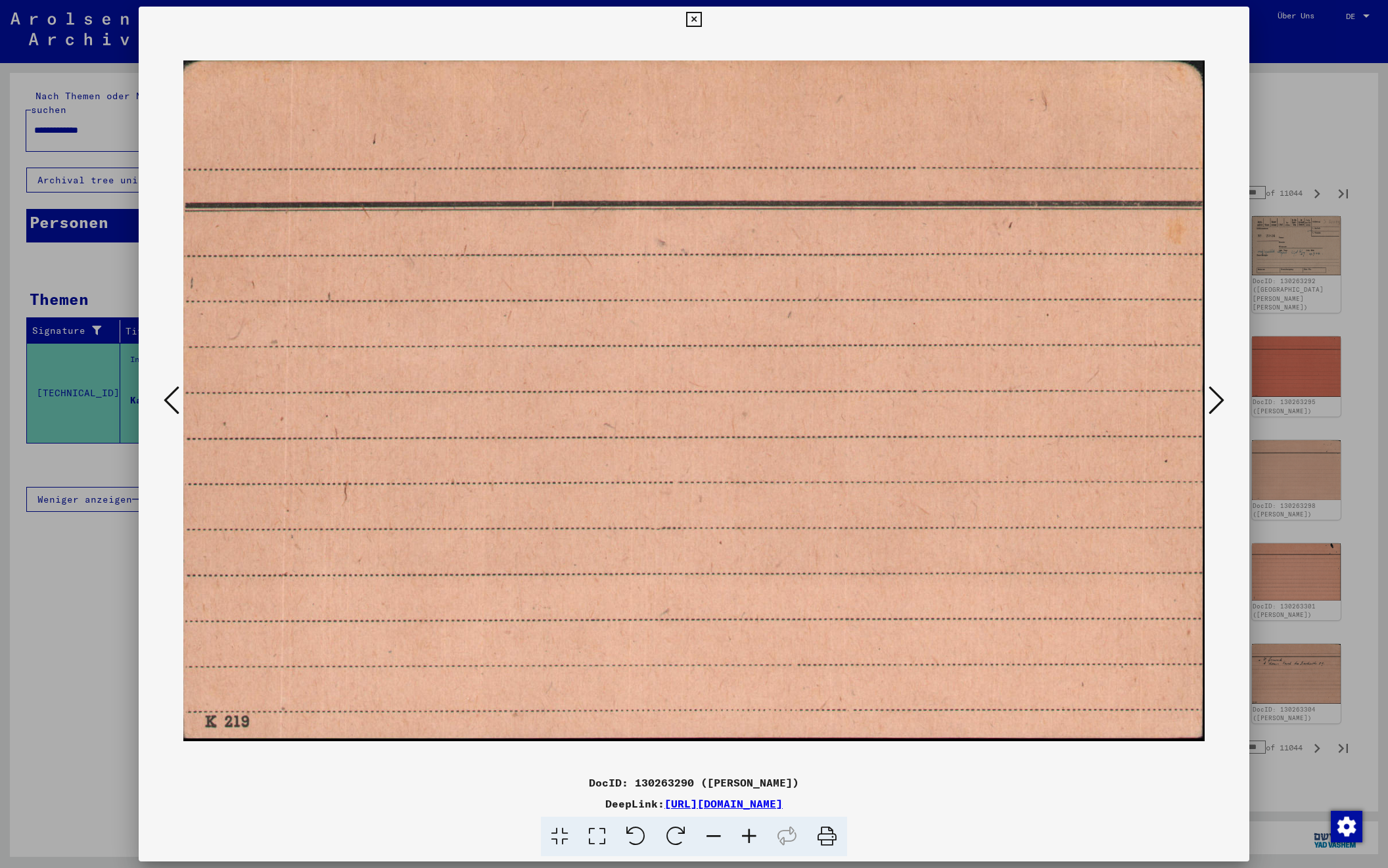
click at [1212, 394] on icon at bounding box center [1216, 400] width 16 height 32
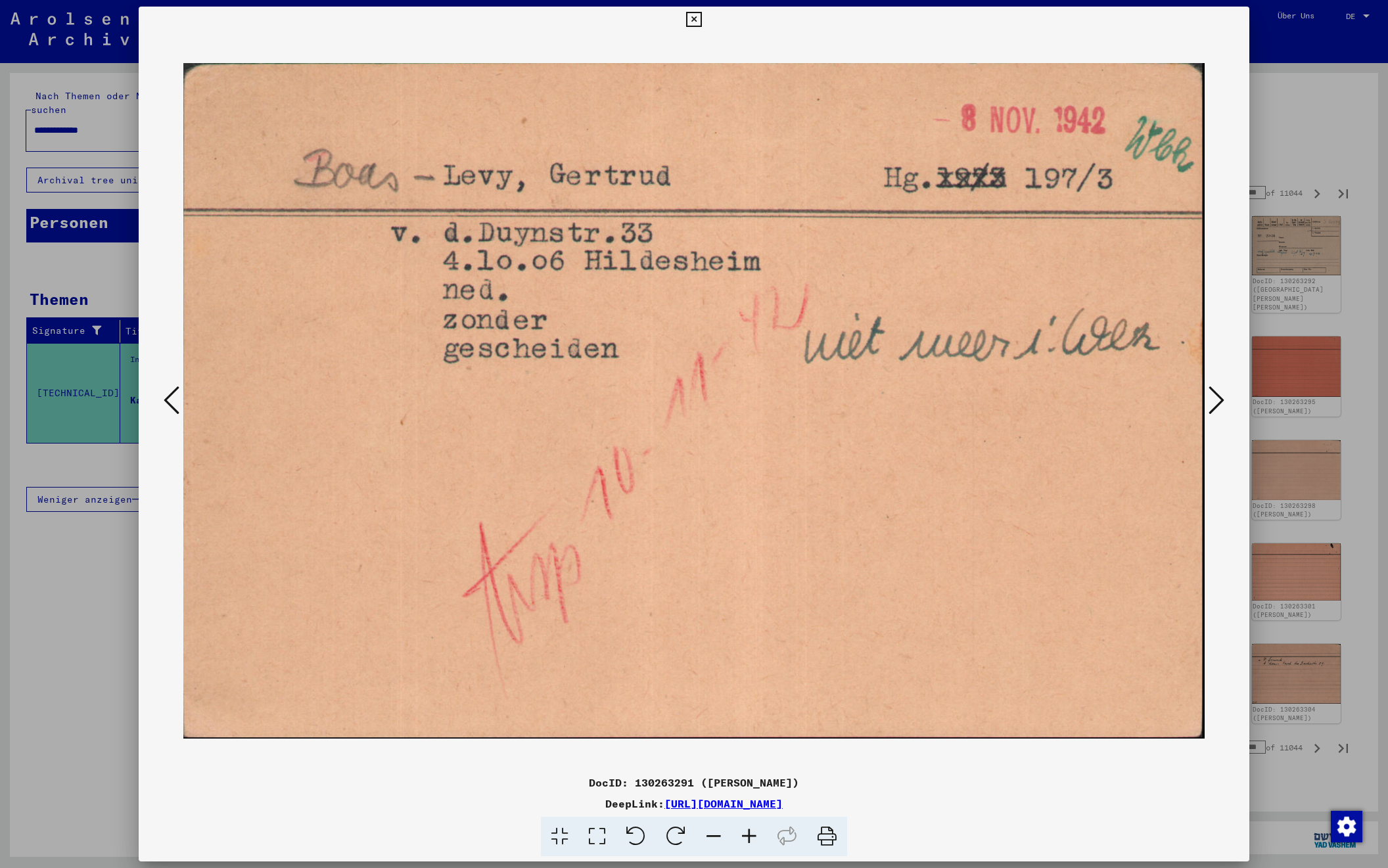
scroll to position [0, 0]
click at [1212, 394] on icon at bounding box center [1216, 400] width 16 height 32
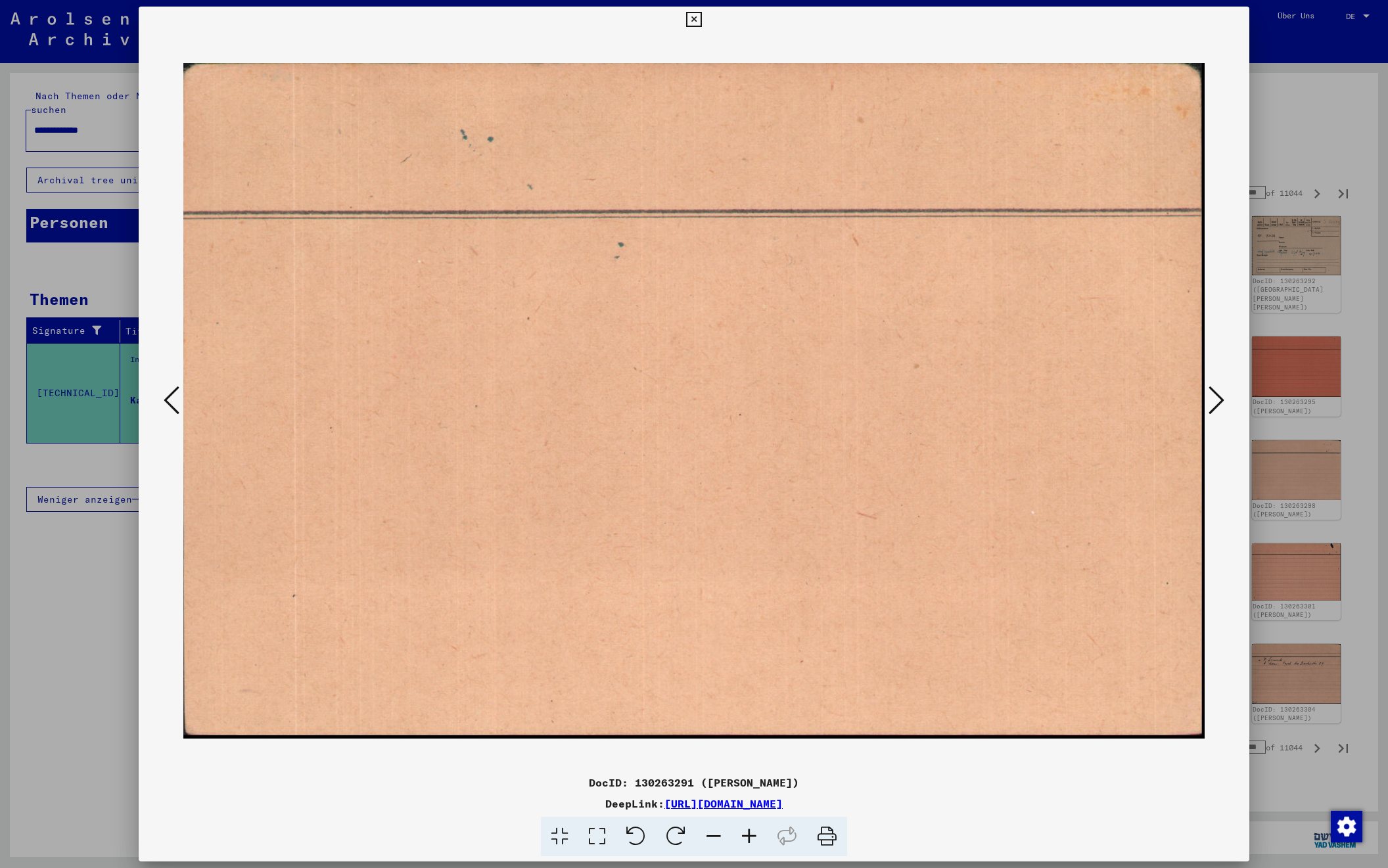
click at [1212, 394] on icon at bounding box center [1216, 400] width 16 height 32
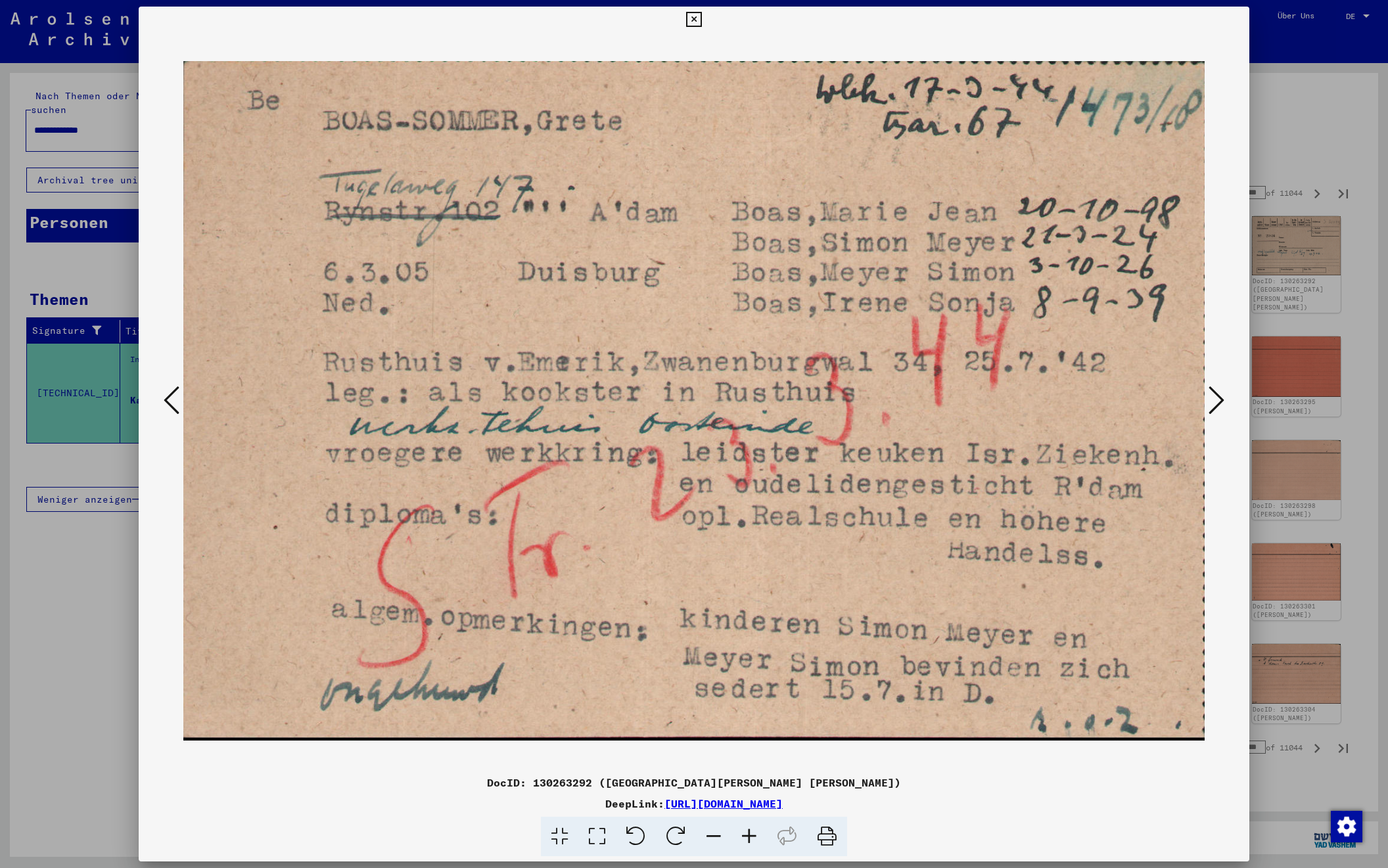
click at [1212, 394] on icon at bounding box center [1216, 400] width 16 height 32
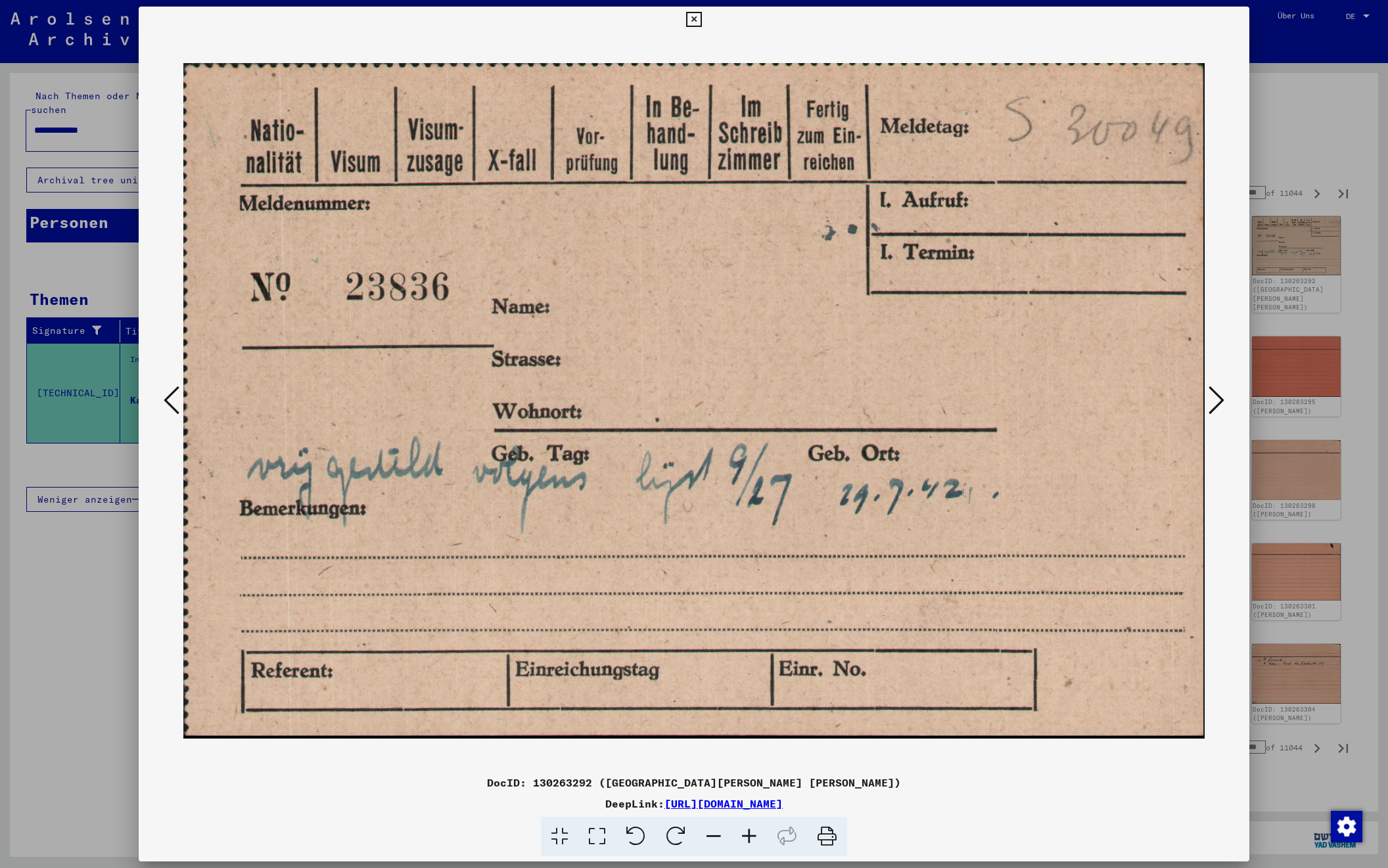
scroll to position [1, 0]
click at [1212, 394] on icon at bounding box center [1216, 400] width 16 height 32
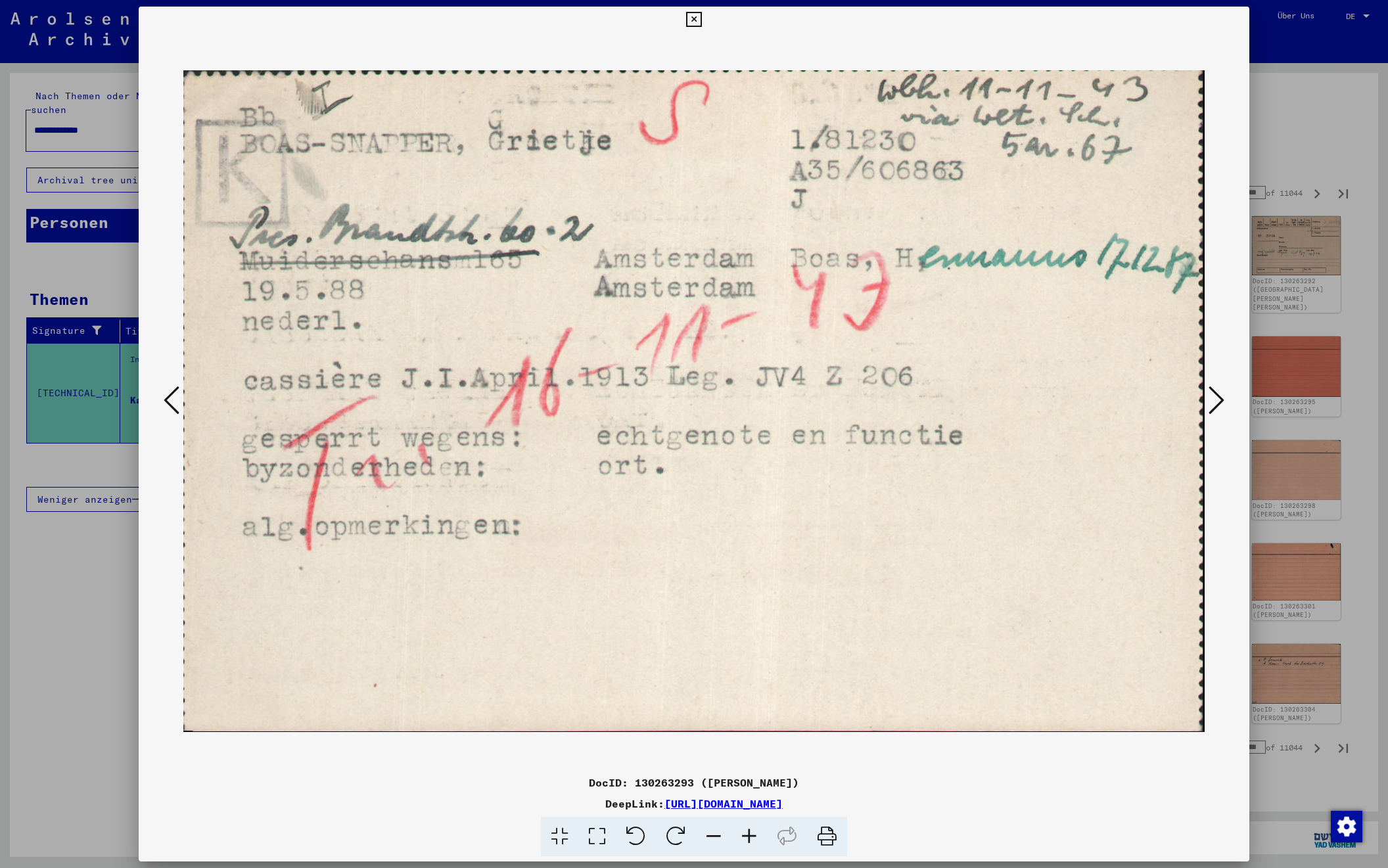
scroll to position [0, 0]
click at [1212, 394] on icon at bounding box center [1216, 400] width 16 height 32
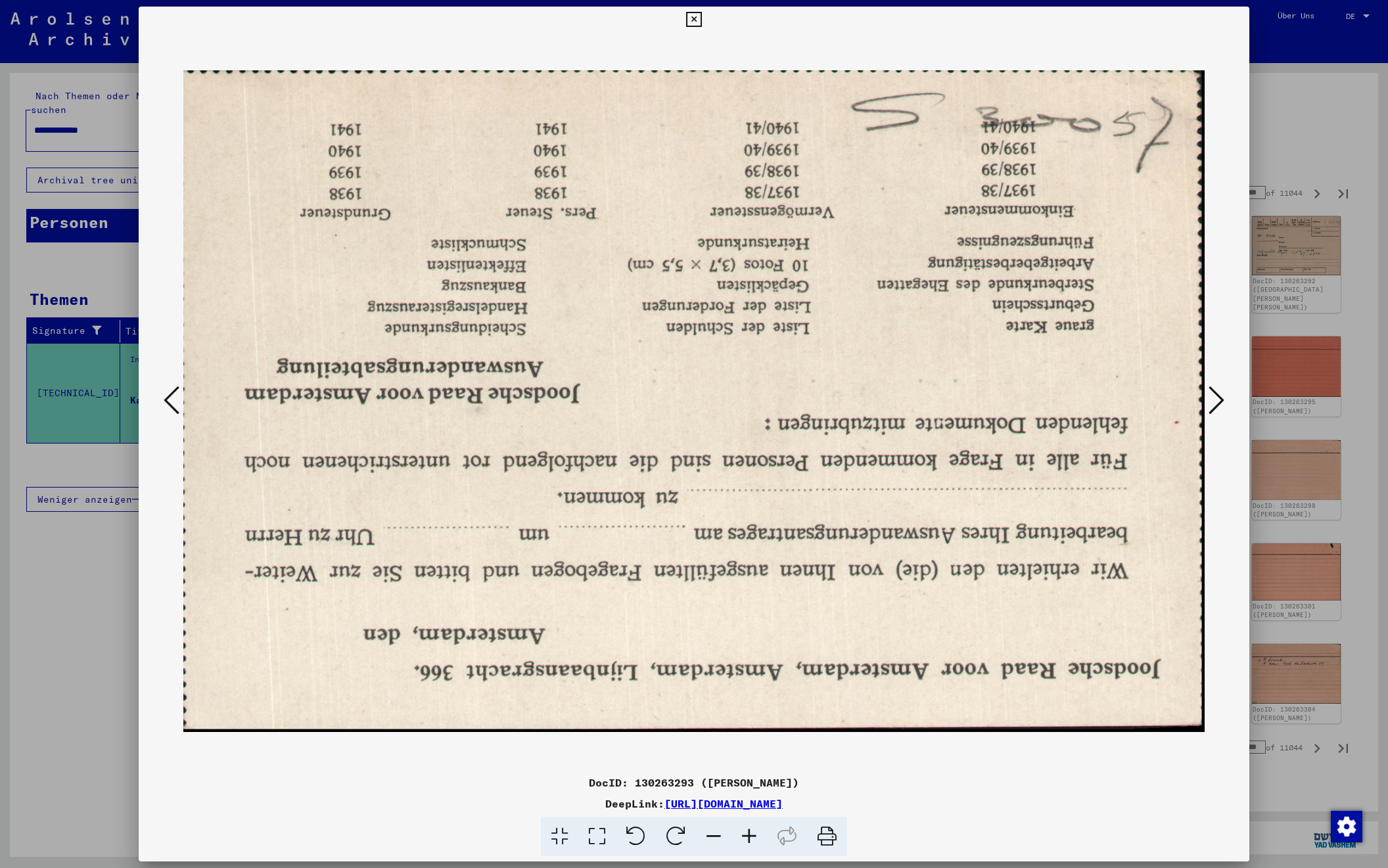
click at [1212, 394] on icon at bounding box center [1216, 400] width 16 height 32
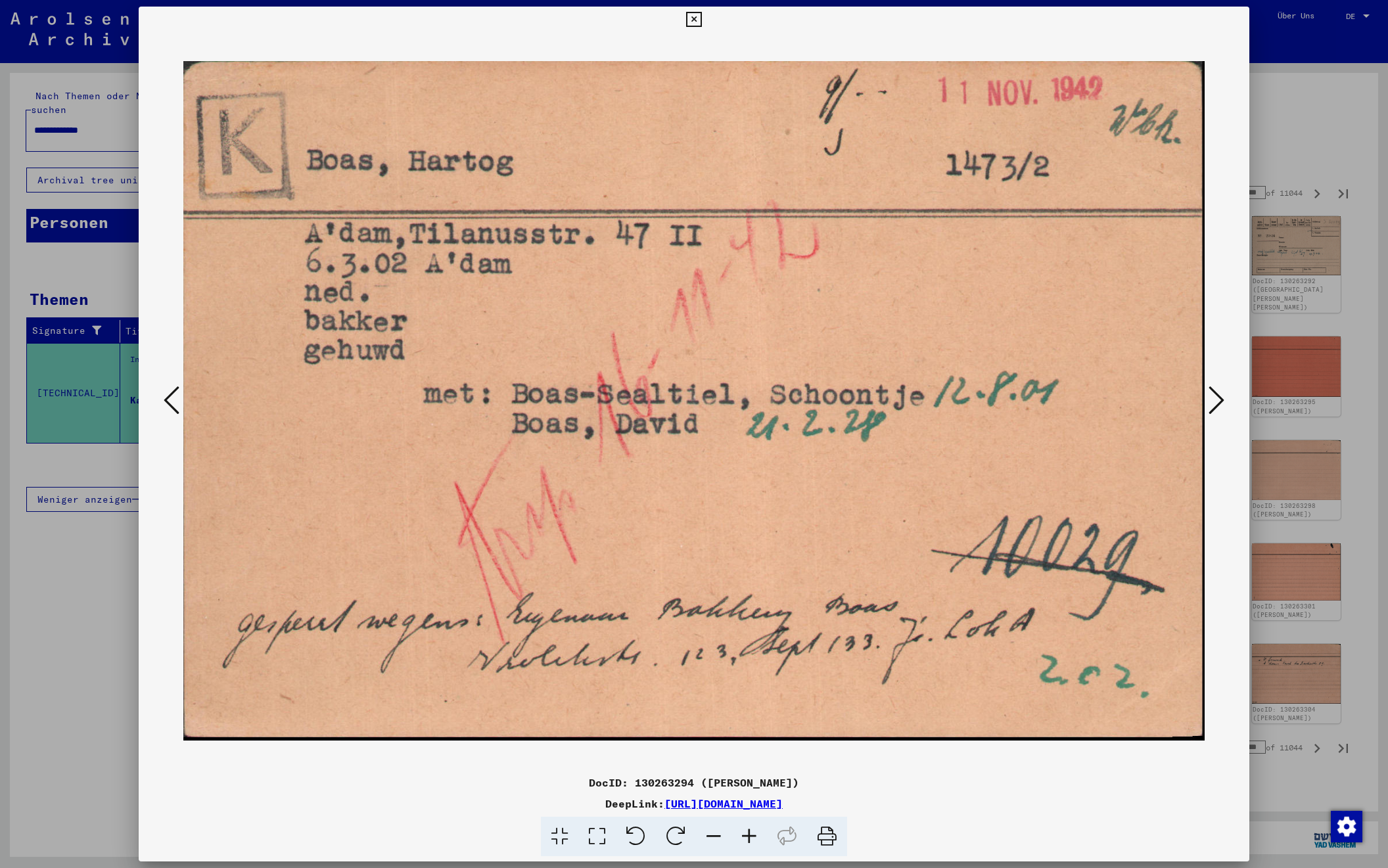
click at [1212, 394] on icon at bounding box center [1216, 400] width 16 height 32
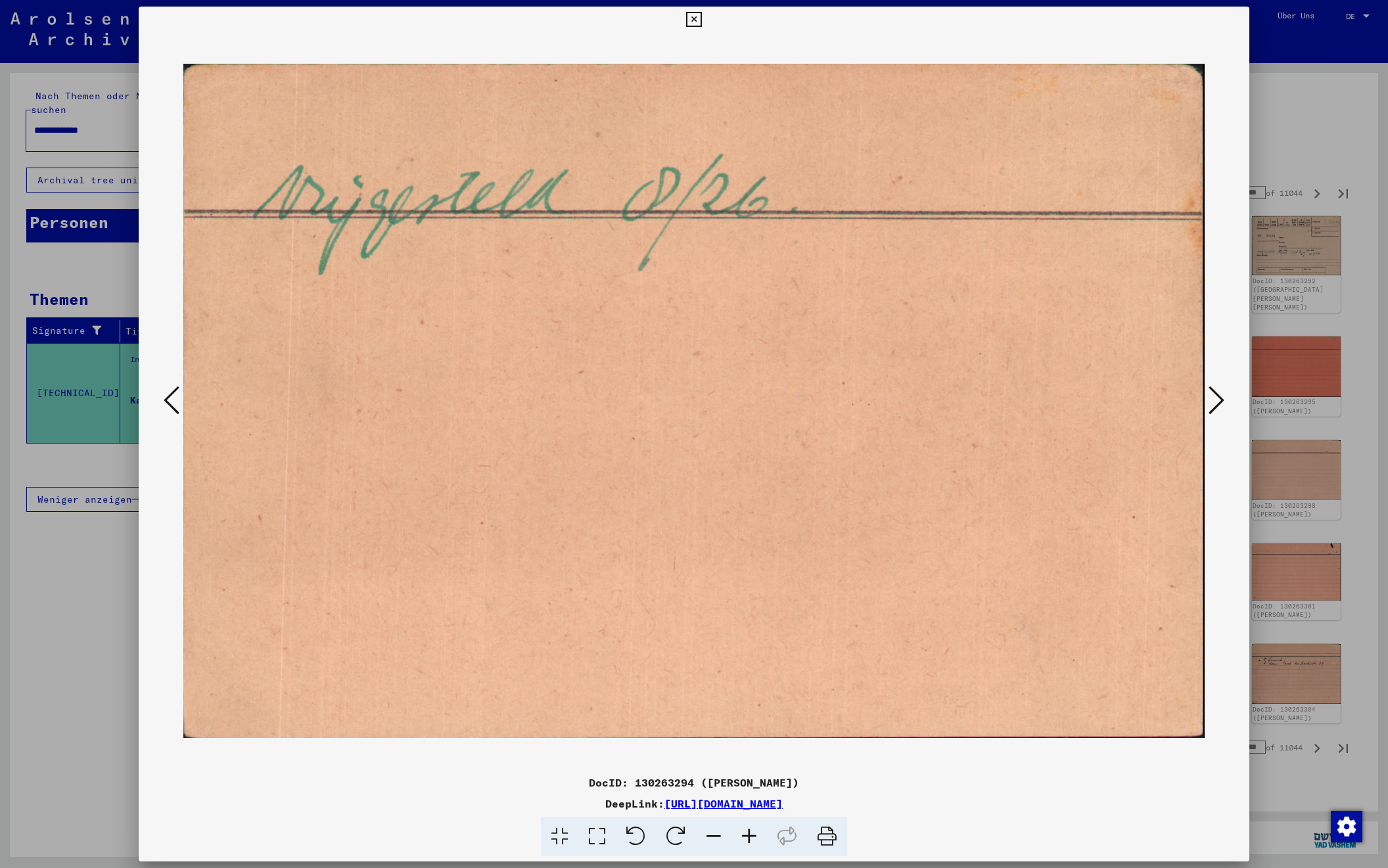
click at [1212, 394] on icon at bounding box center [1216, 400] width 16 height 32
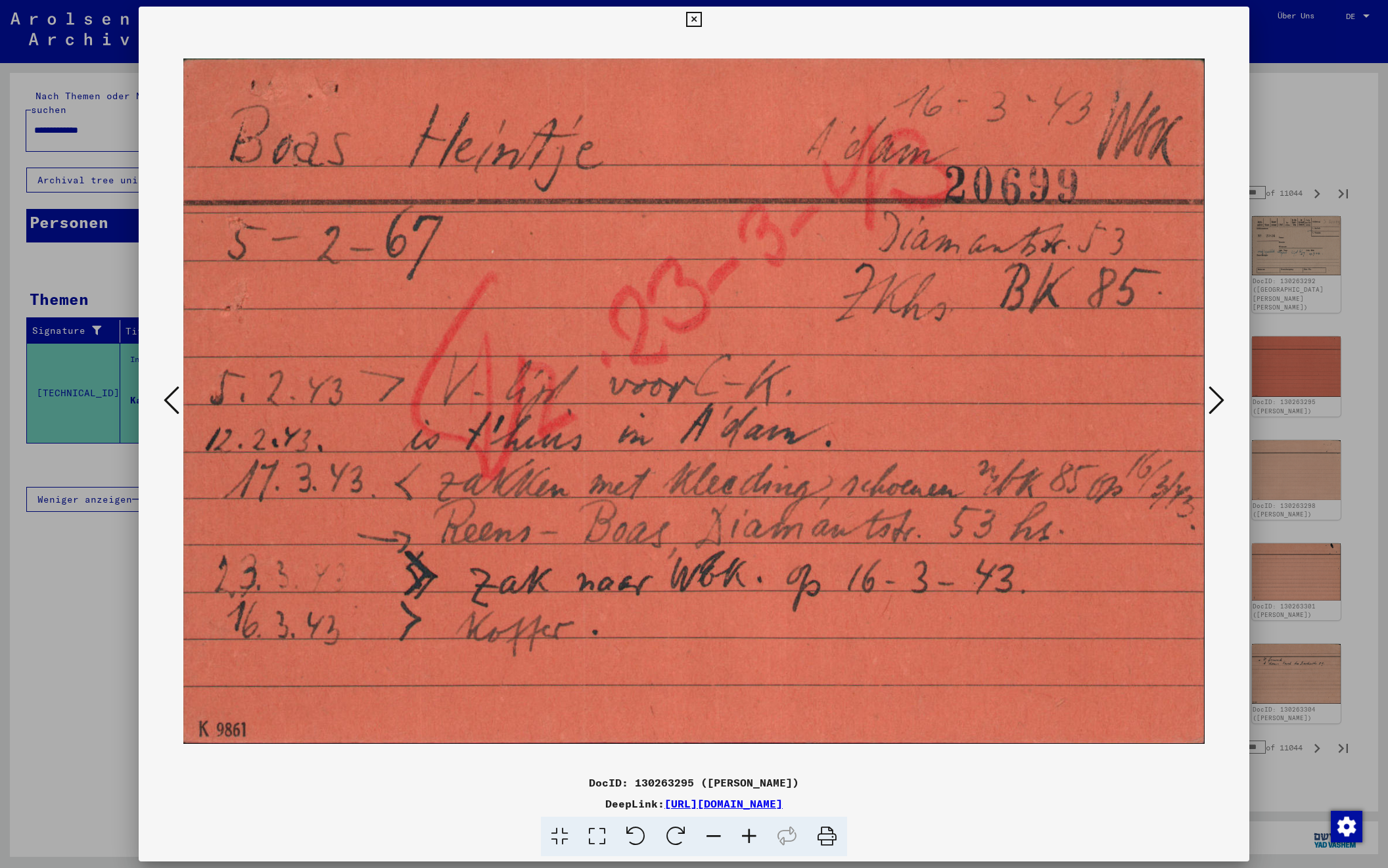
click at [1212, 394] on icon at bounding box center [1216, 400] width 16 height 32
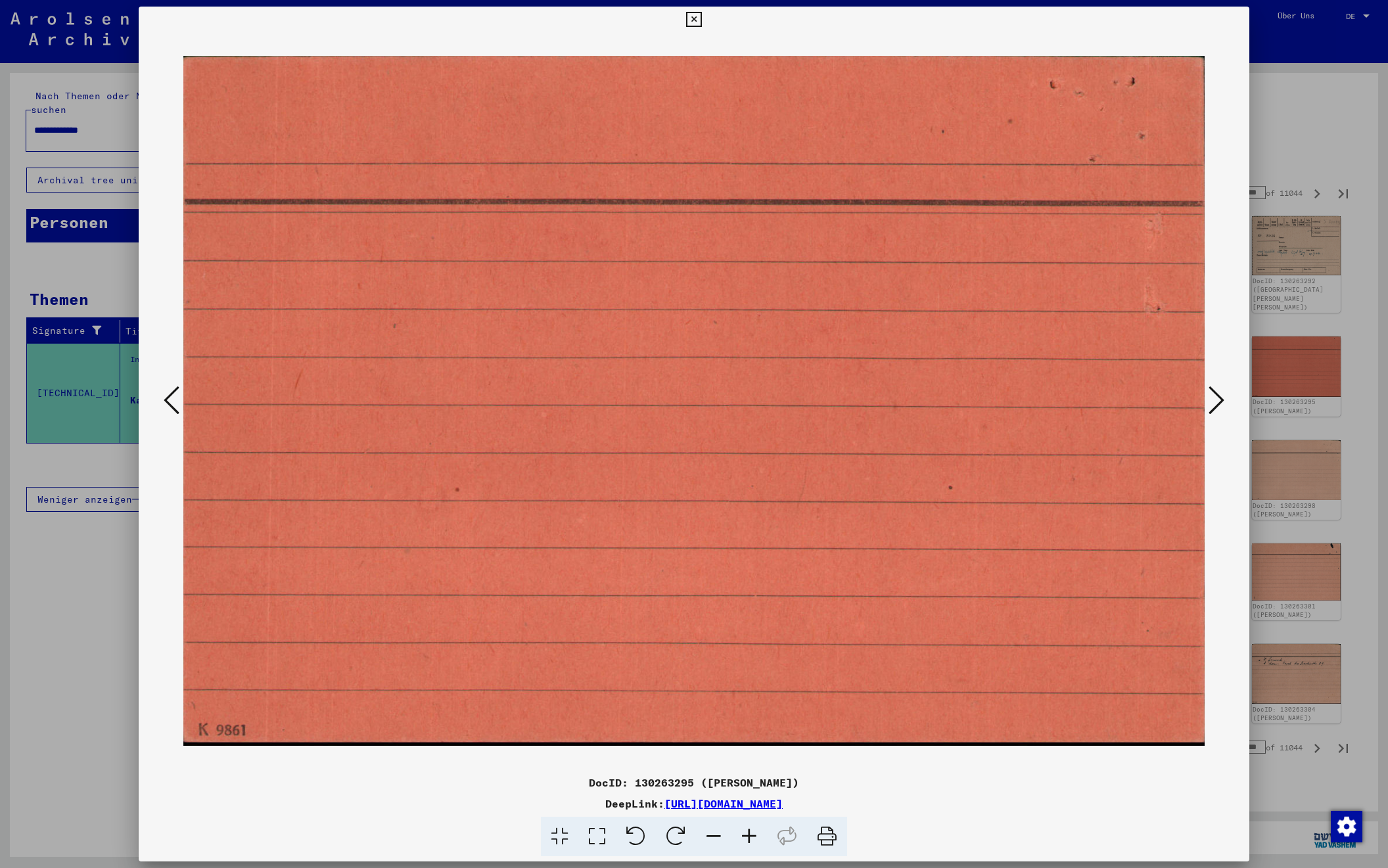
click at [1212, 394] on icon at bounding box center [1216, 400] width 16 height 32
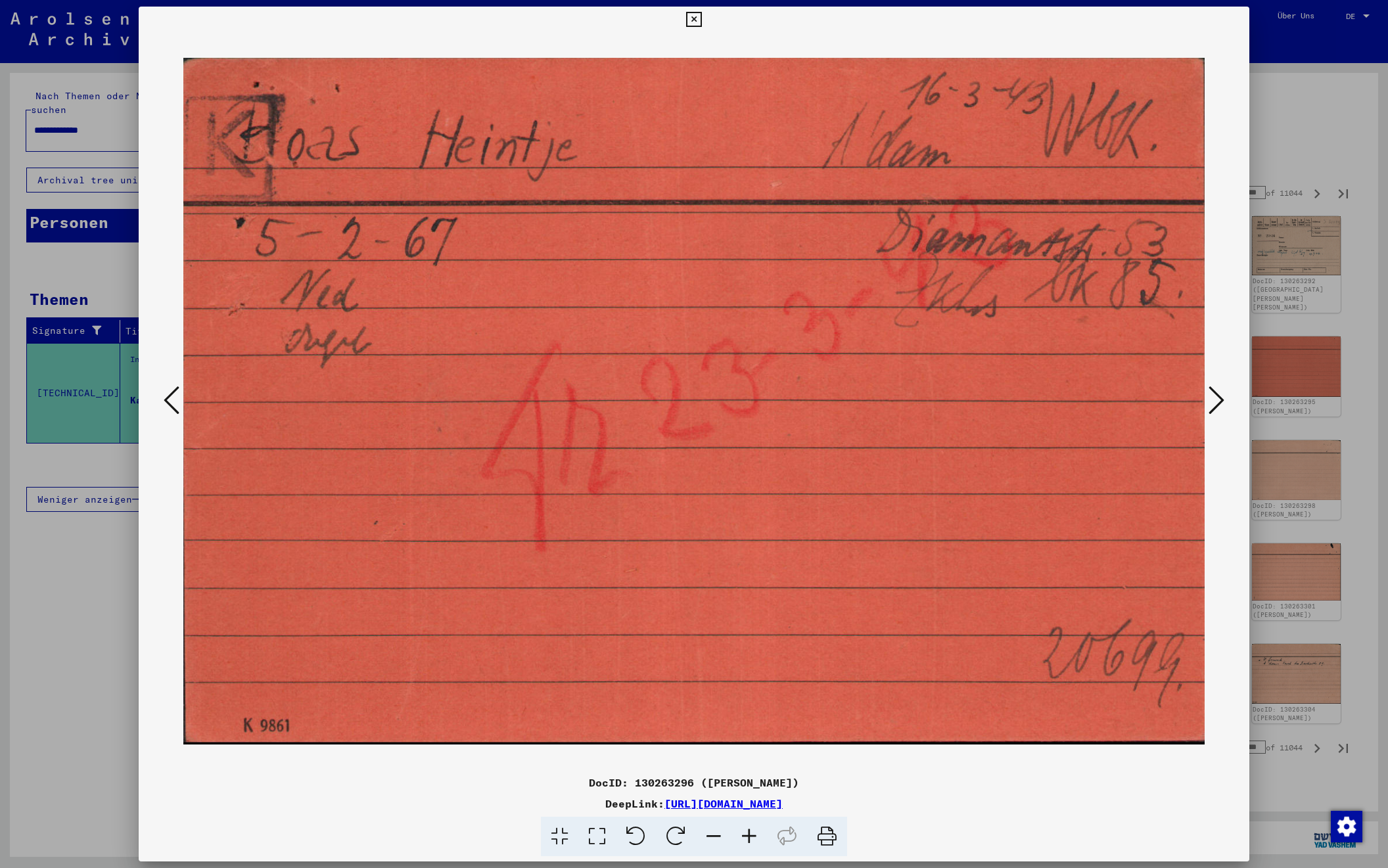
click at [1212, 394] on icon at bounding box center [1216, 400] width 16 height 32
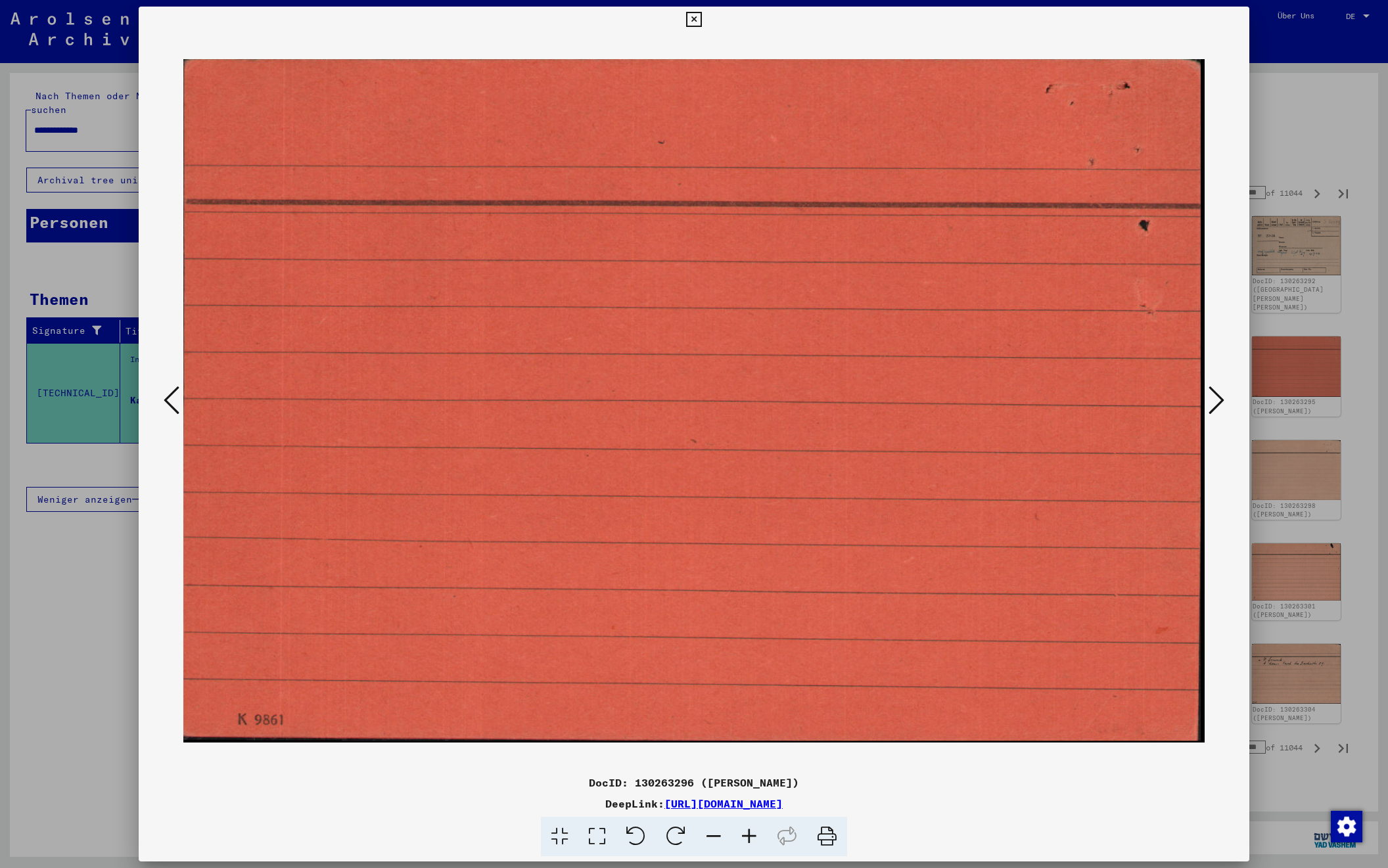
click at [1212, 394] on icon at bounding box center [1216, 400] width 16 height 32
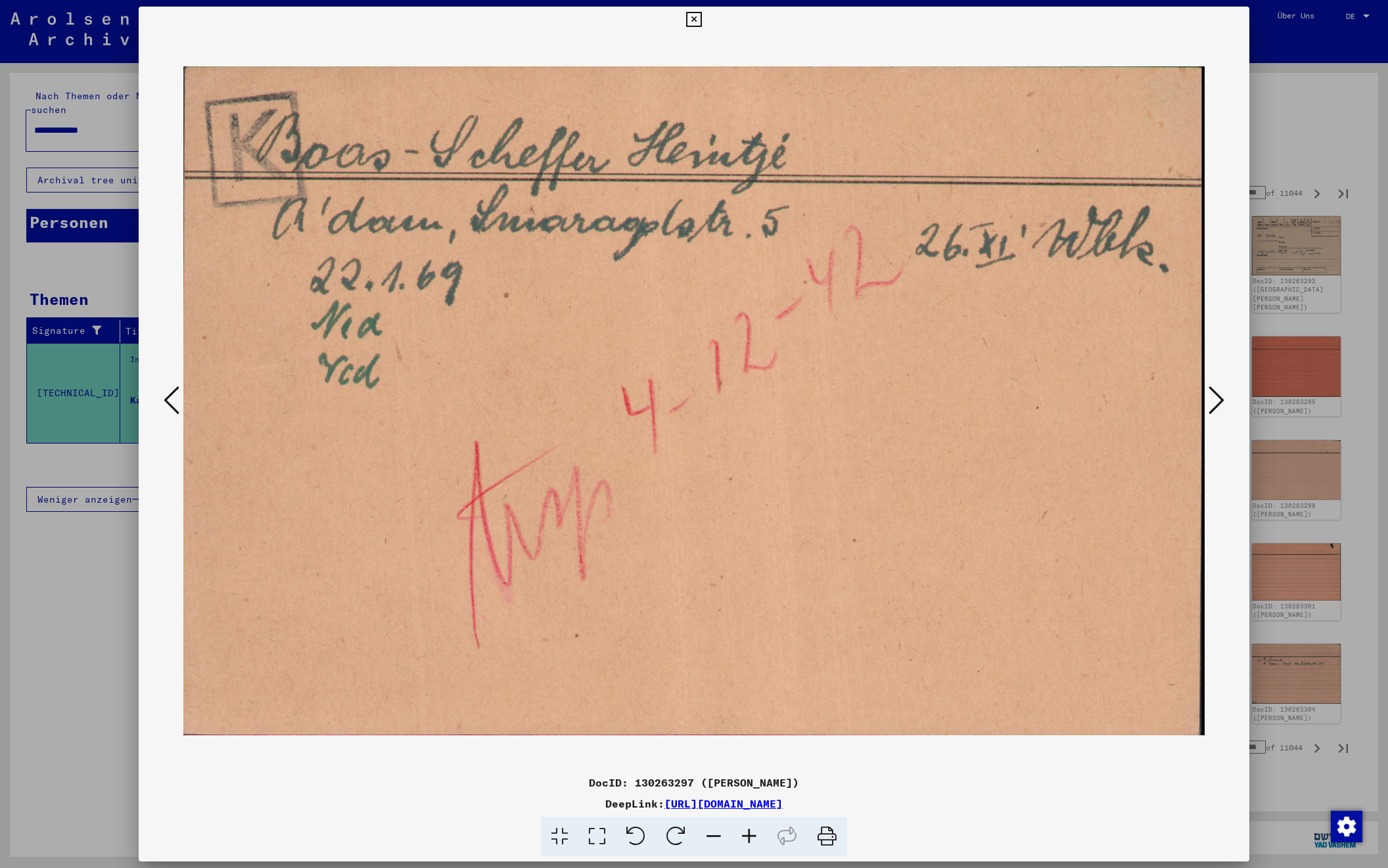
click at [1212, 394] on icon at bounding box center [1216, 400] width 16 height 32
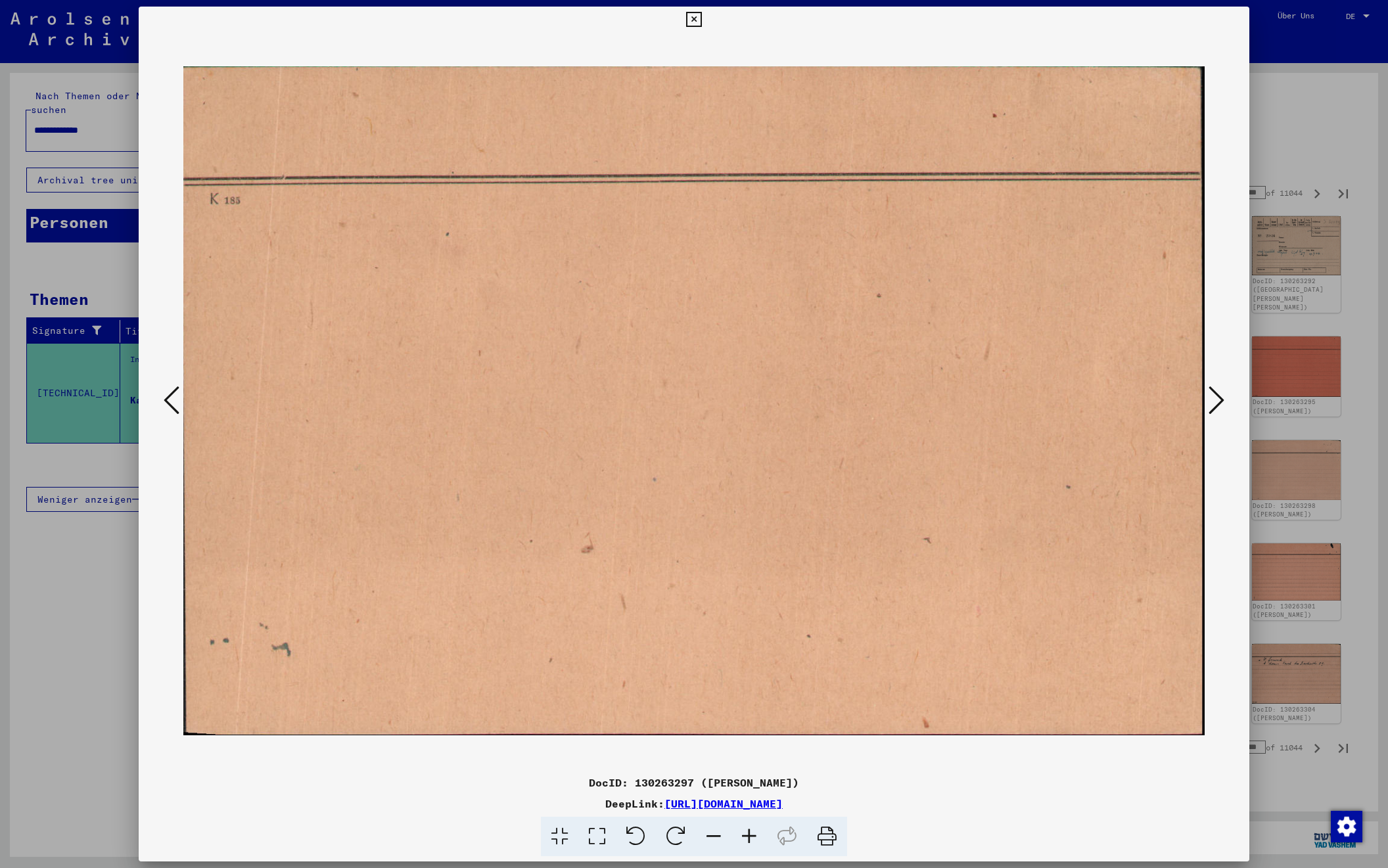
click at [1212, 394] on icon at bounding box center [1216, 400] width 16 height 32
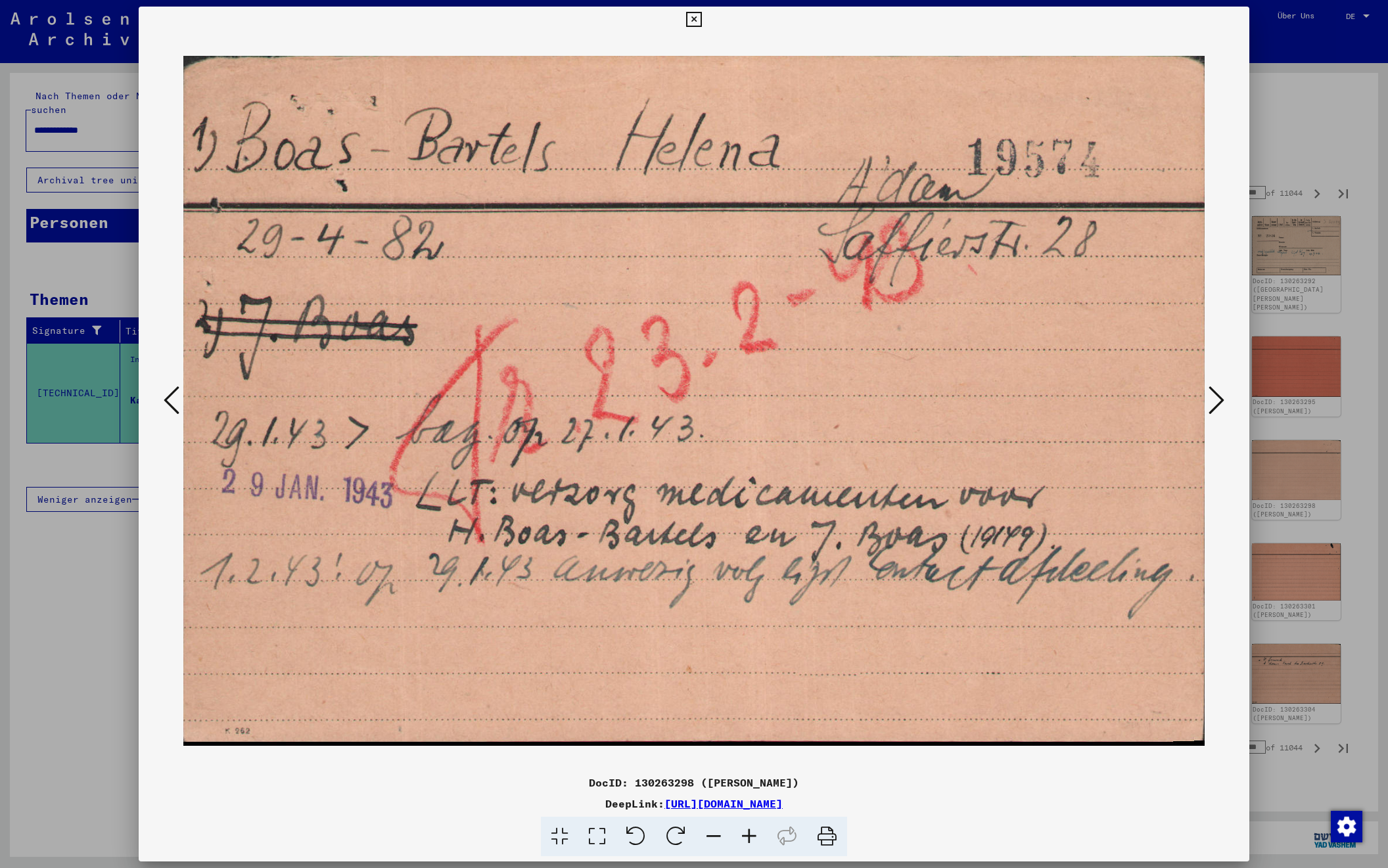
click at [1212, 394] on icon at bounding box center [1216, 400] width 16 height 32
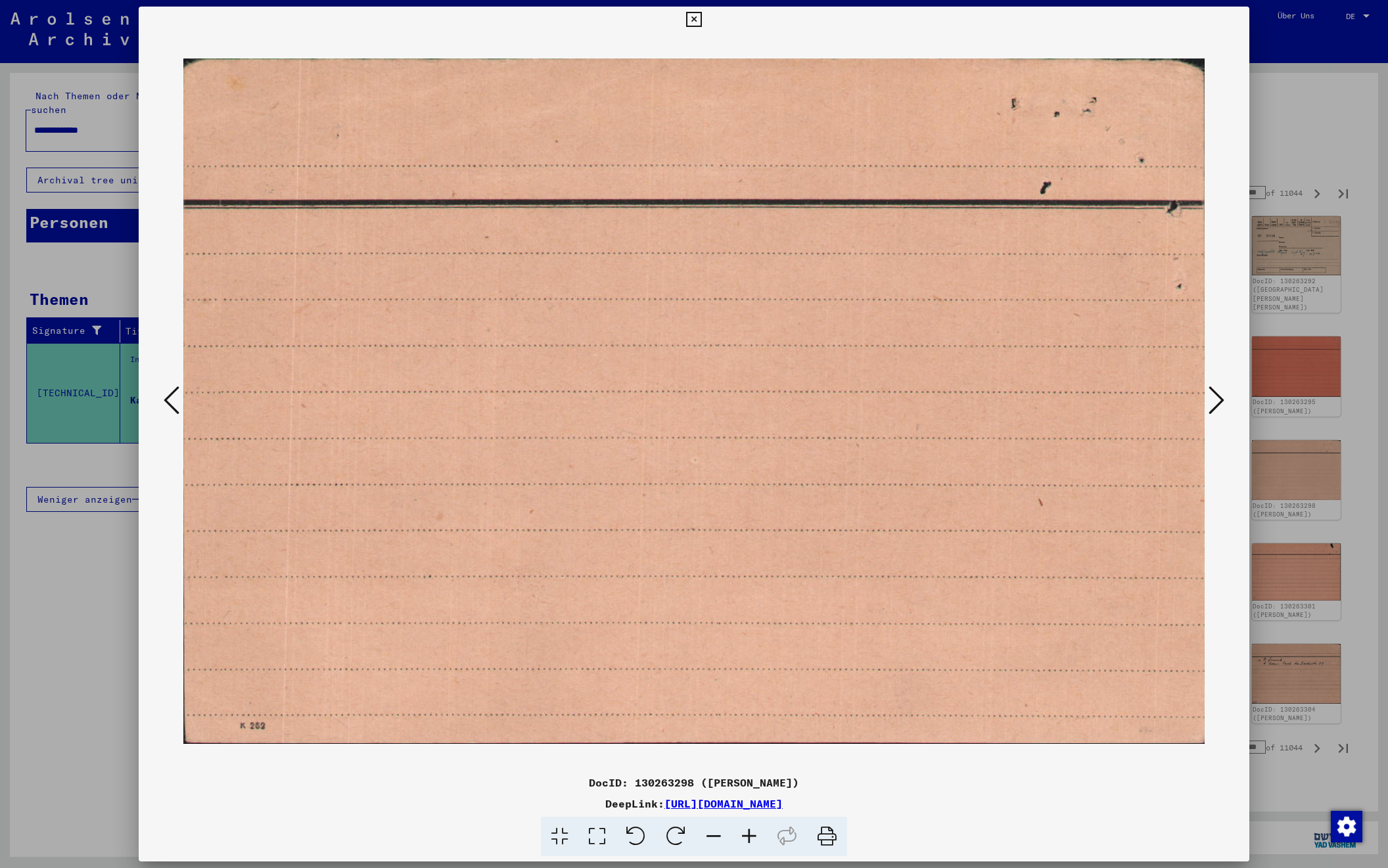
click at [1212, 394] on icon at bounding box center [1216, 400] width 16 height 32
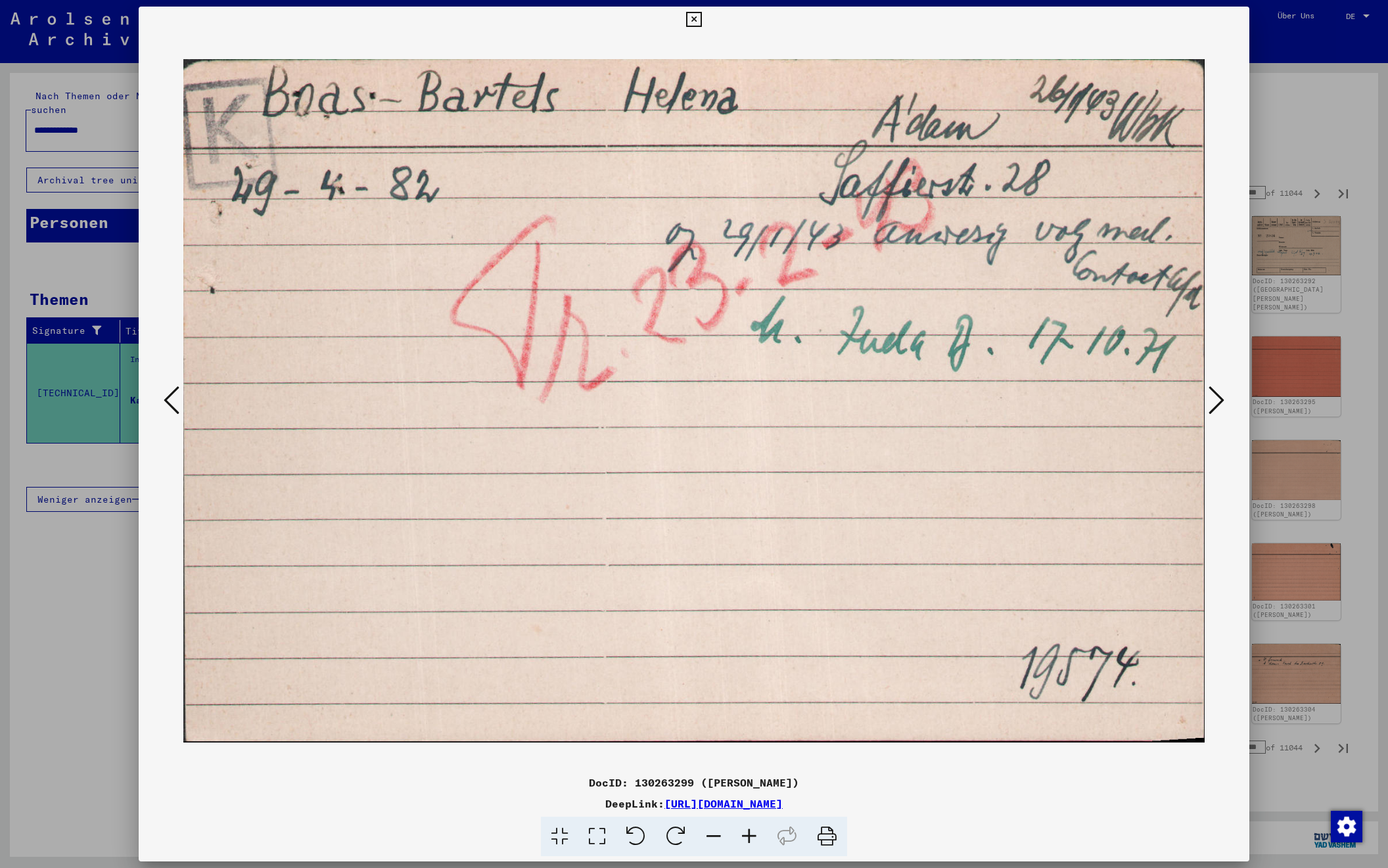
scroll to position [1, 0]
click at [1212, 394] on icon at bounding box center [1216, 400] width 16 height 32
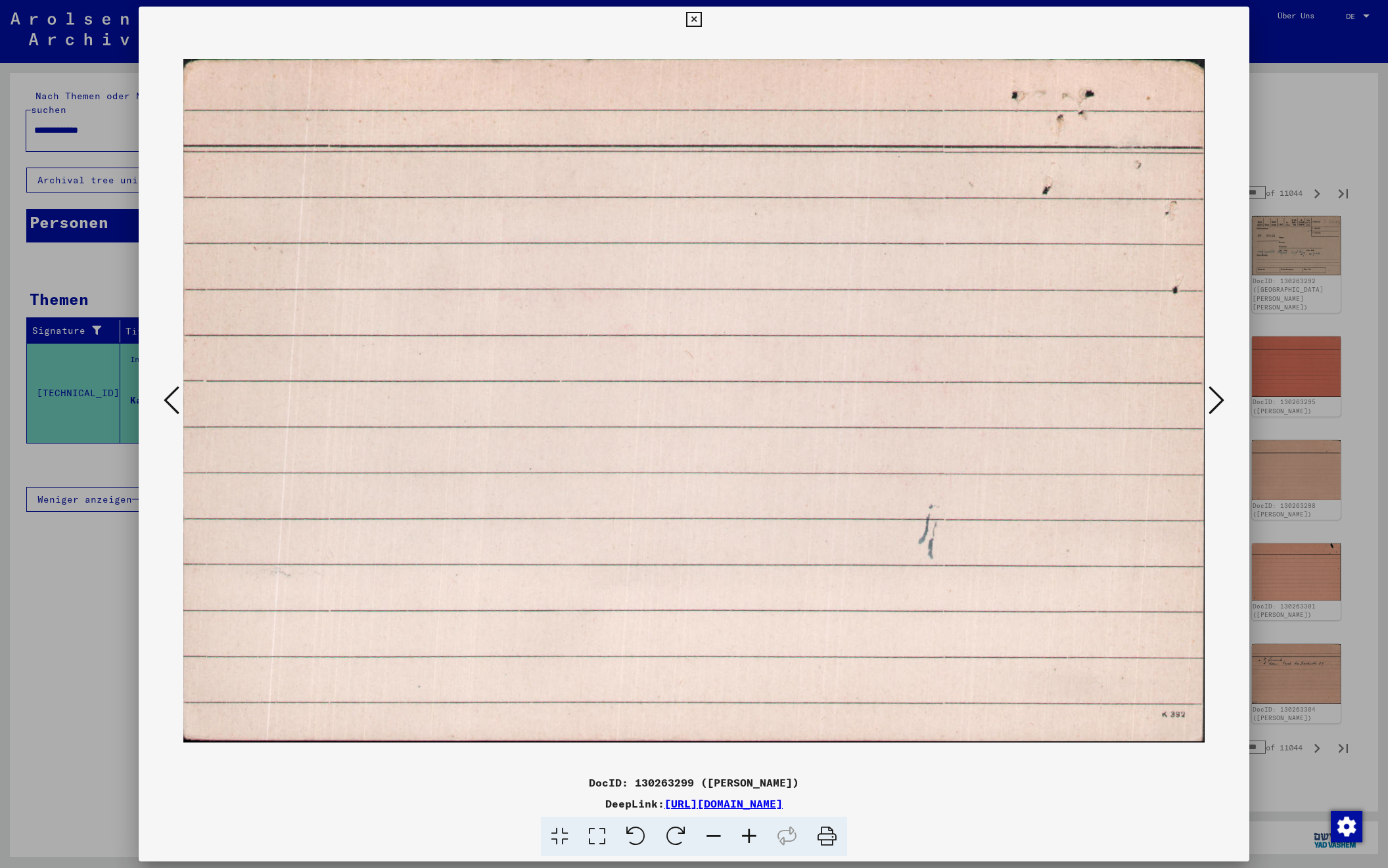
scroll to position [0, 0]
click at [170, 397] on icon at bounding box center [171, 400] width 16 height 32
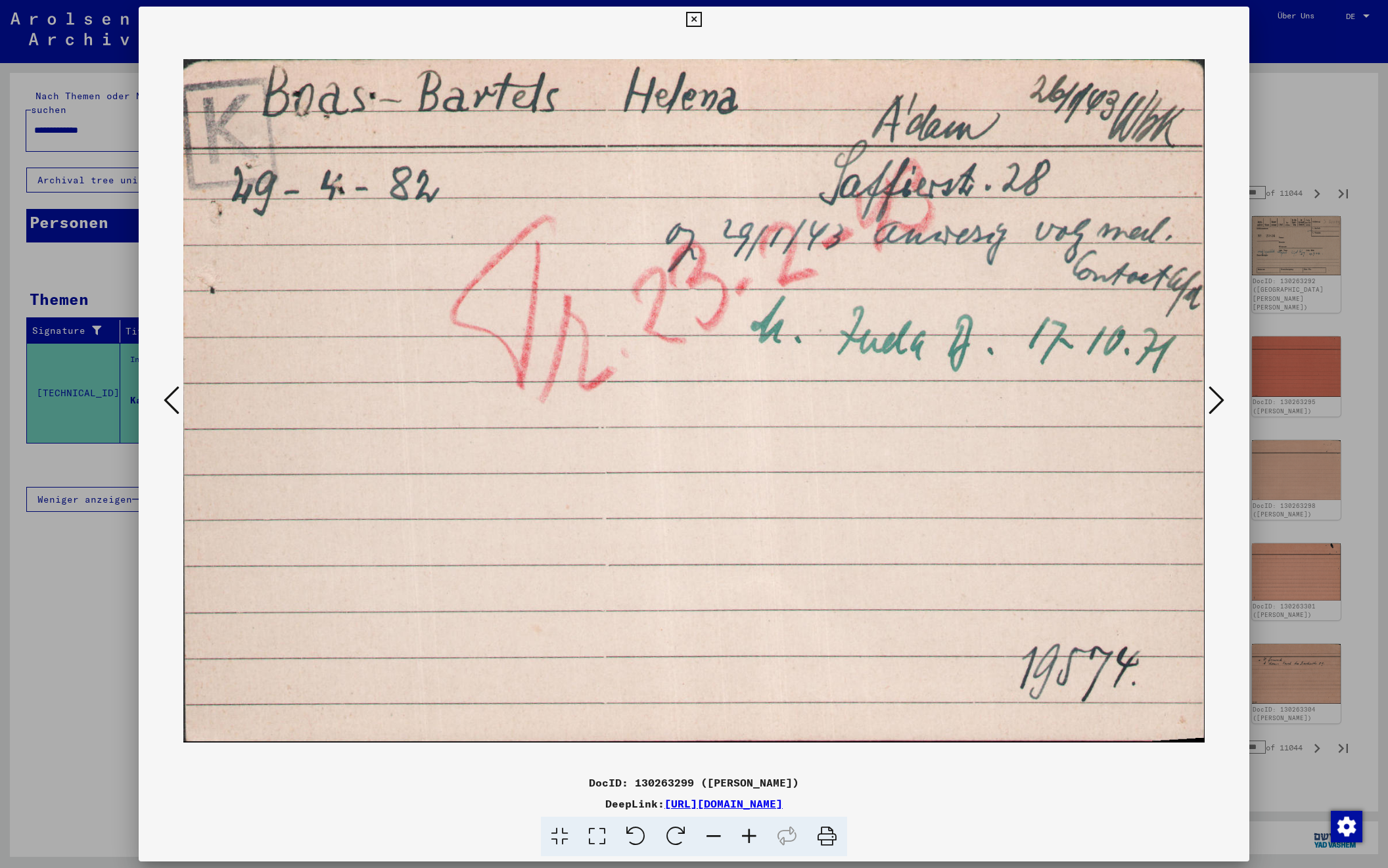
click at [1217, 402] on icon at bounding box center [1216, 400] width 16 height 32
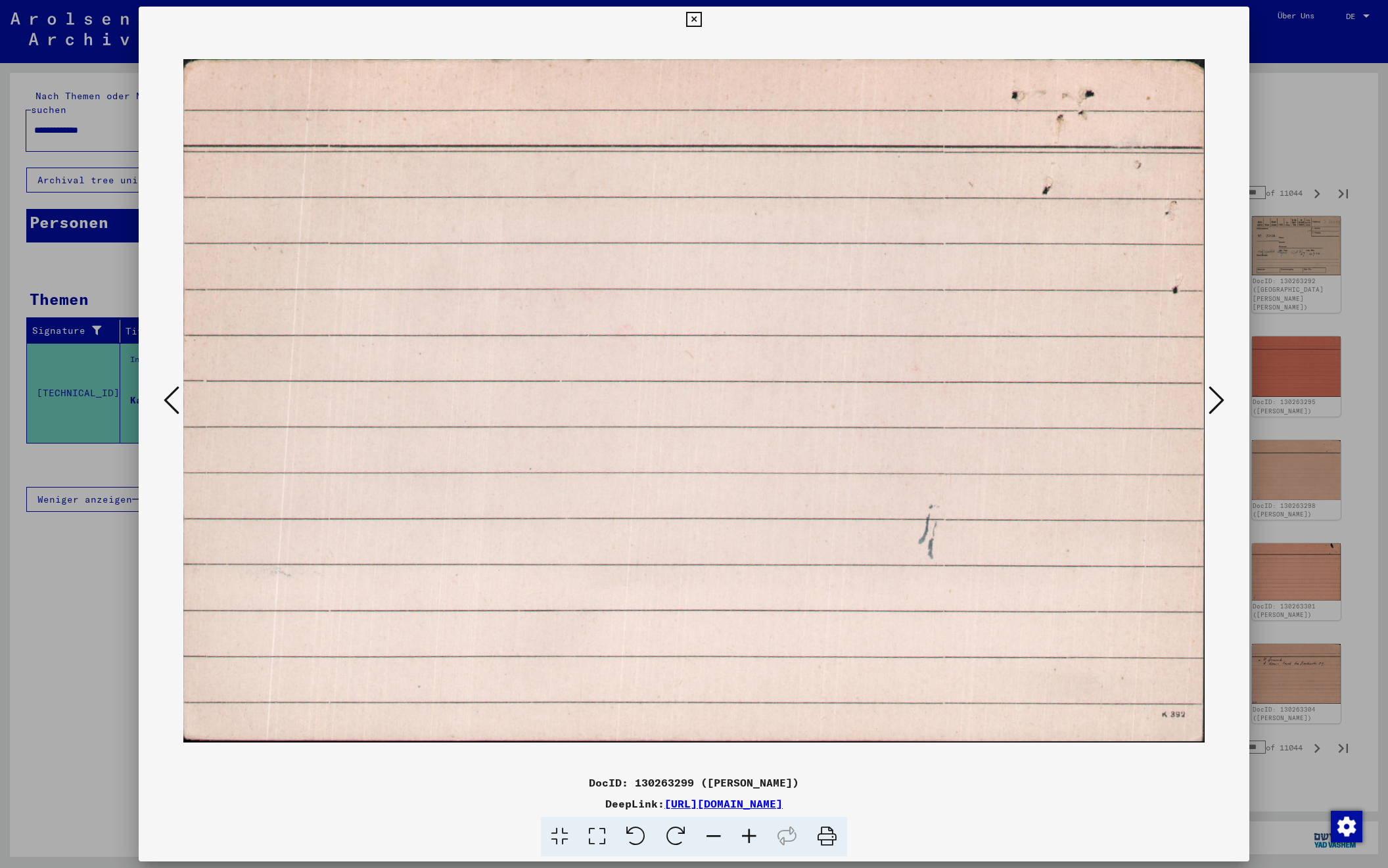
scroll to position [0, 1]
click at [1217, 402] on icon at bounding box center [1216, 400] width 16 height 32
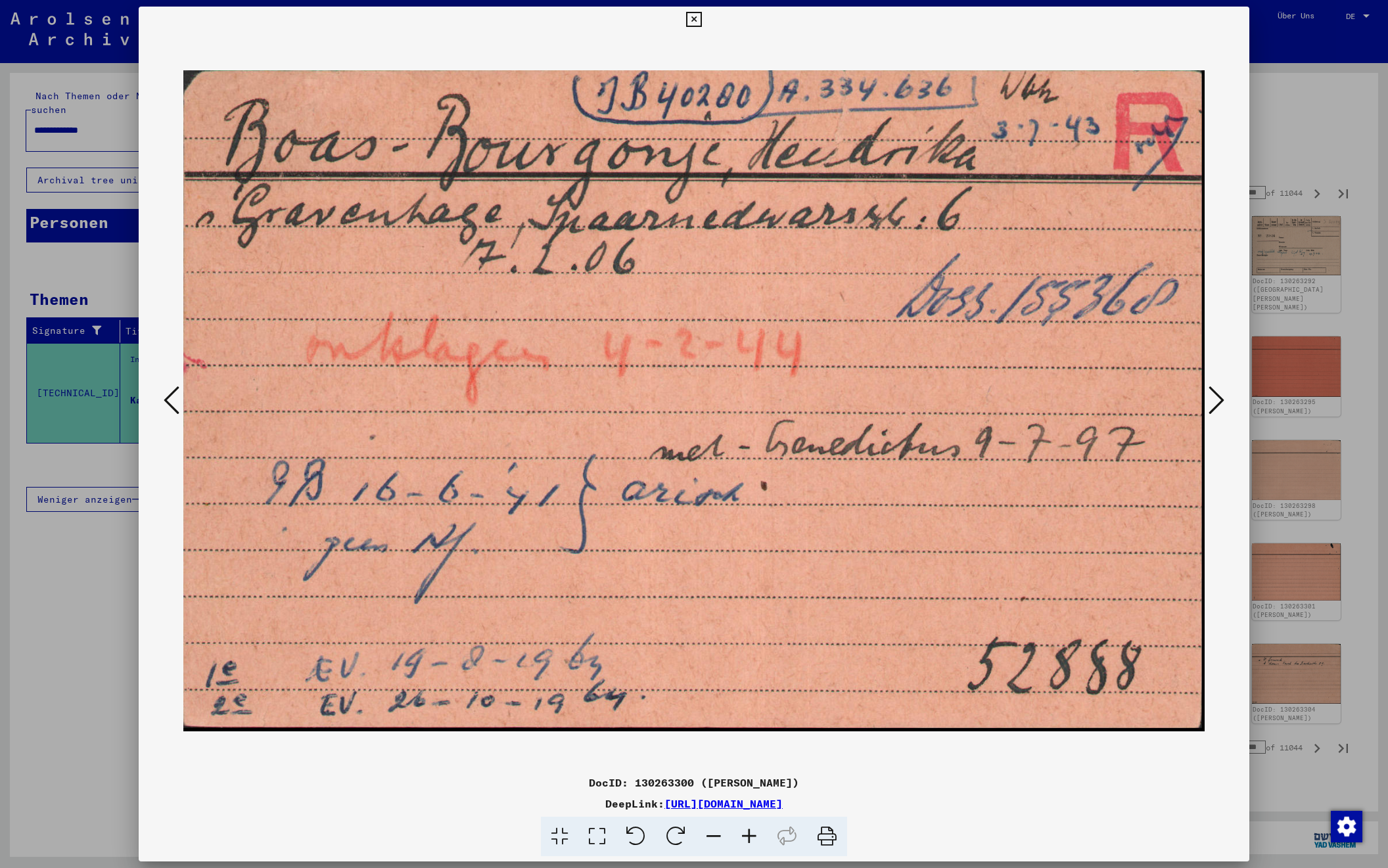
click at [1217, 402] on icon at bounding box center [1216, 400] width 16 height 32
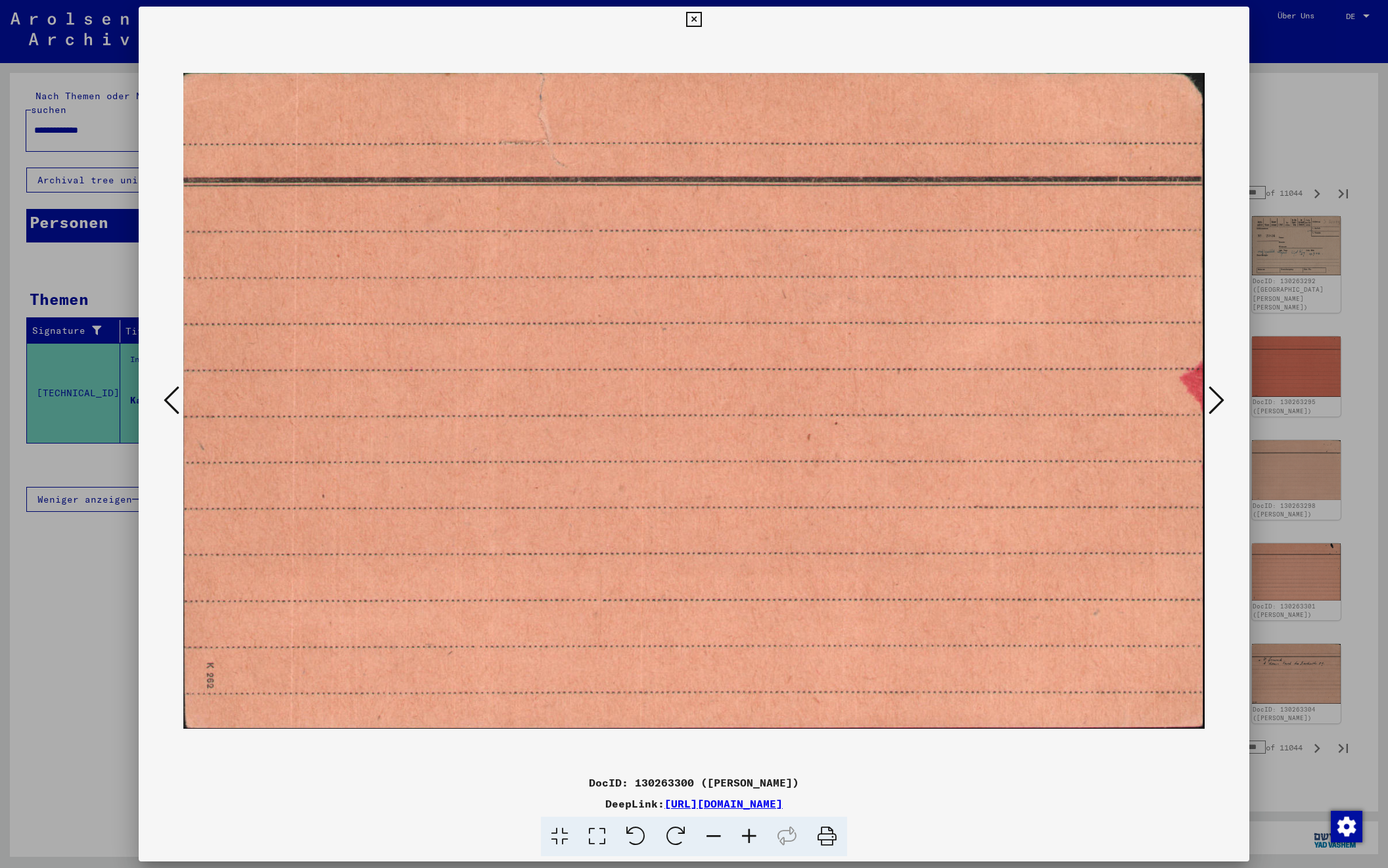
click at [1217, 402] on icon at bounding box center [1216, 400] width 16 height 32
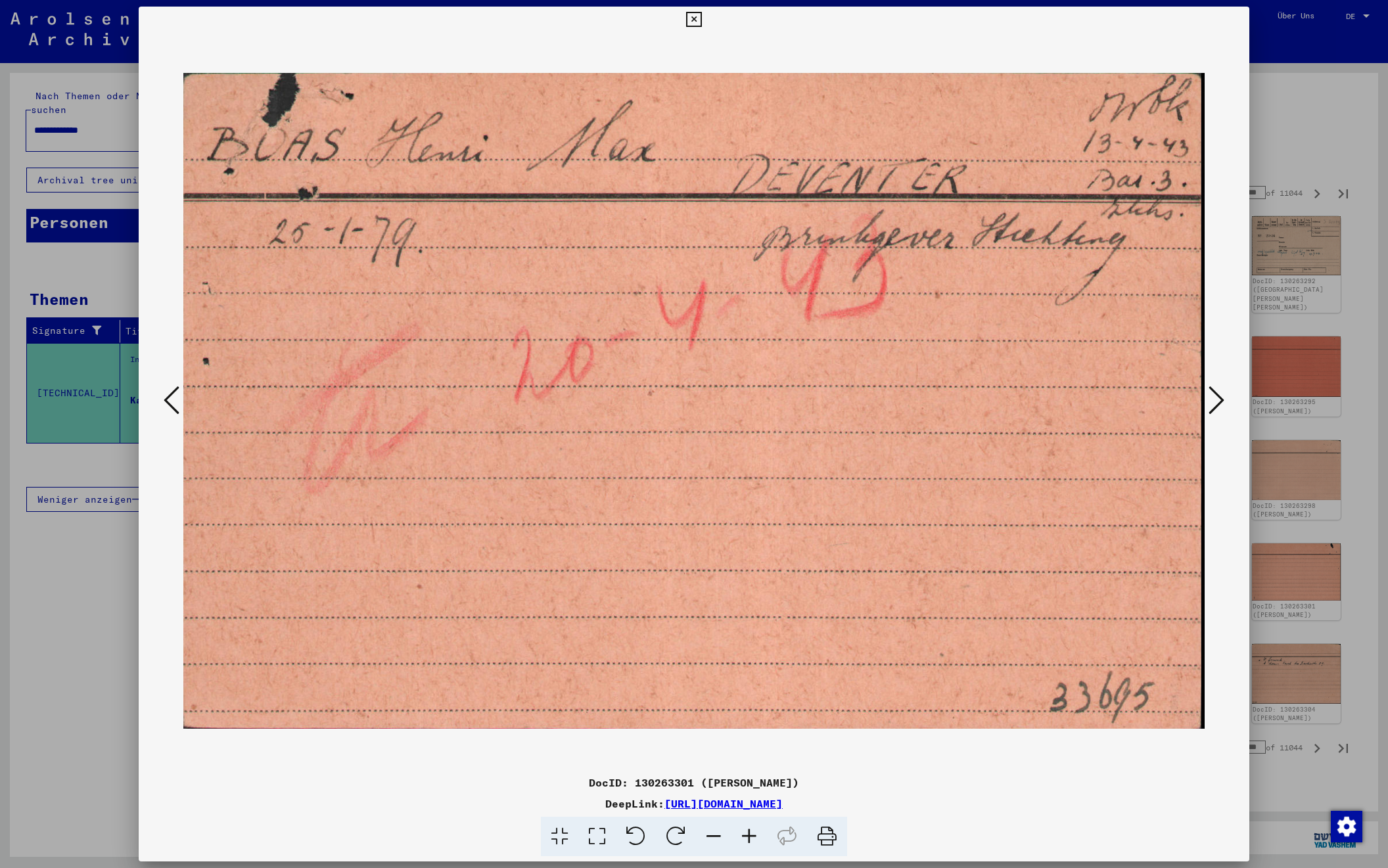
scroll to position [0, 0]
click at [1217, 402] on icon at bounding box center [1216, 400] width 16 height 32
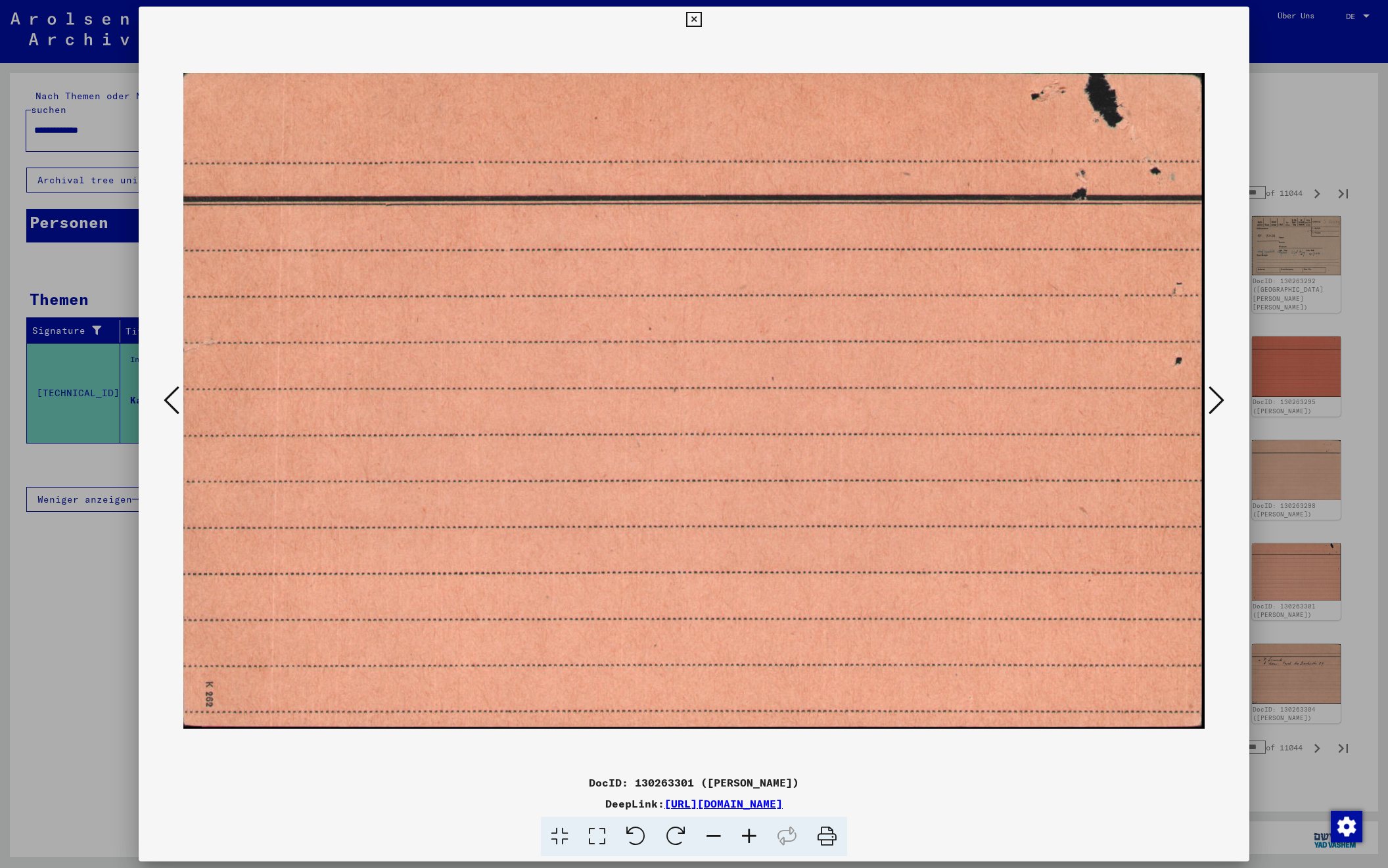
click at [1217, 402] on icon at bounding box center [1216, 400] width 16 height 32
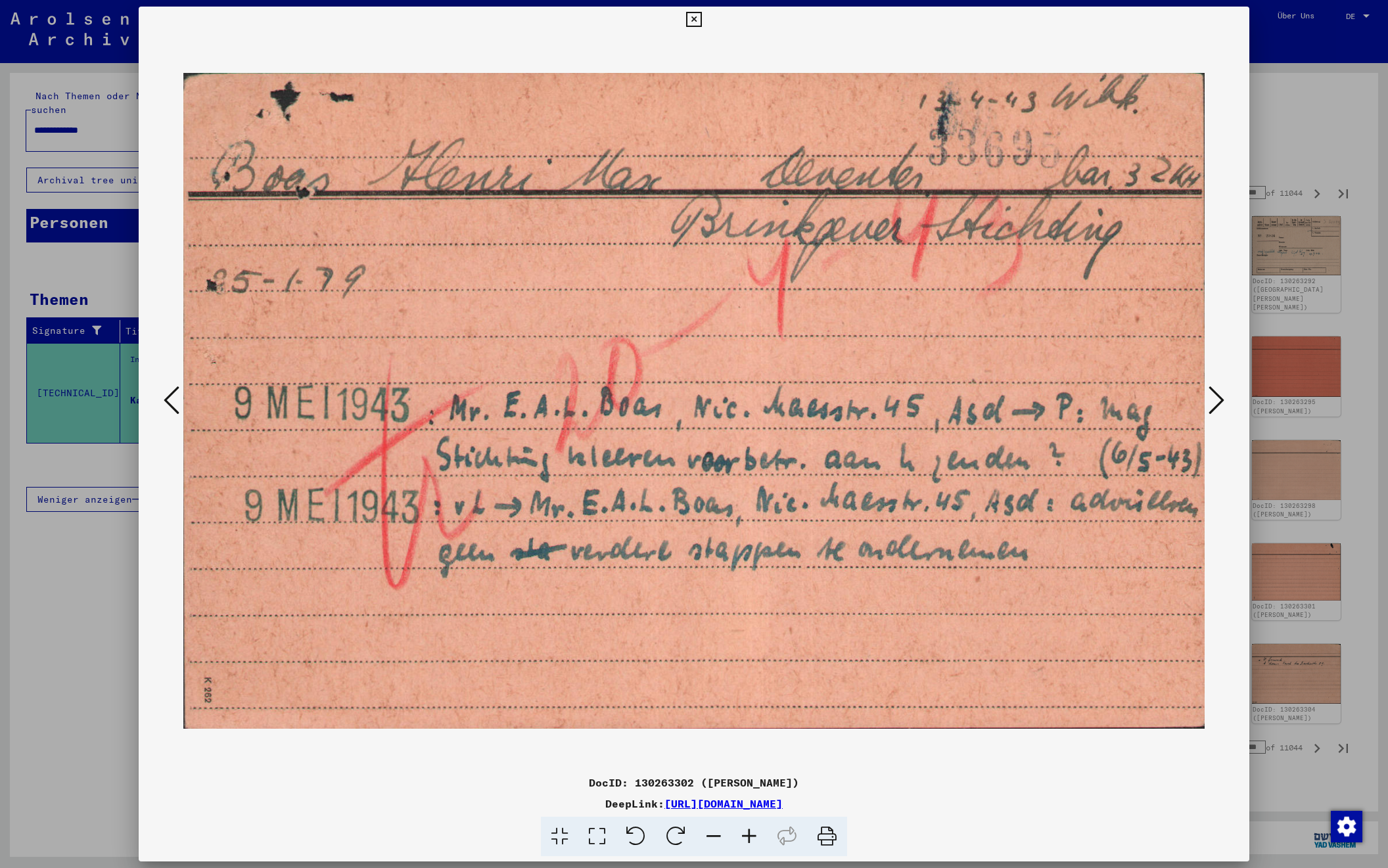
click at [1217, 402] on icon at bounding box center [1216, 400] width 16 height 32
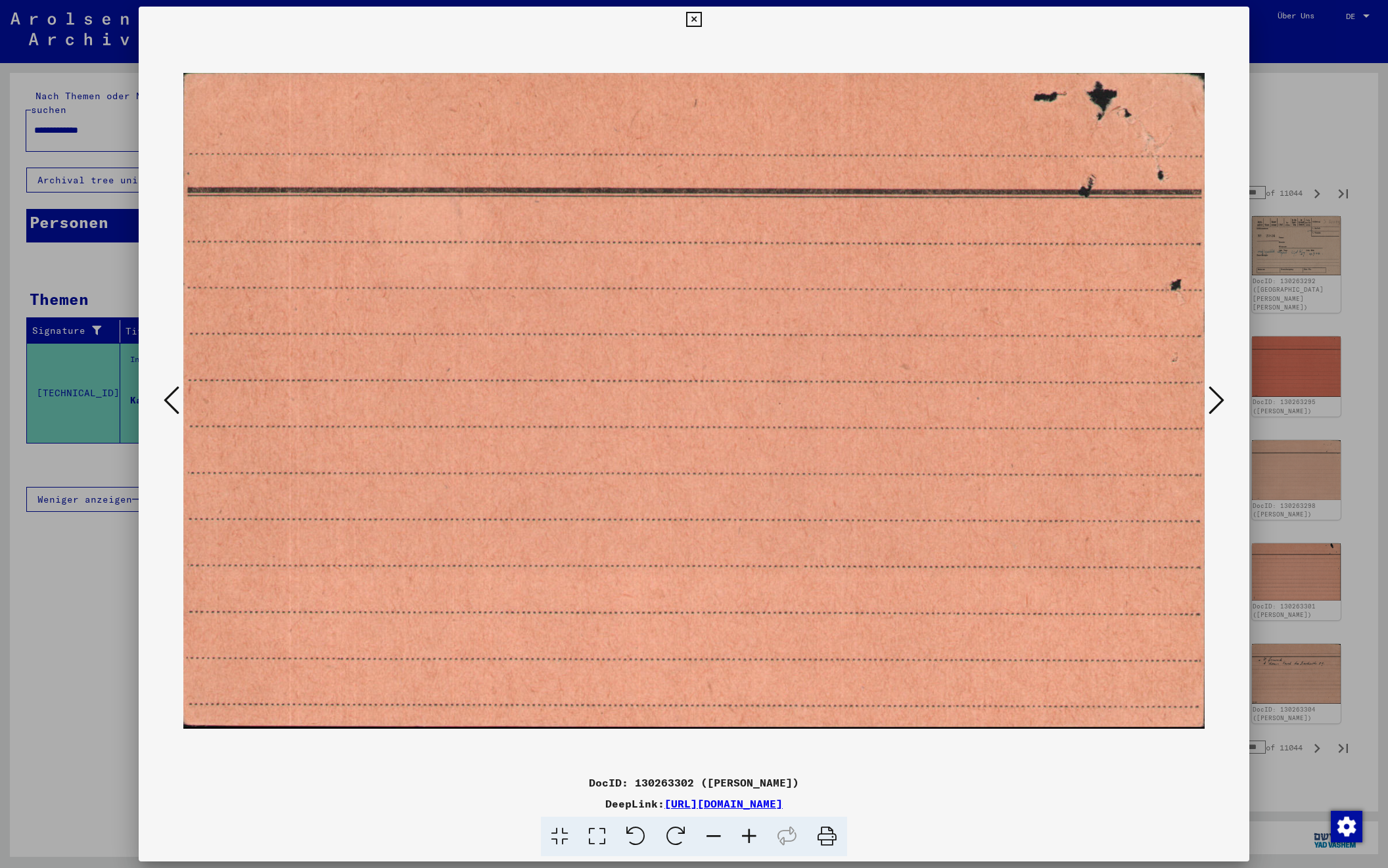
click at [1217, 402] on icon at bounding box center [1216, 400] width 16 height 32
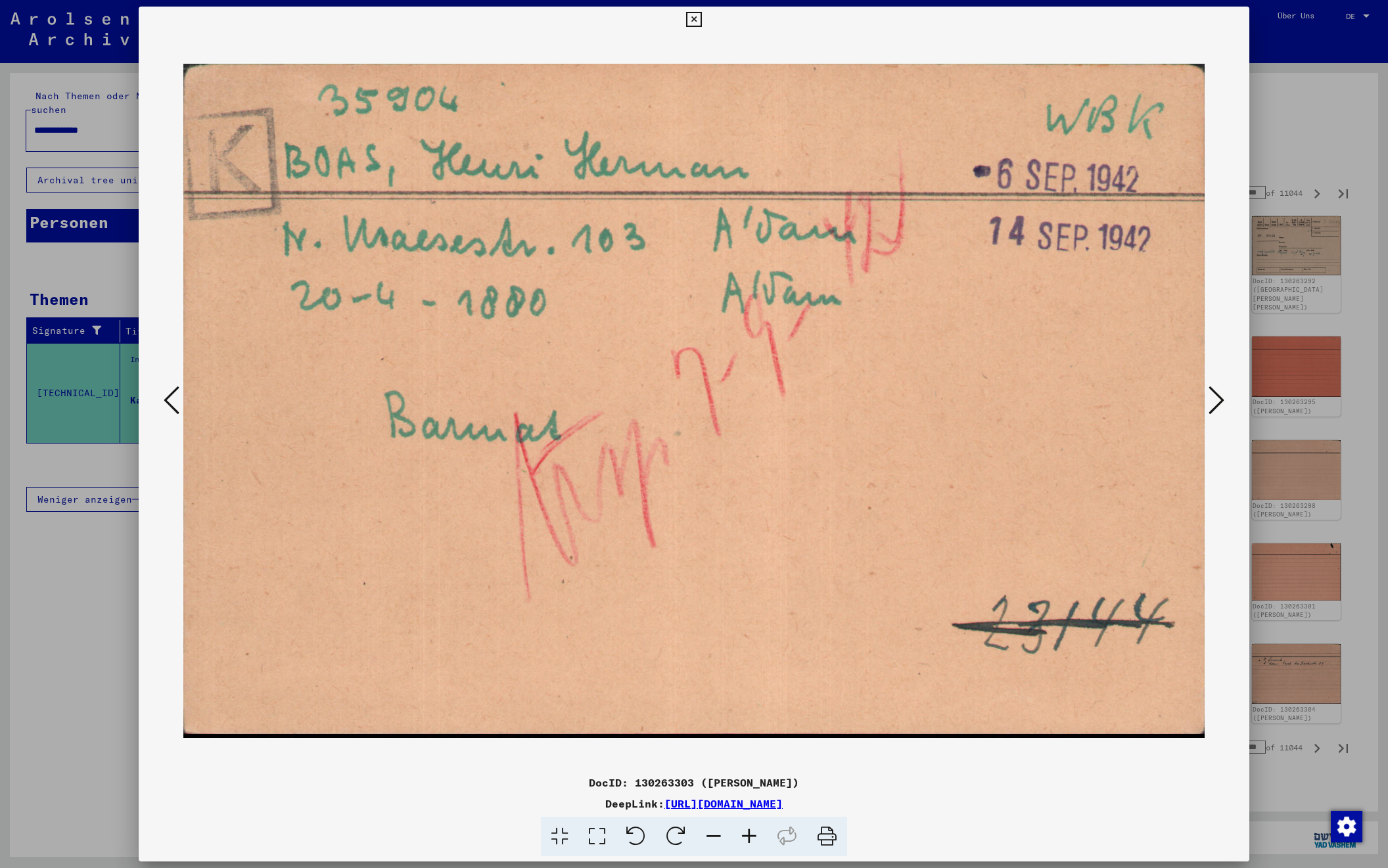
click at [1217, 402] on icon at bounding box center [1216, 400] width 16 height 32
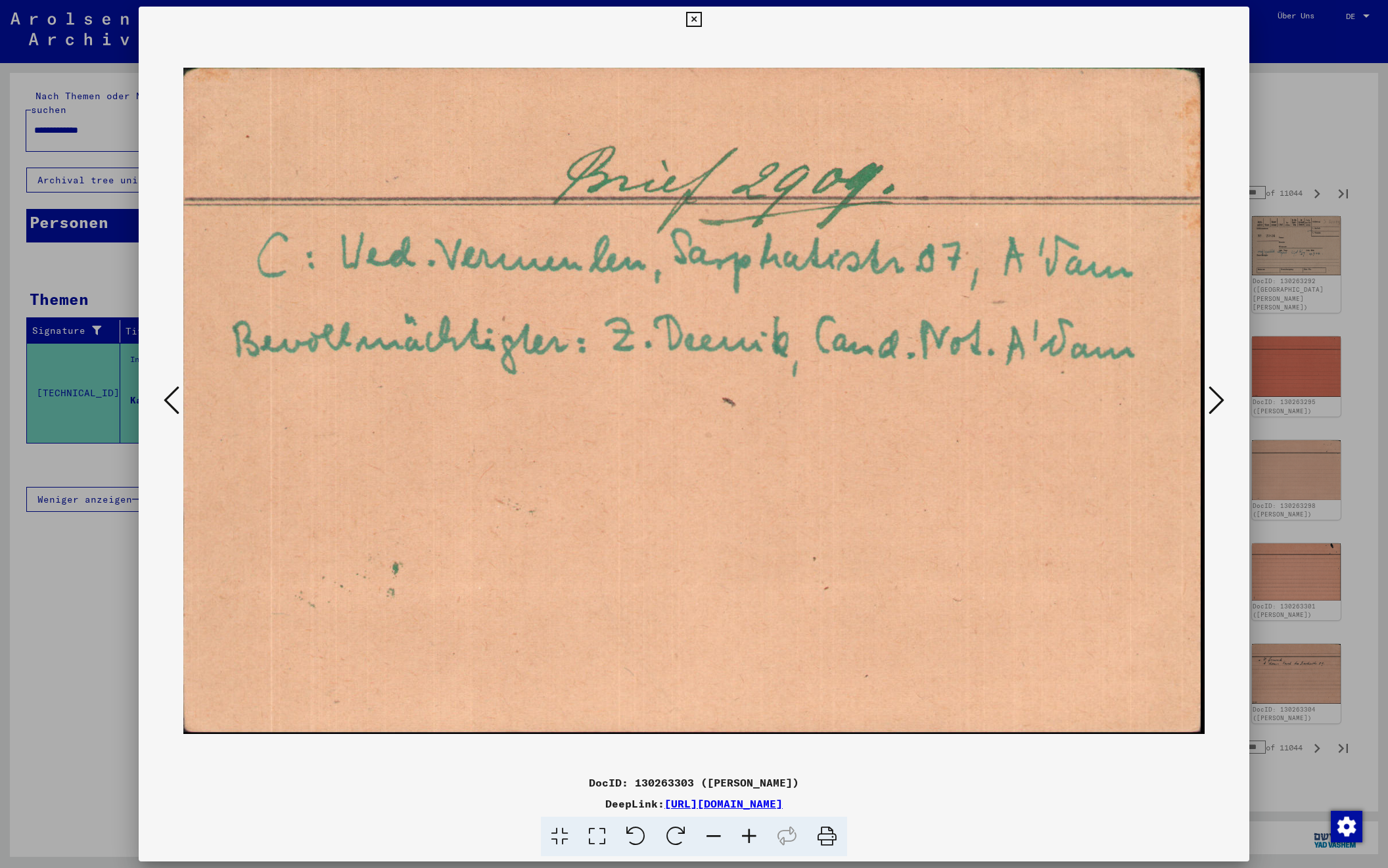
click at [1217, 402] on icon at bounding box center [1216, 400] width 16 height 32
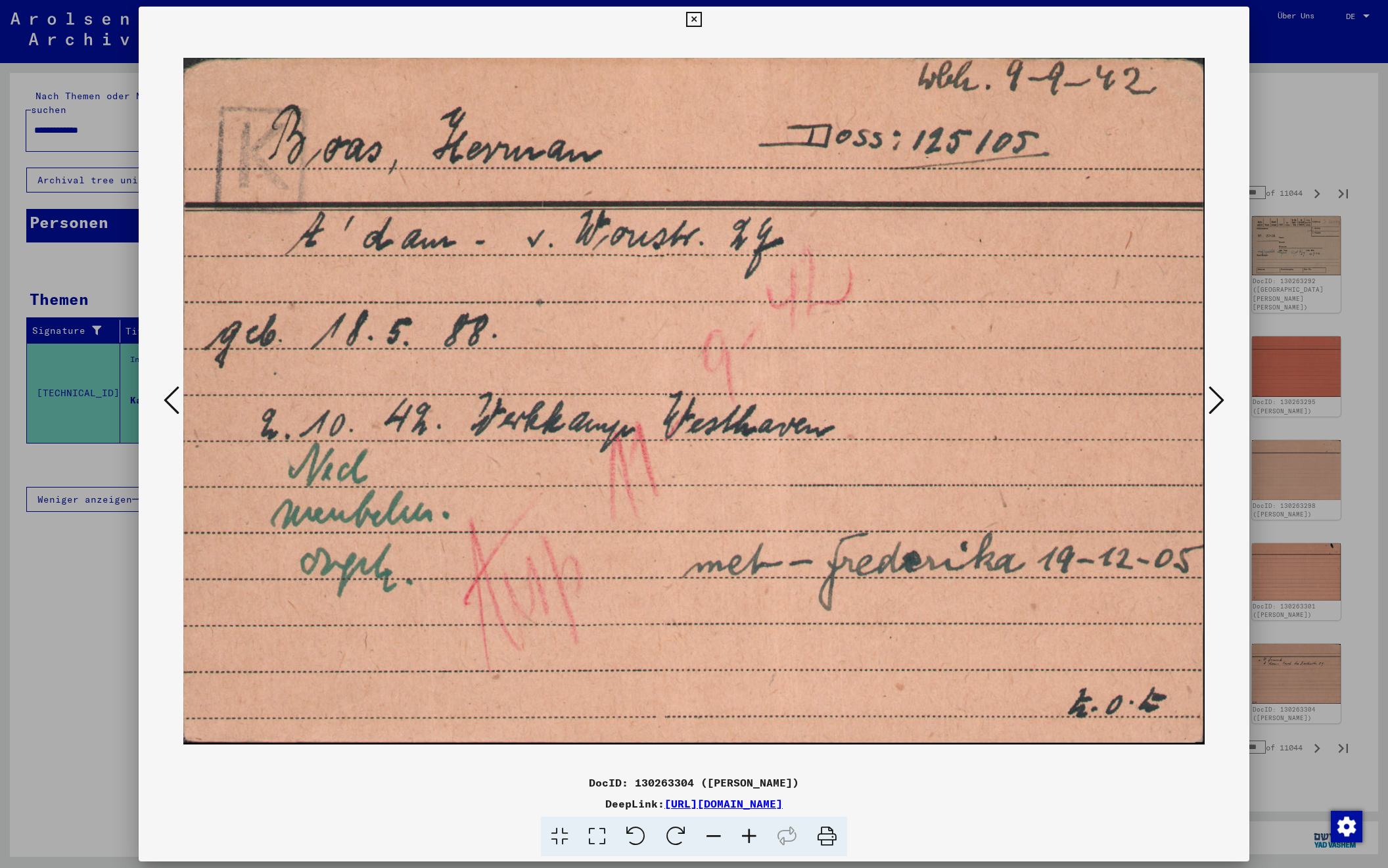
click at [1217, 402] on icon at bounding box center [1216, 400] width 16 height 32
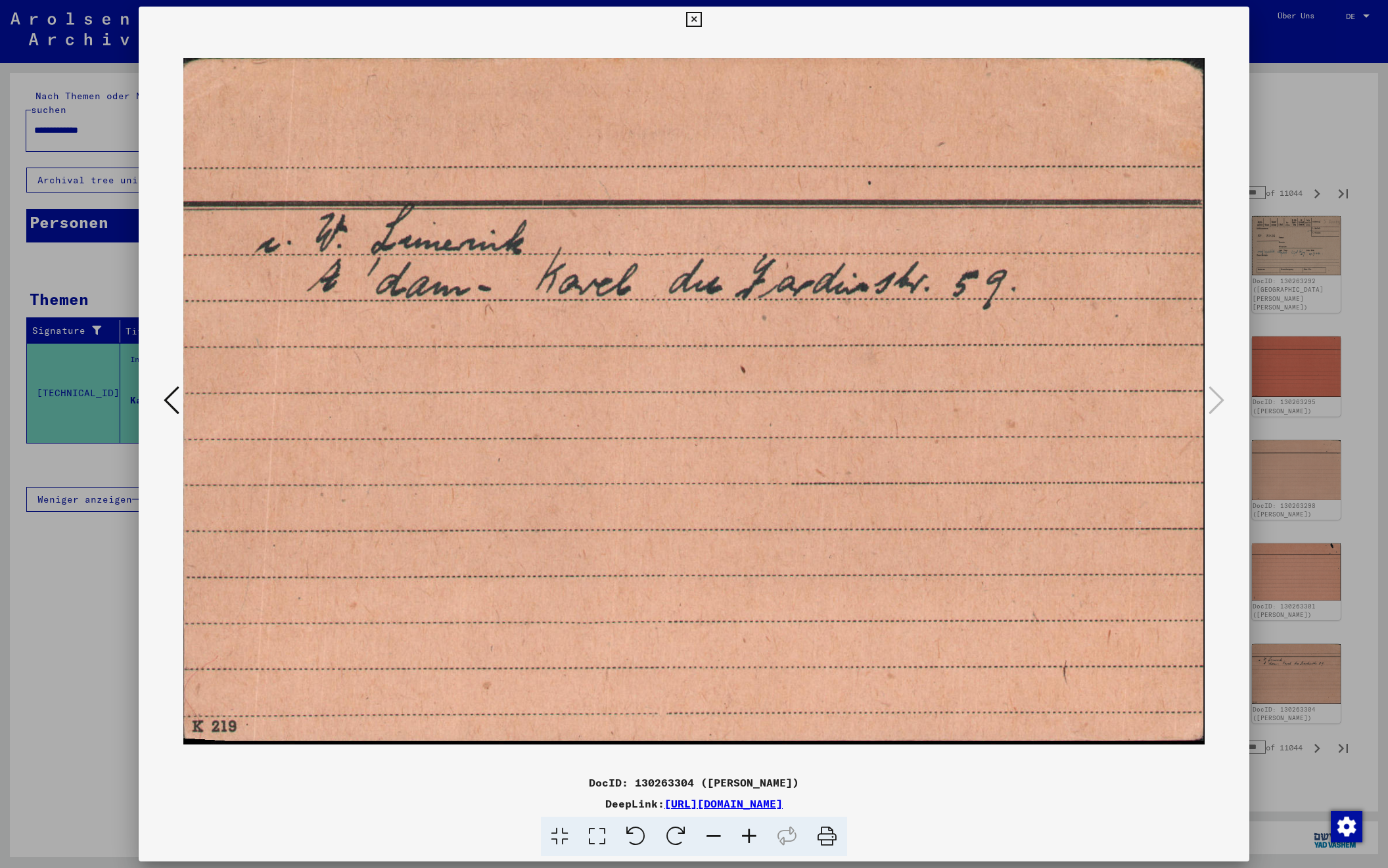
click at [1299, 159] on div at bounding box center [694, 434] width 1388 height 868
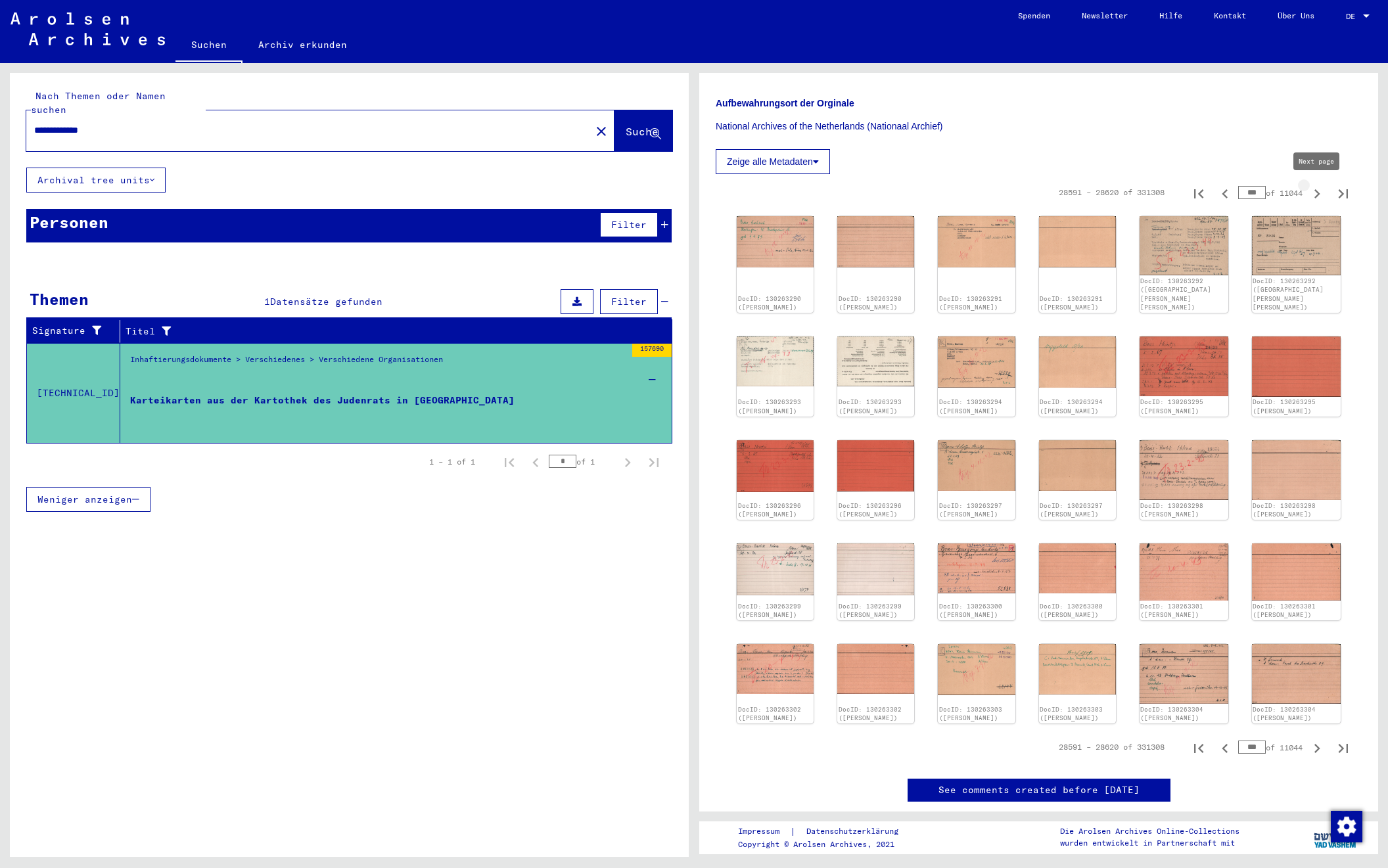
click at [1317, 195] on icon "Next page" at bounding box center [1317, 193] width 19 height 19
type input "***"
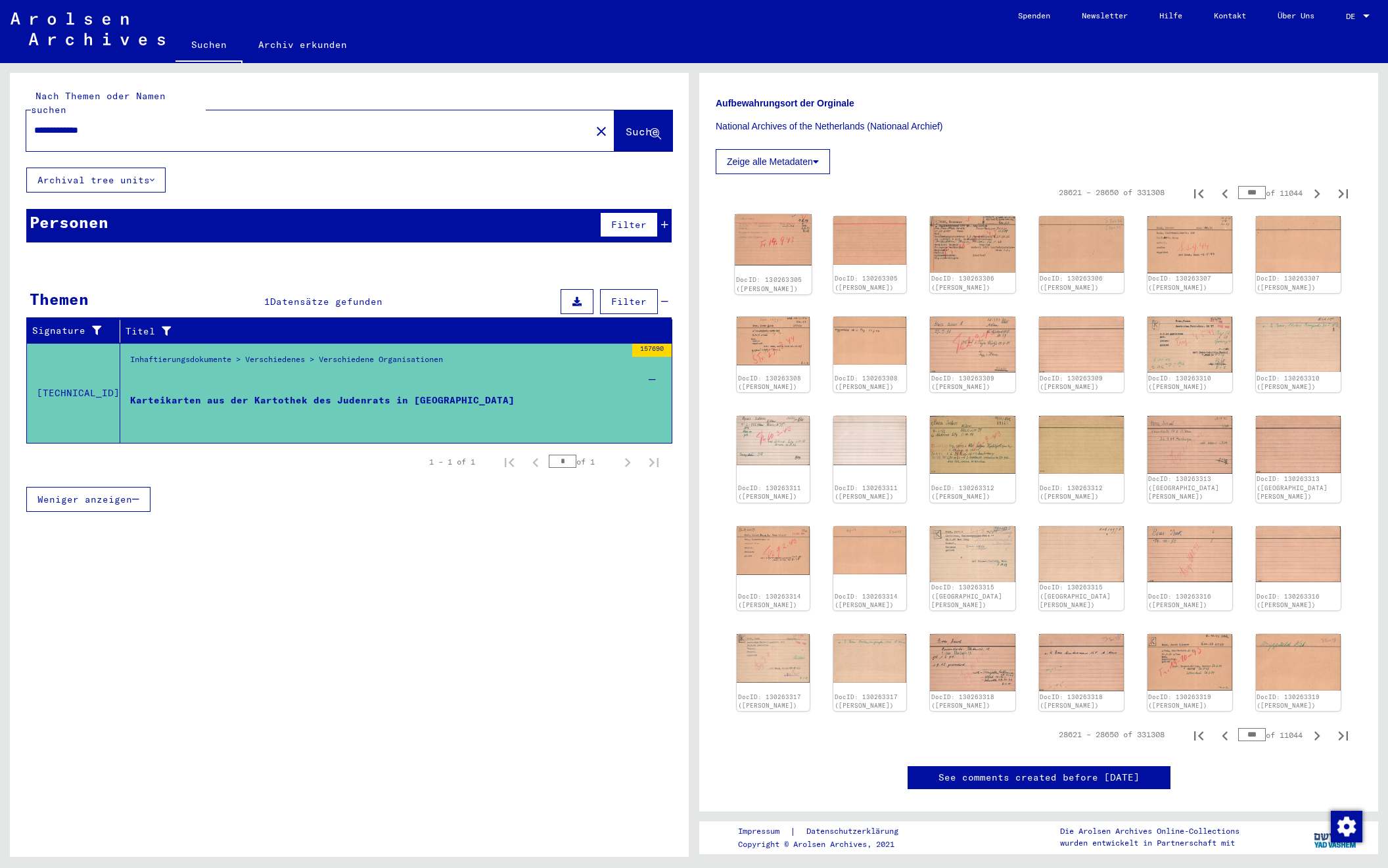
click at [775, 244] on img at bounding box center [774, 239] width 77 height 51
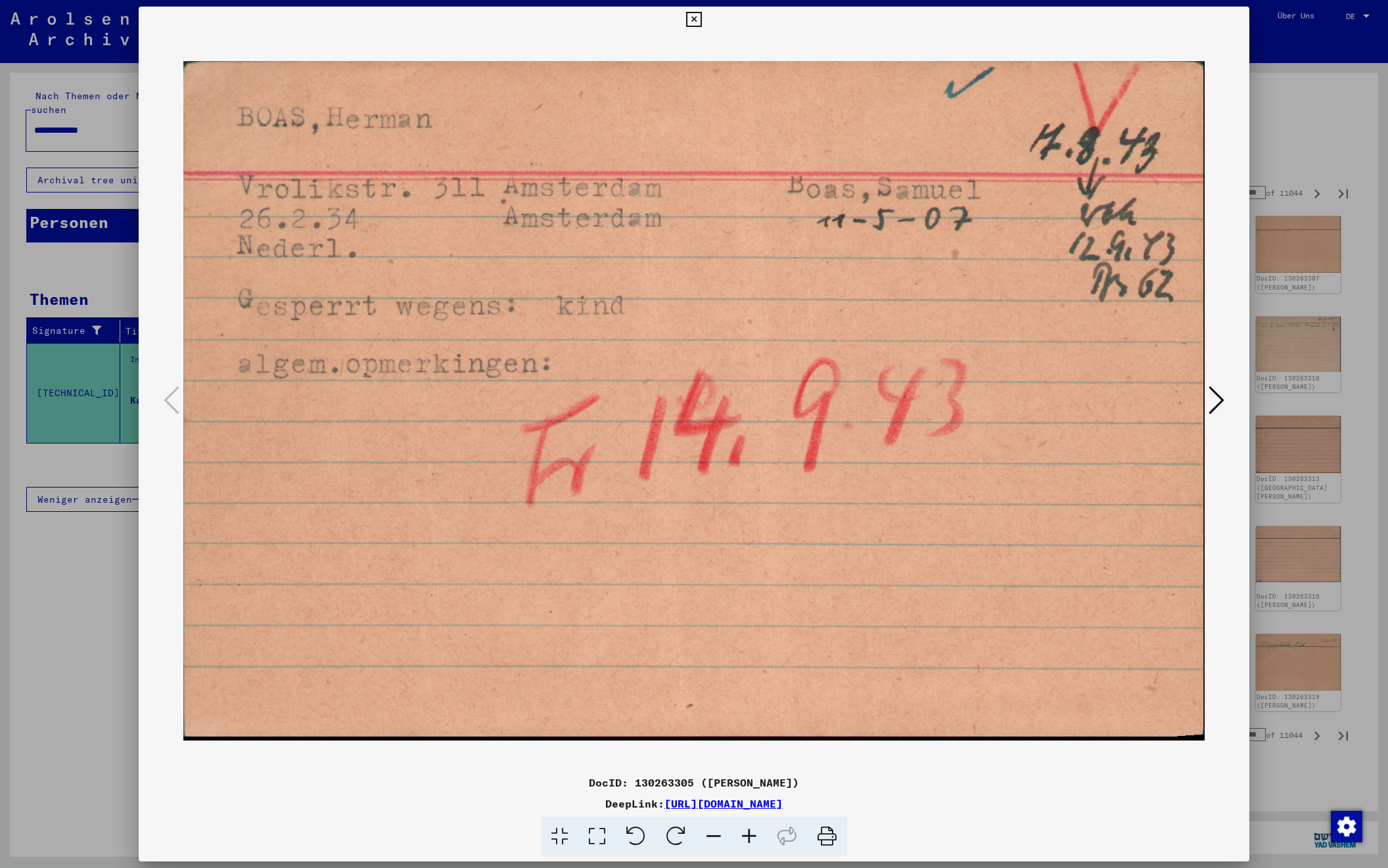
click at [1219, 395] on icon at bounding box center [1216, 400] width 16 height 32
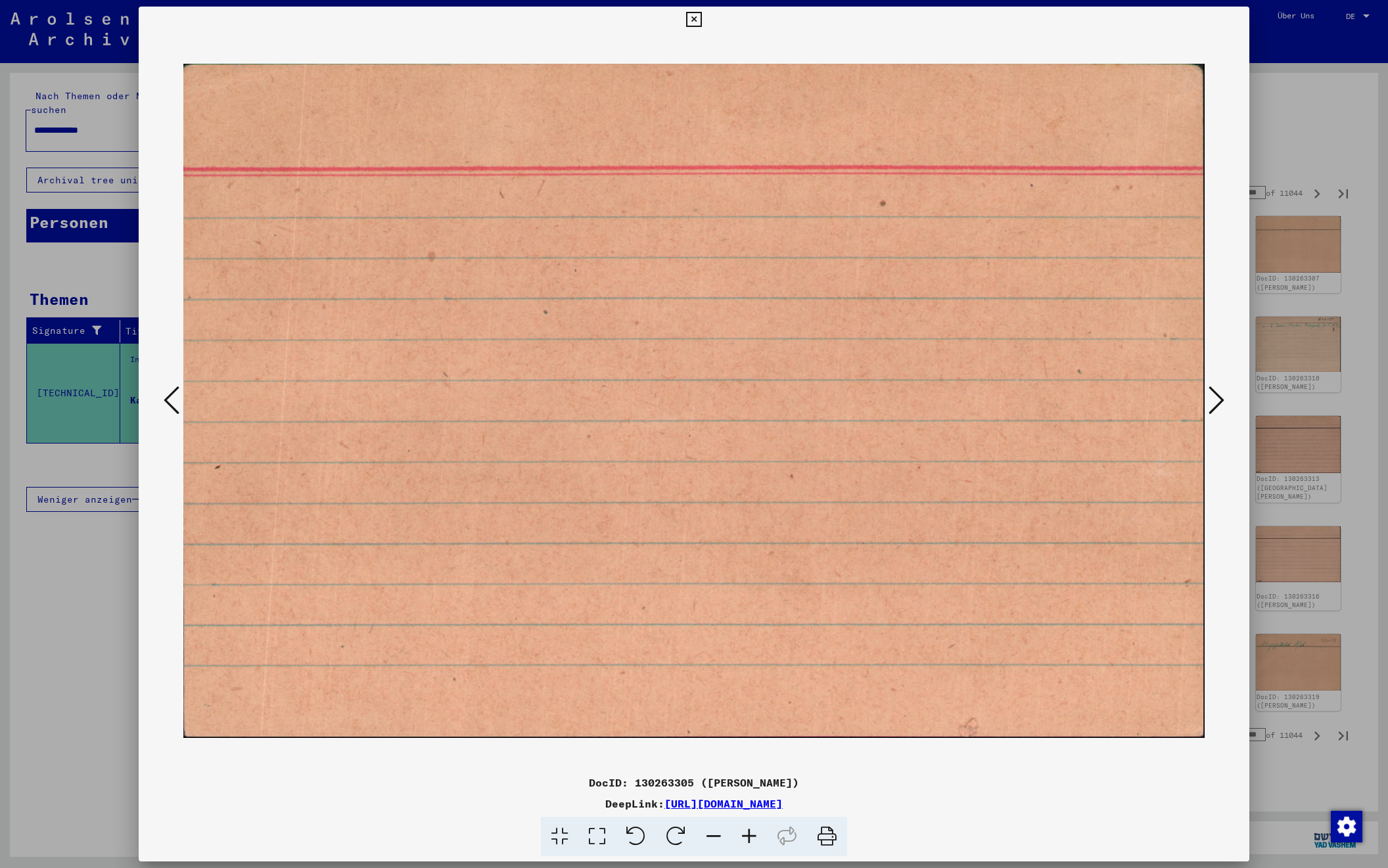
click at [1219, 395] on icon at bounding box center [1216, 400] width 16 height 32
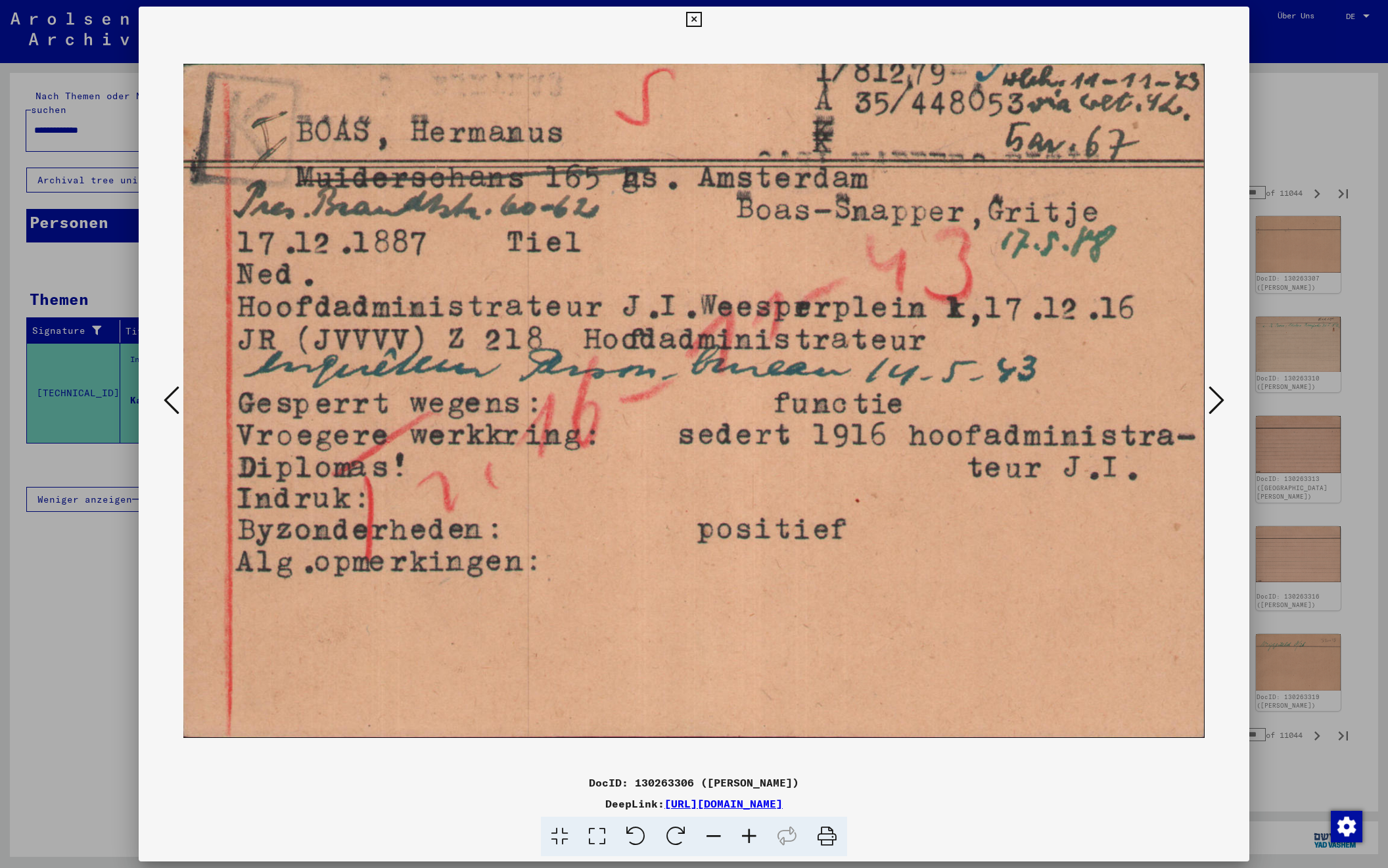
click at [1219, 395] on icon at bounding box center [1216, 400] width 16 height 32
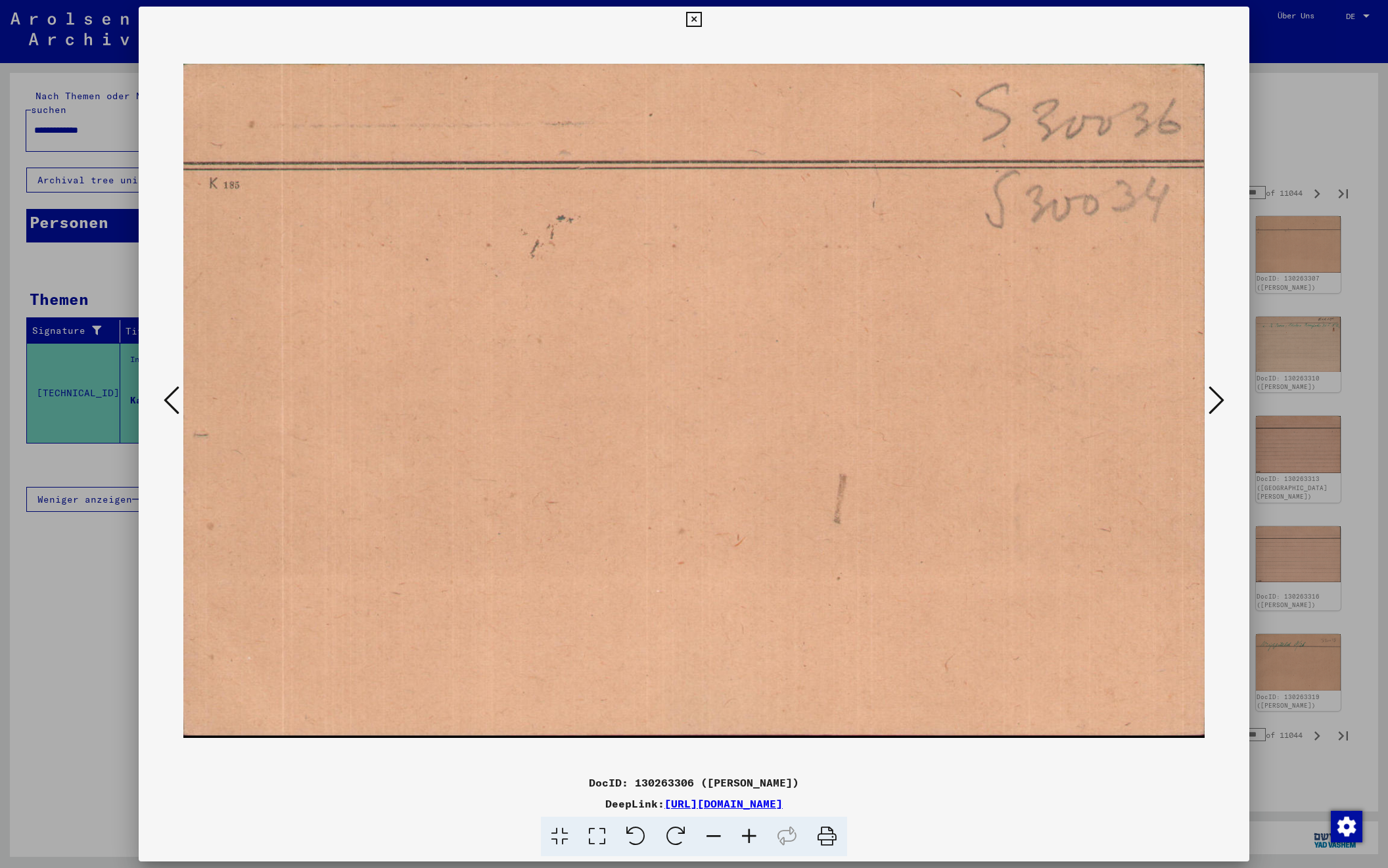
click at [1219, 395] on icon at bounding box center [1216, 400] width 16 height 32
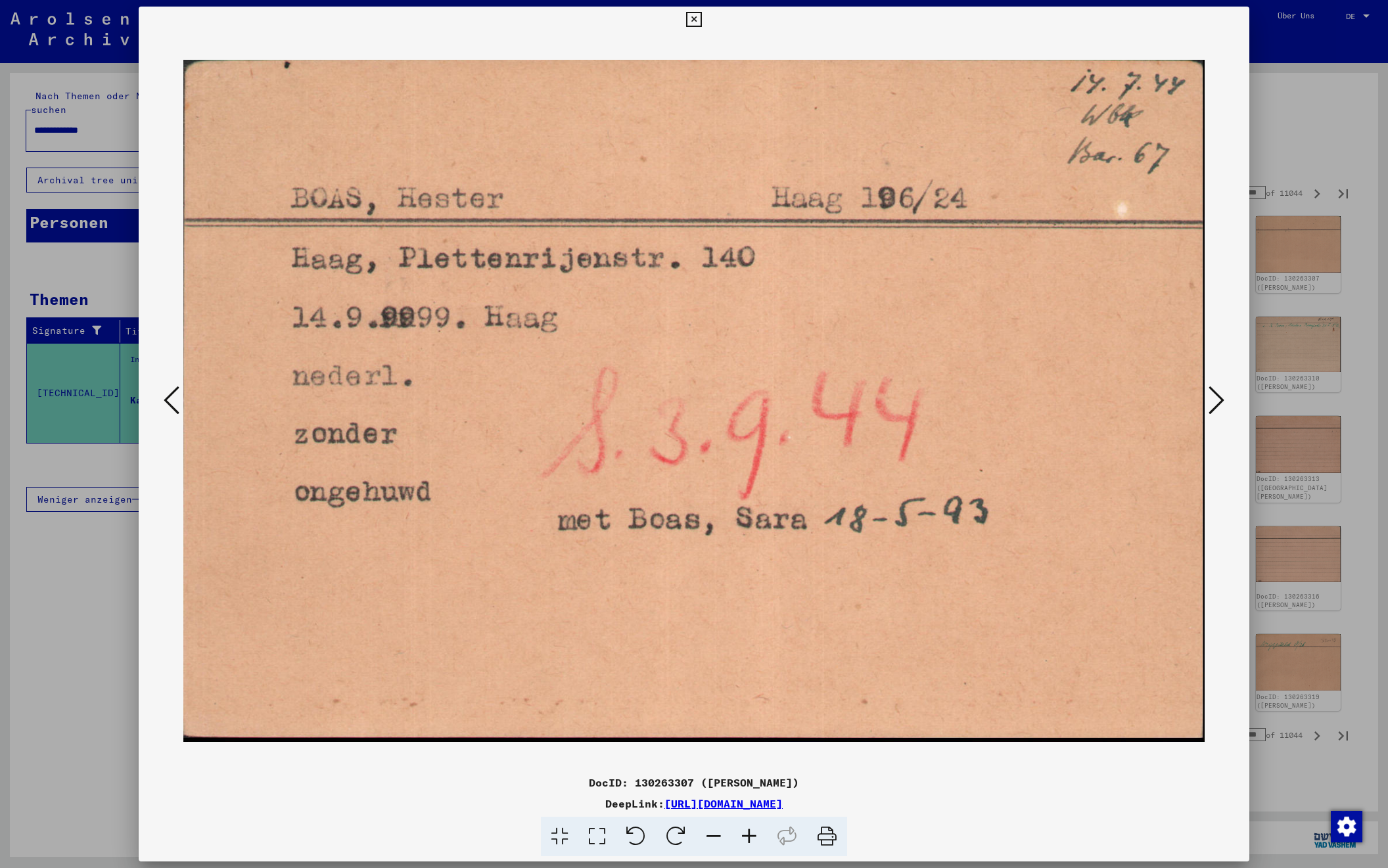
click at [1219, 395] on icon at bounding box center [1216, 400] width 16 height 32
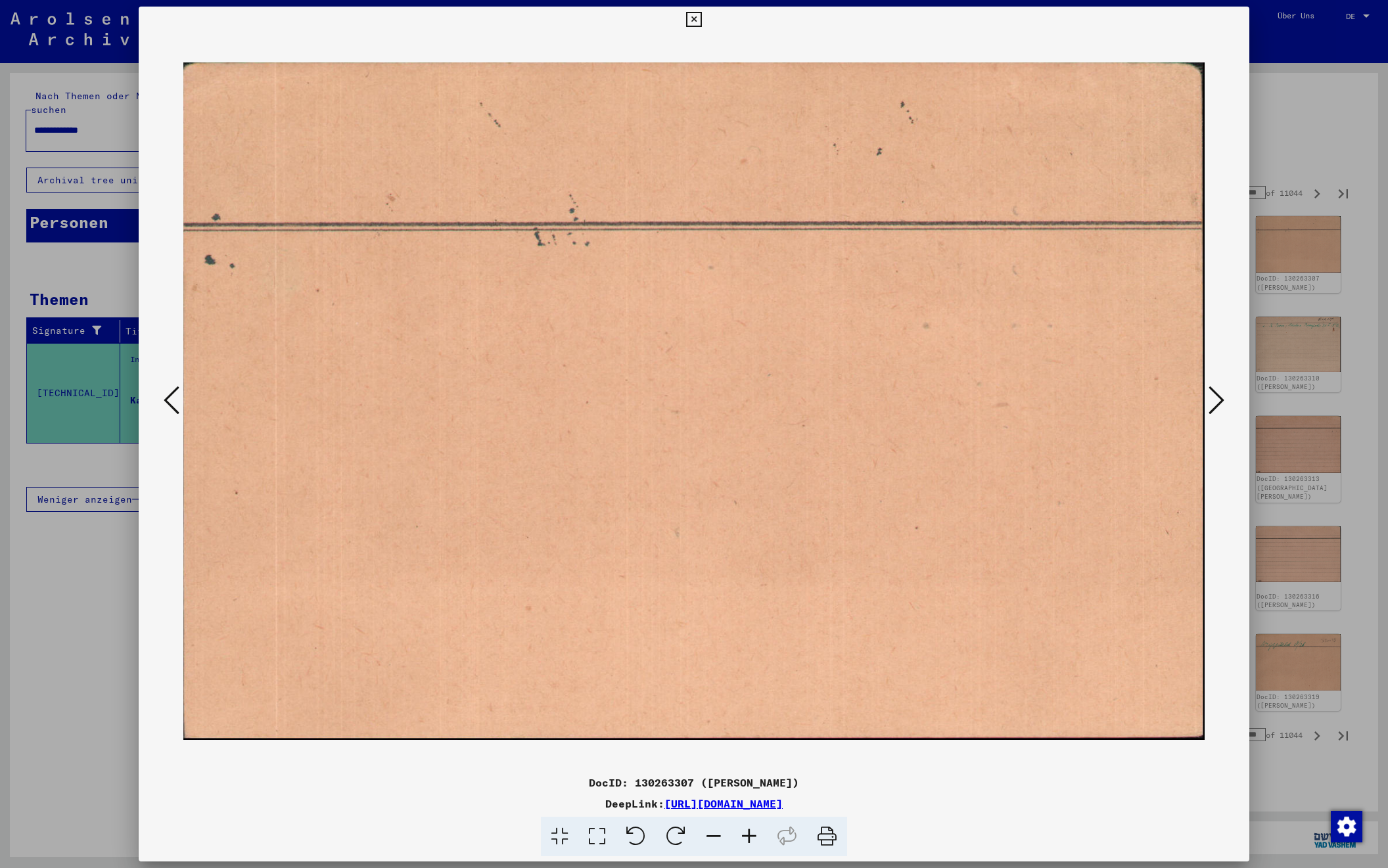
click at [1219, 395] on icon at bounding box center [1216, 400] width 16 height 32
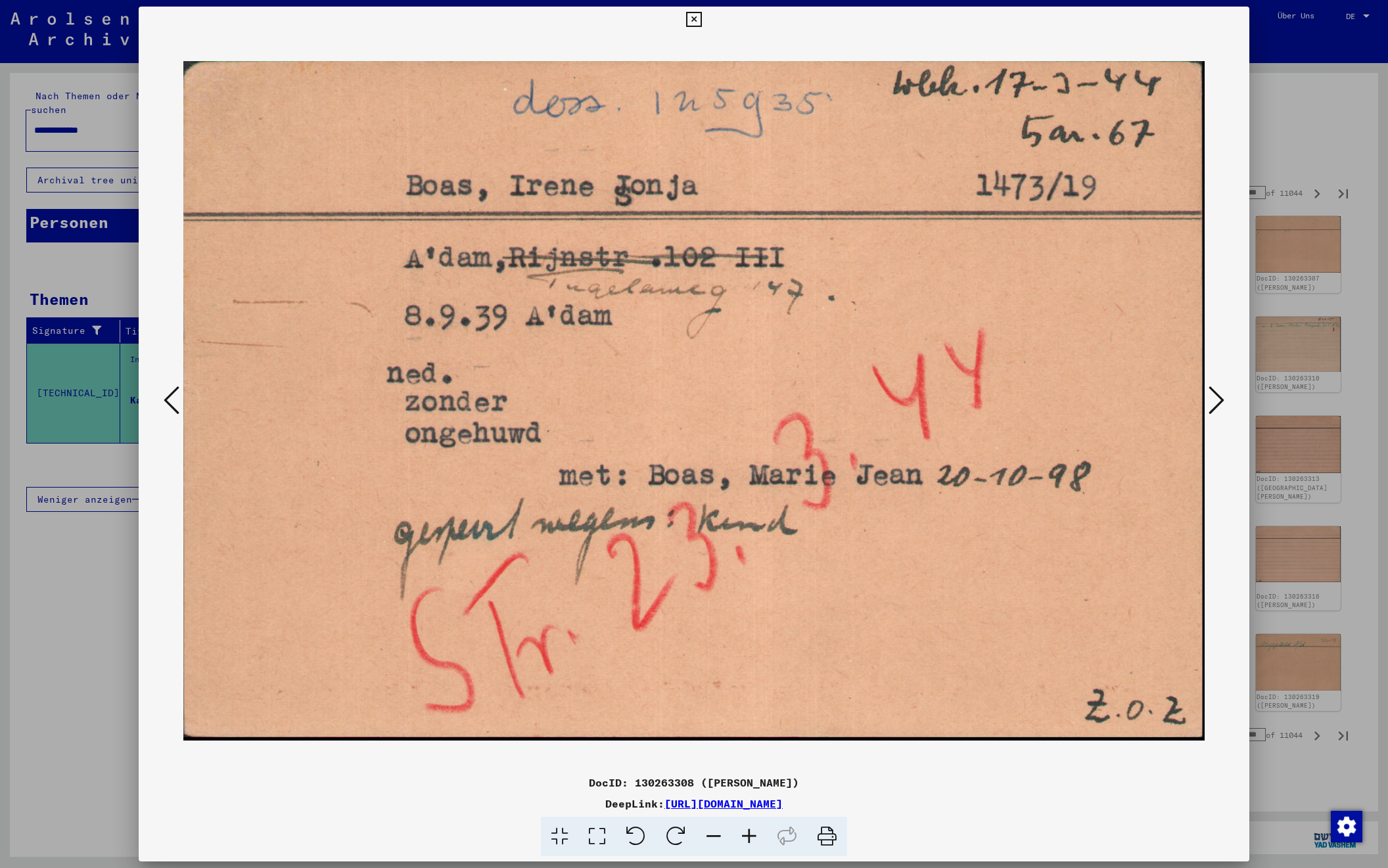
click at [1219, 395] on icon at bounding box center [1216, 400] width 16 height 32
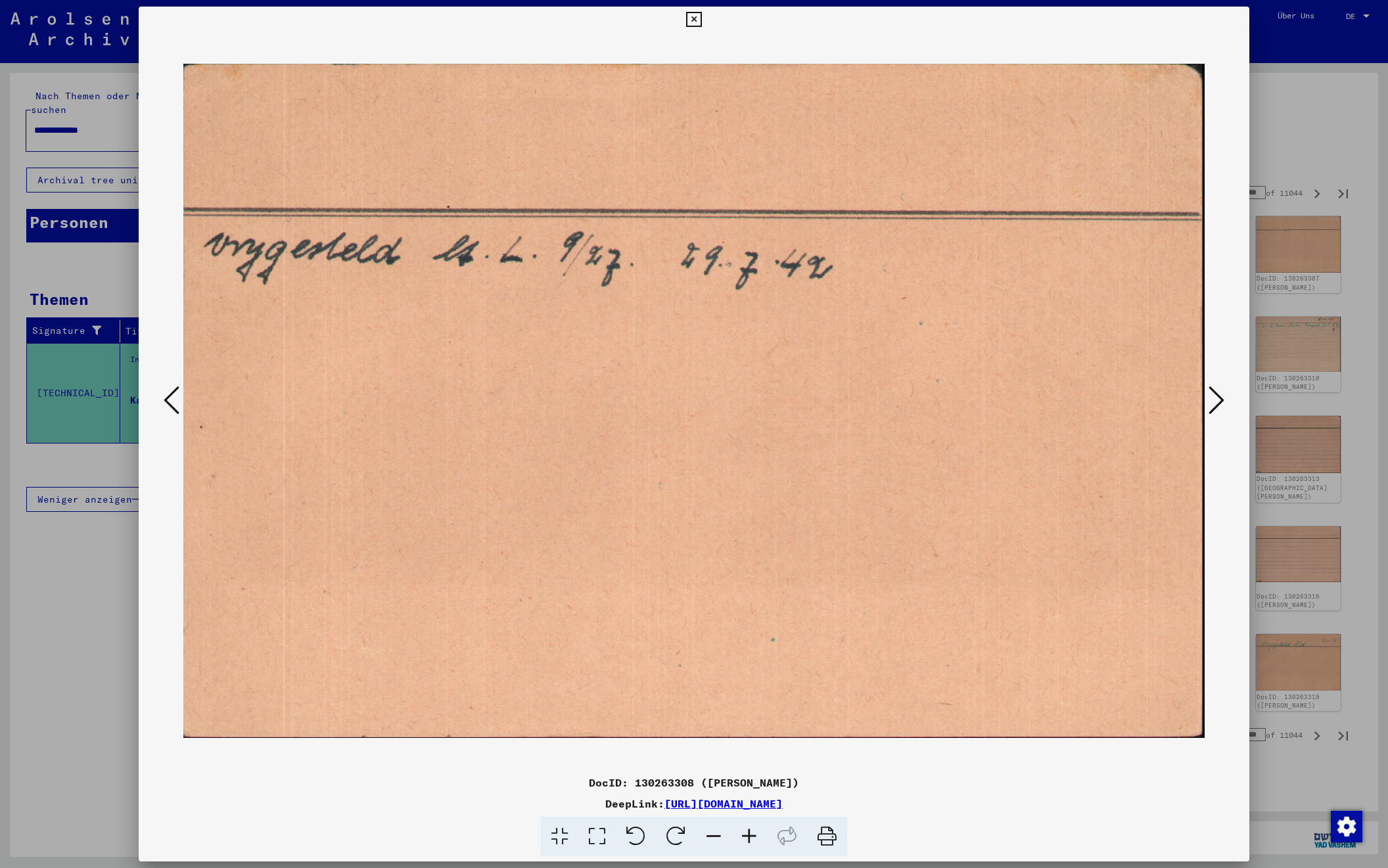
click at [1219, 395] on icon at bounding box center [1216, 400] width 16 height 32
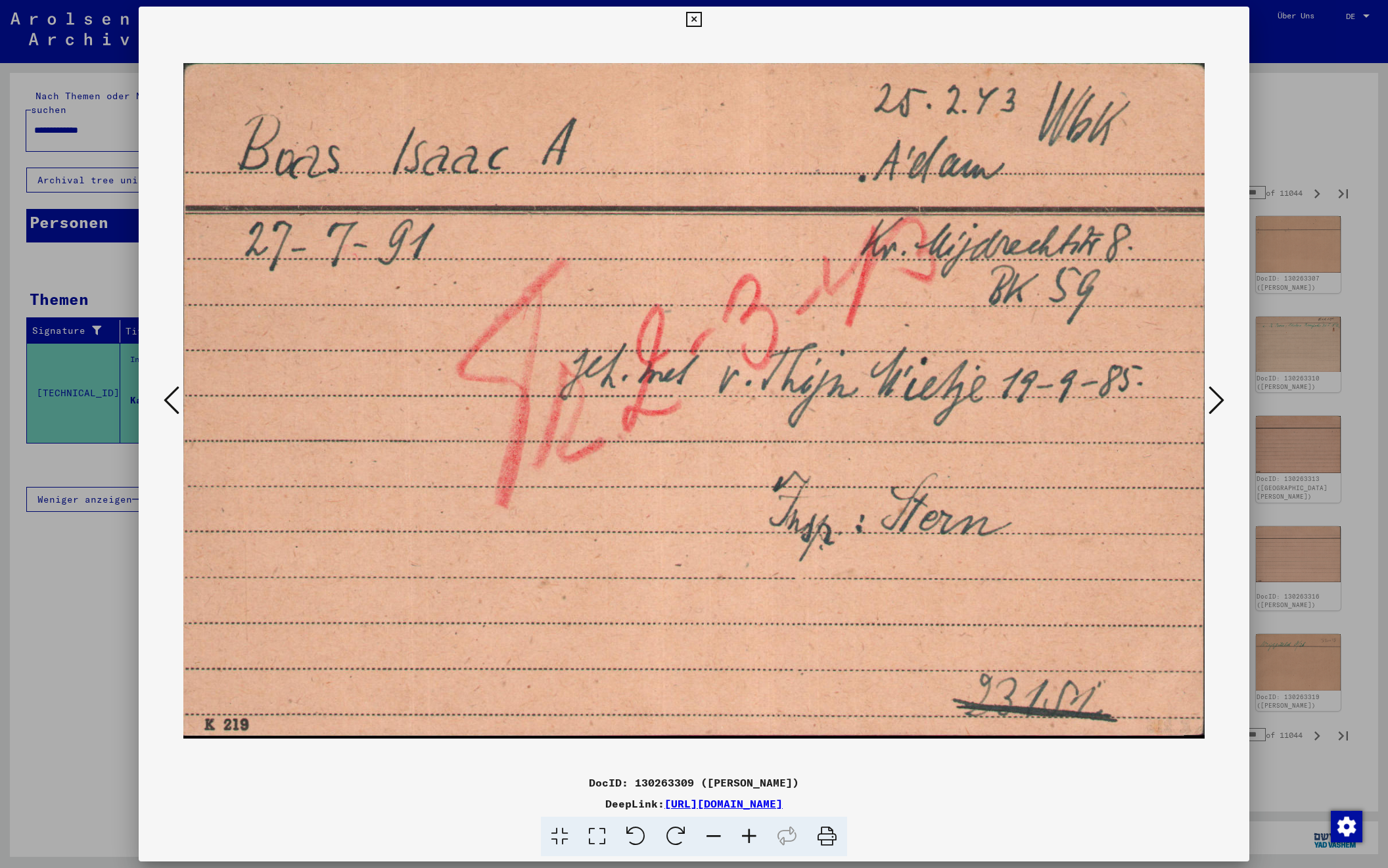
click at [1219, 395] on icon at bounding box center [1216, 400] width 16 height 32
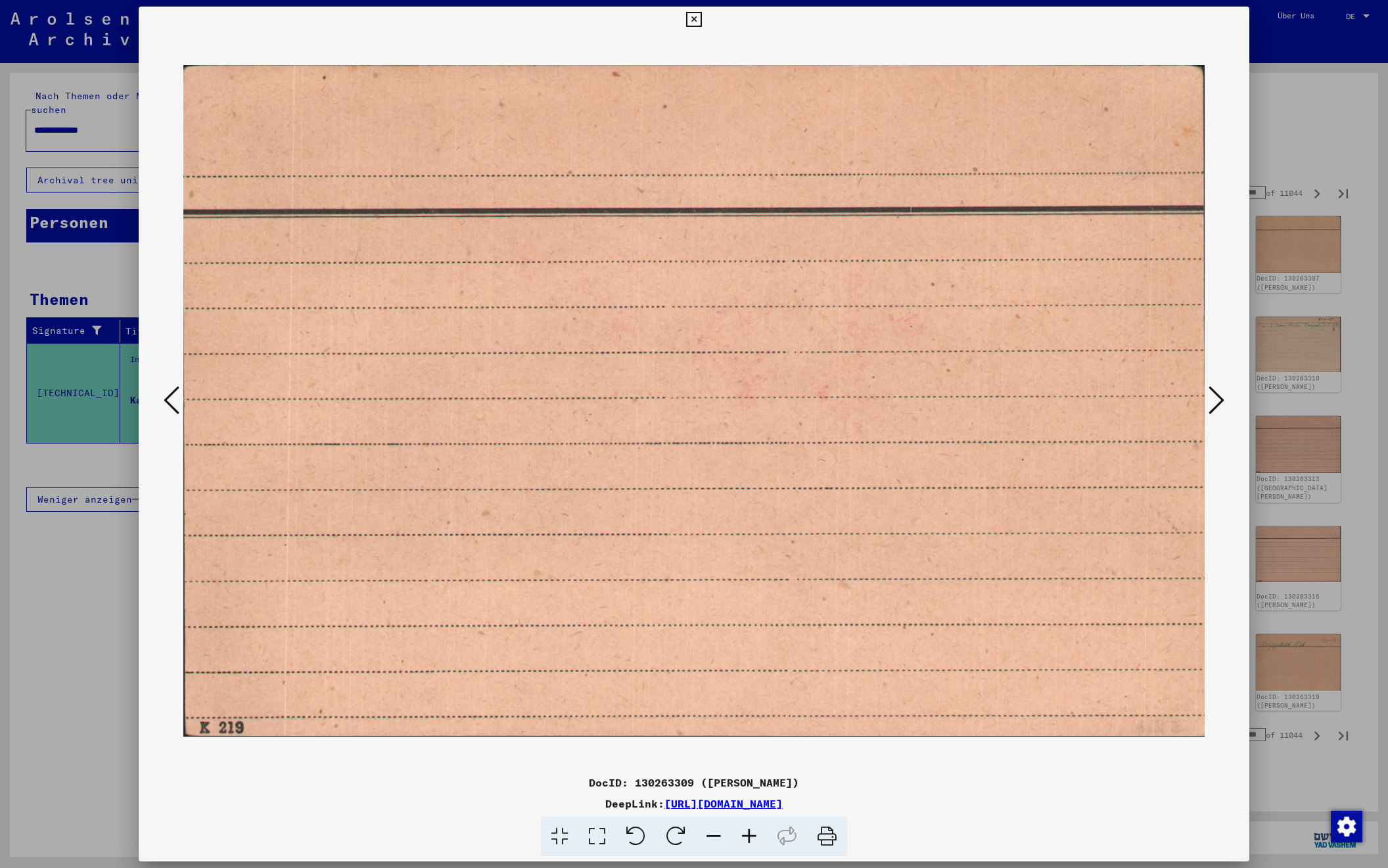
click at [1219, 395] on icon at bounding box center [1216, 400] width 16 height 32
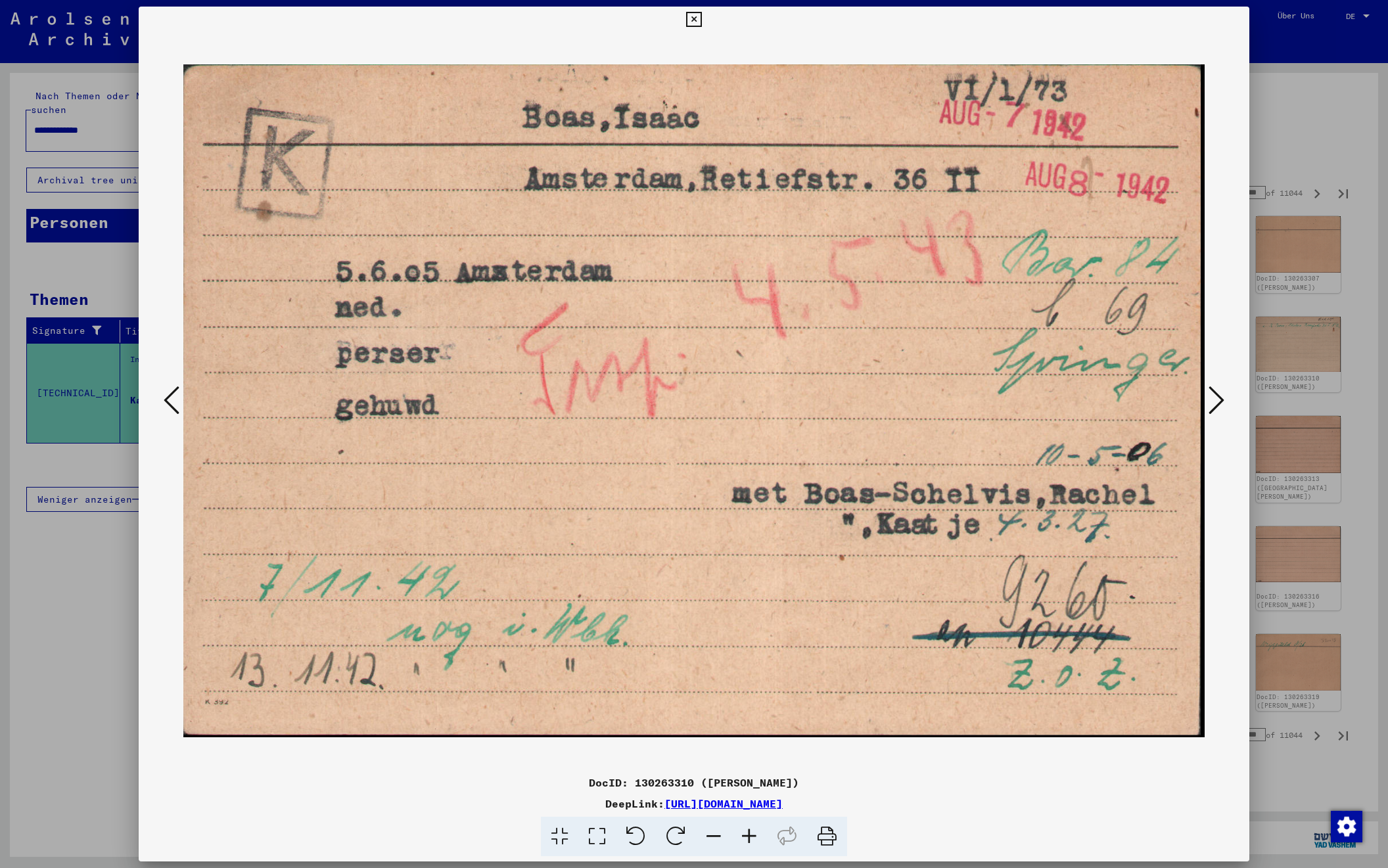
click at [1219, 395] on icon at bounding box center [1216, 400] width 16 height 32
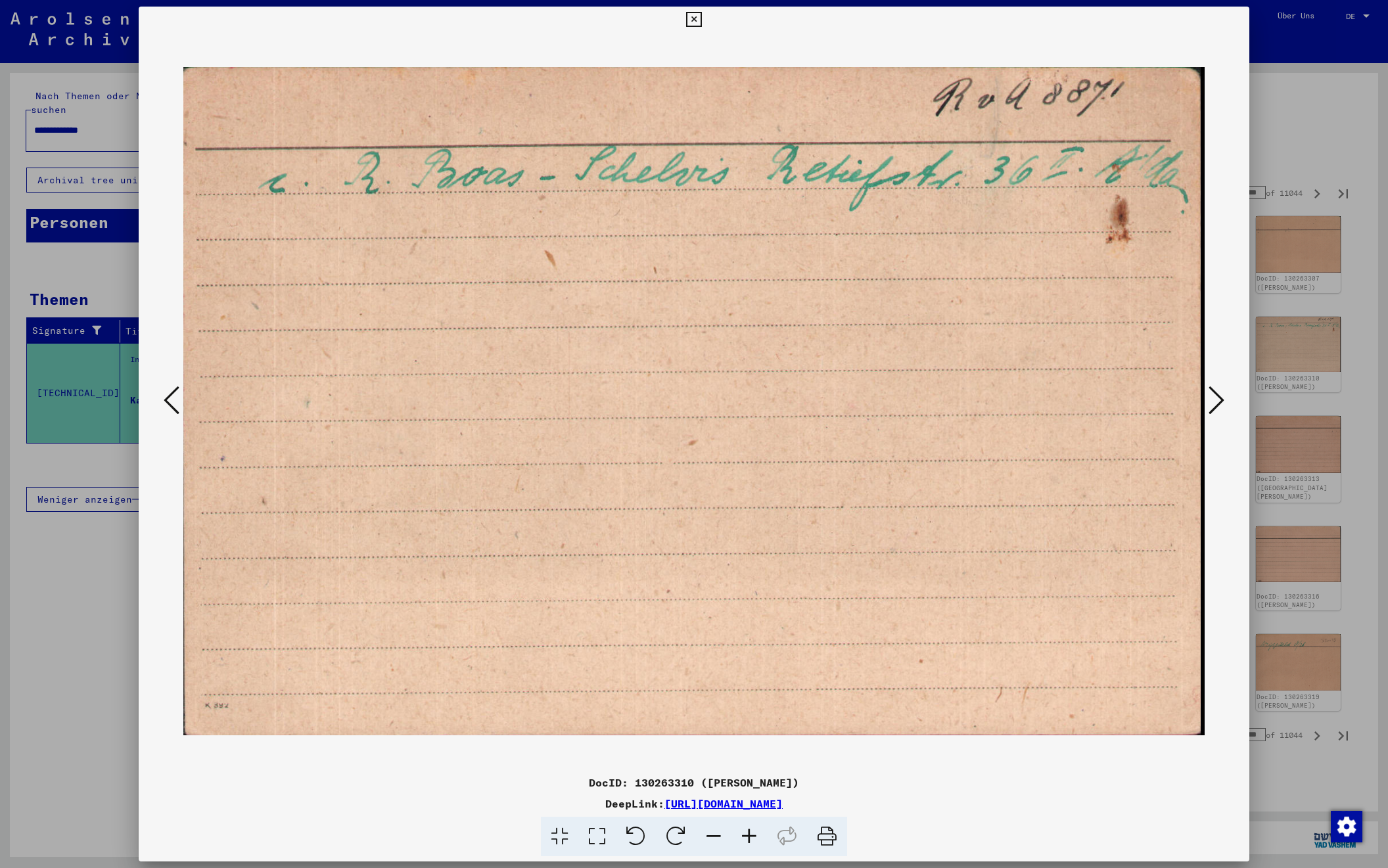
click at [1219, 395] on icon at bounding box center [1216, 400] width 16 height 32
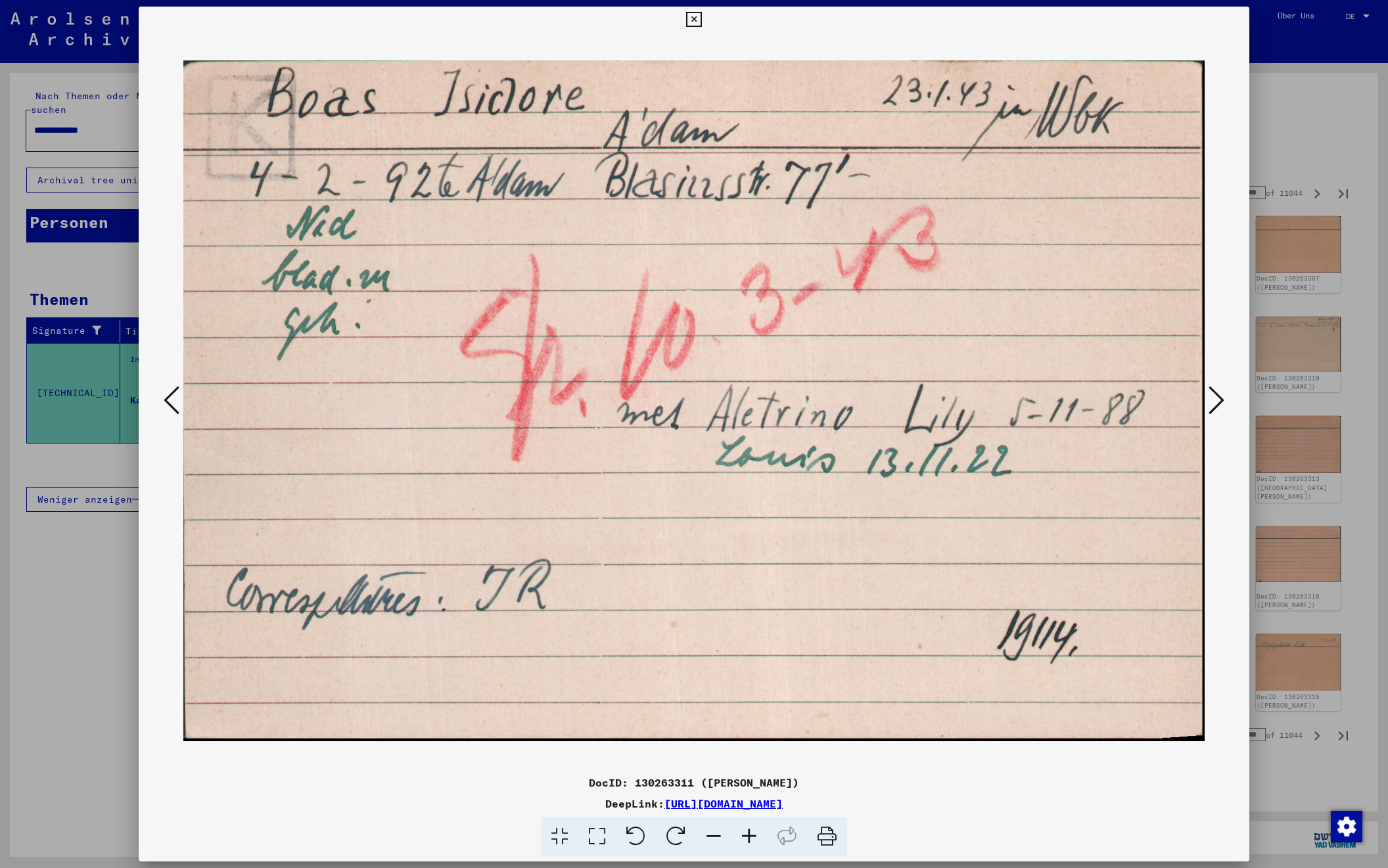
click at [1219, 395] on icon at bounding box center [1216, 400] width 16 height 32
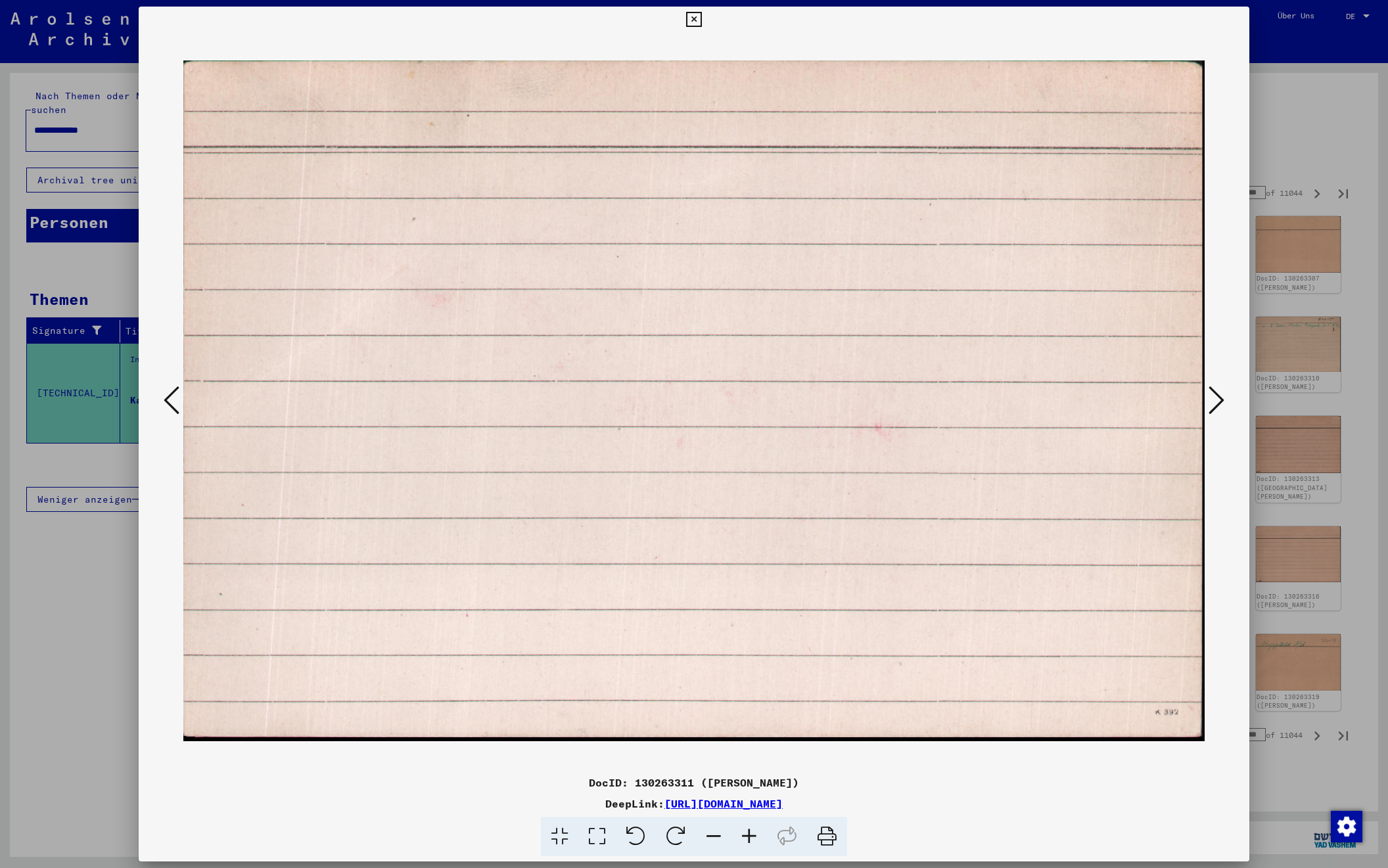
click at [1219, 395] on icon at bounding box center [1216, 400] width 16 height 32
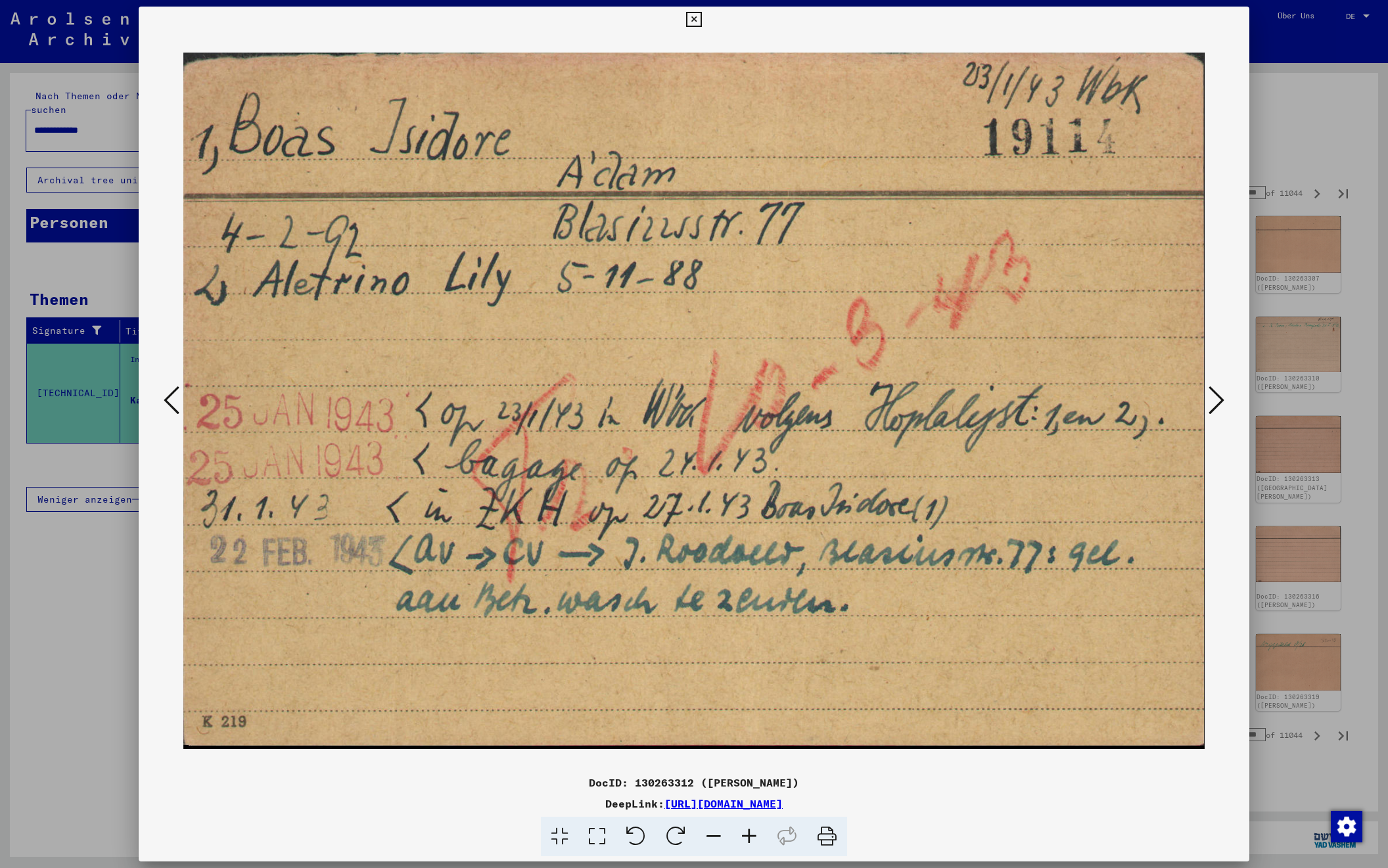
click at [1219, 395] on icon at bounding box center [1216, 400] width 16 height 32
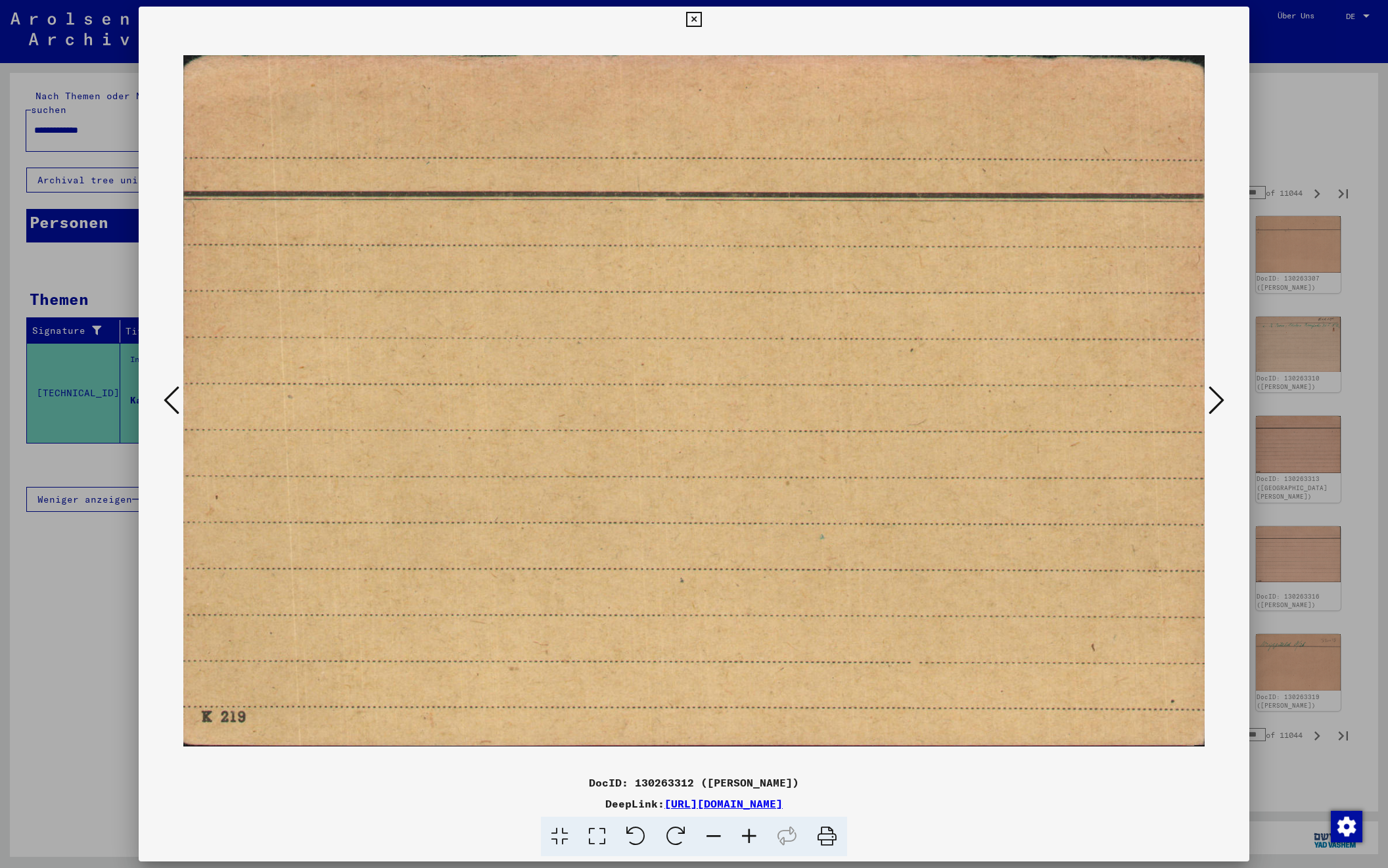
click at [1219, 395] on icon at bounding box center [1216, 400] width 16 height 32
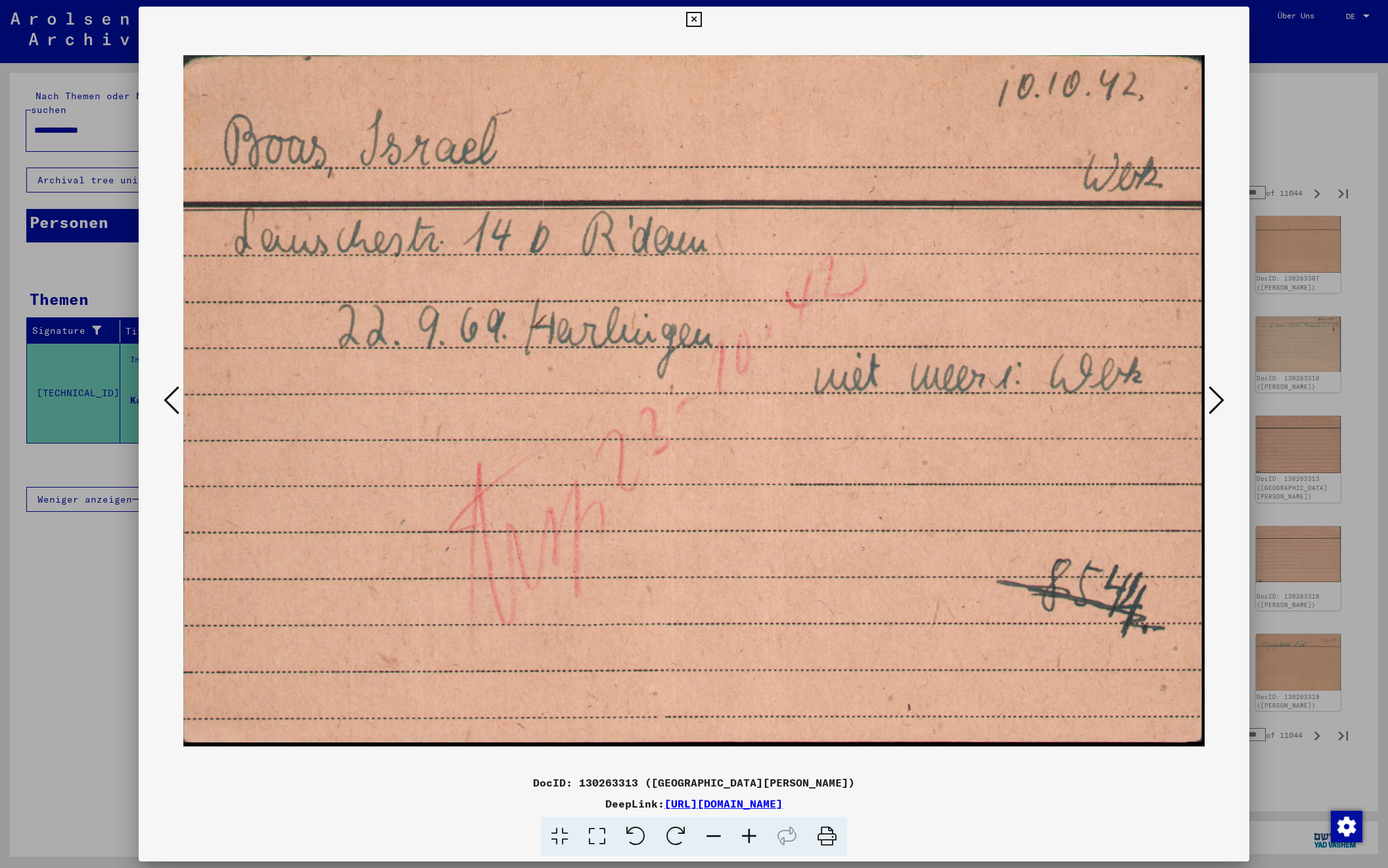
click at [1219, 395] on icon at bounding box center [1216, 400] width 16 height 32
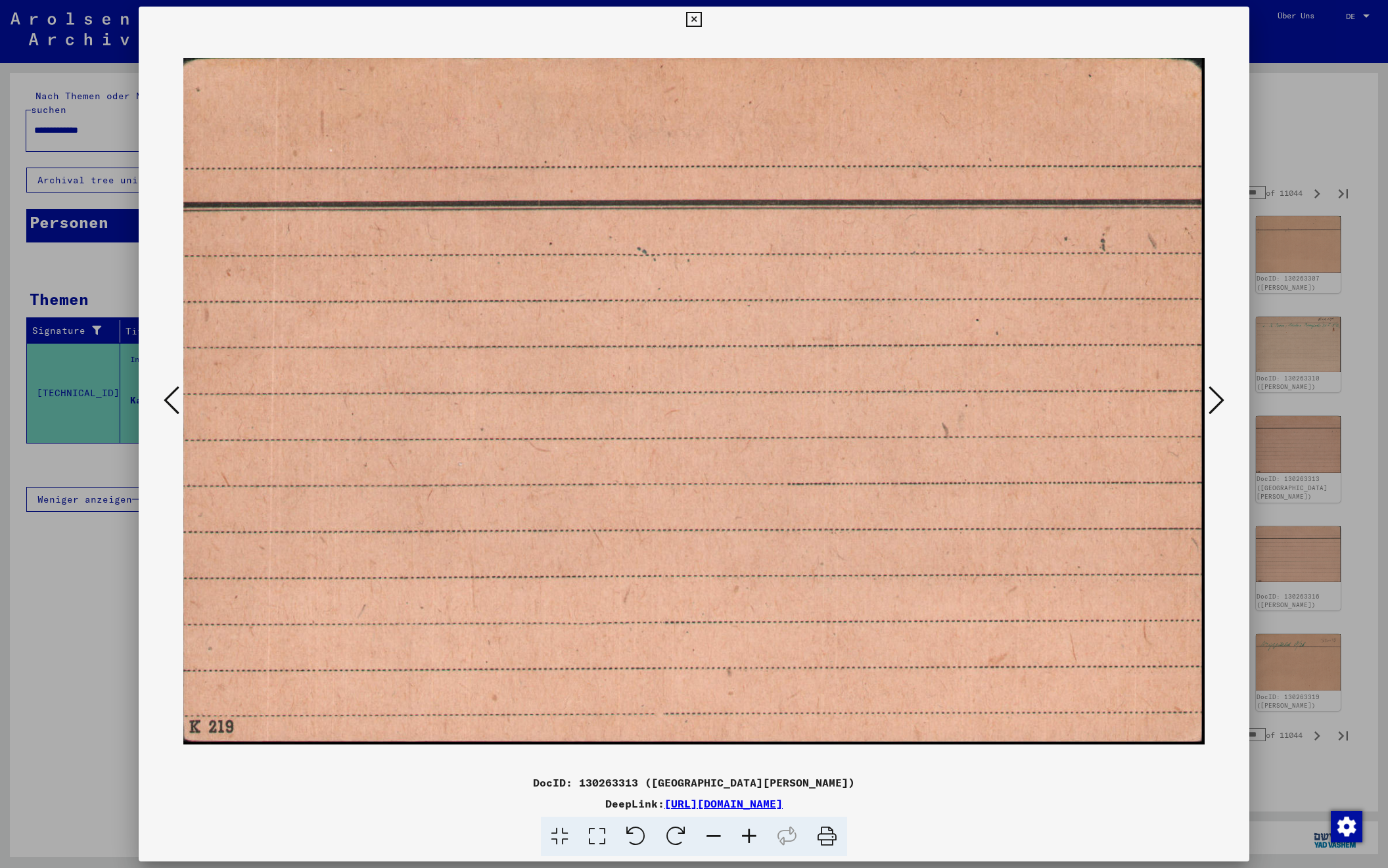
click at [1219, 395] on icon at bounding box center [1216, 400] width 16 height 32
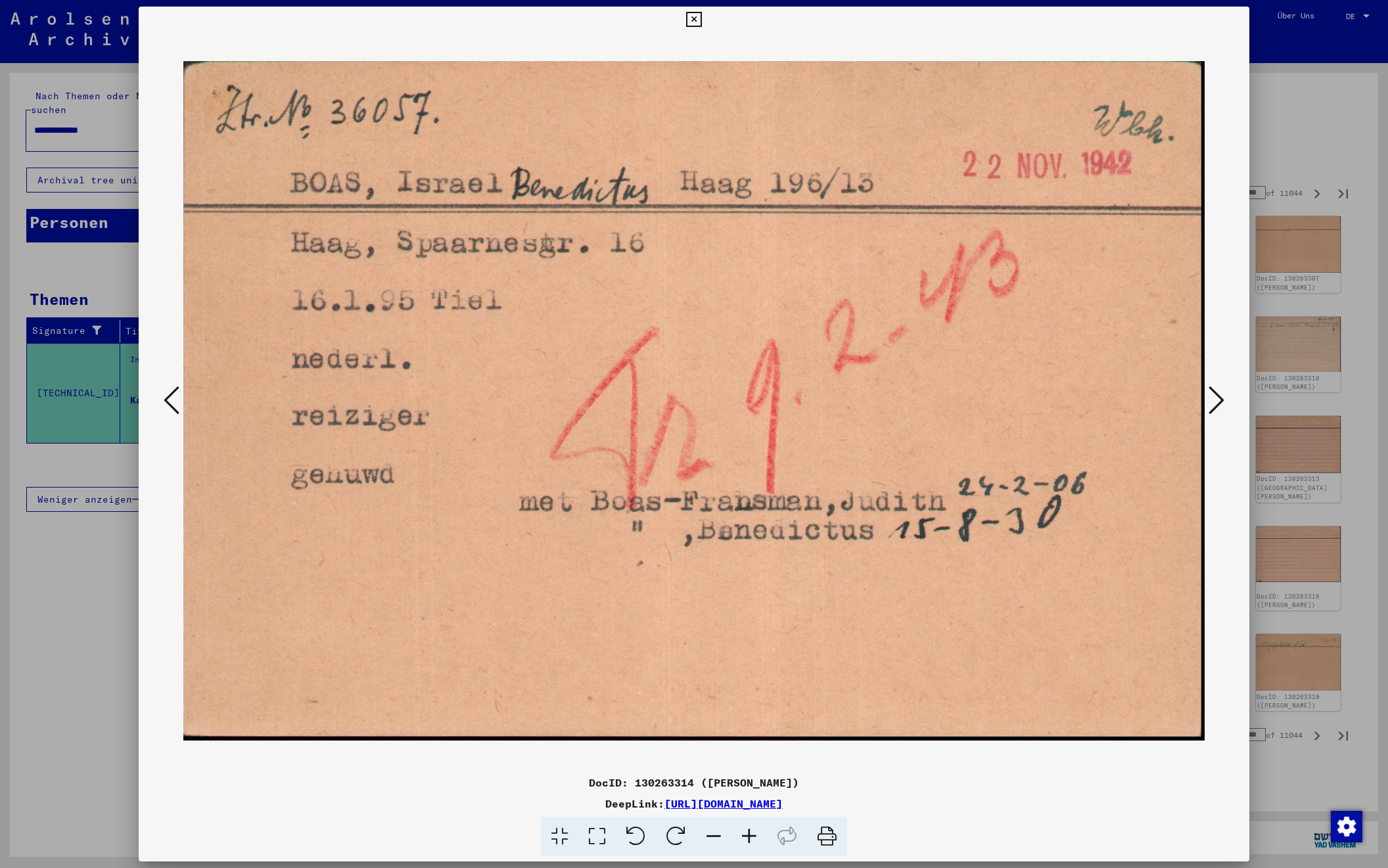
click at [1219, 395] on icon at bounding box center [1216, 400] width 16 height 32
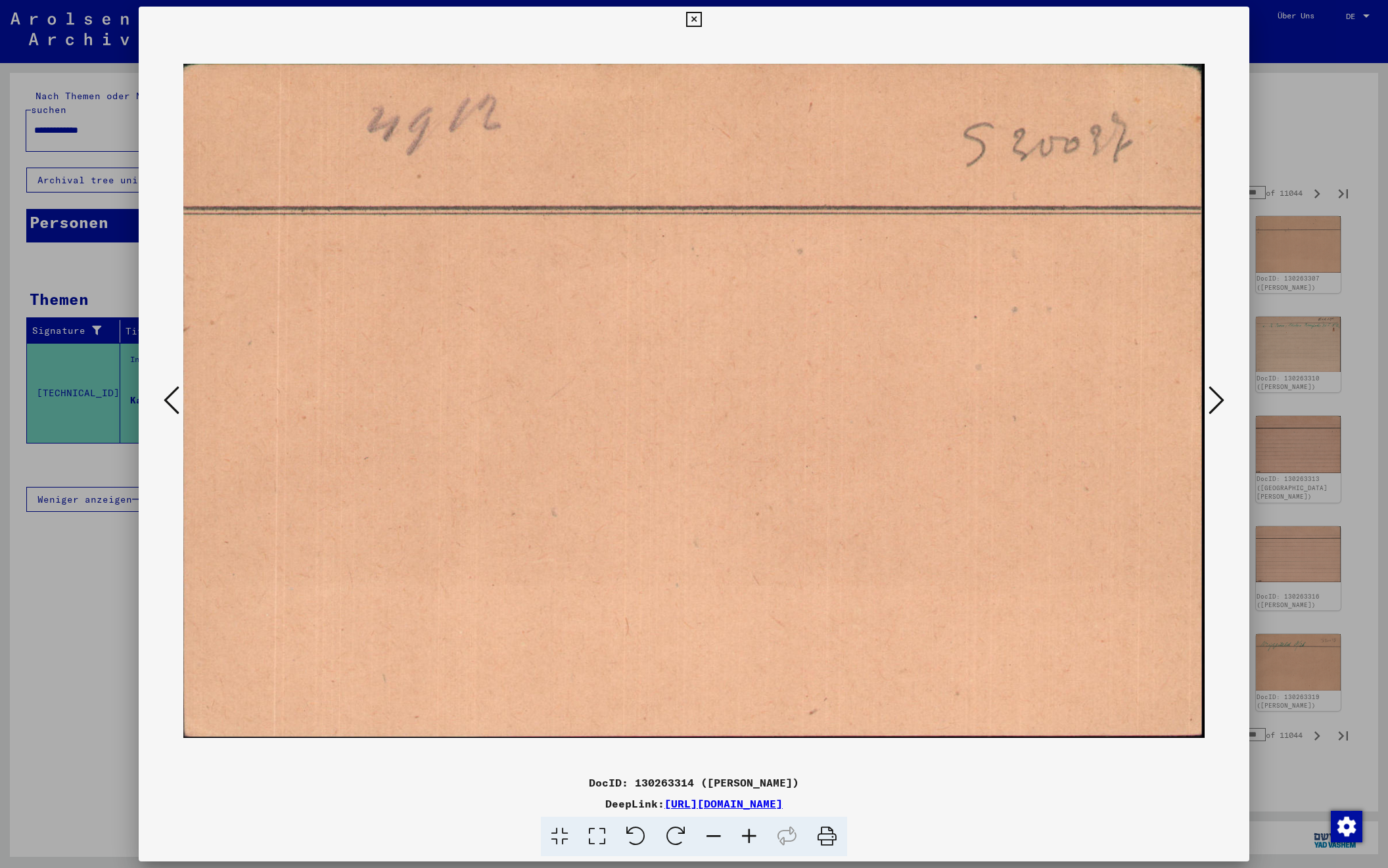
click at [1219, 395] on icon at bounding box center [1216, 400] width 16 height 32
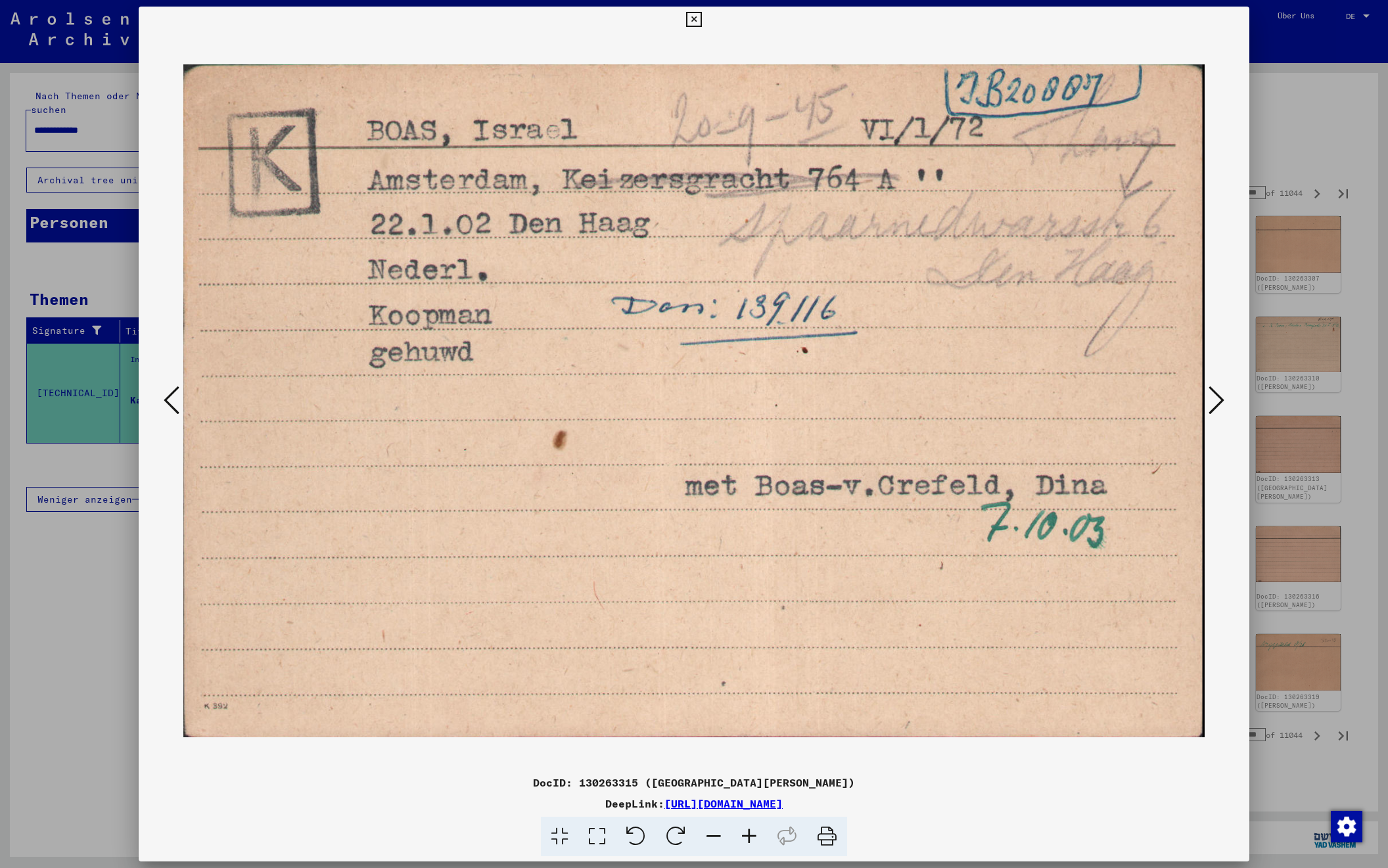
click at [1219, 395] on icon at bounding box center [1216, 400] width 16 height 32
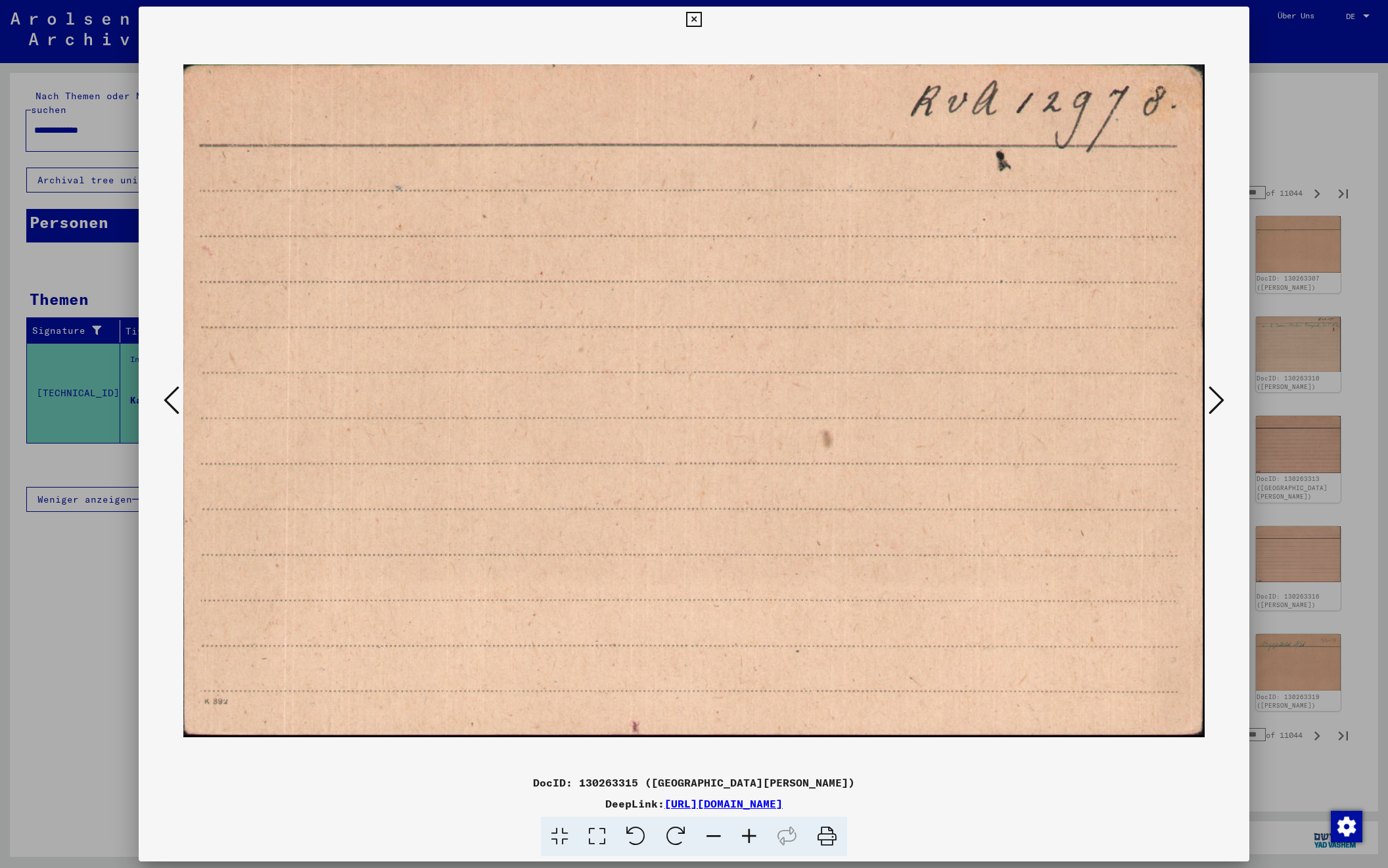
click at [1219, 395] on icon at bounding box center [1216, 400] width 16 height 32
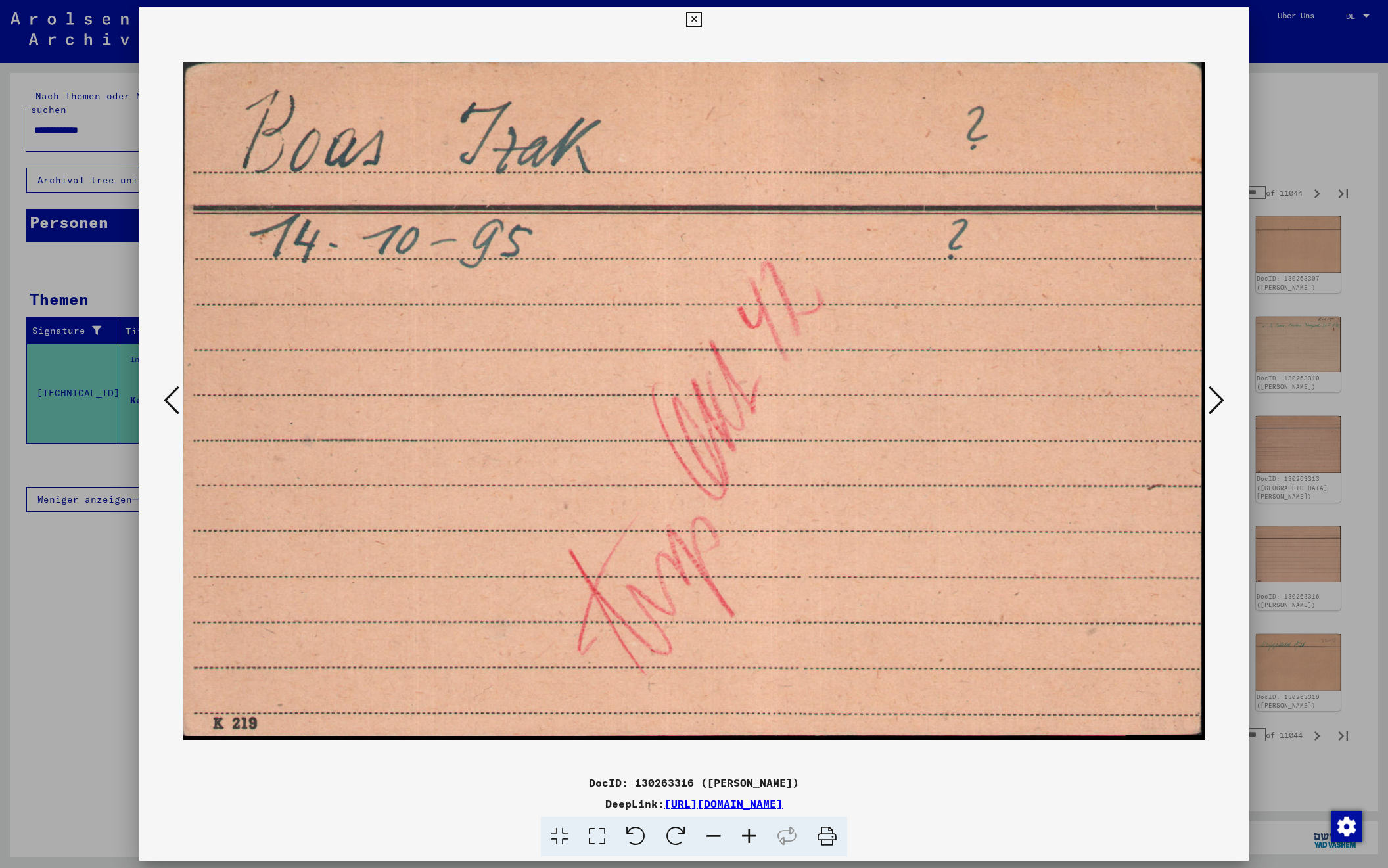
click at [1219, 395] on icon at bounding box center [1216, 400] width 16 height 32
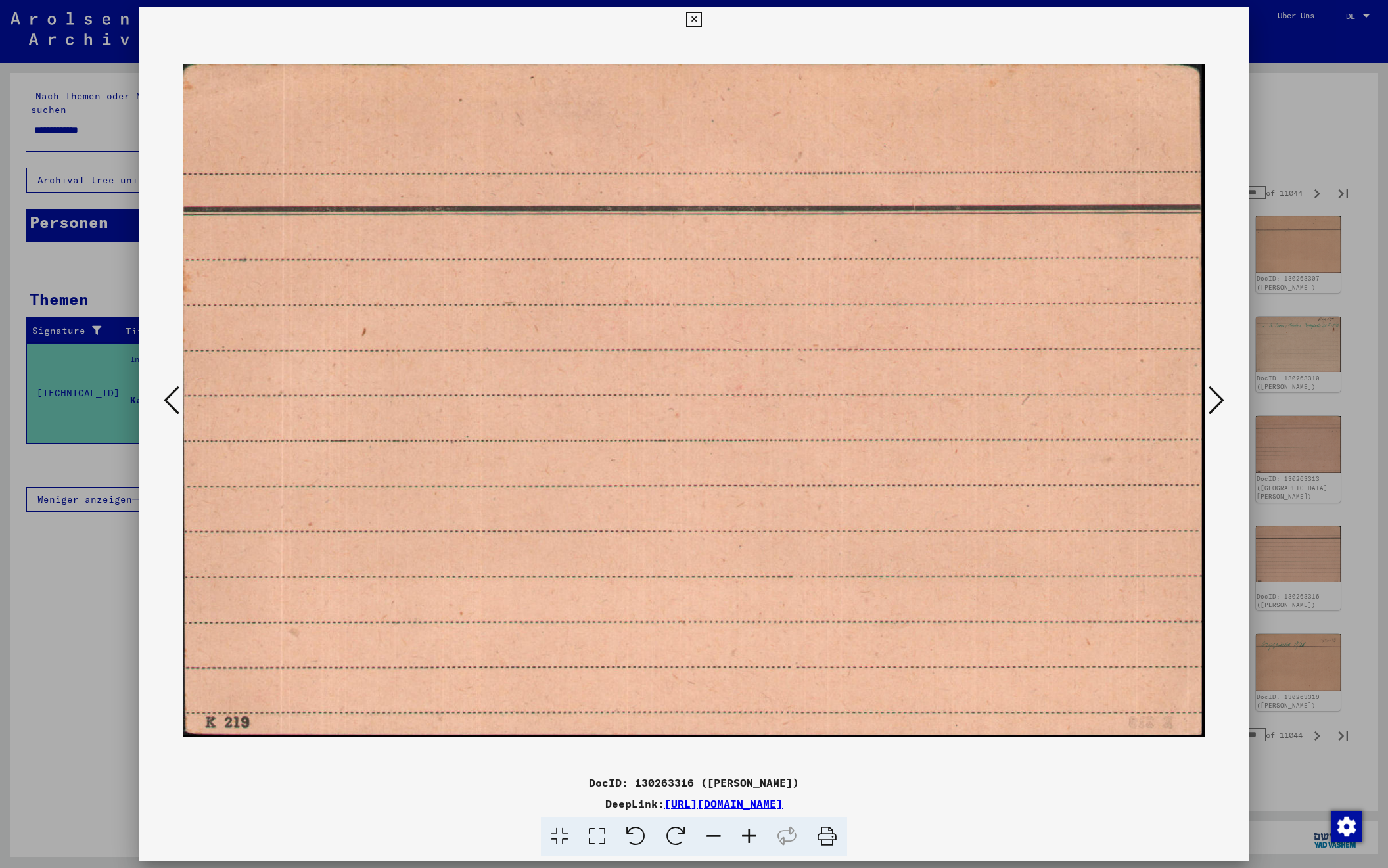
click at [1219, 395] on icon at bounding box center [1216, 400] width 16 height 32
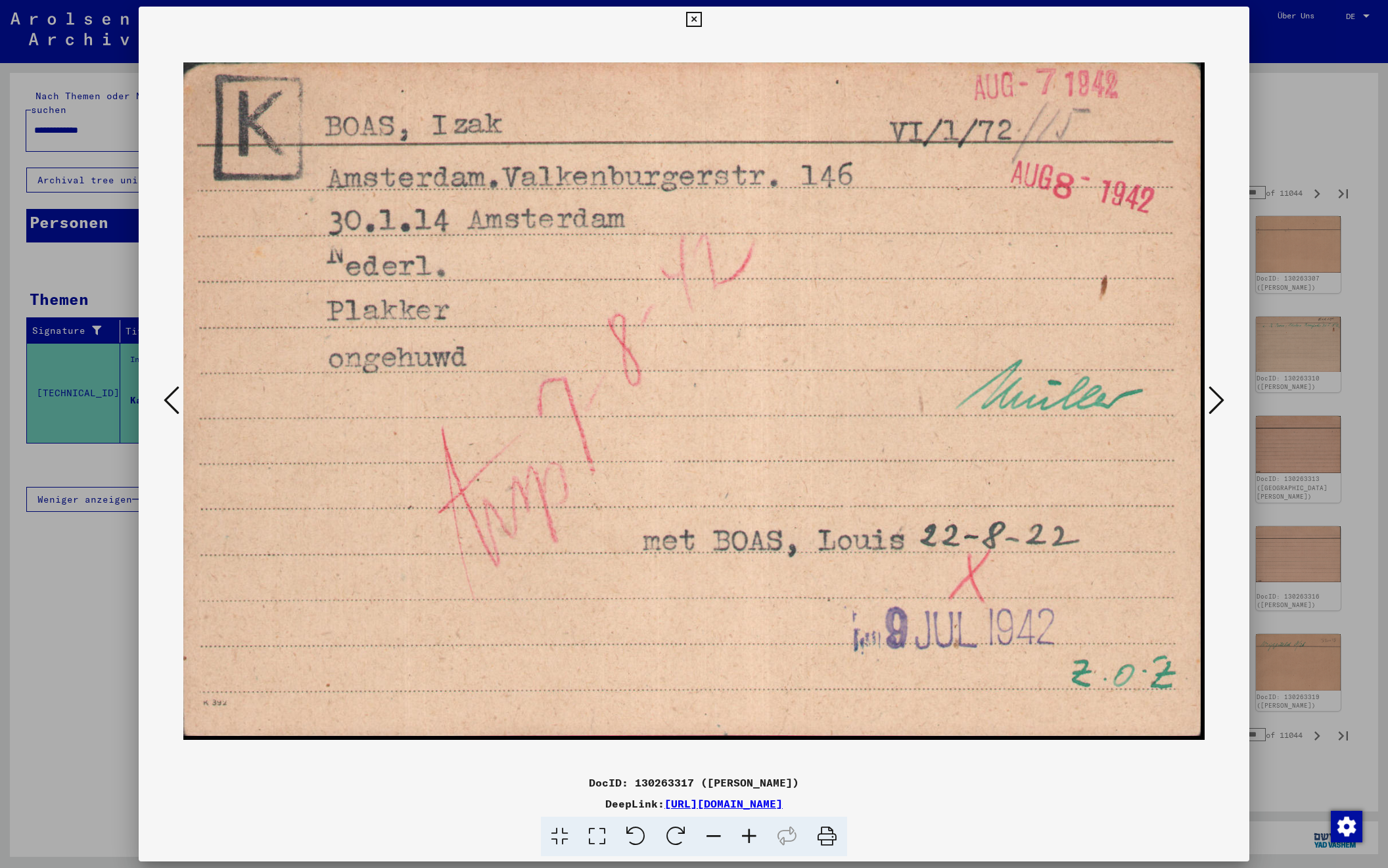
click at [1219, 395] on icon at bounding box center [1216, 400] width 16 height 32
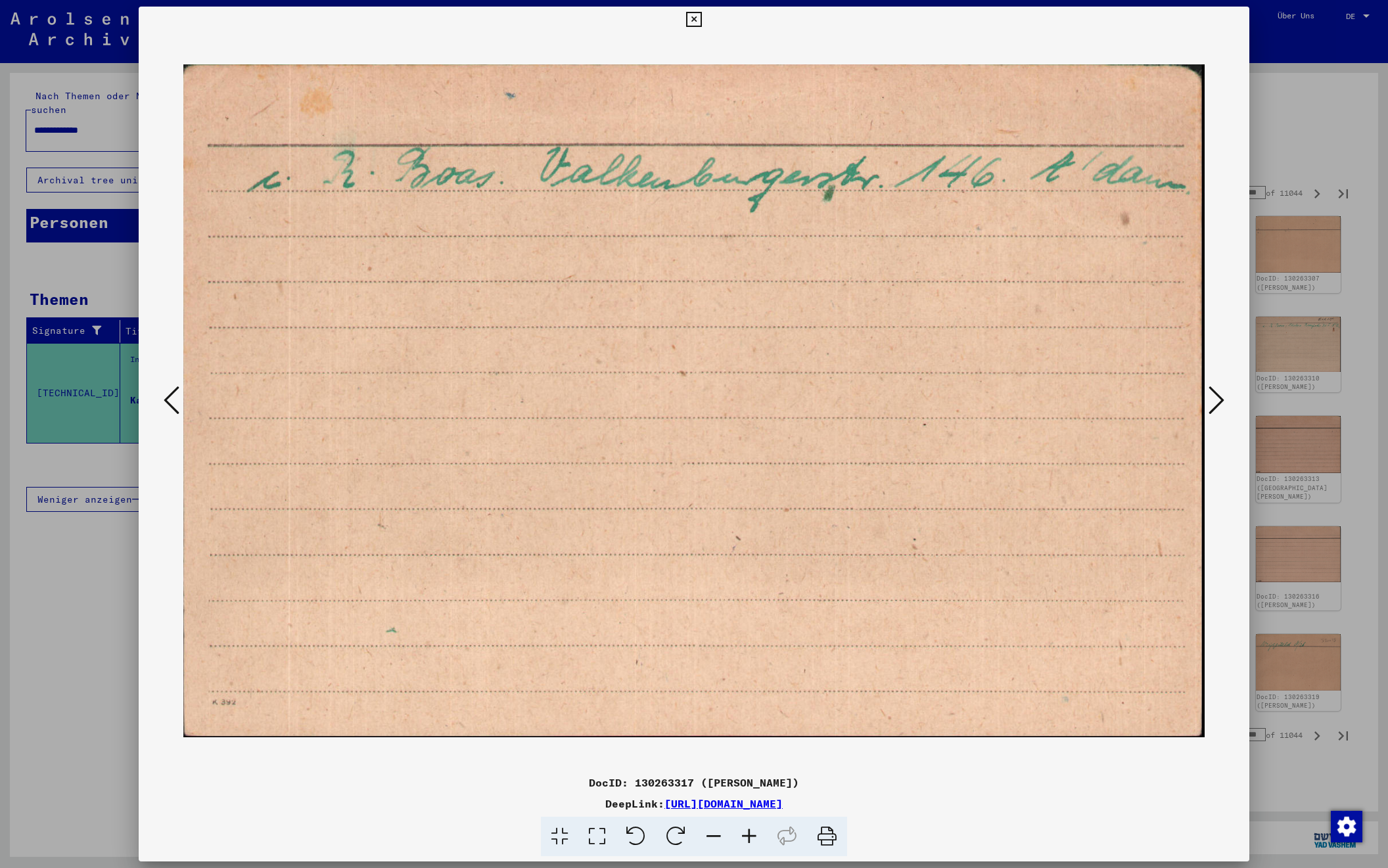
click at [1219, 395] on icon at bounding box center [1216, 400] width 16 height 32
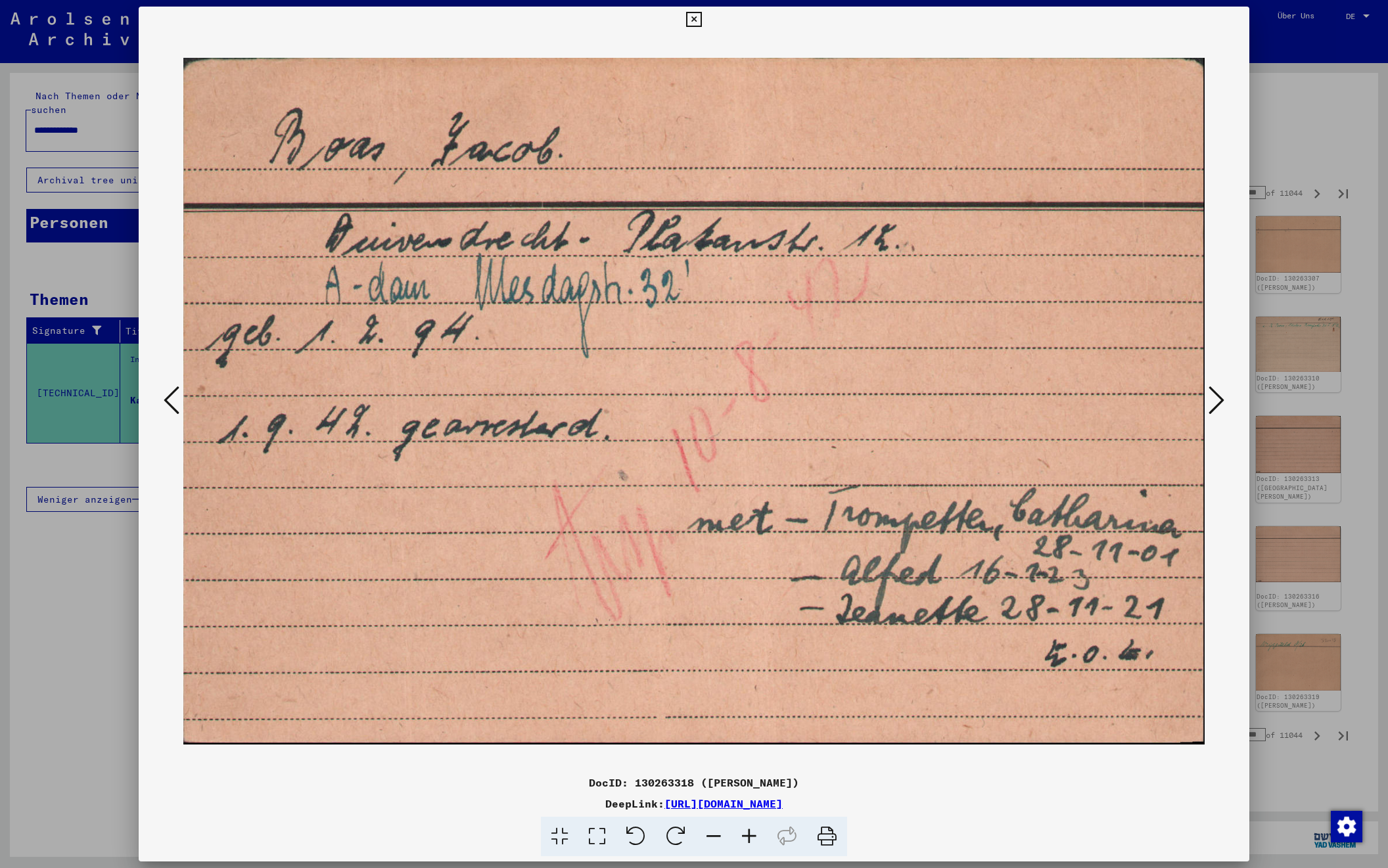
click at [1219, 395] on icon at bounding box center [1216, 400] width 16 height 32
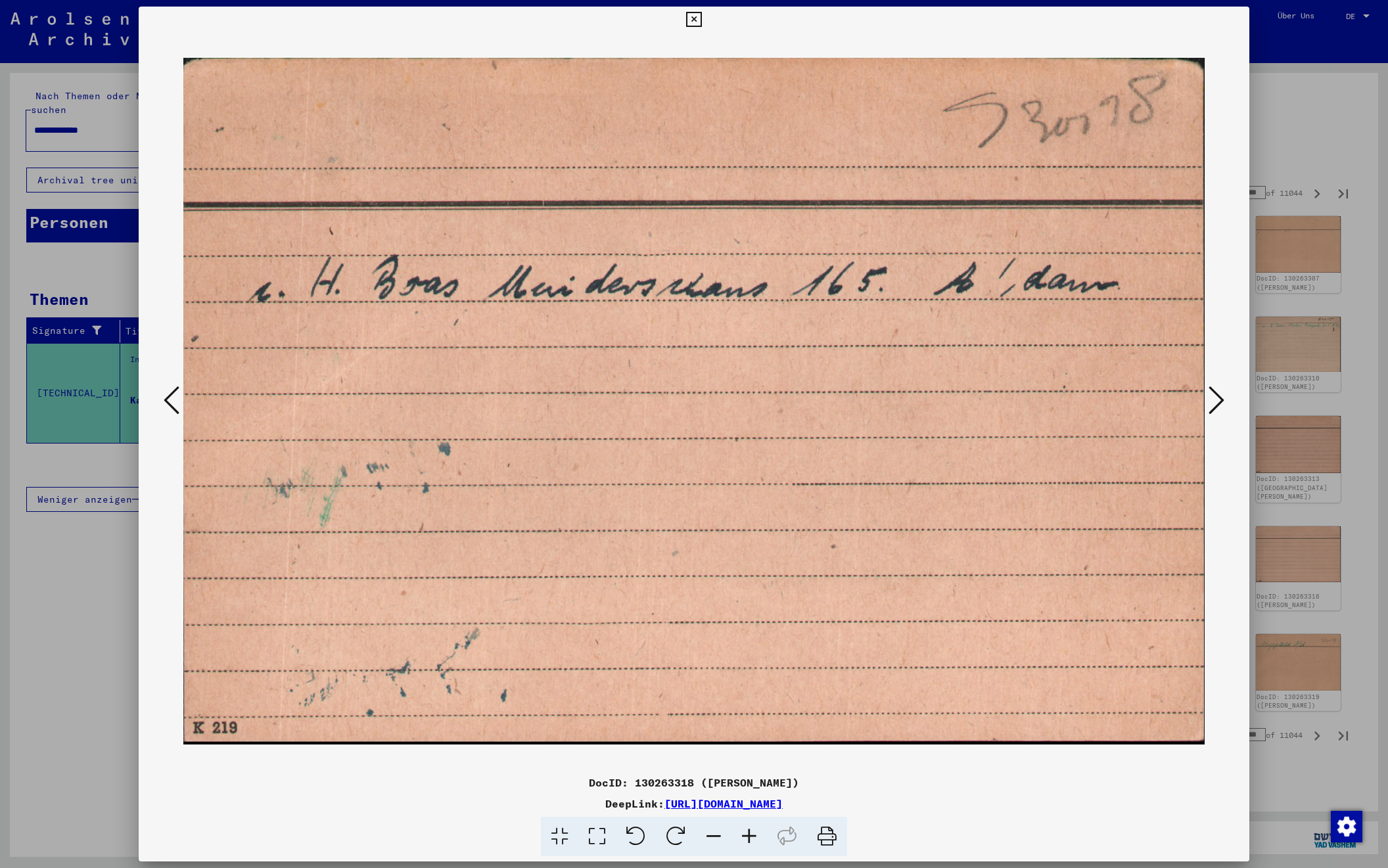
click at [1219, 395] on icon at bounding box center [1216, 400] width 16 height 32
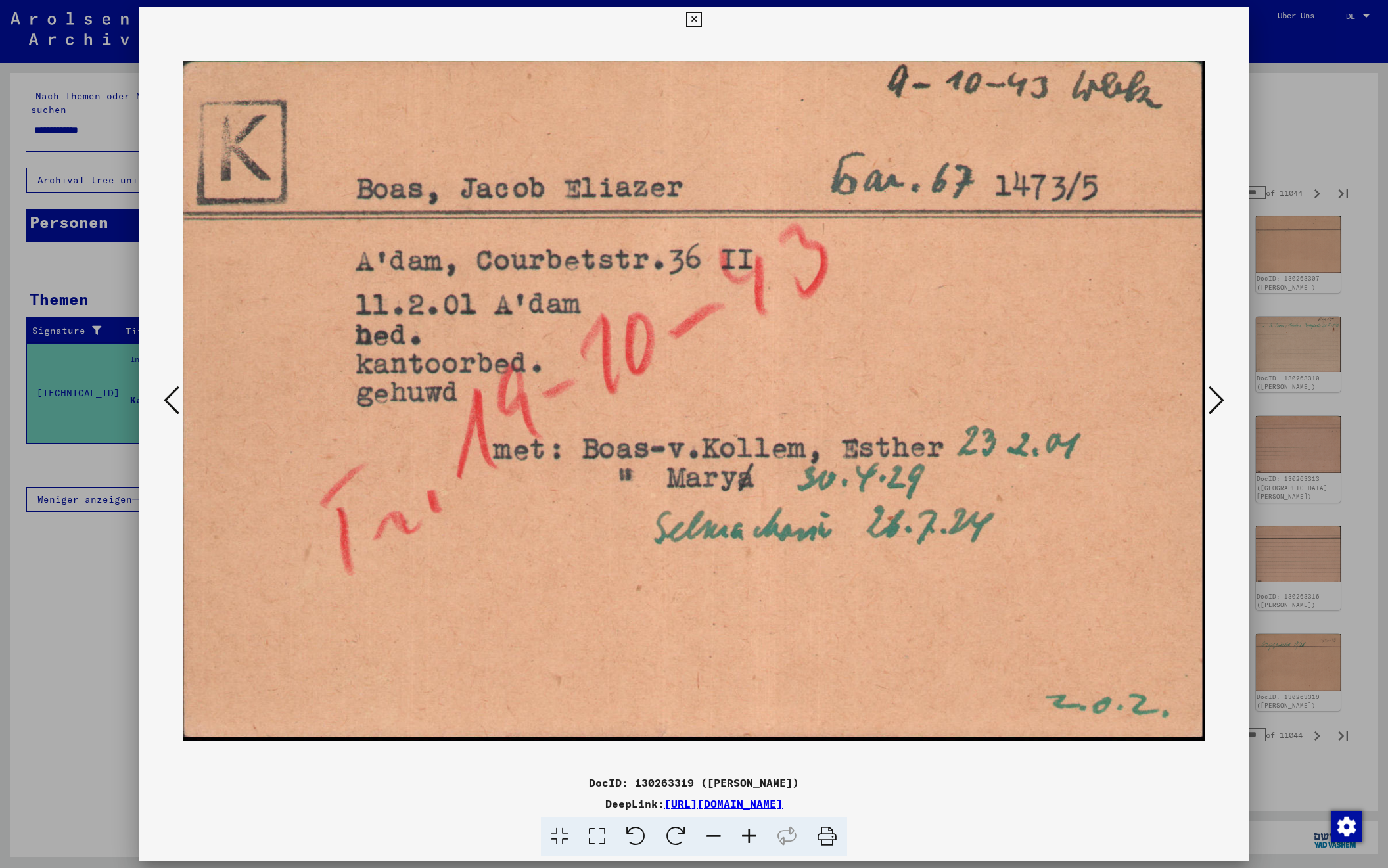
click at [1219, 395] on icon at bounding box center [1216, 400] width 16 height 32
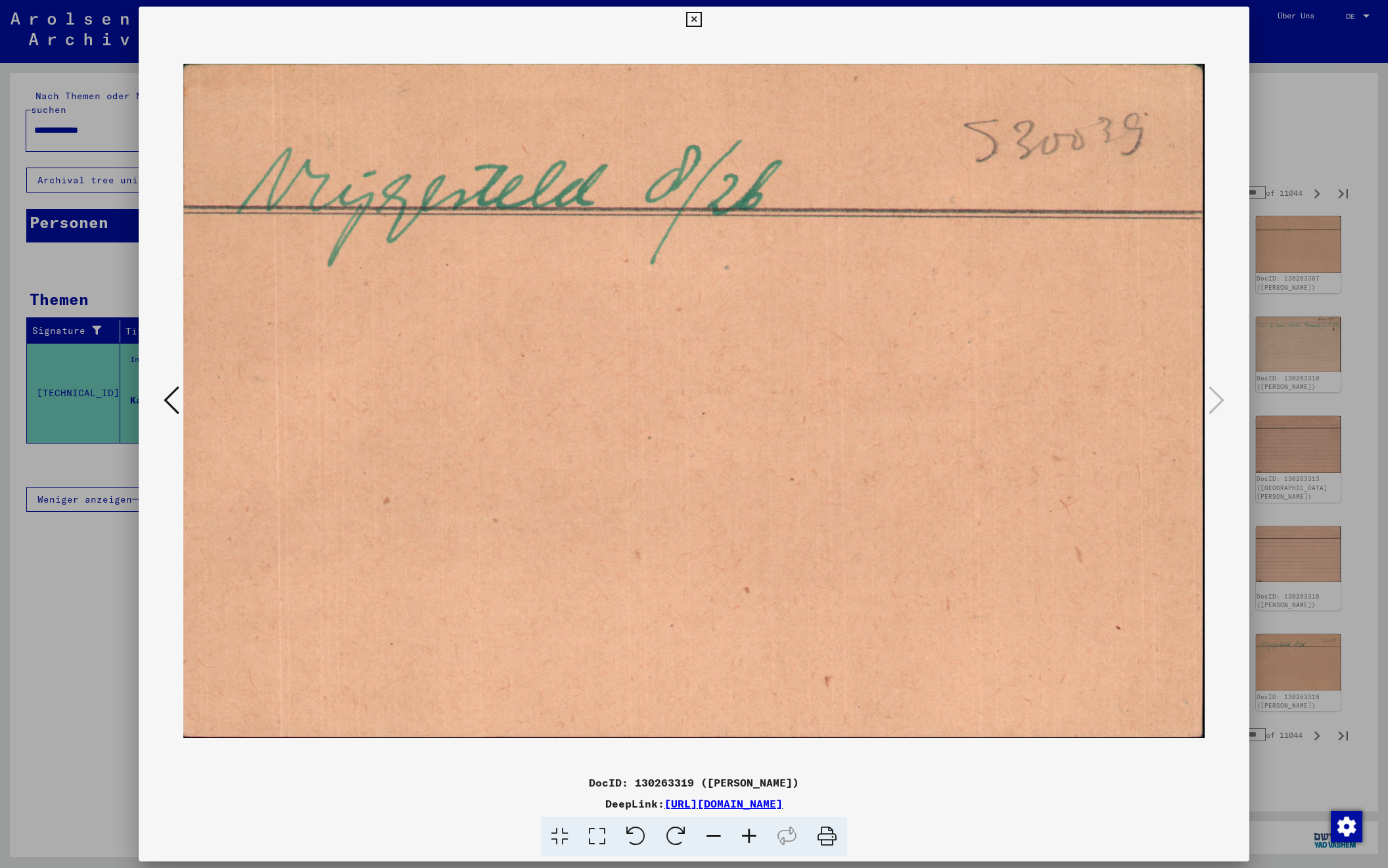
drag, startPoint x: 1318, startPoint y: 173, endPoint x: 1317, endPoint y: 180, distance: 7.1
click at [1318, 173] on div at bounding box center [694, 434] width 1388 height 868
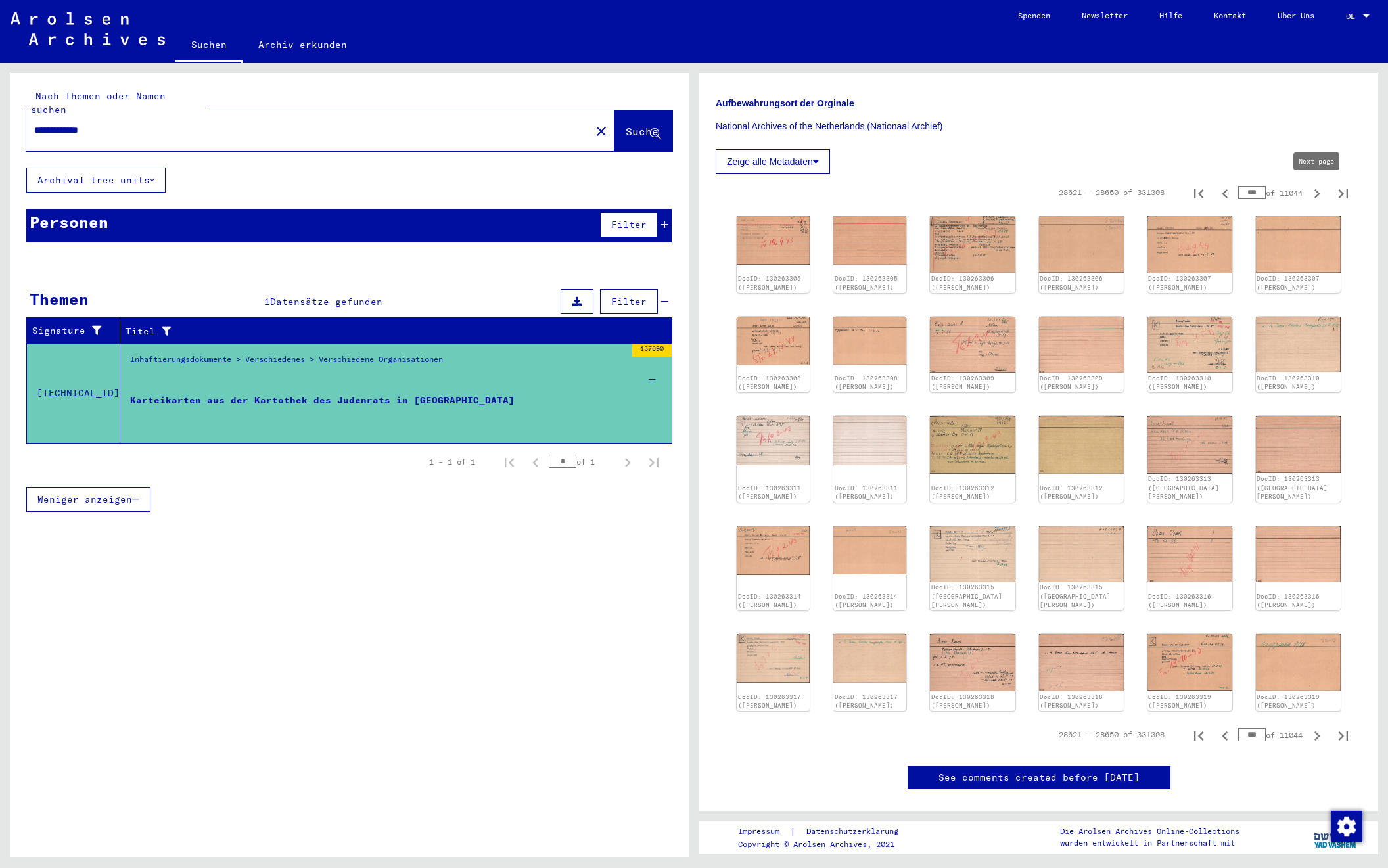
click at [1318, 197] on icon "Next page" at bounding box center [1317, 193] width 19 height 19
type input "***"
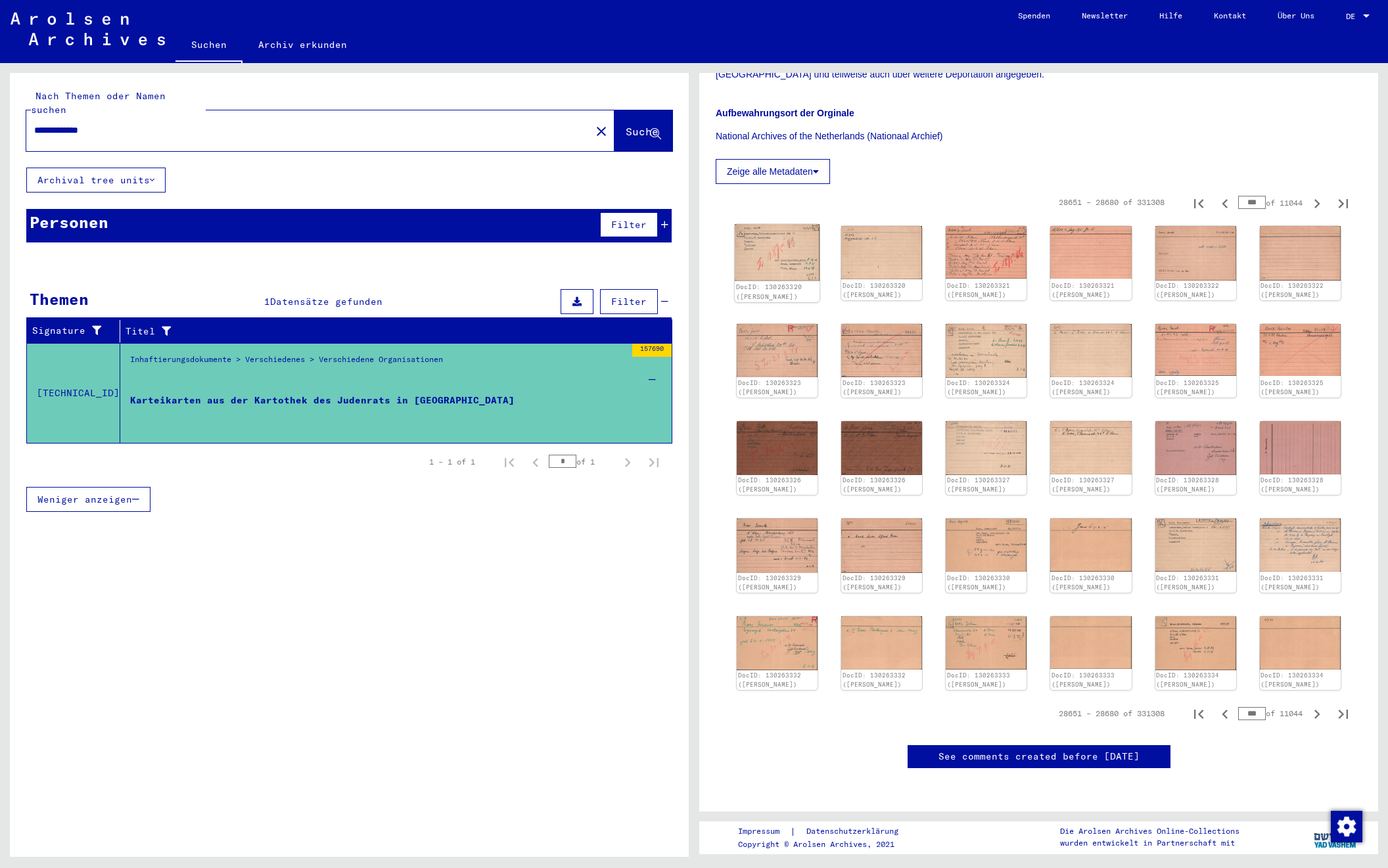
click at [754, 248] on img at bounding box center [778, 253] width 85 height 56
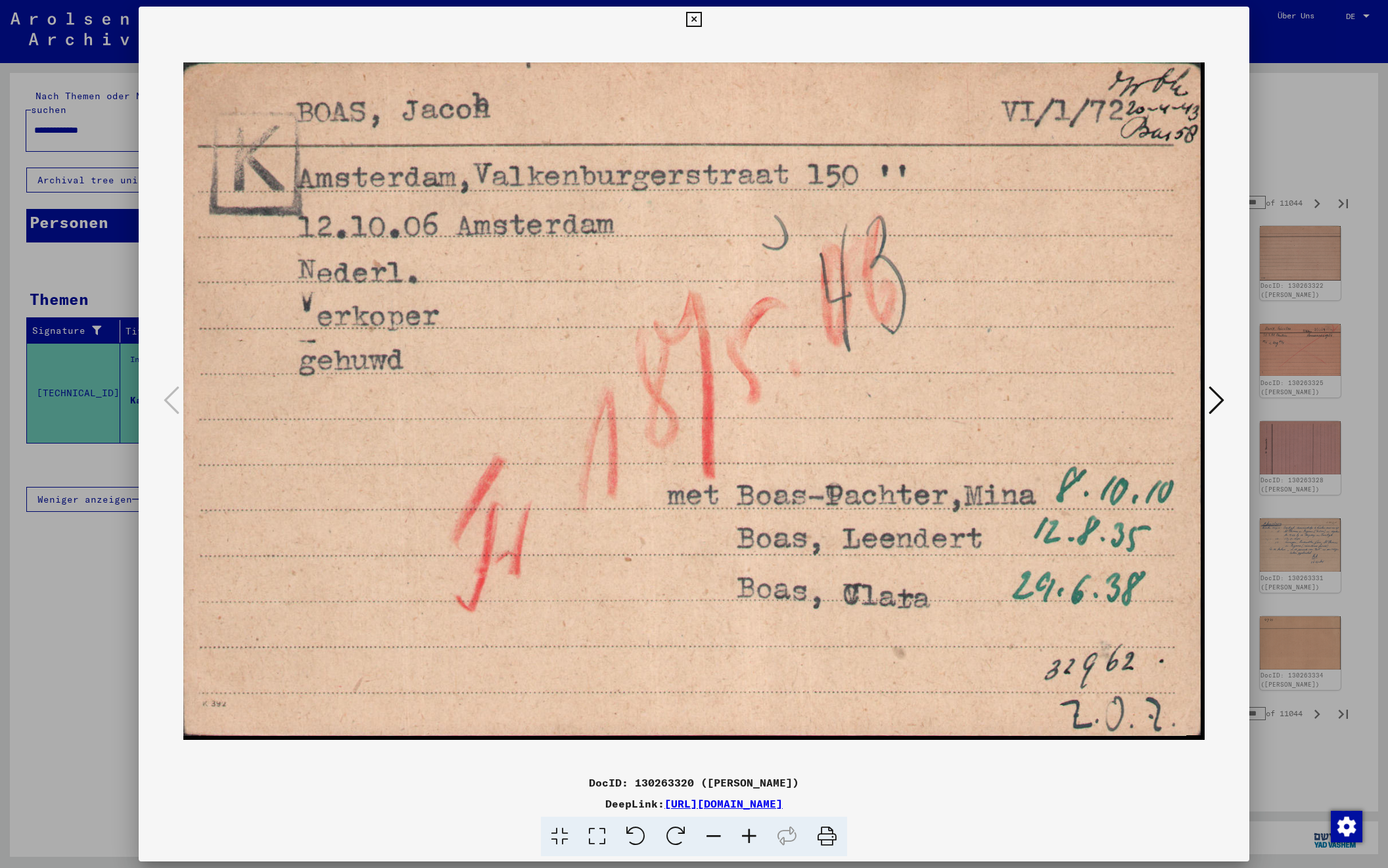
click at [1217, 401] on icon at bounding box center [1216, 400] width 16 height 32
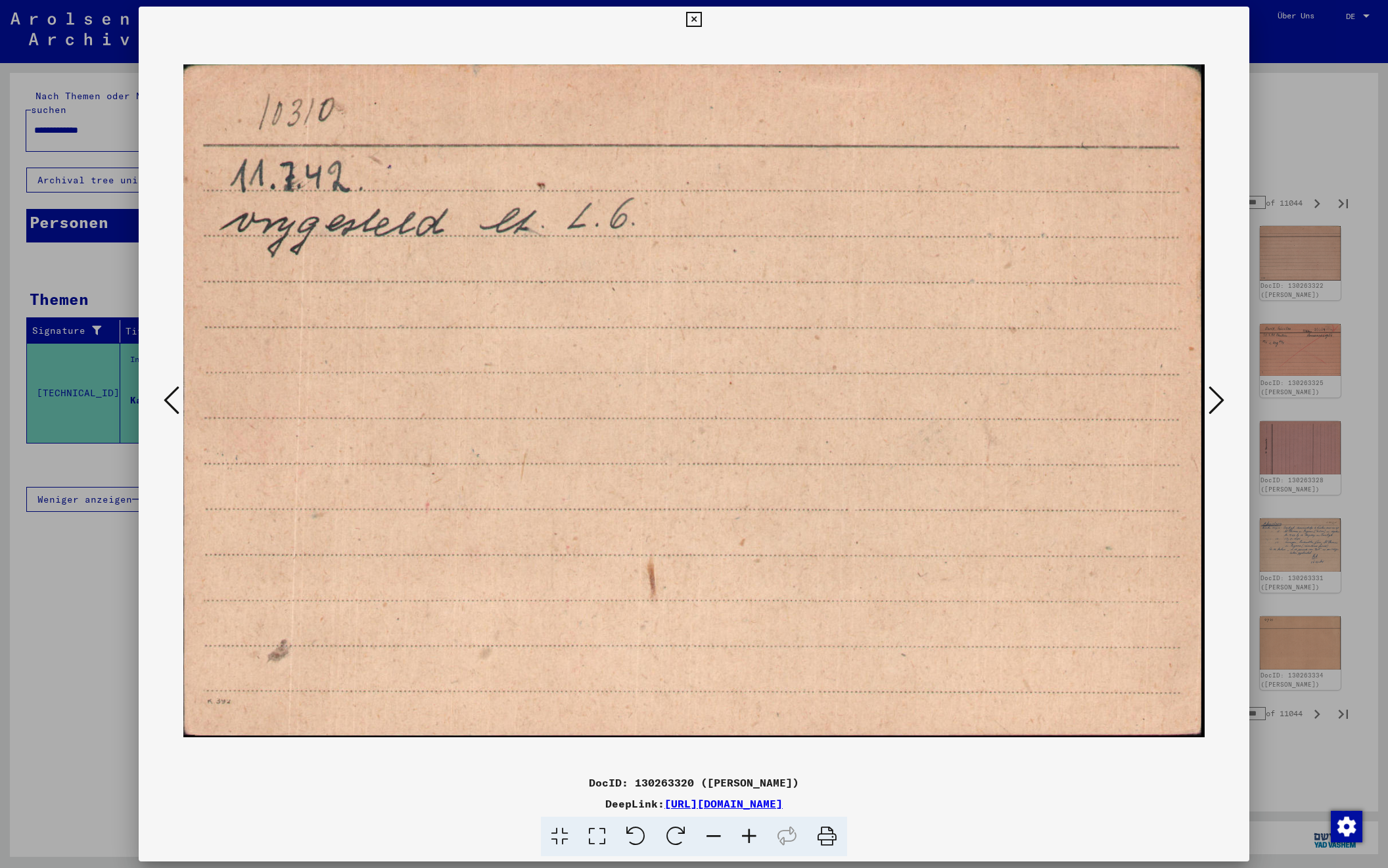
click at [1217, 401] on icon at bounding box center [1216, 400] width 16 height 32
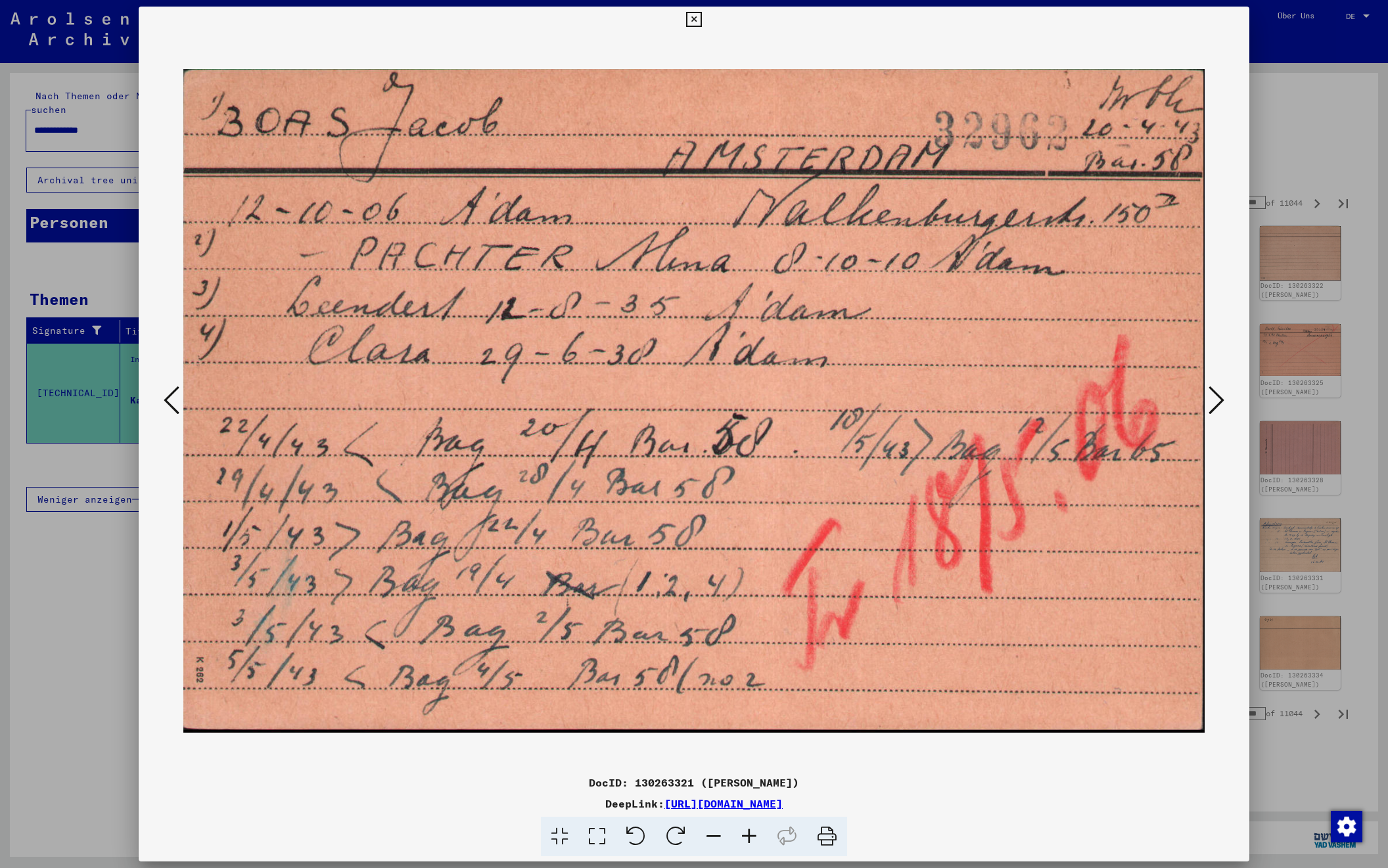
click at [1217, 401] on icon at bounding box center [1216, 400] width 16 height 32
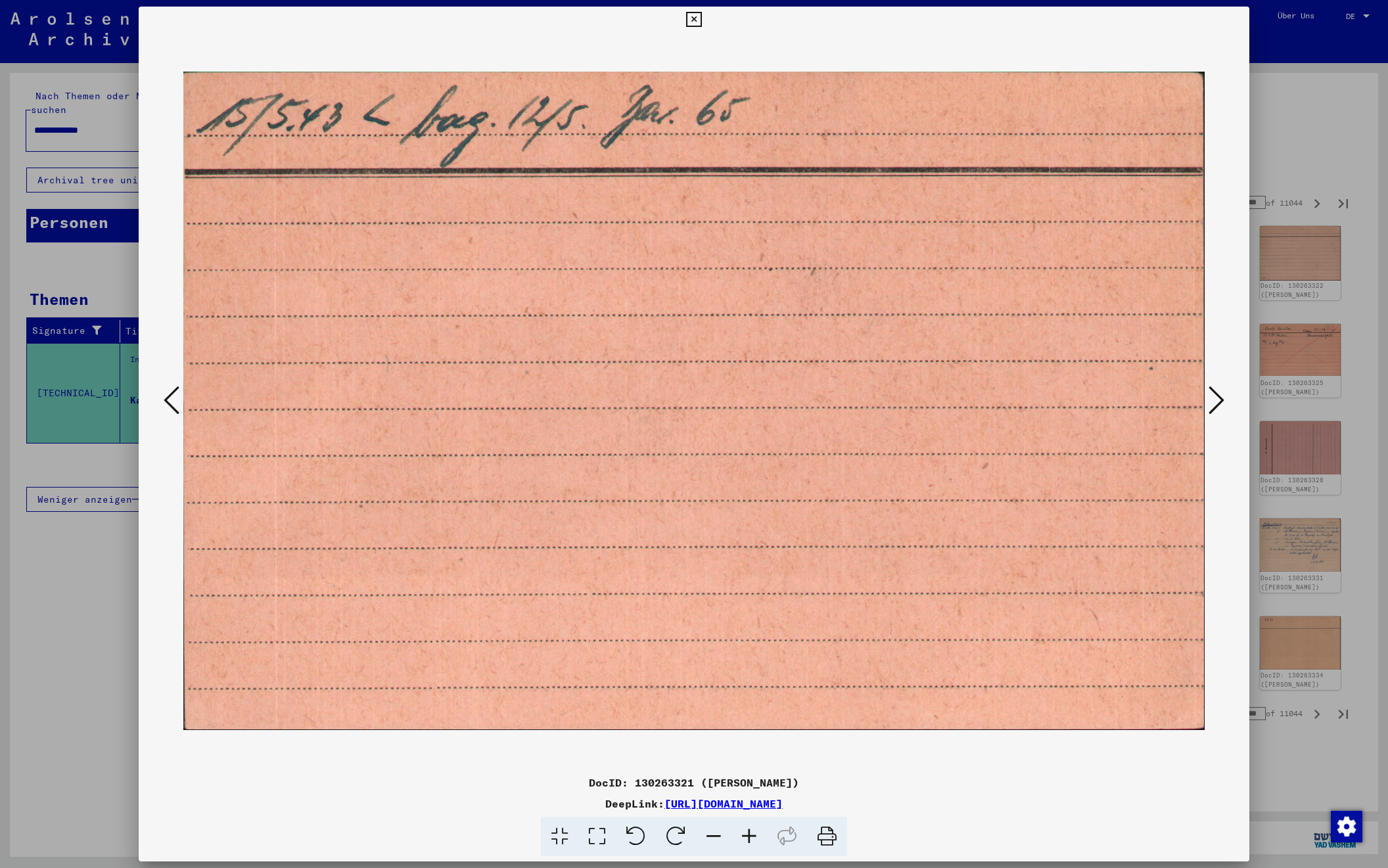
click at [1217, 401] on icon at bounding box center [1216, 400] width 16 height 32
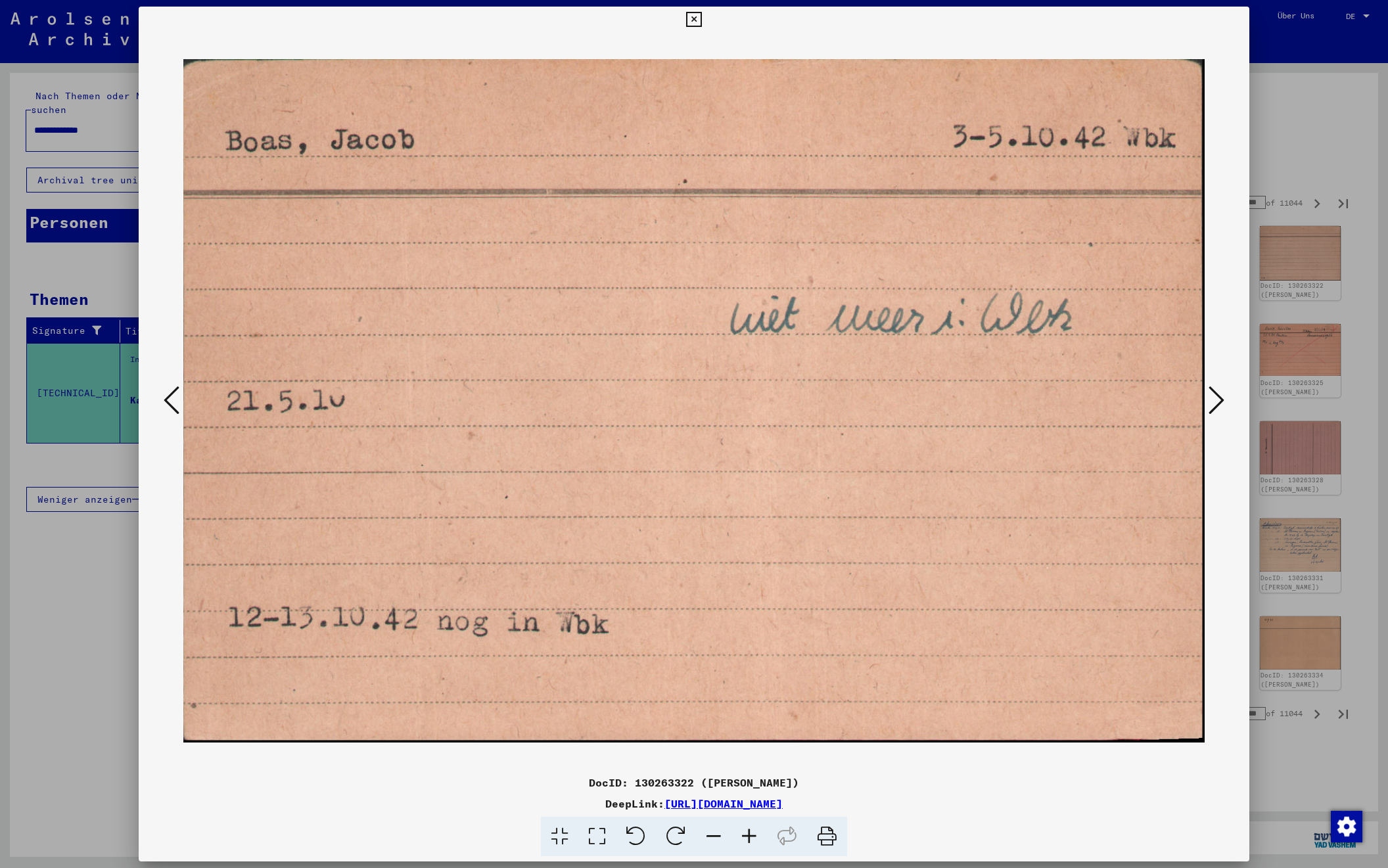
click at [1217, 401] on icon at bounding box center [1216, 400] width 16 height 32
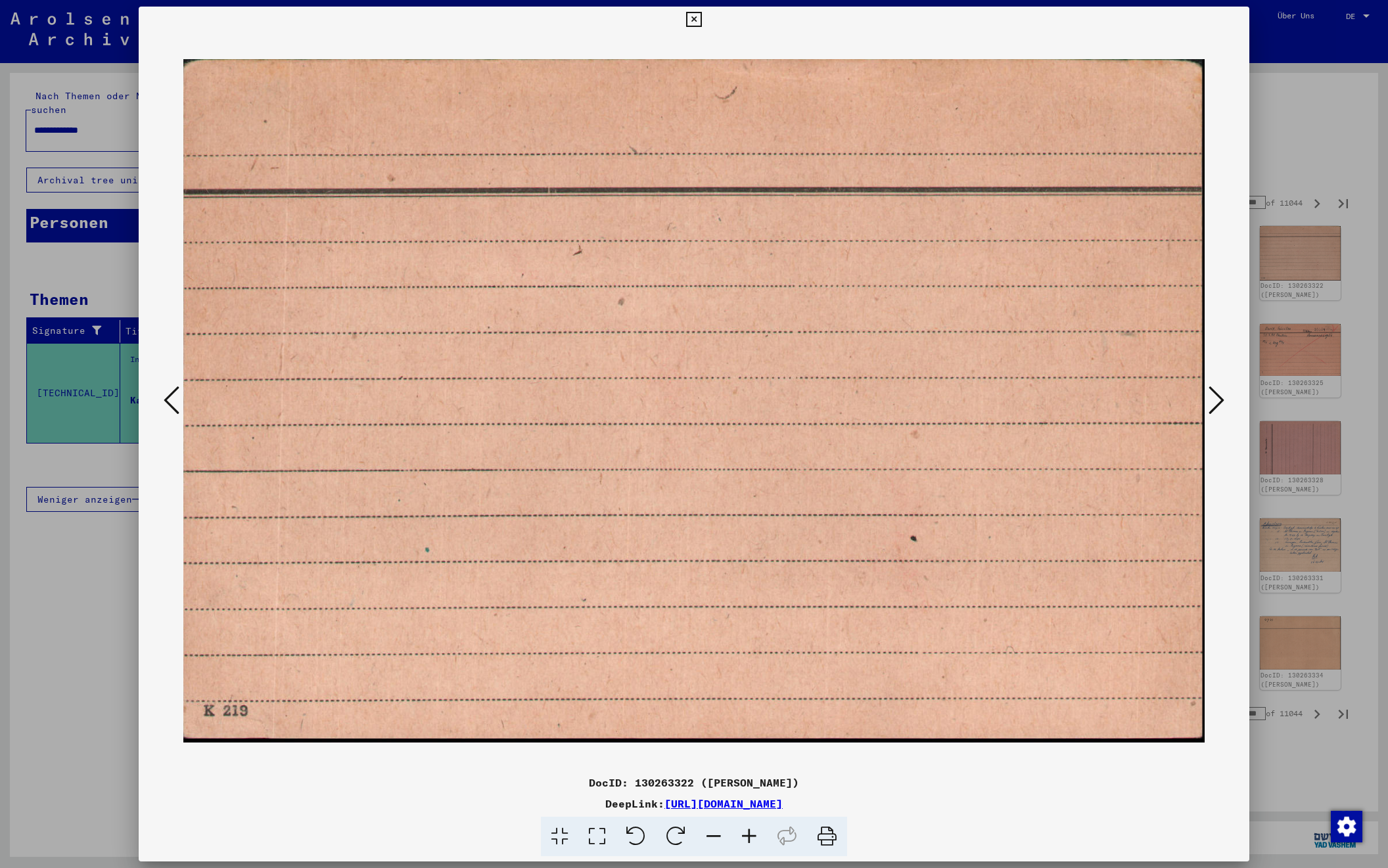
click at [1217, 401] on icon at bounding box center [1216, 400] width 16 height 32
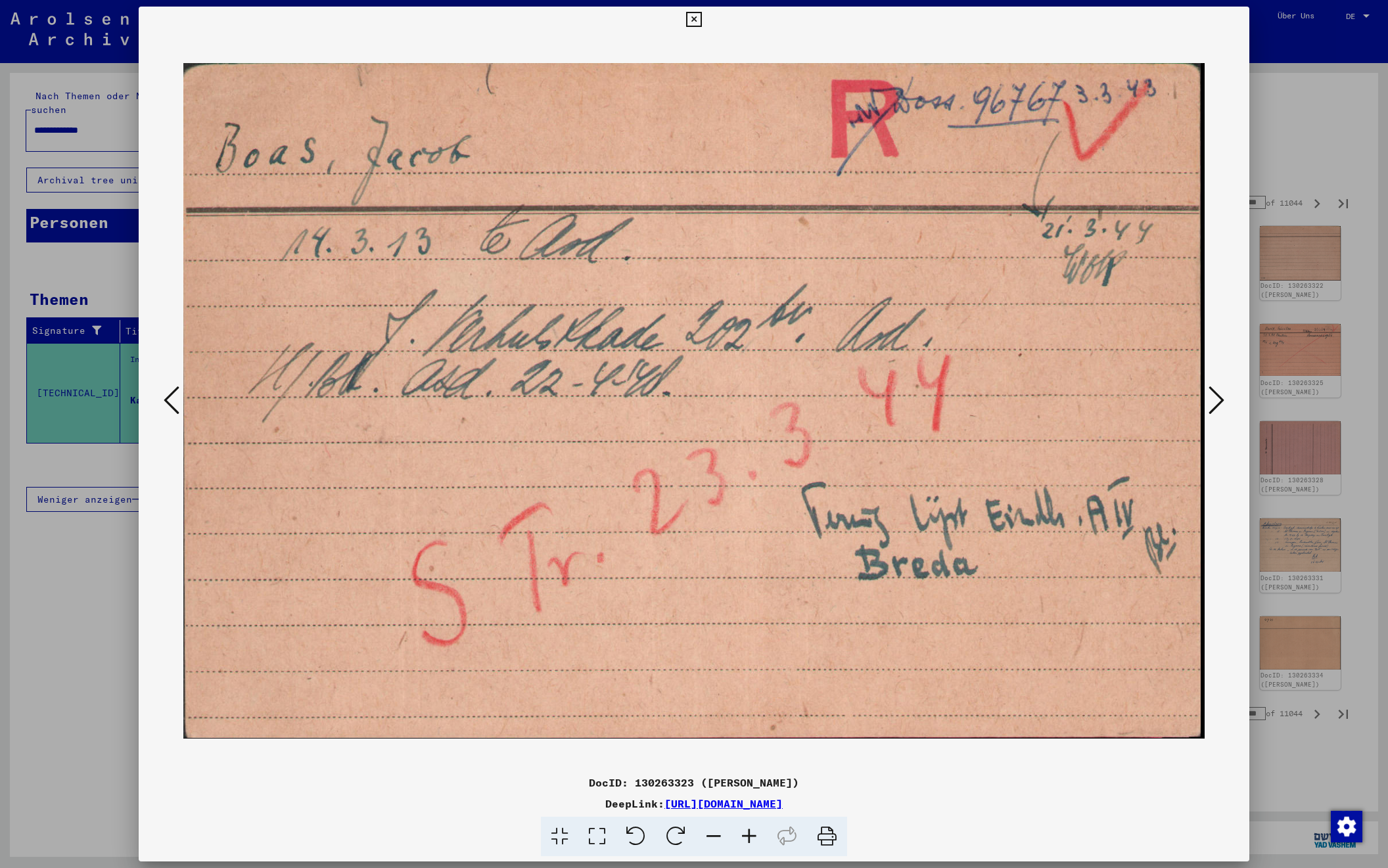
click at [1217, 401] on icon at bounding box center [1216, 400] width 16 height 32
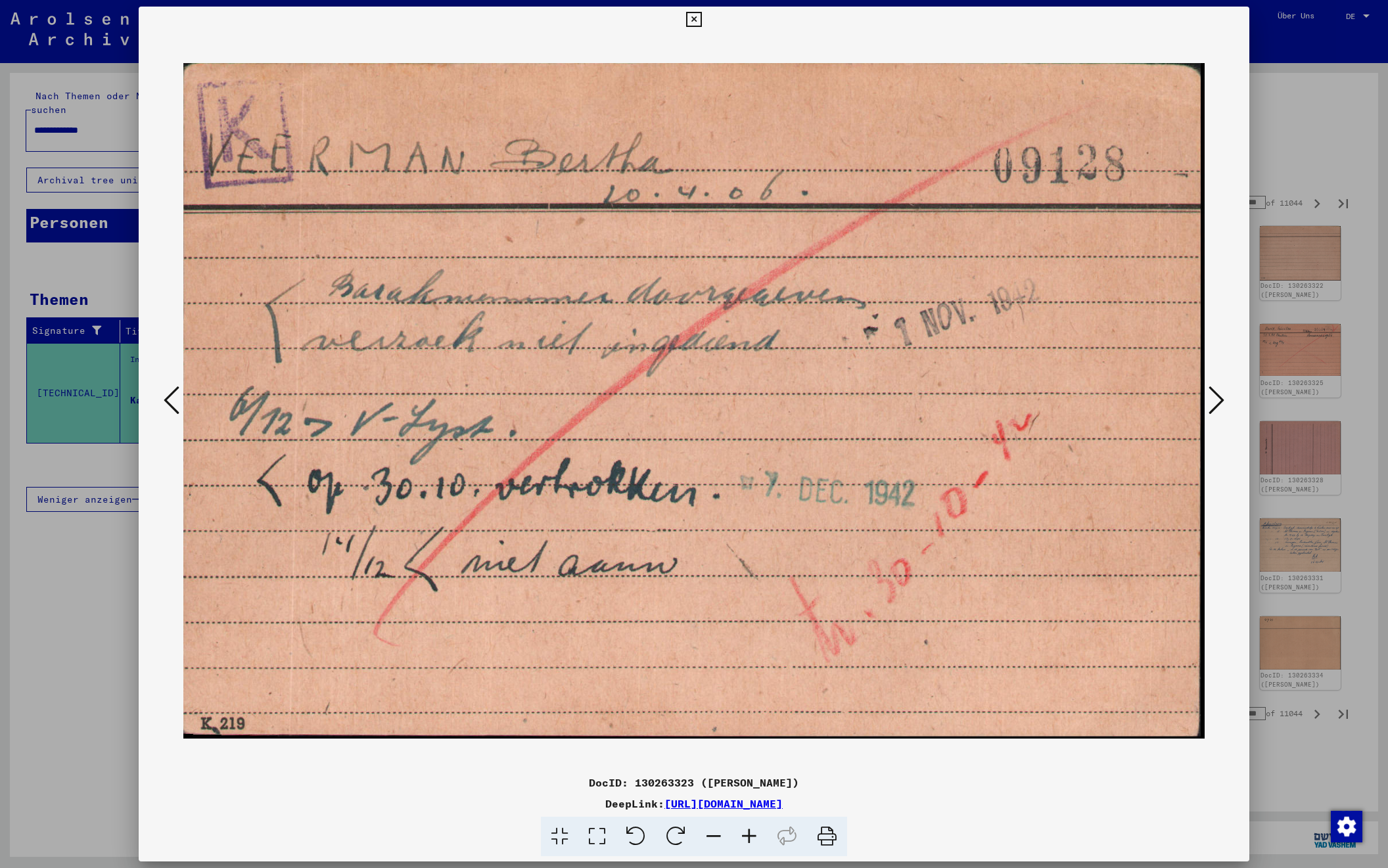
click at [1217, 401] on icon at bounding box center [1216, 400] width 16 height 32
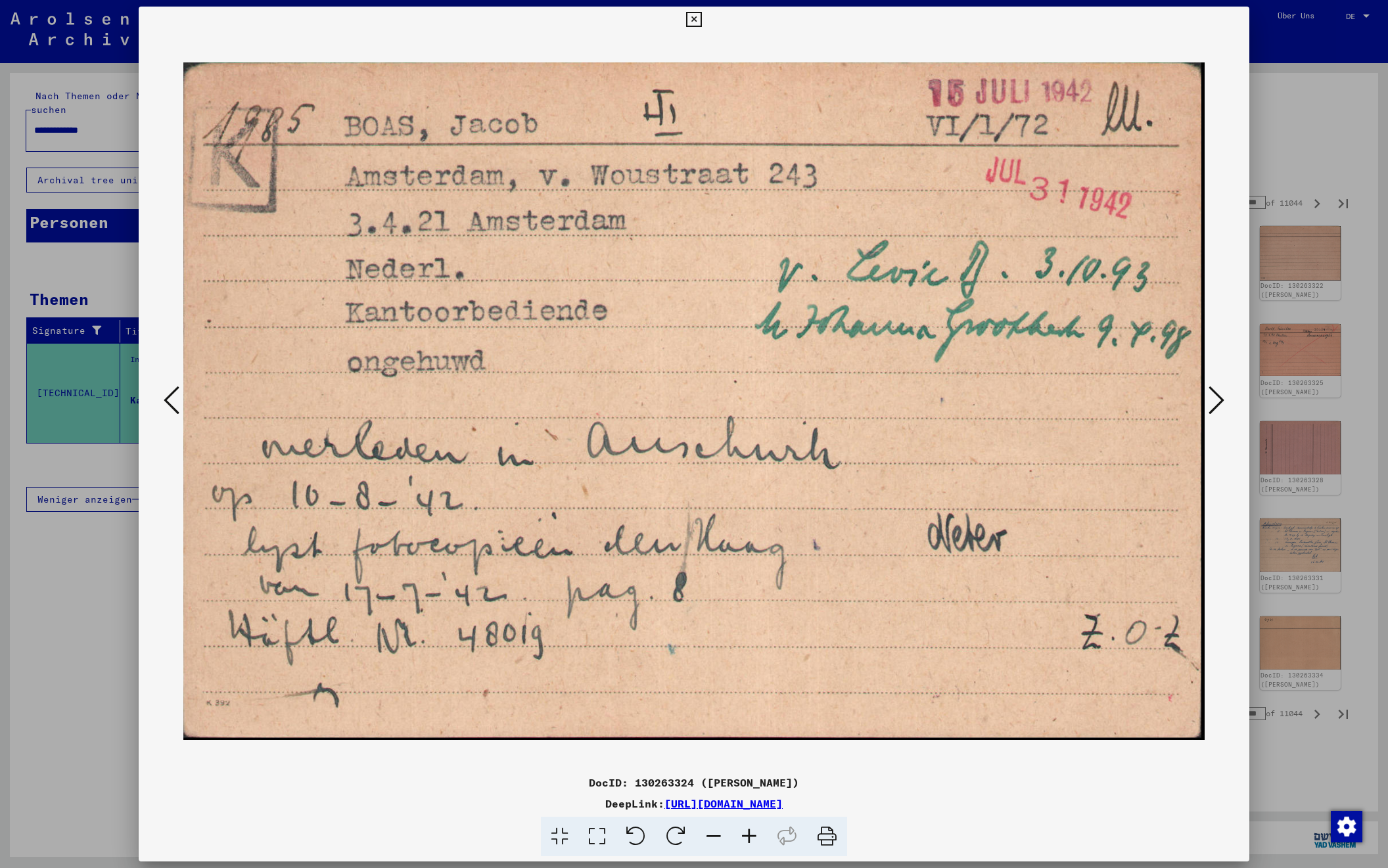
click at [1217, 401] on icon at bounding box center [1216, 400] width 16 height 32
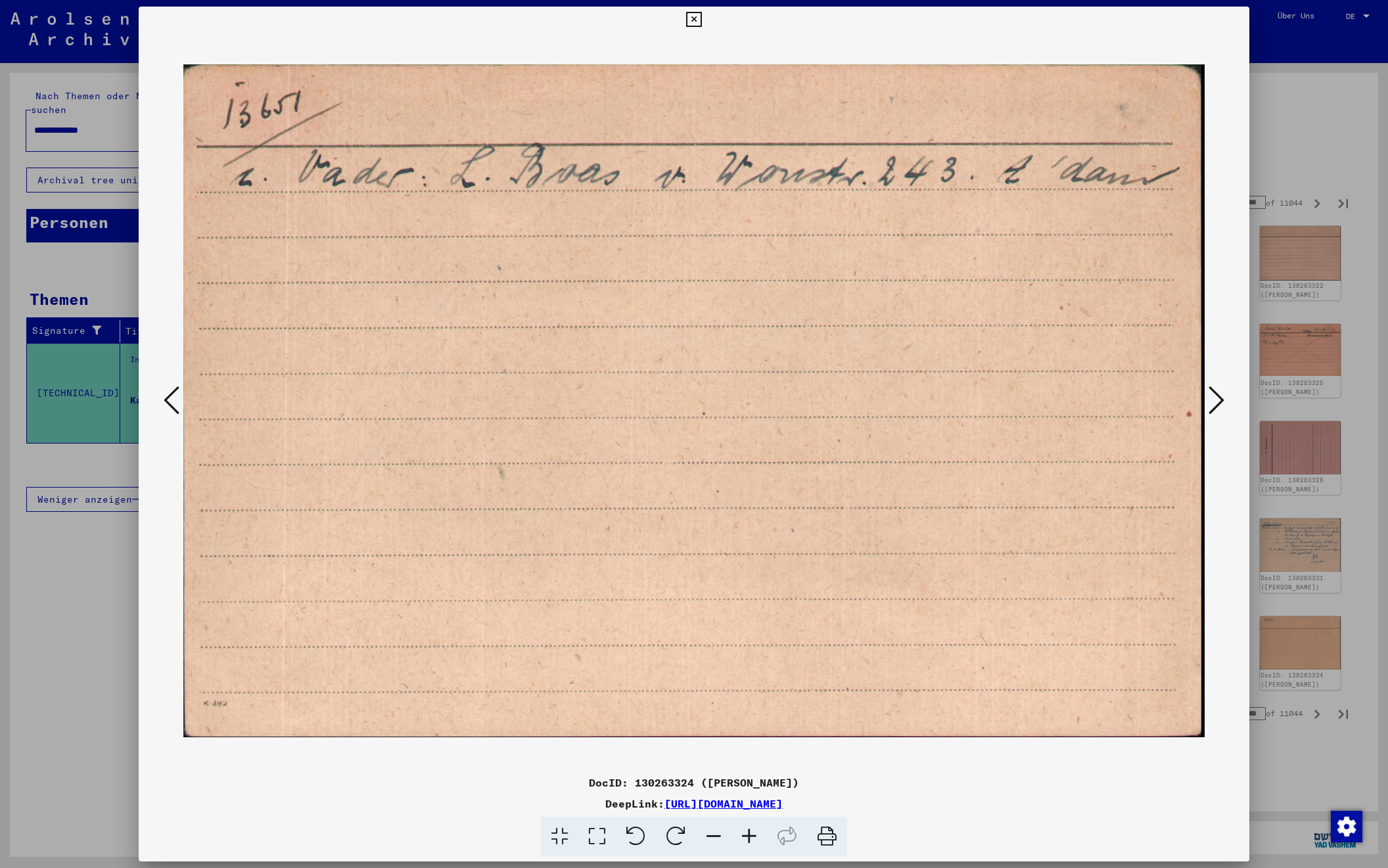
click at [1217, 401] on icon at bounding box center [1216, 400] width 16 height 32
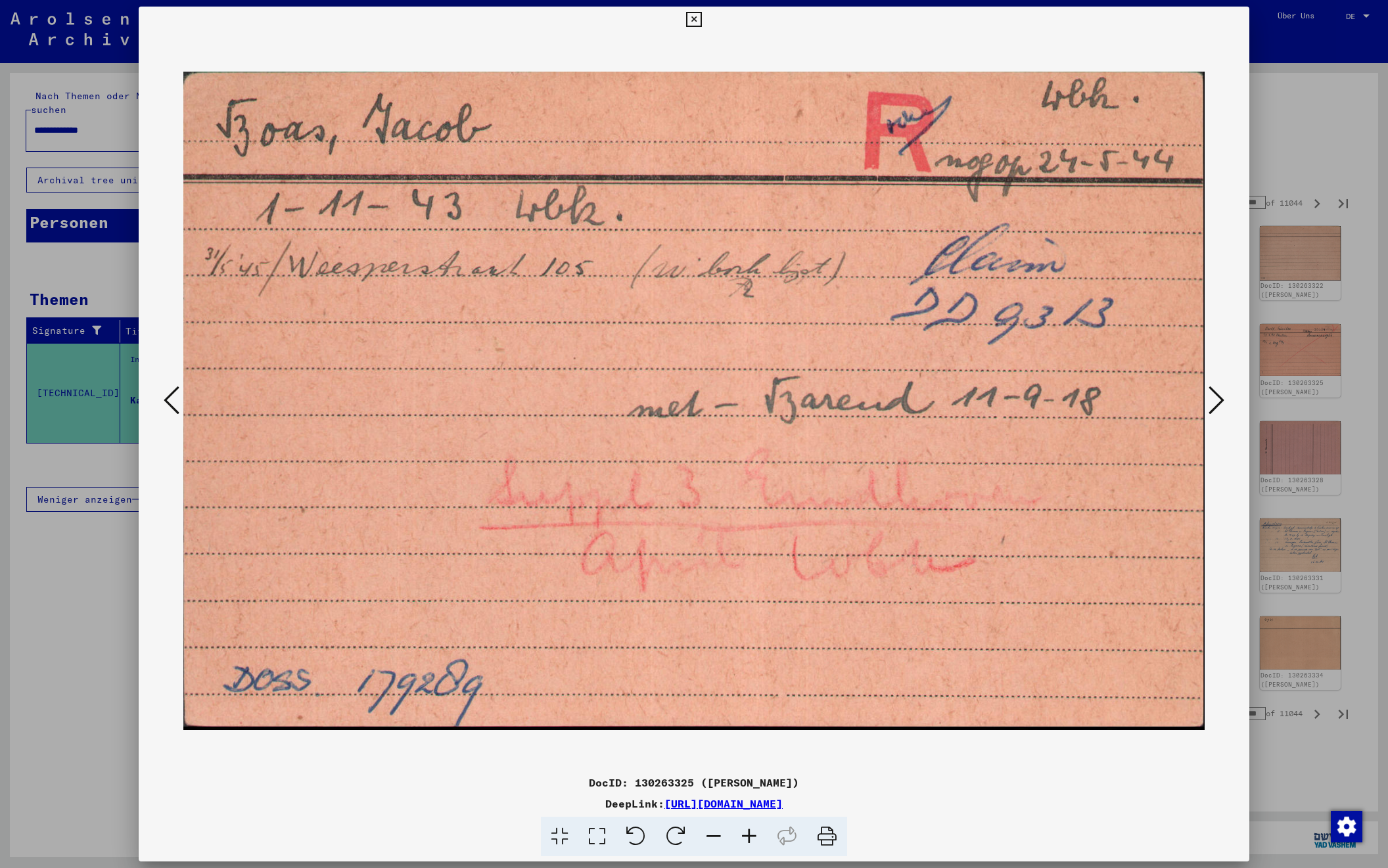
click at [1217, 401] on icon at bounding box center [1216, 400] width 16 height 32
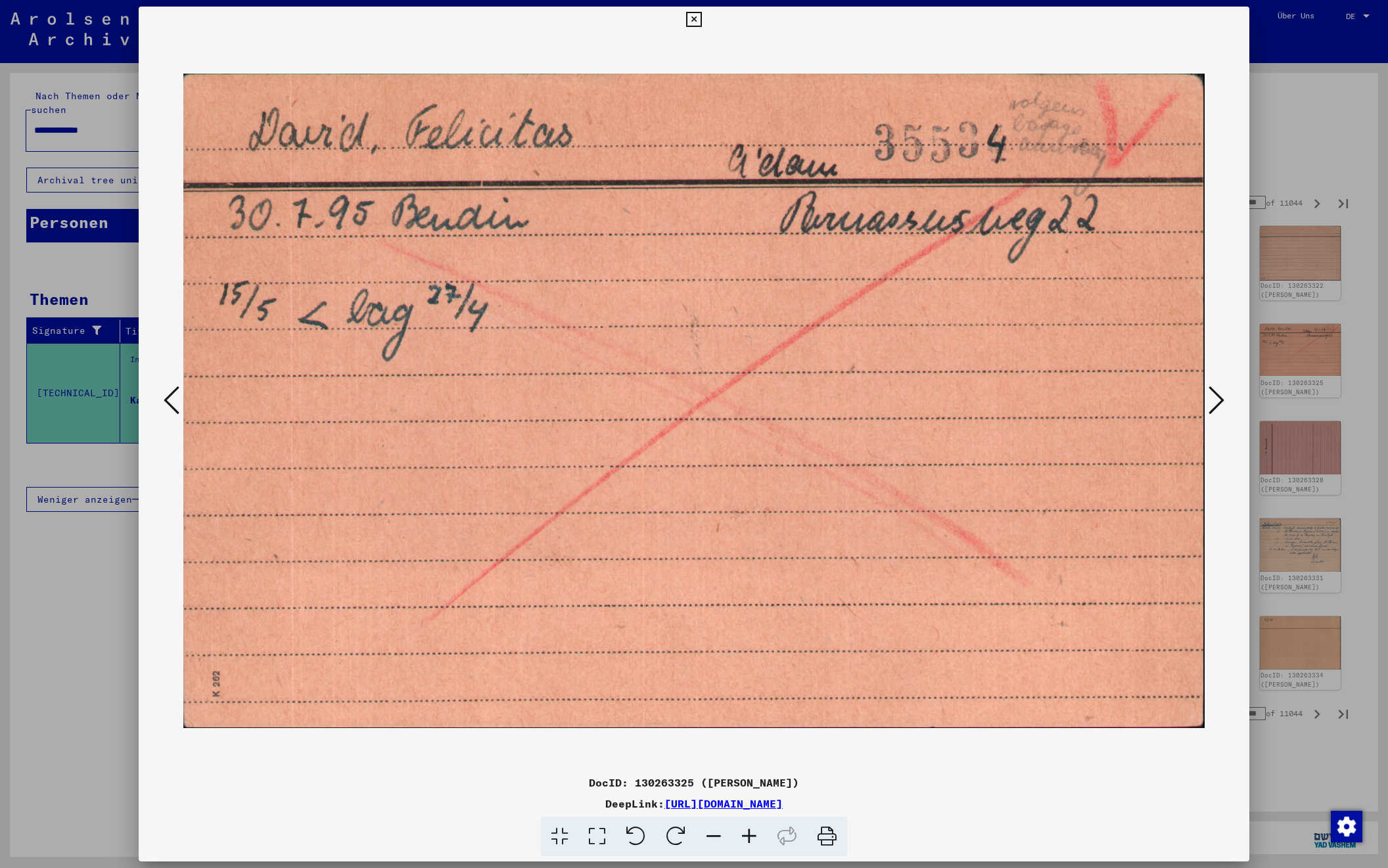
click at [1217, 401] on icon at bounding box center [1216, 400] width 16 height 32
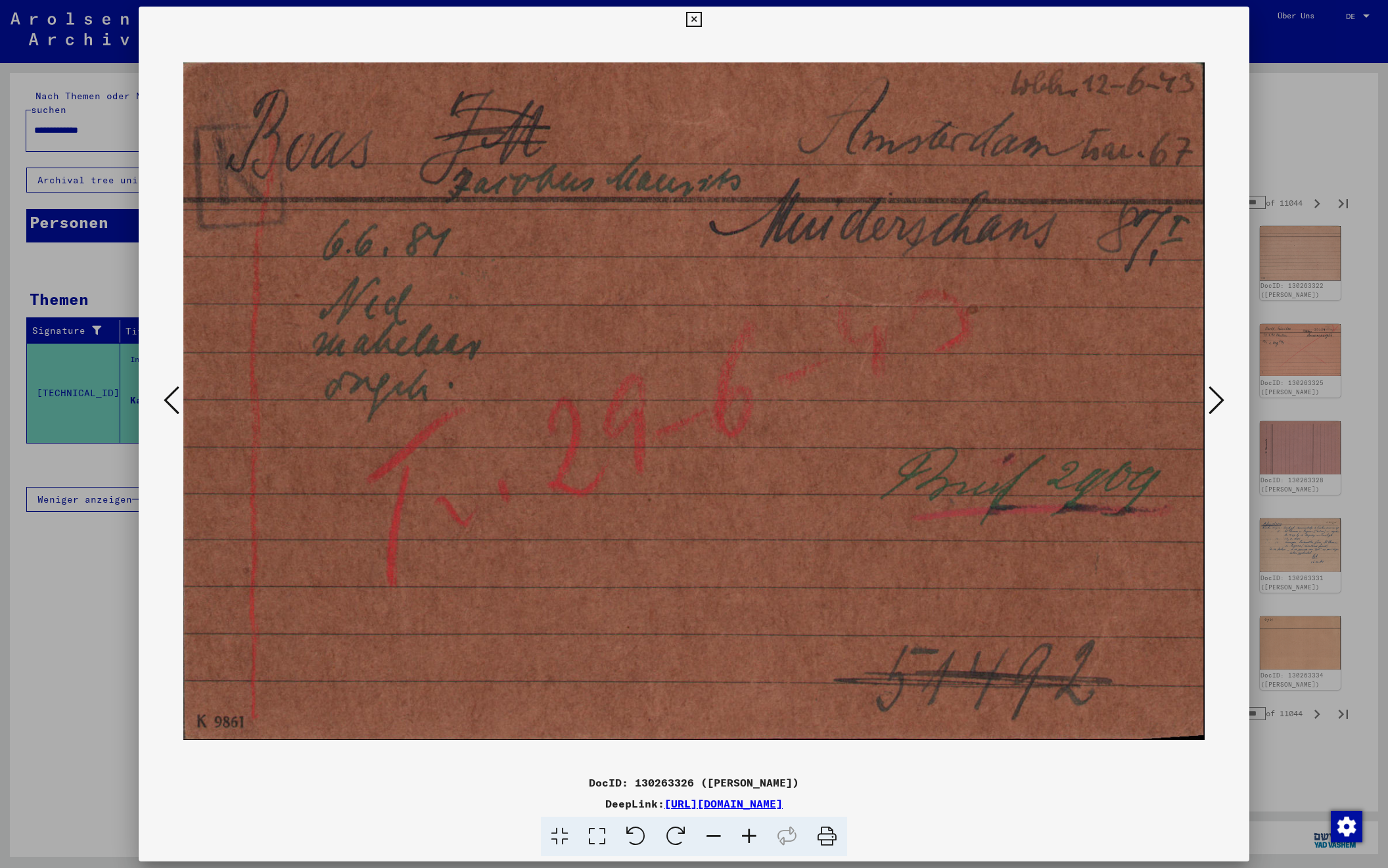
click at [1217, 401] on icon at bounding box center [1216, 400] width 16 height 32
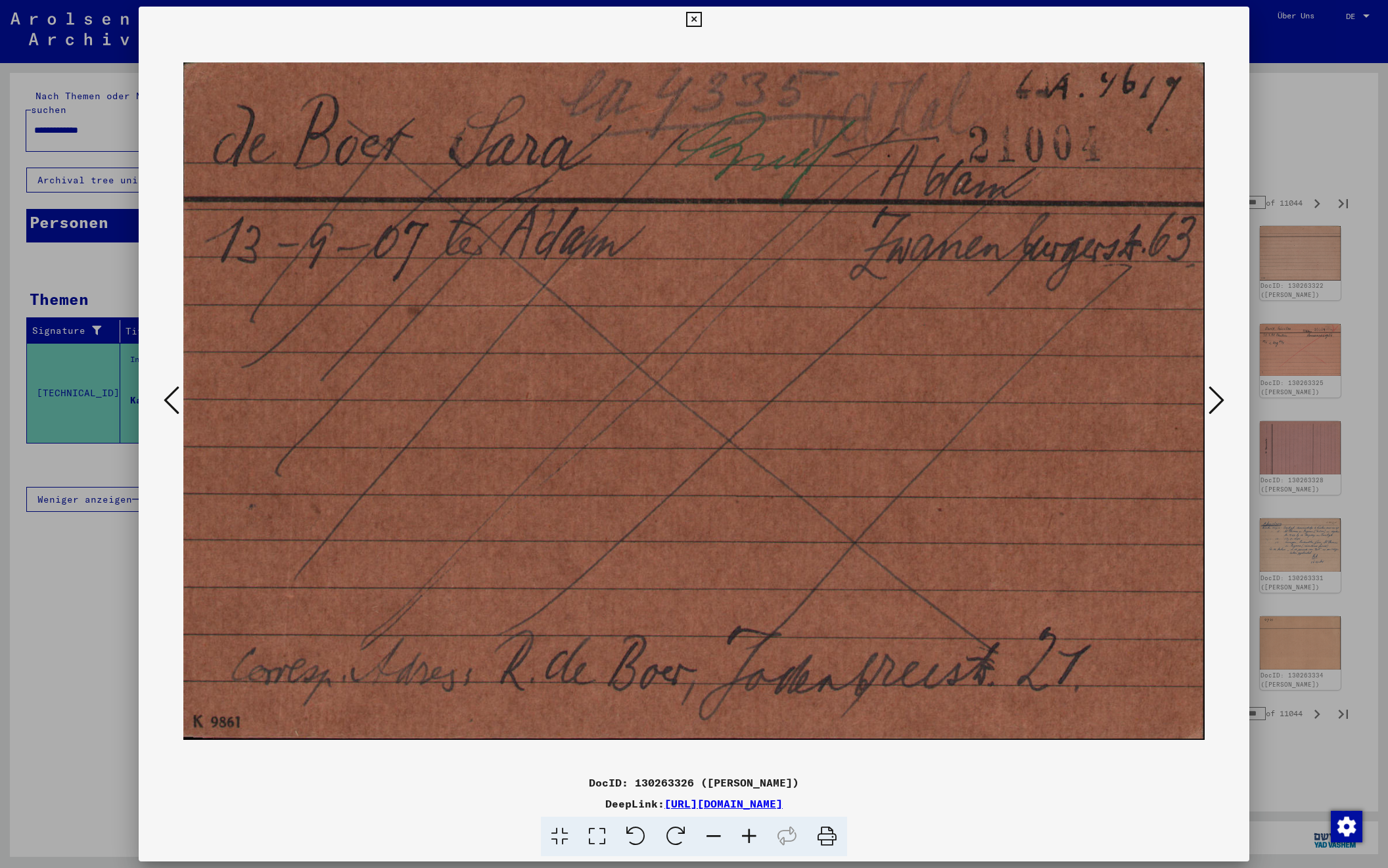
click at [1217, 401] on icon at bounding box center [1216, 400] width 16 height 32
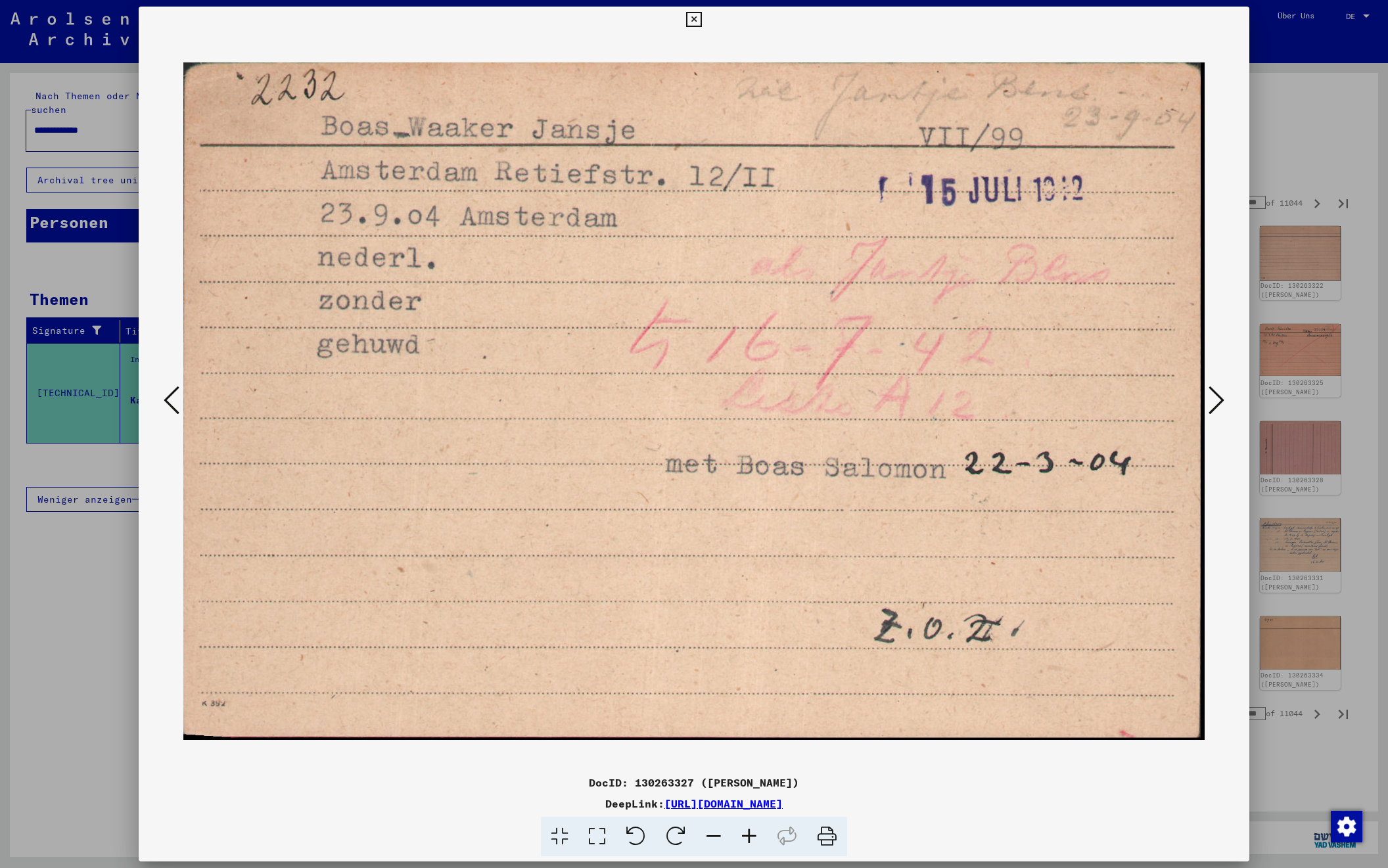
click at [1218, 401] on icon at bounding box center [1216, 400] width 16 height 32
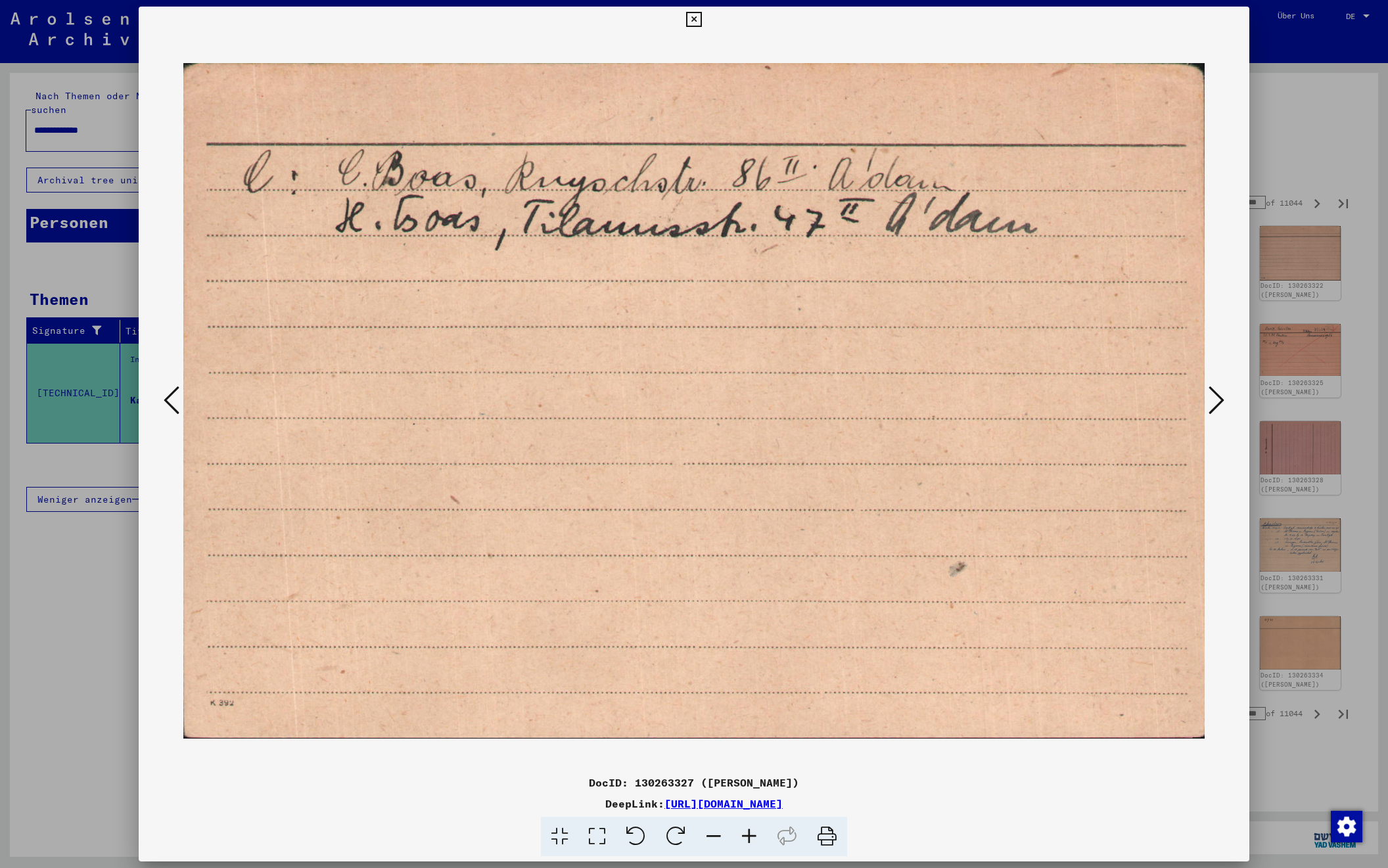
click at [1218, 401] on icon at bounding box center [1216, 400] width 16 height 32
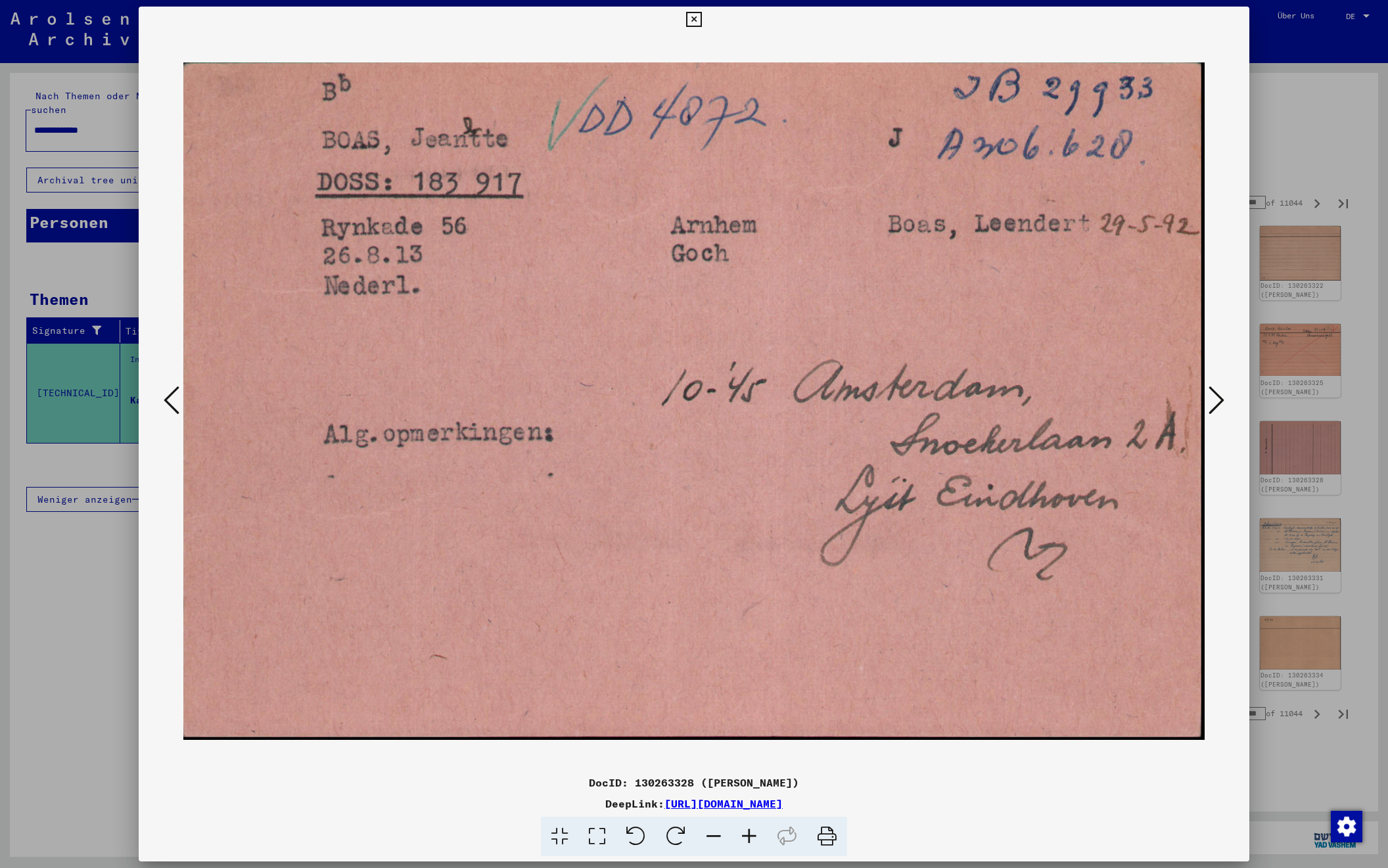
click at [1218, 401] on icon at bounding box center [1216, 400] width 16 height 32
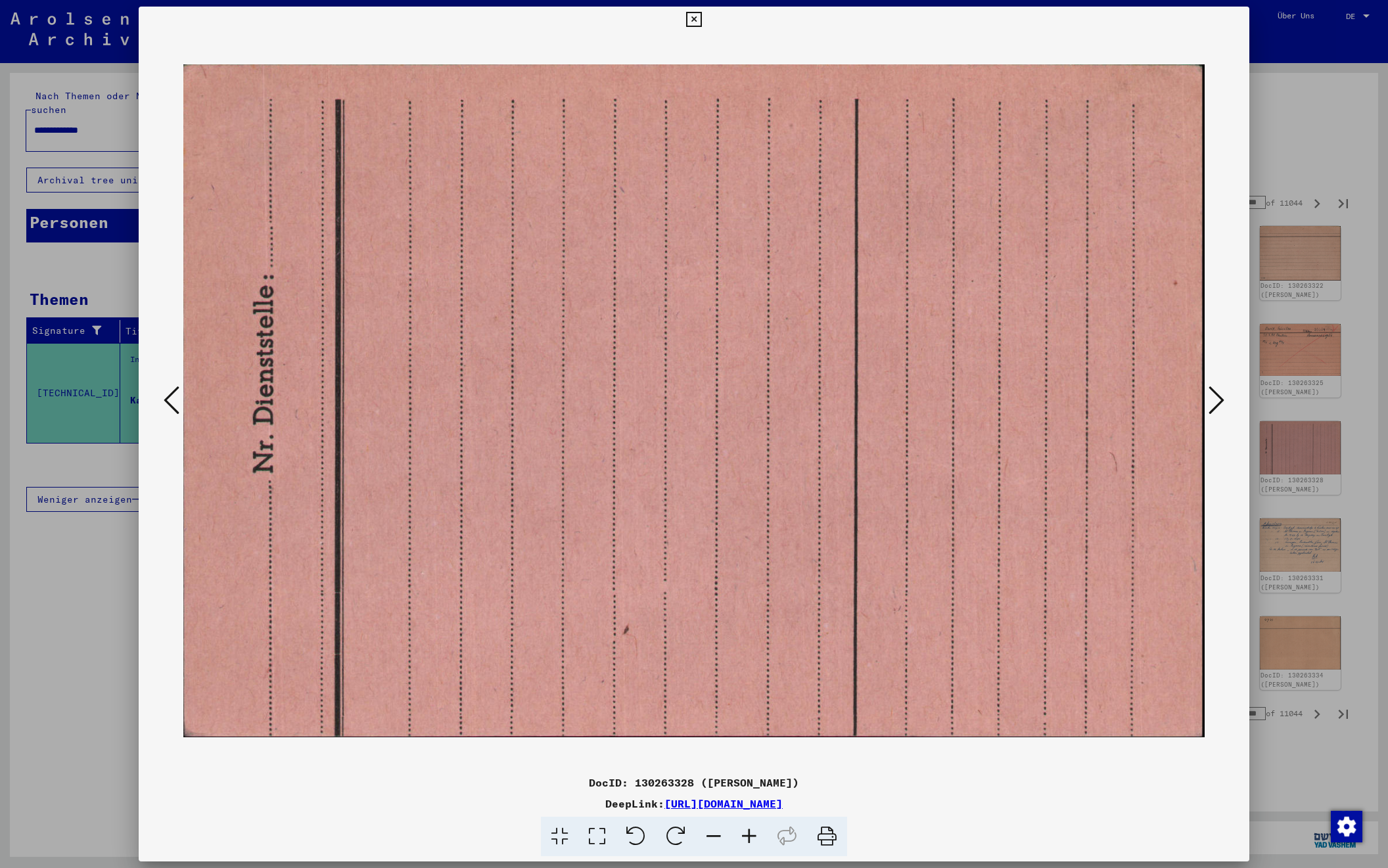
click at [1218, 401] on icon at bounding box center [1216, 400] width 16 height 32
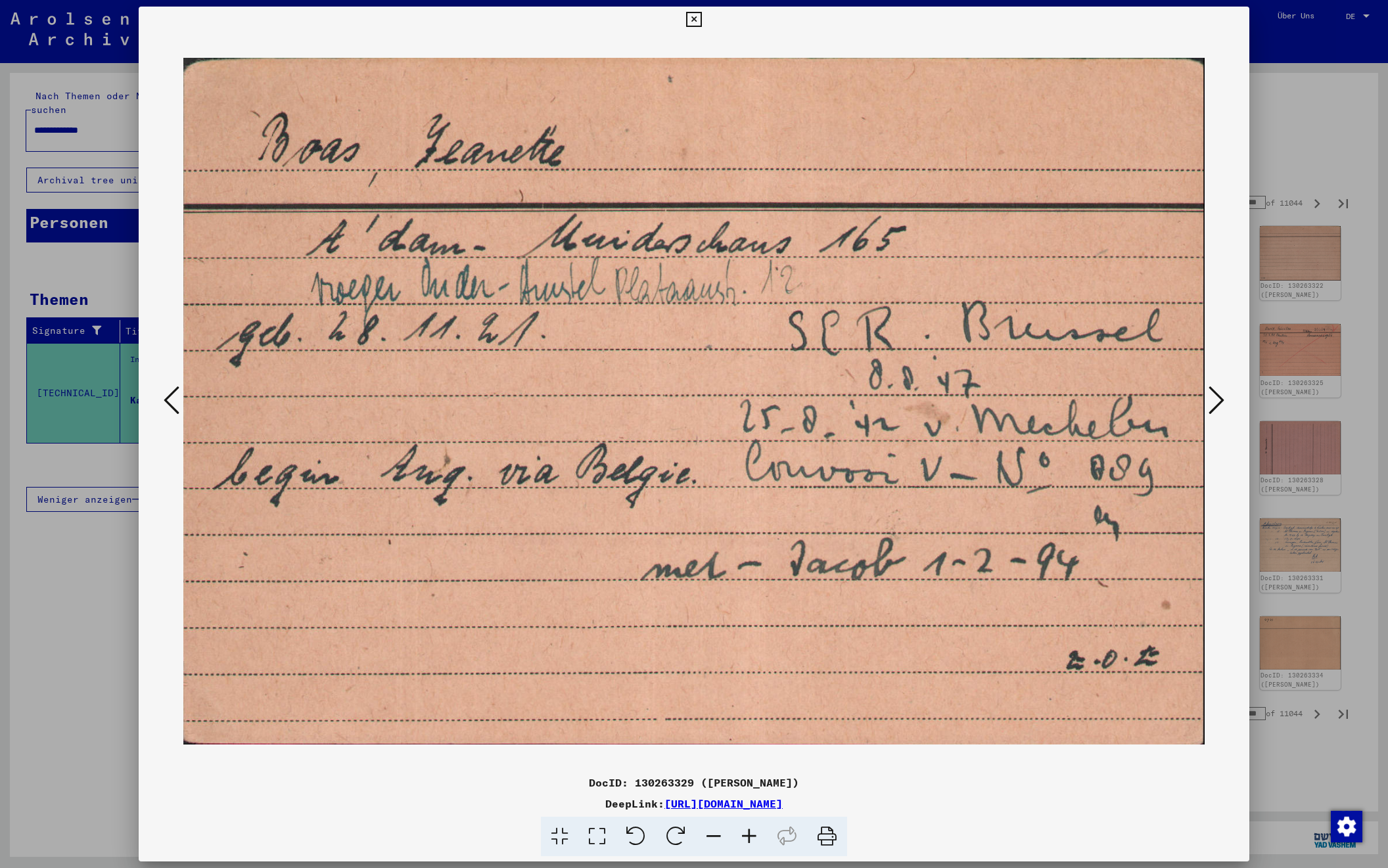
click at [1218, 401] on icon at bounding box center [1216, 400] width 16 height 32
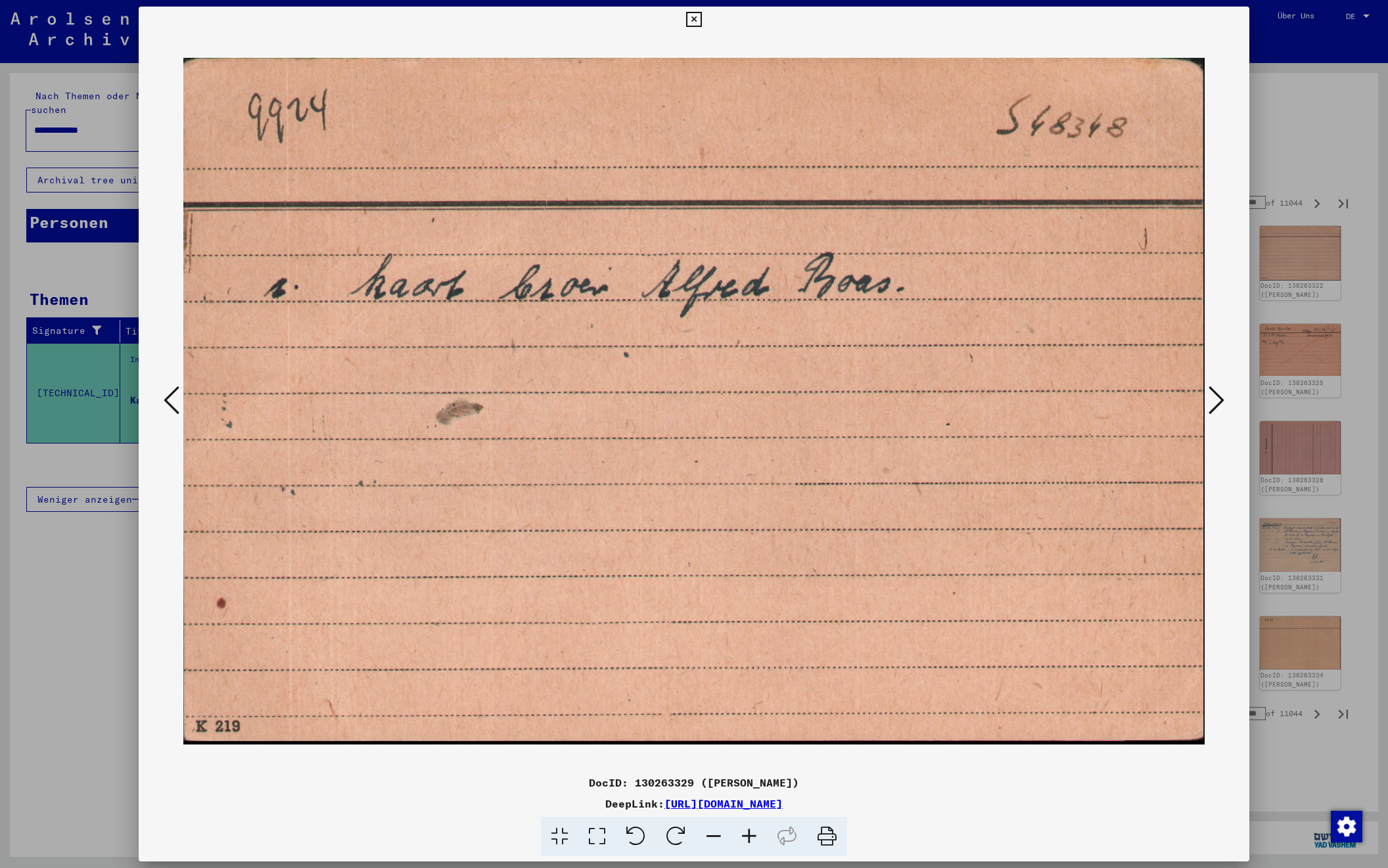
click at [1218, 401] on icon at bounding box center [1216, 400] width 16 height 32
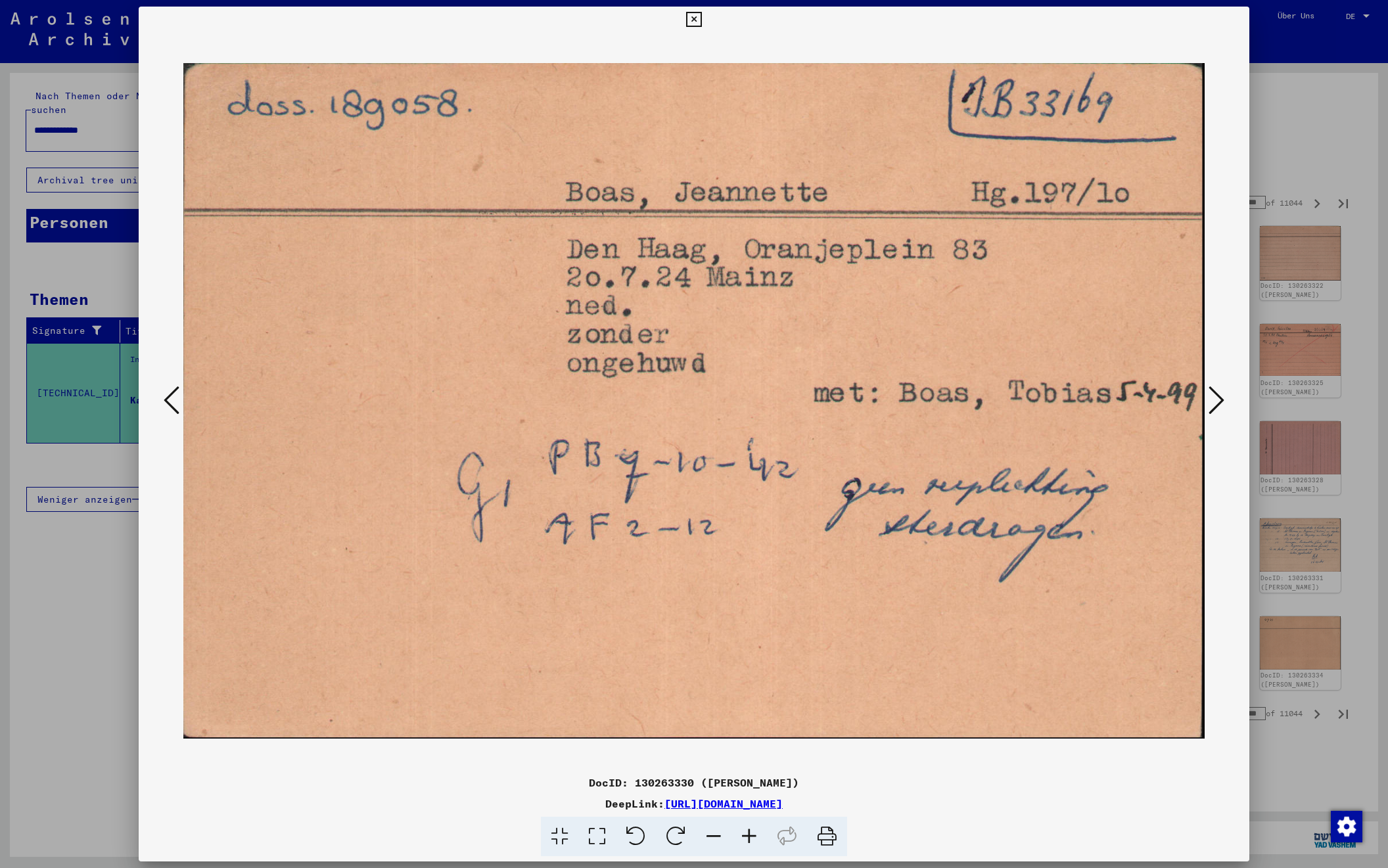
click at [1218, 401] on icon at bounding box center [1216, 400] width 16 height 32
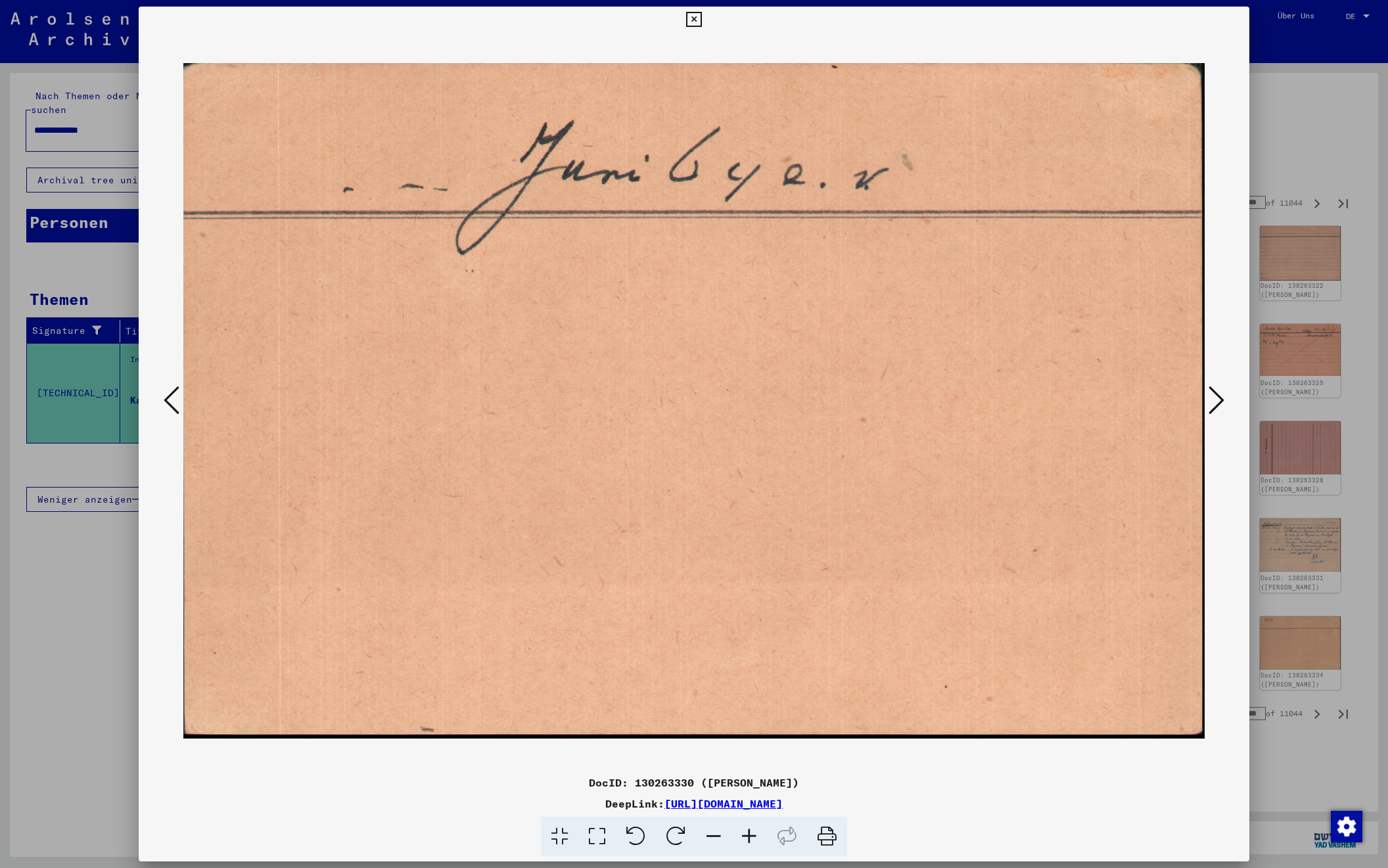
click at [1218, 401] on icon at bounding box center [1216, 400] width 16 height 32
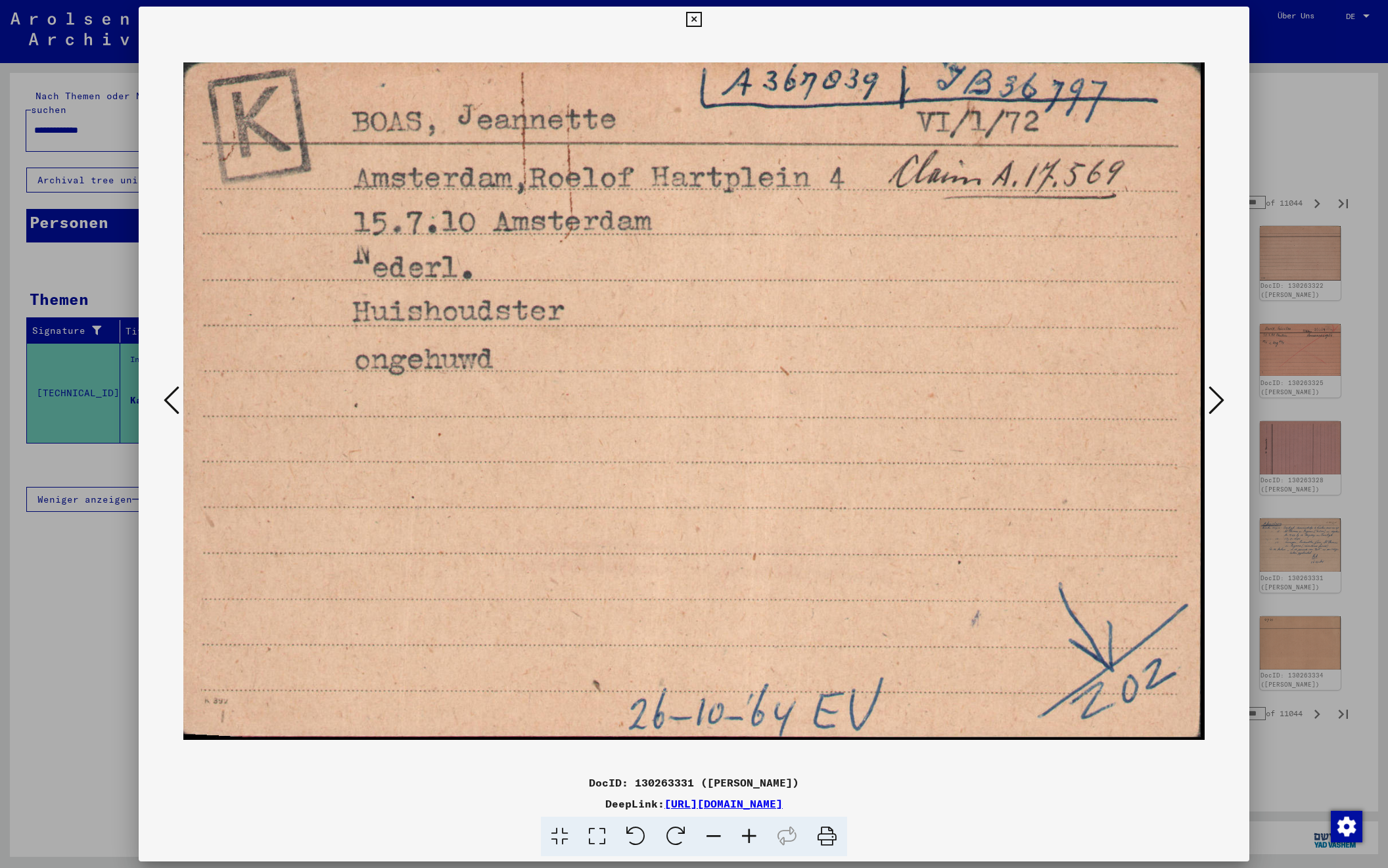
click at [1218, 401] on icon at bounding box center [1216, 400] width 16 height 32
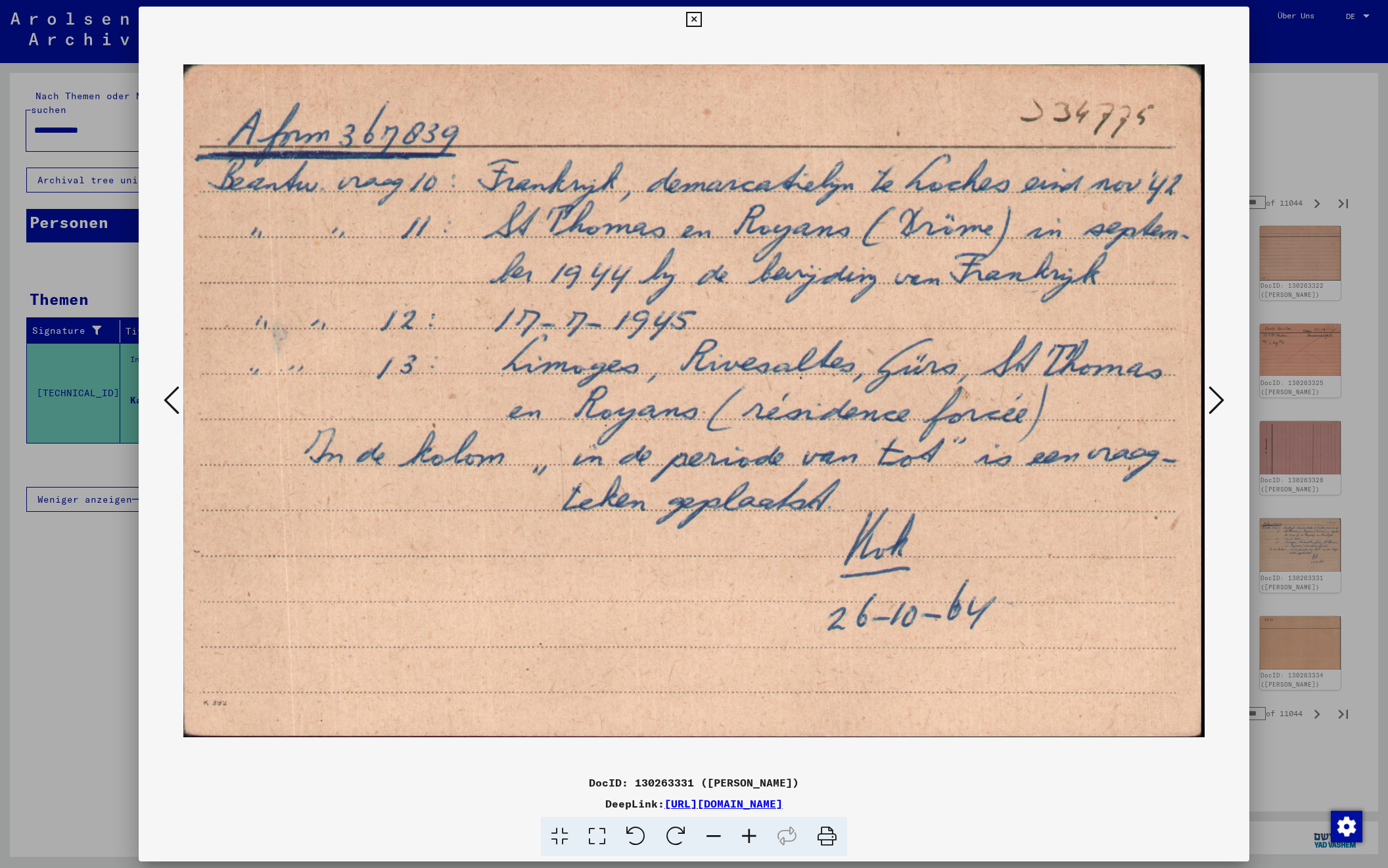
click at [1218, 401] on icon at bounding box center [1216, 400] width 16 height 32
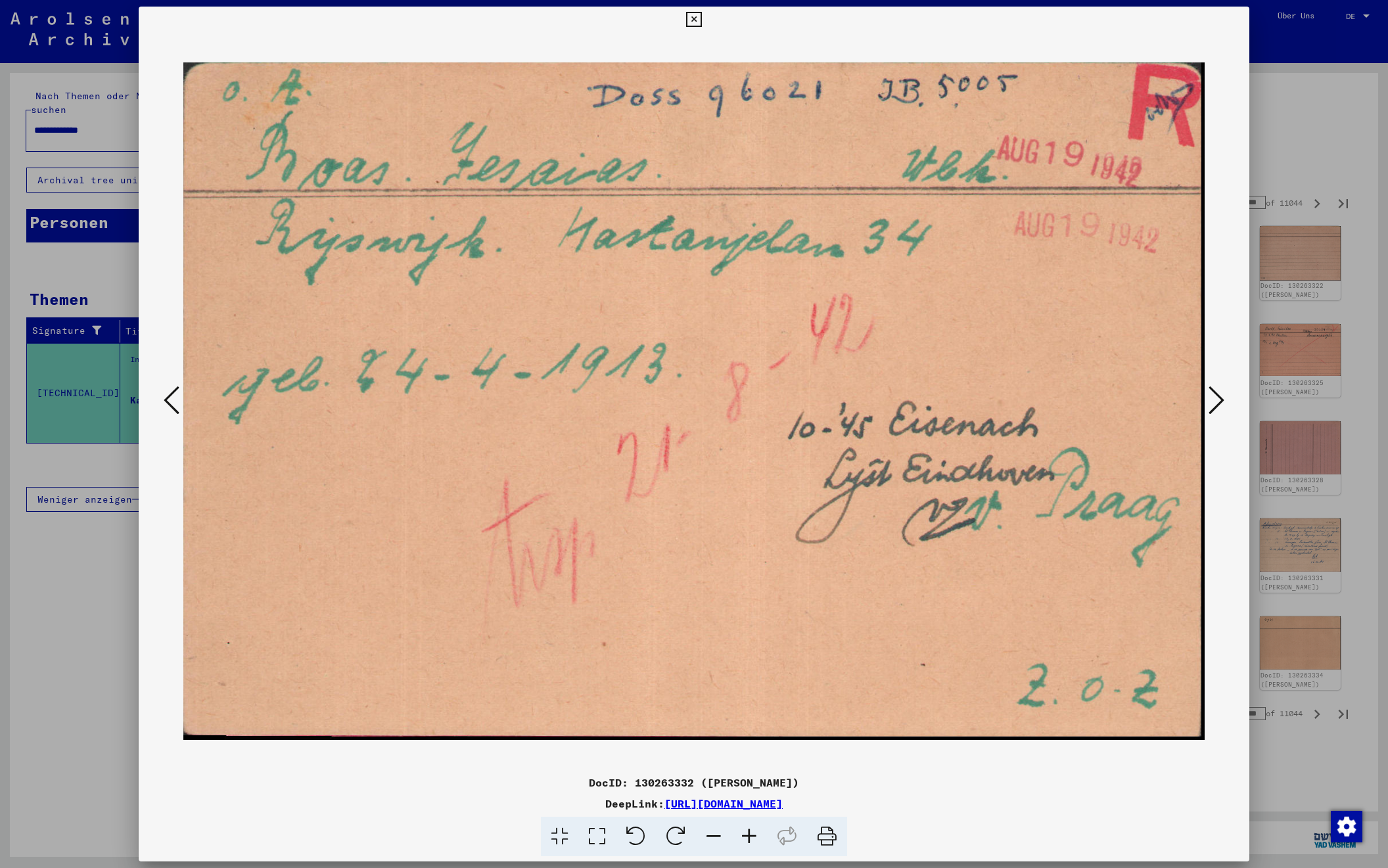
click at [1218, 401] on icon at bounding box center [1216, 400] width 16 height 32
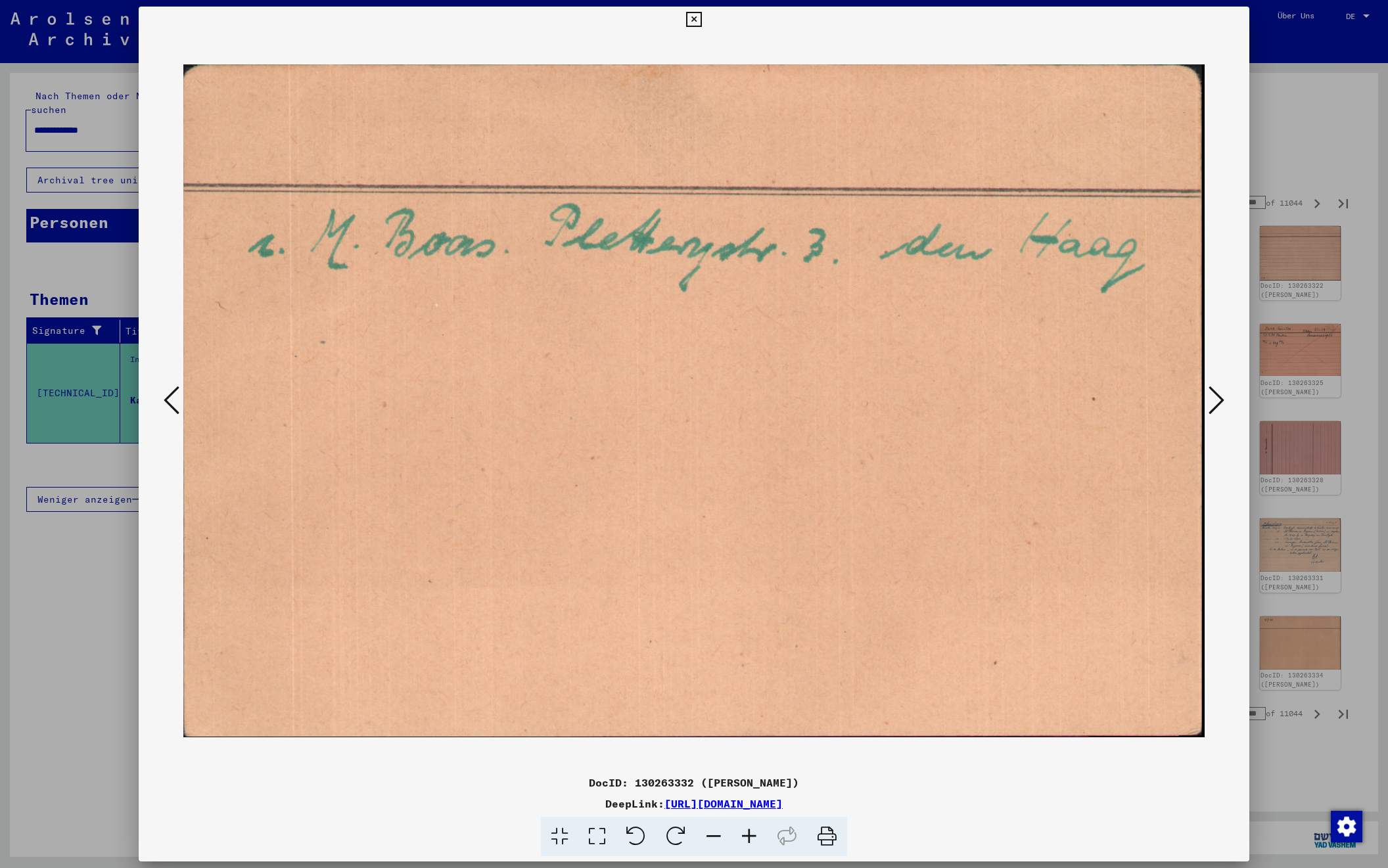
click at [1218, 401] on icon at bounding box center [1216, 400] width 16 height 32
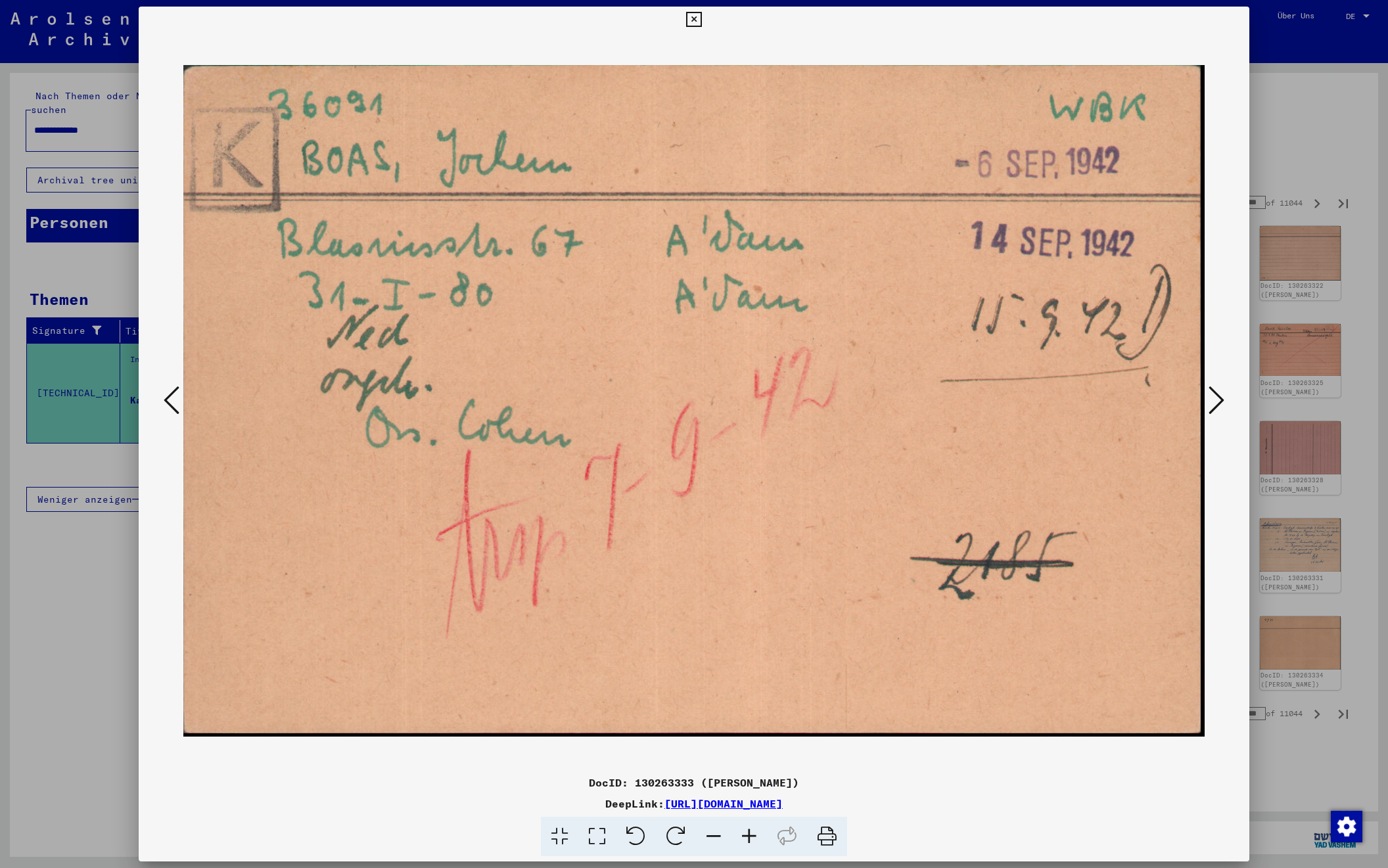
click at [1218, 401] on icon at bounding box center [1216, 400] width 16 height 32
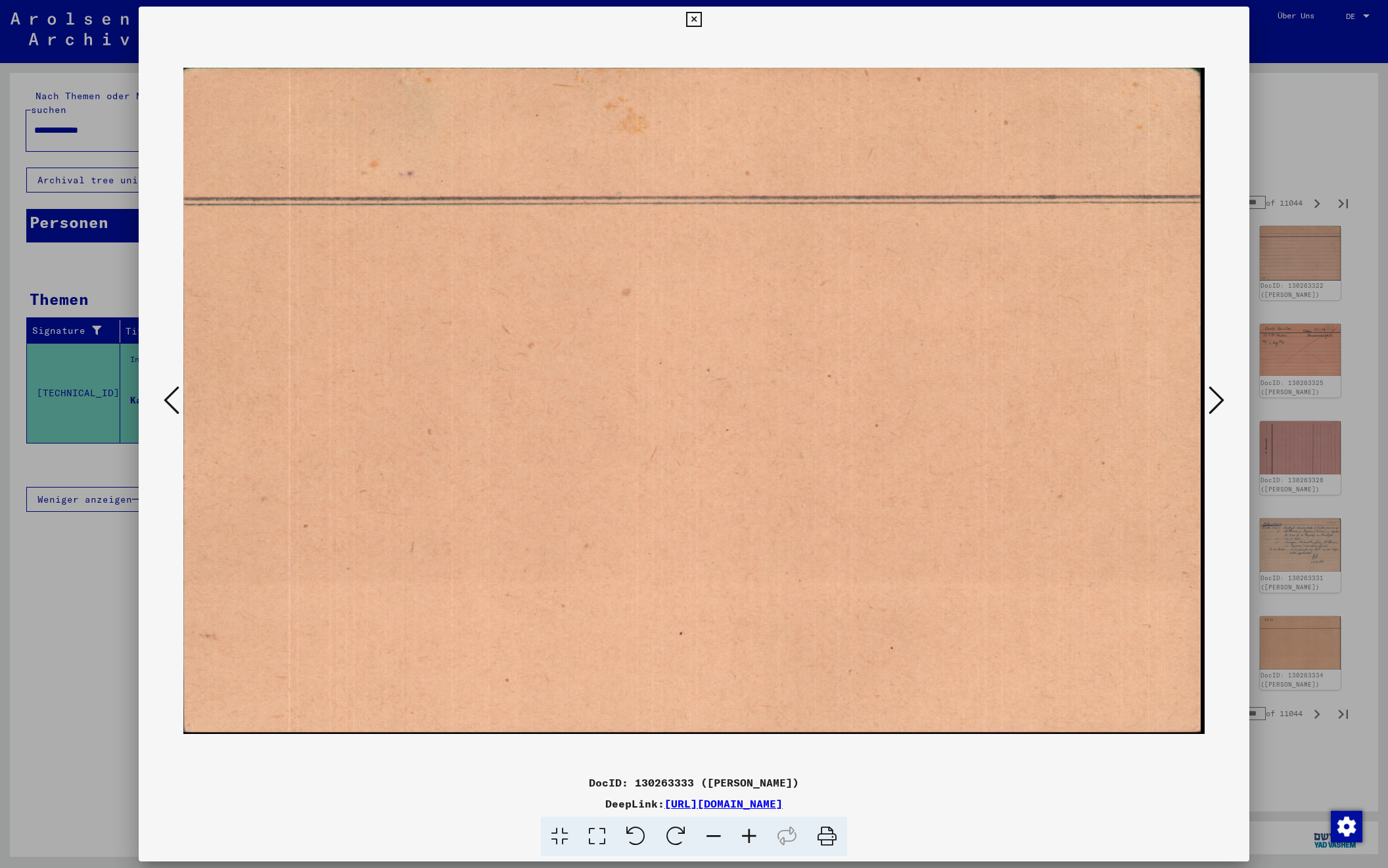
click at [1218, 401] on icon at bounding box center [1216, 400] width 16 height 32
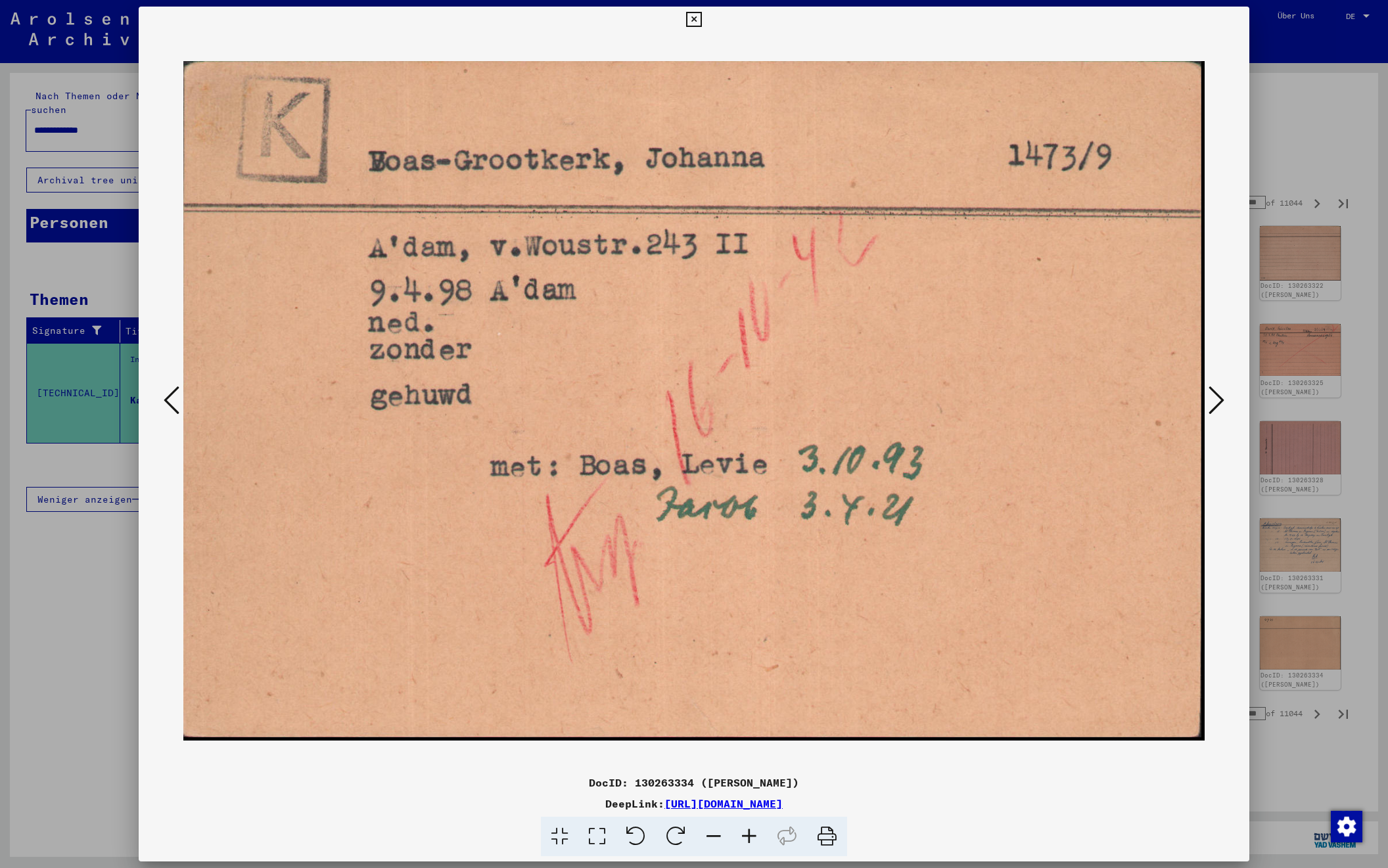
click at [1218, 401] on icon at bounding box center [1216, 400] width 16 height 32
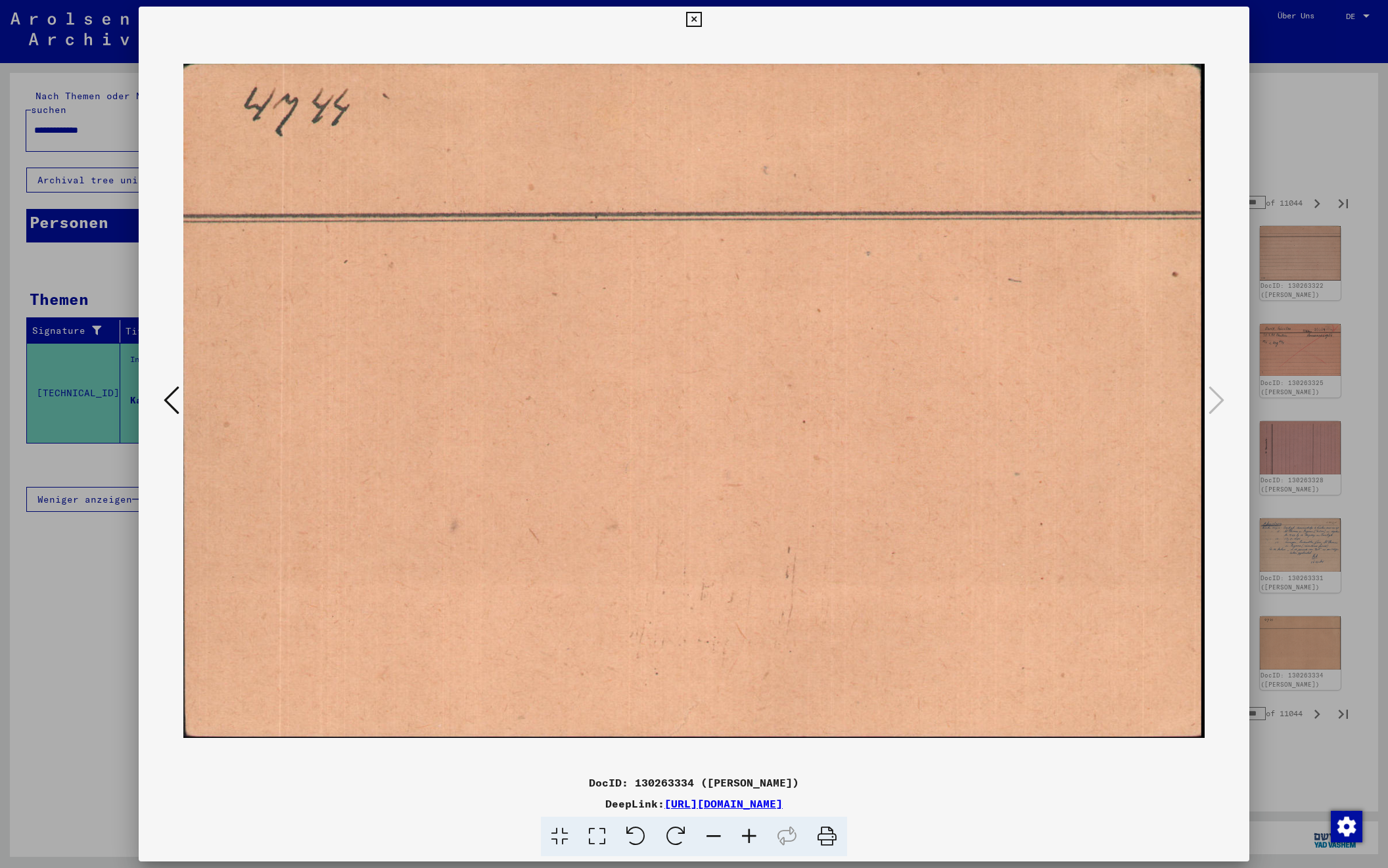
click at [1325, 151] on div at bounding box center [694, 434] width 1388 height 868
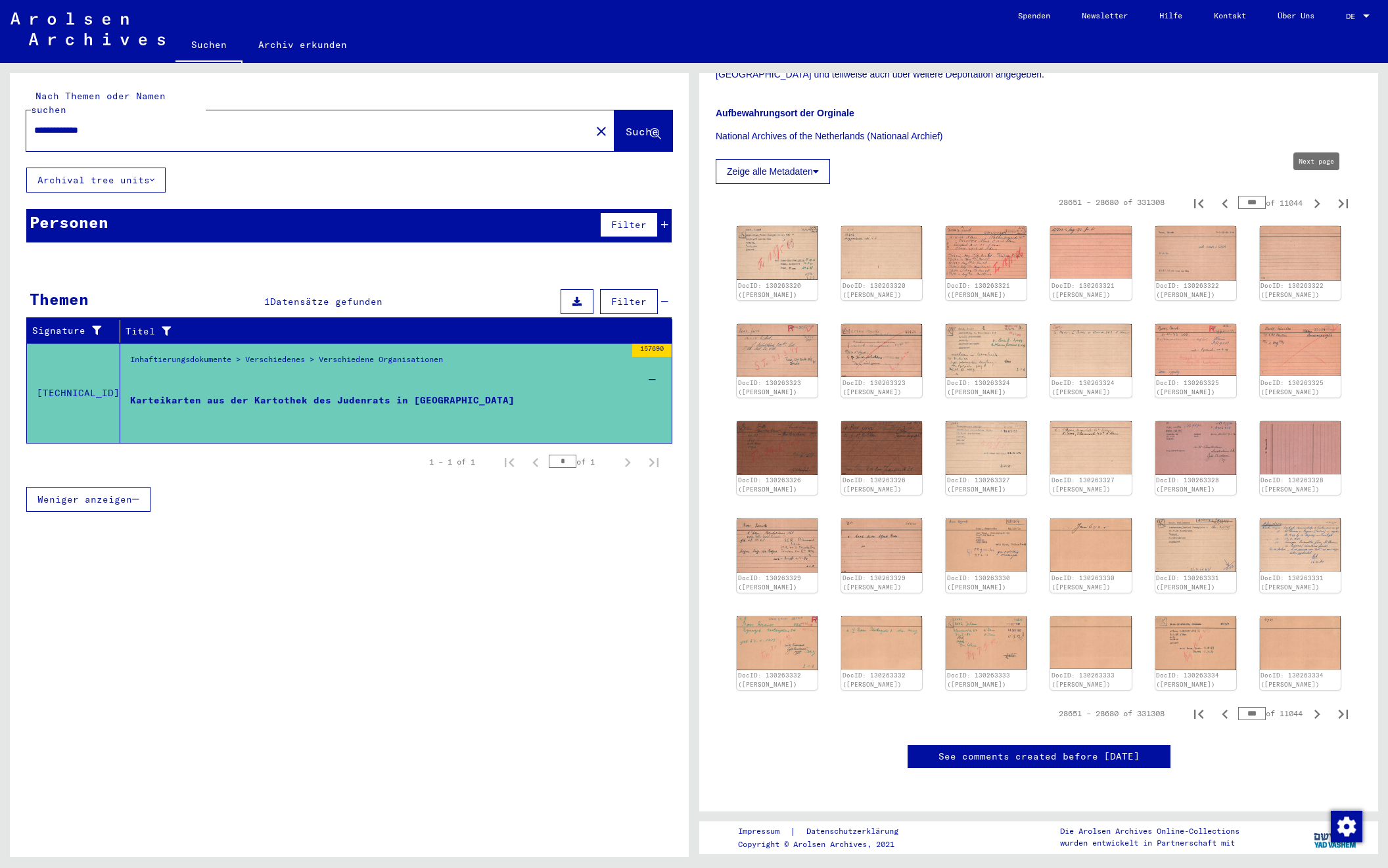
click at [1317, 194] on icon "Next page" at bounding box center [1317, 203] width 19 height 19
type input "***"
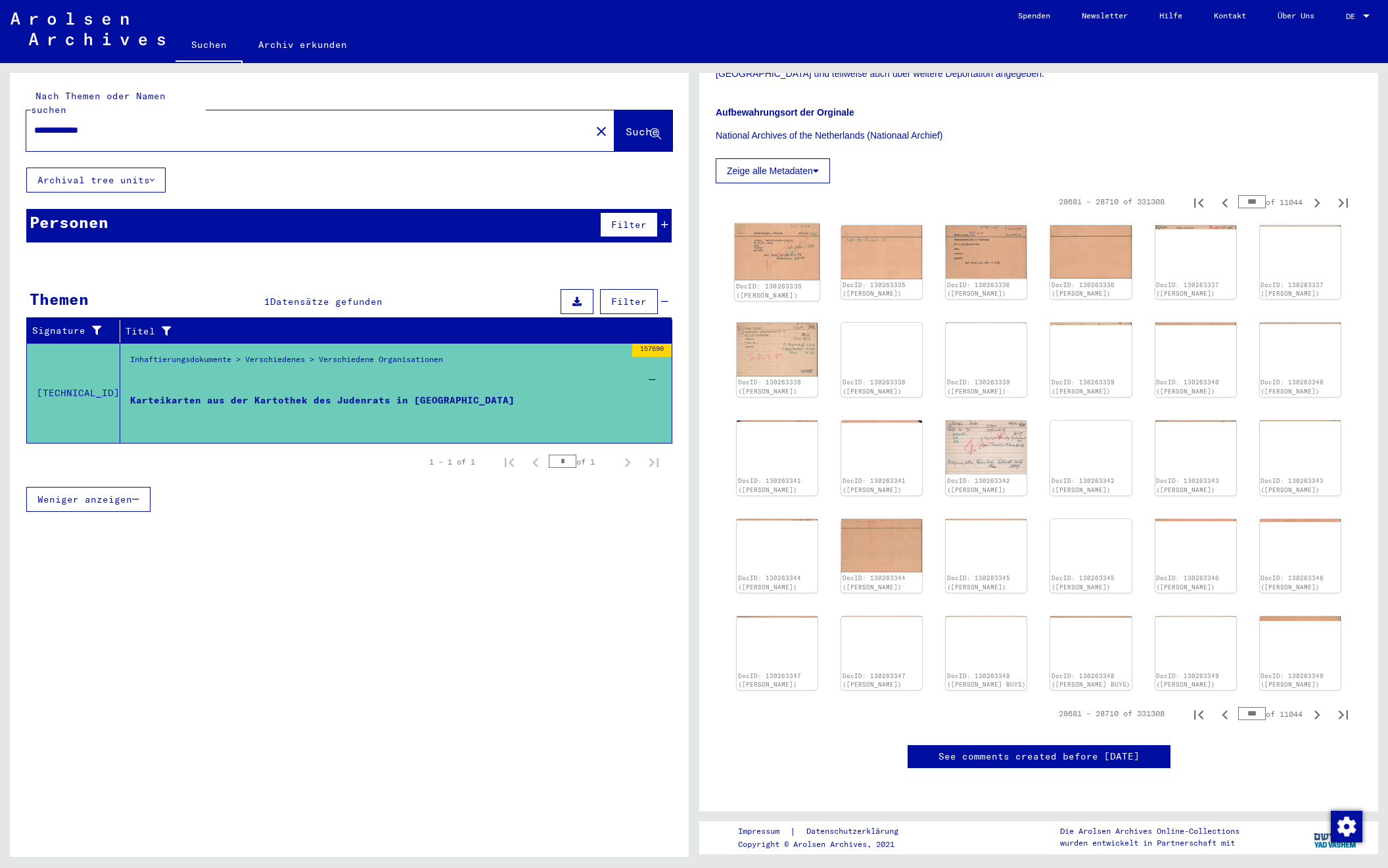
click at [778, 258] on img at bounding box center [778, 252] width 85 height 56
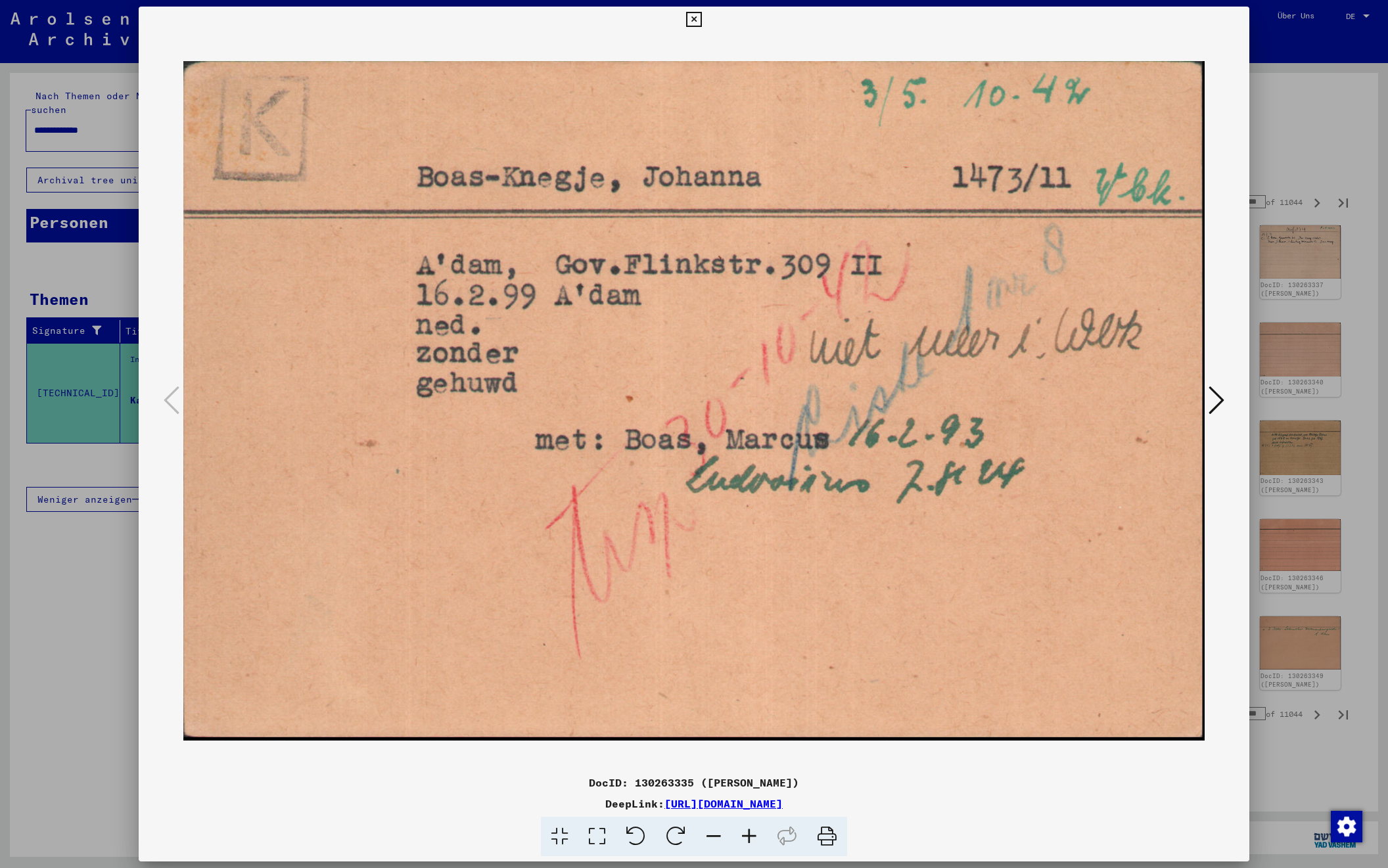
click at [1209, 397] on icon at bounding box center [1216, 400] width 16 height 32
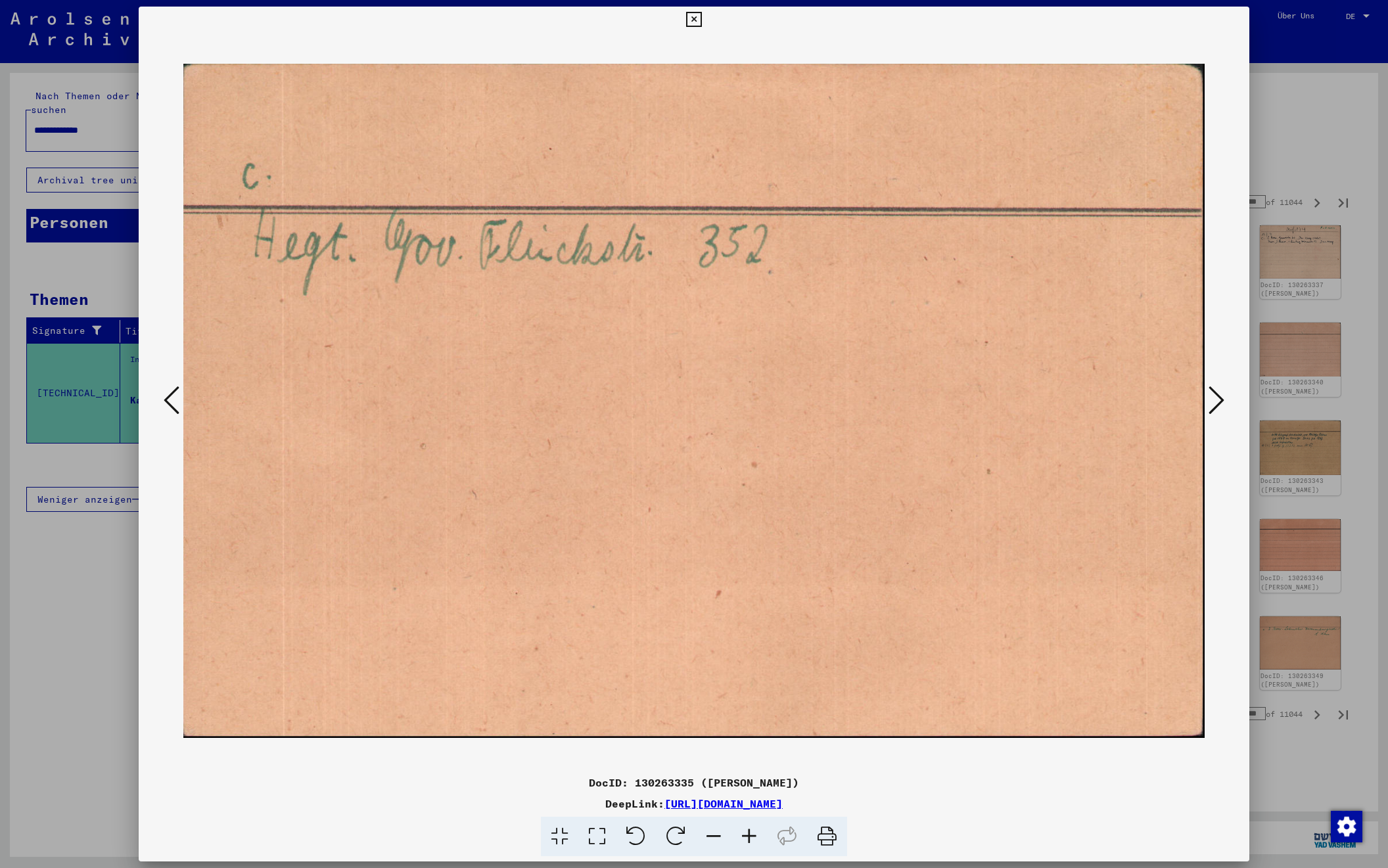
click at [1209, 397] on icon at bounding box center [1216, 400] width 16 height 32
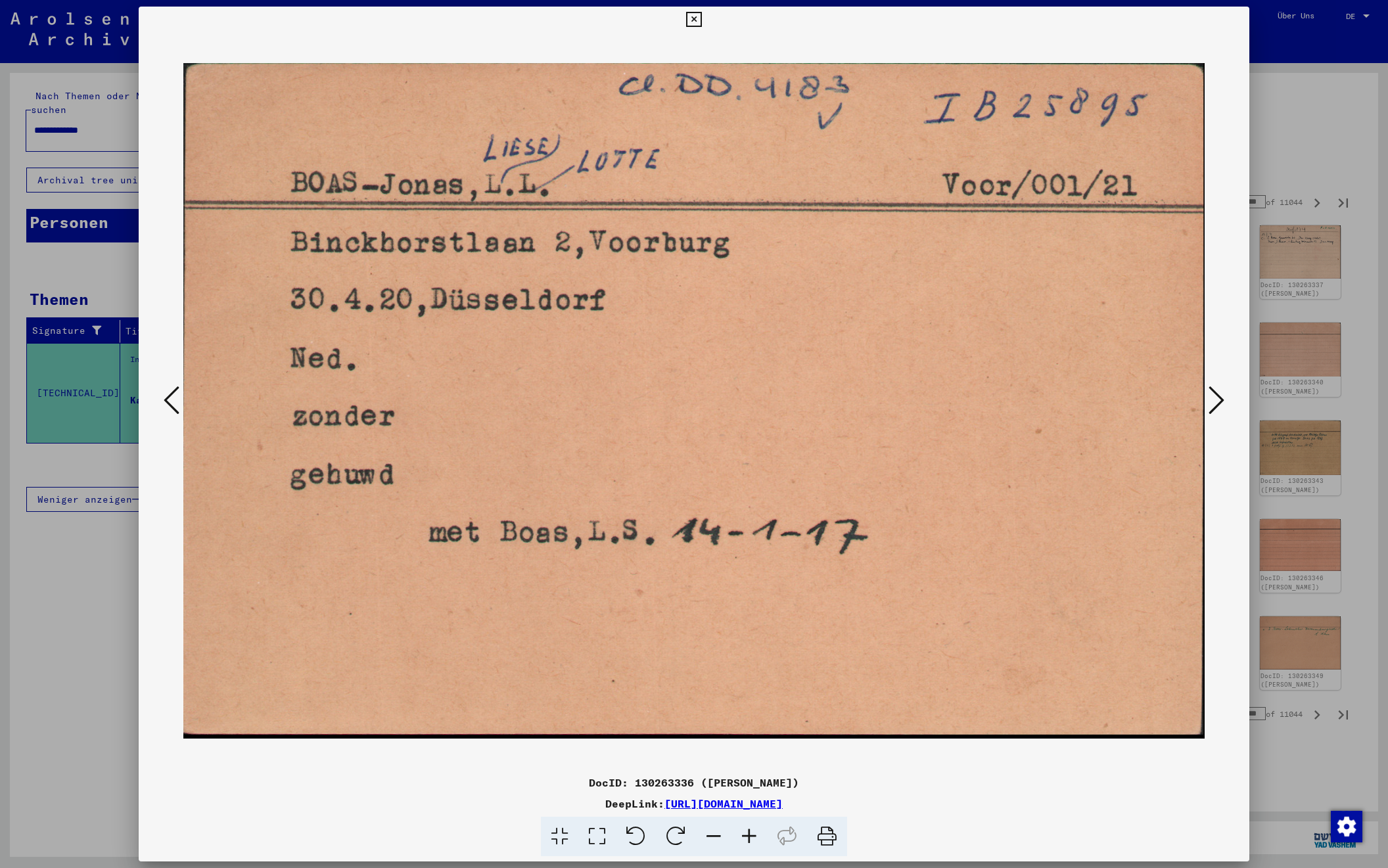
click at [1209, 397] on icon at bounding box center [1216, 400] width 16 height 32
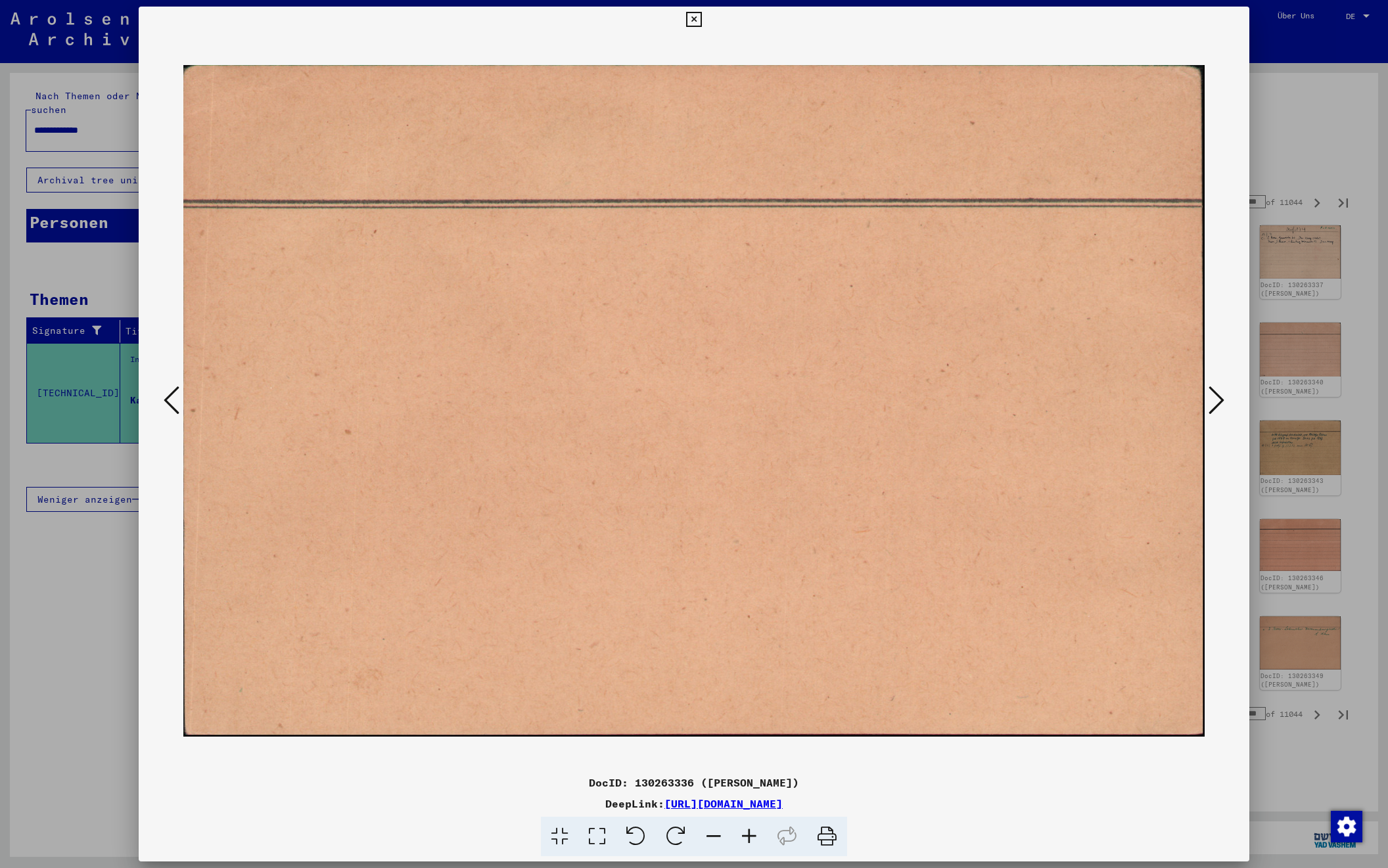
click at [1209, 397] on icon at bounding box center [1216, 400] width 16 height 32
